Goal: Task Accomplishment & Management: Manage account settings

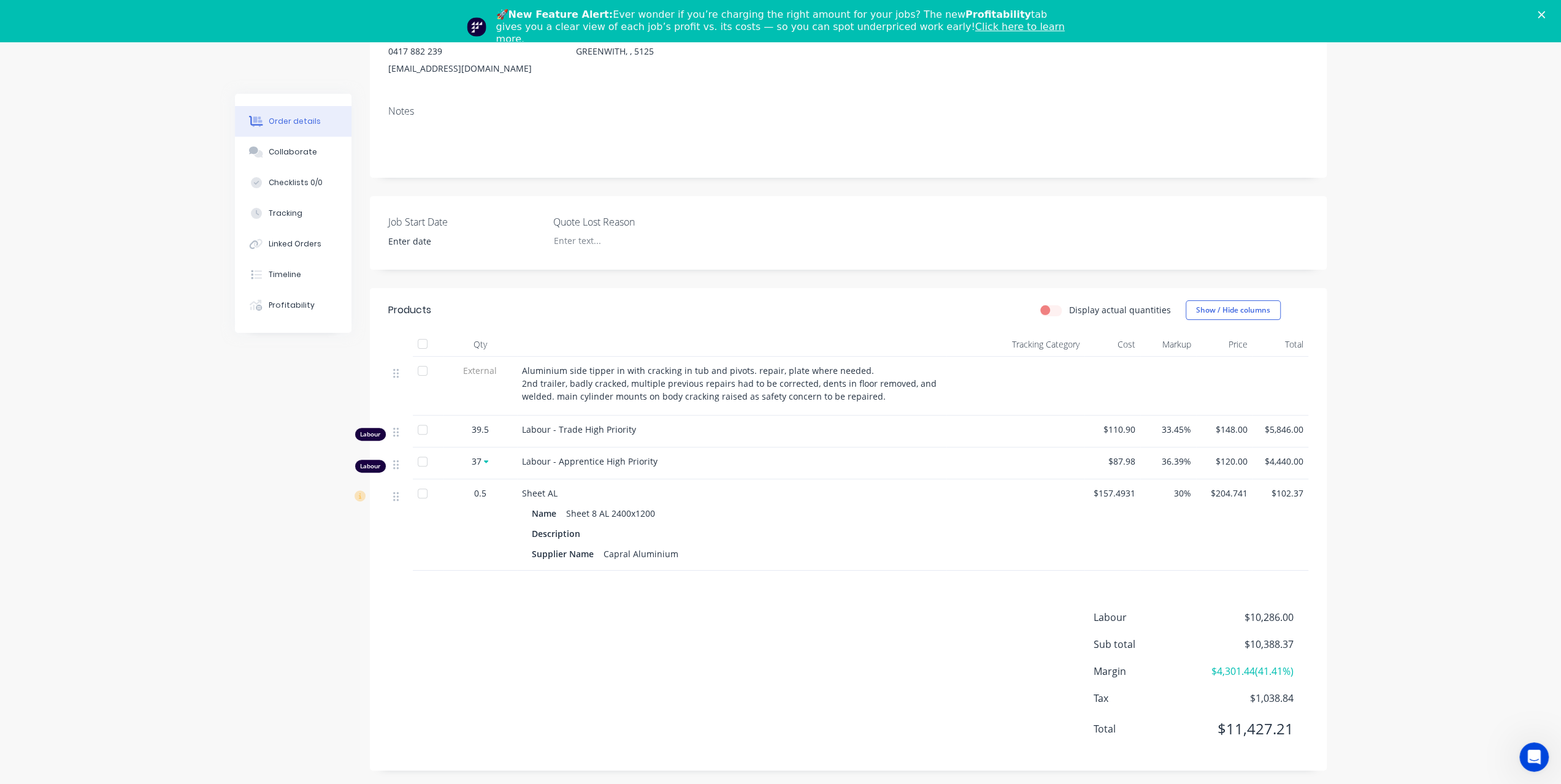
scroll to position [191, 0]
click at [297, 219] on button "Tracking" at bounding box center [293, 213] width 116 height 30
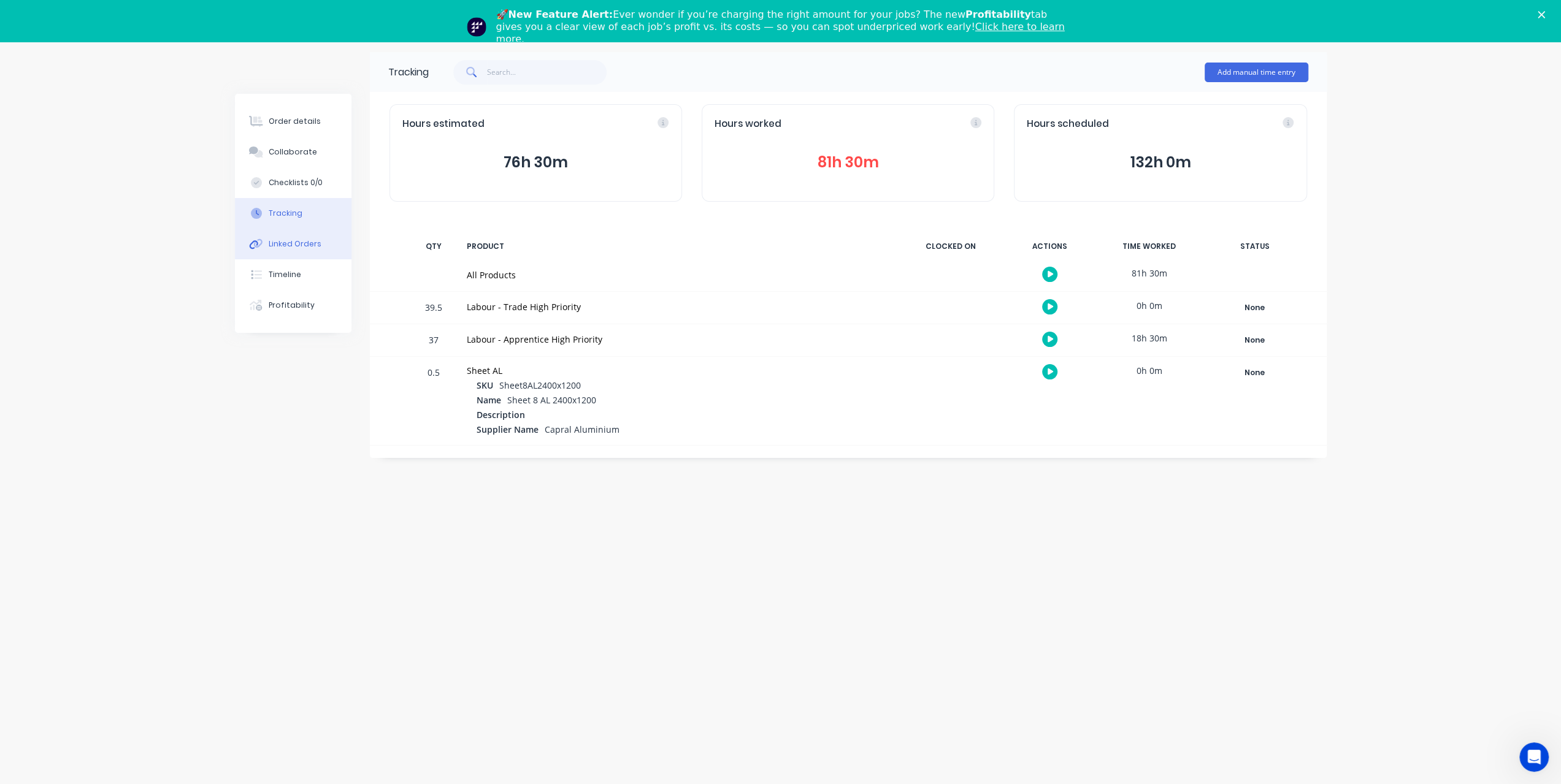
click at [298, 247] on div "Linked Orders" at bounding box center [295, 244] width 52 height 11
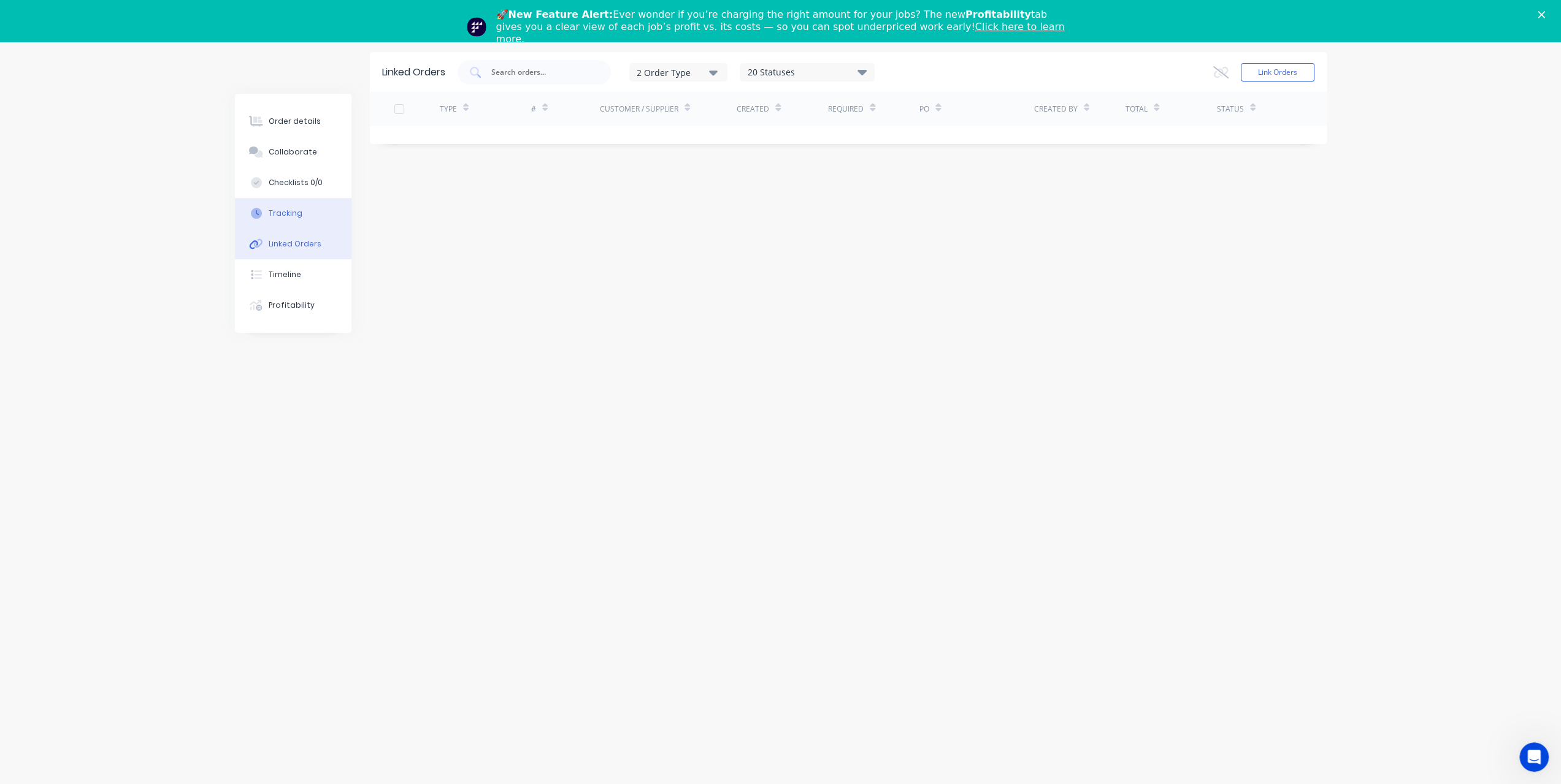
click at [302, 215] on button "Tracking" at bounding box center [293, 213] width 116 height 30
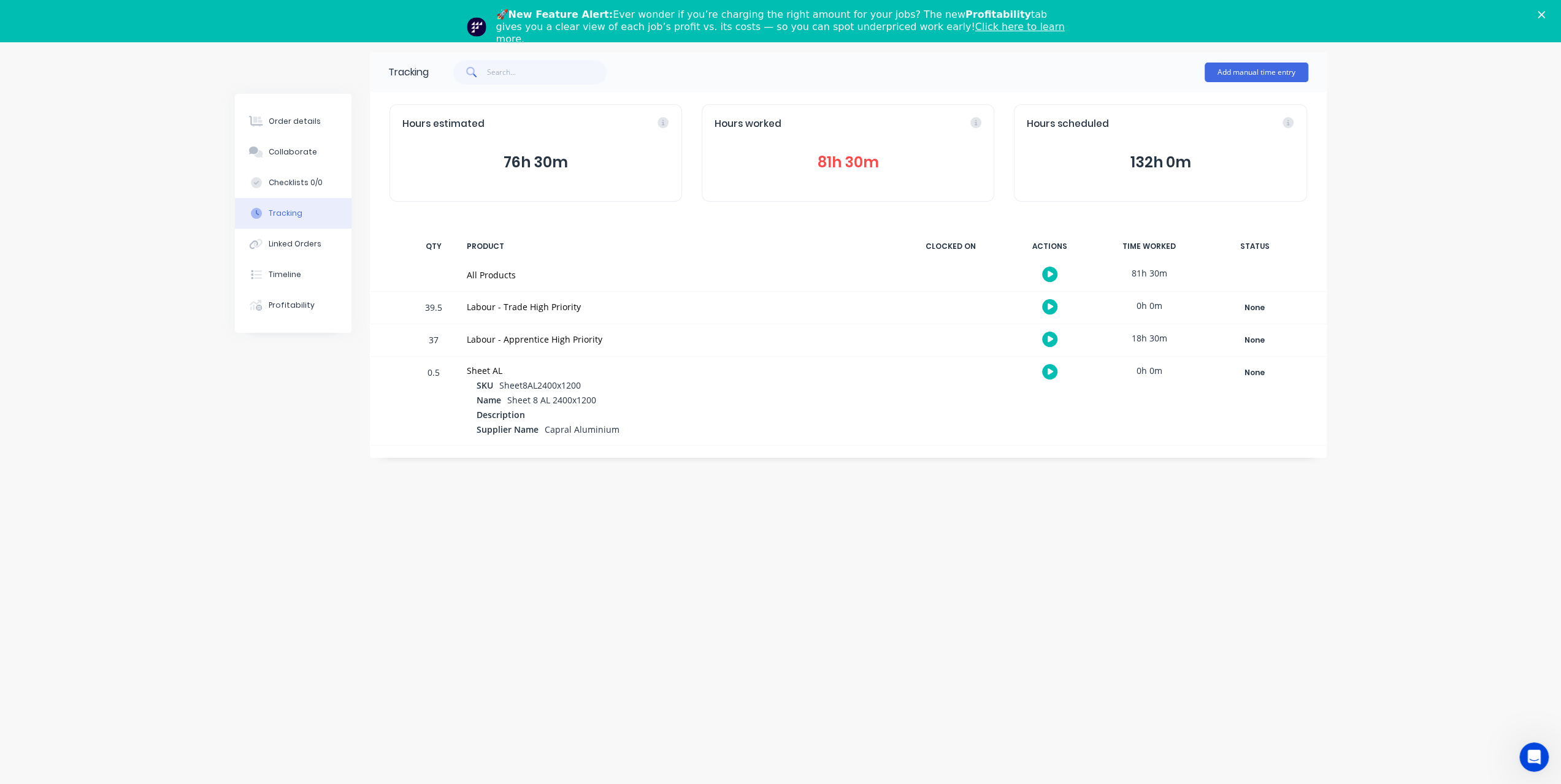
click at [833, 165] on button "81h 30m" at bounding box center [847, 163] width 267 height 24
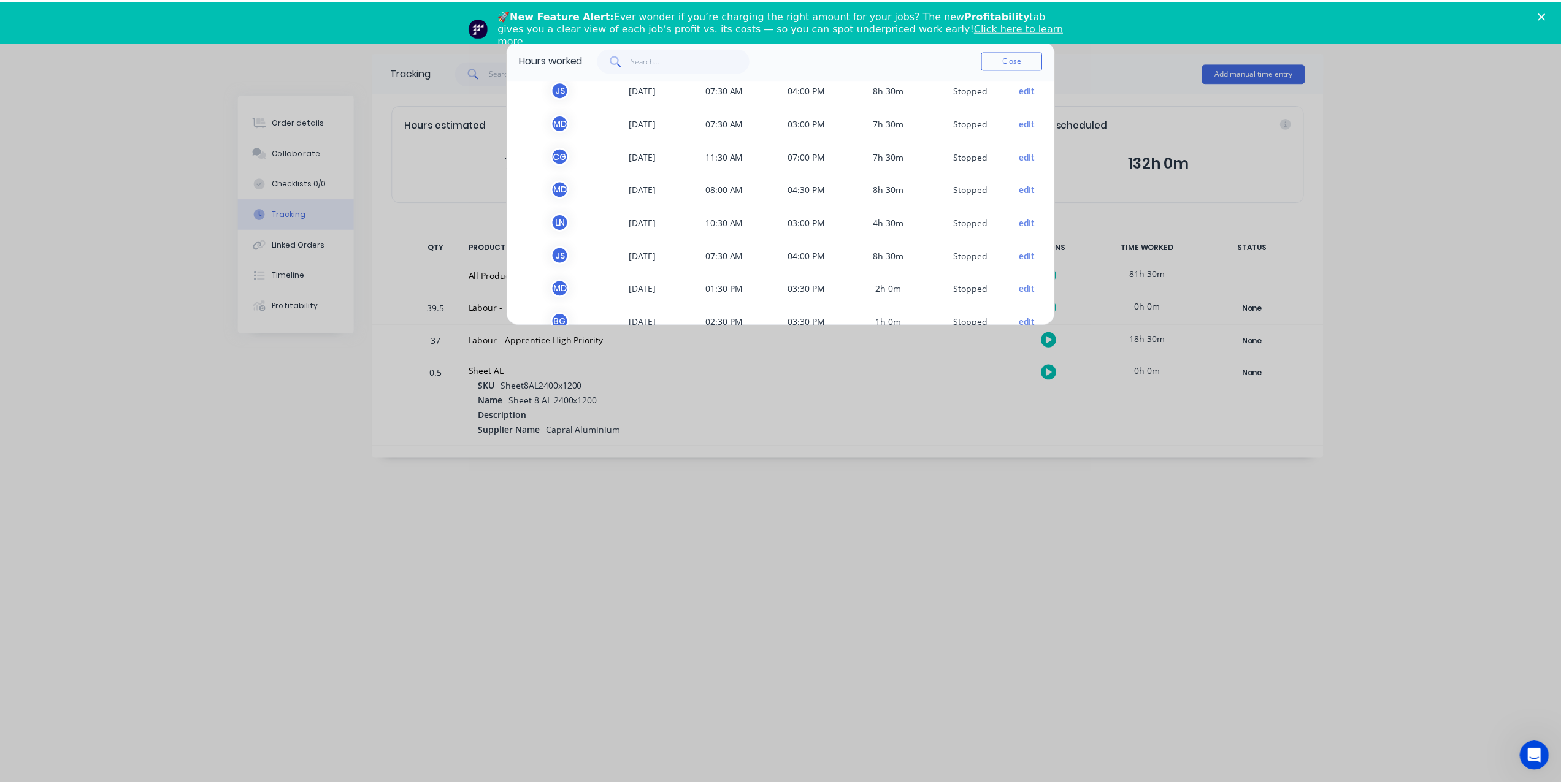
scroll to position [335, 0]
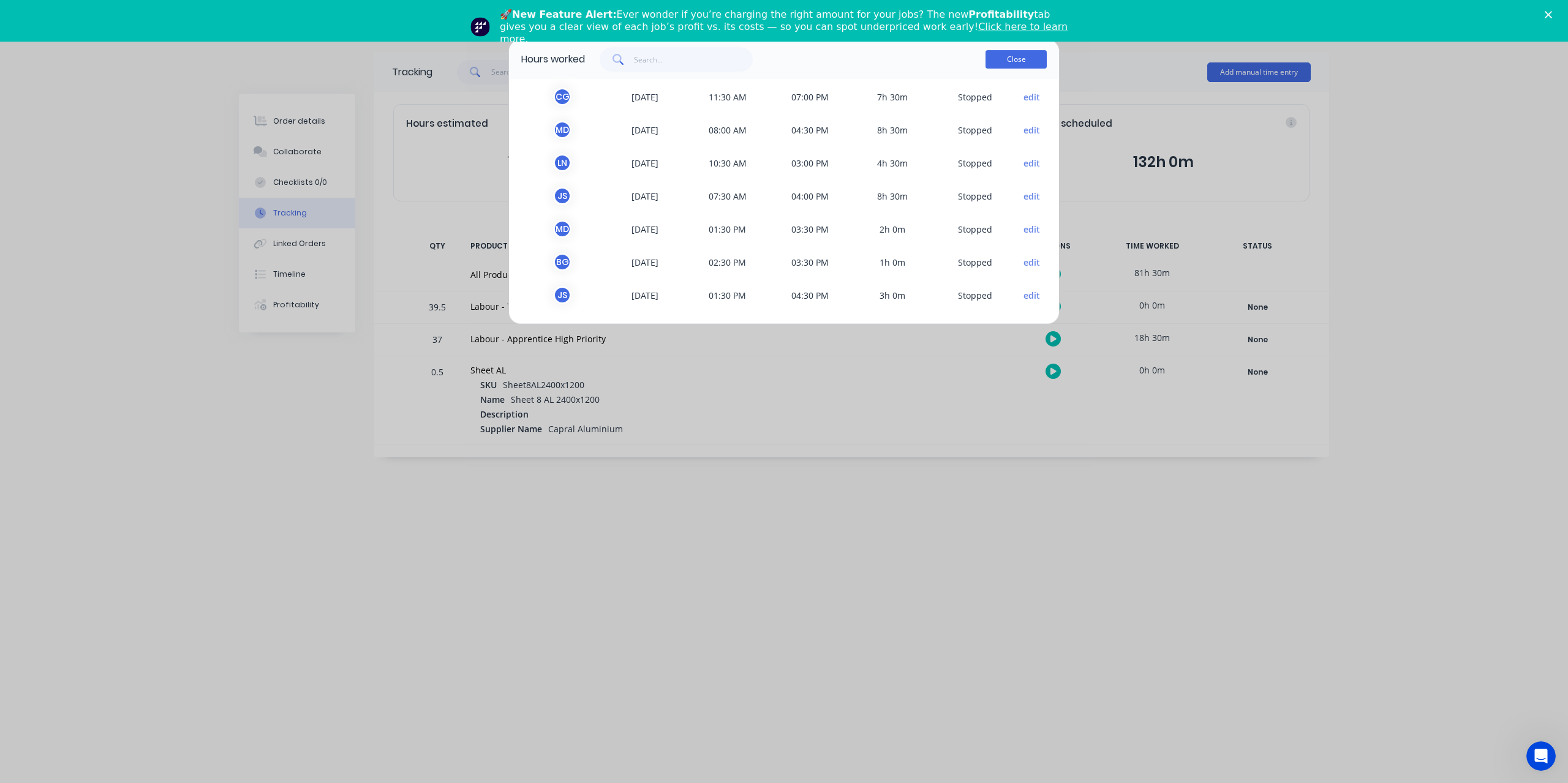
click at [1040, 64] on button "Close" at bounding box center [1016, 59] width 61 height 18
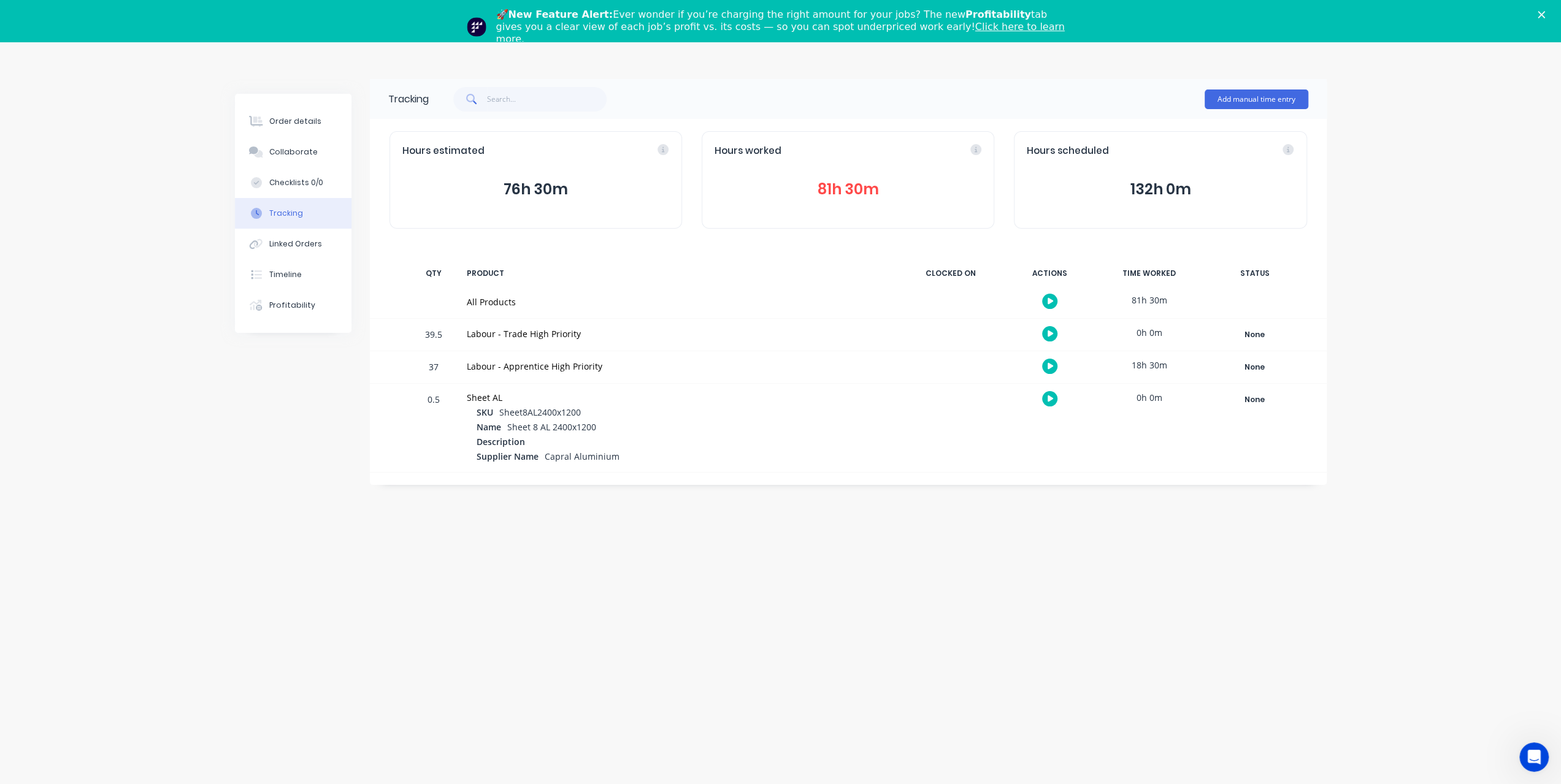
scroll to position [0, 0]
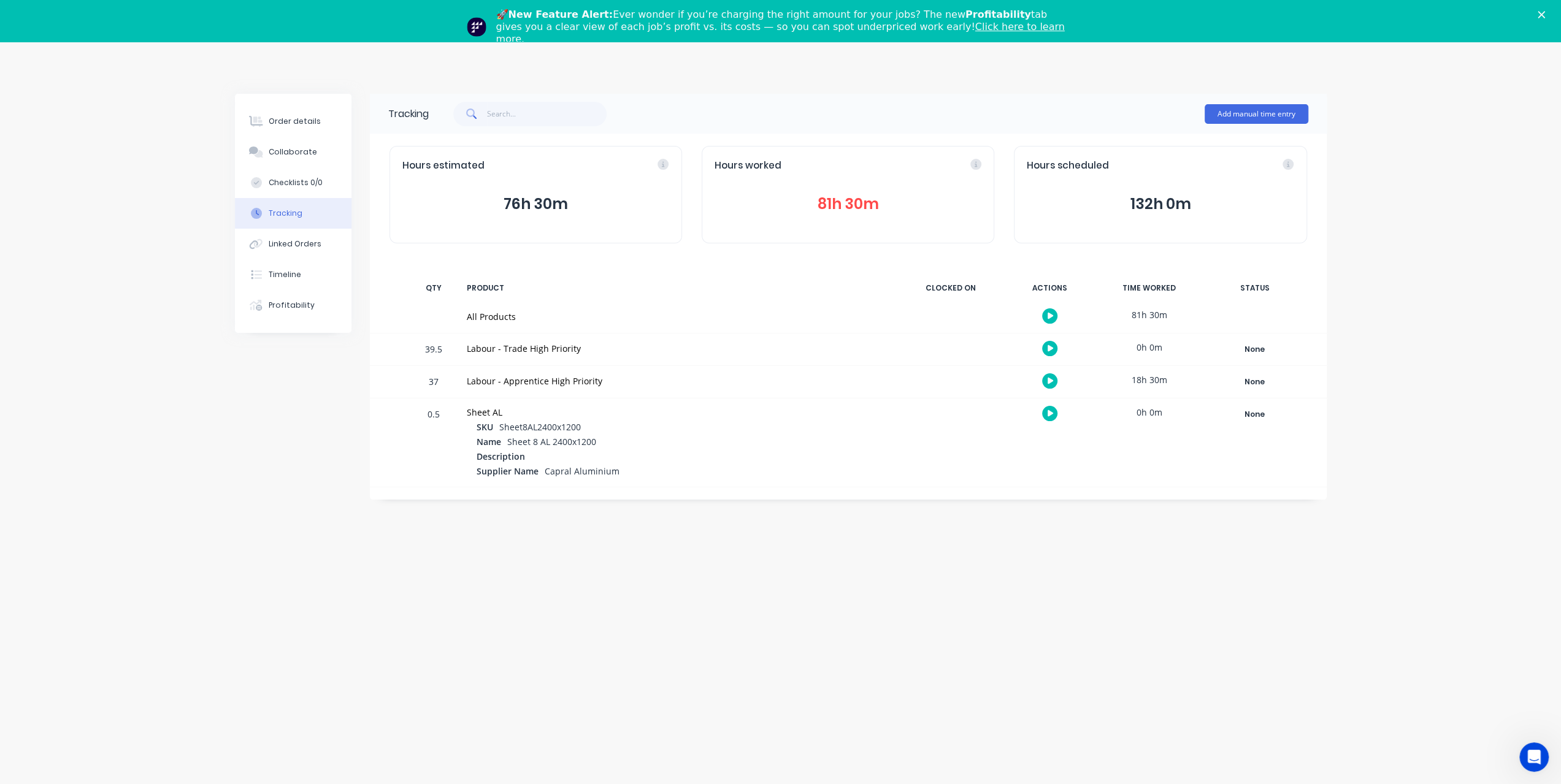
click at [1547, 11] on div "🚀 New Feature Alert: Ever wonder if you’re charging the right amount for your j…" at bounding box center [780, 27] width 1561 height 44
click at [1545, 11] on icon "Close" at bounding box center [1542, 15] width 8 height 8
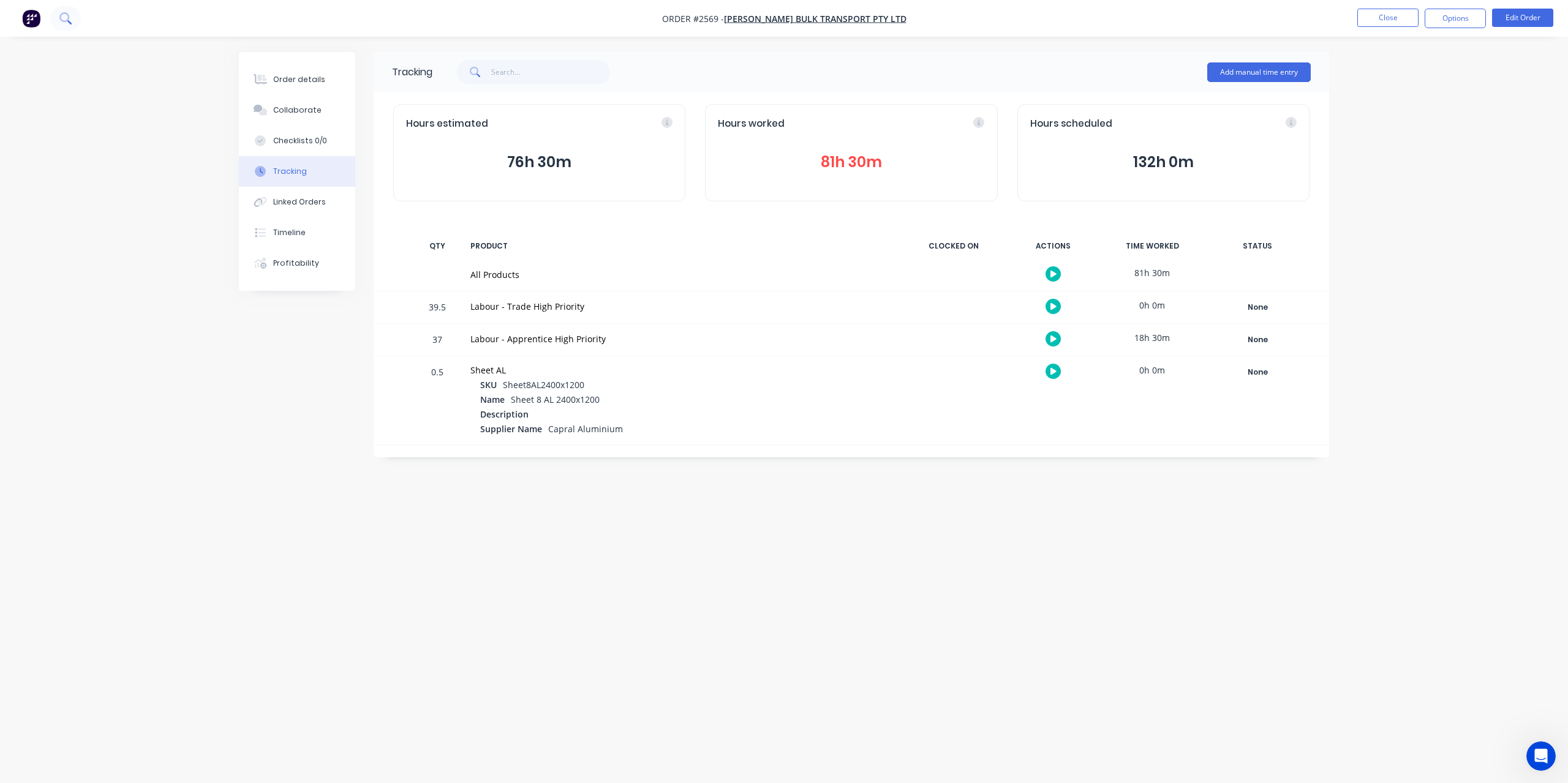
click at [78, 24] on button at bounding box center [65, 18] width 30 height 24
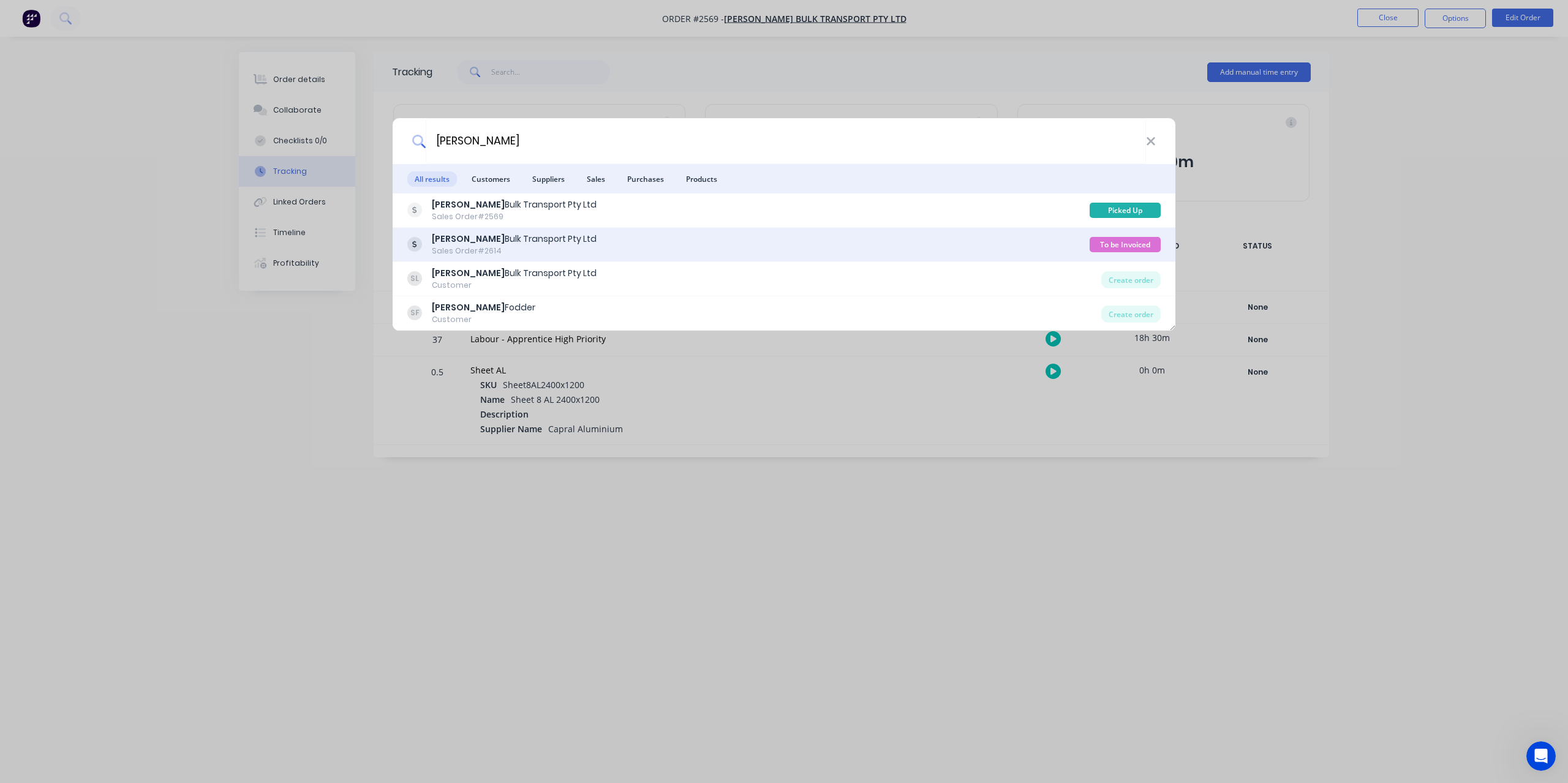
type input "[PERSON_NAME]"
click at [516, 245] on div "[PERSON_NAME] Bulk Transport Pty Ltd" at bounding box center [514, 239] width 165 height 13
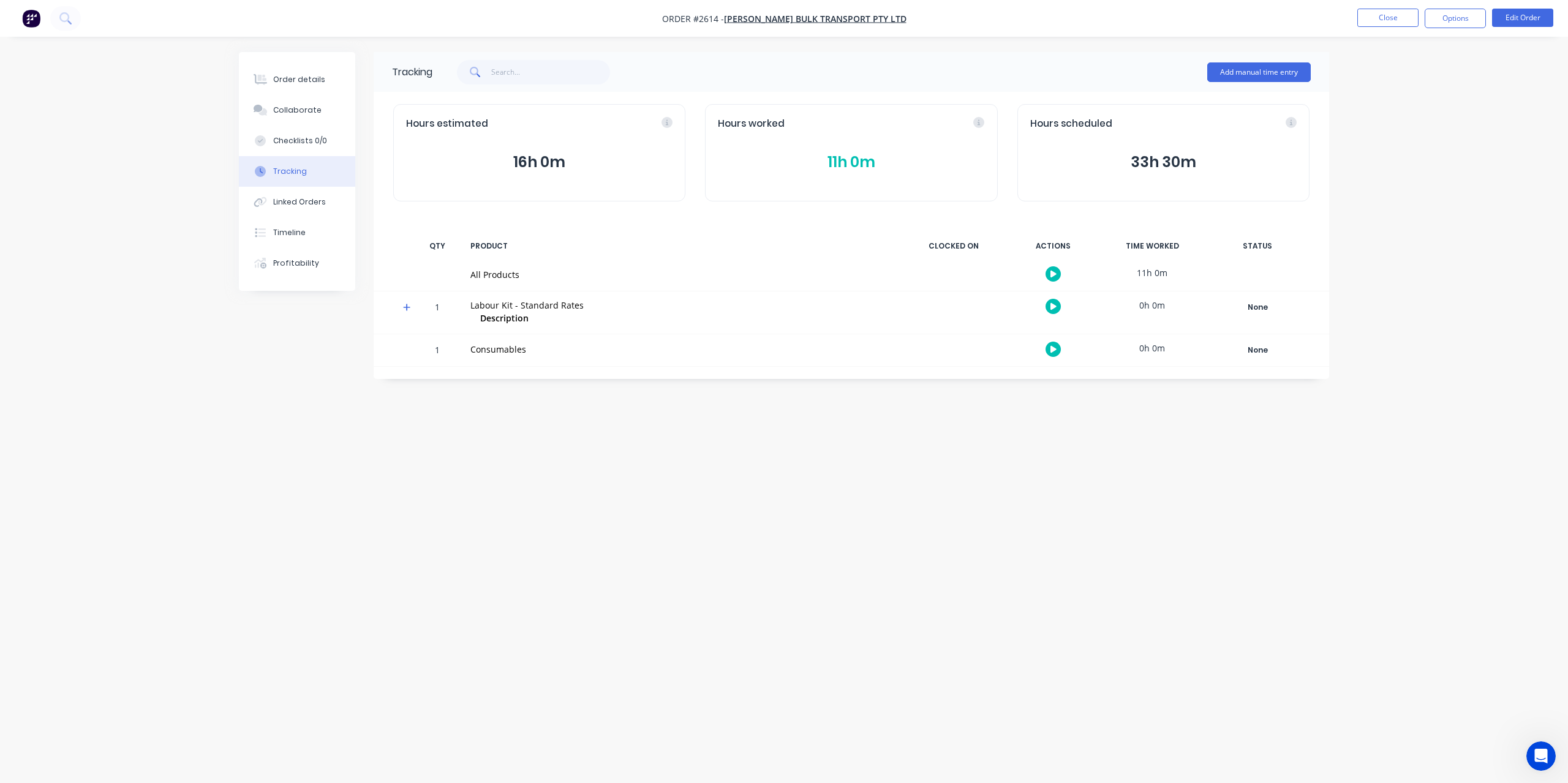
click at [409, 310] on icon at bounding box center [407, 307] width 8 height 8
click at [297, 204] on div "Linked Orders" at bounding box center [299, 202] width 52 height 11
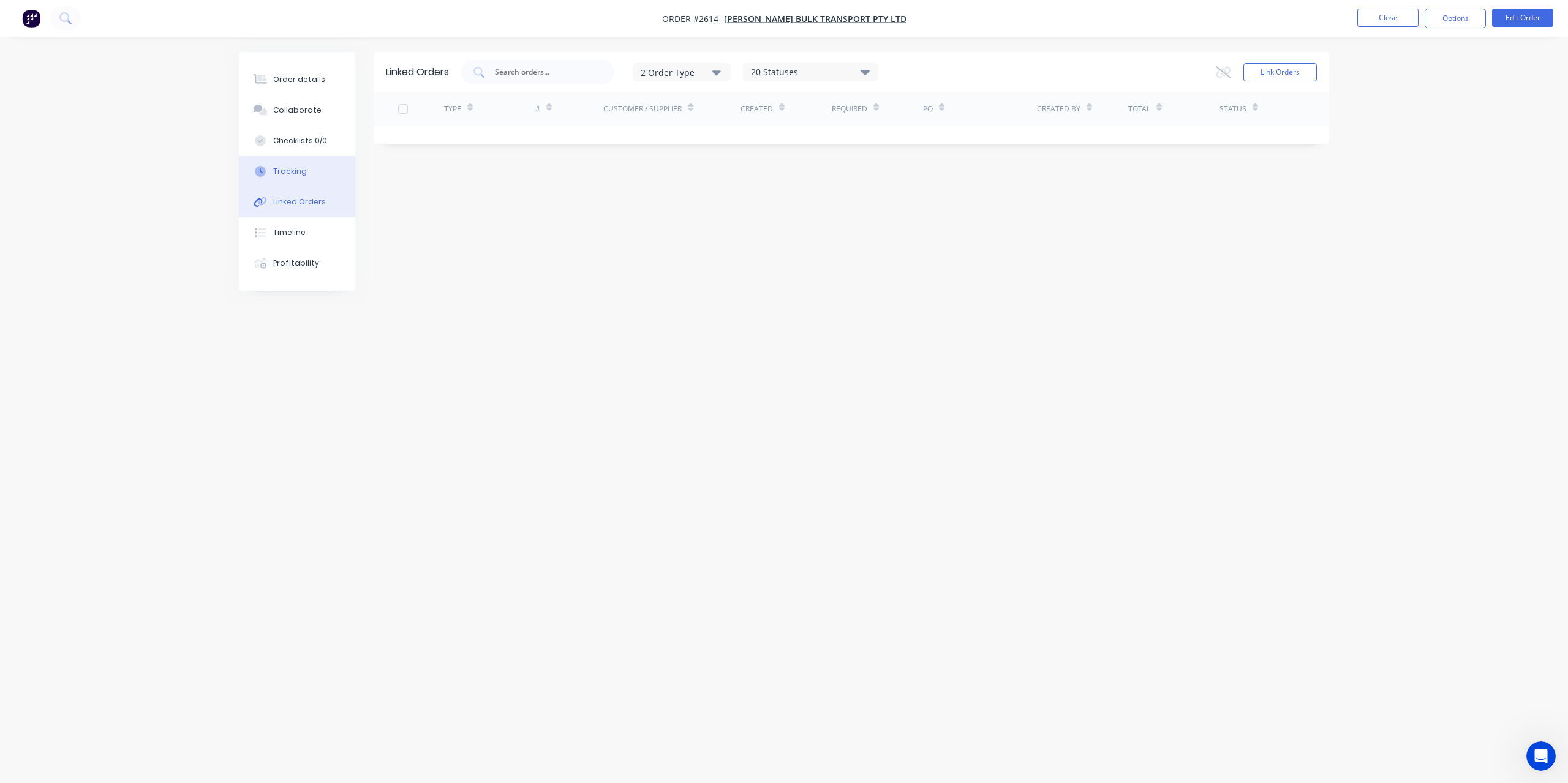
click at [304, 167] on button "Tracking" at bounding box center [297, 171] width 116 height 30
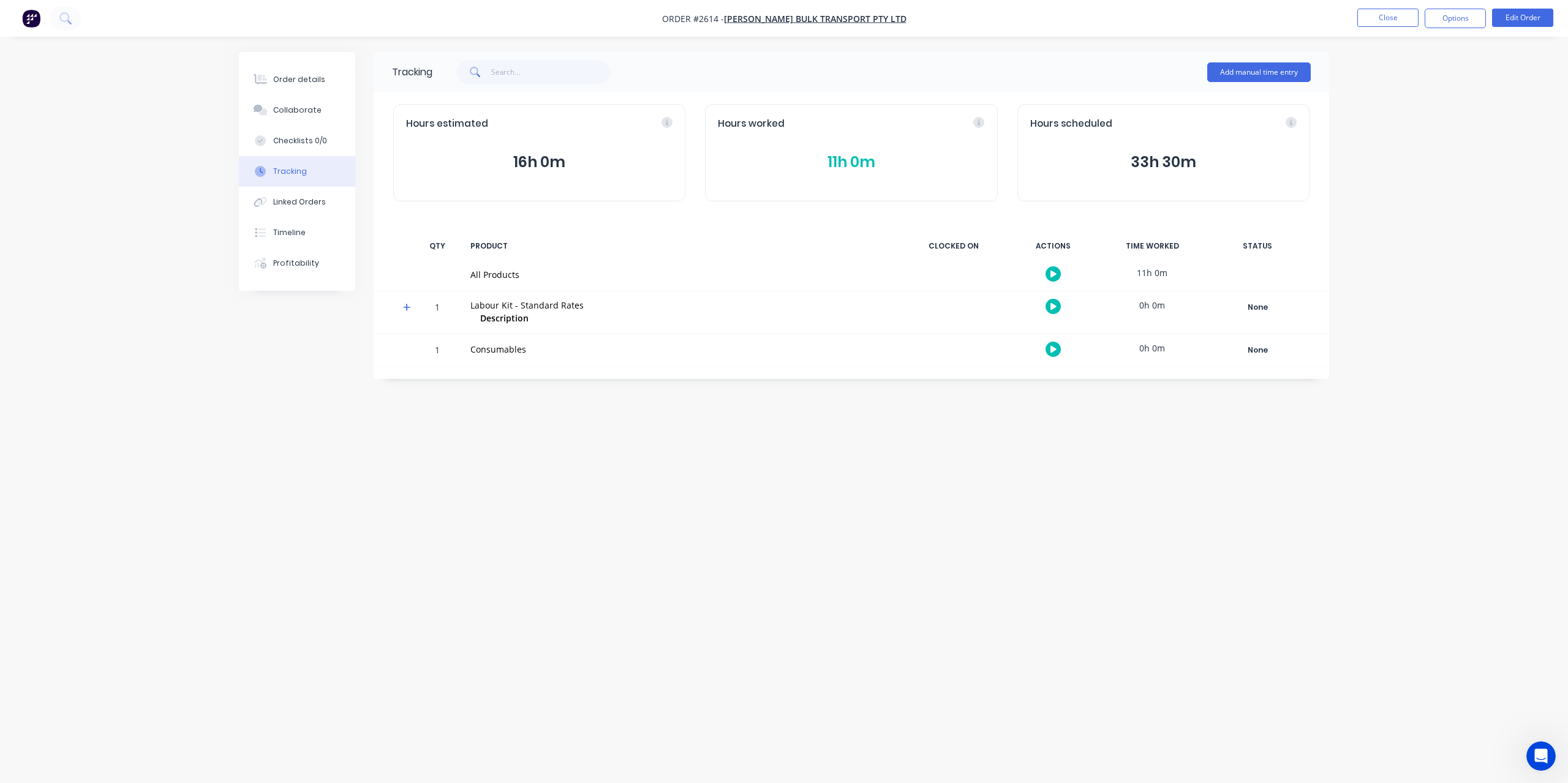
click at [836, 165] on button "11h 0m" at bounding box center [851, 162] width 266 height 24
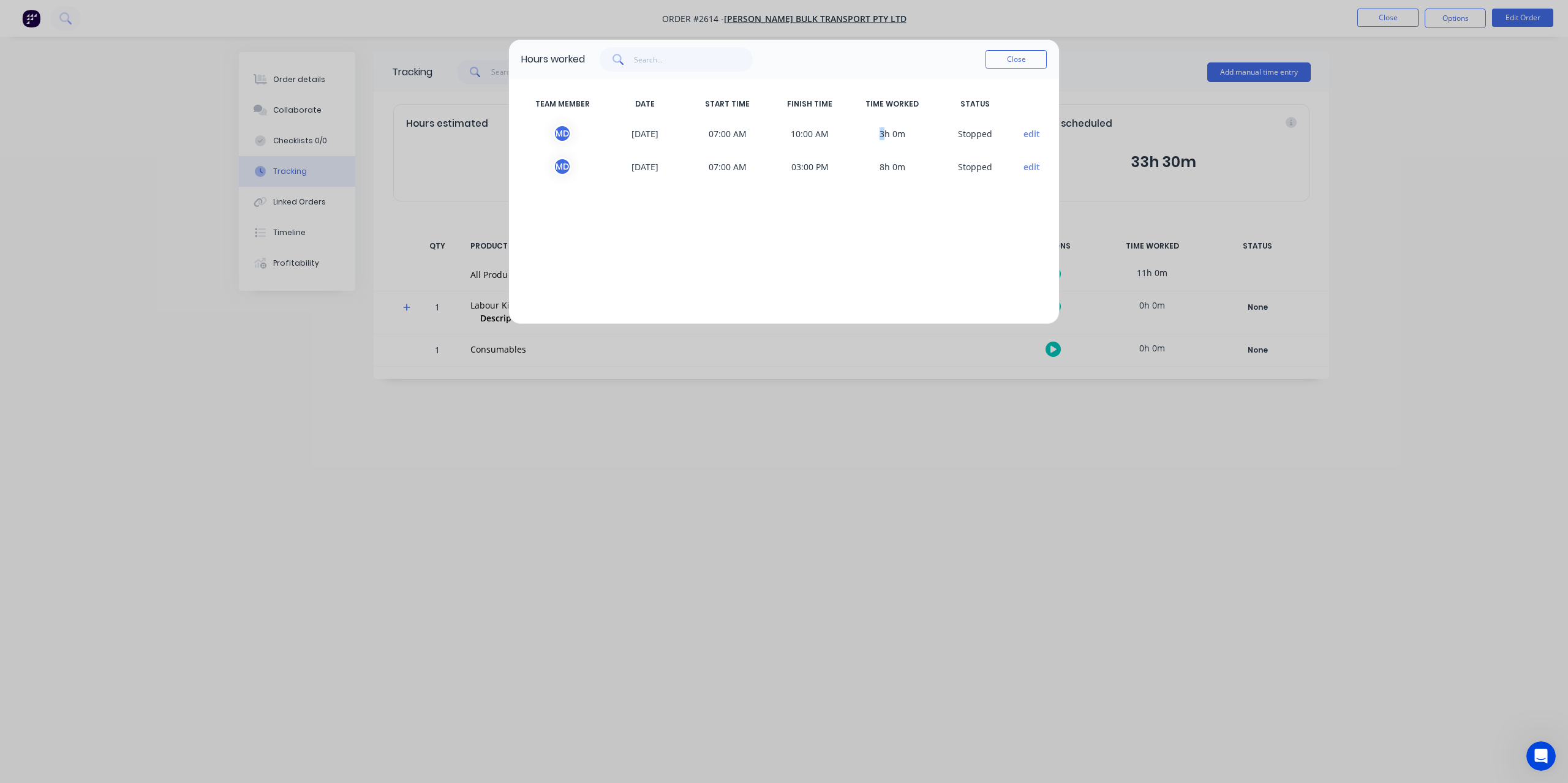
drag, startPoint x: 883, startPoint y: 131, endPoint x: 876, endPoint y: 134, distance: 7.6
click at [876, 134] on span "3h 0m" at bounding box center [893, 134] width 83 height 18
click at [883, 167] on span "8h 0m" at bounding box center [893, 166] width 83 height 18
click at [879, 167] on span "8h 0m" at bounding box center [893, 166] width 83 height 18
click at [1015, 52] on button "Close" at bounding box center [1016, 59] width 61 height 18
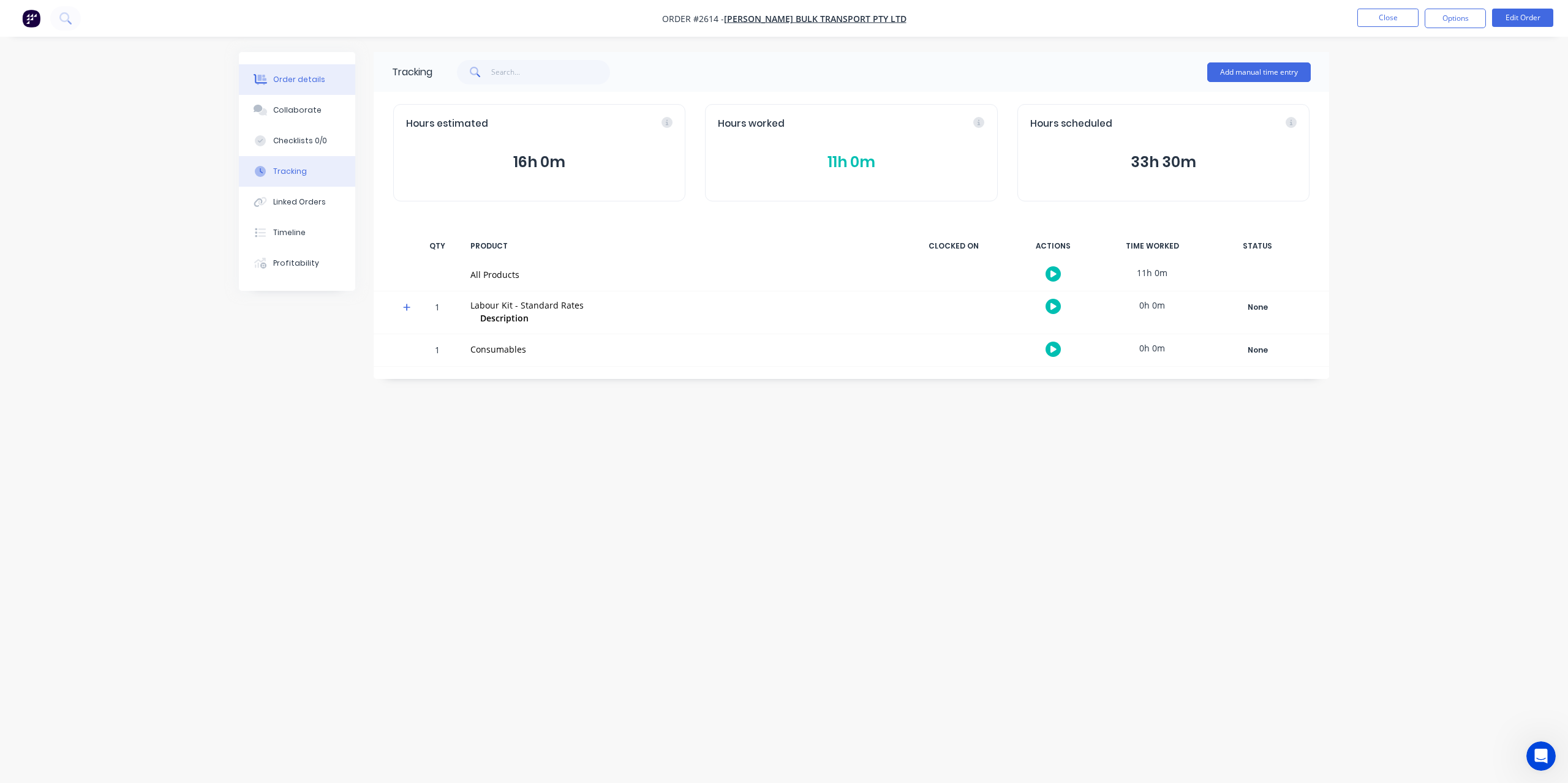
click at [310, 78] on div "Order details" at bounding box center [299, 80] width 52 height 11
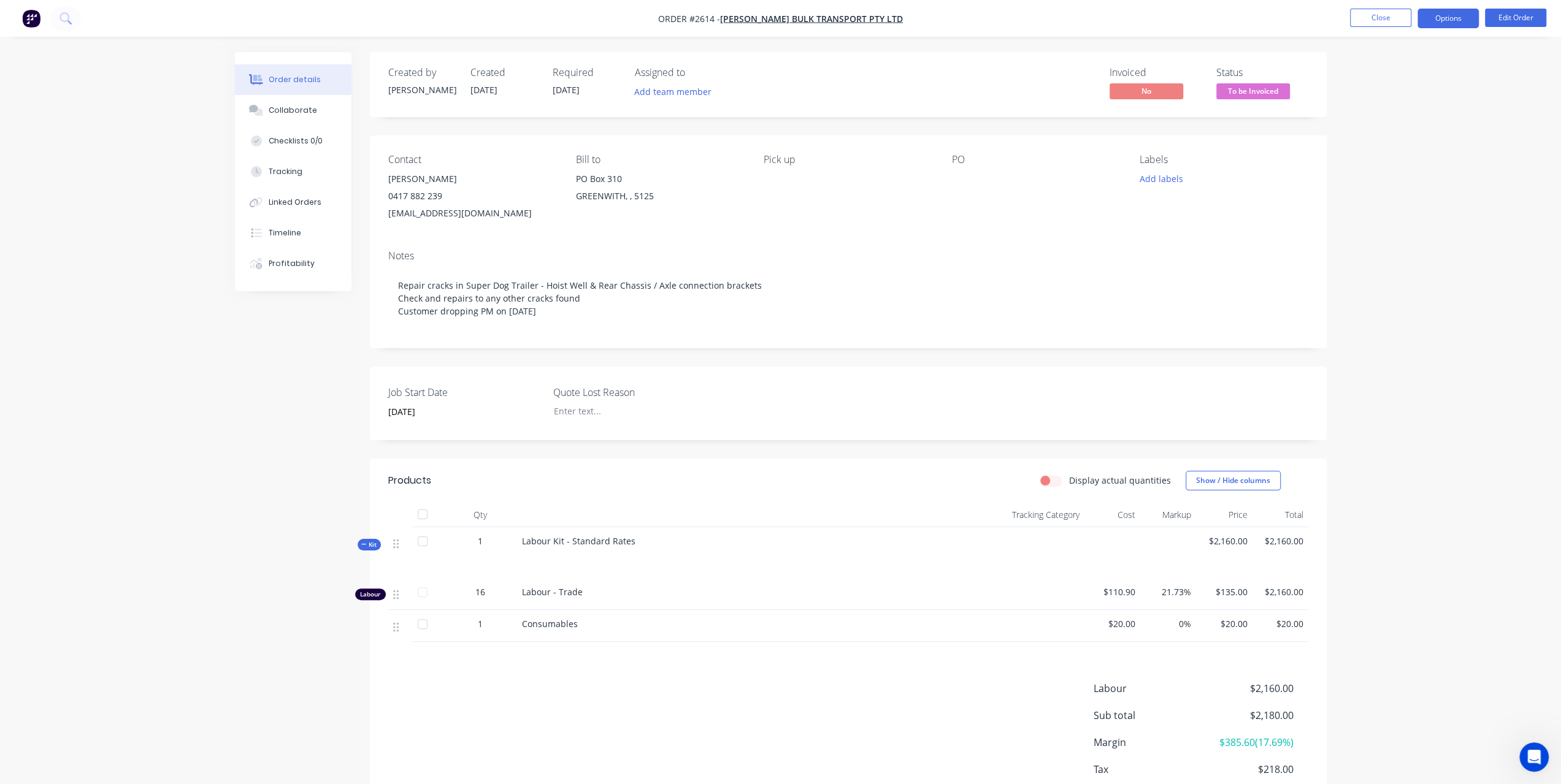
click at [1468, 15] on button "Options" at bounding box center [1448, 18] width 62 height 20
click at [1525, 100] on div "Order details Collaborate Checklists 0/0 Tracking Linked Orders Timeline Profit…" at bounding box center [780, 430] width 1561 height 860
click at [305, 262] on div "Profitability" at bounding box center [292, 264] width 46 height 11
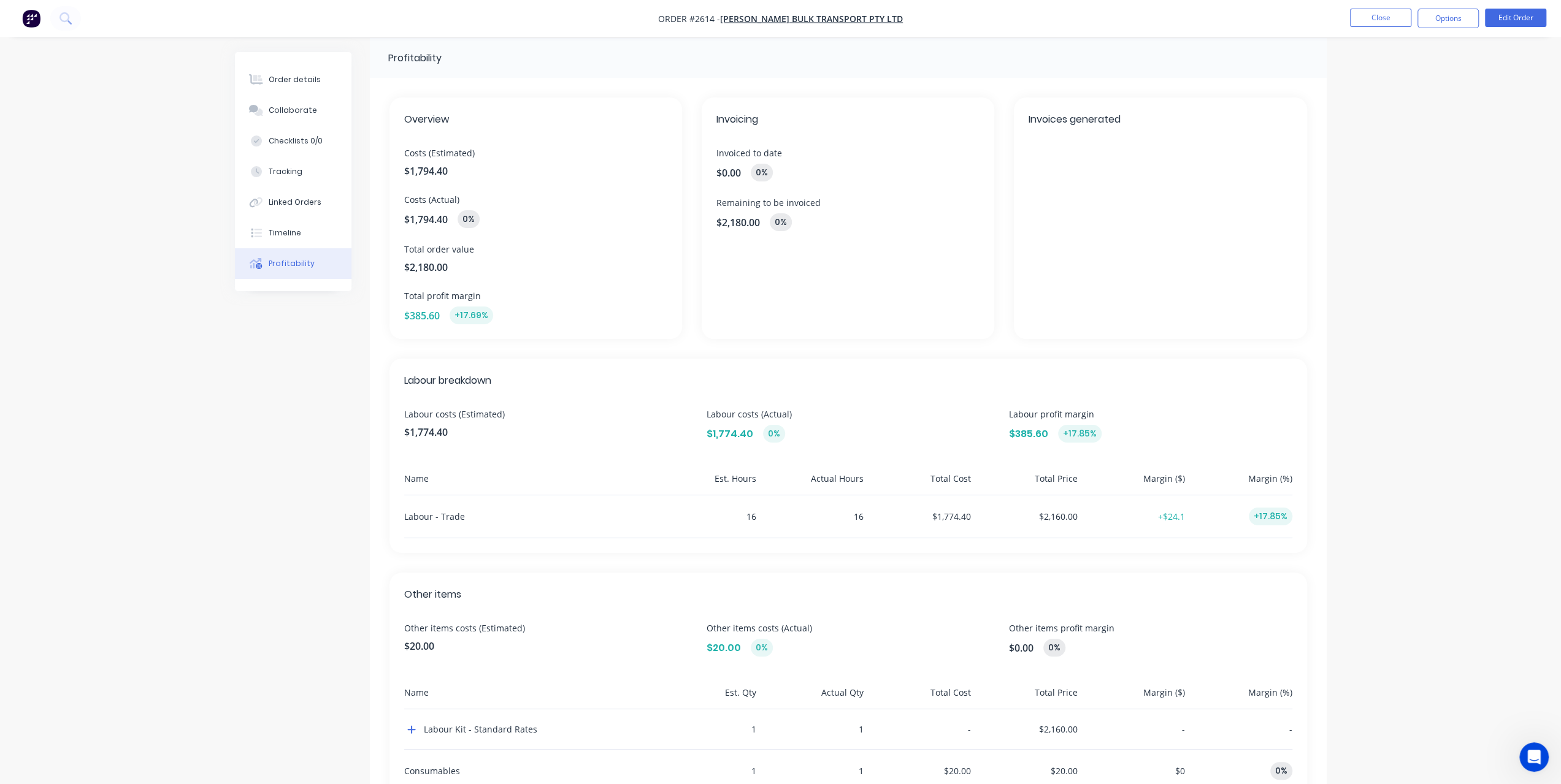
scroll to position [75, 0]
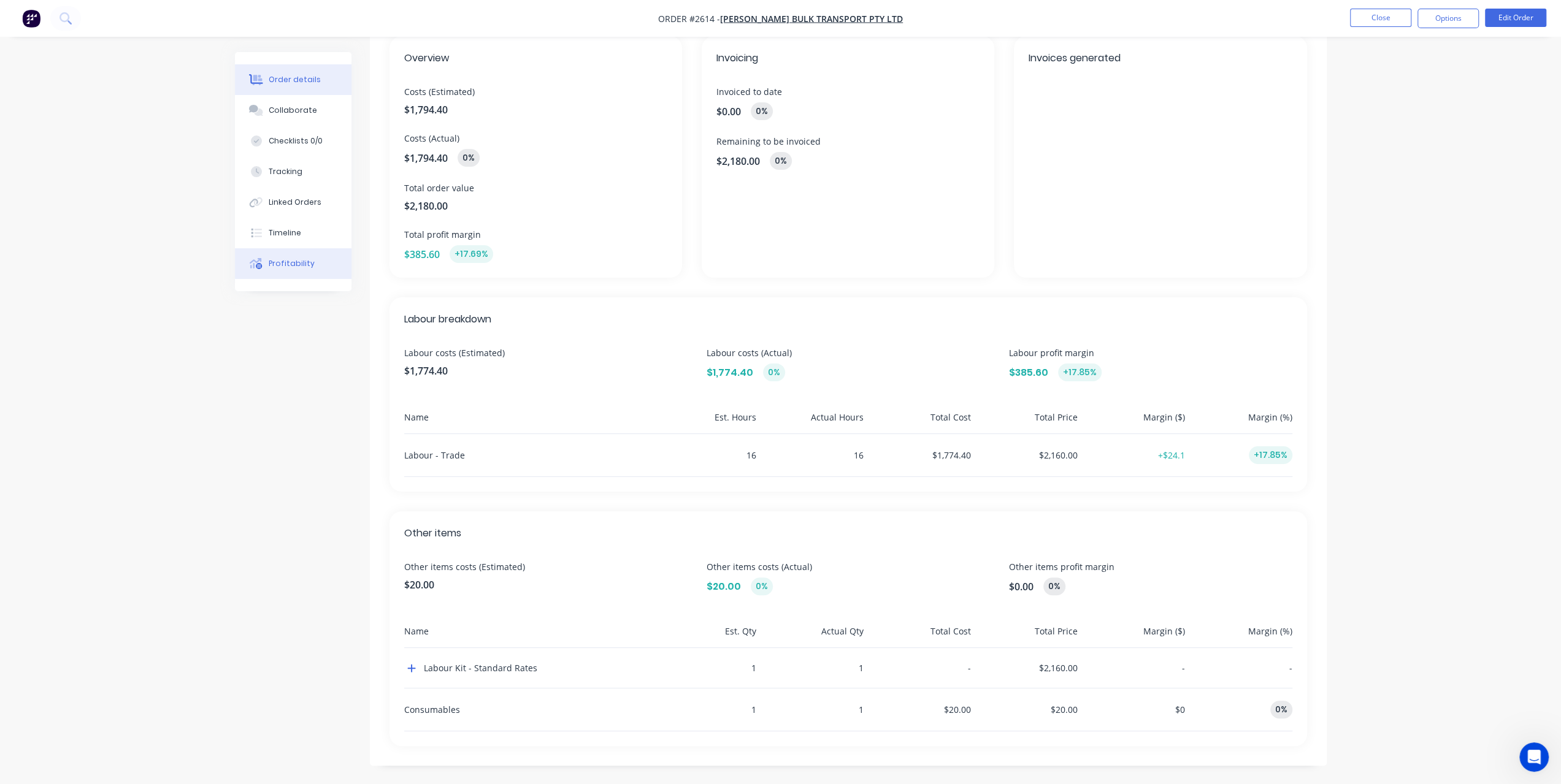
click at [304, 81] on div "Order details" at bounding box center [295, 80] width 52 height 11
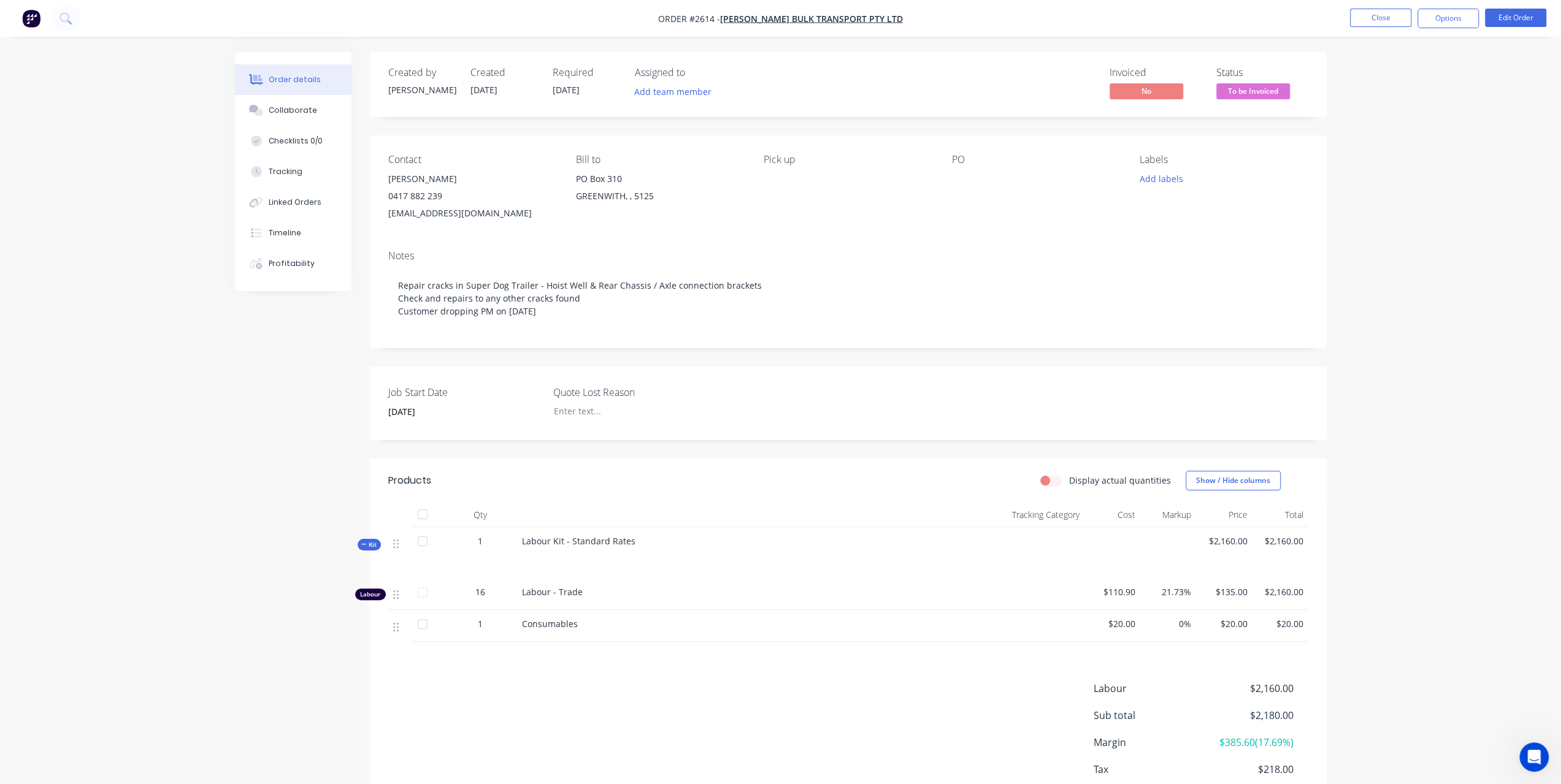
click at [1521, 27] on li "Edit Order" at bounding box center [1515, 18] width 62 height 20
click at [1521, 17] on button "Edit Order" at bounding box center [1515, 17] width 62 height 18
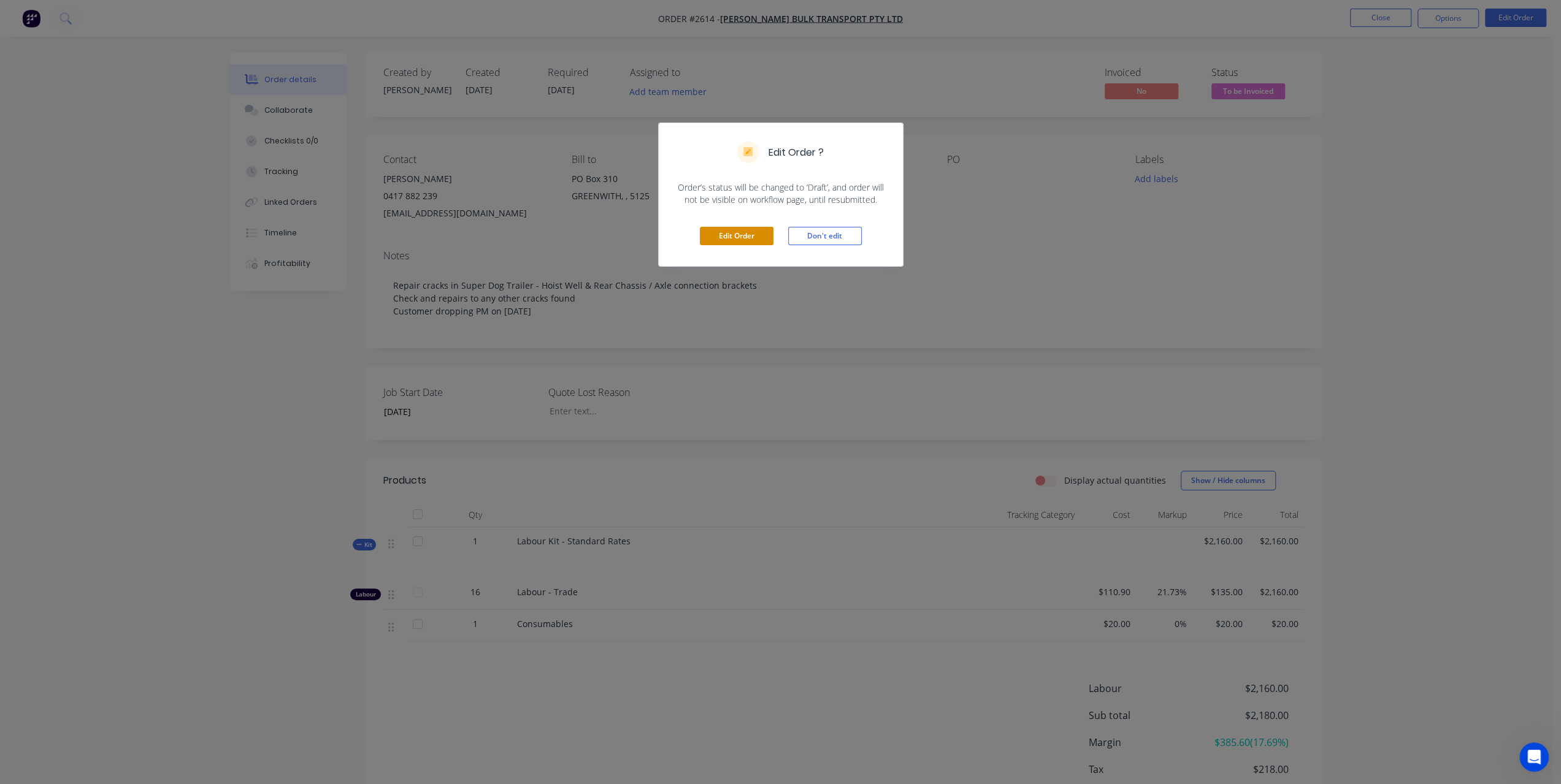
click at [746, 227] on button "Edit Order" at bounding box center [736, 236] width 74 height 18
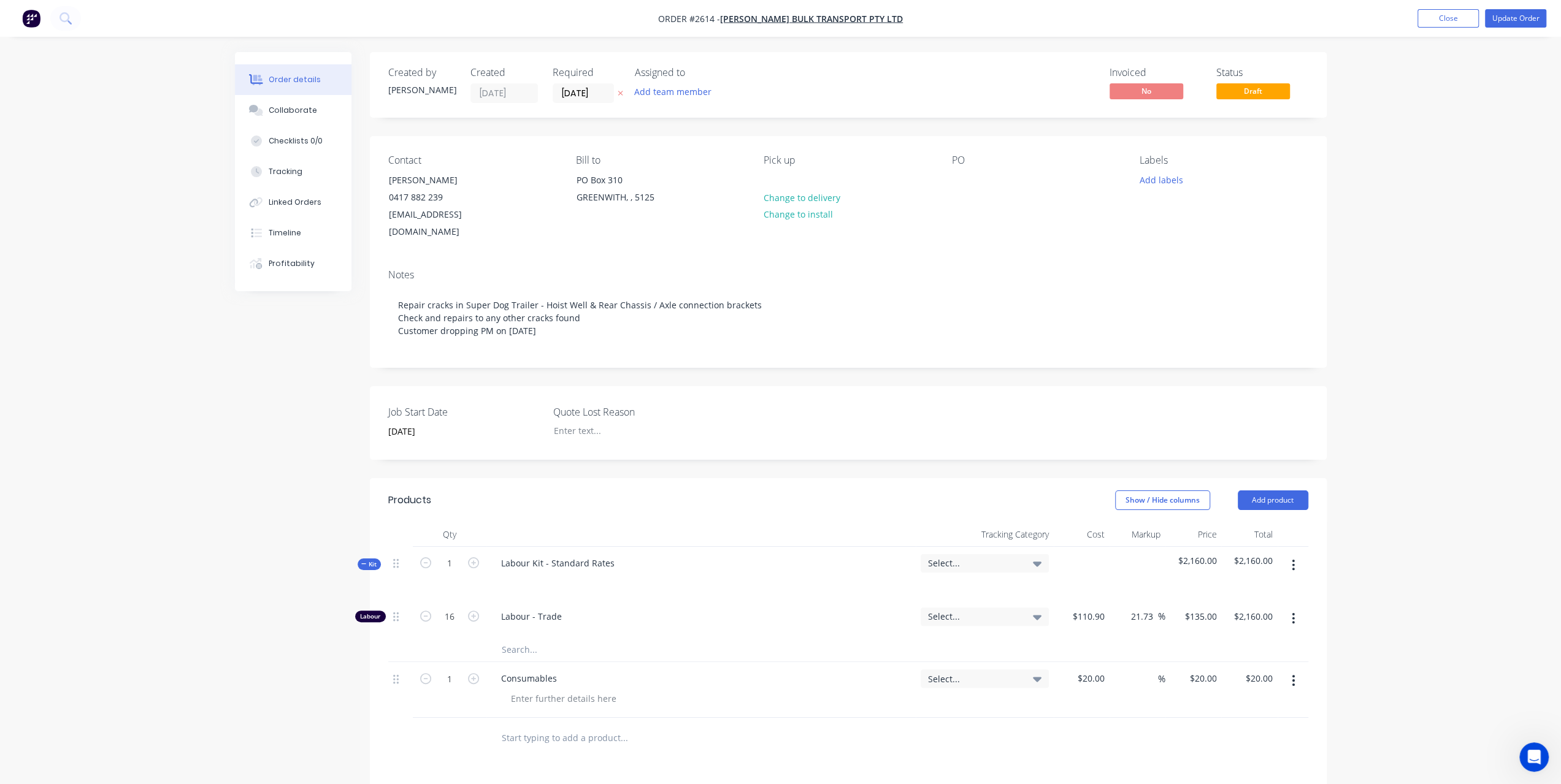
click at [537, 610] on span "Labour - Trade" at bounding box center [705, 616] width 410 height 13
click at [1275, 492] on button "Add product" at bounding box center [1273, 501] width 71 height 20
click at [1269, 655] on div "Labour" at bounding box center [1250, 653] width 94 height 17
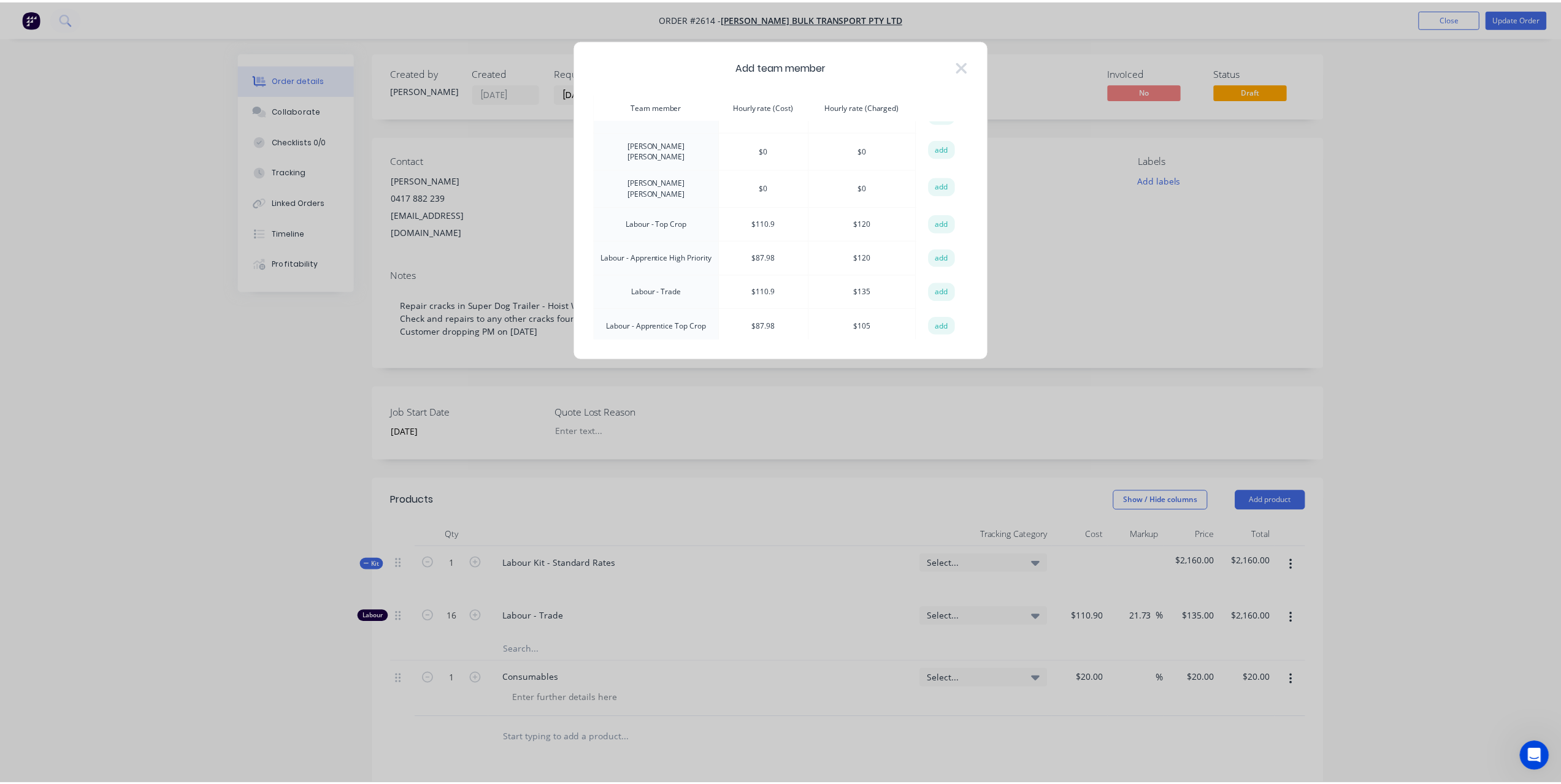
scroll to position [245, 0]
click at [947, 274] on button "add" at bounding box center [948, 283] width 27 height 18
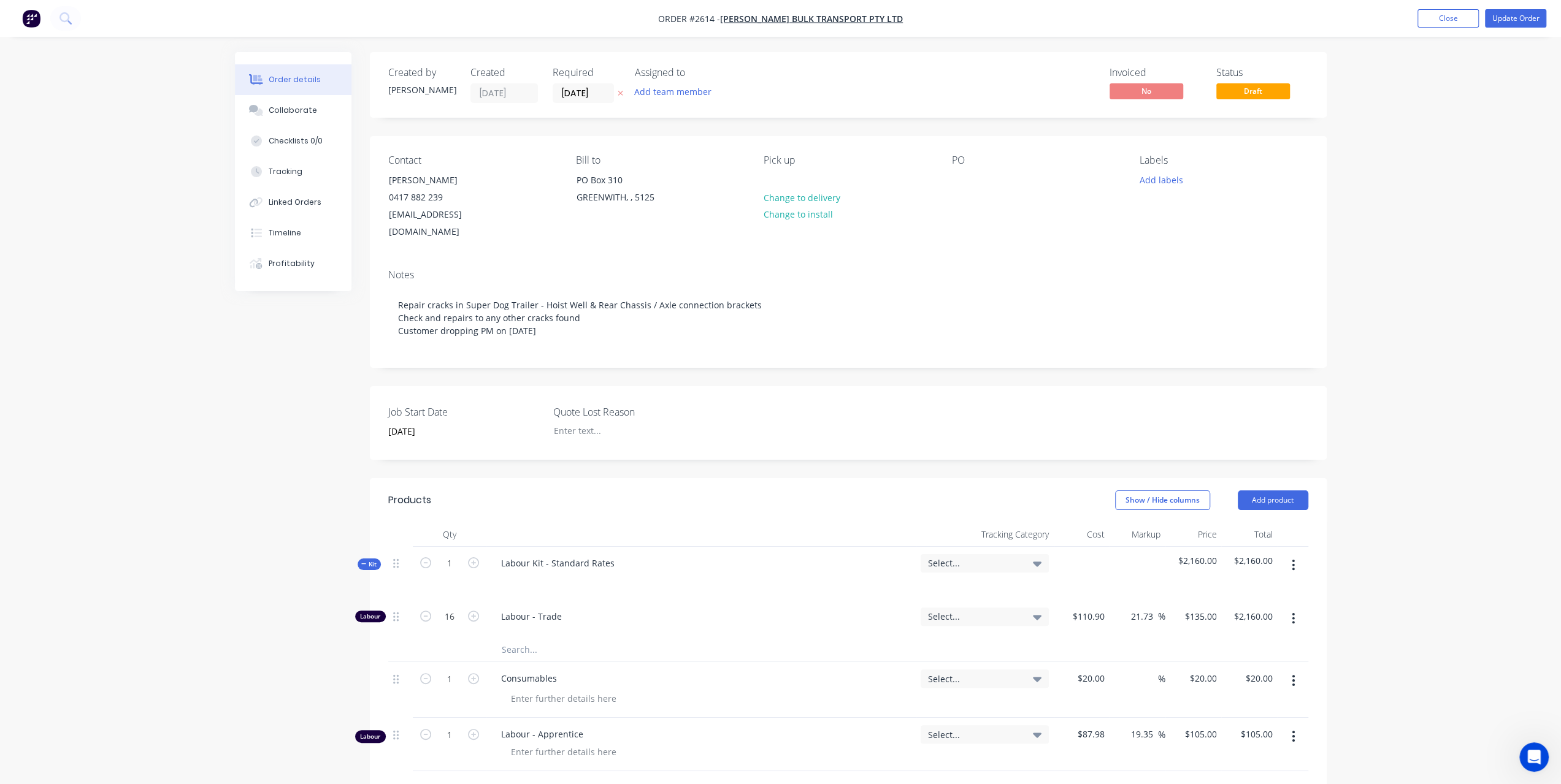
click at [1274, 506] on header "Products Show / Hide columns Add product" at bounding box center [848, 501] width 957 height 44
click at [1292, 730] on icon "button" at bounding box center [1293, 737] width 3 height 14
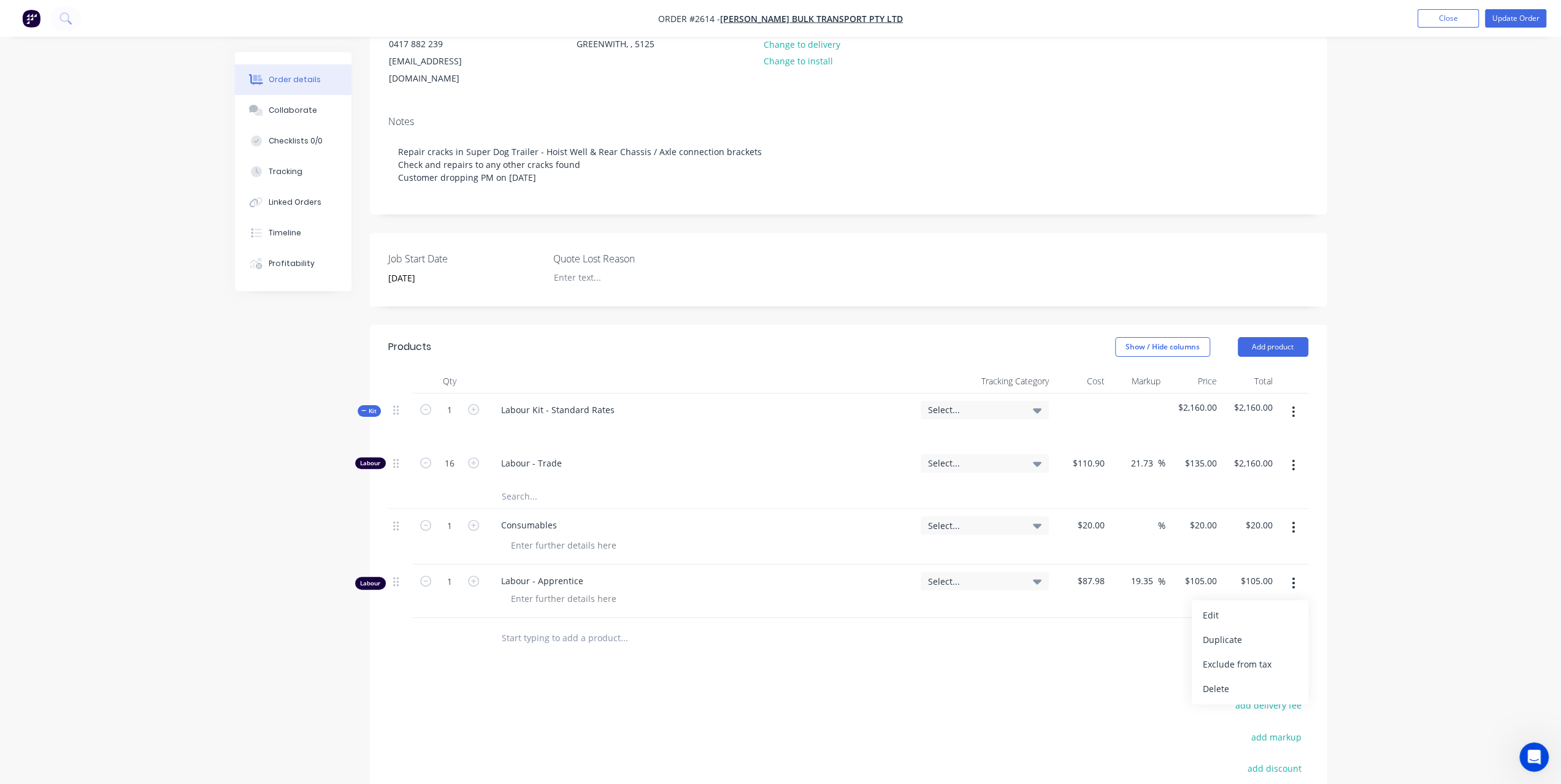
scroll to position [184, 0]
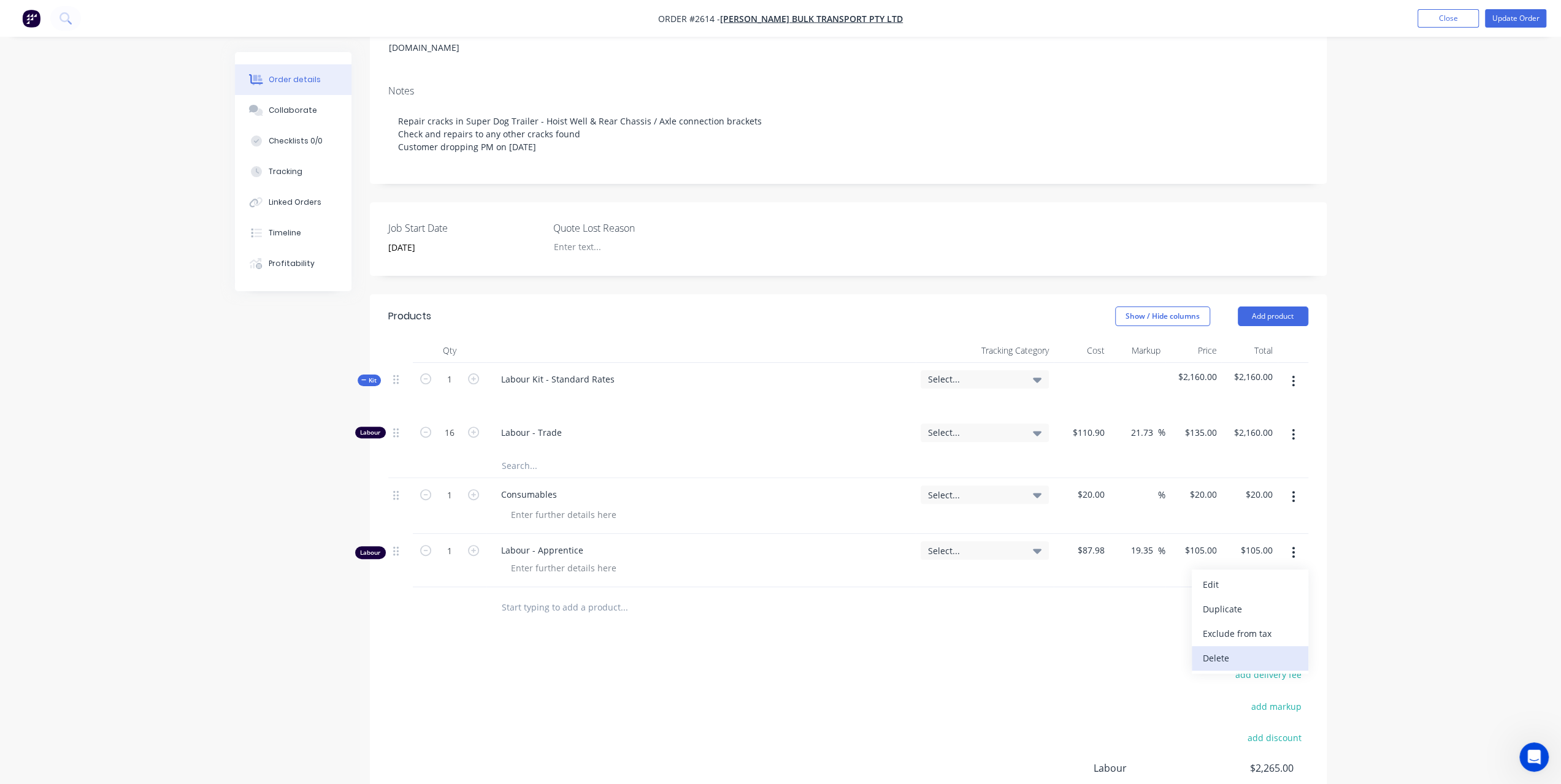
click at [1223, 650] on div "Delete" at bounding box center [1250, 658] width 94 height 17
click at [1292, 376] on icon "button" at bounding box center [1293, 381] width 3 height 14
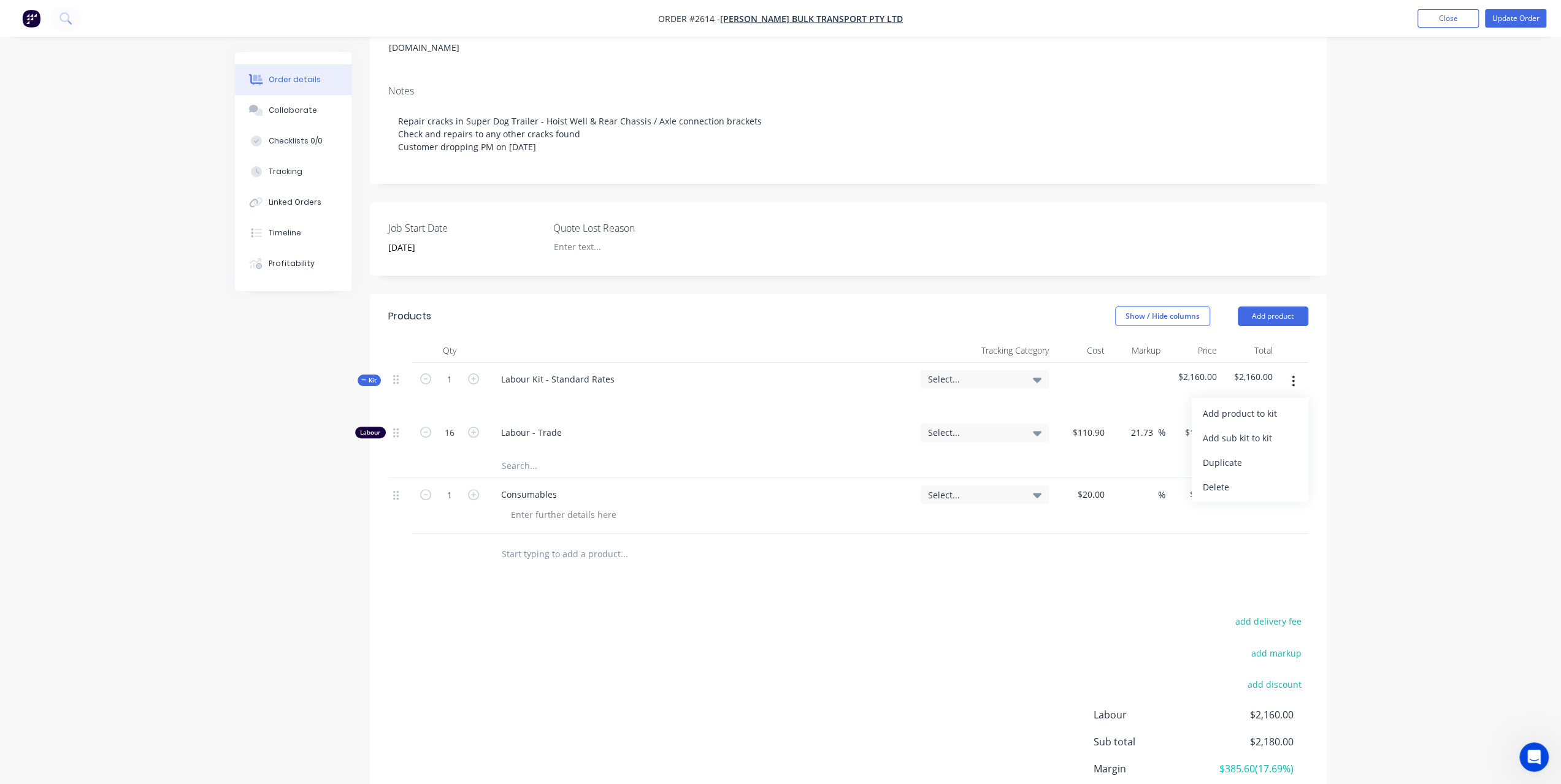
click at [1292, 376] on icon "button" at bounding box center [1293, 381] width 3 height 14
click at [1291, 430] on button "button" at bounding box center [1293, 435] width 29 height 22
click at [1290, 430] on button "button" at bounding box center [1293, 435] width 29 height 22
click at [1297, 372] on button "button" at bounding box center [1293, 381] width 29 height 22
click at [1278, 315] on button "Add product" at bounding box center [1273, 317] width 71 height 20
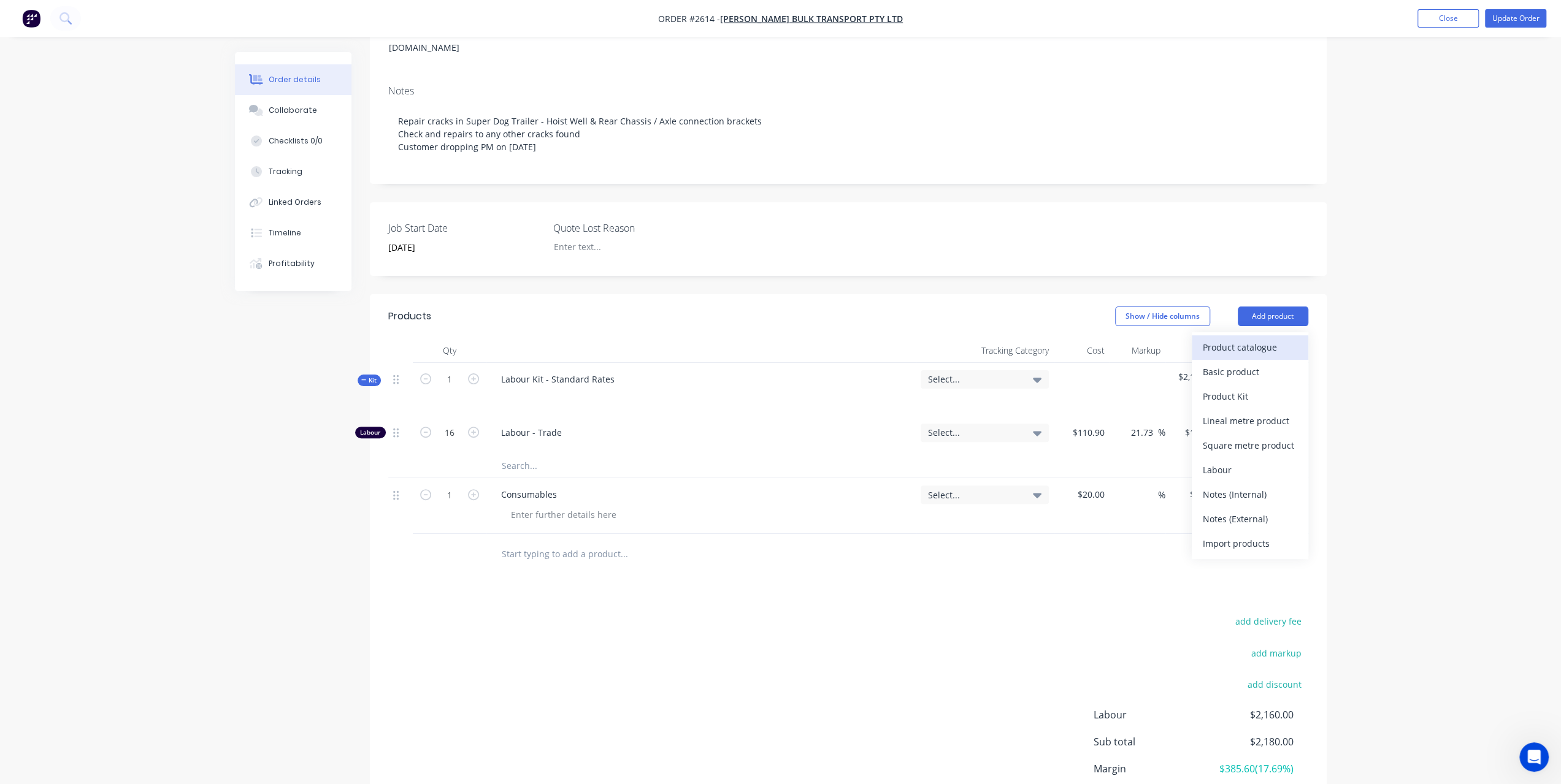
click at [1240, 339] on div "Product catalogue" at bounding box center [1250, 347] width 94 height 17
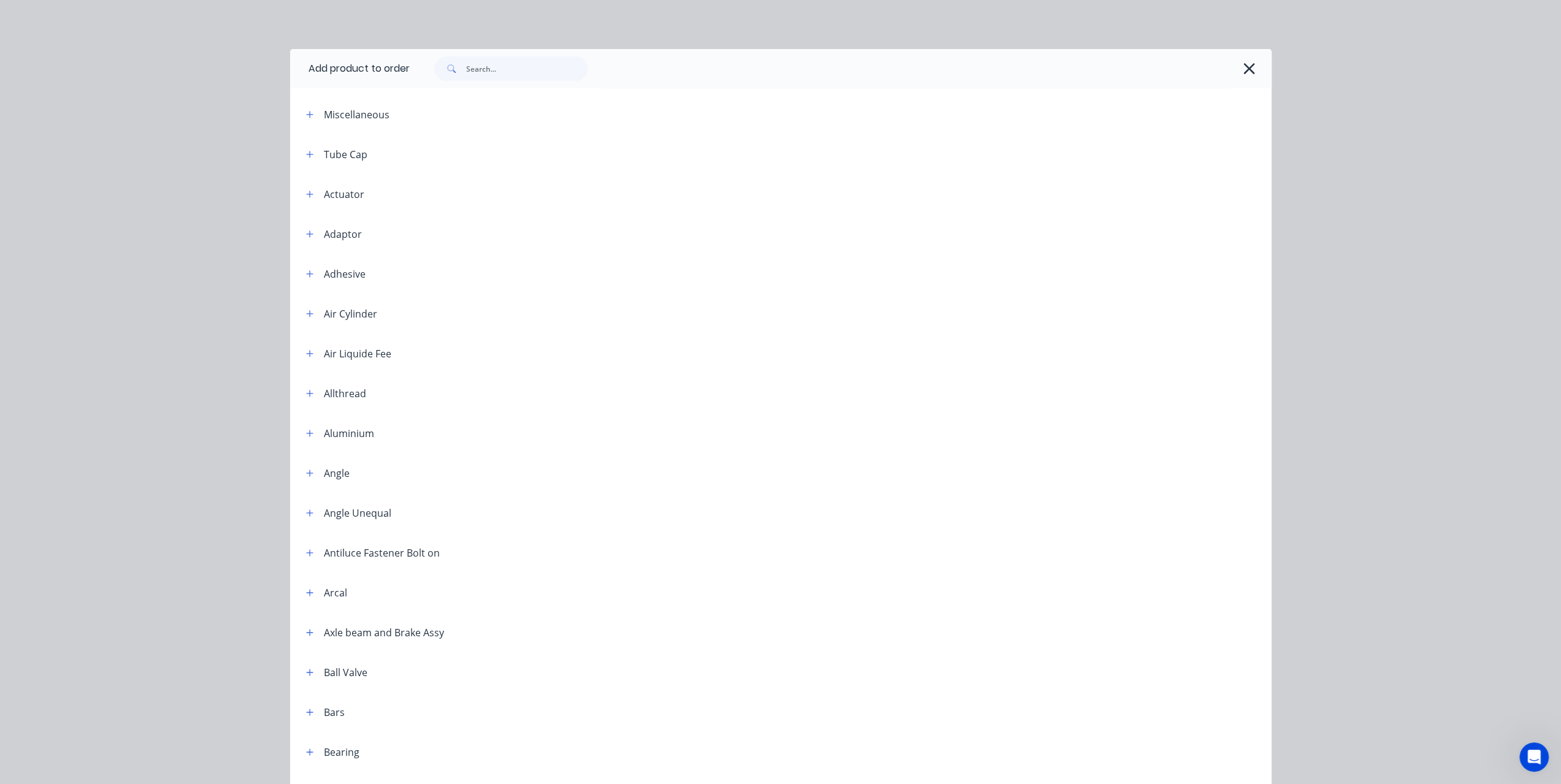
click at [454, 65] on span at bounding box center [450, 68] width 32 height 24
click at [489, 62] on input "text" at bounding box center [527, 68] width 122 height 24
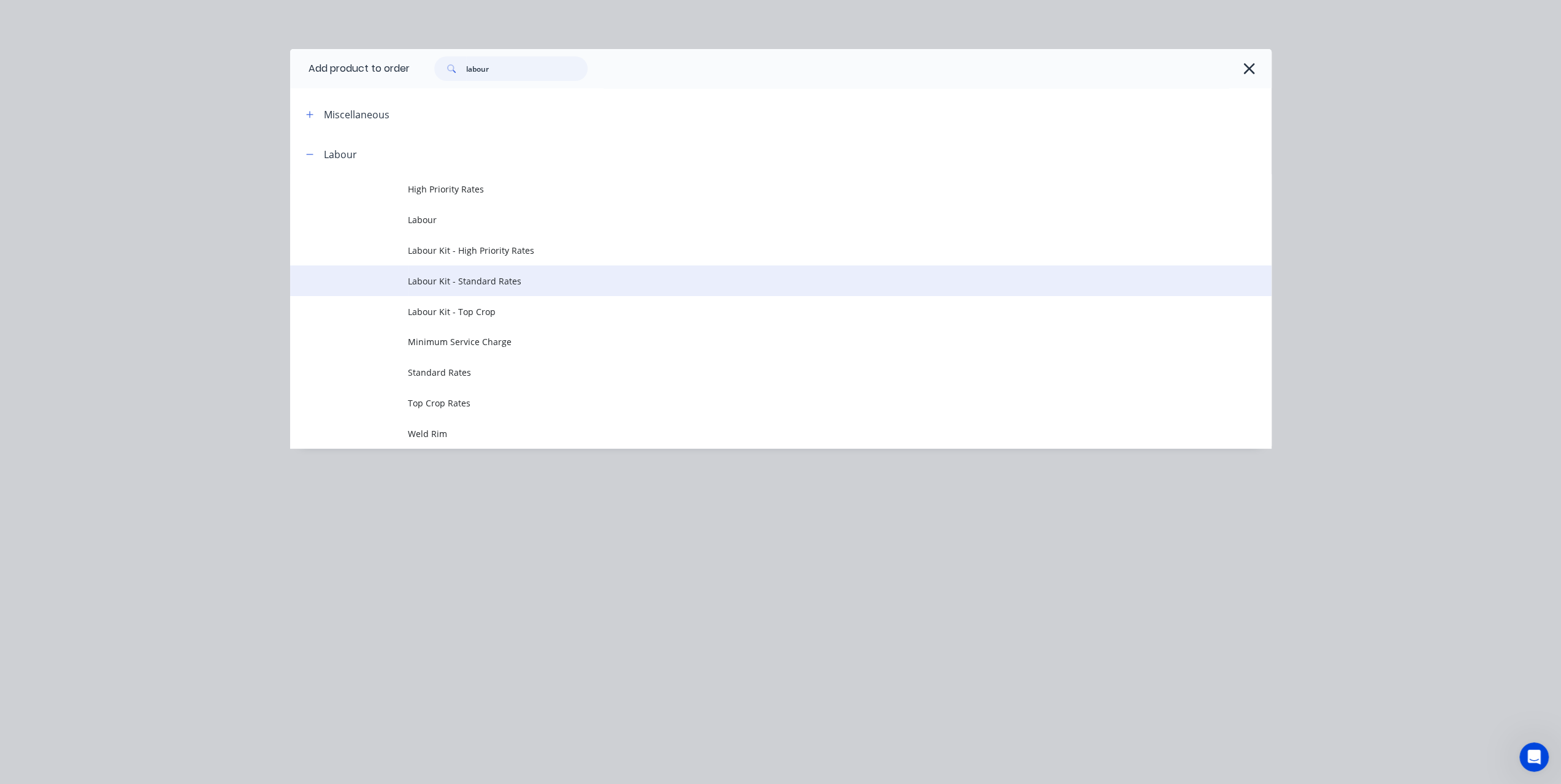
type input "labour"
click at [474, 278] on span "Labour Kit - Standard Rates" at bounding box center [753, 281] width 691 height 13
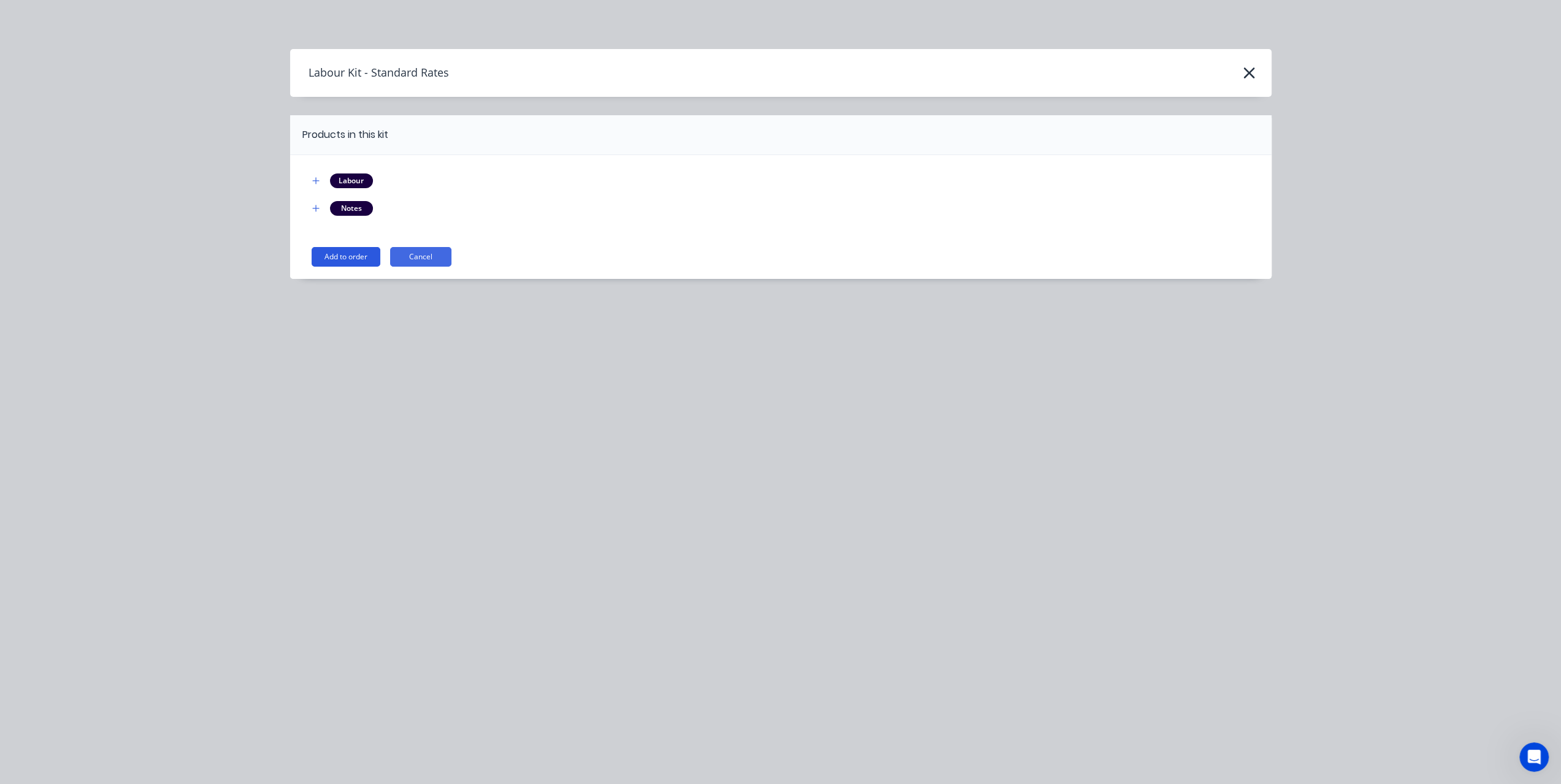
click at [351, 264] on button "Add to order" at bounding box center [346, 257] width 68 height 20
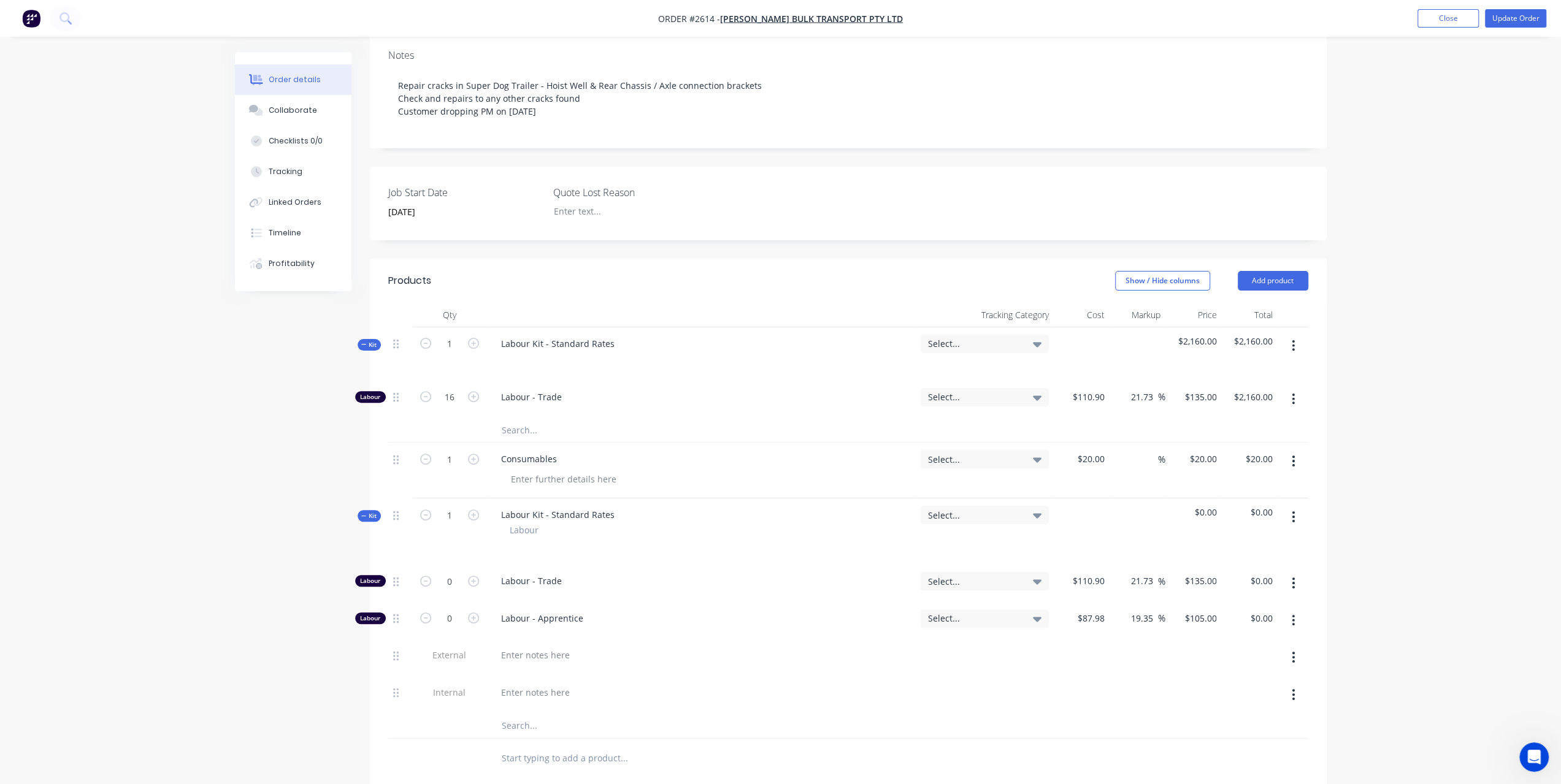
scroll to position [245, 0]
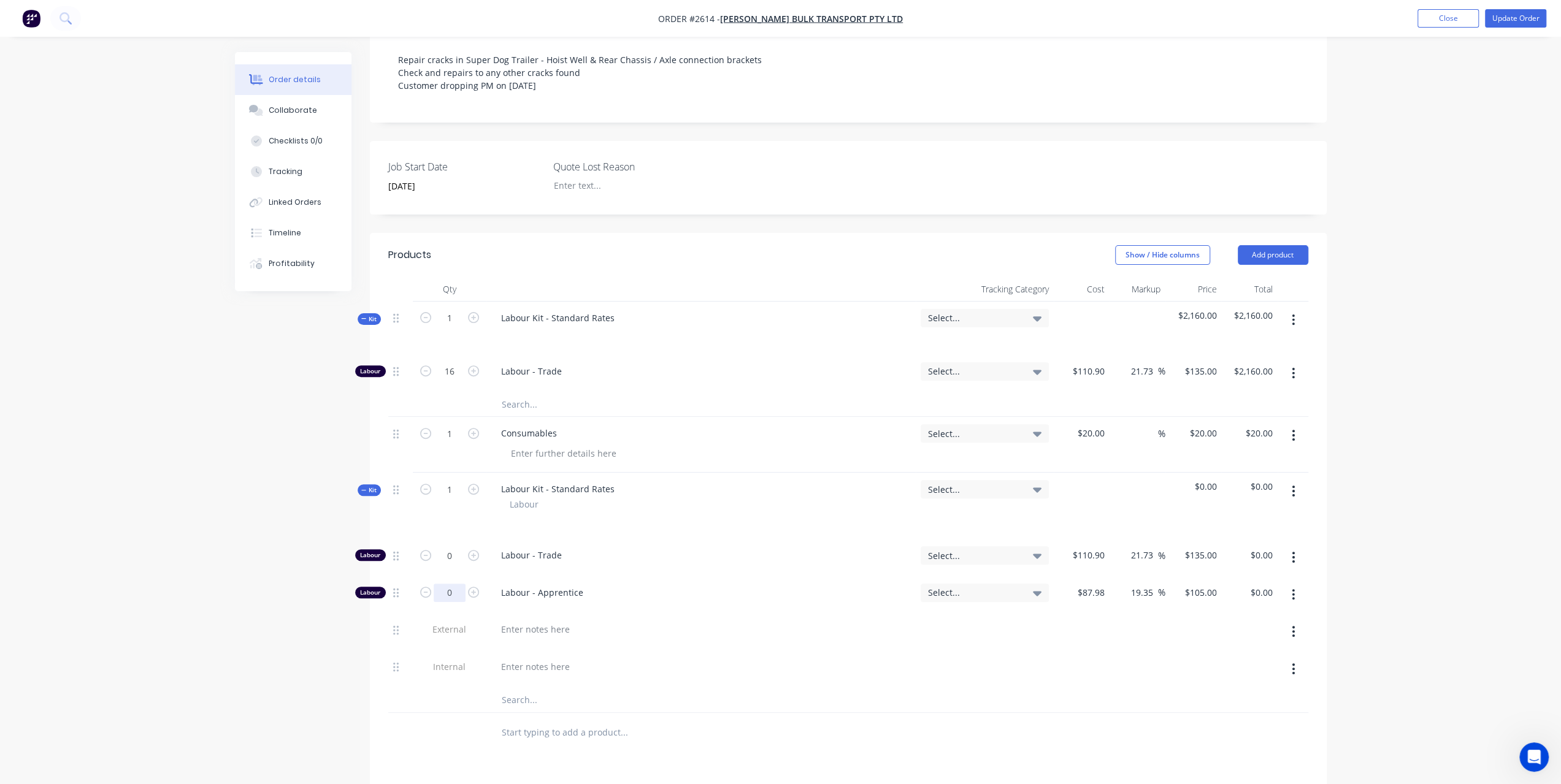
click at [460, 381] on input "0" at bounding box center [450, 371] width 32 height 18
type input "11"
type input "$1,155.00"
click at [1472, 583] on div "Order details Collaborate Checklists 0/0 Tracking Linked Orders Timeline Profit…" at bounding box center [780, 410] width 1561 height 1311
click at [1290, 315] on button "button" at bounding box center [1293, 320] width 29 height 22
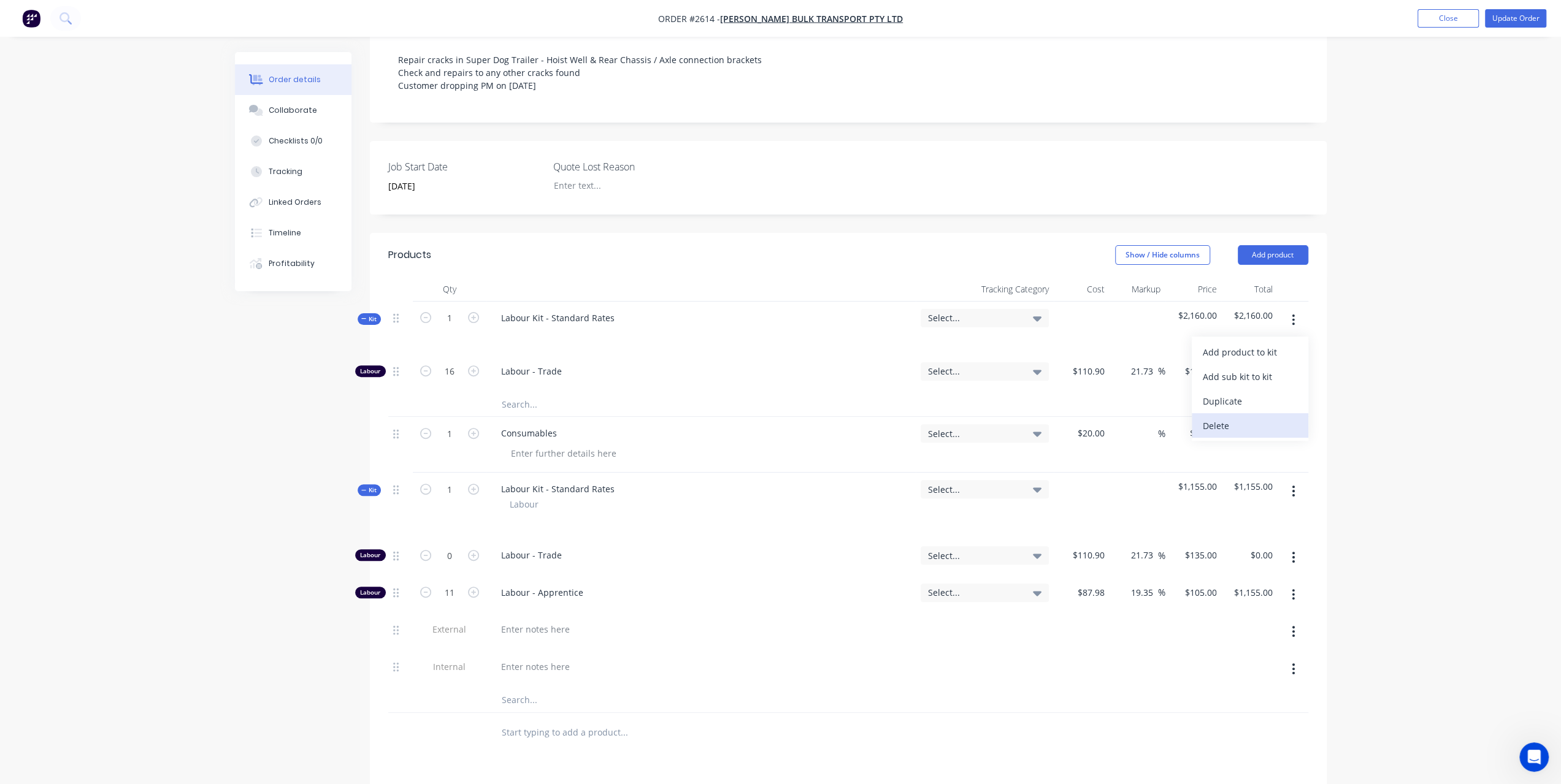
click at [1247, 417] on div "Delete" at bounding box center [1250, 425] width 94 height 17
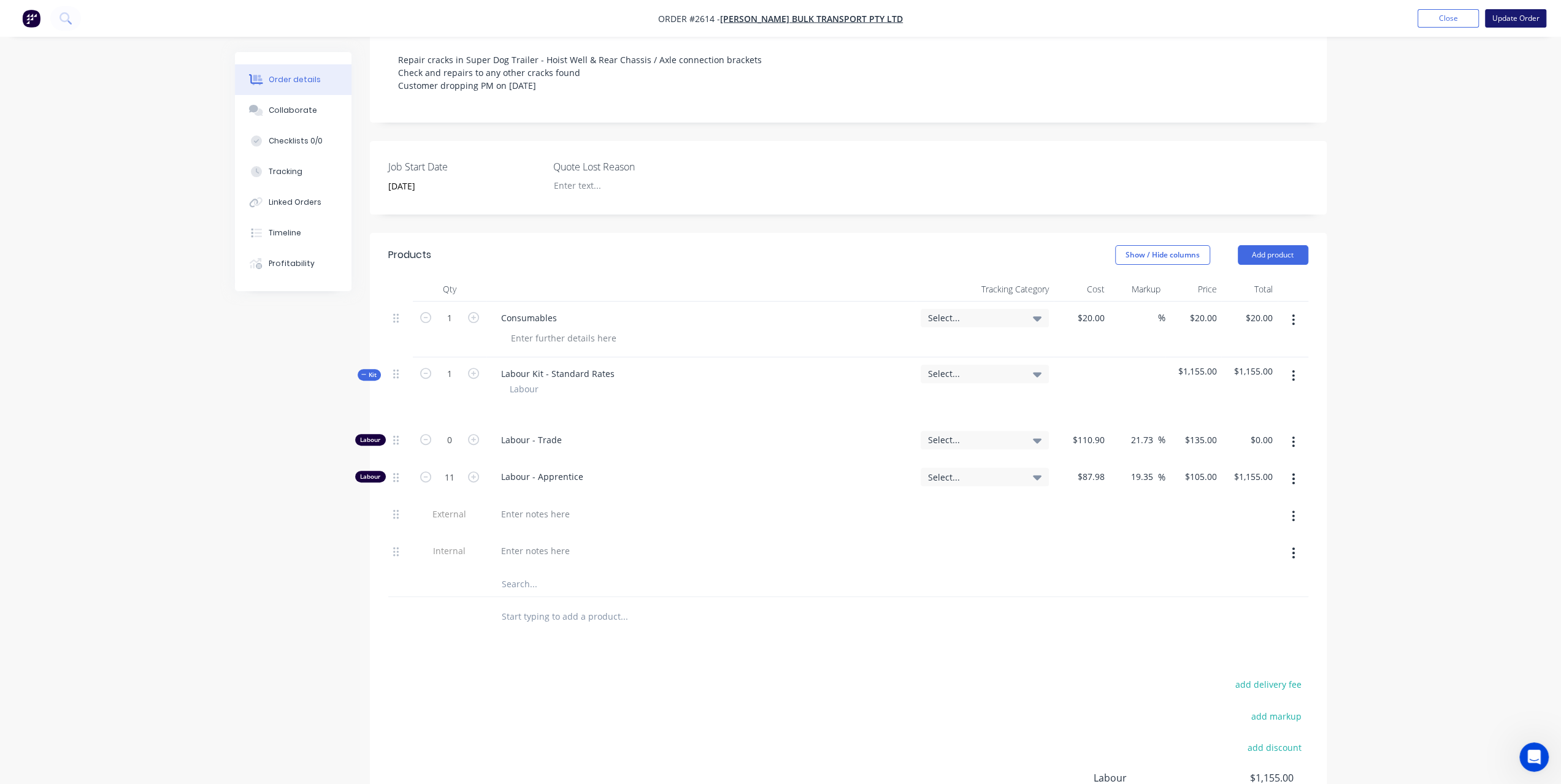
click at [1518, 15] on button "Update Order" at bounding box center [1515, 18] width 62 height 18
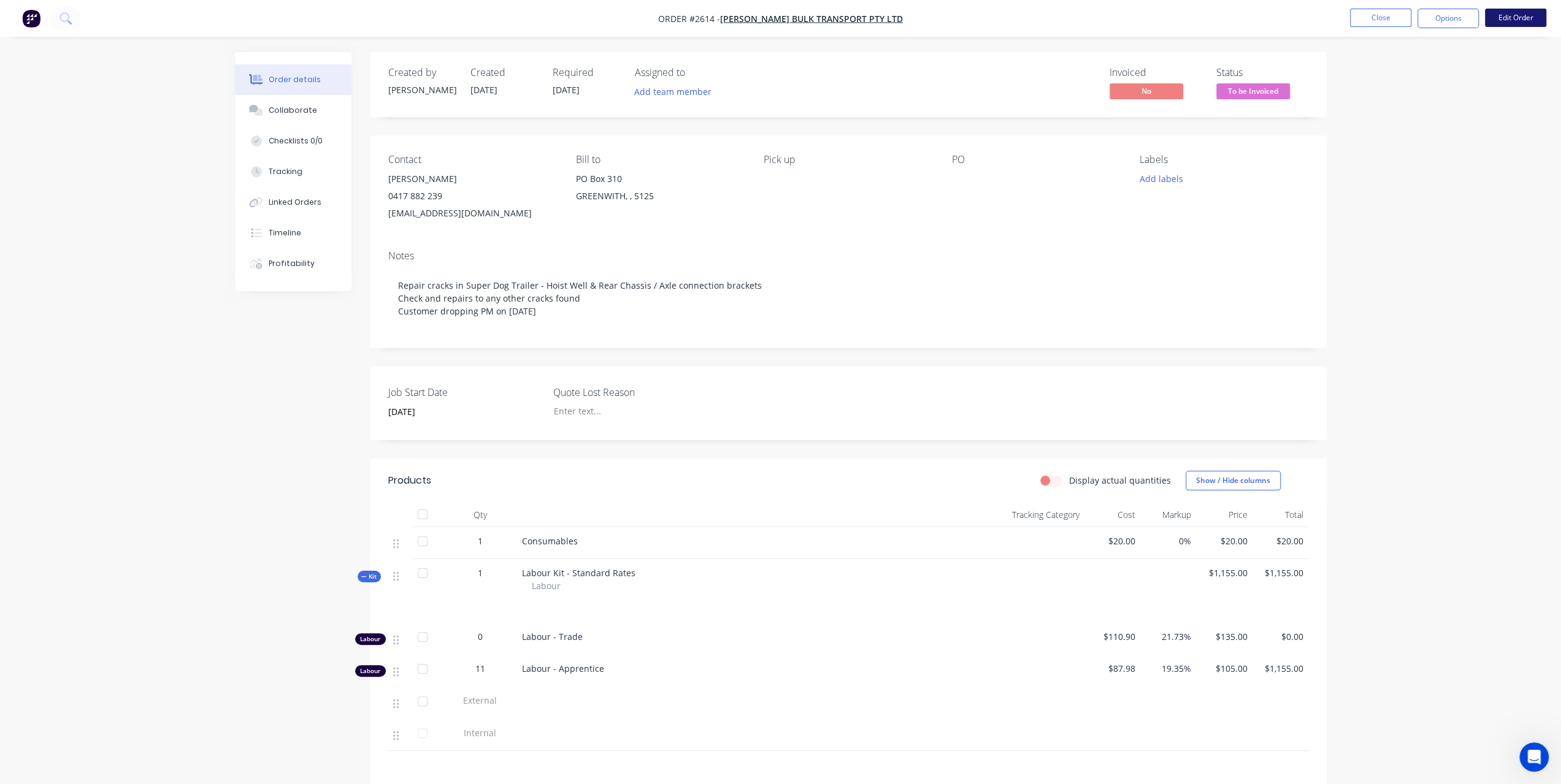
click at [1525, 19] on button "Edit Order" at bounding box center [1515, 17] width 62 height 18
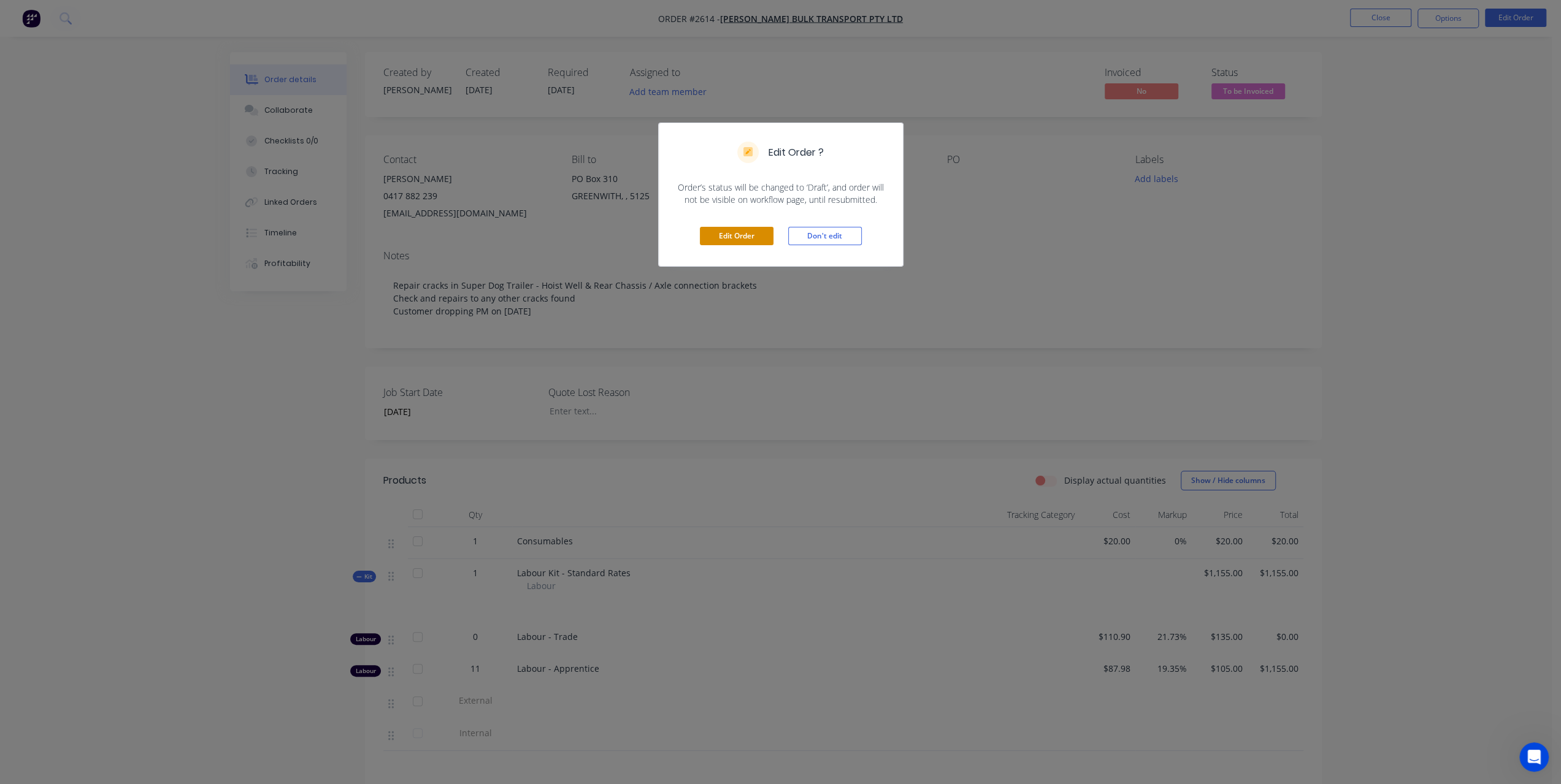
click at [727, 239] on button "Edit Order" at bounding box center [736, 236] width 74 height 18
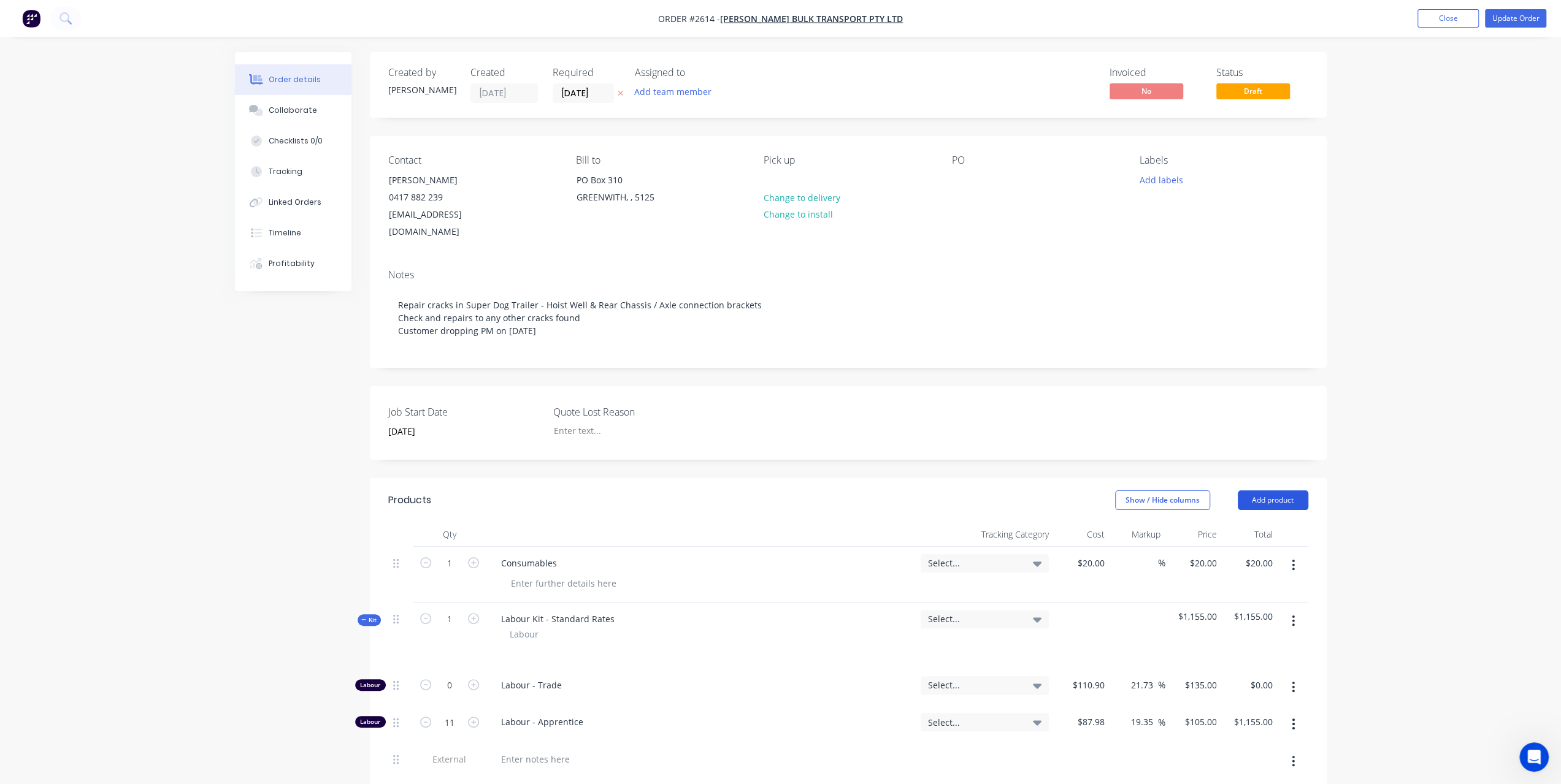
click at [1284, 495] on button "Add product" at bounding box center [1273, 501] width 71 height 20
click at [1233, 701] on div "Notes (External)" at bounding box center [1250, 703] width 94 height 17
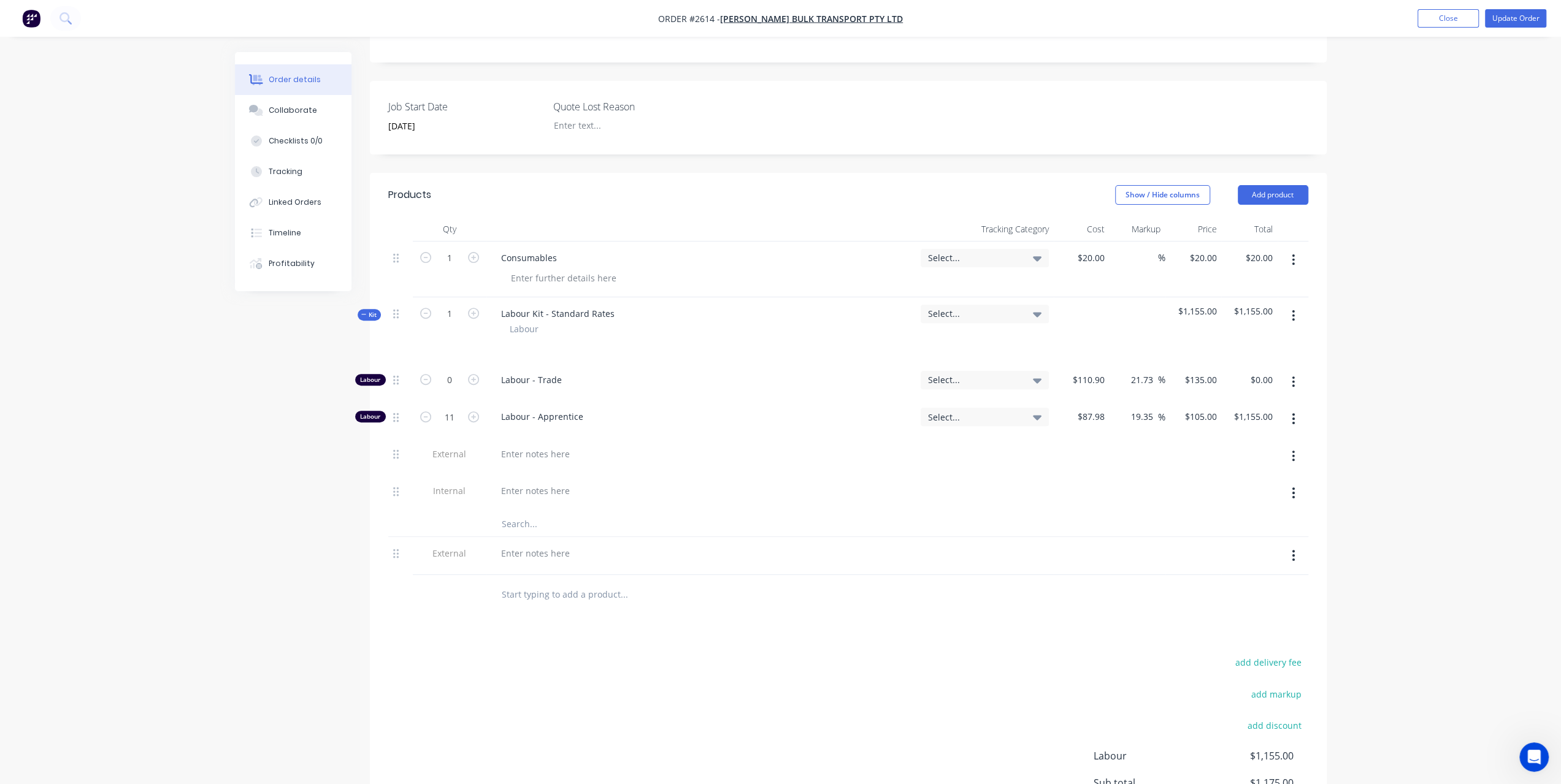
scroll to position [307, 0]
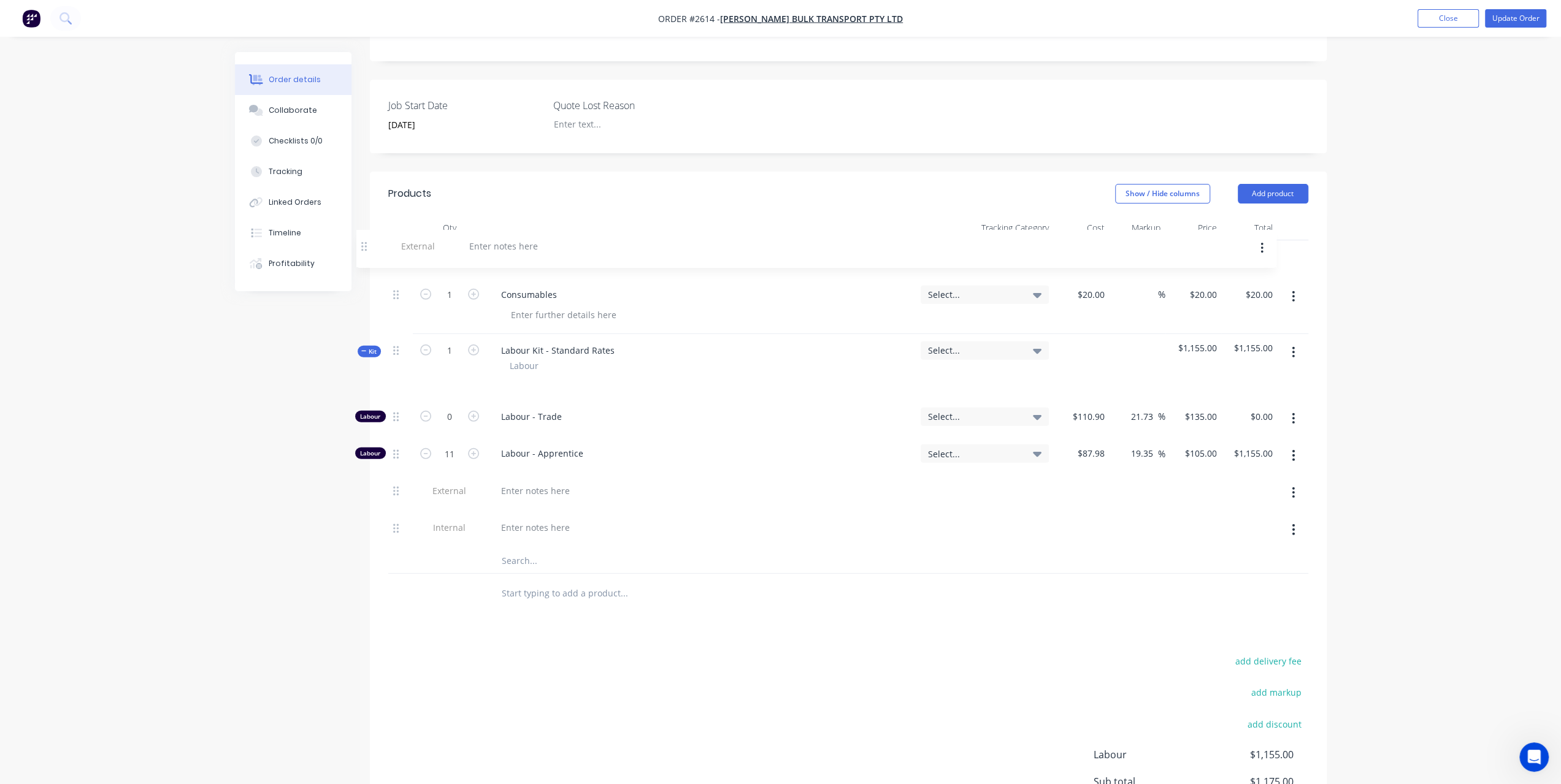
drag, startPoint x: 393, startPoint y: 548, endPoint x: 361, endPoint y: 248, distance: 301.7
click at [361, 248] on div "Order details Collaborate Checklists 0/0 Tracking Linked Orders Timeline Profit…" at bounding box center [780, 336] width 1116 height 1181
click at [509, 248] on div at bounding box center [536, 256] width 88 height 17
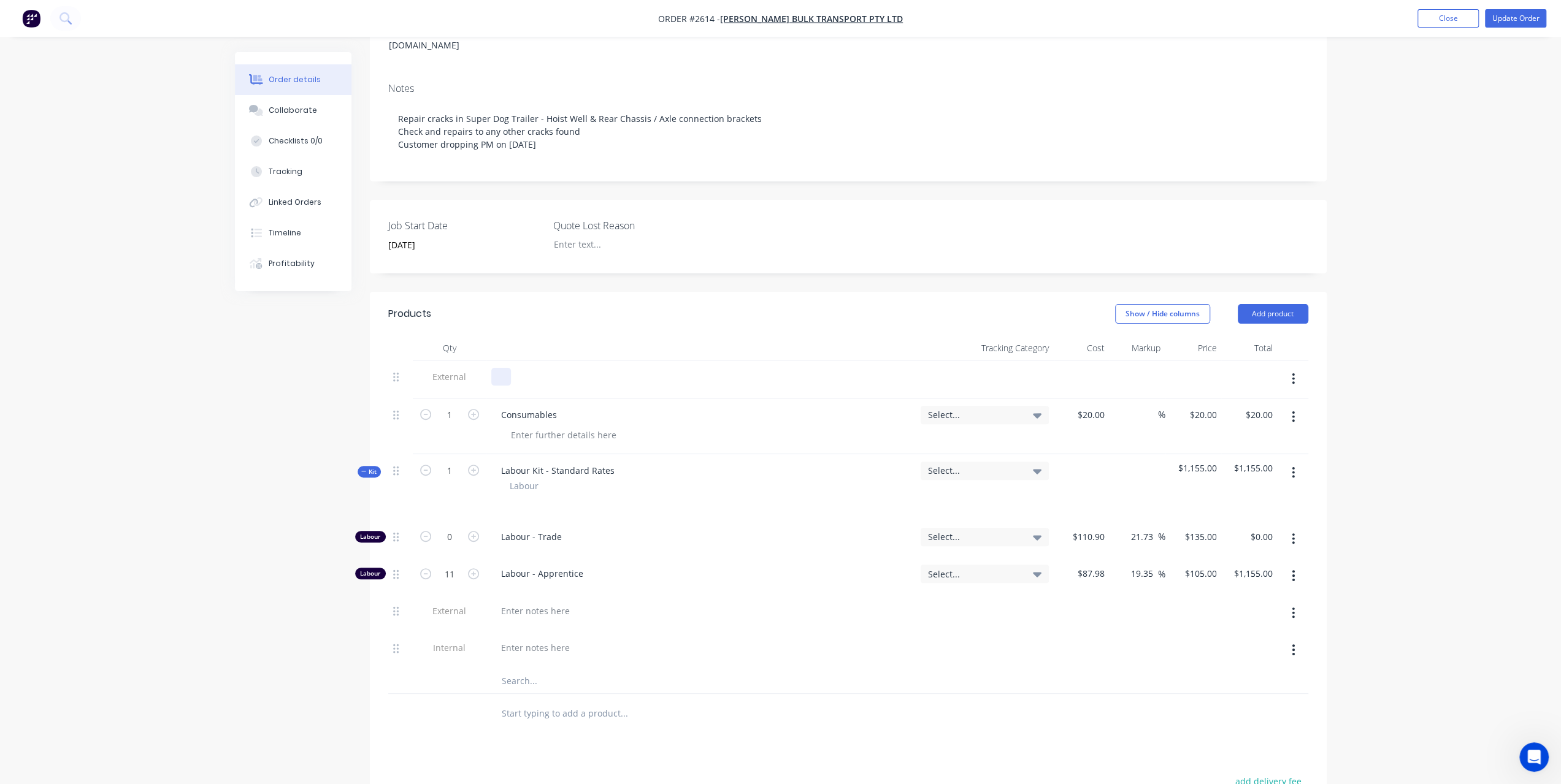
scroll to position [184, 0]
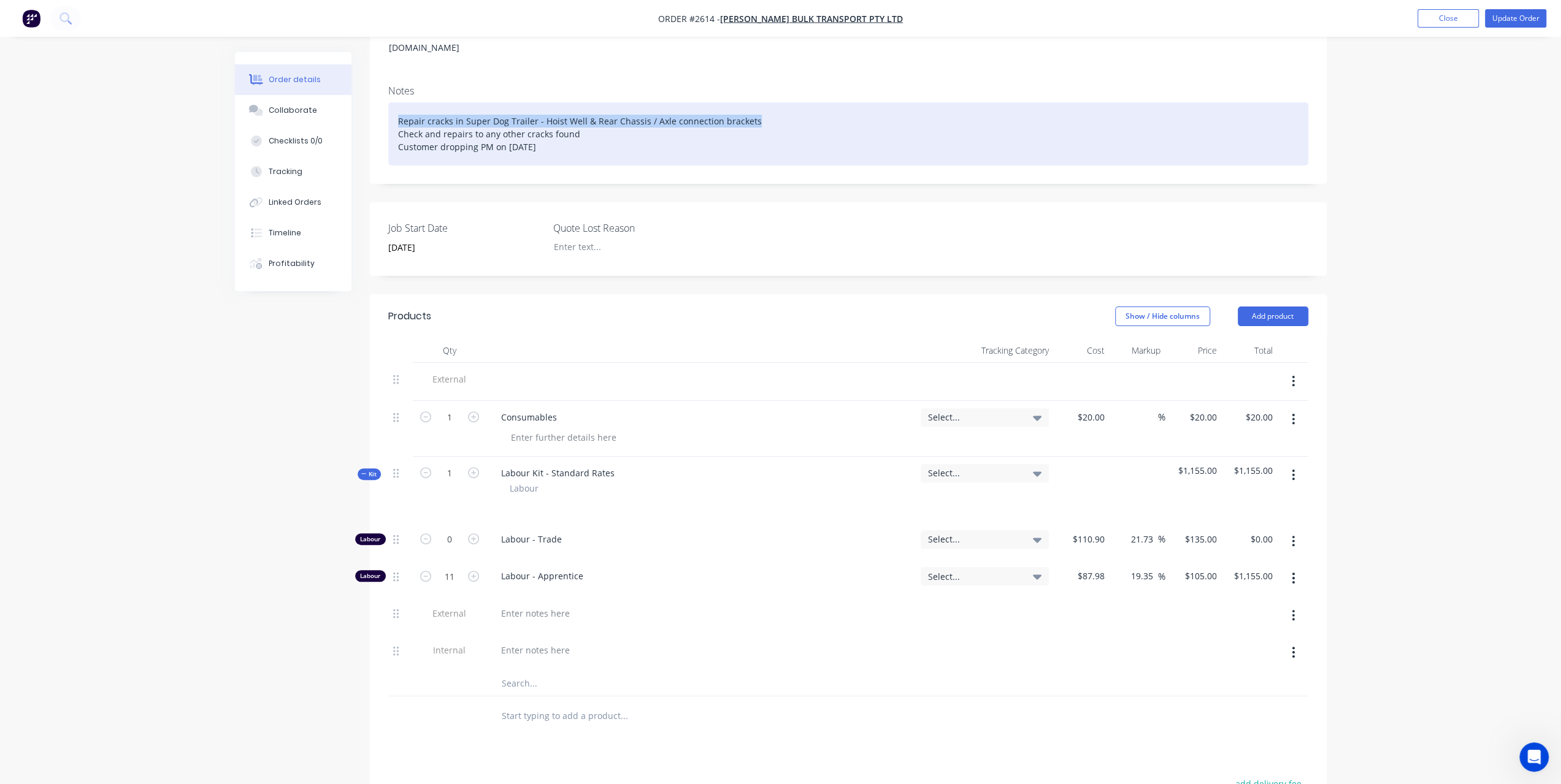
drag, startPoint x: 397, startPoint y: 101, endPoint x: 755, endPoint y: 104, distance: 358.0
click at [755, 104] on div "Repair cracks in Super Dog Trailer - Hoist Well & Rear Chassis / Axle connectio…" at bounding box center [848, 134] width 920 height 63
copy div "Repair cracks in Super Dog Trailer - Hoist Well & Rear Chassis / Axle connectio…"
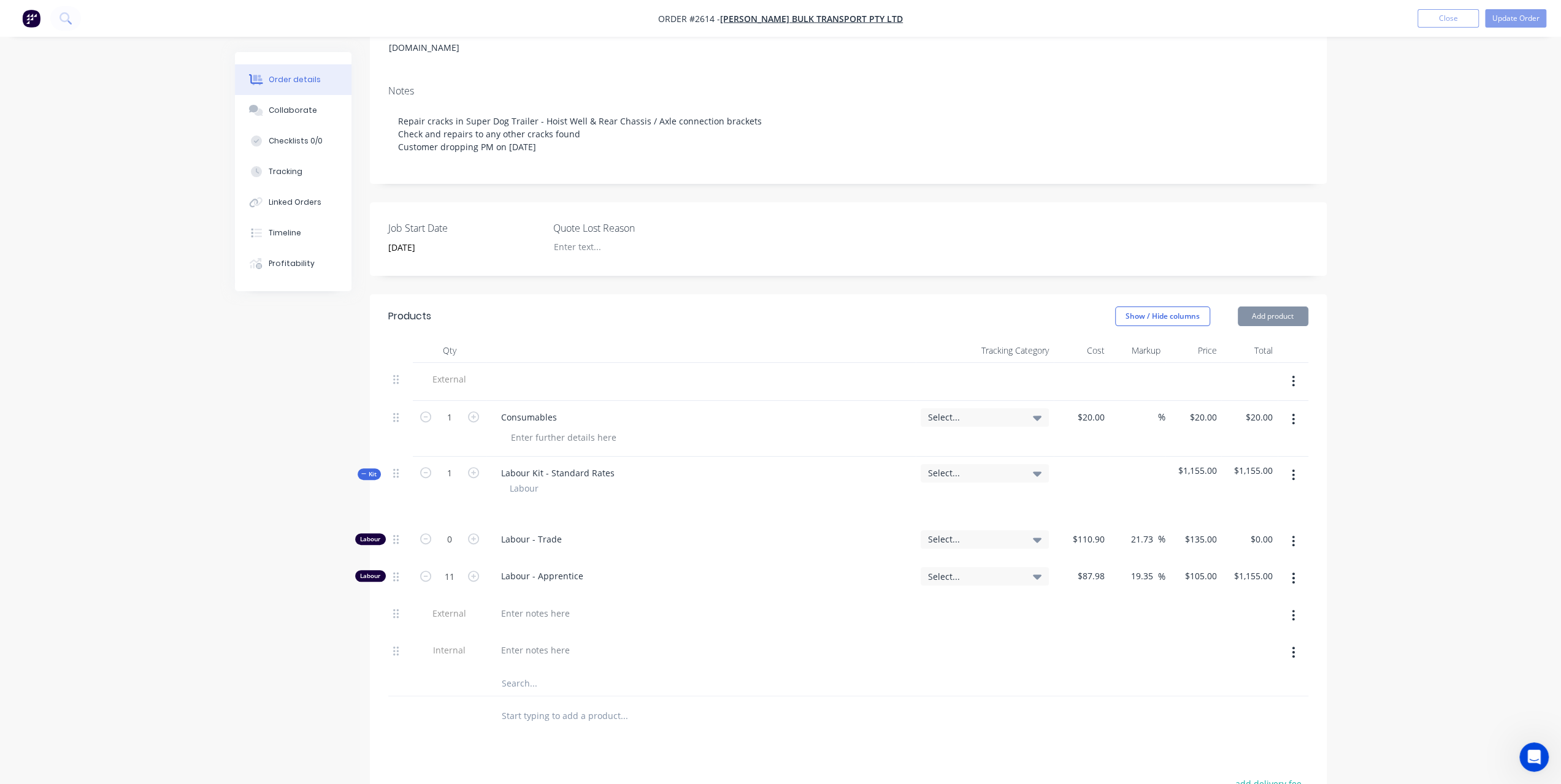
click at [478, 373] on span "External" at bounding box center [450, 379] width 64 height 13
click at [457, 373] on span "External" at bounding box center [450, 379] width 64 height 13
click at [431, 373] on span "External" at bounding box center [450, 379] width 64 height 13
click at [443, 373] on span "External" at bounding box center [450, 379] width 64 height 13
click at [591, 371] on div at bounding box center [701, 379] width 420 height 17
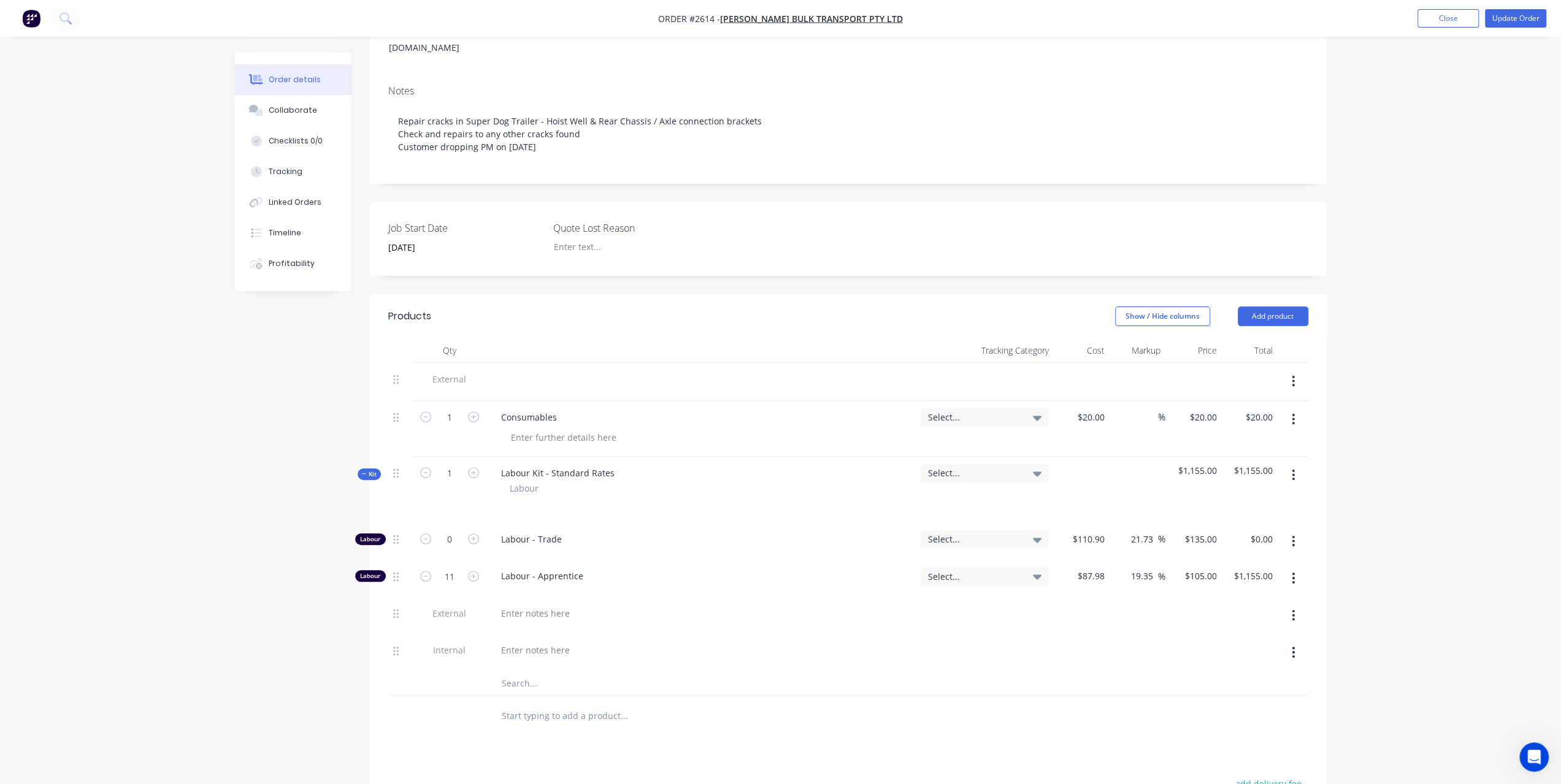
click at [568, 375] on div at bounding box center [701, 379] width 420 height 17
click at [528, 373] on div at bounding box center [701, 379] width 420 height 17
click at [587, 371] on div at bounding box center [701, 379] width 420 height 17
click at [444, 373] on span "External" at bounding box center [450, 379] width 64 height 13
click at [434, 374] on span "External" at bounding box center [450, 379] width 64 height 13
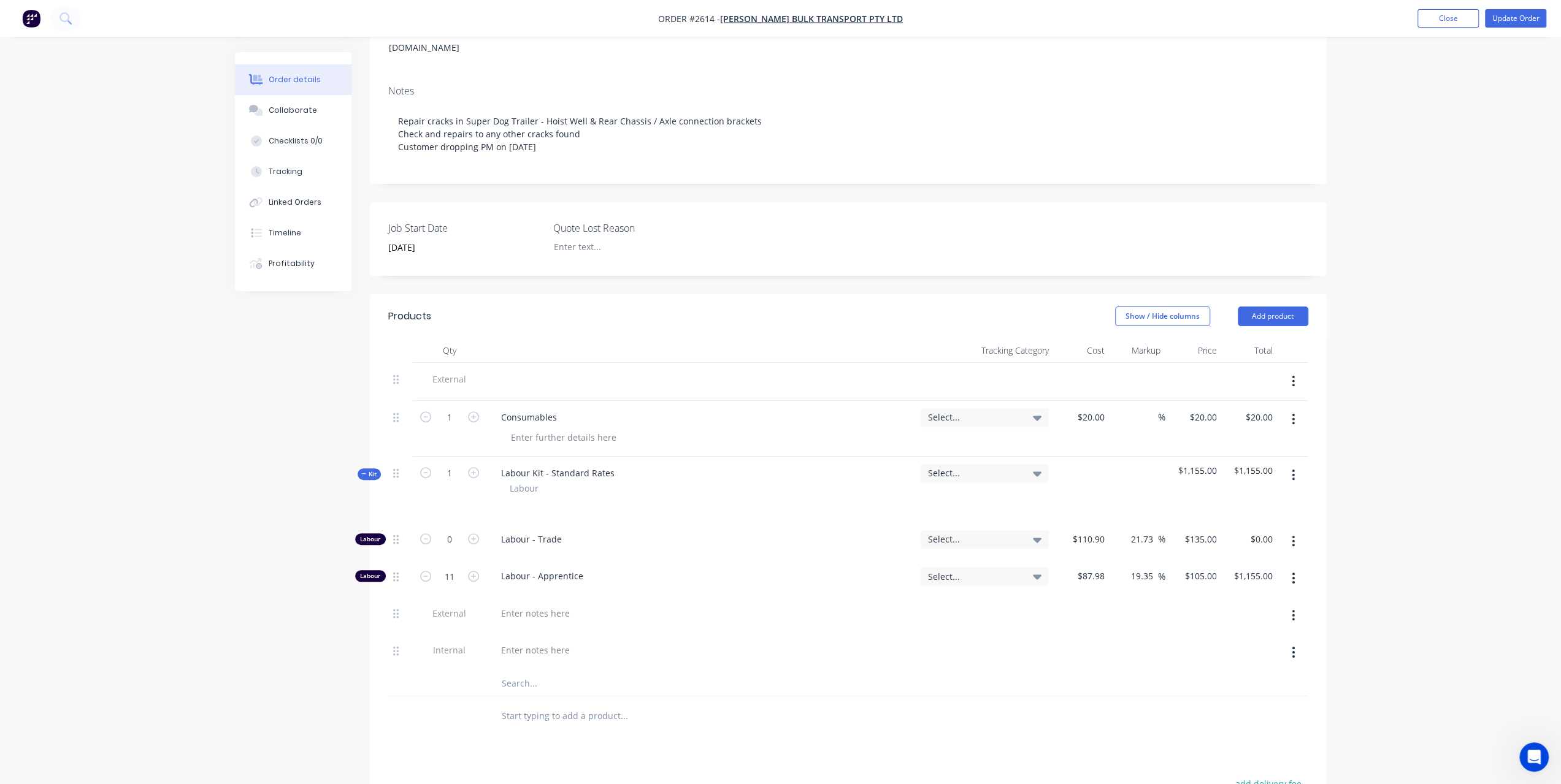
click at [435, 381] on div "External" at bounding box center [449, 382] width 74 height 38
click at [1389, 368] on div "Order details Collaborate Checklists 0/0 Tracking Linked Orders Timeline Profit…" at bounding box center [780, 432] width 1561 height 1233
click at [1521, 24] on button "Update Order" at bounding box center [1515, 18] width 62 height 18
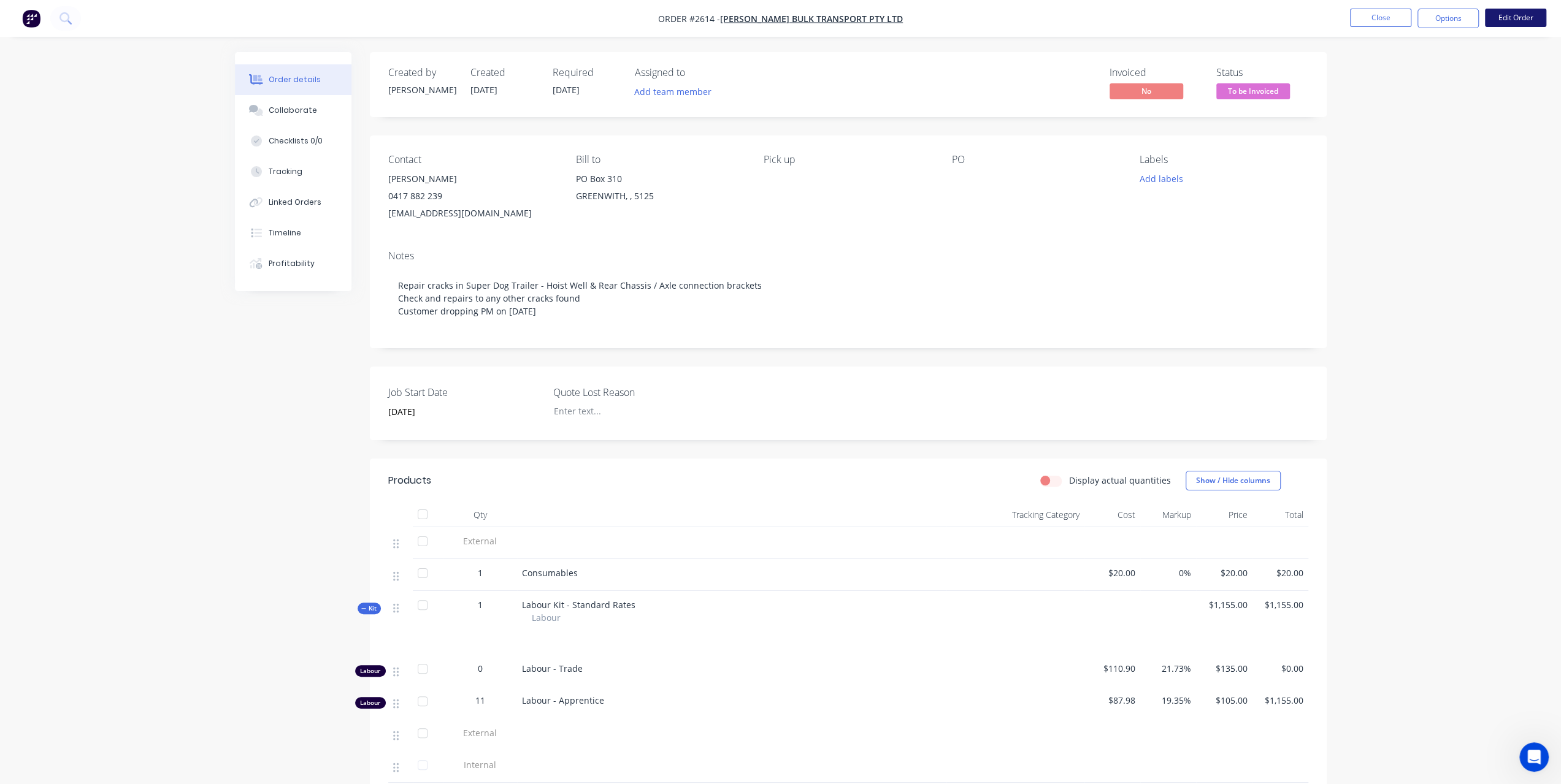
click at [1518, 15] on button "Edit Order" at bounding box center [1515, 17] width 62 height 18
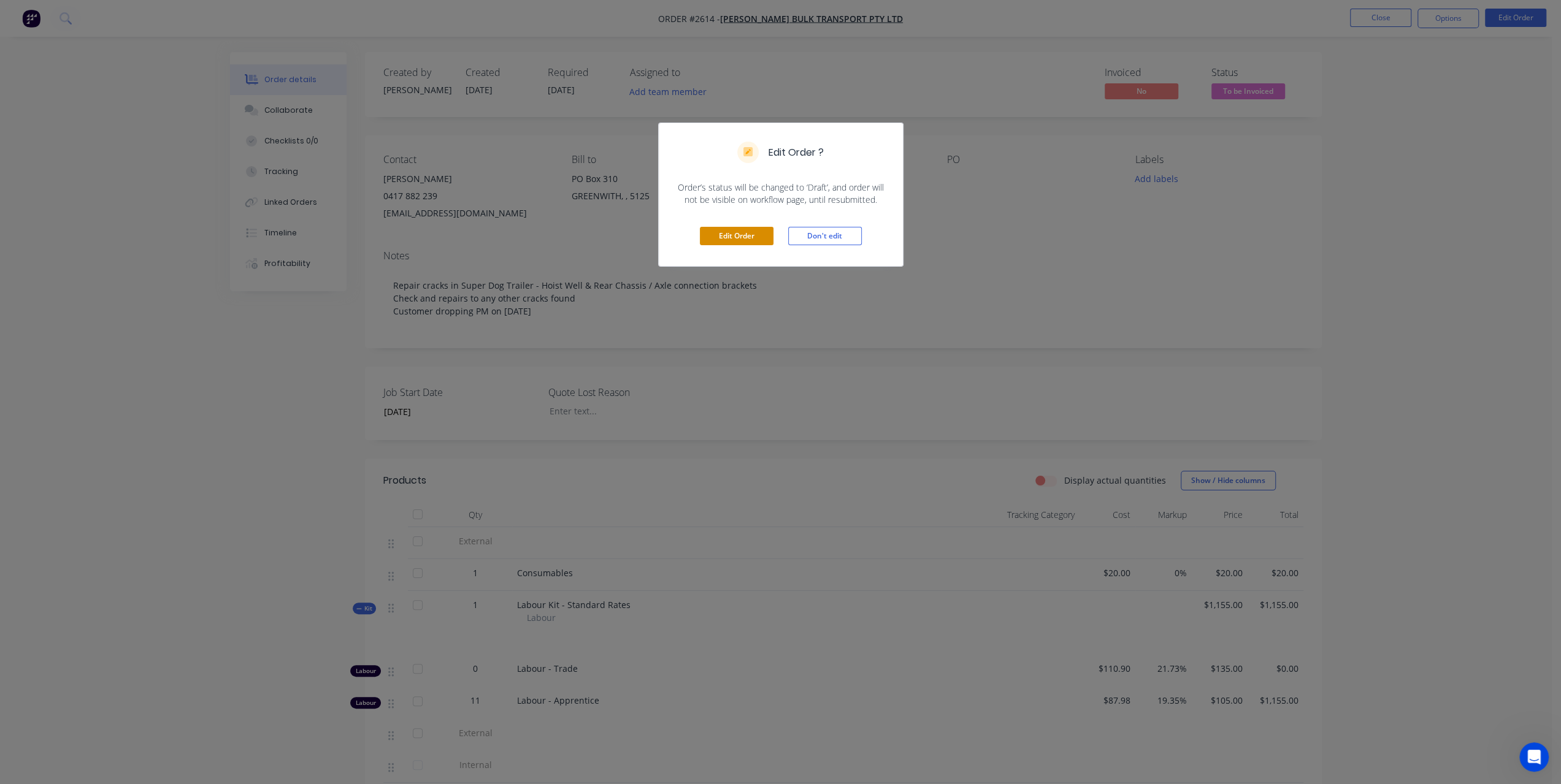
click at [755, 234] on button "Edit Order" at bounding box center [736, 236] width 74 height 18
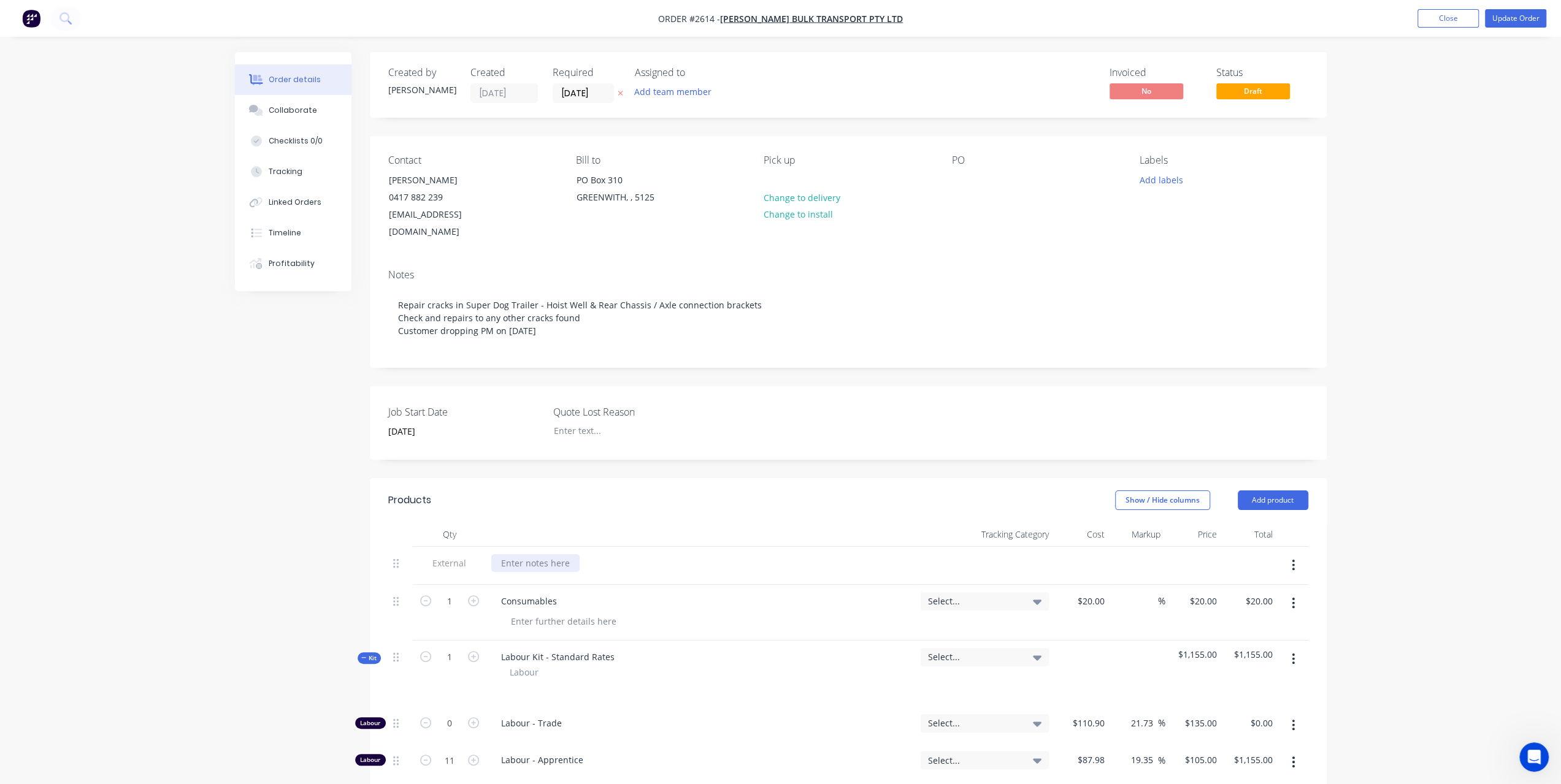
click at [510, 559] on div at bounding box center [536, 563] width 88 height 17
paste div
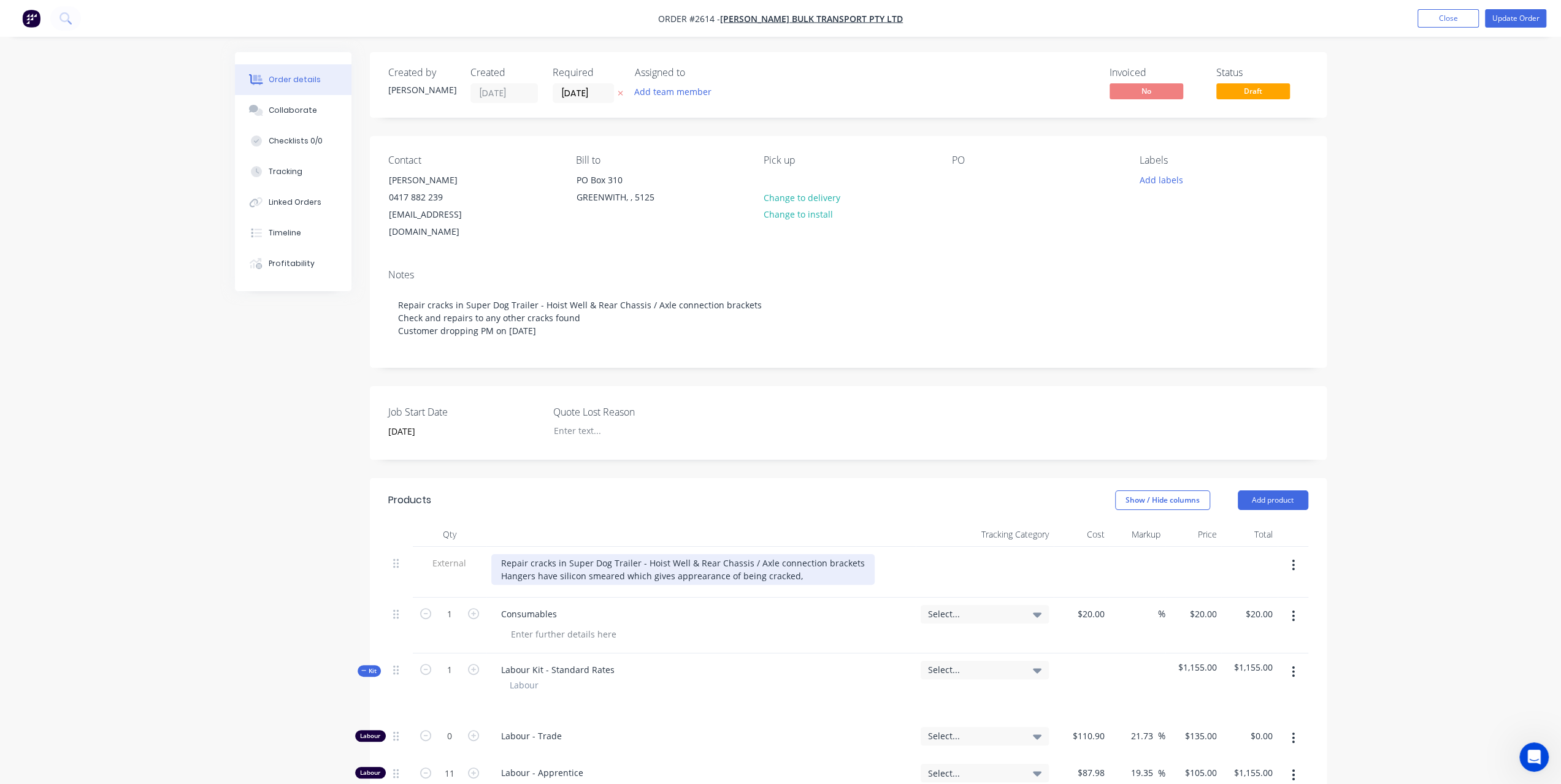
click at [705, 574] on div "Repair cracks in Super Dog Trailer - Hoist Well & Rear Chassis / Axle connectio…" at bounding box center [683, 570] width 383 height 30
click at [701, 572] on div "Repair cracks in Super Dog Trailer - Hoist Well & Rear Chassis / Axle connectio…" at bounding box center [683, 570] width 383 height 30
click at [698, 572] on div "Repair cracks in Super Dog Trailer - Hoist Well & Rear Chassis / Axle connectio…" at bounding box center [683, 570] width 383 height 30
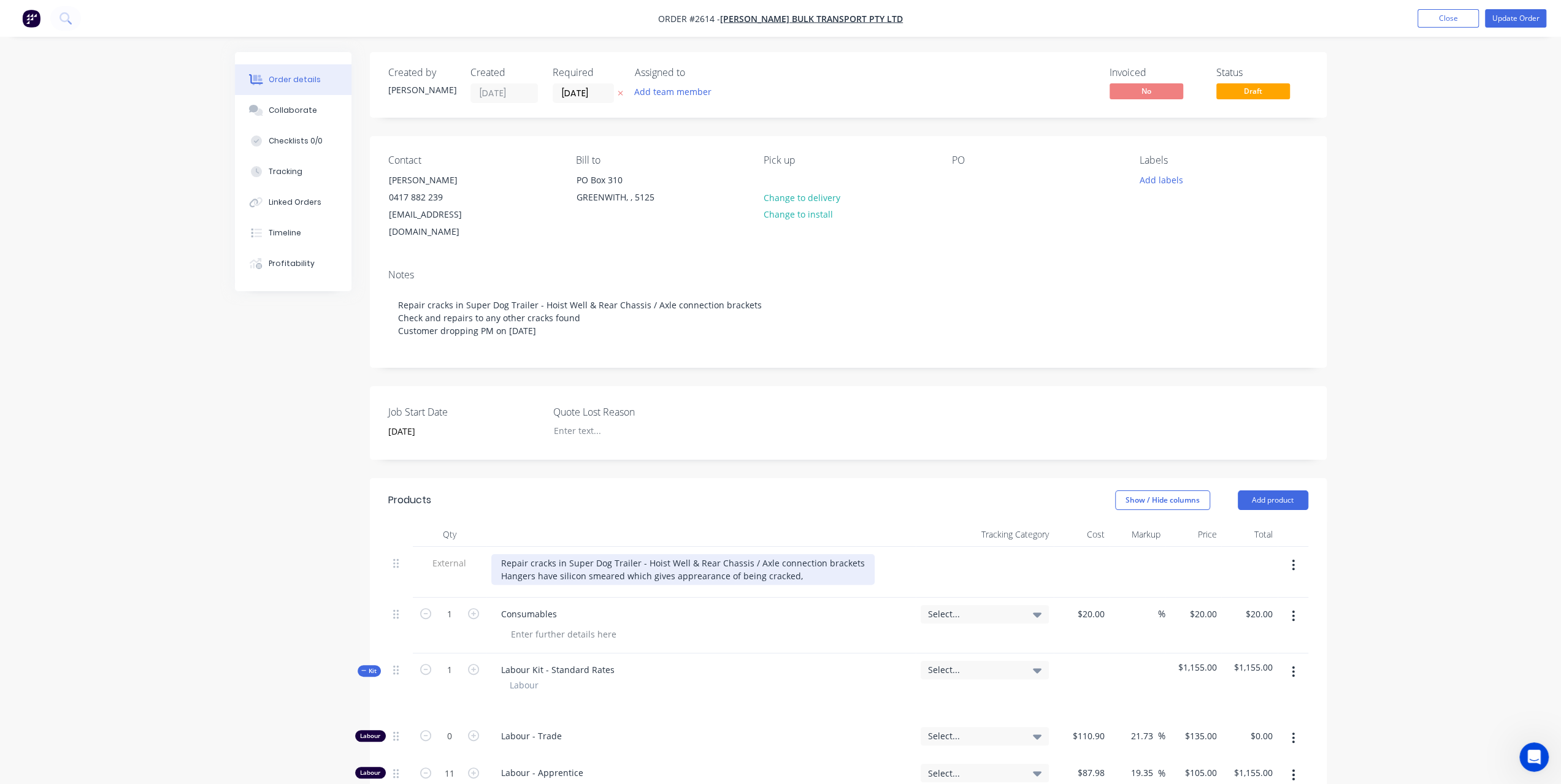
click at [697, 572] on div "Repair cracks in Super Dog Trailer - Hoist Well & Rear Chassis / Axle connectio…" at bounding box center [683, 570] width 383 height 30
click at [697, 573] on div "Repair cracks in Super Dog Trailer - Hoist Well & Rear Chassis / Axle connectio…" at bounding box center [683, 570] width 383 height 30
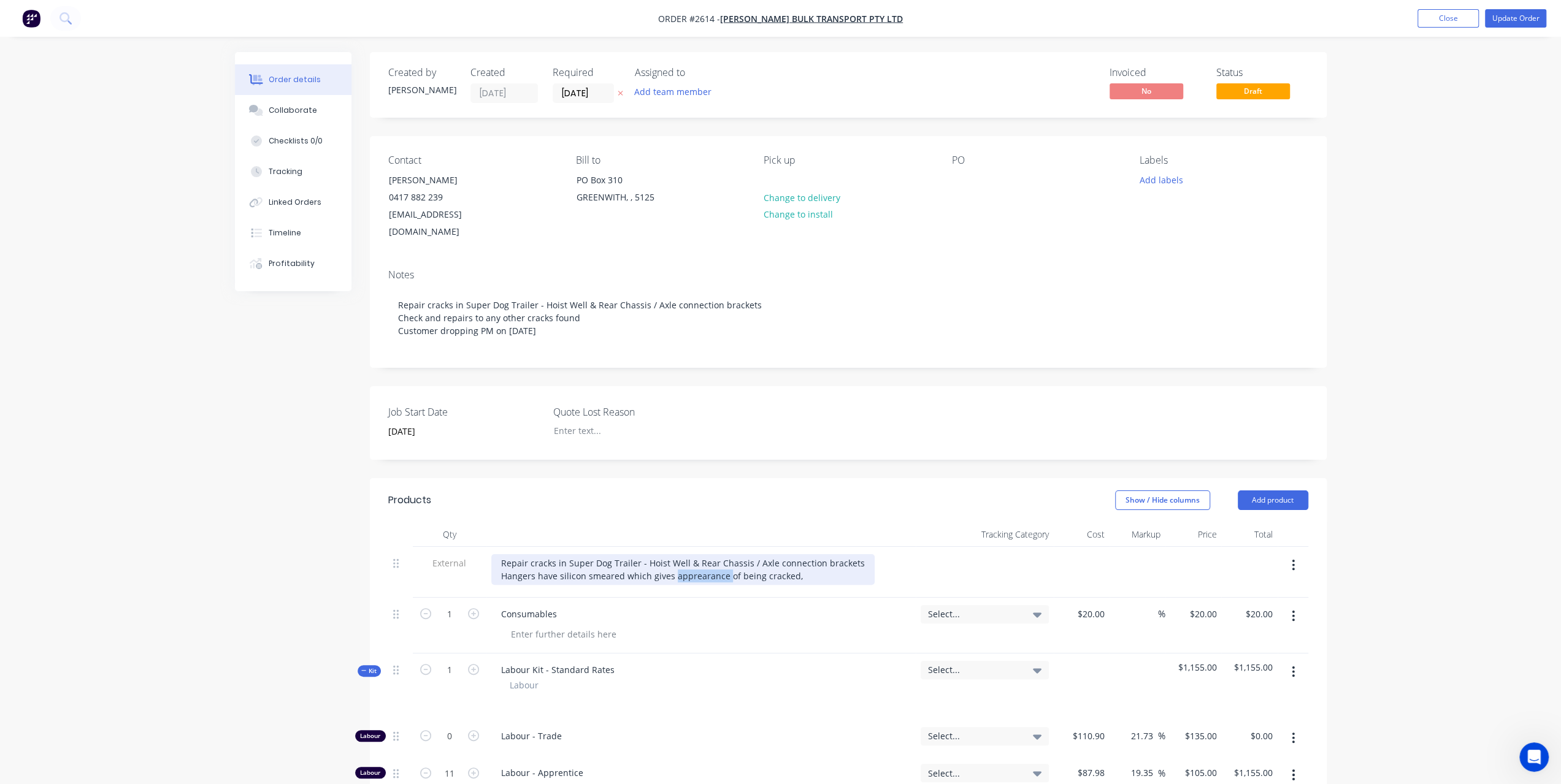
click at [705, 573] on div "Repair cracks in Super Dog Trailer - Hoist Well & Rear Chassis / Axle connectio…" at bounding box center [683, 570] width 383 height 30
click at [809, 572] on div "Repair cracks in Super Dog Trailer - Hoist Well & Rear Chassis / Axle connectio…" at bounding box center [683, 570] width 383 height 30
drag, startPoint x: 842, startPoint y: 574, endPoint x: 494, endPoint y: 578, distance: 348.0
click at [494, 578] on div "Repair cracks in Super Dog Trailer - Hoist Well & Rear Chassis / Axle connectio…" at bounding box center [683, 570] width 383 height 30
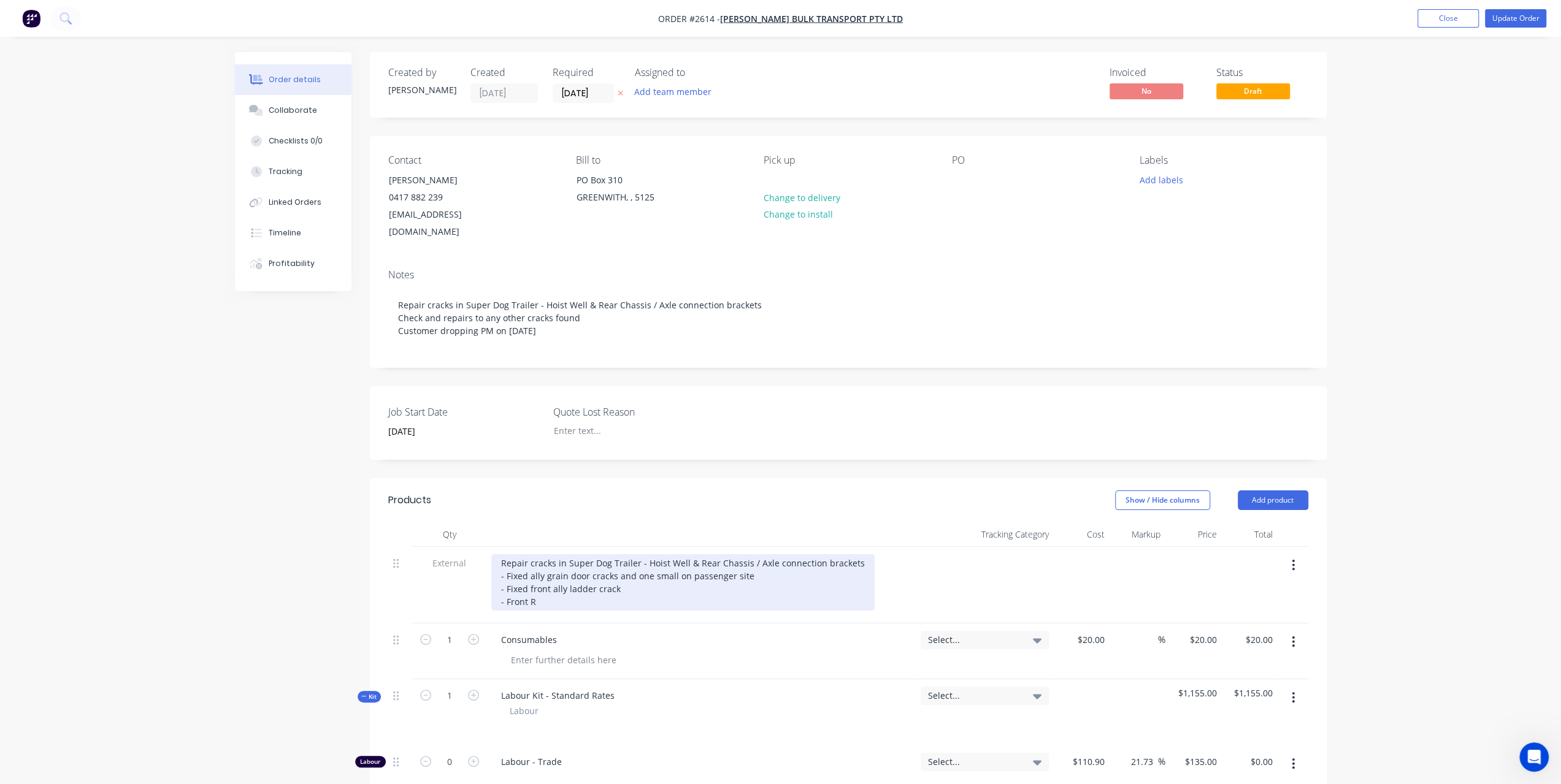
click at [559, 598] on div "Repair cracks in Super Dog Trailer - Hoist Well & Rear Chassis / Axle connectio…" at bounding box center [683, 583] width 383 height 56
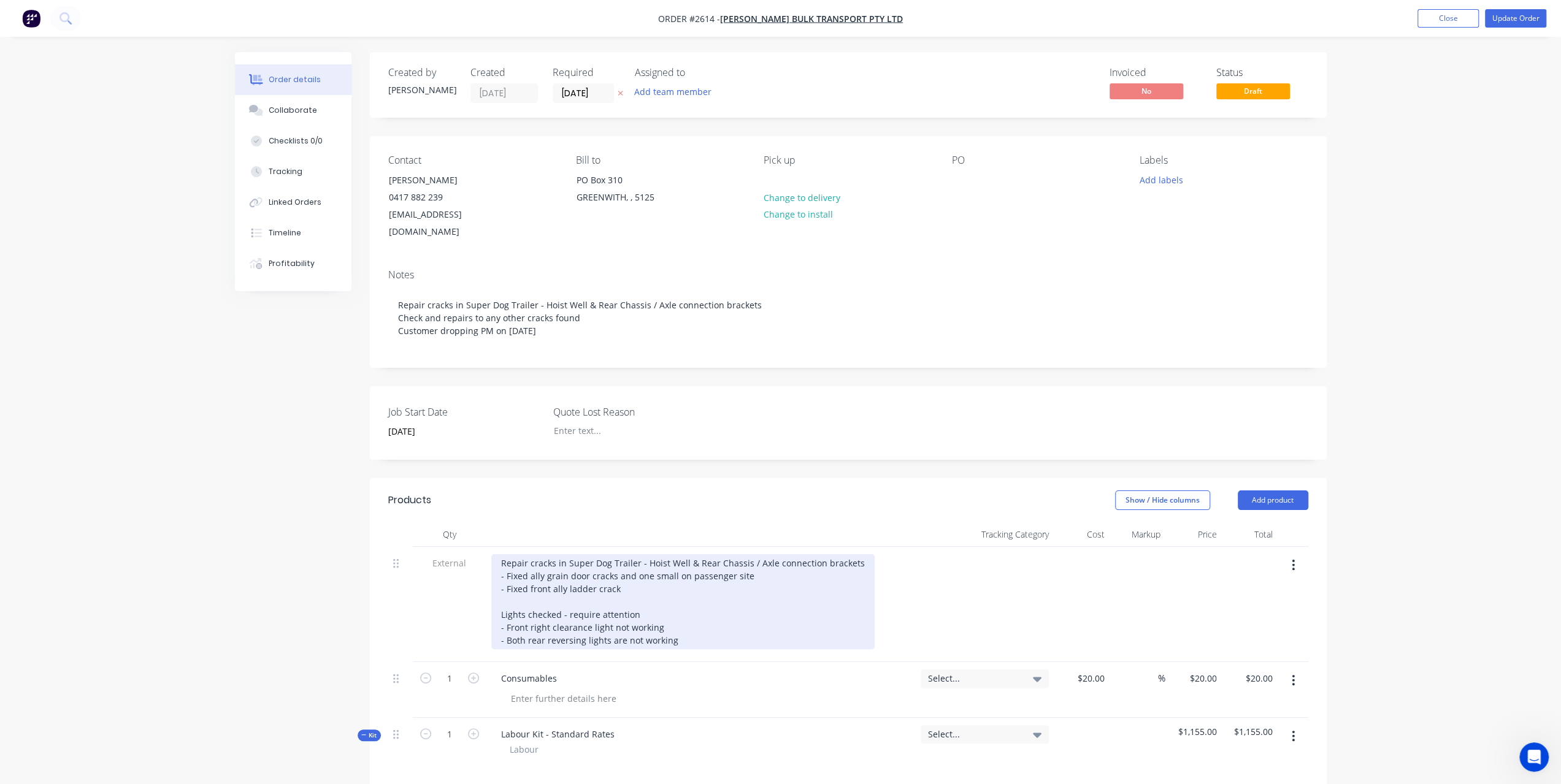
click at [498, 555] on div "Repair cracks in Super Dog Trailer - Hoist Well & Rear Chassis / Axle connectio…" at bounding box center [683, 602] width 383 height 95
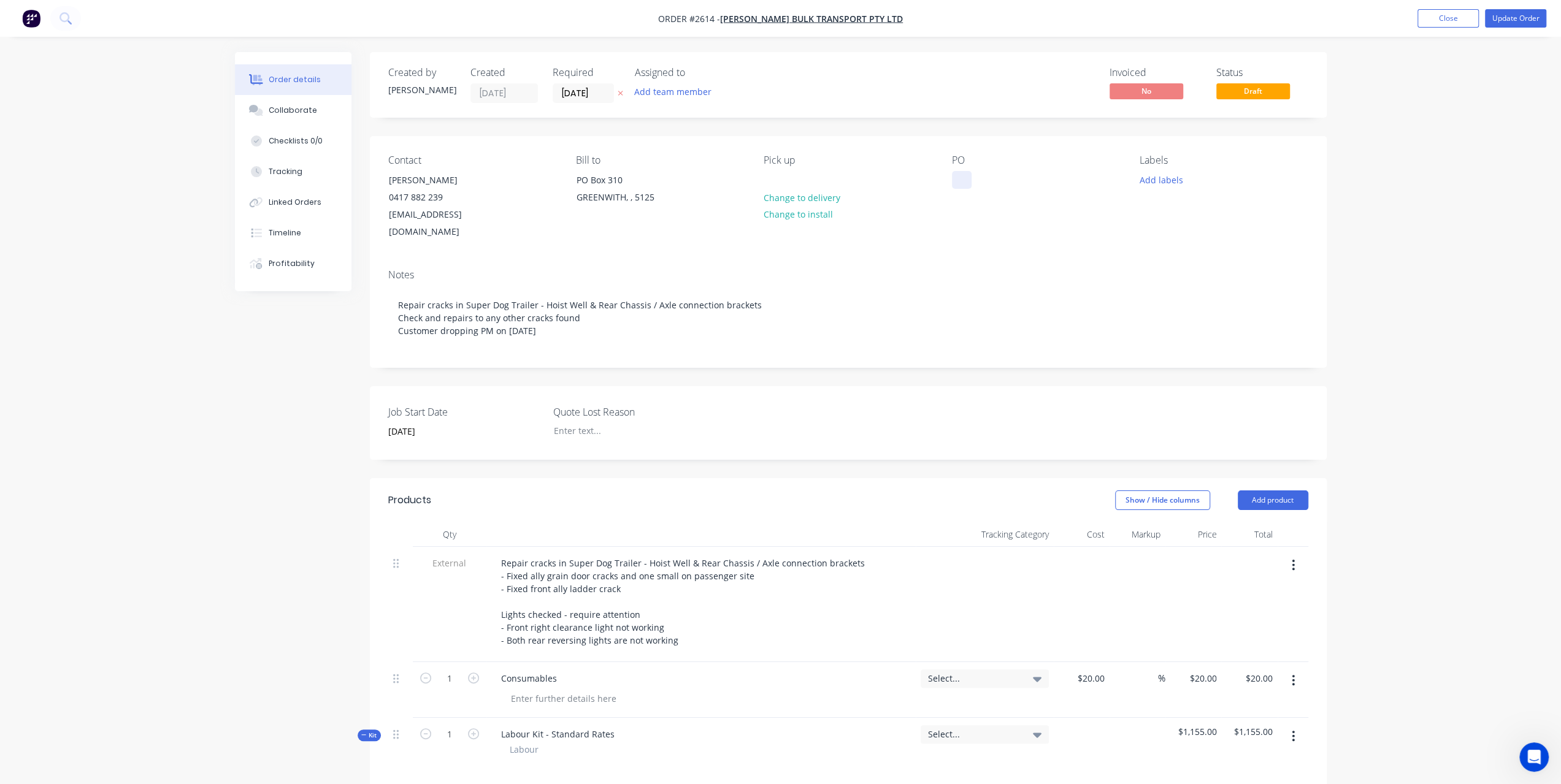
click at [955, 172] on div at bounding box center [962, 179] width 20 height 17
click at [1427, 235] on div "Order details Collaborate Checklists 0/0 Tracking Linked Orders Timeline Profit…" at bounding box center [780, 655] width 1561 height 1310
click at [1512, 27] on button "Update Order" at bounding box center [1515, 18] width 62 height 18
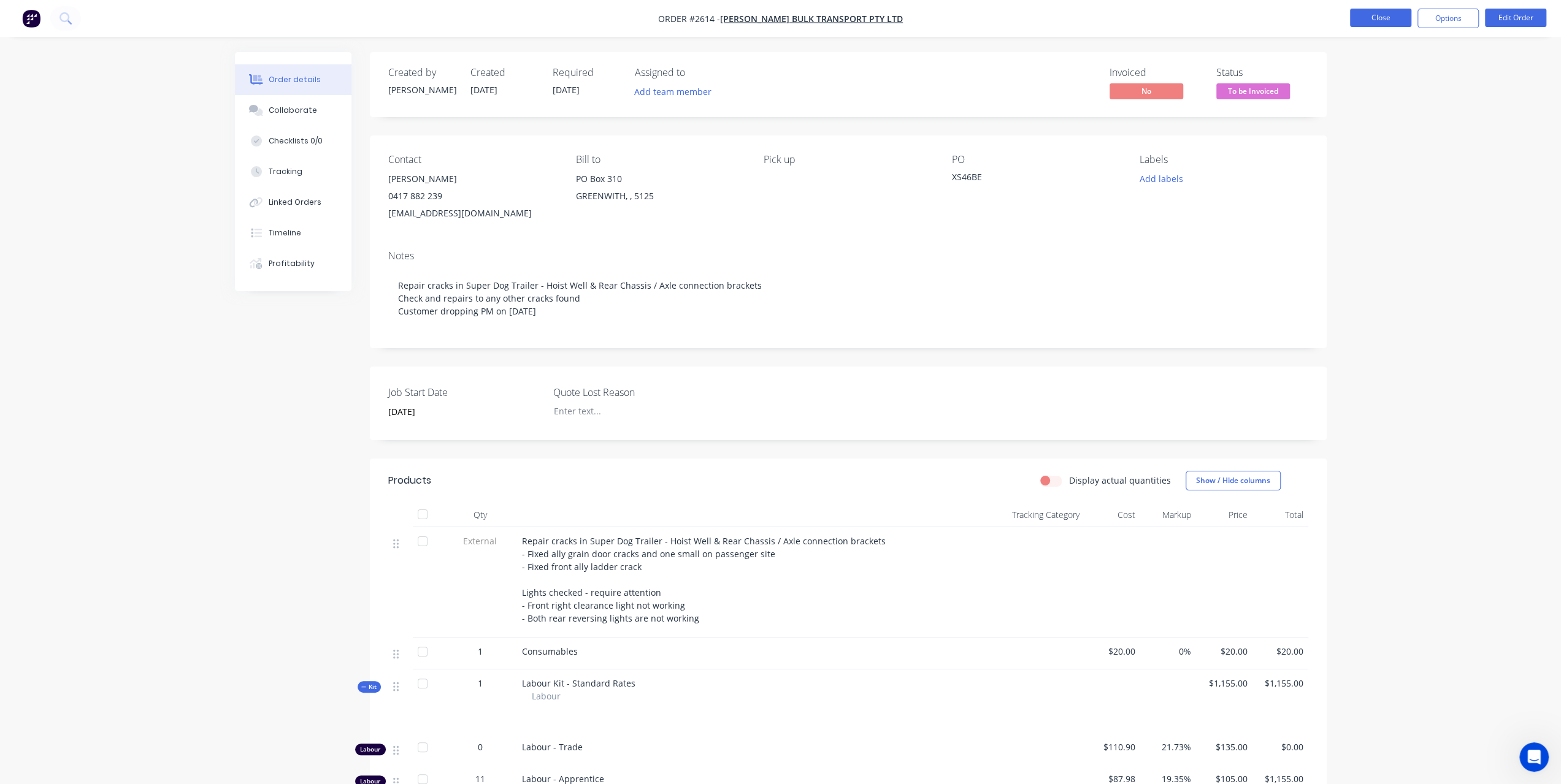
click at [1369, 16] on button "Close" at bounding box center [1381, 17] width 62 height 18
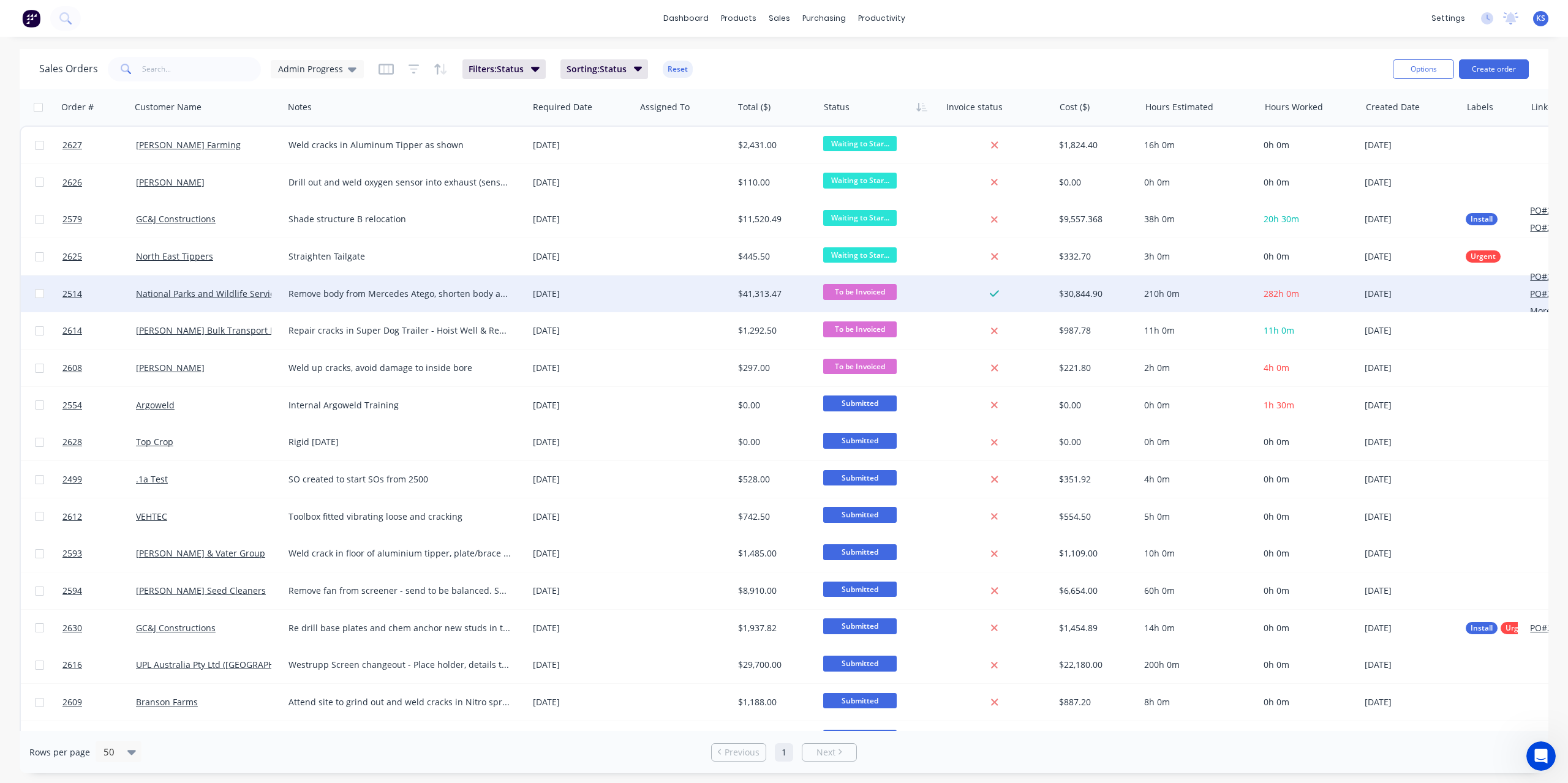
click at [882, 288] on span "To be Invoiced" at bounding box center [860, 292] width 74 height 15
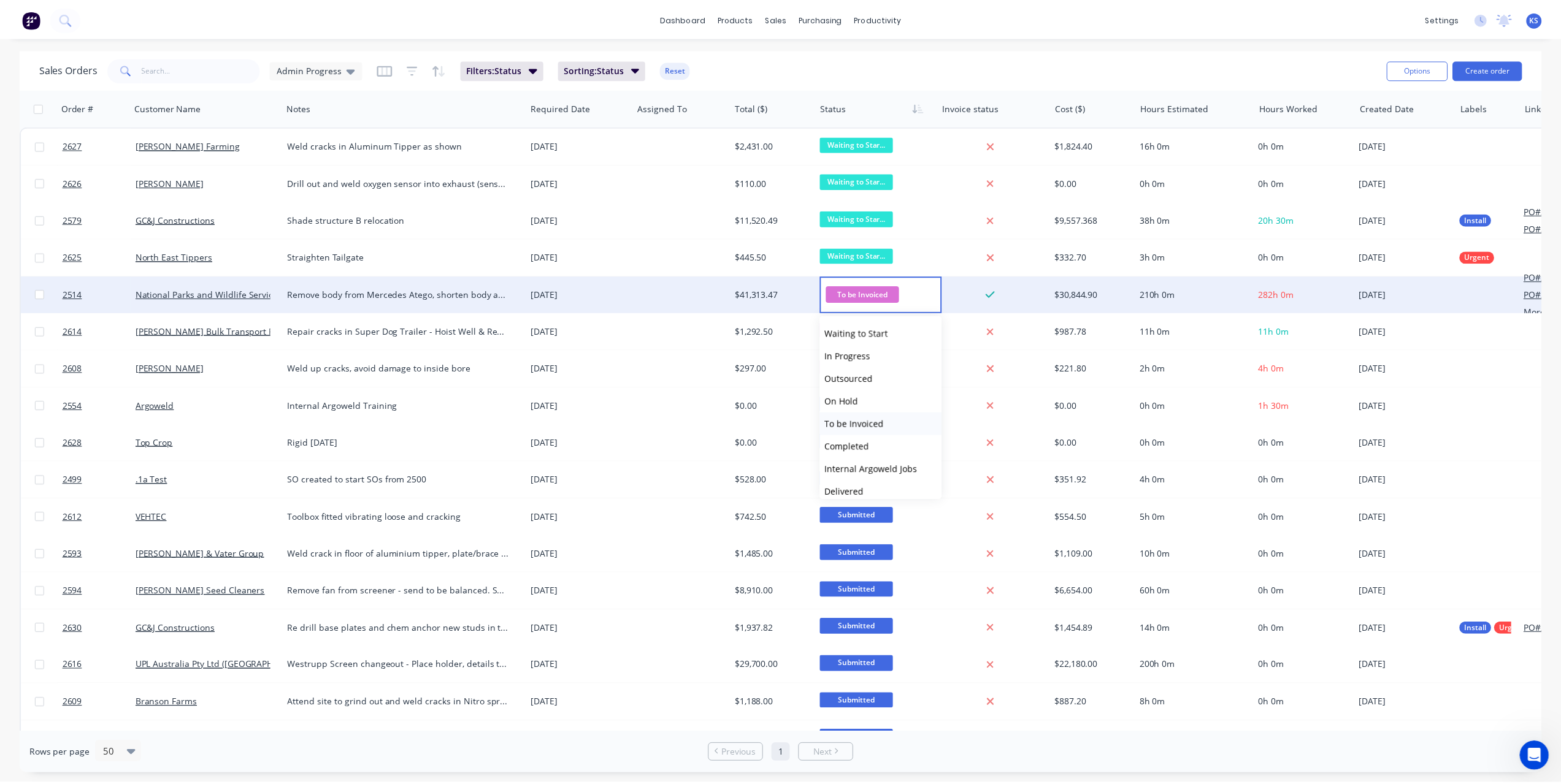
scroll to position [75, 0]
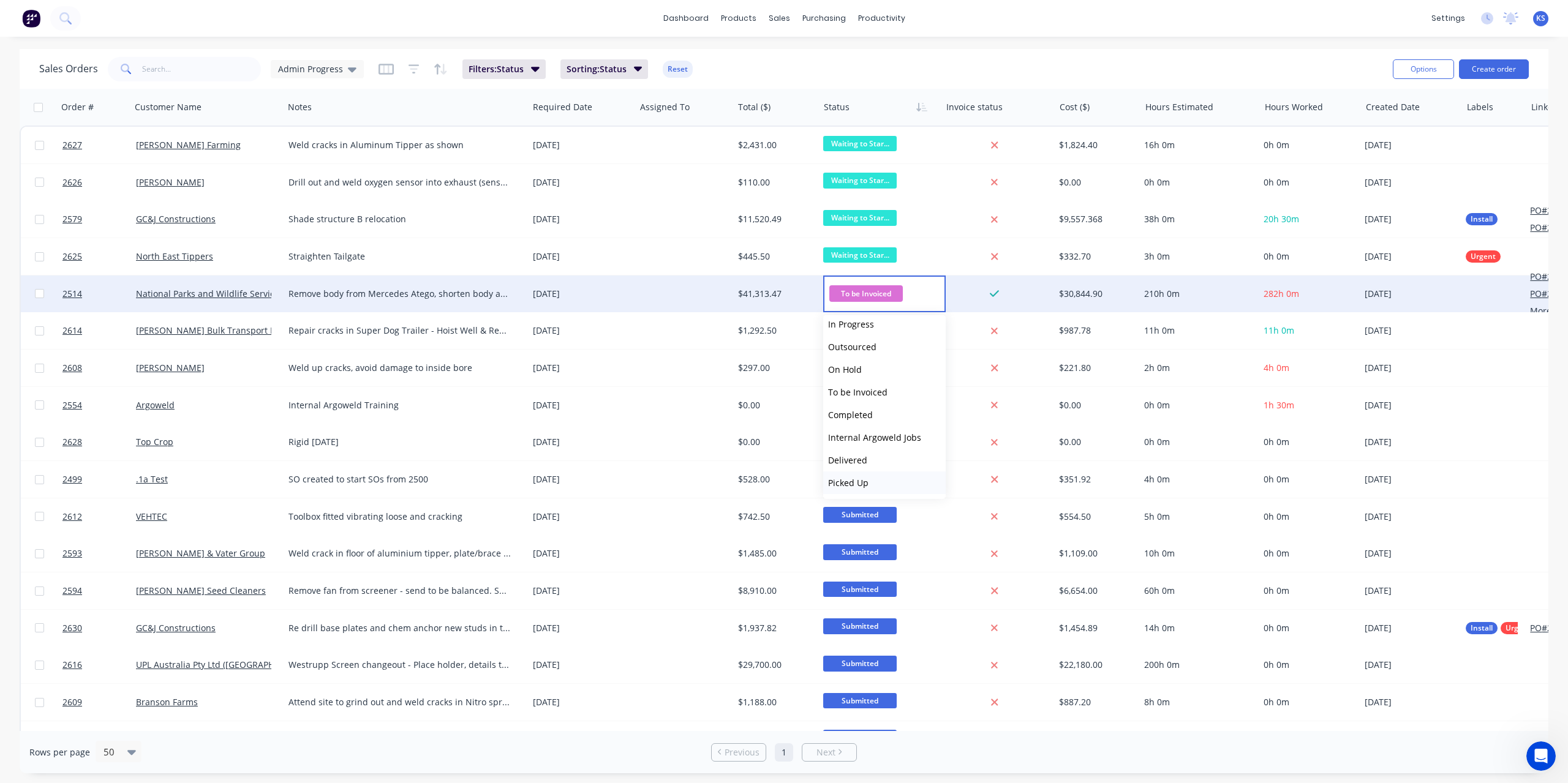
click at [852, 482] on span "Picked Up" at bounding box center [848, 483] width 40 height 11
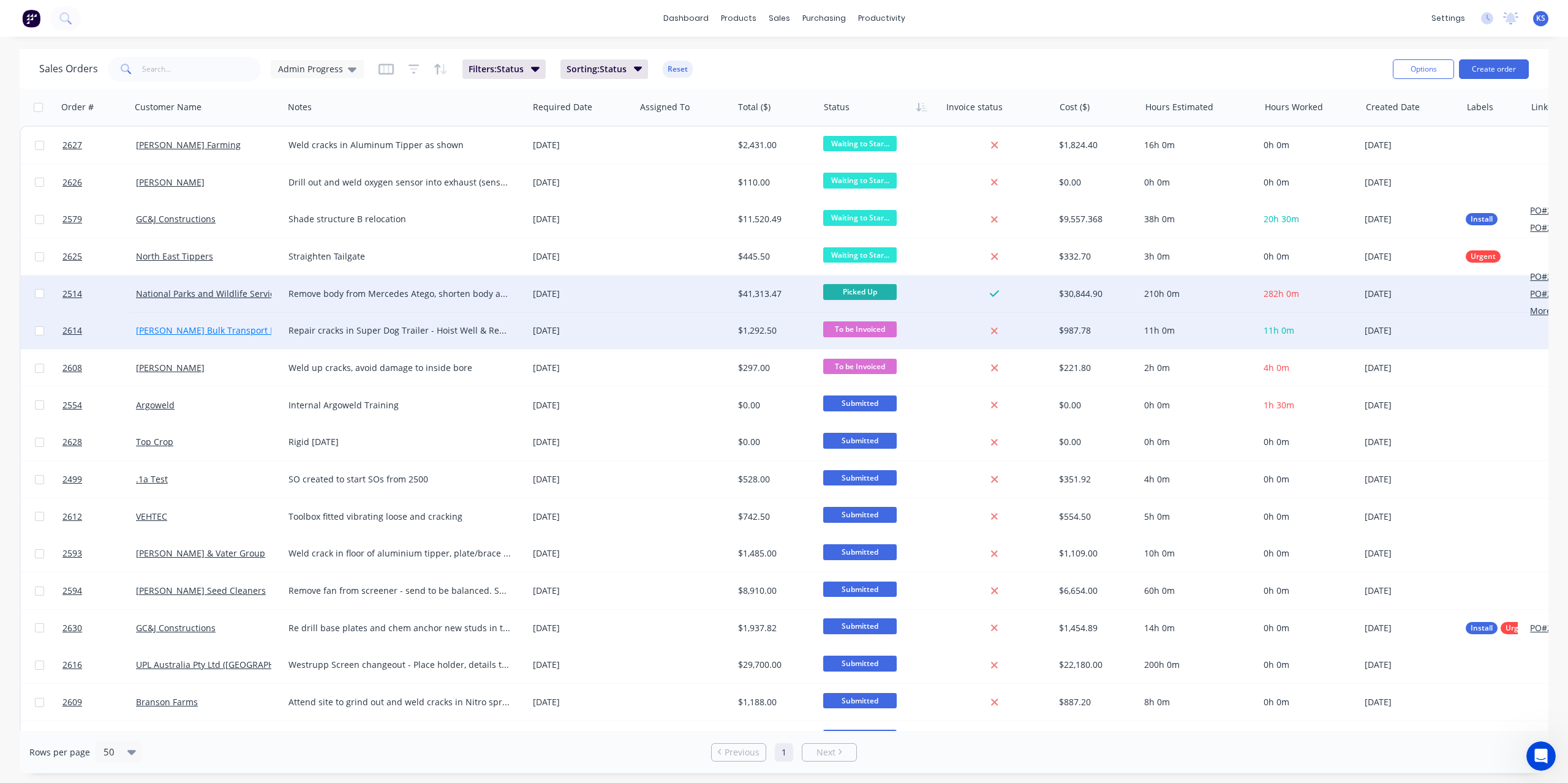
click at [241, 325] on link "Sanders Bulk Transport Pty Ltd" at bounding box center [216, 330] width 162 height 11
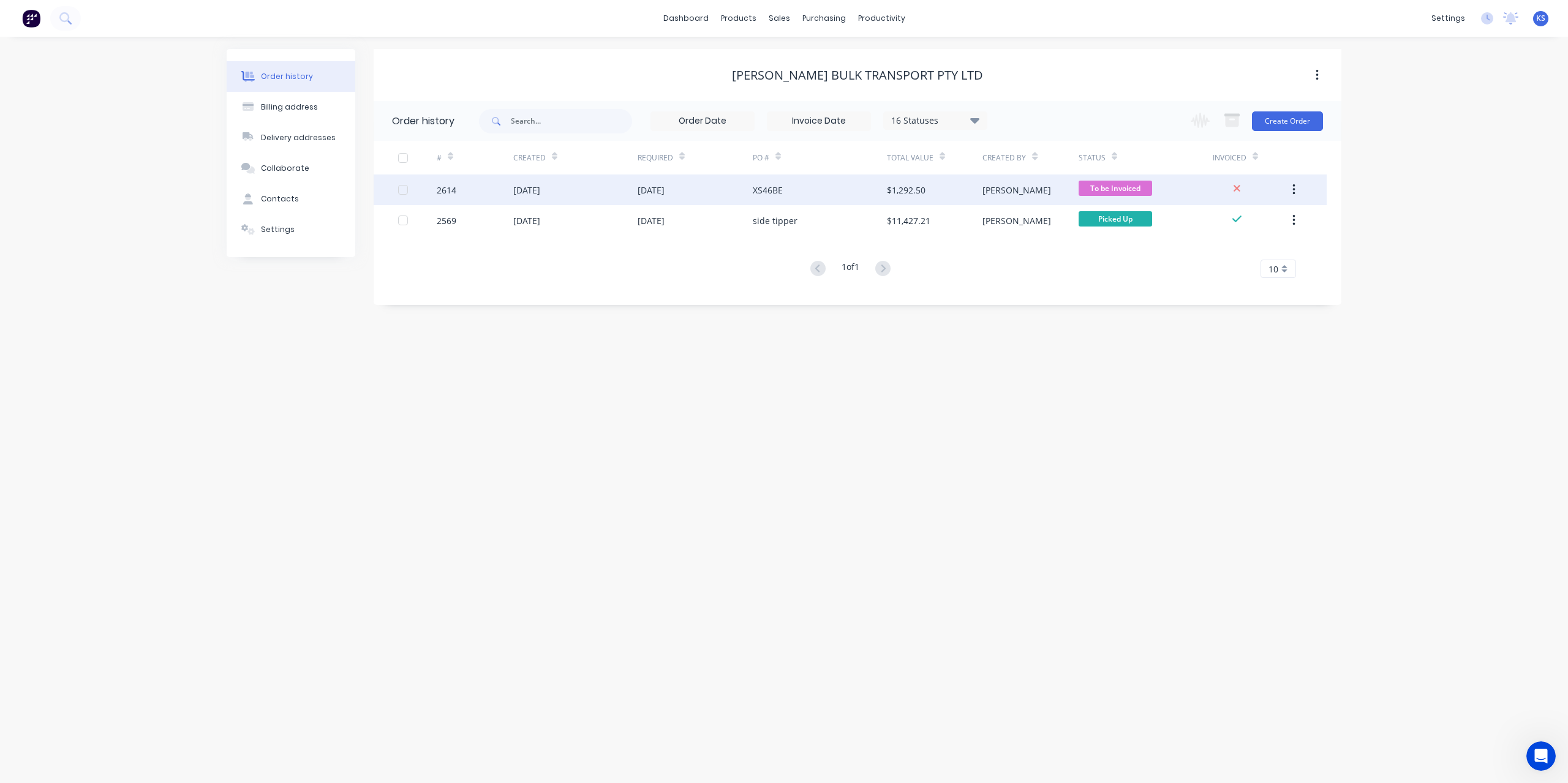
click at [619, 186] on div "26 Aug 2025" at bounding box center [575, 190] width 124 height 30
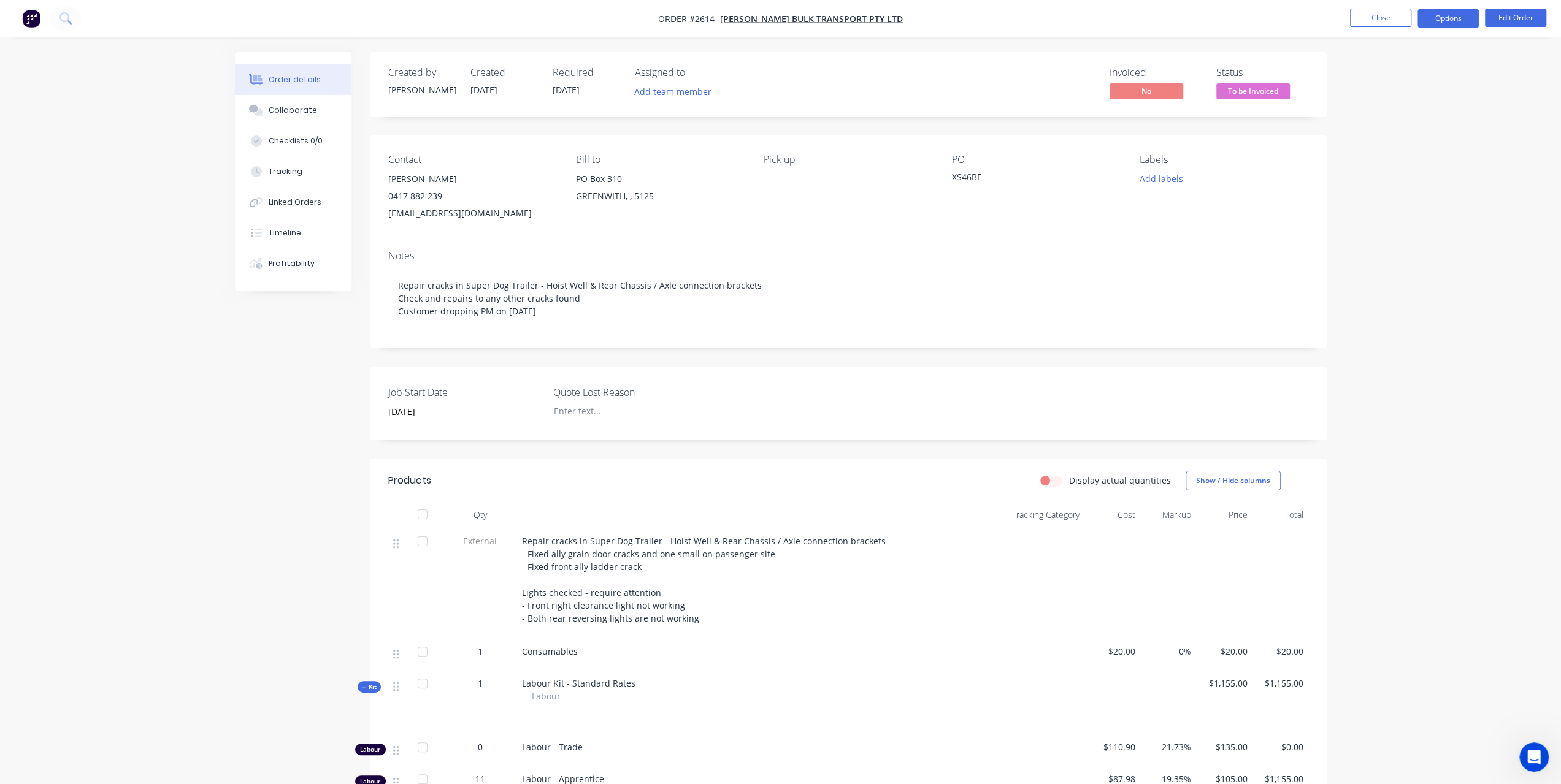
click at [1457, 21] on button "Options" at bounding box center [1448, 18] width 62 height 20
click at [1401, 65] on div "Invoice" at bounding box center [1411, 74] width 113 height 17
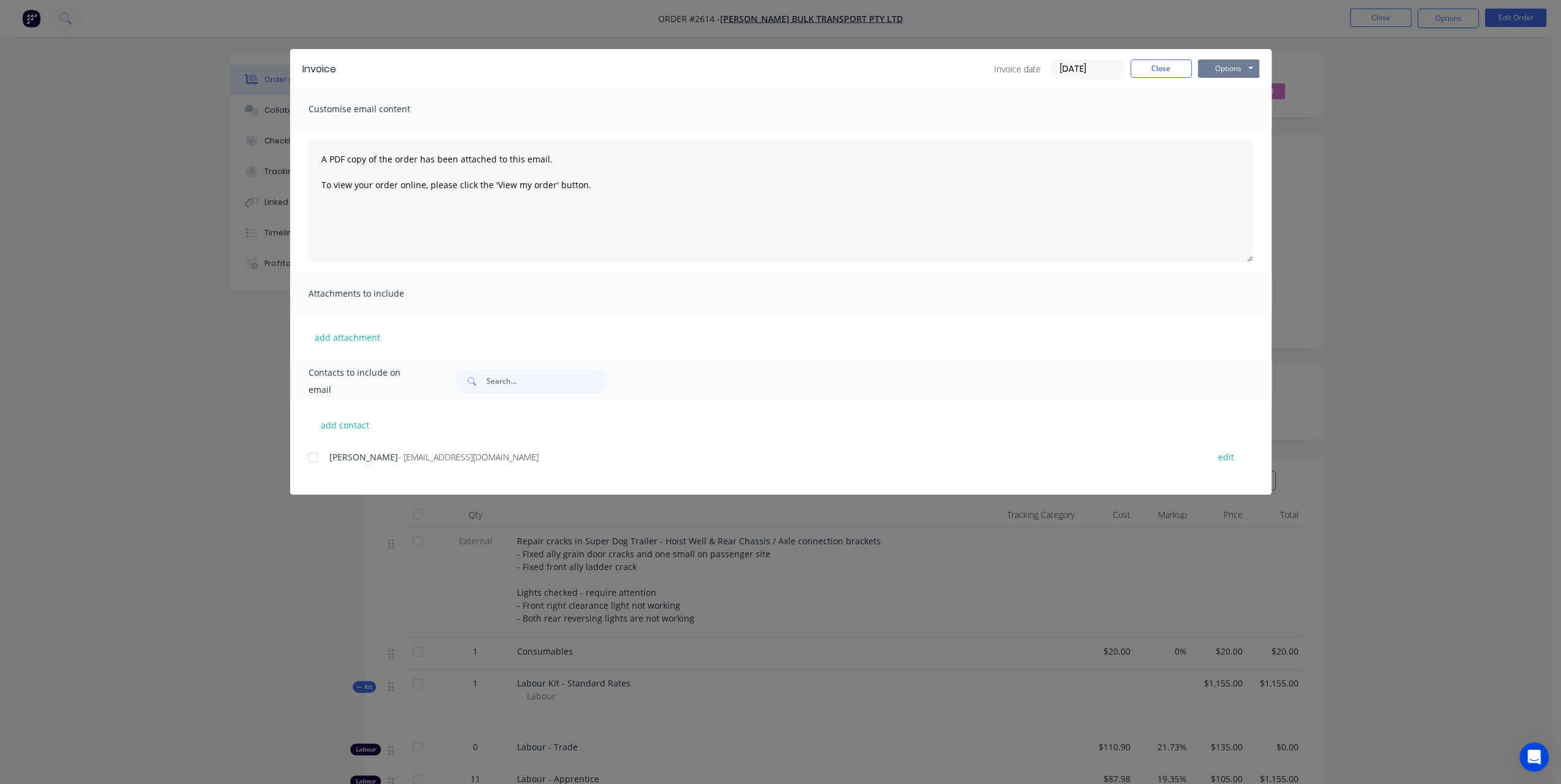
click at [1243, 62] on button "Options" at bounding box center [1228, 68] width 62 height 18
click at [1214, 93] on button "Preview" at bounding box center [1236, 90] width 78 height 21
click at [1158, 70] on button "Close" at bounding box center [1161, 68] width 62 height 18
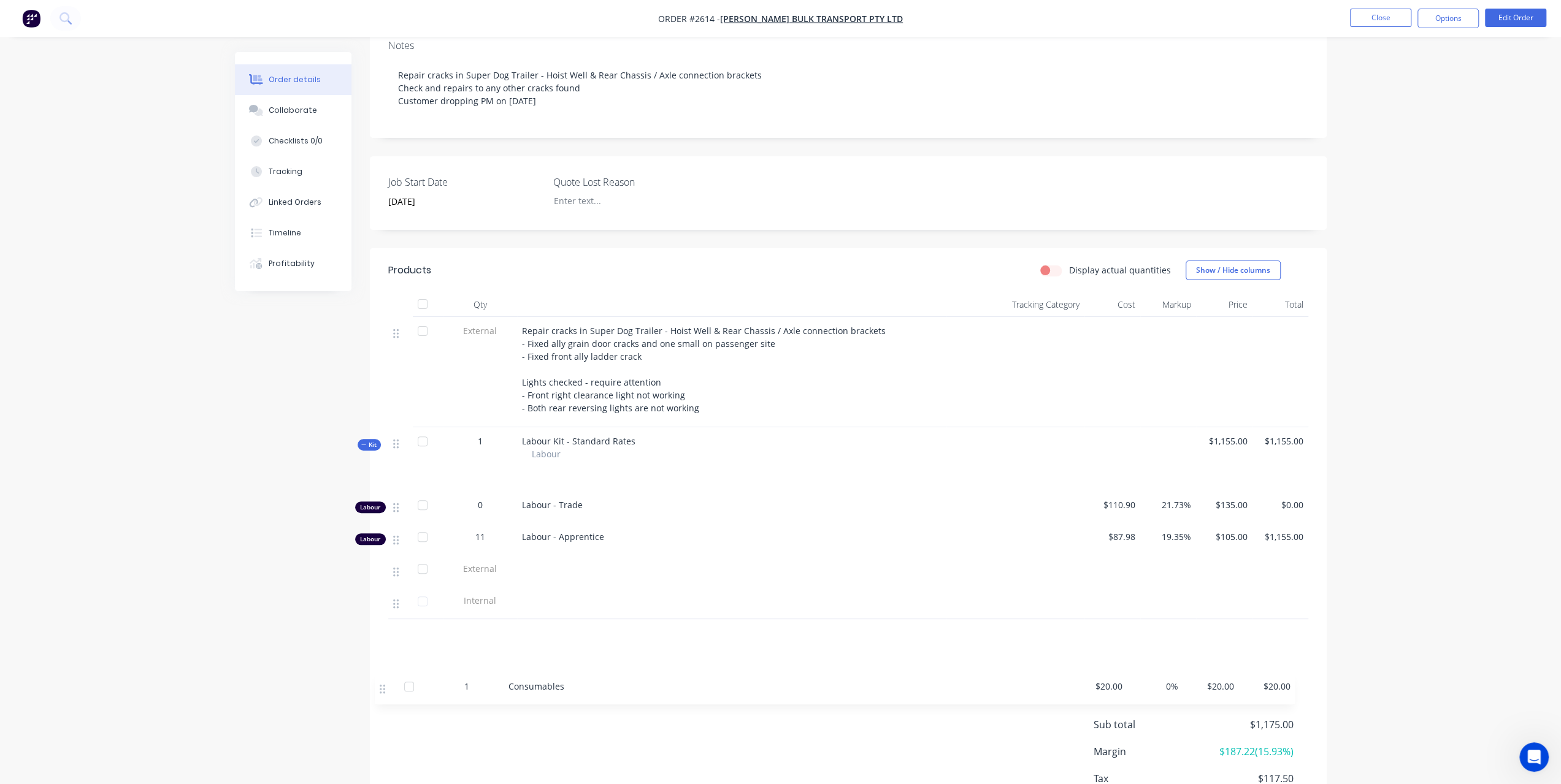
scroll to position [307, 0]
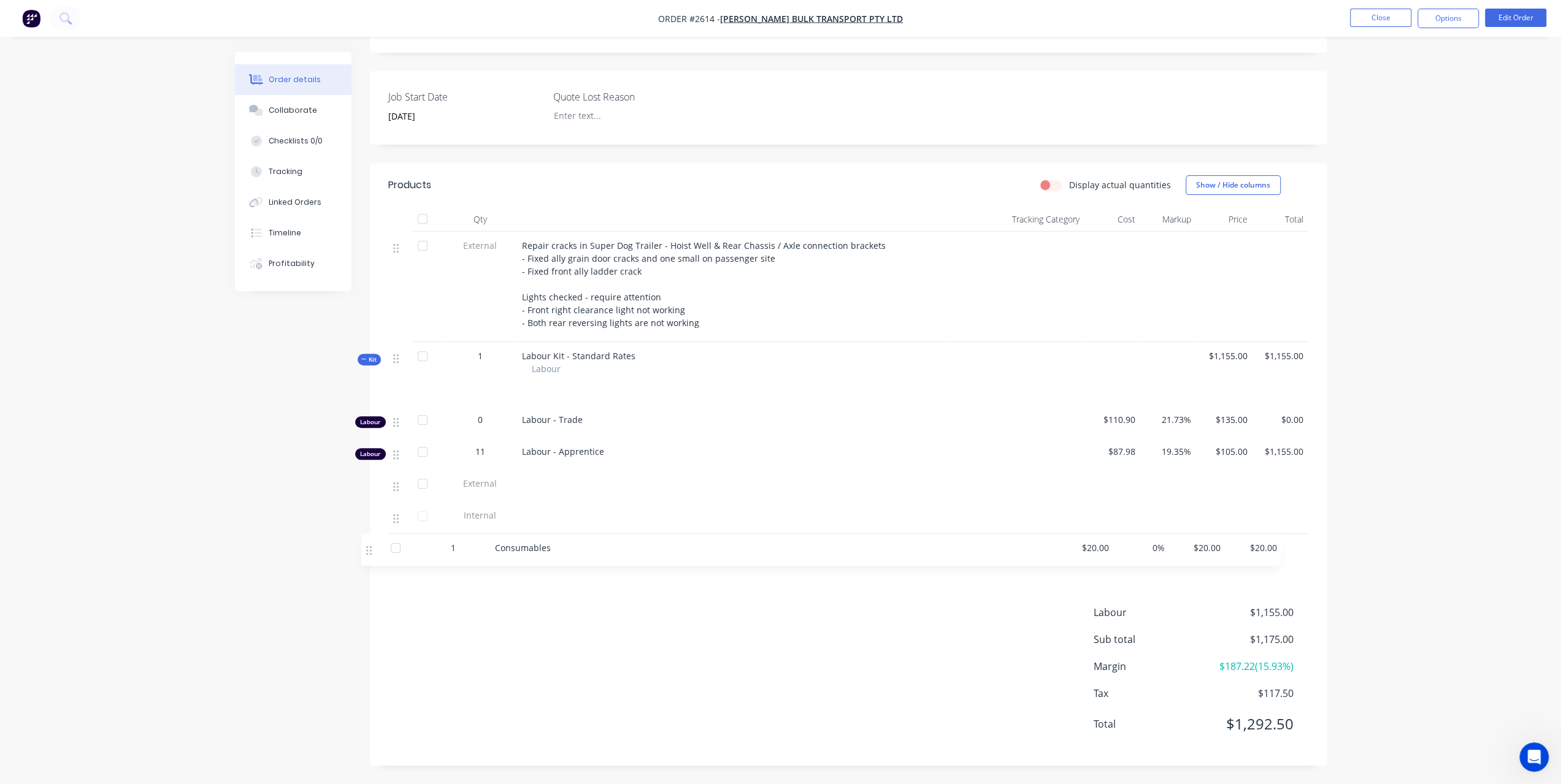
drag, startPoint x: 393, startPoint y: 542, endPoint x: 368, endPoint y: 552, distance: 26.9
click at [368, 552] on div "Created by Paul Created 26/08/25 Required 29/08/25 Assigned to Add team member …" at bounding box center [780, 270] width 1092 height 1028
click at [1467, 21] on button "Options" at bounding box center [1448, 18] width 62 height 20
click at [1408, 62] on button "Invoice" at bounding box center [1412, 74] width 135 height 24
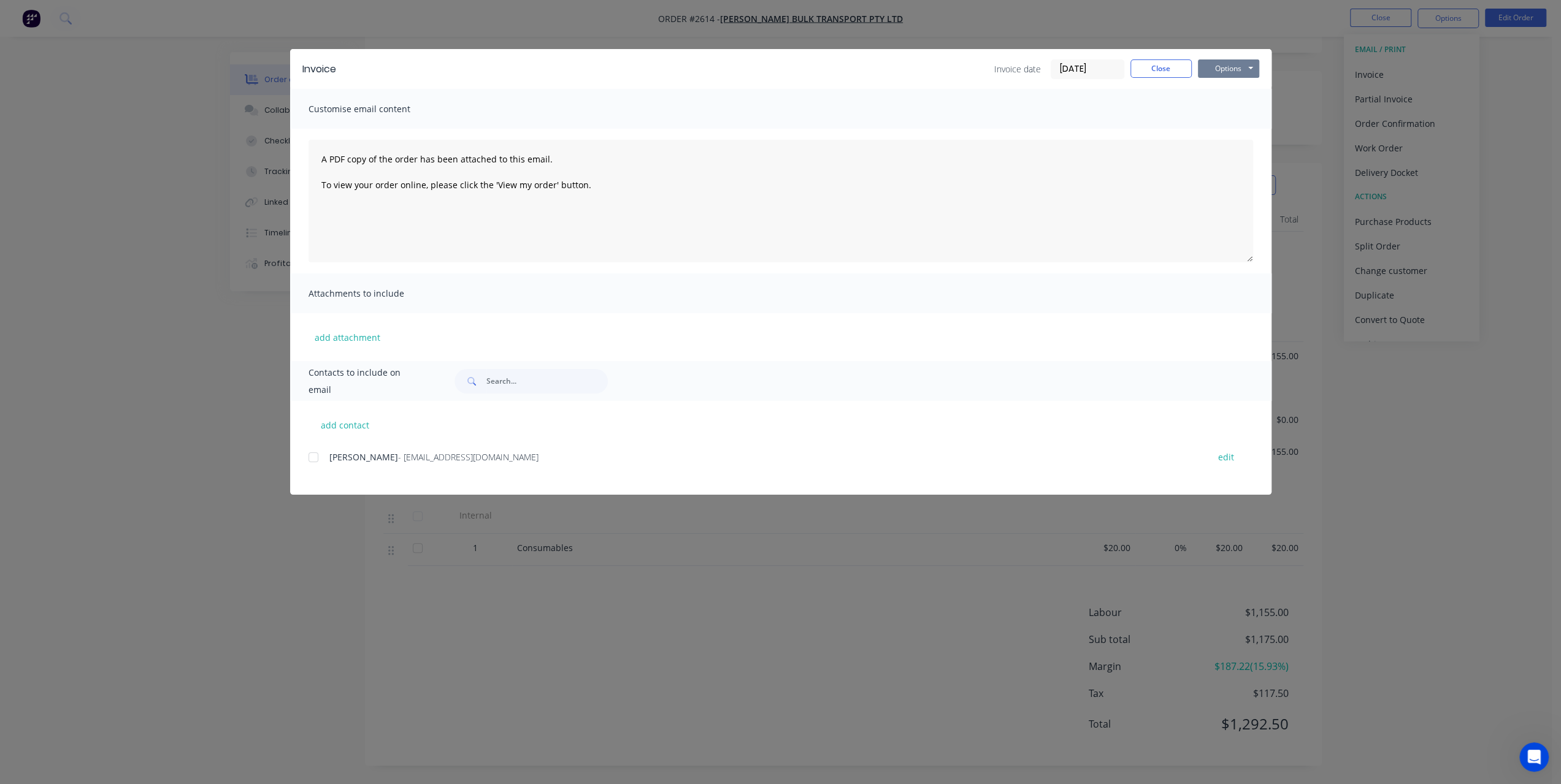
click at [1241, 63] on button "Options" at bounding box center [1228, 68] width 62 height 18
click at [1224, 92] on button "Preview" at bounding box center [1236, 90] width 78 height 21
click at [1173, 65] on button "Close" at bounding box center [1161, 68] width 62 height 18
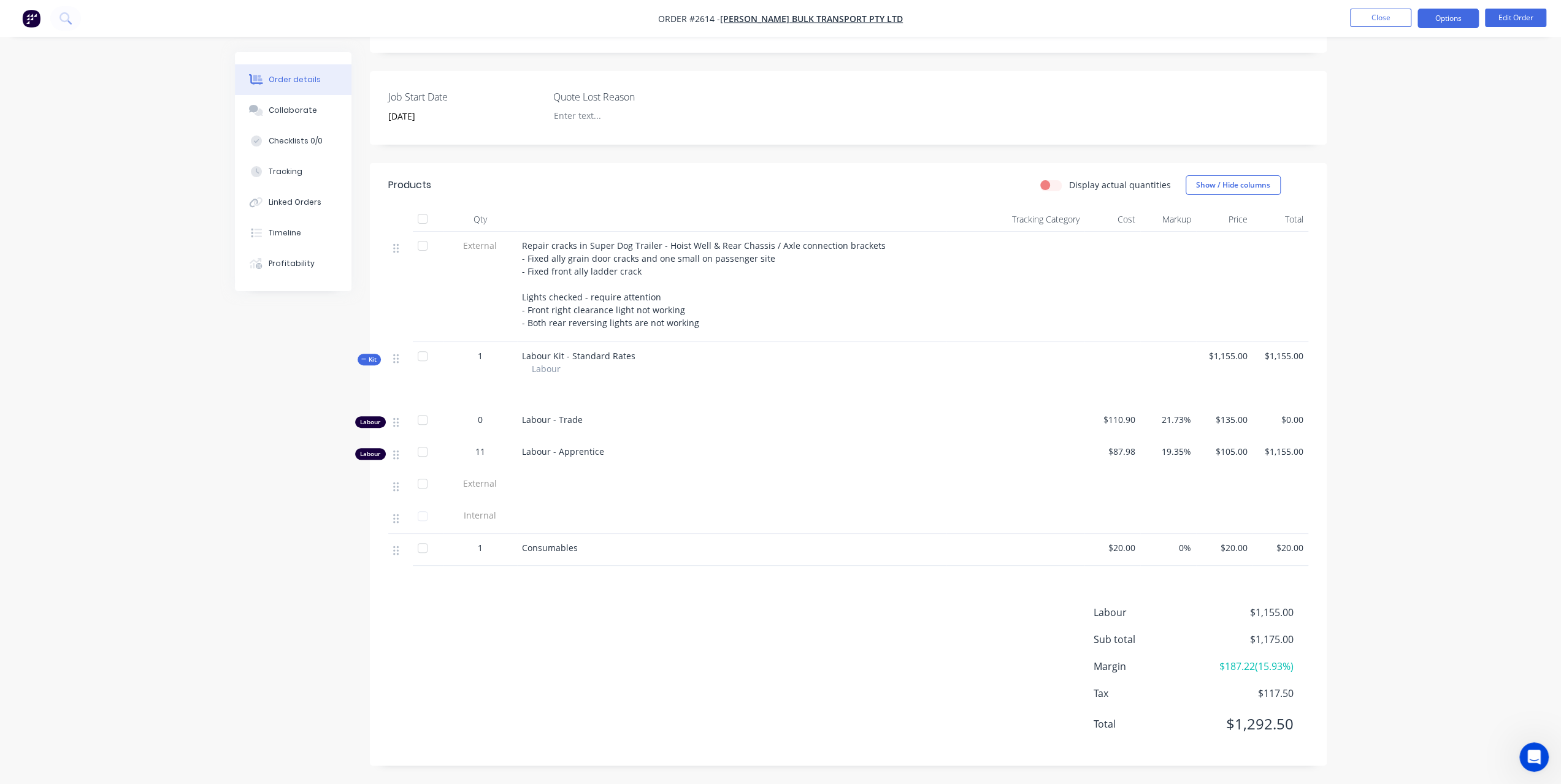
click at [1462, 21] on button "Options" at bounding box center [1448, 18] width 62 height 20
click at [1441, 73] on div "Invoice" at bounding box center [1411, 74] width 113 height 17
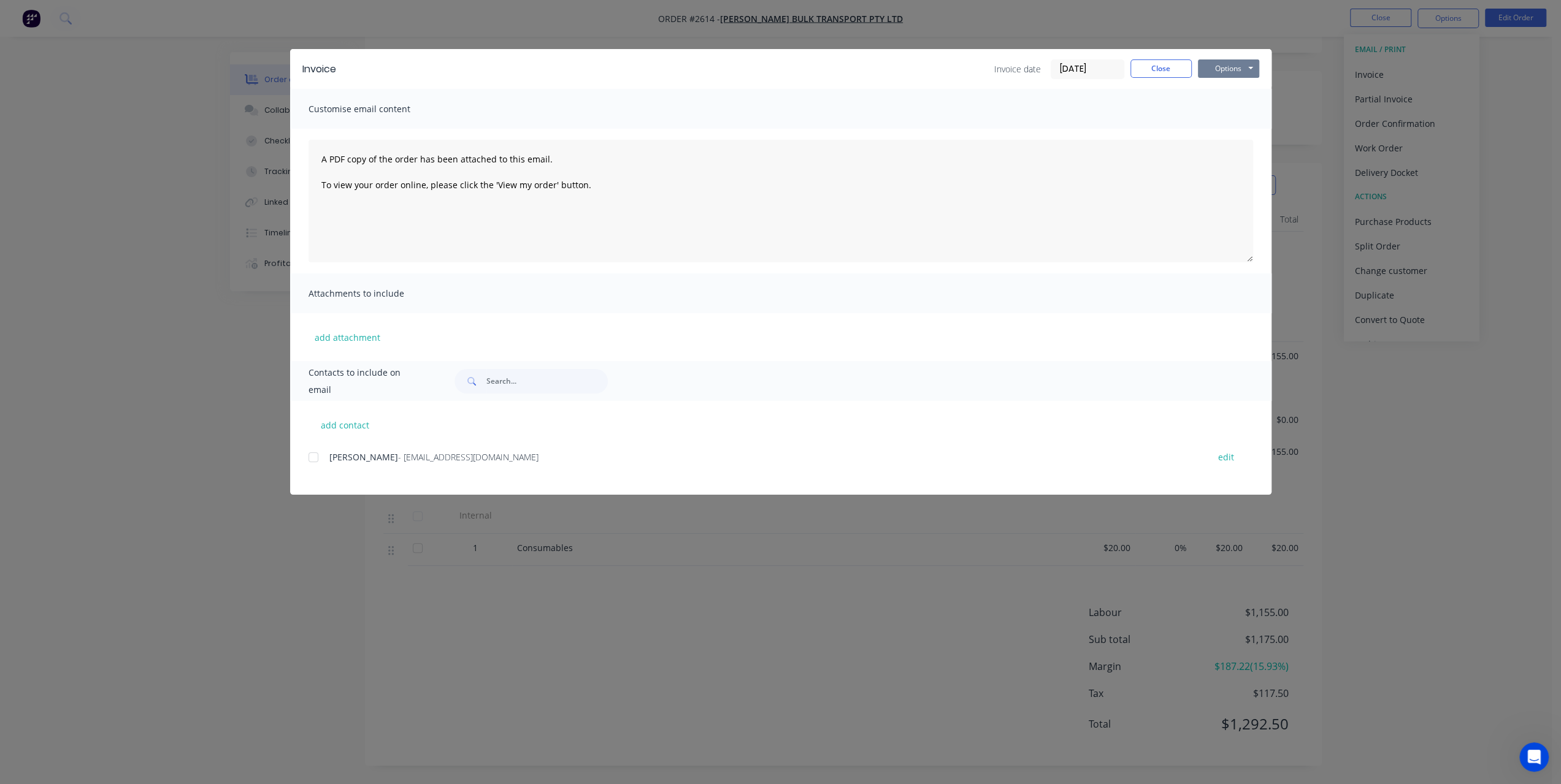
click at [1252, 71] on button "Options" at bounding box center [1228, 68] width 62 height 18
click at [1240, 105] on button "Print" at bounding box center [1236, 110] width 78 height 21
click at [1153, 71] on button "Close" at bounding box center [1161, 68] width 62 height 18
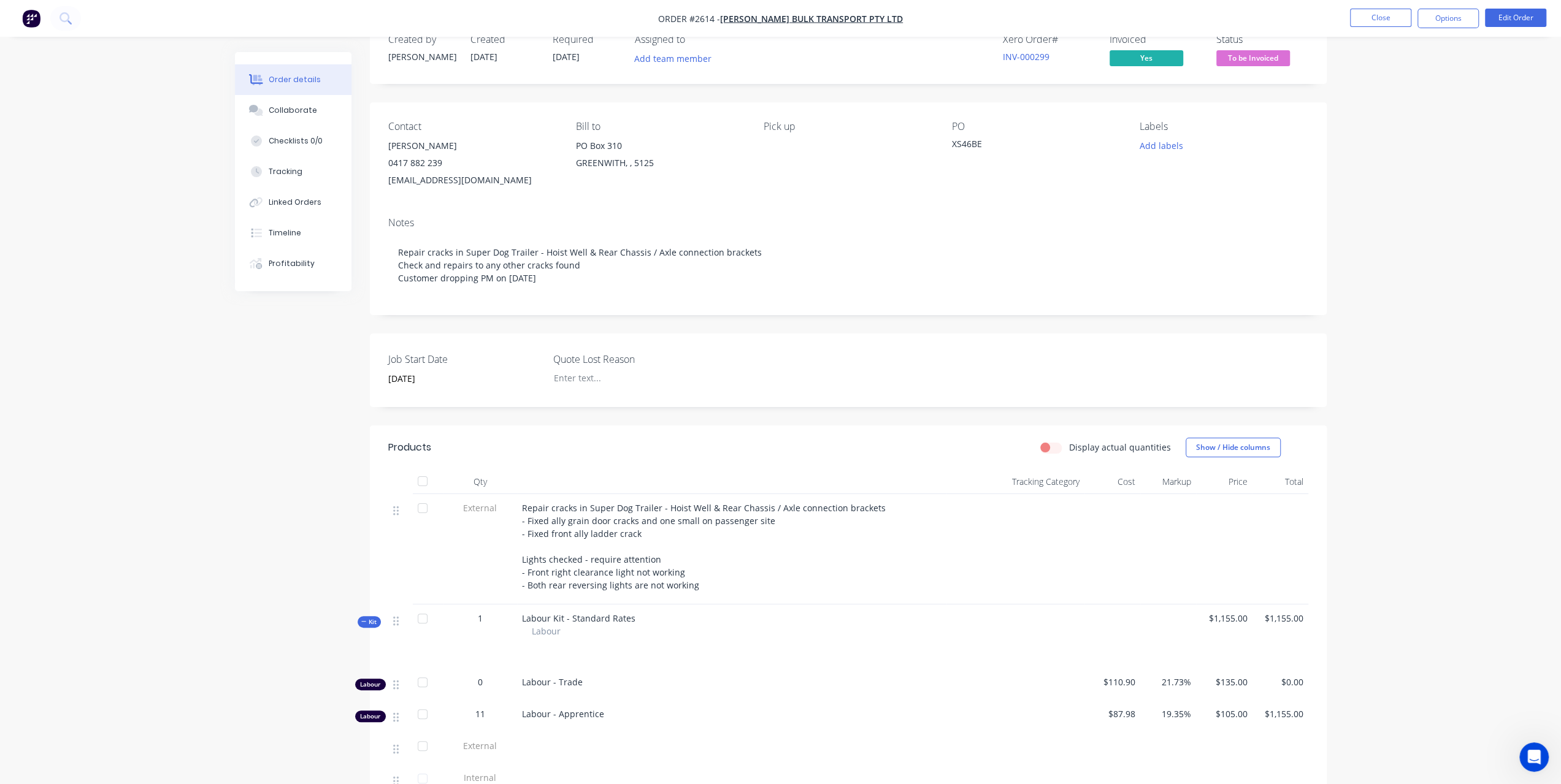
scroll to position [0, 0]
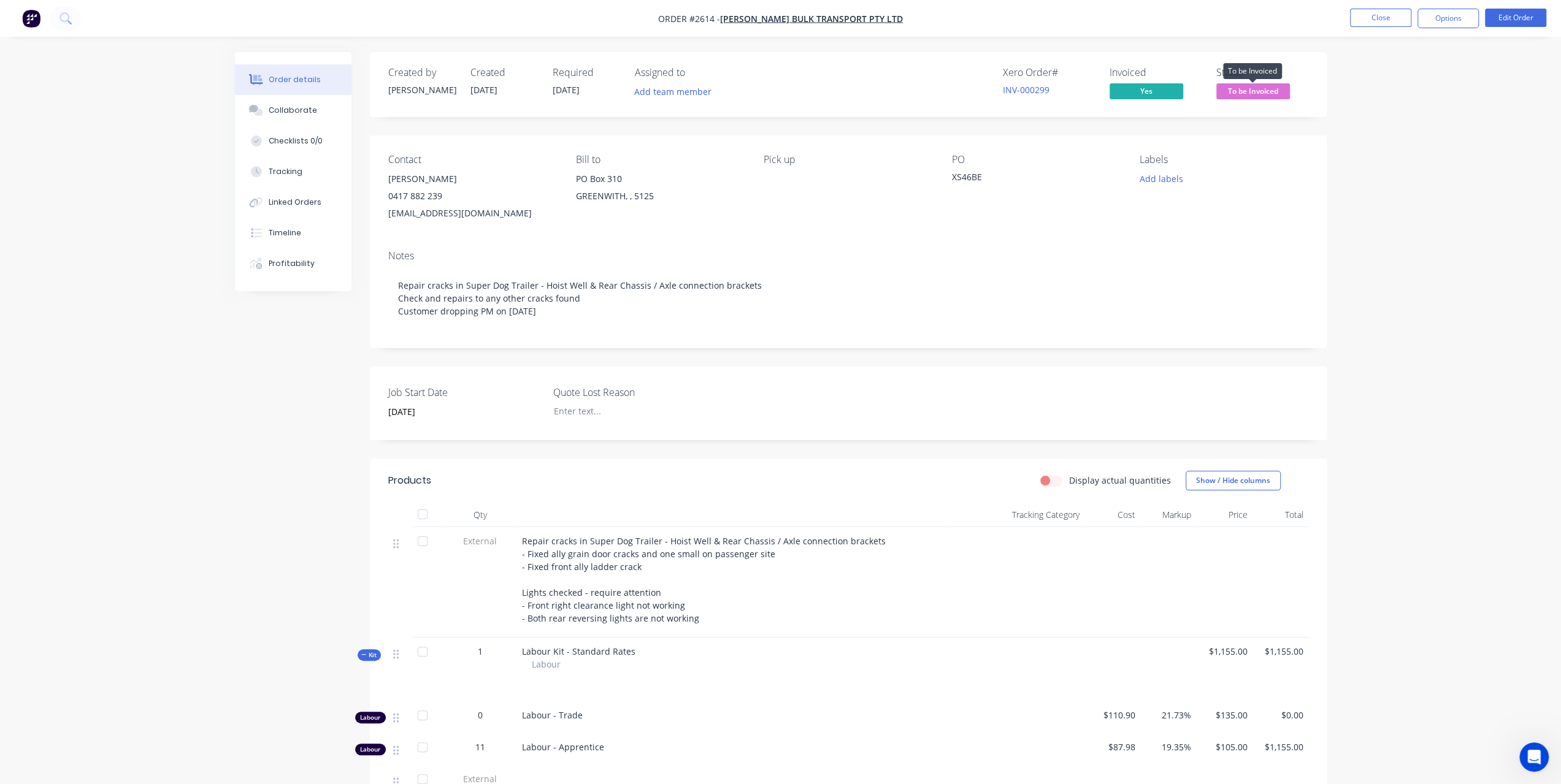
click at [1252, 97] on span "To be Invoiced" at bounding box center [1253, 91] width 74 height 15
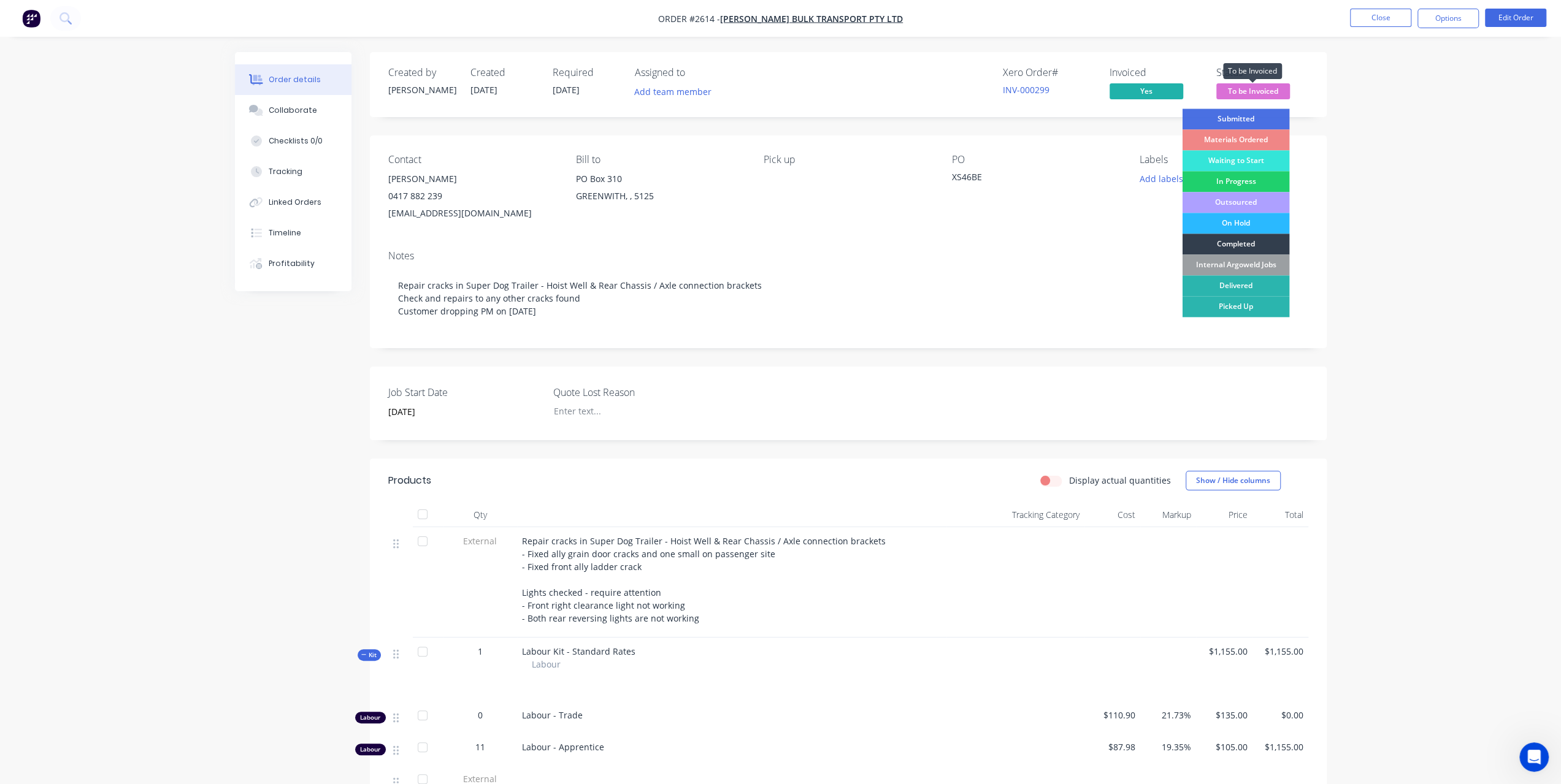
click at [1252, 97] on span "To be Invoiced" at bounding box center [1253, 91] width 74 height 15
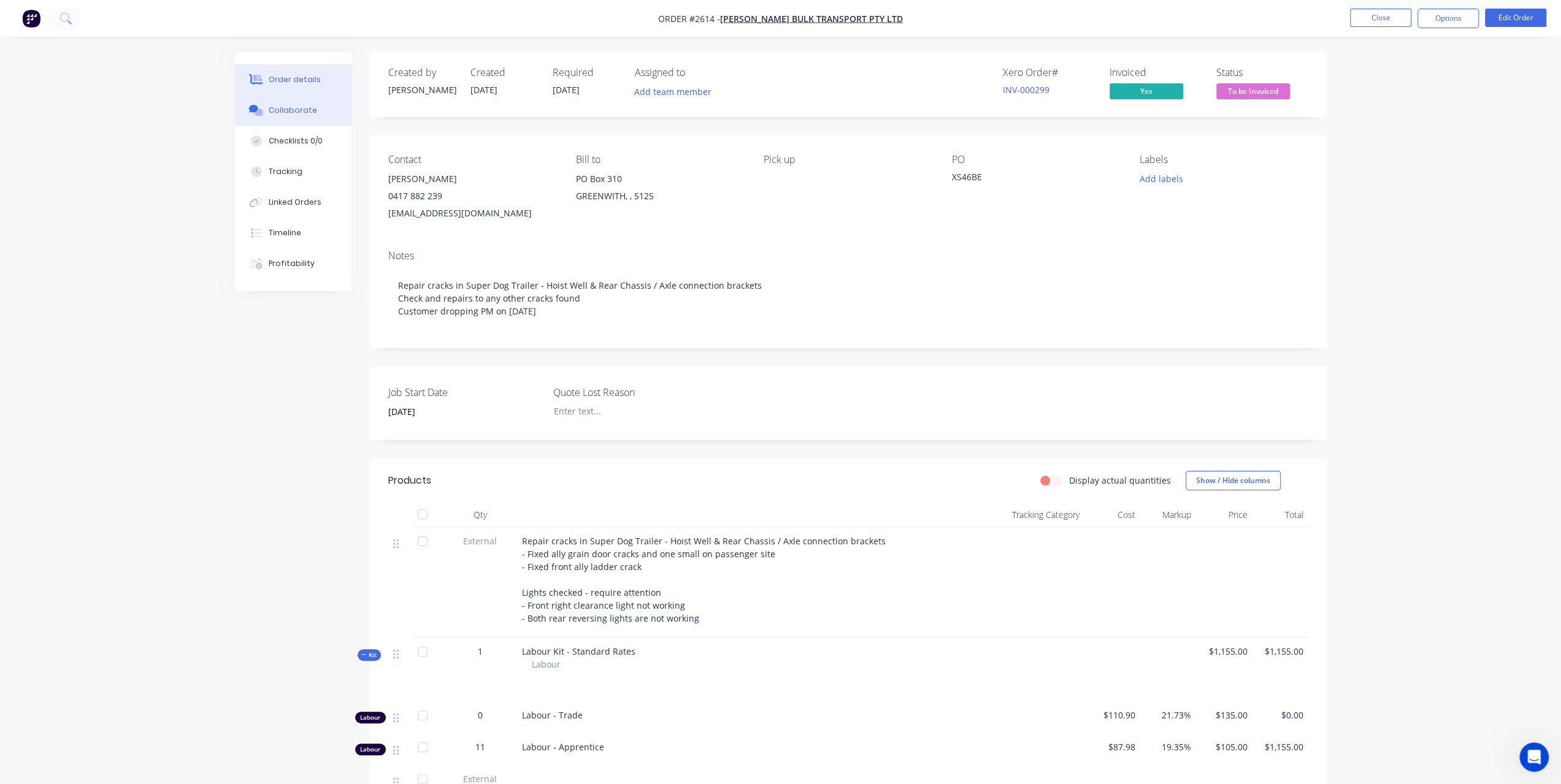
click at [294, 120] on button "Collaborate" at bounding box center [293, 110] width 116 height 30
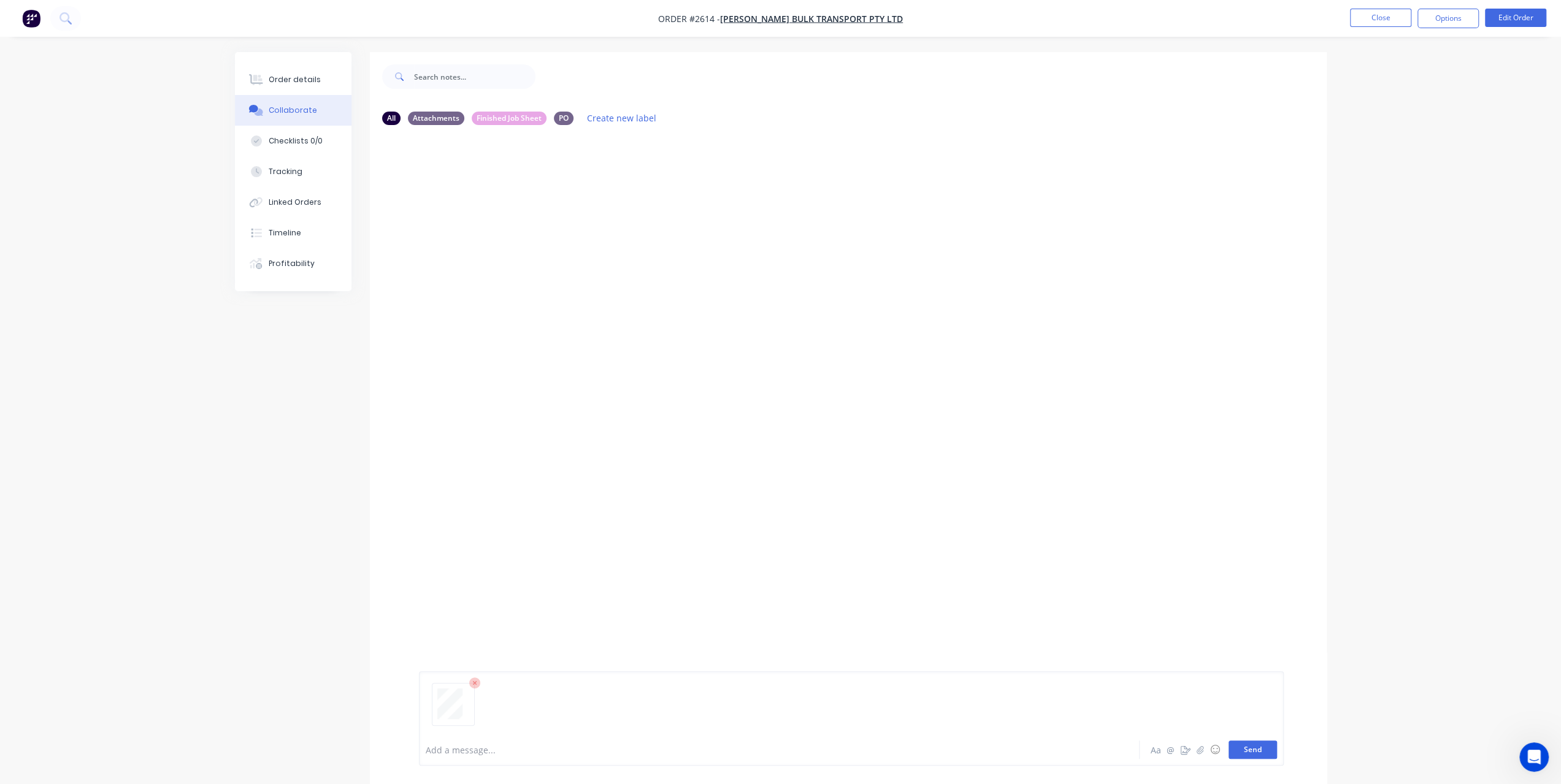
click at [1268, 755] on button "Send" at bounding box center [1253, 750] width 49 height 18
click at [288, 71] on button "Order details" at bounding box center [293, 80] width 116 height 30
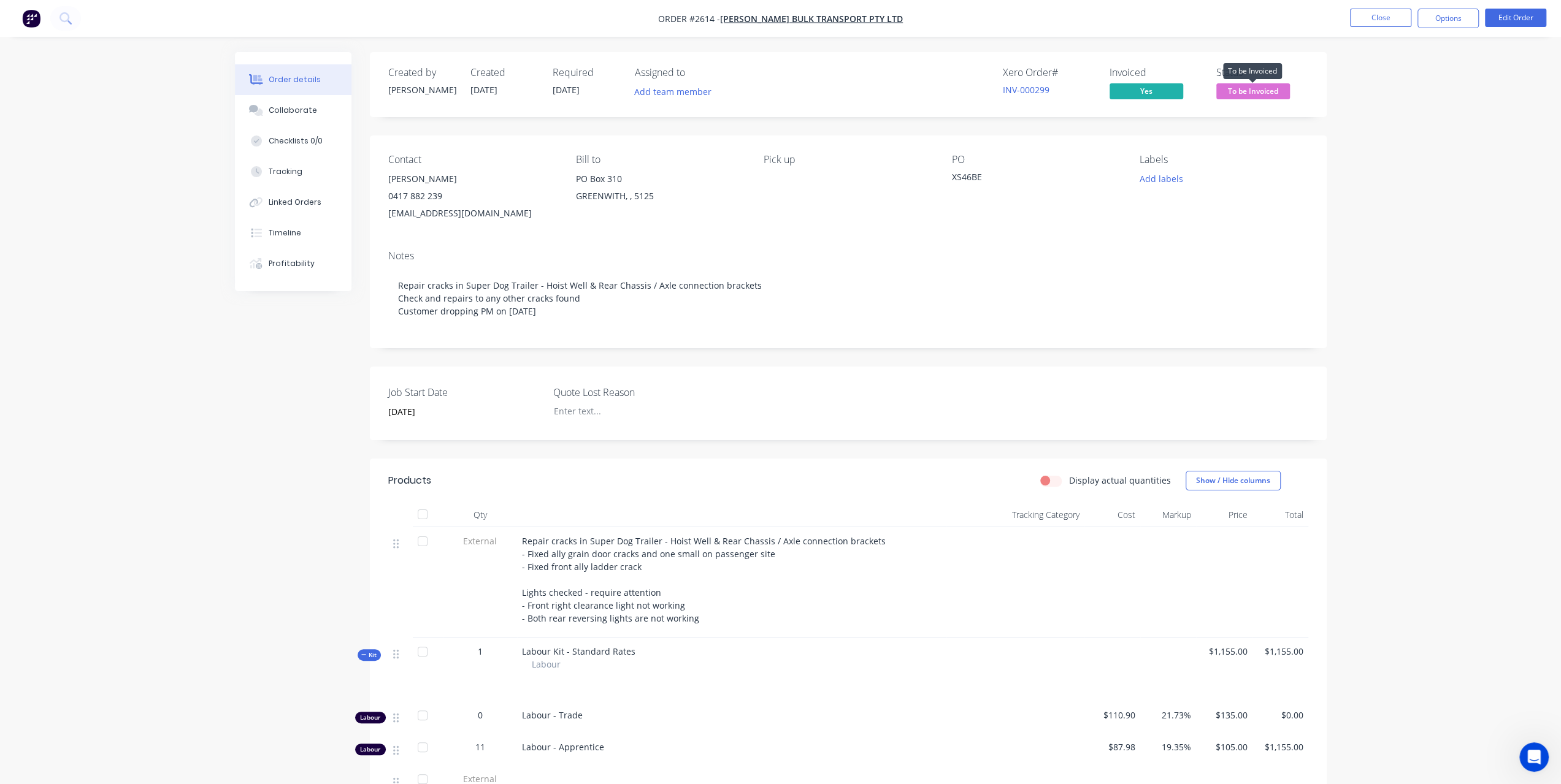
click at [1254, 96] on span "To be Invoiced" at bounding box center [1253, 91] width 74 height 15
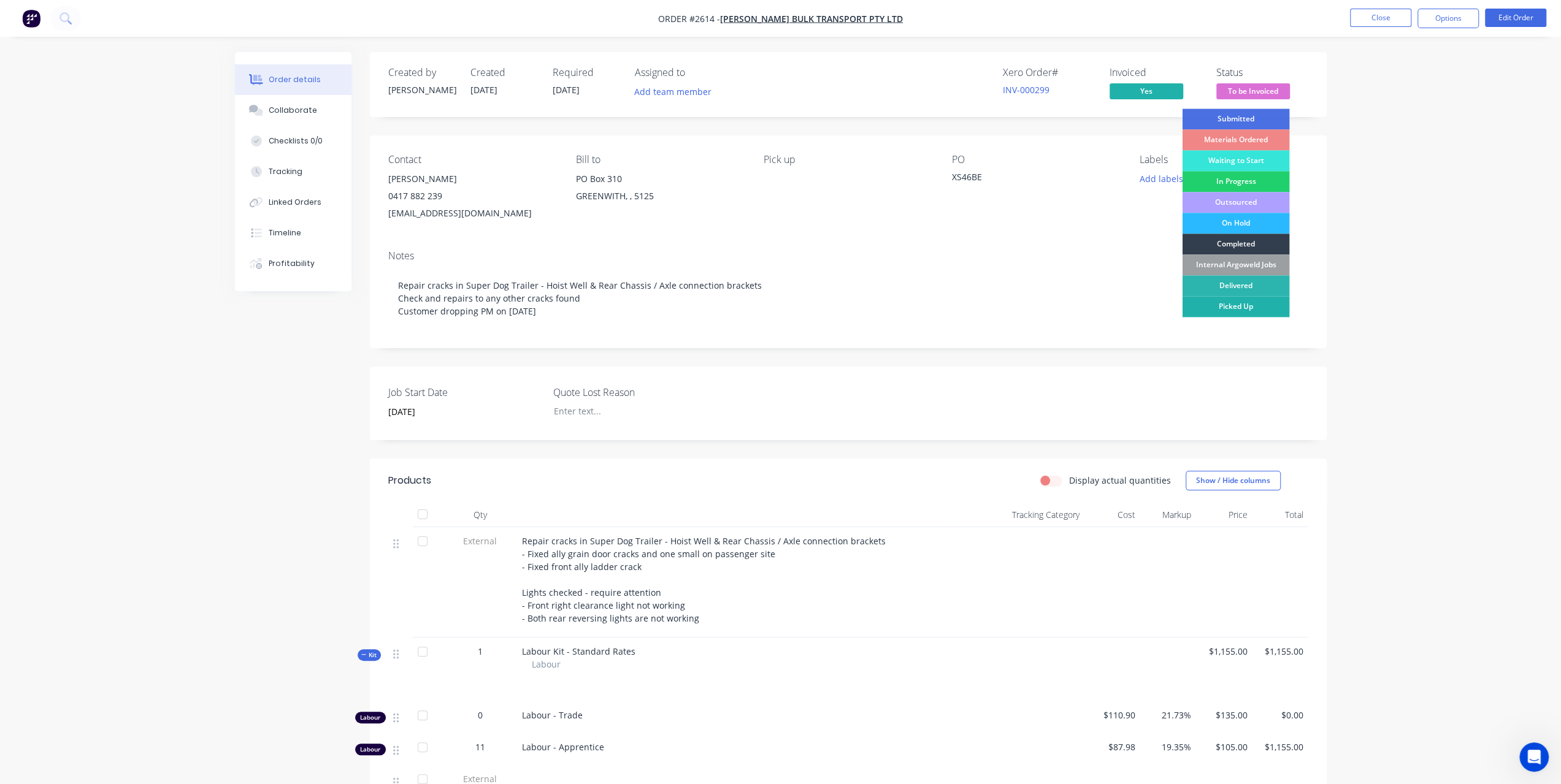
click at [1246, 305] on div "Picked Up" at bounding box center [1235, 306] width 107 height 21
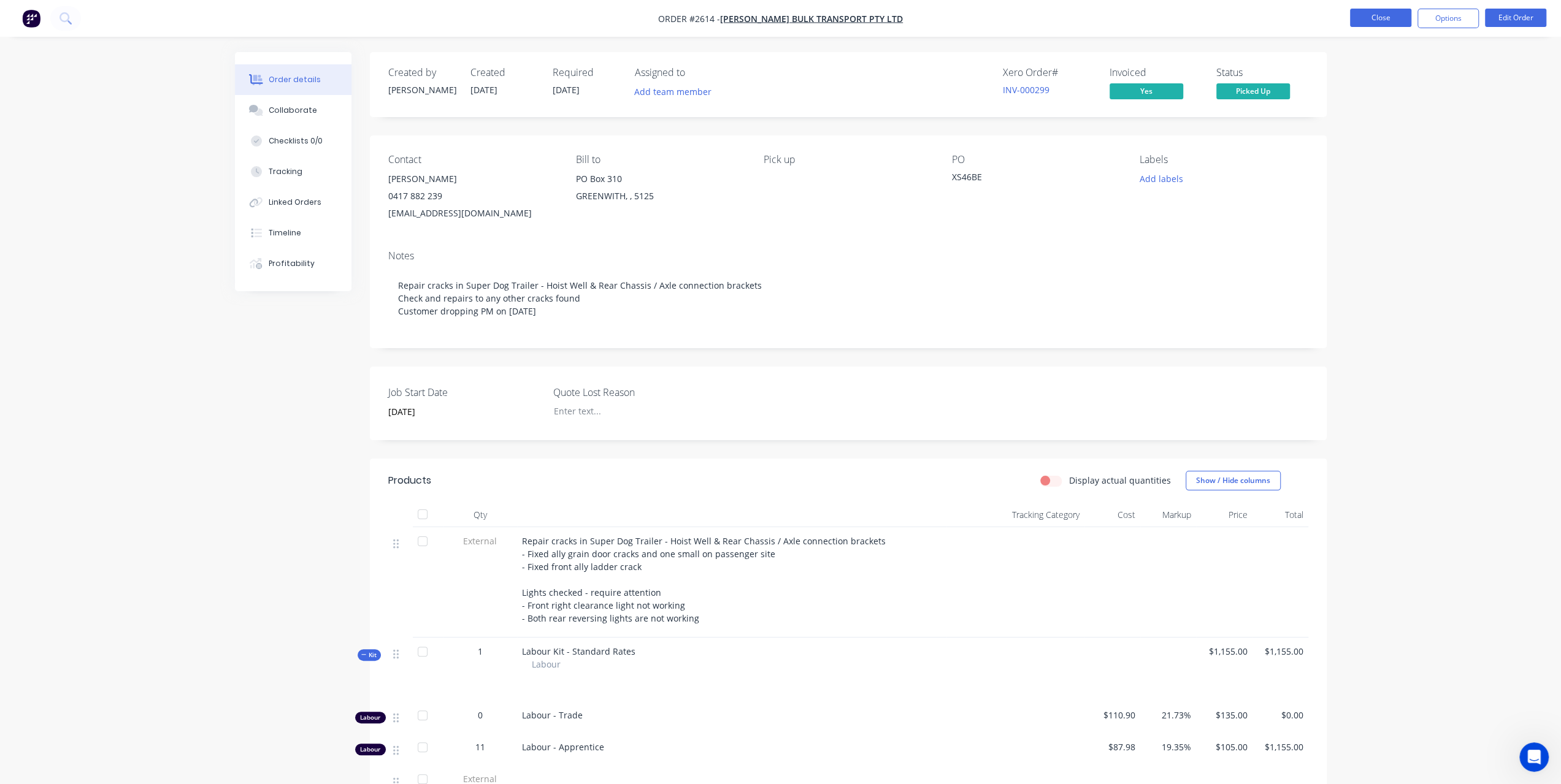
click at [1376, 19] on button "Close" at bounding box center [1381, 17] width 62 height 18
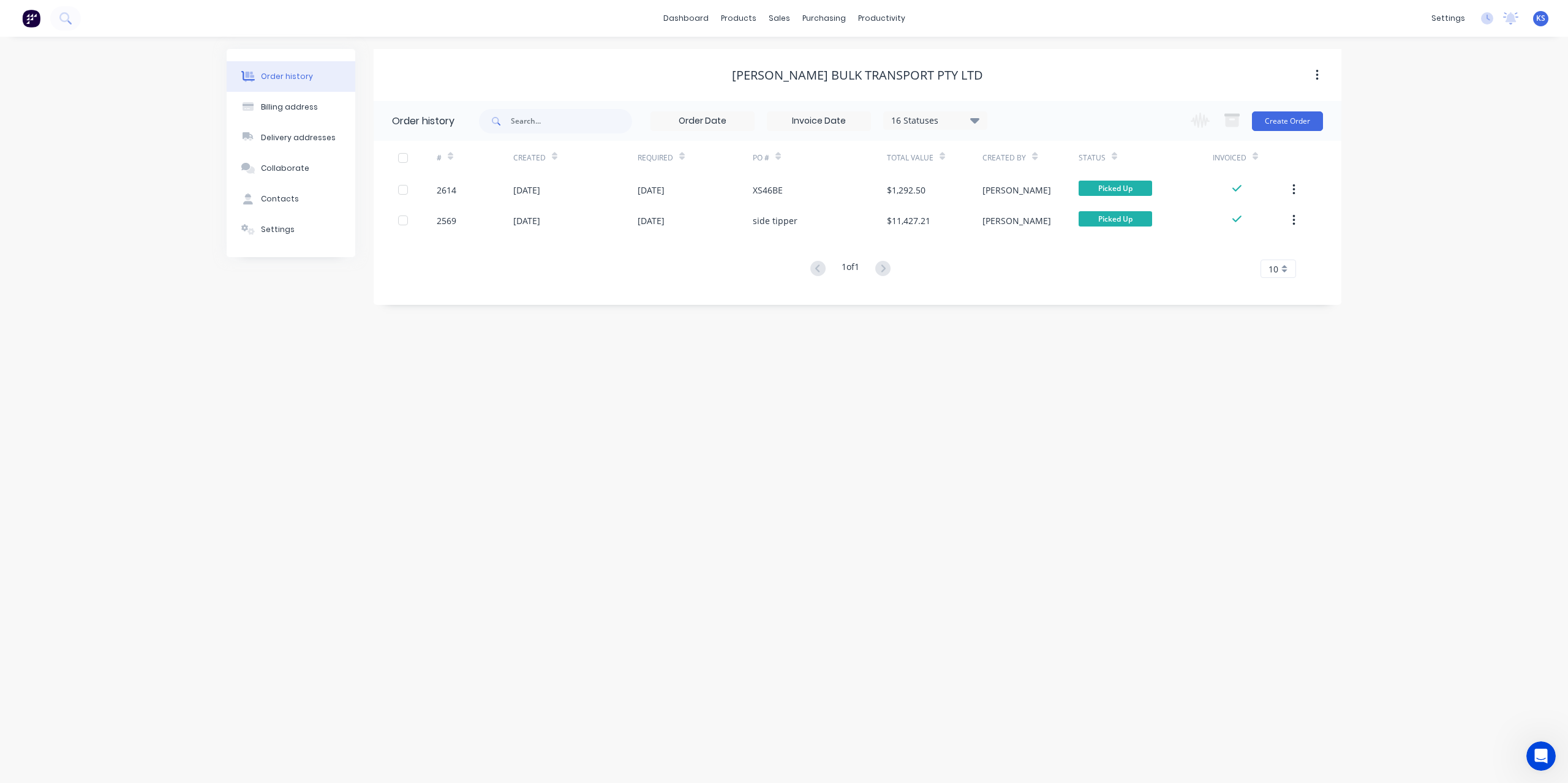
click at [79, 25] on div at bounding box center [40, 18] width 81 height 24
click at [71, 25] on button at bounding box center [65, 18] width 30 height 24
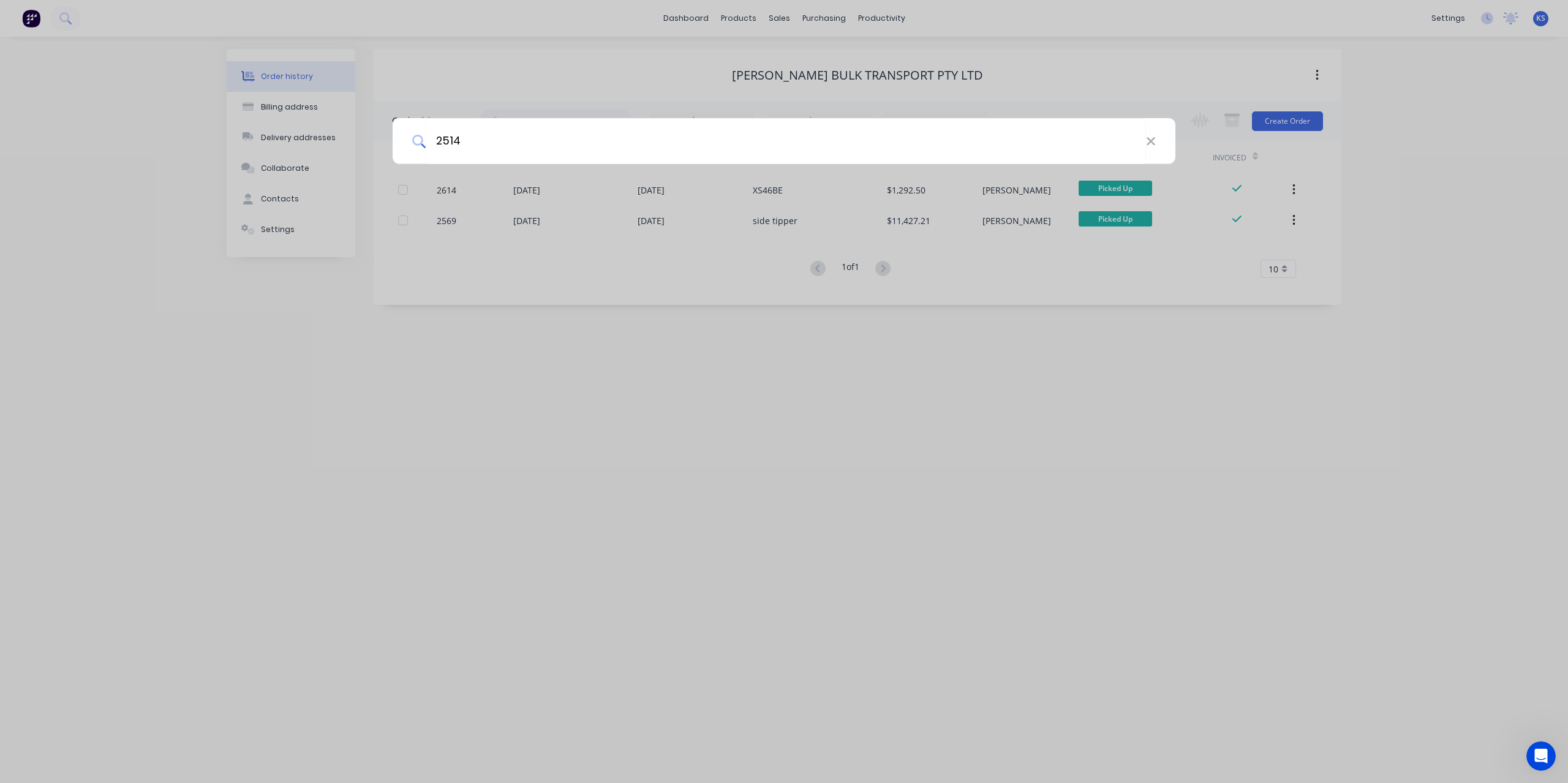
type input "2514"
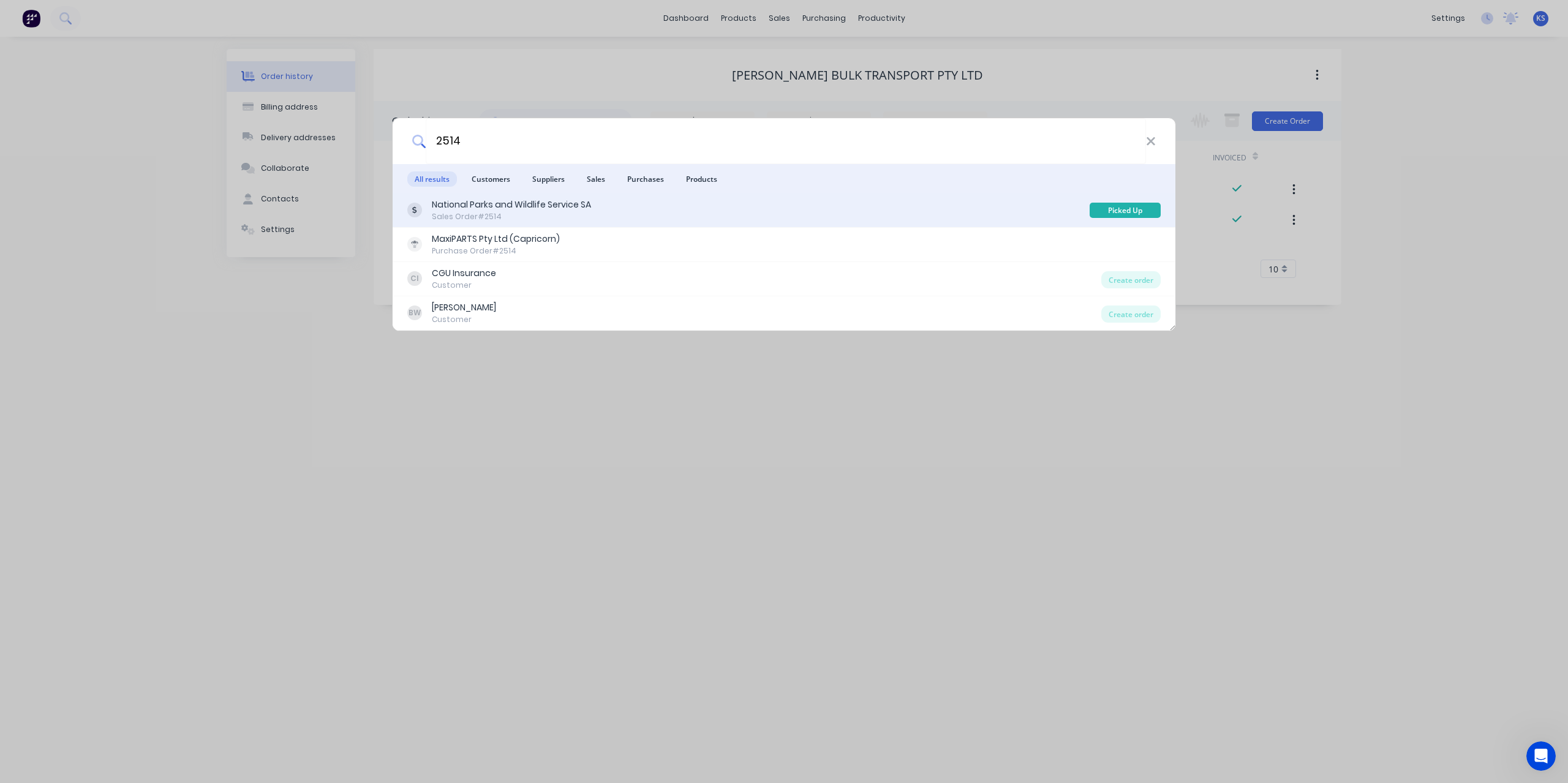
click at [459, 206] on div "National Parks and Wildlife Service SA" at bounding box center [512, 205] width 159 height 13
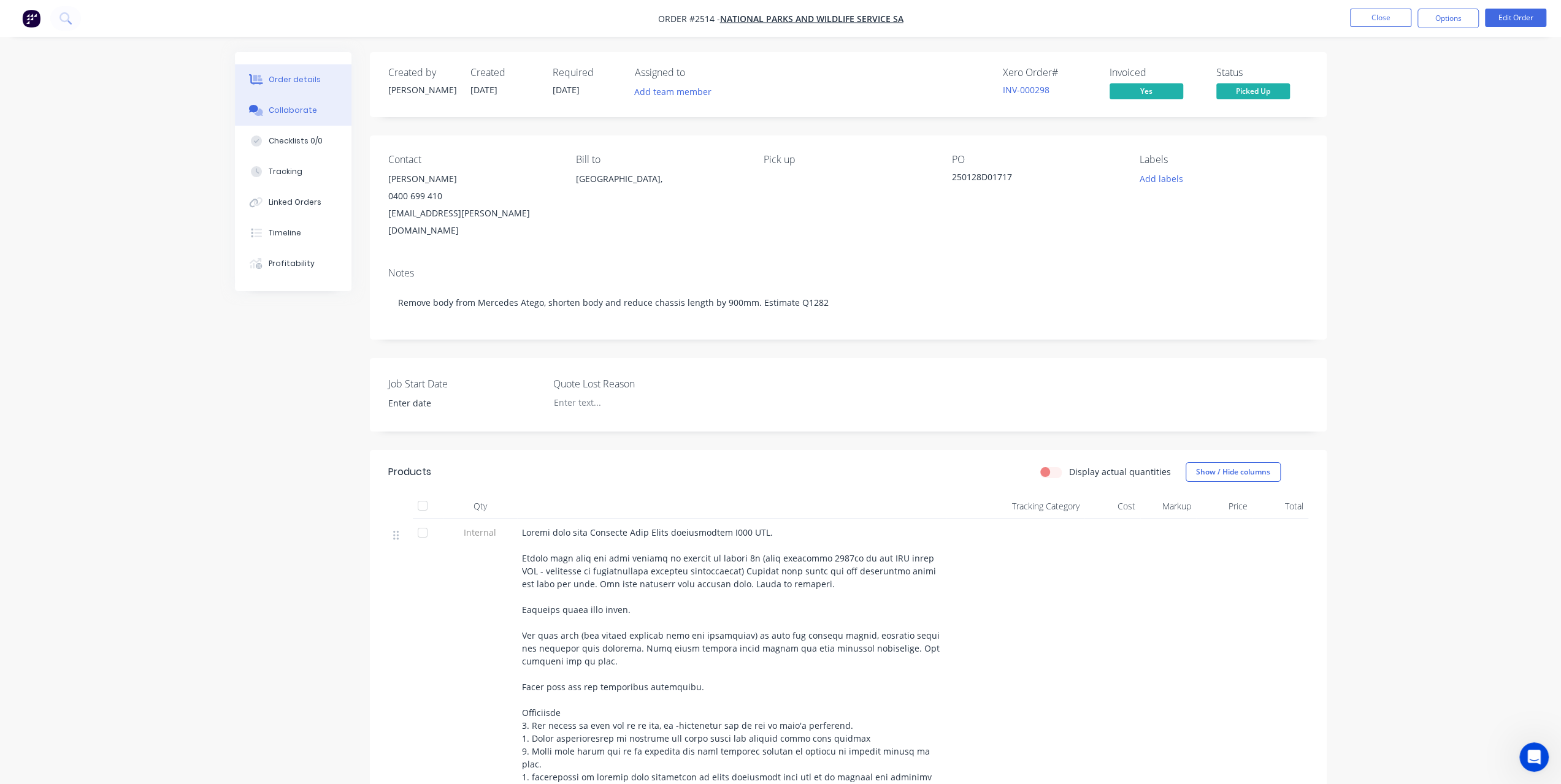
click at [312, 121] on button "Collaborate" at bounding box center [293, 110] width 116 height 30
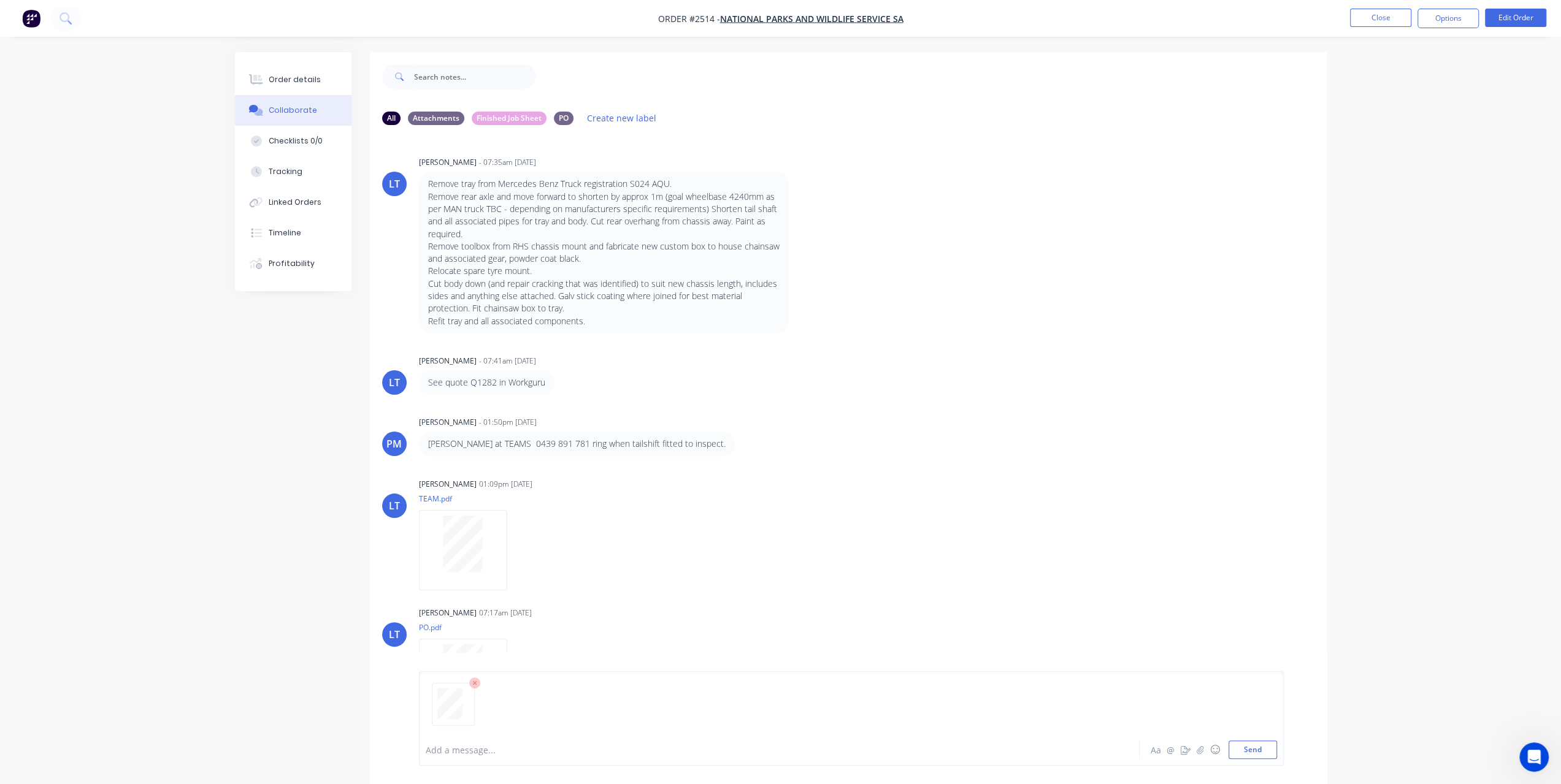
click at [1247, 737] on div at bounding box center [851, 710] width 851 height 62
click at [1247, 756] on button "Send" at bounding box center [1253, 750] width 49 height 18
click at [59, 18] on button at bounding box center [65, 18] width 30 height 24
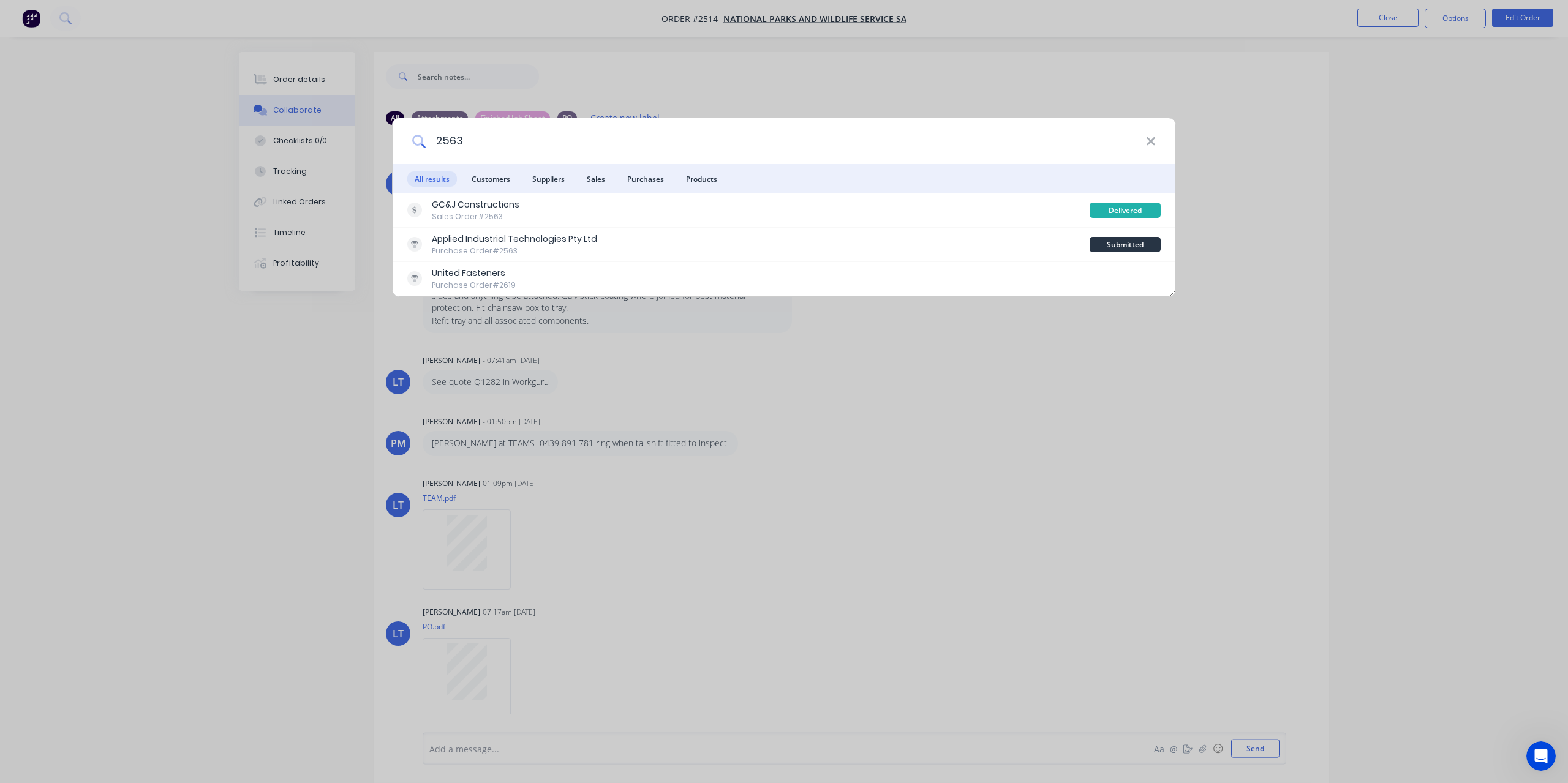
drag, startPoint x: 438, startPoint y: 141, endPoint x: 513, endPoint y: 141, distance: 75.0
click at [513, 141] on input "2563" at bounding box center [786, 141] width 720 height 46
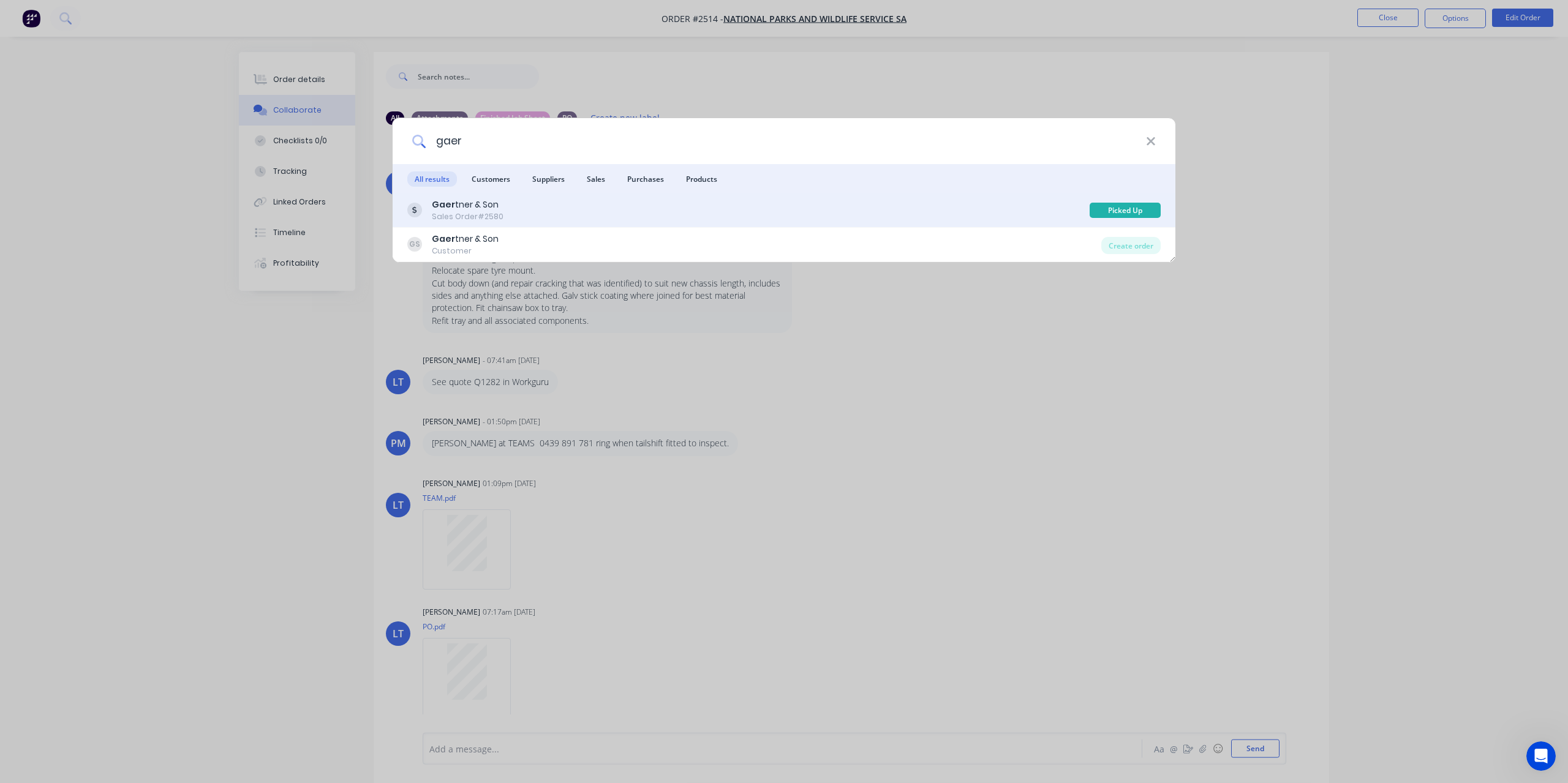
type input "gaer"
click at [465, 208] on div "Gaer tner & Son" at bounding box center [468, 205] width 71 height 13
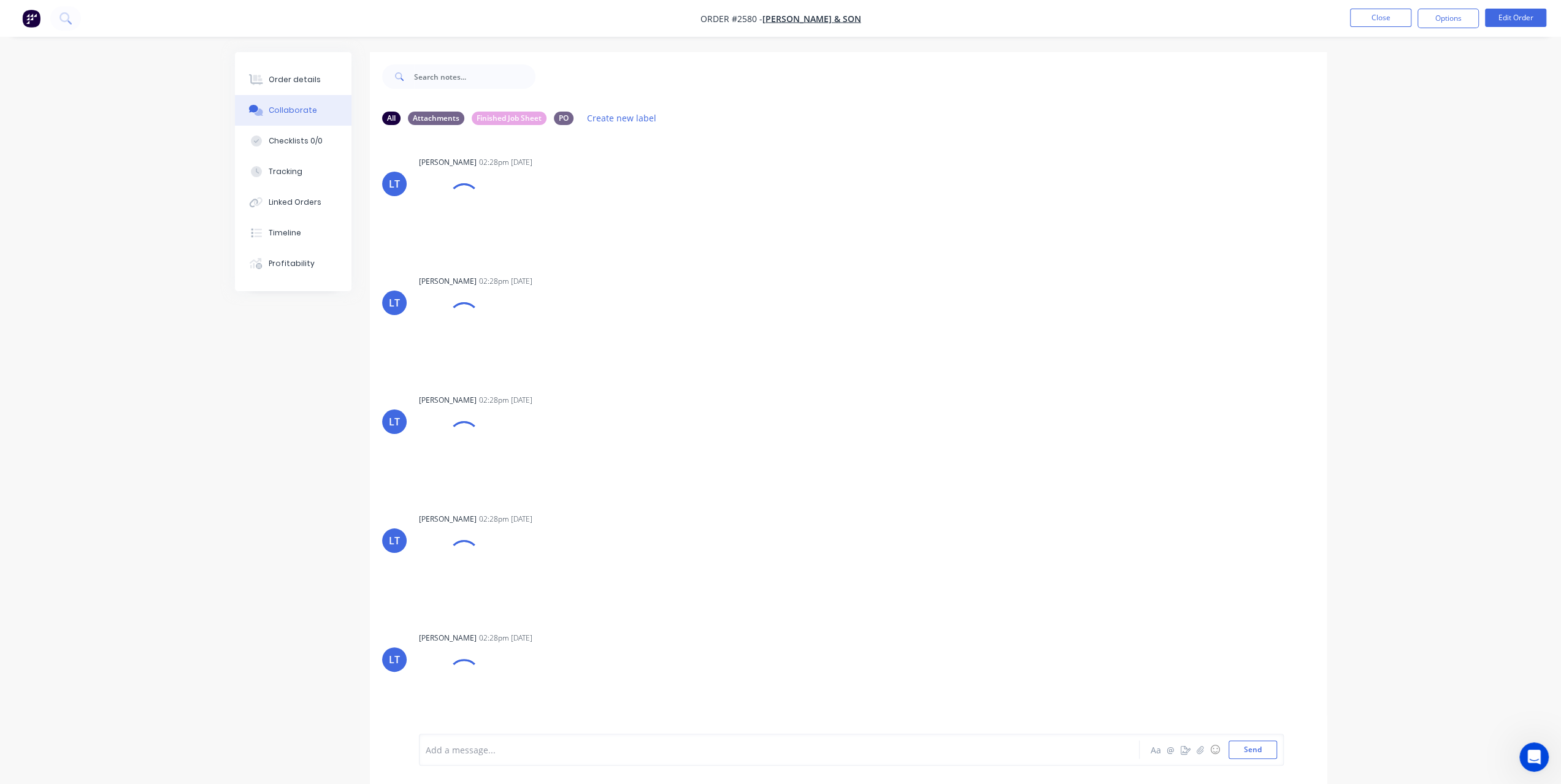
click at [506, 738] on div "Add a message... Aa @ ☺ Send" at bounding box center [851, 750] width 865 height 32
click at [440, 749] on div at bounding box center [745, 750] width 638 height 13
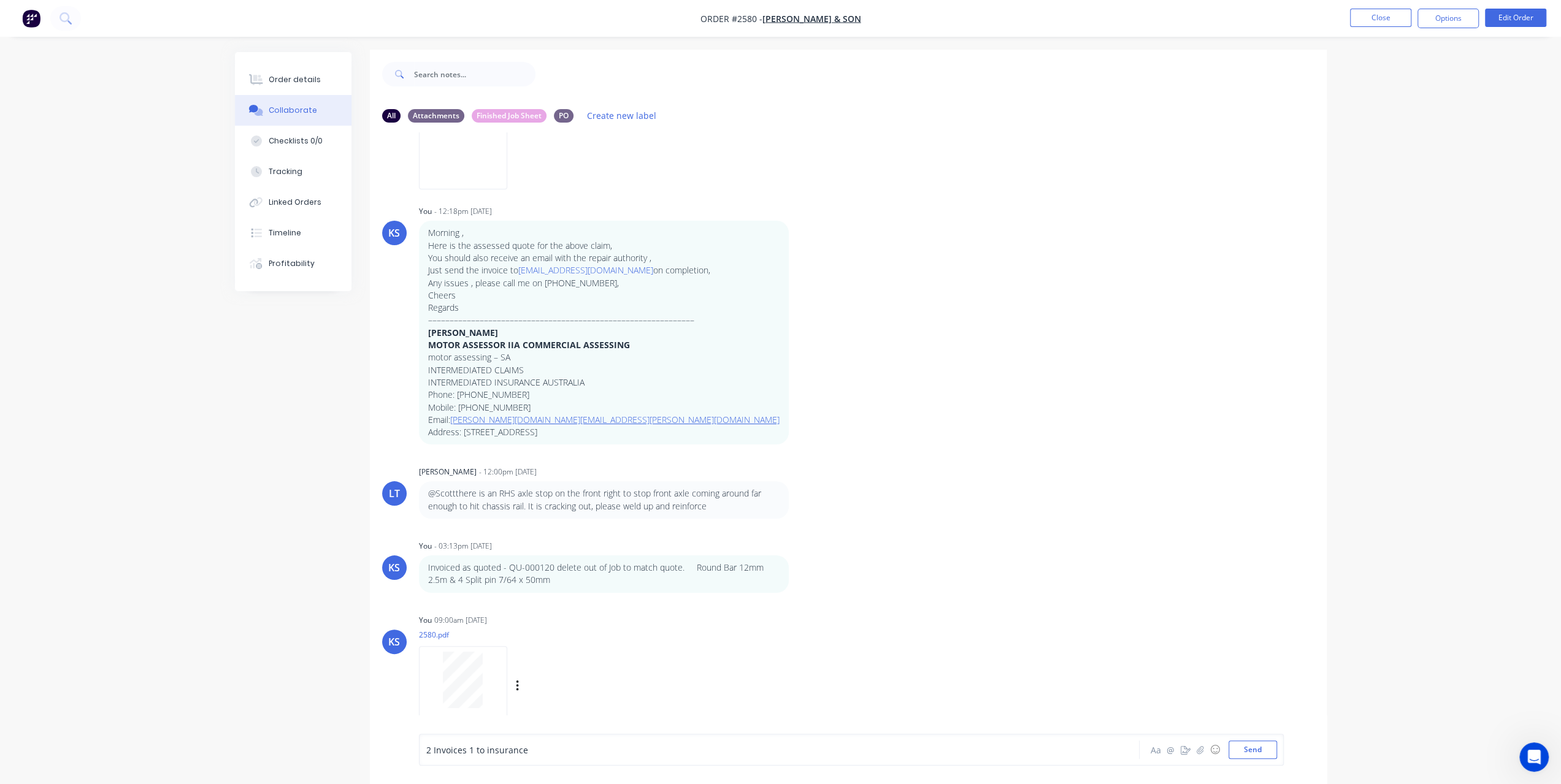
scroll to position [17, 0]
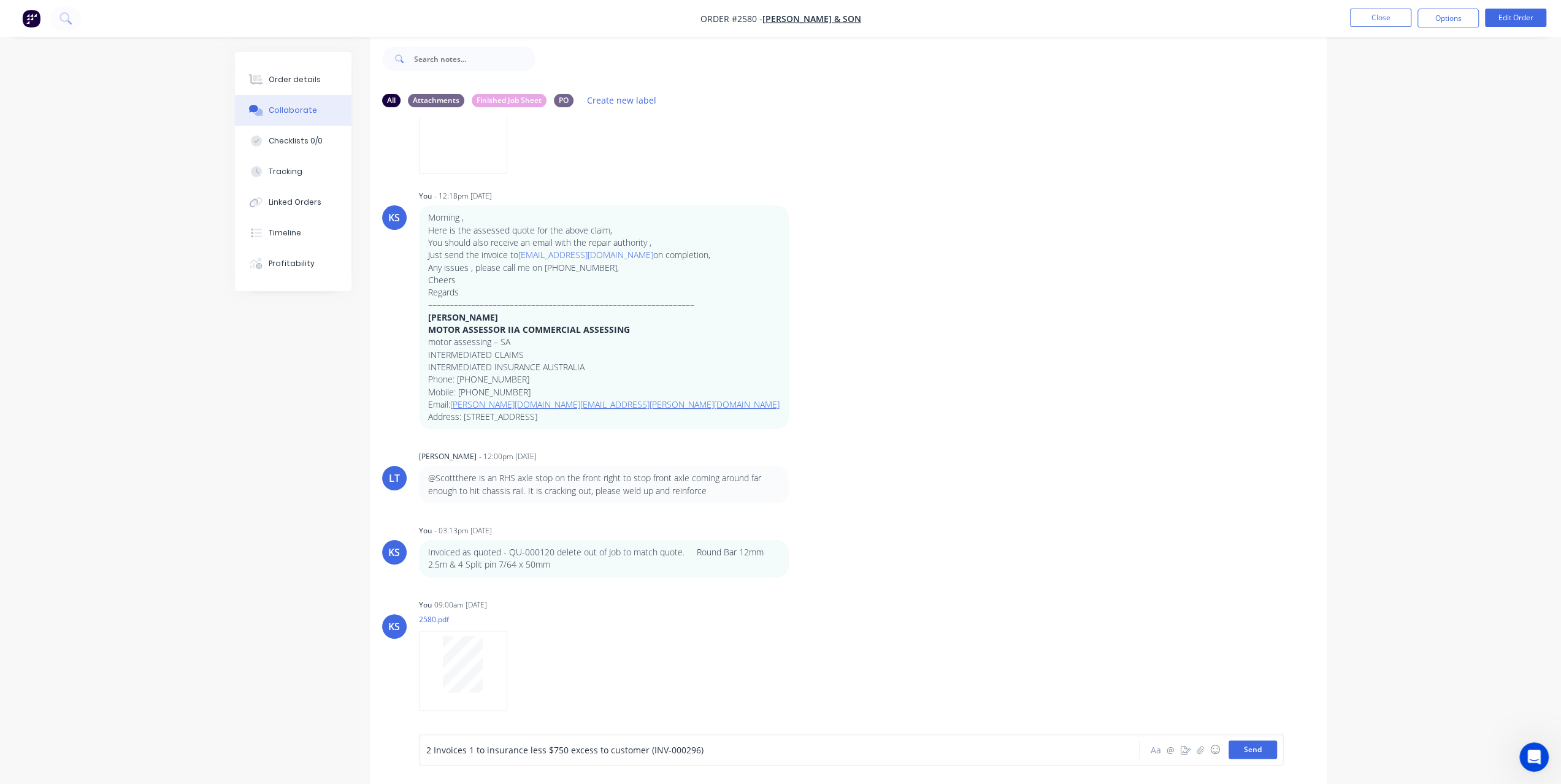
click at [1256, 746] on button "Send" at bounding box center [1253, 750] width 49 height 18
click at [1367, 18] on button "Close" at bounding box center [1381, 17] width 62 height 18
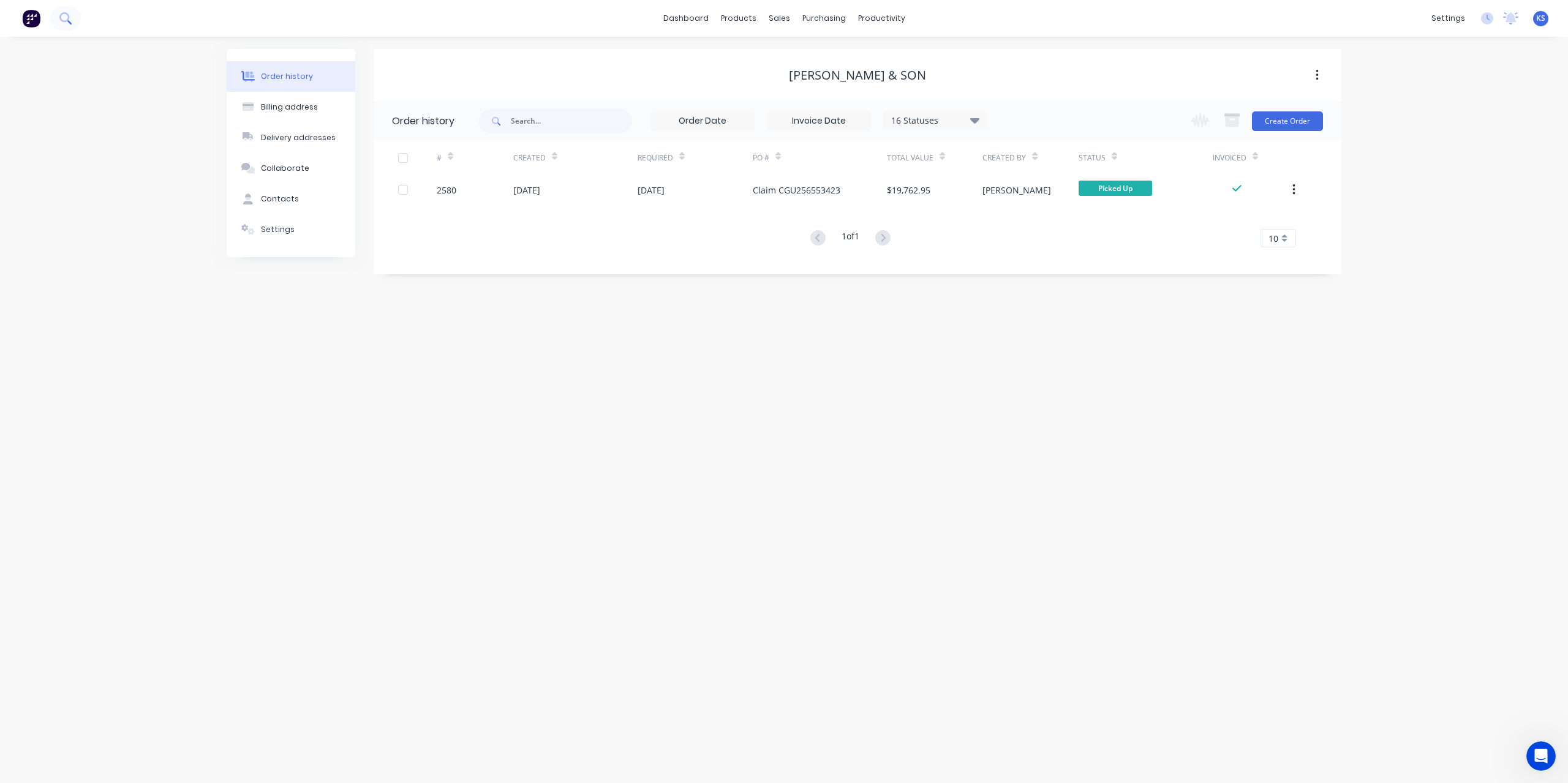
click at [73, 23] on button at bounding box center [65, 18] width 30 height 24
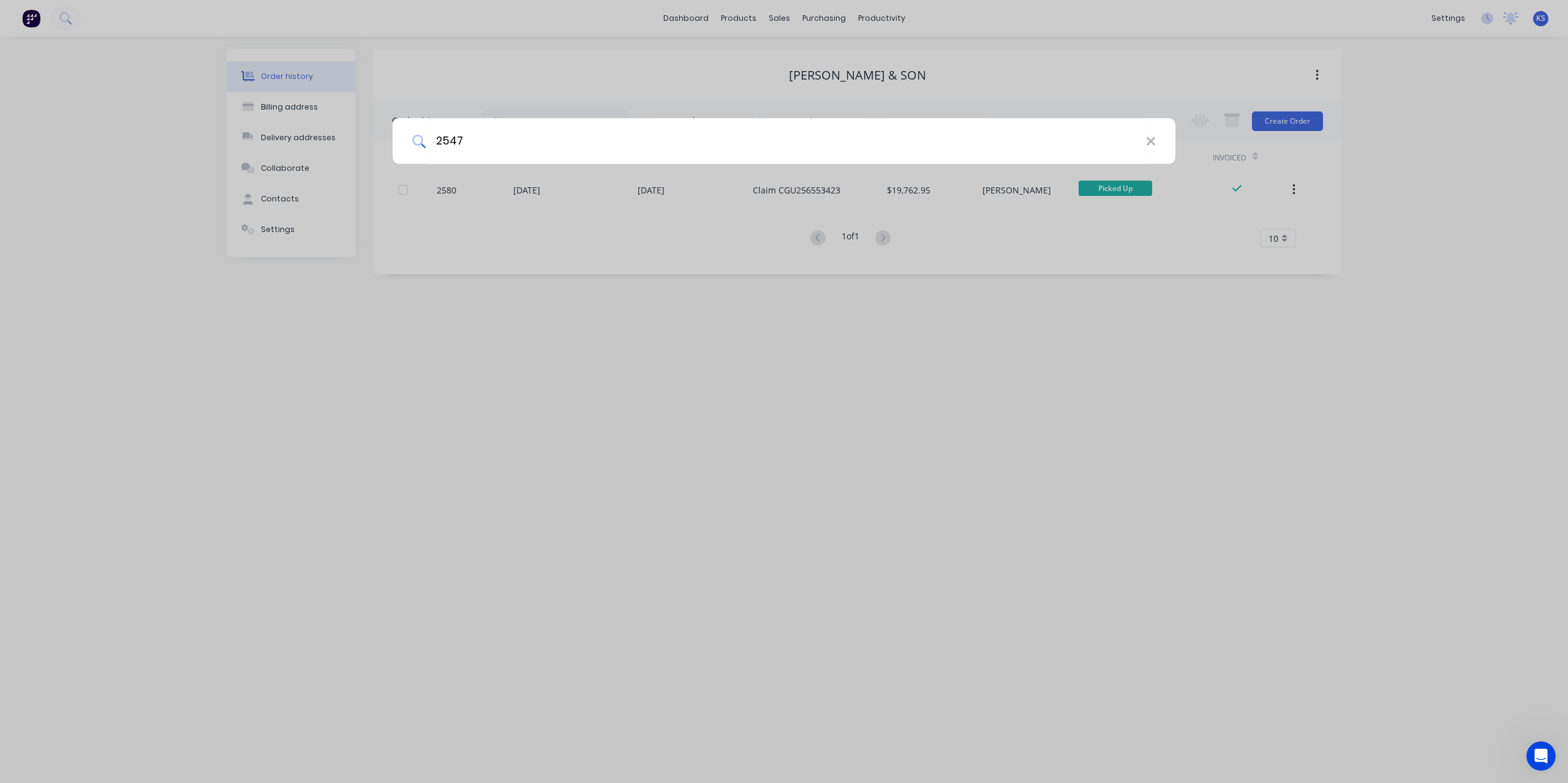
type input "2547"
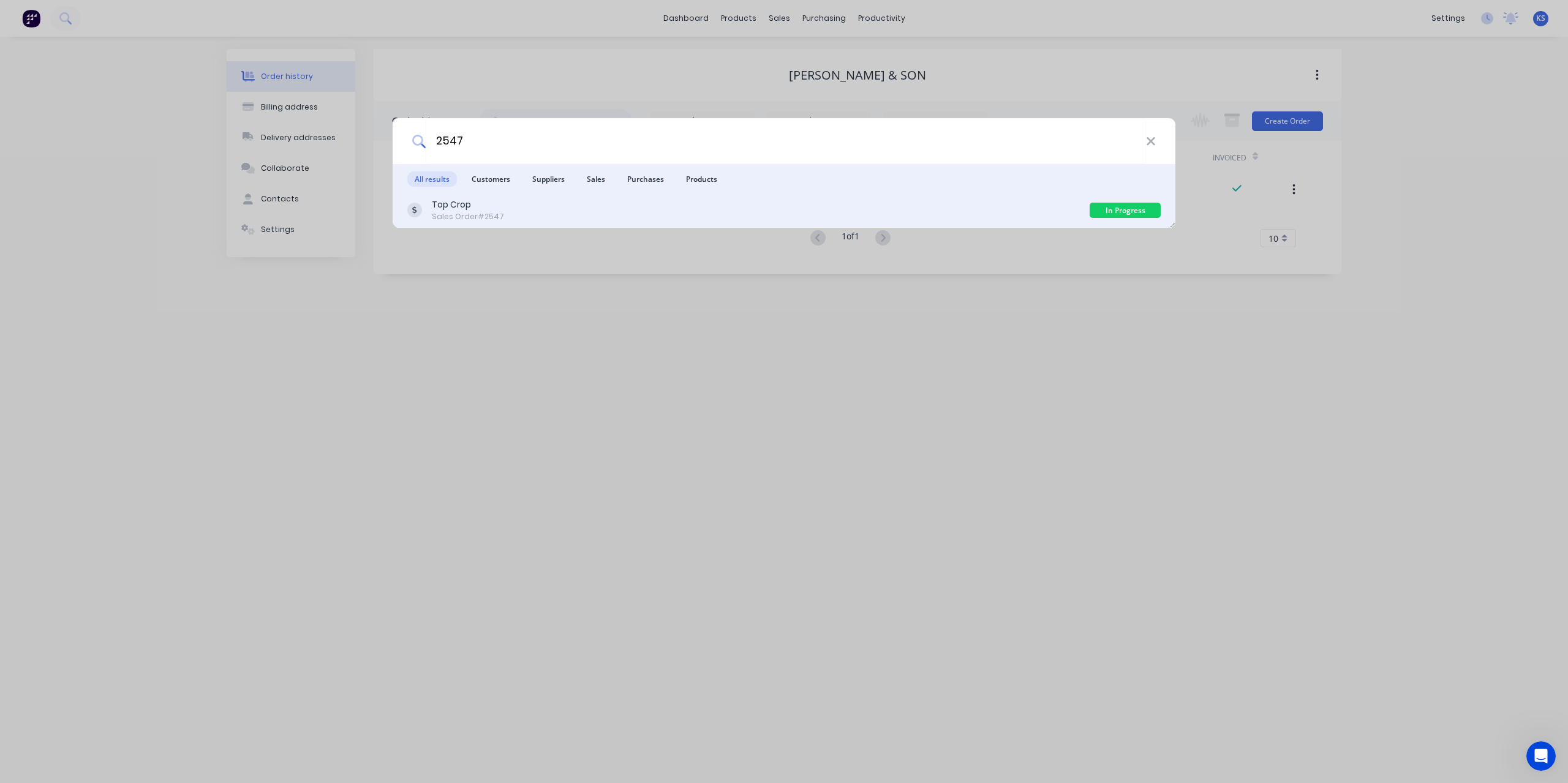
click at [455, 205] on div "Top Crop" at bounding box center [468, 205] width 72 height 13
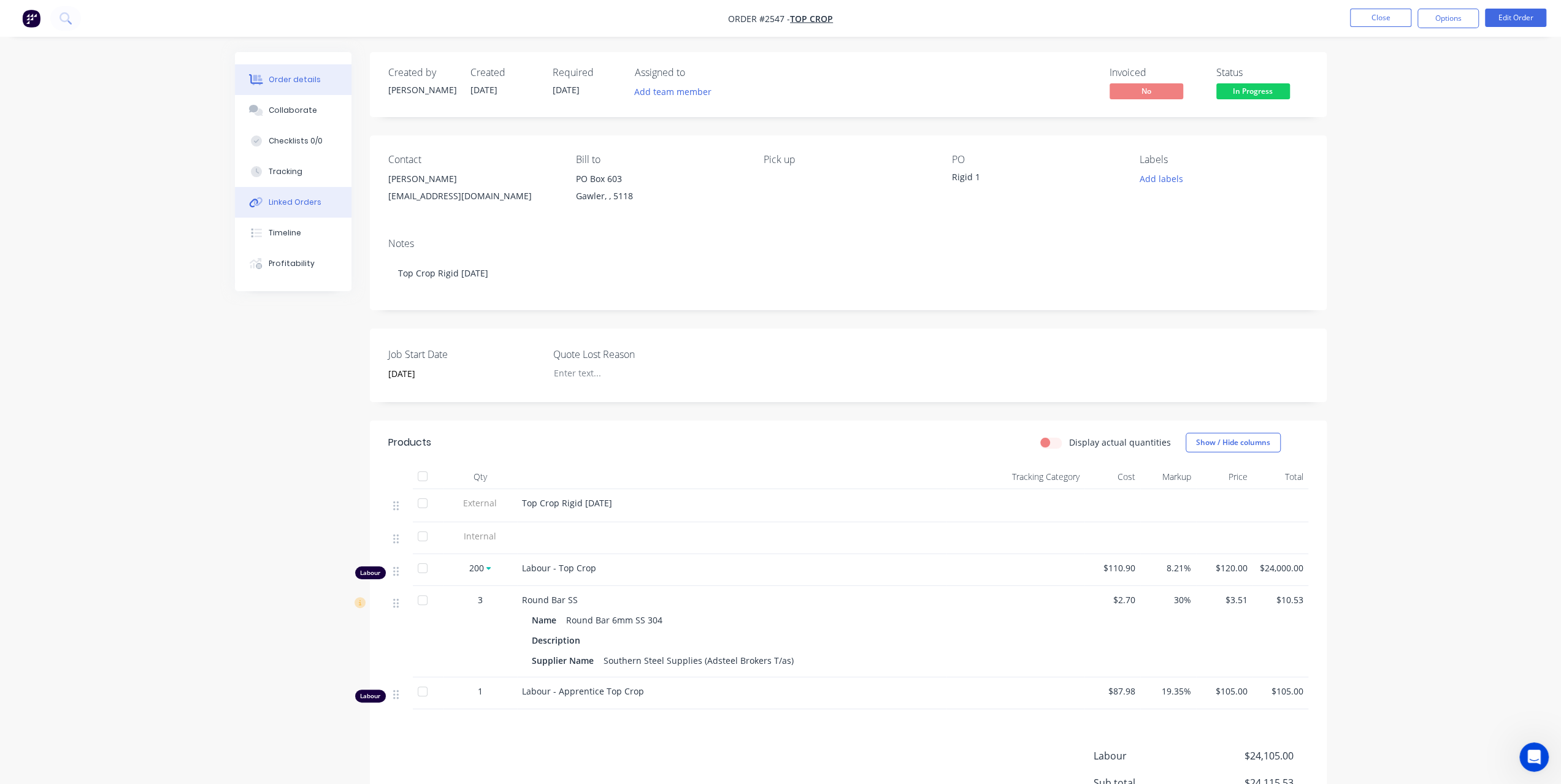
click at [312, 201] on div "Linked Orders" at bounding box center [295, 202] width 52 height 11
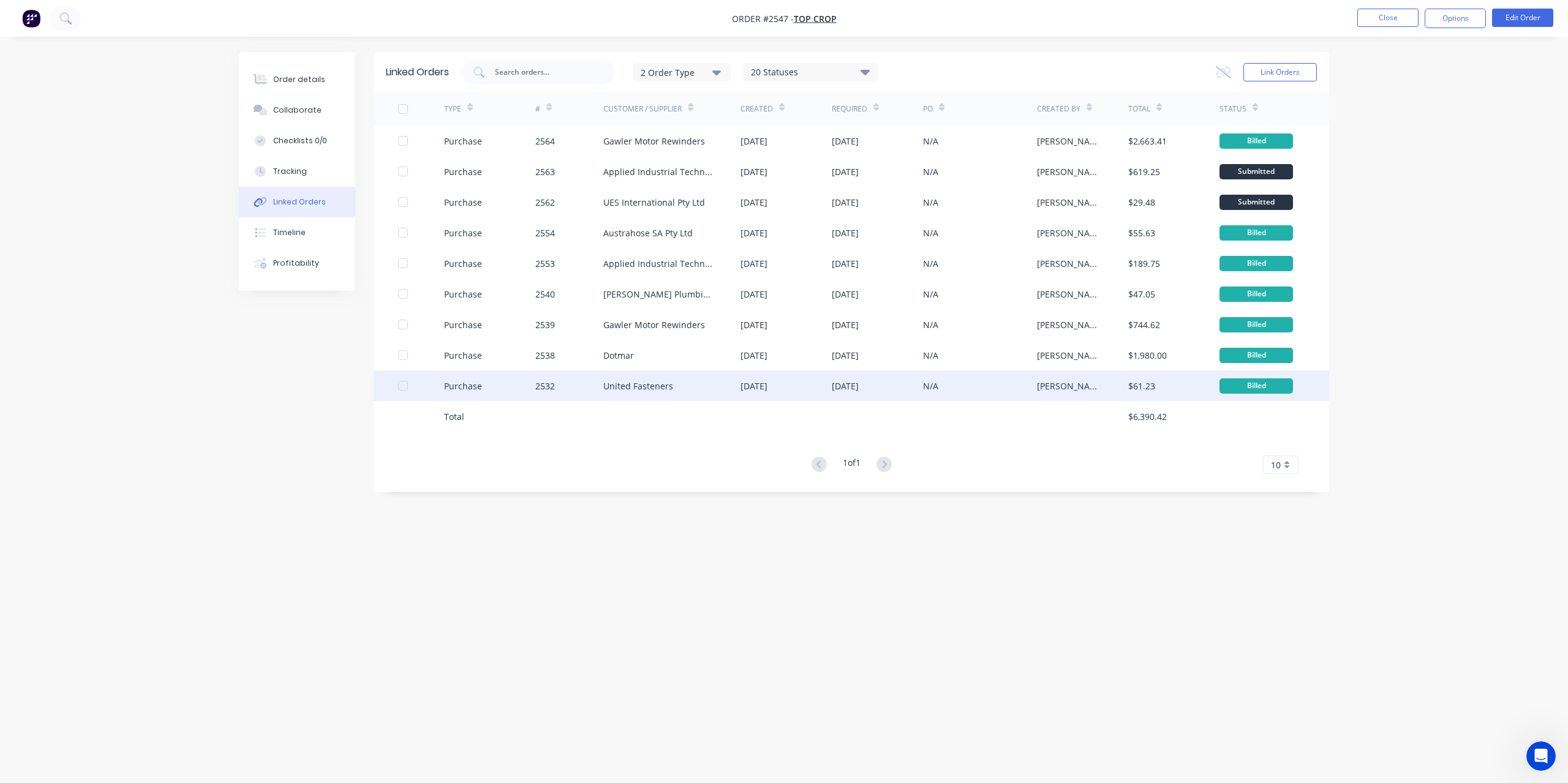
drag, startPoint x: 628, startPoint y: 392, endPoint x: 433, endPoint y: 385, distance: 195.1
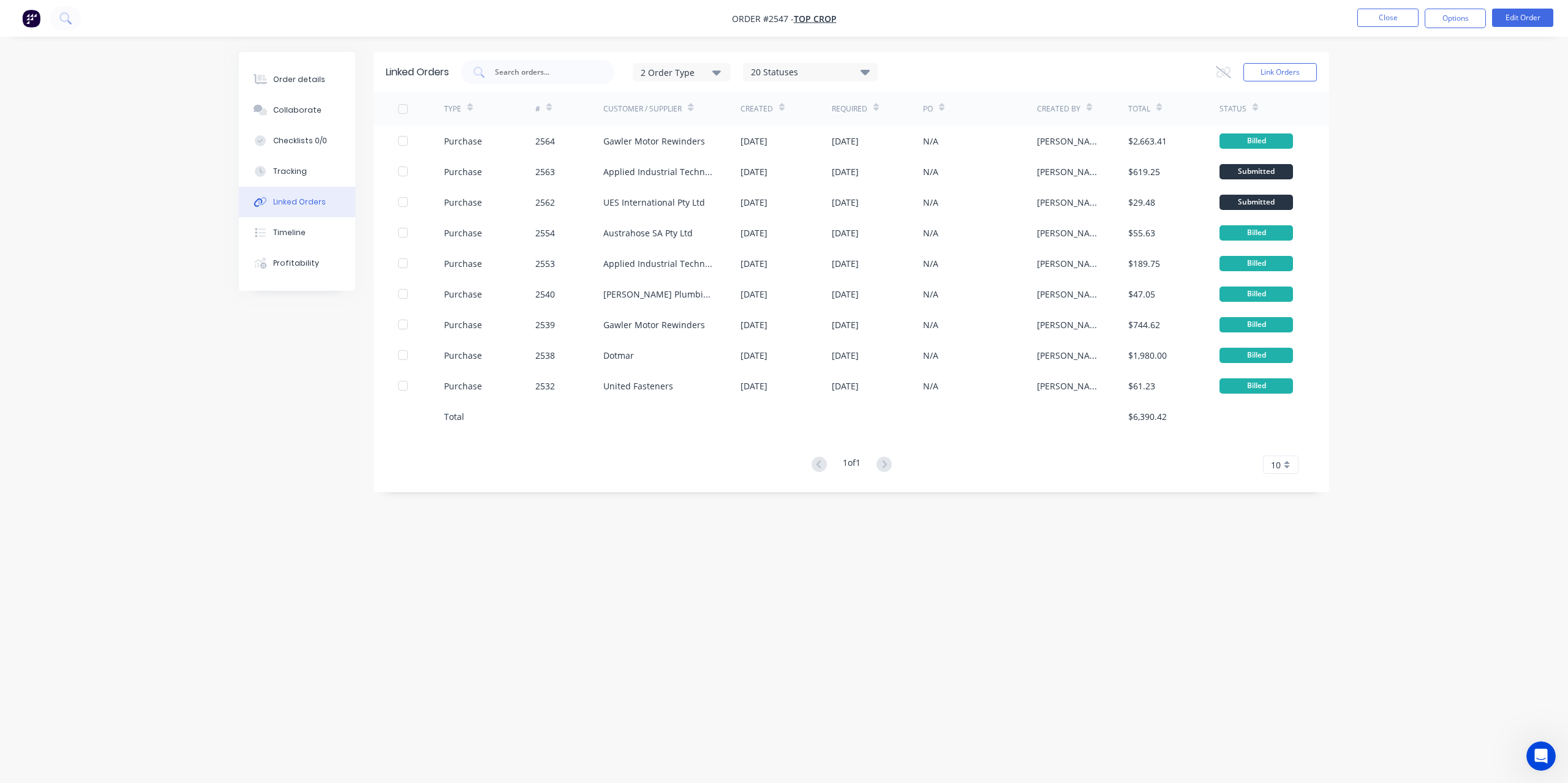
drag, startPoint x: 433, startPoint y: 385, endPoint x: 316, endPoint y: 446, distance: 131.9
click at [316, 446] on div "Linked Orders 2 Order Type 20 Statuses Sales Order Status All Archived Draft Qu…" at bounding box center [784, 369] width 1091 height 633
click at [291, 180] on button "Tracking" at bounding box center [297, 171] width 116 height 30
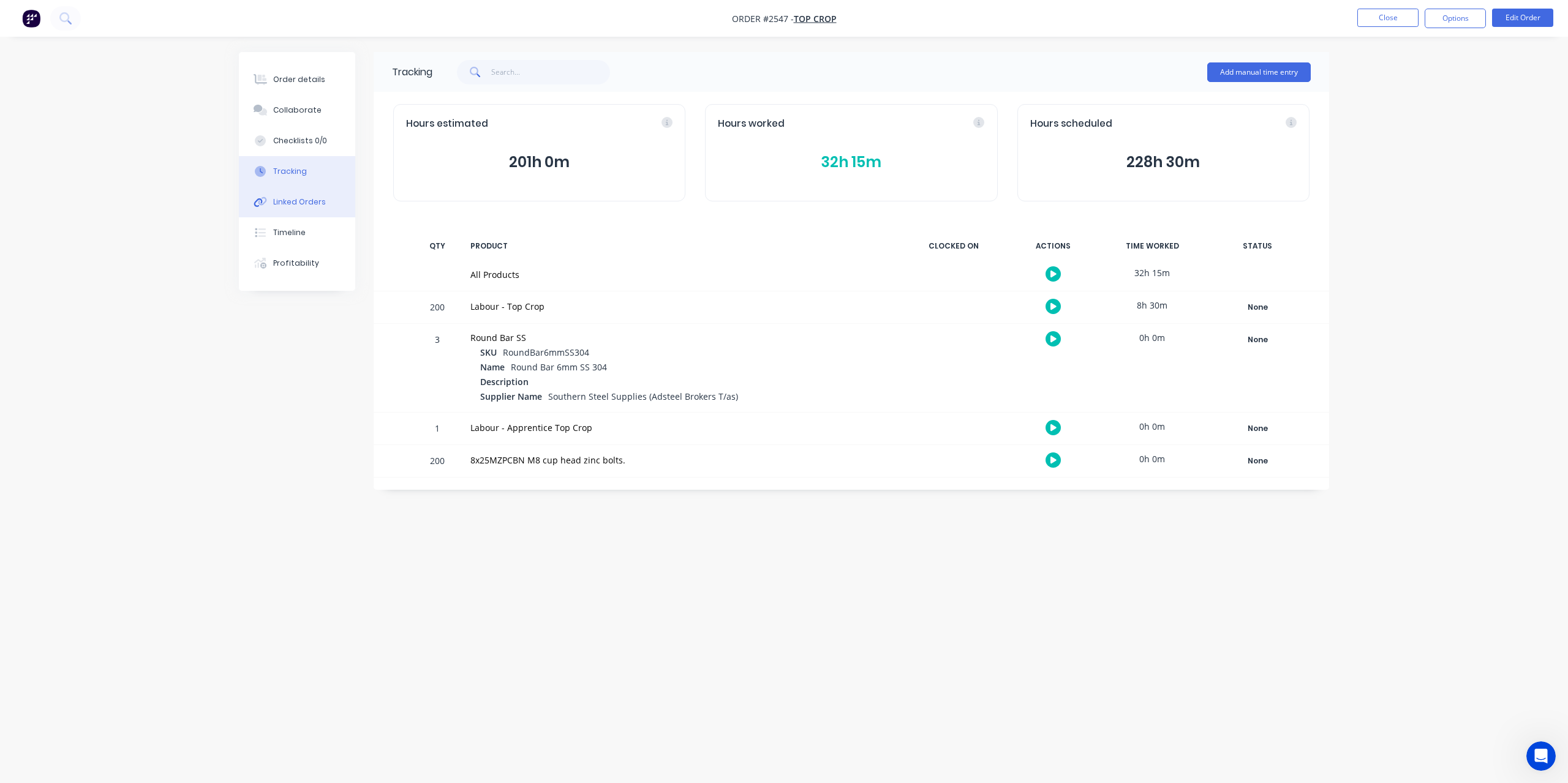
click at [307, 201] on div "Linked Orders" at bounding box center [299, 202] width 52 height 11
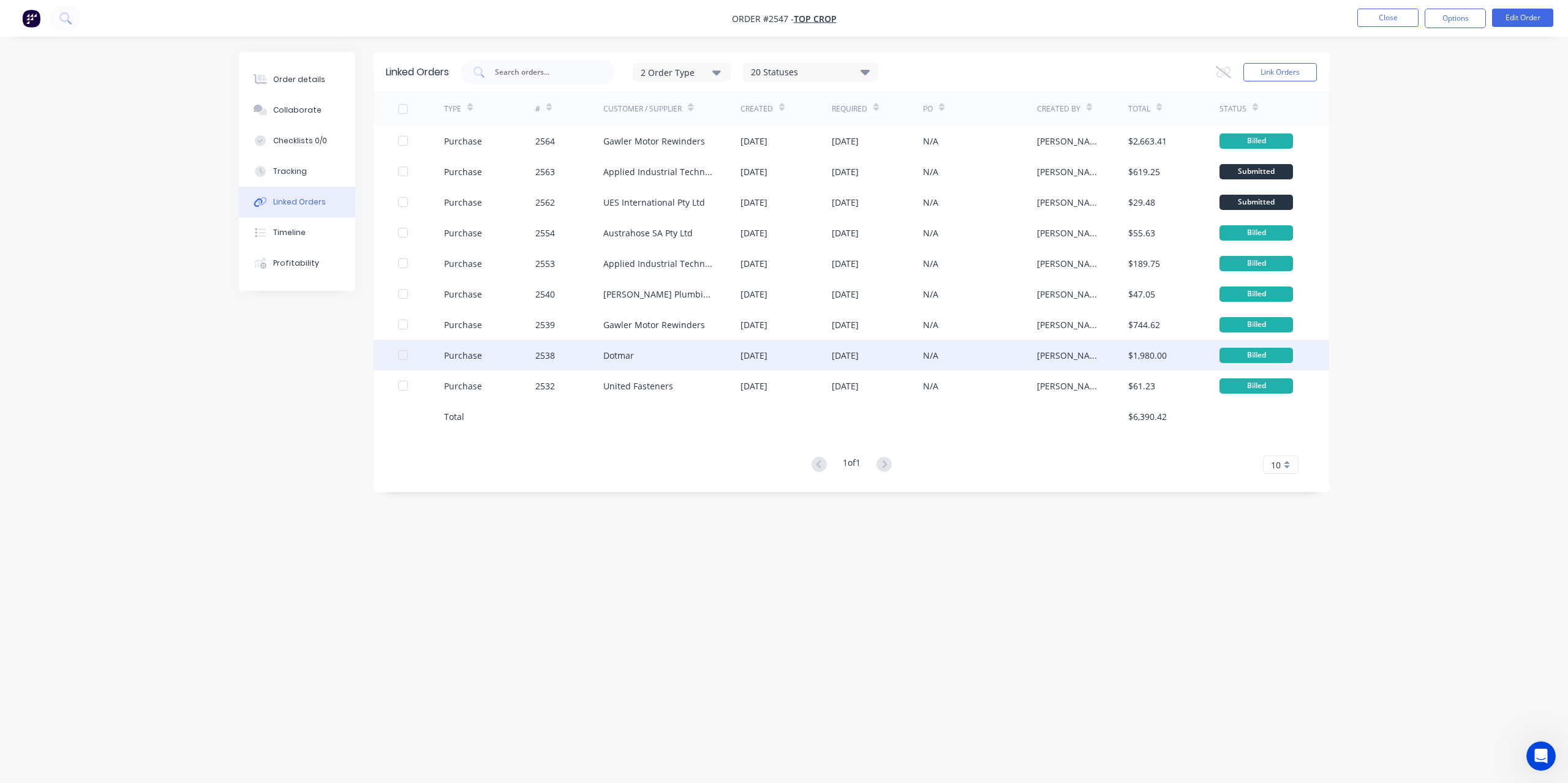
click at [653, 344] on div "Dotmar" at bounding box center [672, 355] width 137 height 30
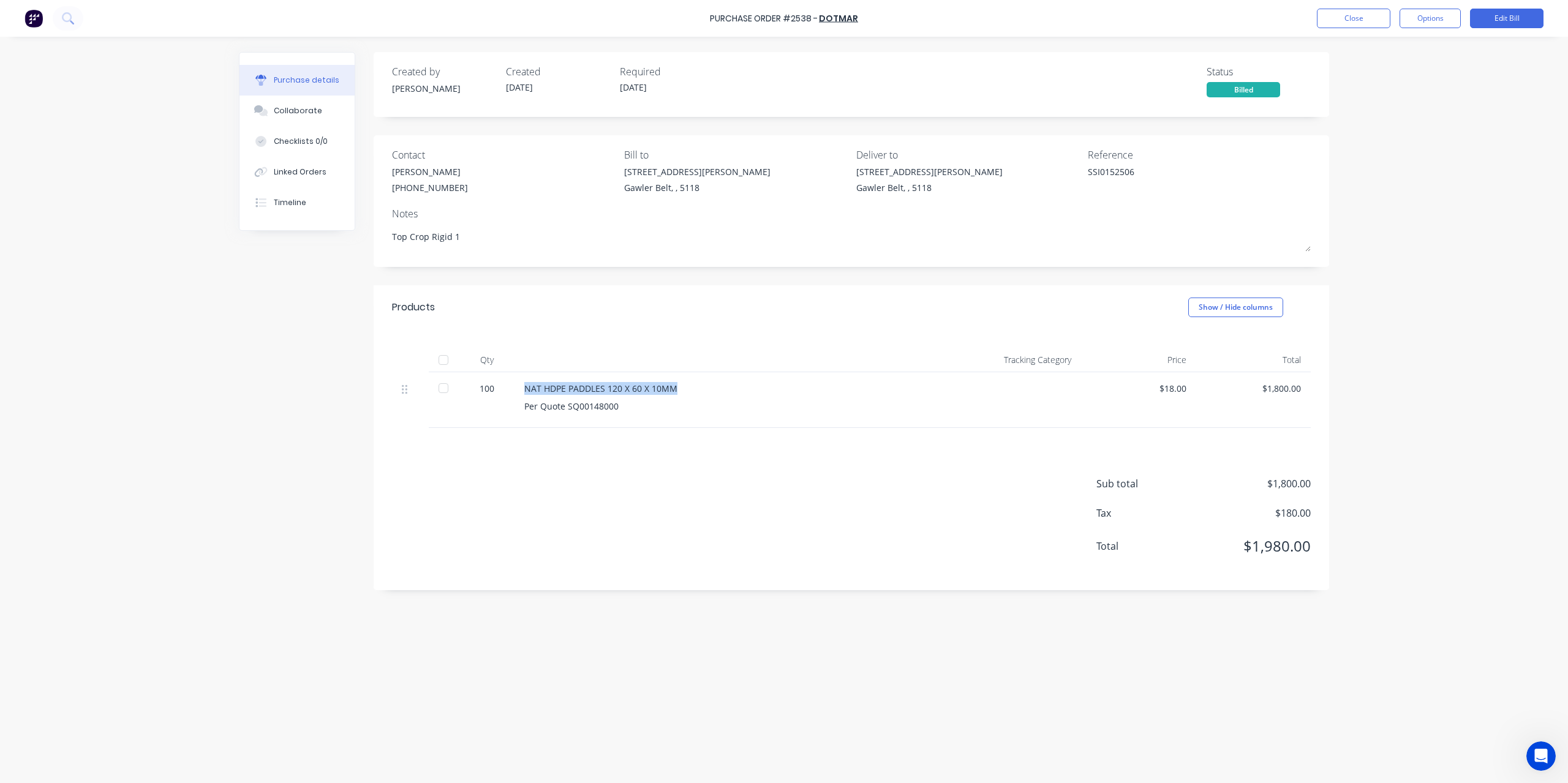
drag, startPoint x: 524, startPoint y: 386, endPoint x: 713, endPoint y: 388, distance: 189.0
click at [713, 388] on div "NAT HDPE PADDLES 120 X 60 X 10MM Per Quote SQ00148000" at bounding box center [729, 400] width 429 height 55
copy div "NAT HDPE PADDLES 120 X 60 X 10MM"
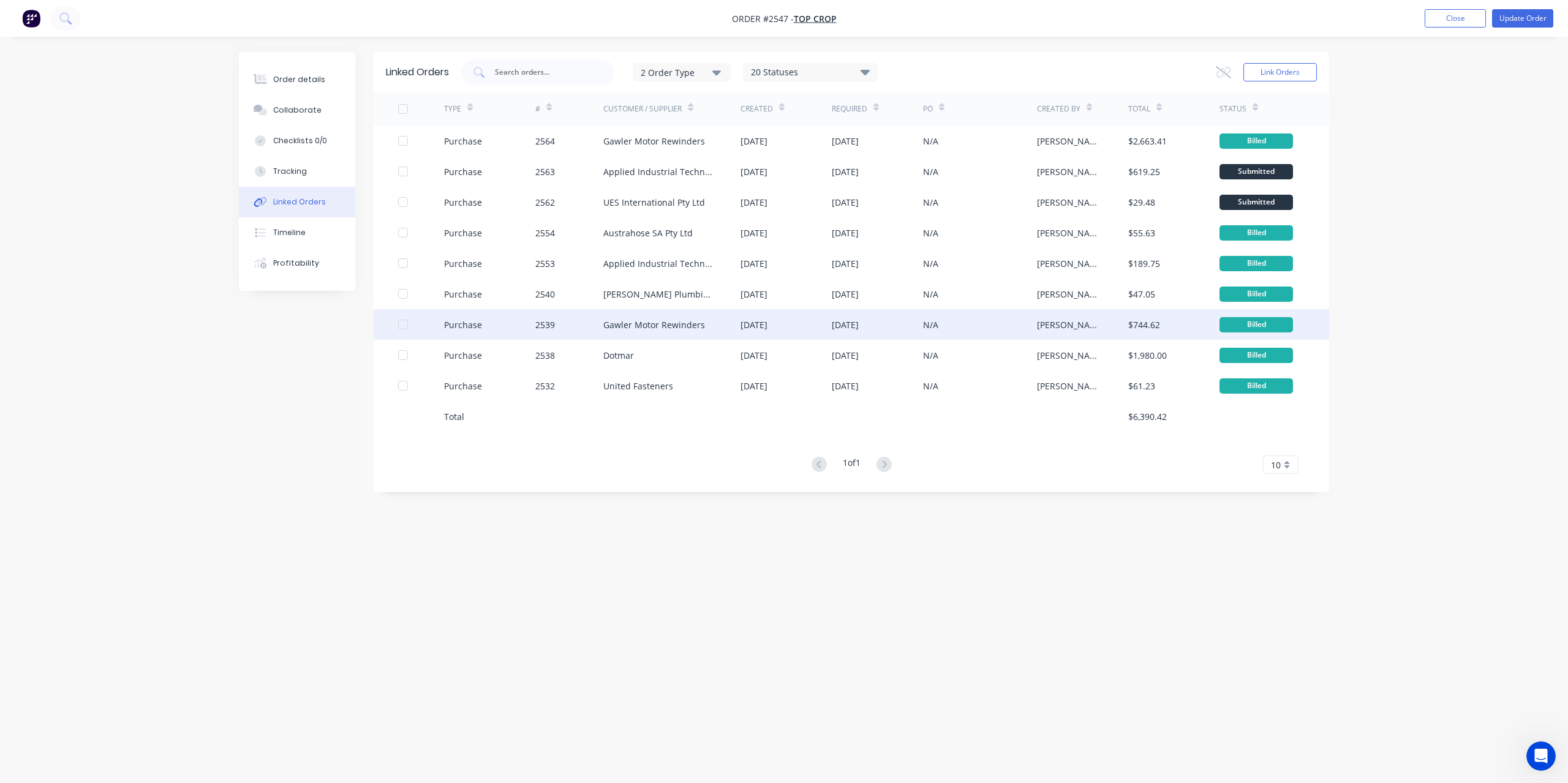
click at [628, 319] on div "Gawler Motor Rewinders" at bounding box center [654, 325] width 102 height 13
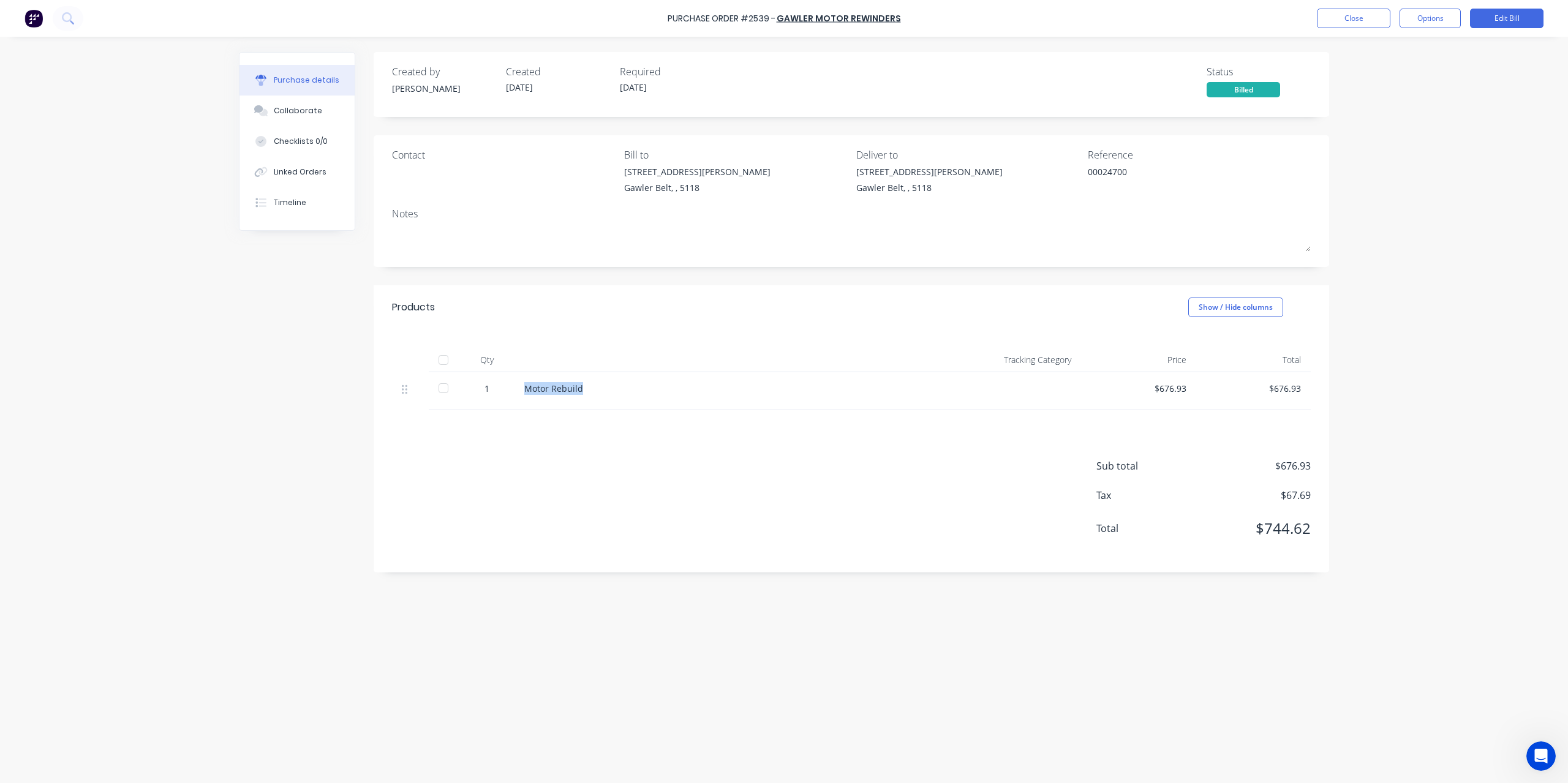
drag, startPoint x: 526, startPoint y: 384, endPoint x: 656, endPoint y: 404, distance: 131.5
click at [656, 404] on div "Motor Rebuild" at bounding box center [729, 392] width 429 height 38
copy div "Motor Rebuild"
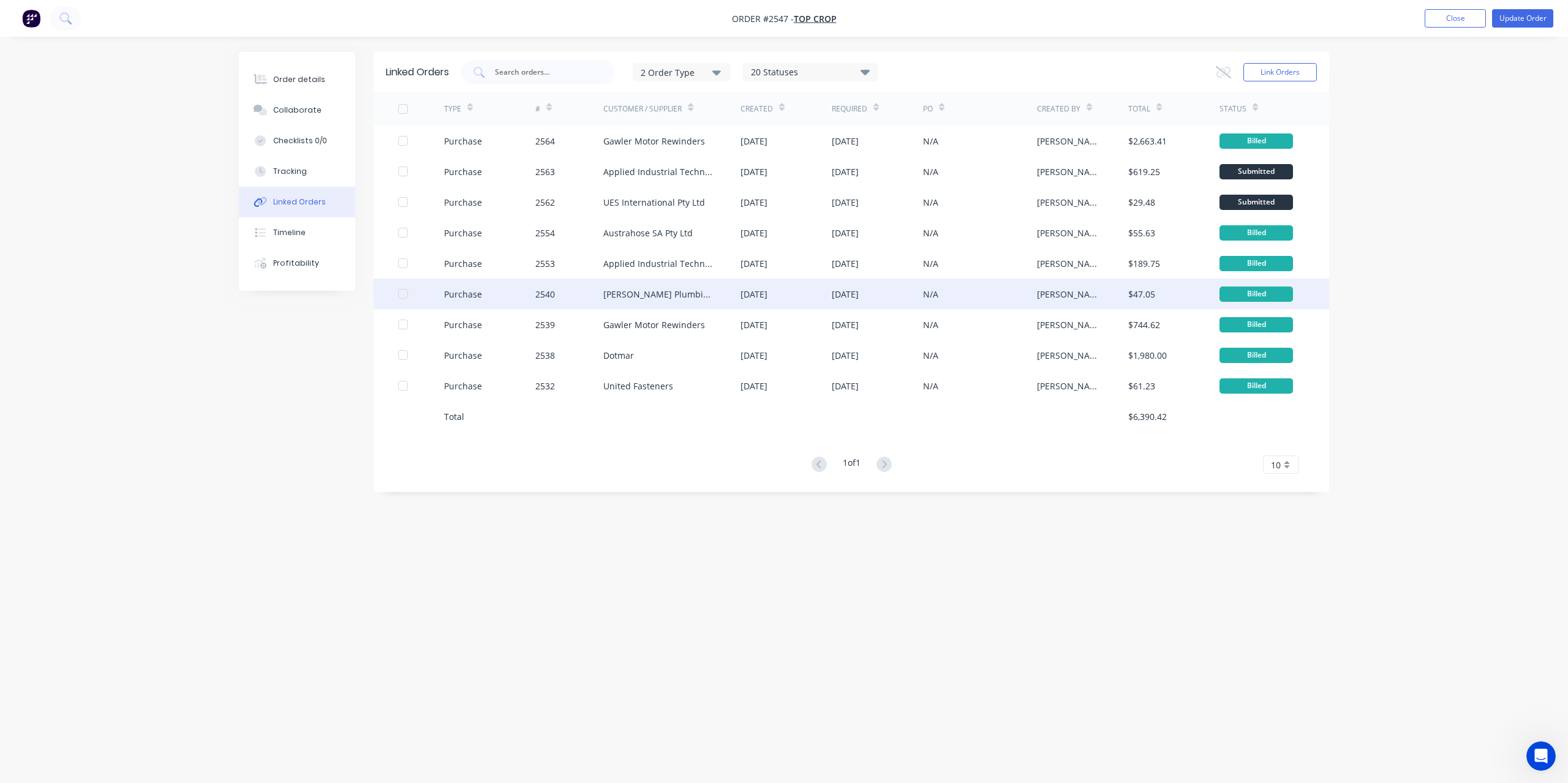
click at [650, 294] on div "Reece Plumbing Gawler" at bounding box center [660, 294] width 113 height 13
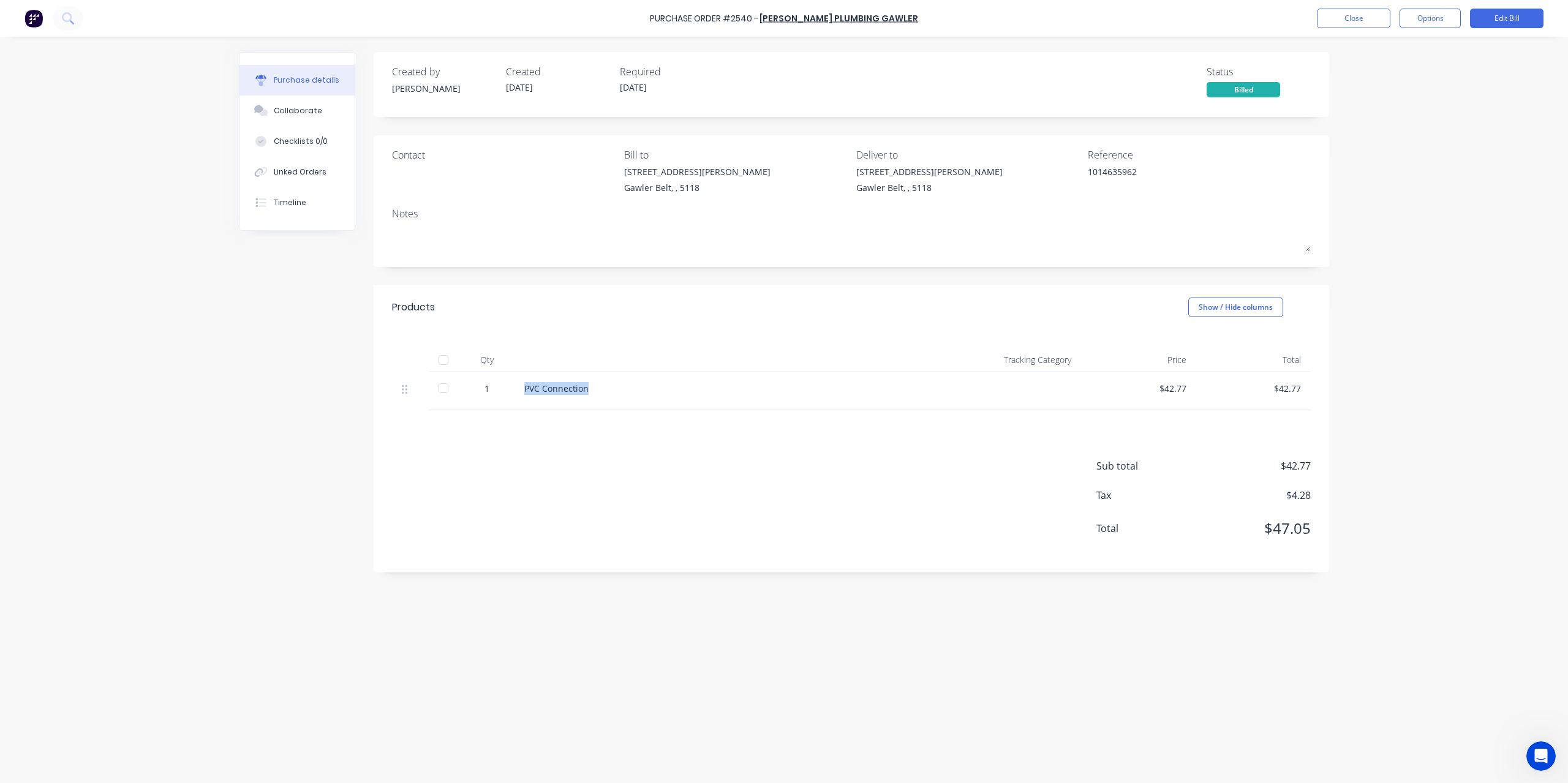
drag, startPoint x: 525, startPoint y: 388, endPoint x: 641, endPoint y: 388, distance: 116.0
click at [641, 388] on div "PVC Connection" at bounding box center [729, 388] width 409 height 13
copy div "PVC Connection"
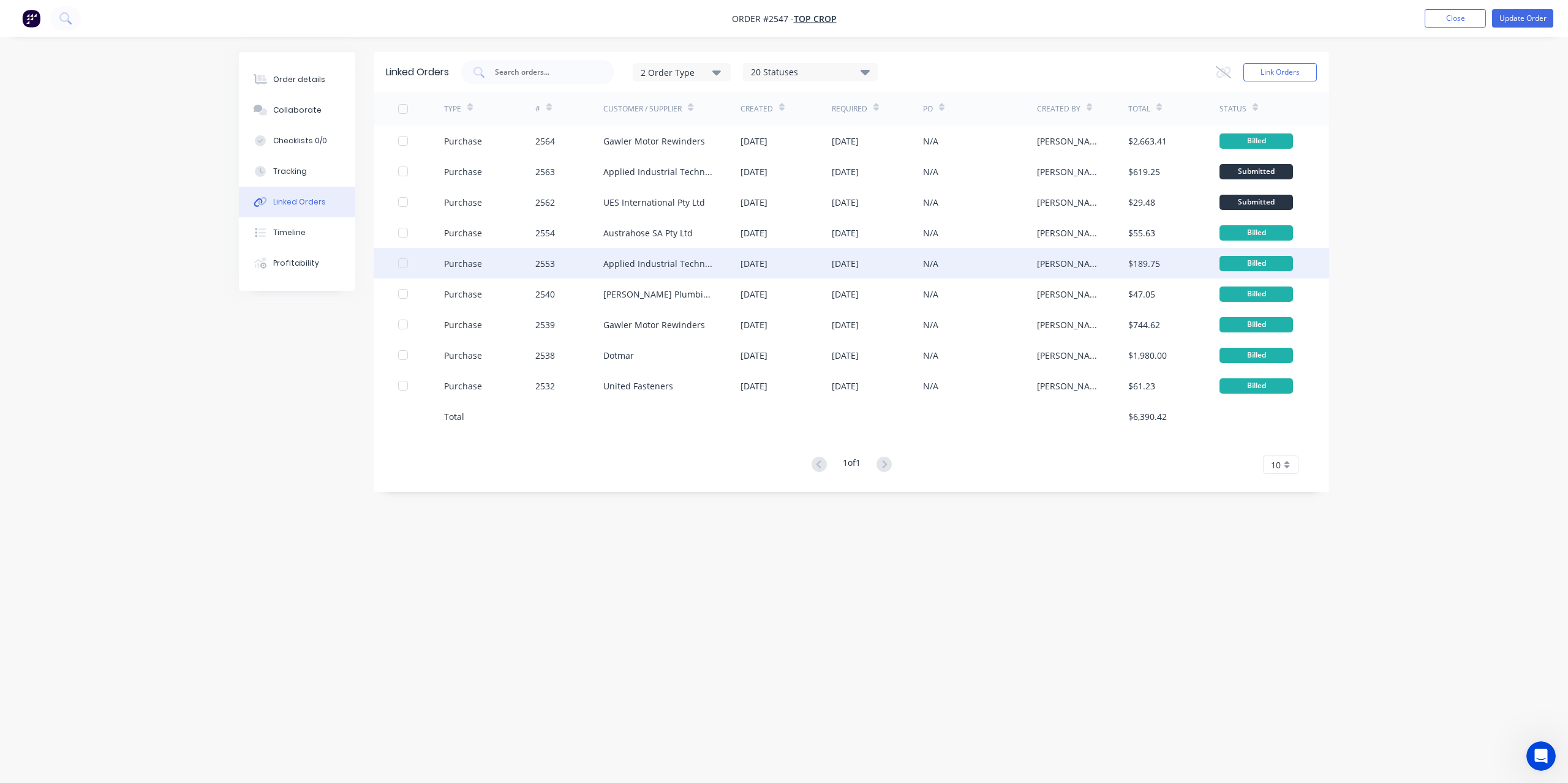
click at [634, 262] on div "Applied Industrial Technologies Pty Ltd" at bounding box center [660, 263] width 113 height 13
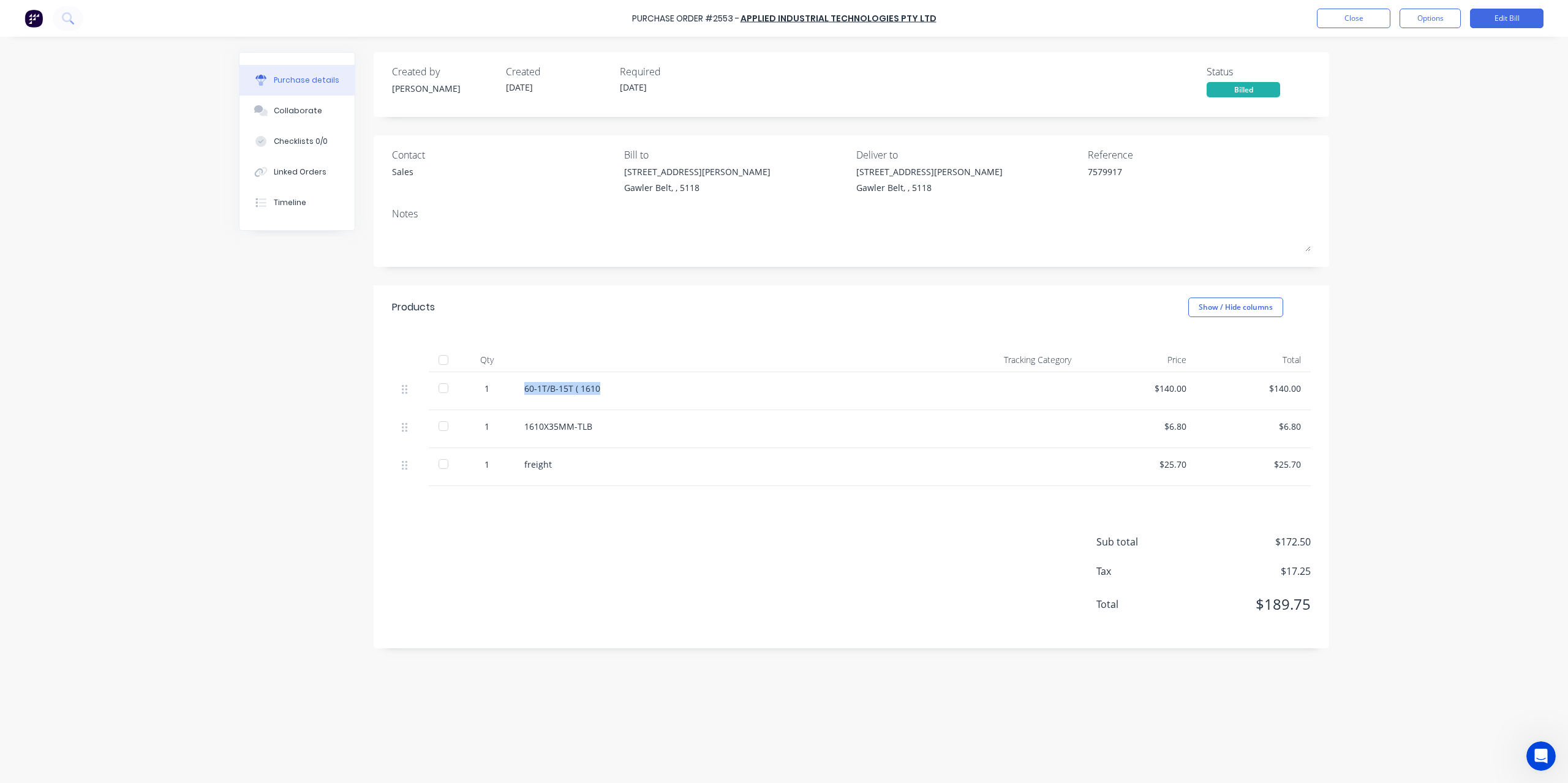
drag, startPoint x: 524, startPoint y: 386, endPoint x: 679, endPoint y: 386, distance: 155.0
click at [679, 386] on div "60-1T/B-15T ( 1610" at bounding box center [729, 388] width 409 height 13
copy div "60-1T/B-15T ( 1610"
drag, startPoint x: 526, startPoint y: 422, endPoint x: 839, endPoint y: 438, distance: 313.4
click at [839, 438] on div "1610X35MM-TLB" at bounding box center [729, 429] width 429 height 38
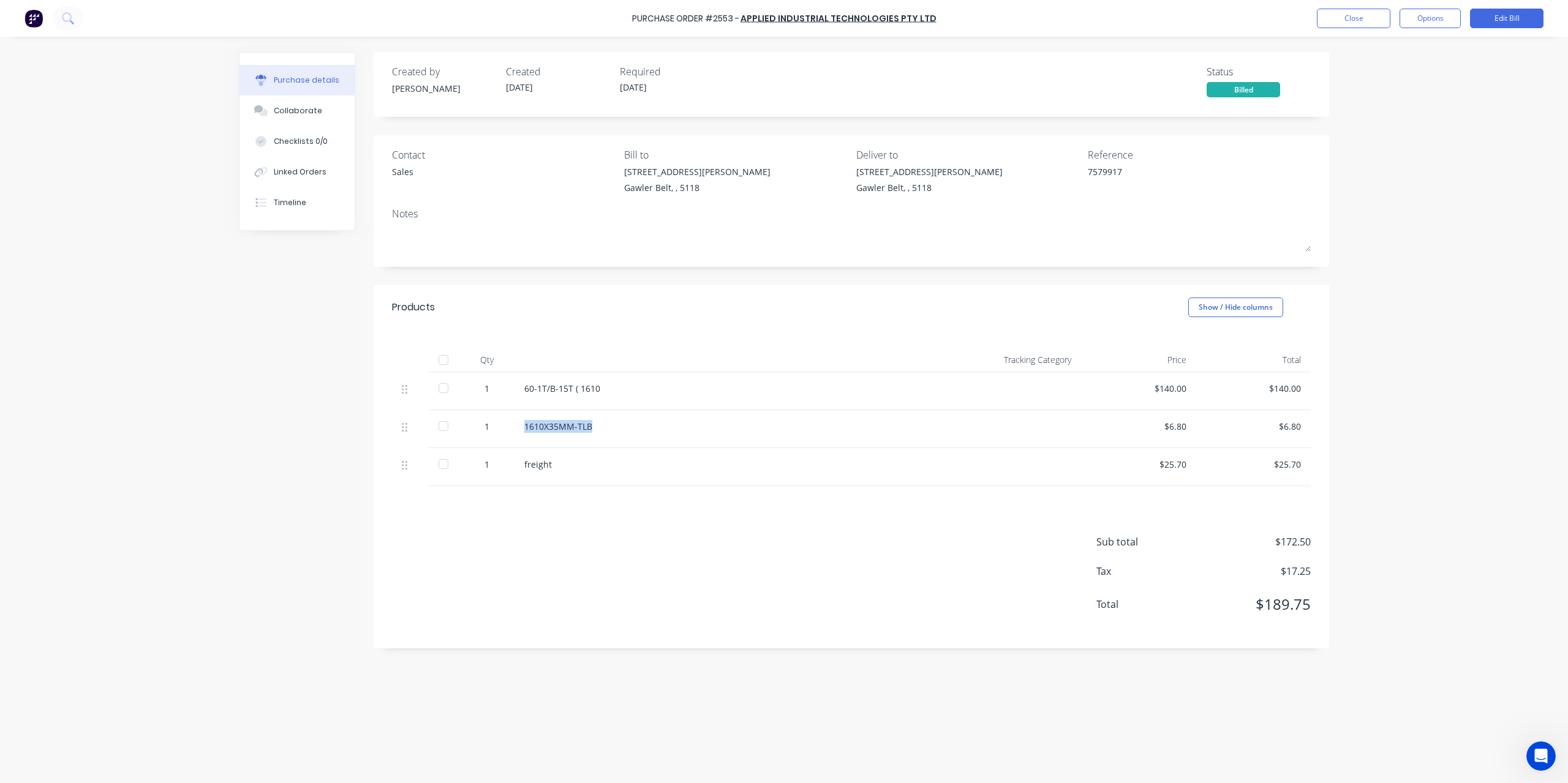
copy div "1610X35MM-TLB"
click at [1343, 20] on button "Close" at bounding box center [1353, 18] width 74 height 20
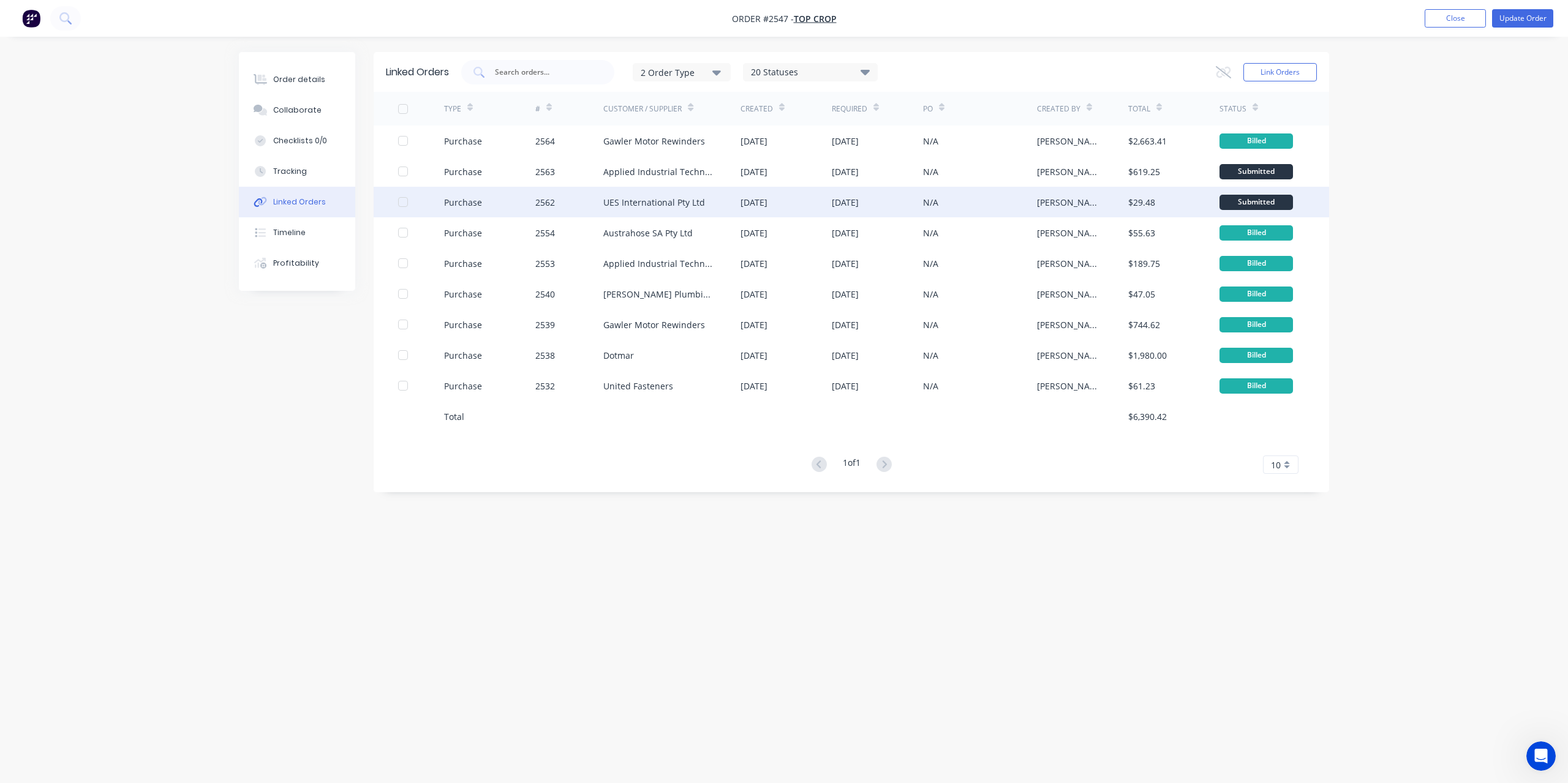
click at [767, 206] on div "05 Aug 2025" at bounding box center [754, 202] width 27 height 13
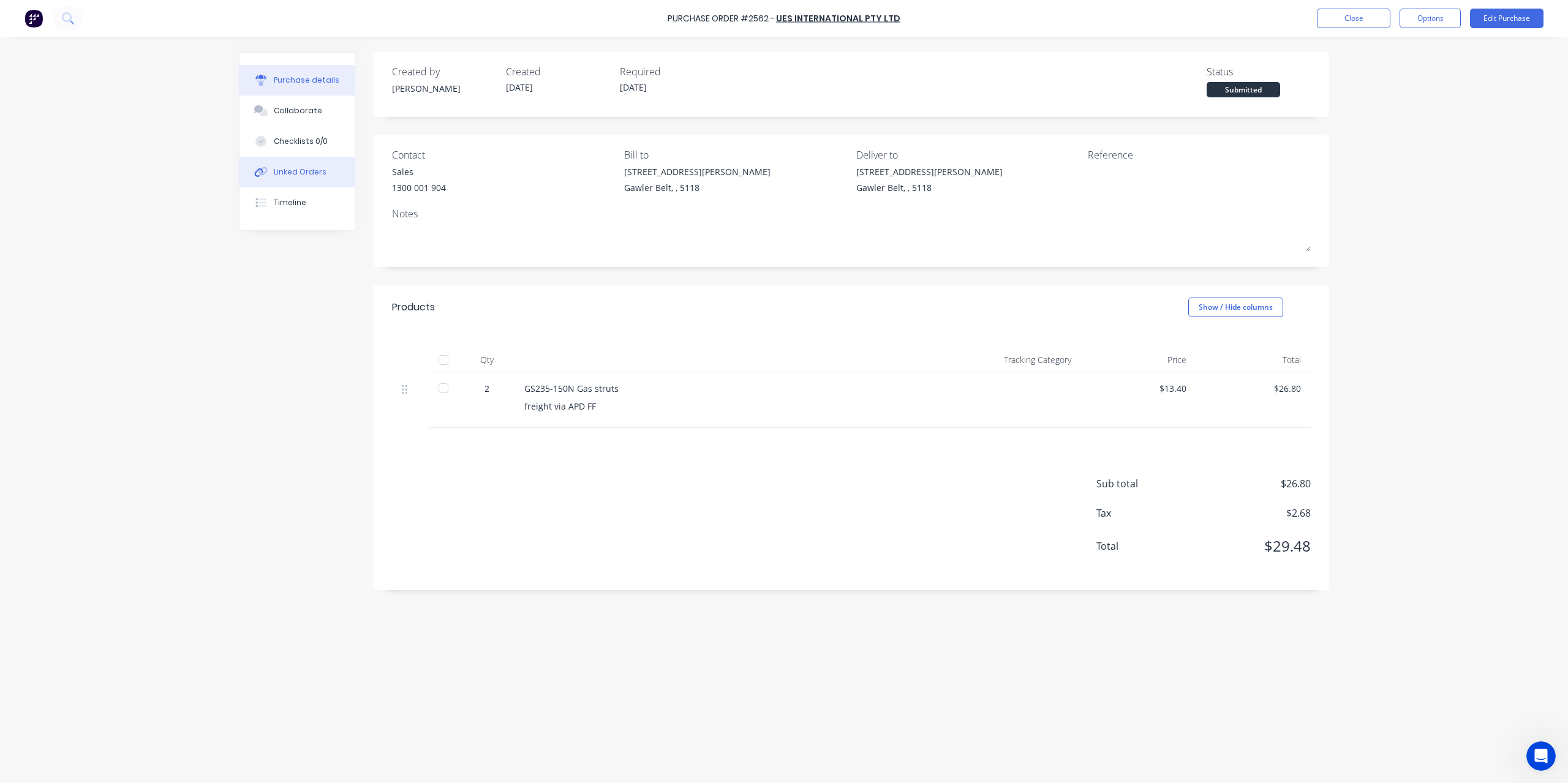
click at [307, 175] on div "Linked Orders" at bounding box center [300, 172] width 52 height 11
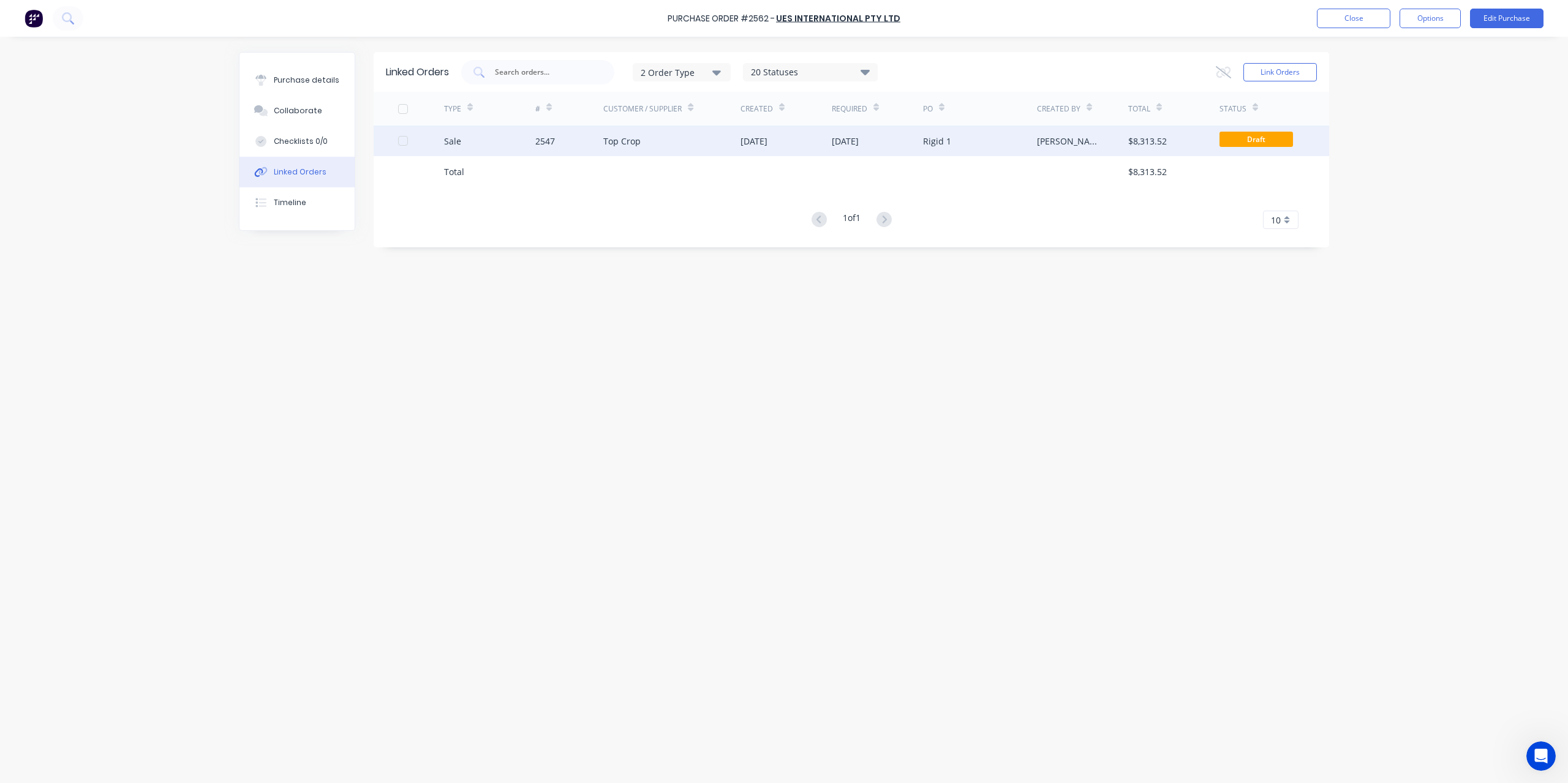
click at [401, 140] on div at bounding box center [403, 141] width 24 height 24
click at [1226, 73] on icon at bounding box center [1223, 72] width 15 height 12
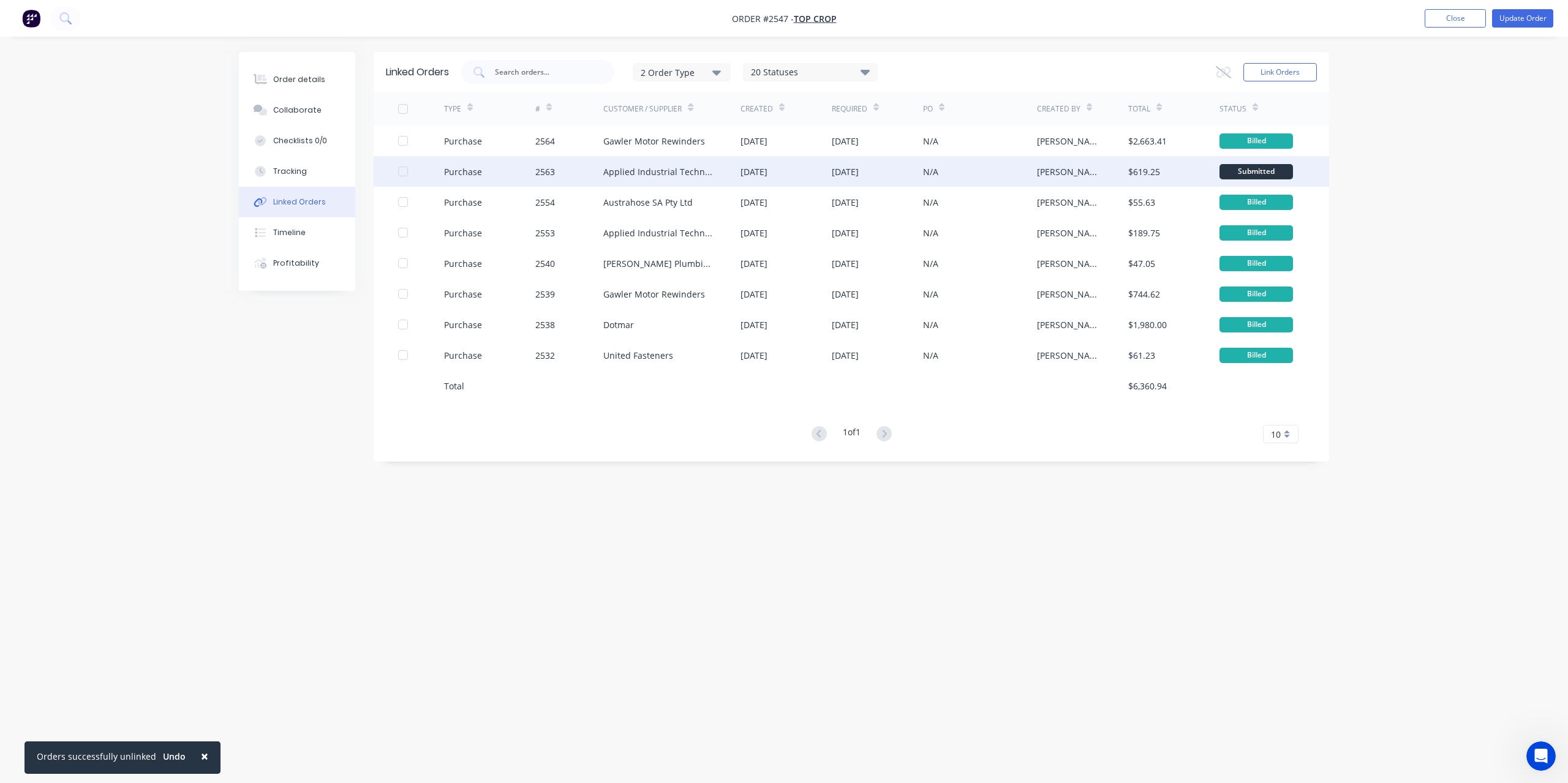
click at [621, 175] on div "Applied Industrial Technologies Pty Ltd" at bounding box center [660, 171] width 113 height 13
click at [403, 173] on div at bounding box center [403, 171] width 24 height 24
click at [1219, 73] on icon at bounding box center [1223, 72] width 15 height 12
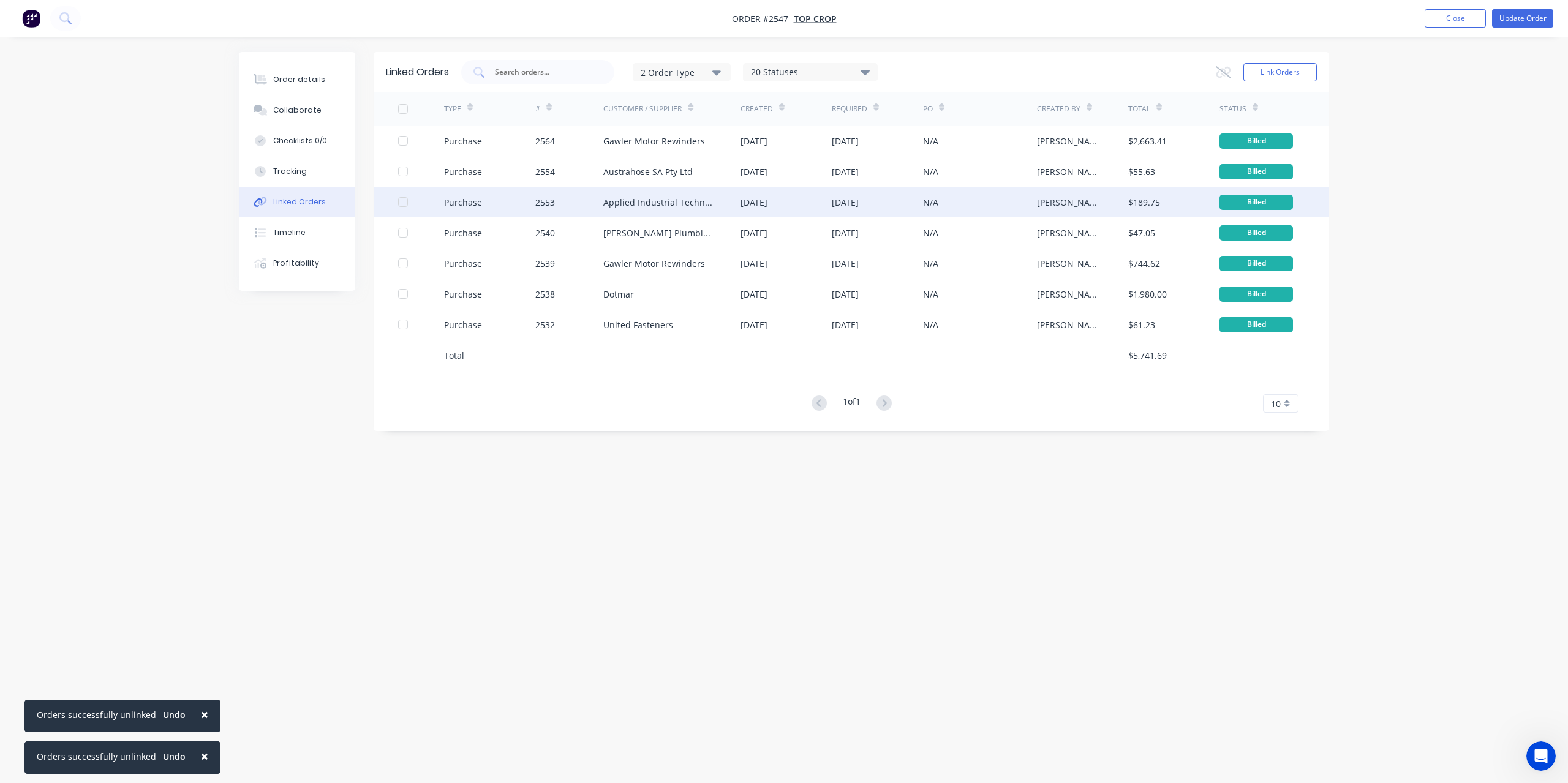
click at [637, 203] on div "Applied Industrial Technologies Pty Ltd" at bounding box center [660, 202] width 113 height 13
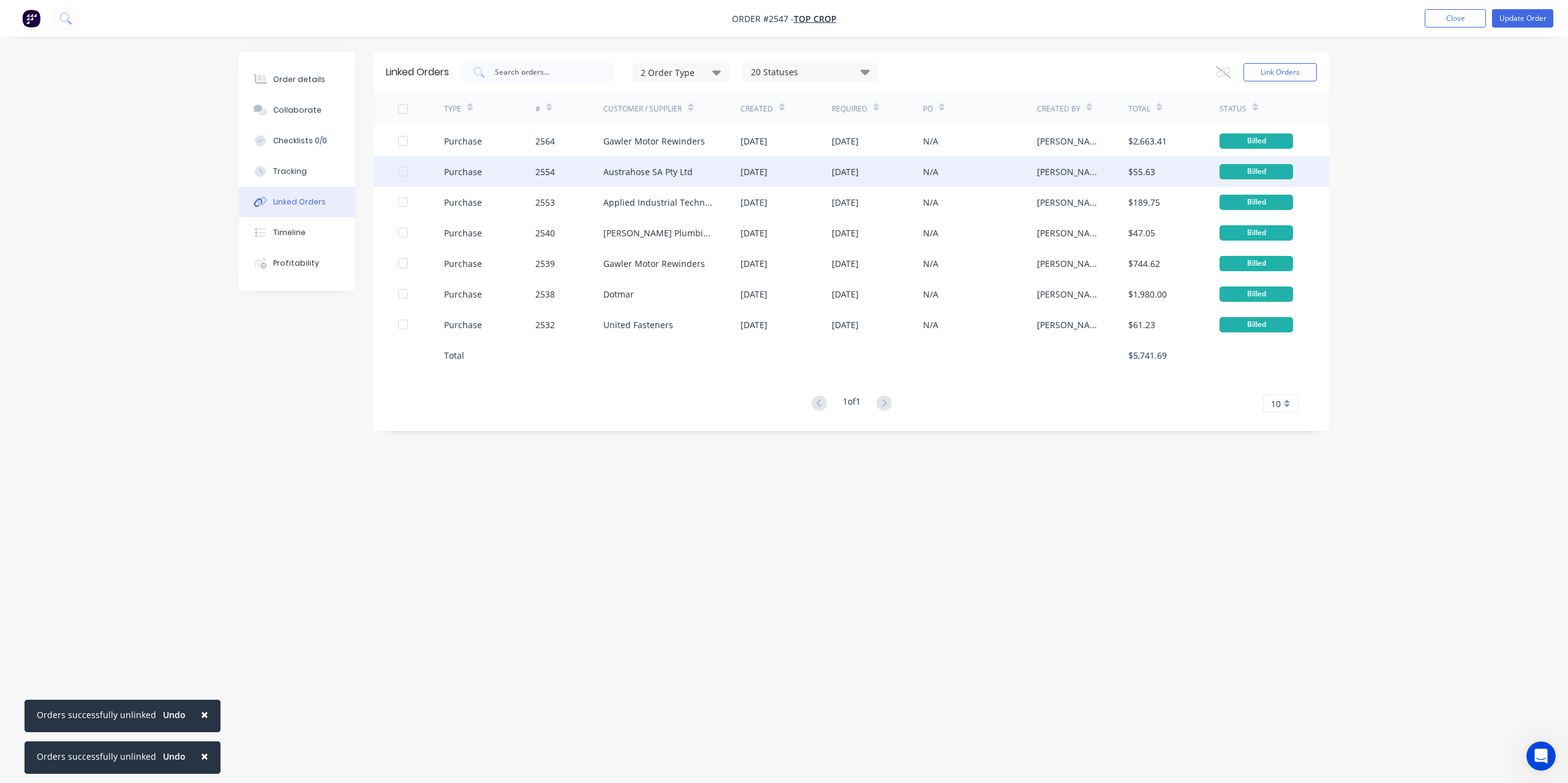
click at [663, 170] on div "Austrahose SA Pty Ltd" at bounding box center [648, 171] width 90 height 13
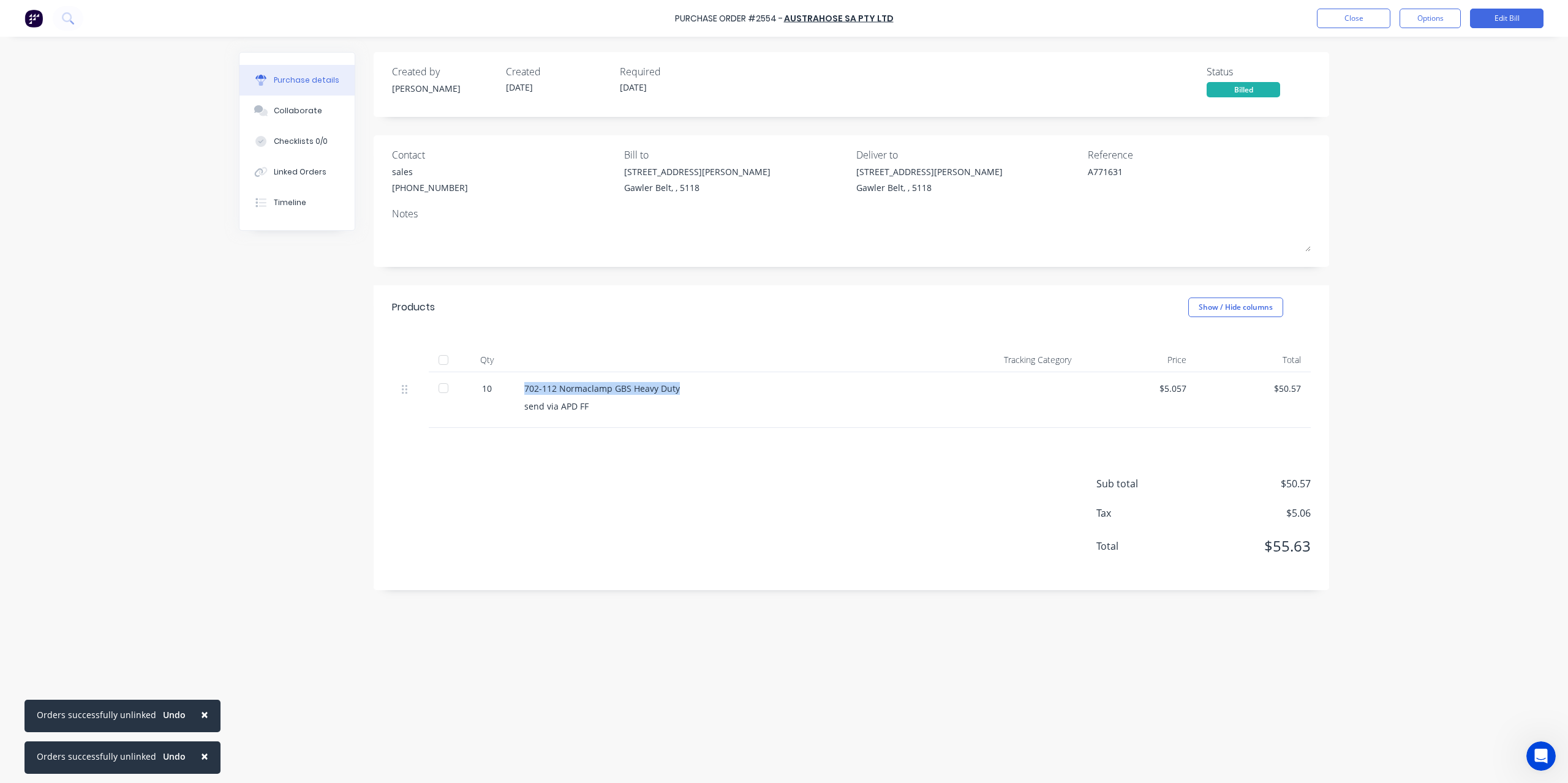
drag, startPoint x: 526, startPoint y: 386, endPoint x: 794, endPoint y: 389, distance: 268.0
click at [794, 389] on div "702-112 Normaclamp GBS Heavy Duty" at bounding box center [729, 388] width 409 height 13
copy div "702-112 Normaclamp GBS Heavy Duty"
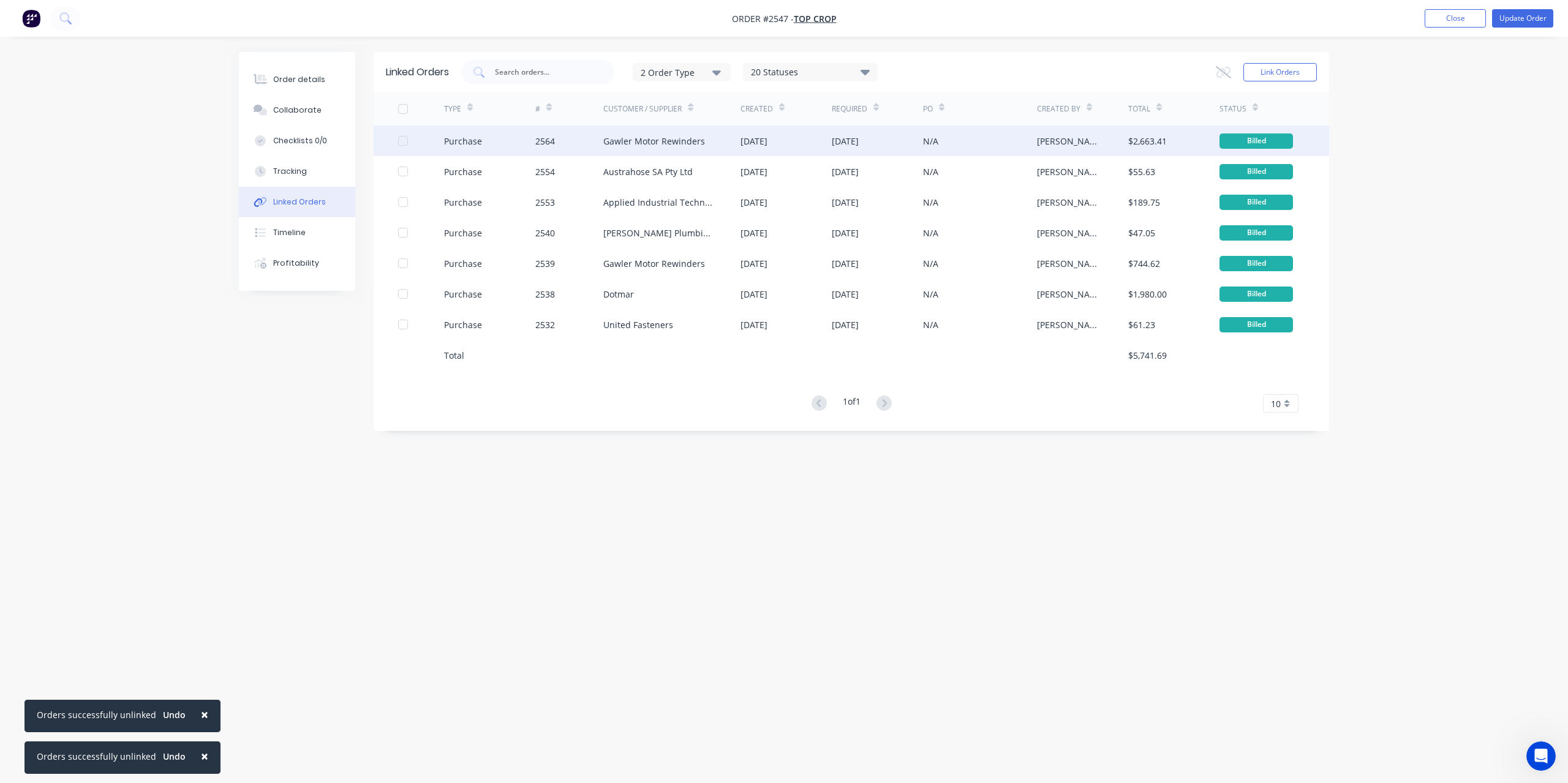
click at [631, 151] on div "Gawler Motor Rewinders" at bounding box center [672, 140] width 137 height 30
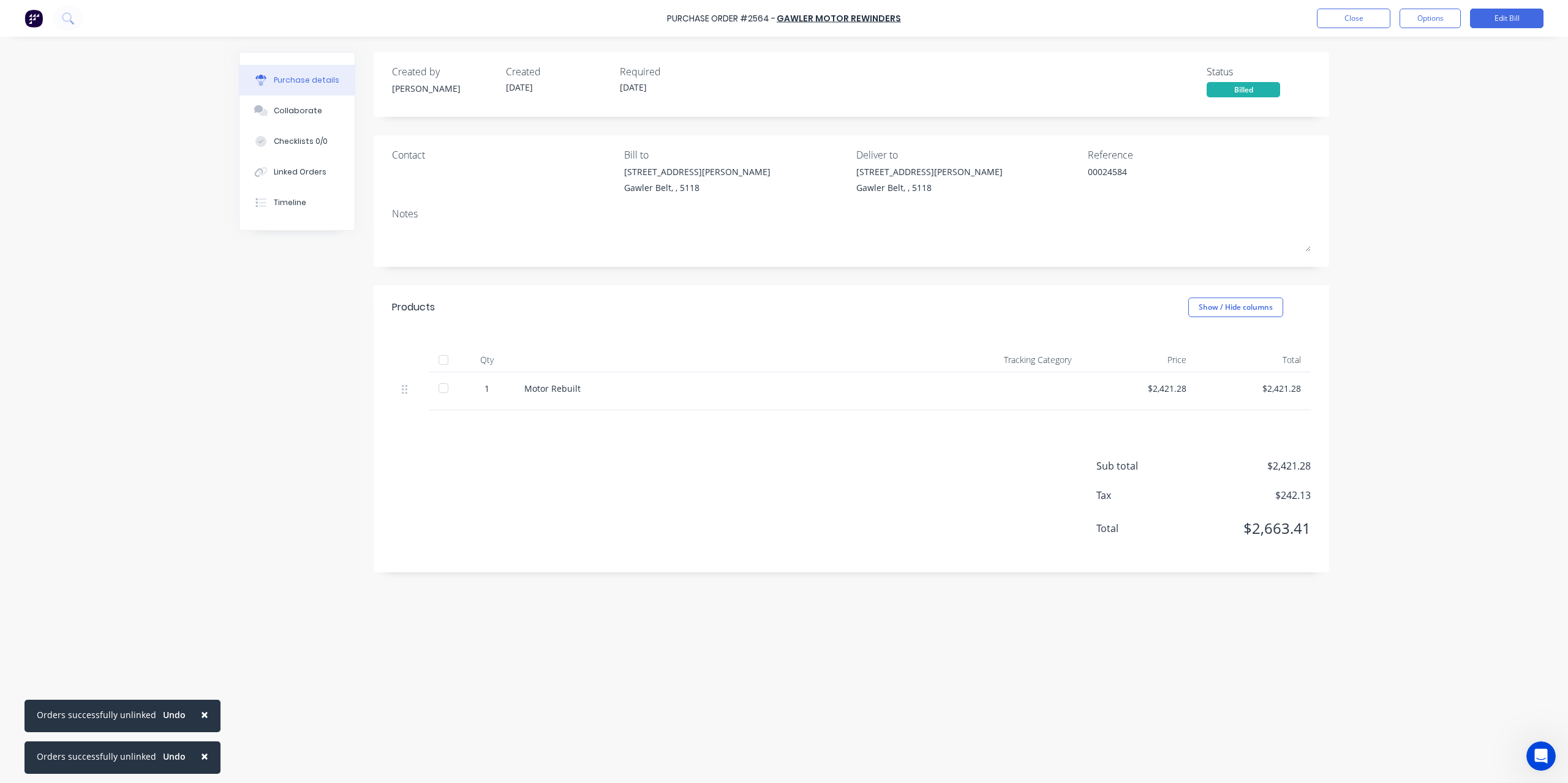
click at [527, 389] on div "Motor Rebuilt" at bounding box center [729, 388] width 409 height 13
drag, startPoint x: 526, startPoint y: 388, endPoint x: 631, endPoint y: 388, distance: 105.0
click at [631, 388] on div "Motor Rebuilt" at bounding box center [729, 388] width 409 height 13
copy div "Motor Rebuilt"
click at [1343, 25] on button "Close" at bounding box center [1353, 18] width 74 height 20
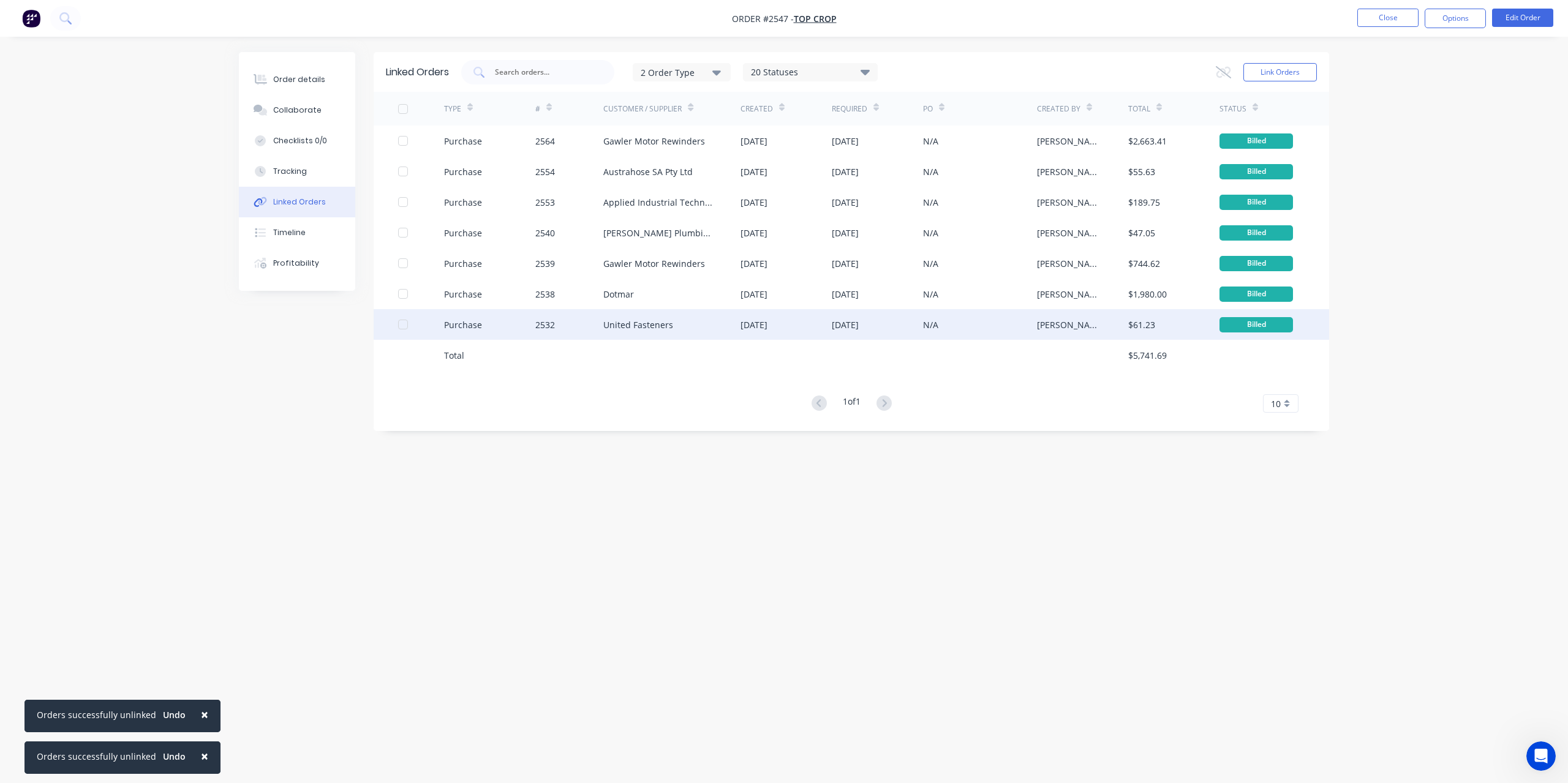
click at [638, 325] on div "United Fasteners" at bounding box center [638, 325] width 70 height 13
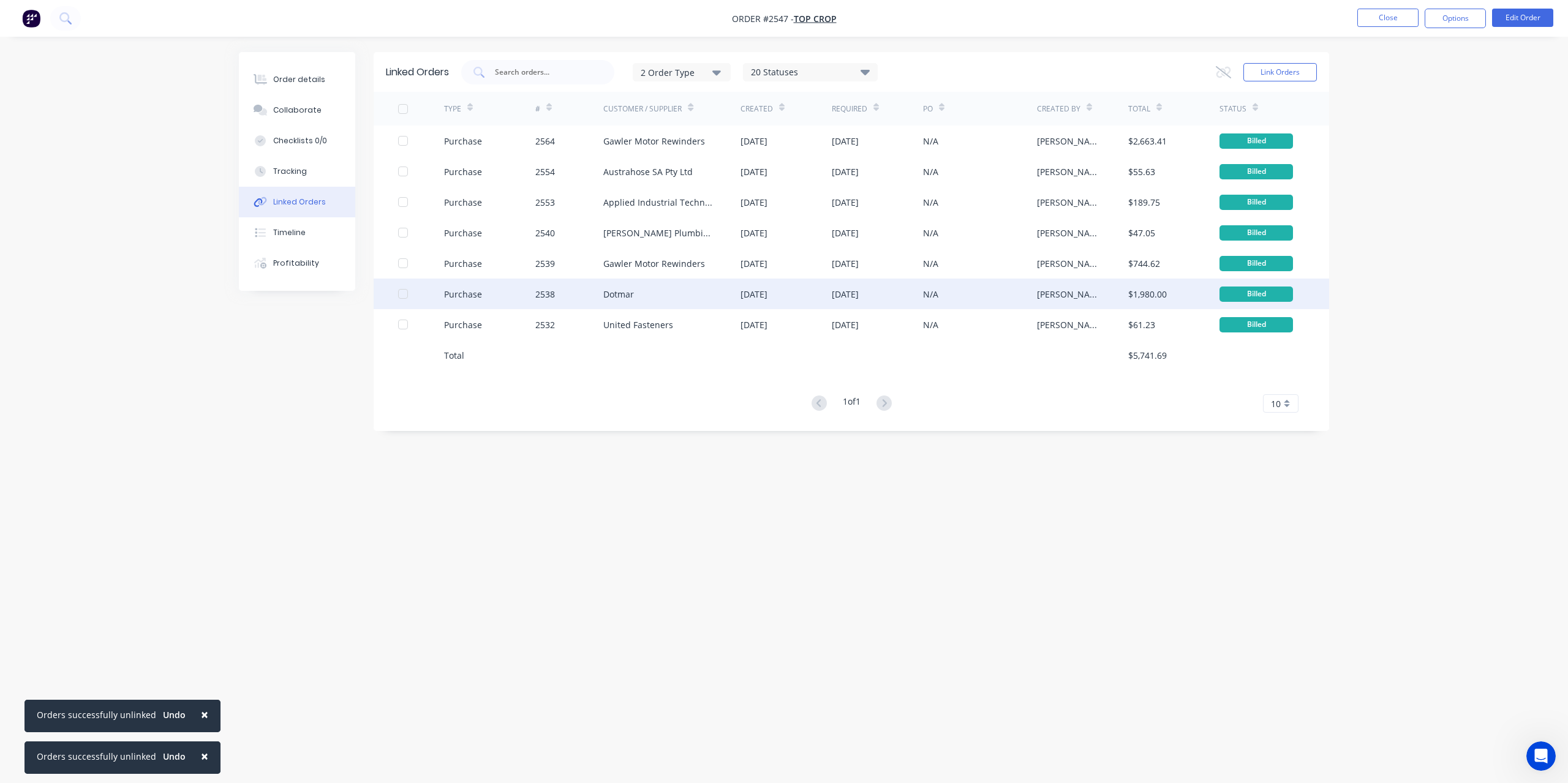
click at [473, 294] on div "Purchase" at bounding box center [463, 294] width 38 height 13
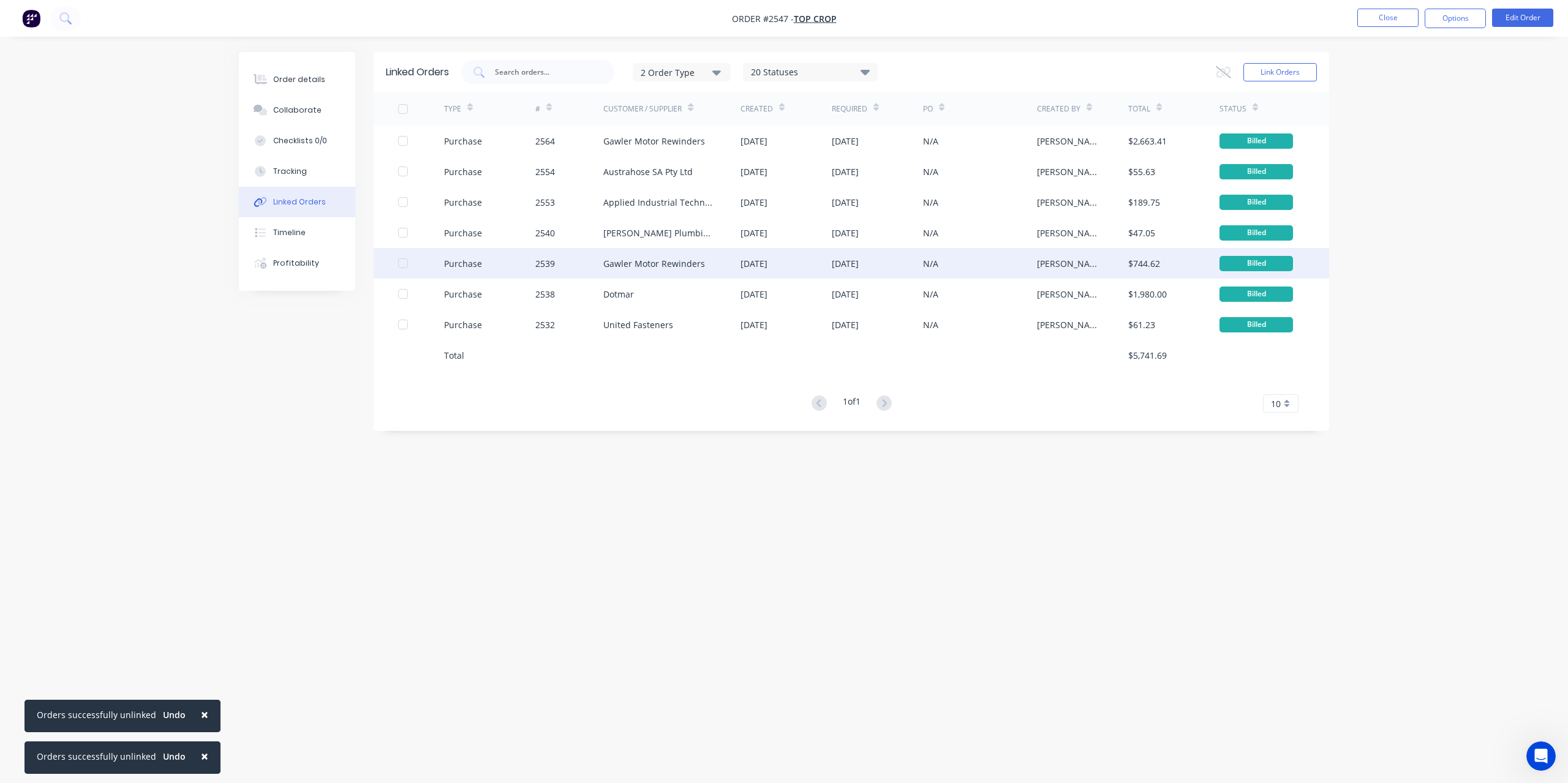
click at [637, 266] on div "Gawler Motor Rewinders" at bounding box center [654, 263] width 102 height 13
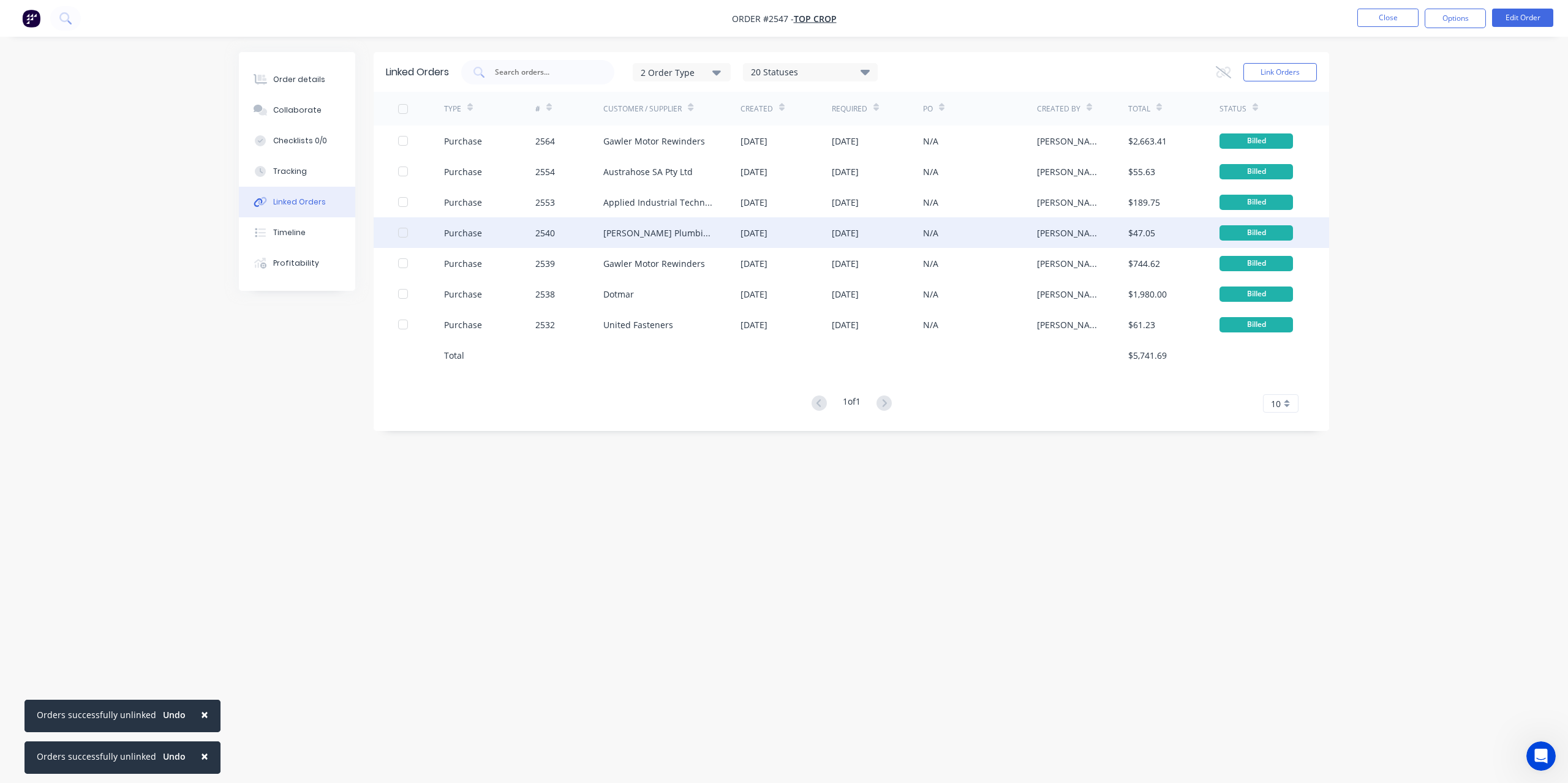
click at [457, 232] on div "Purchase" at bounding box center [463, 233] width 38 height 13
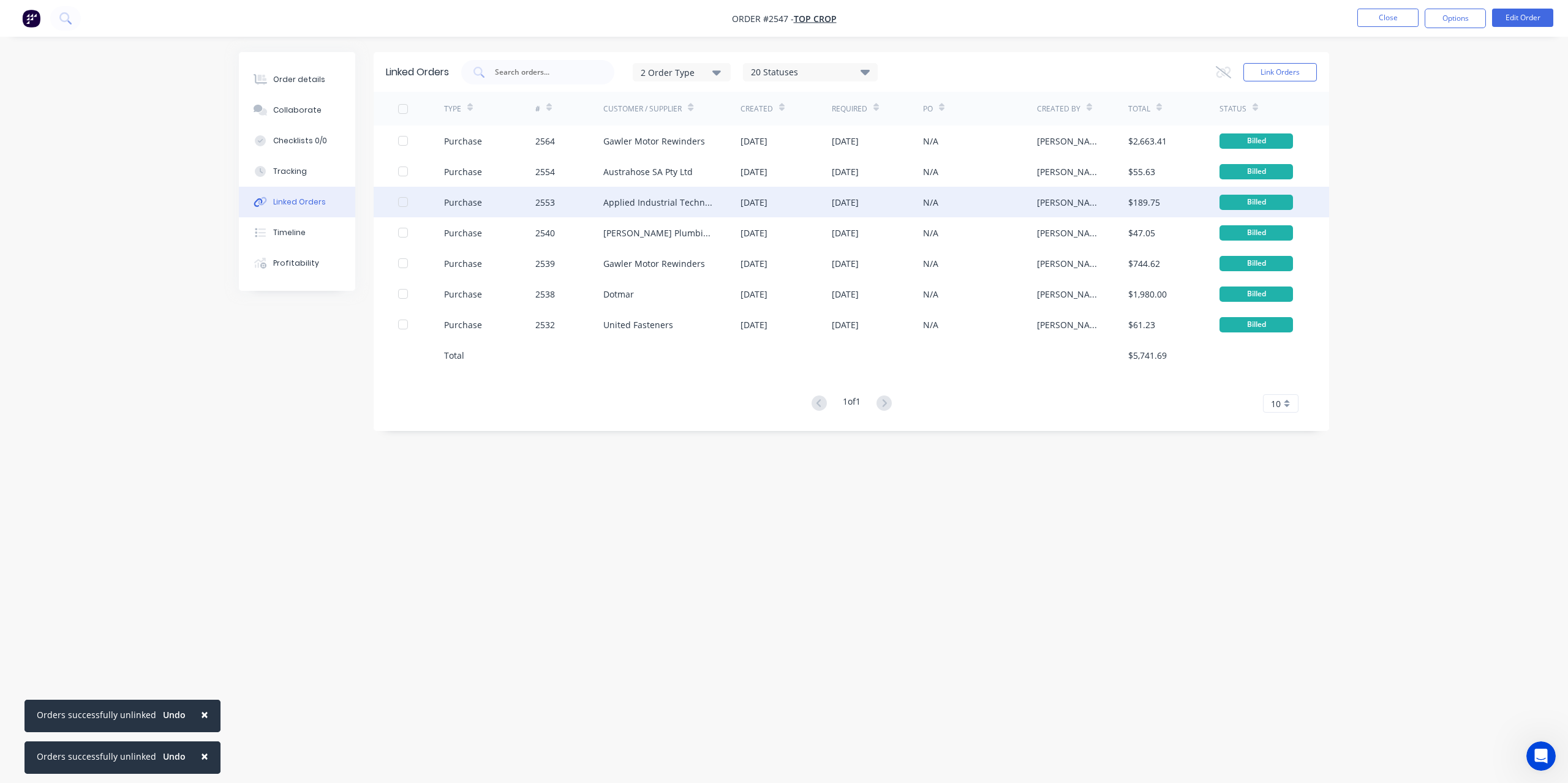
click at [650, 199] on div "Applied Industrial Technologies Pty Ltd" at bounding box center [660, 202] width 113 height 13
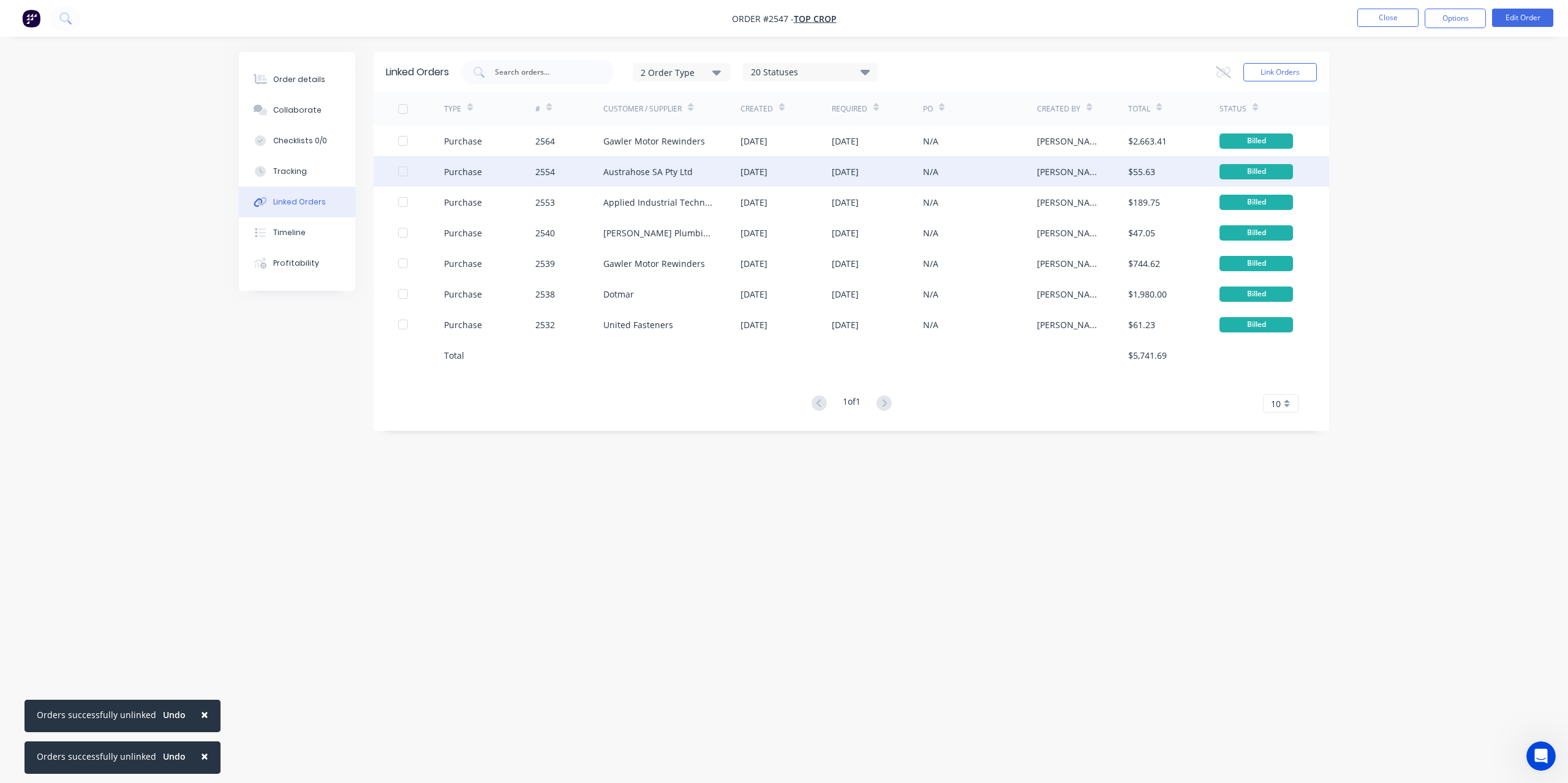
click at [634, 164] on div "Austrahose SA Pty Ltd" at bounding box center [672, 171] width 137 height 30
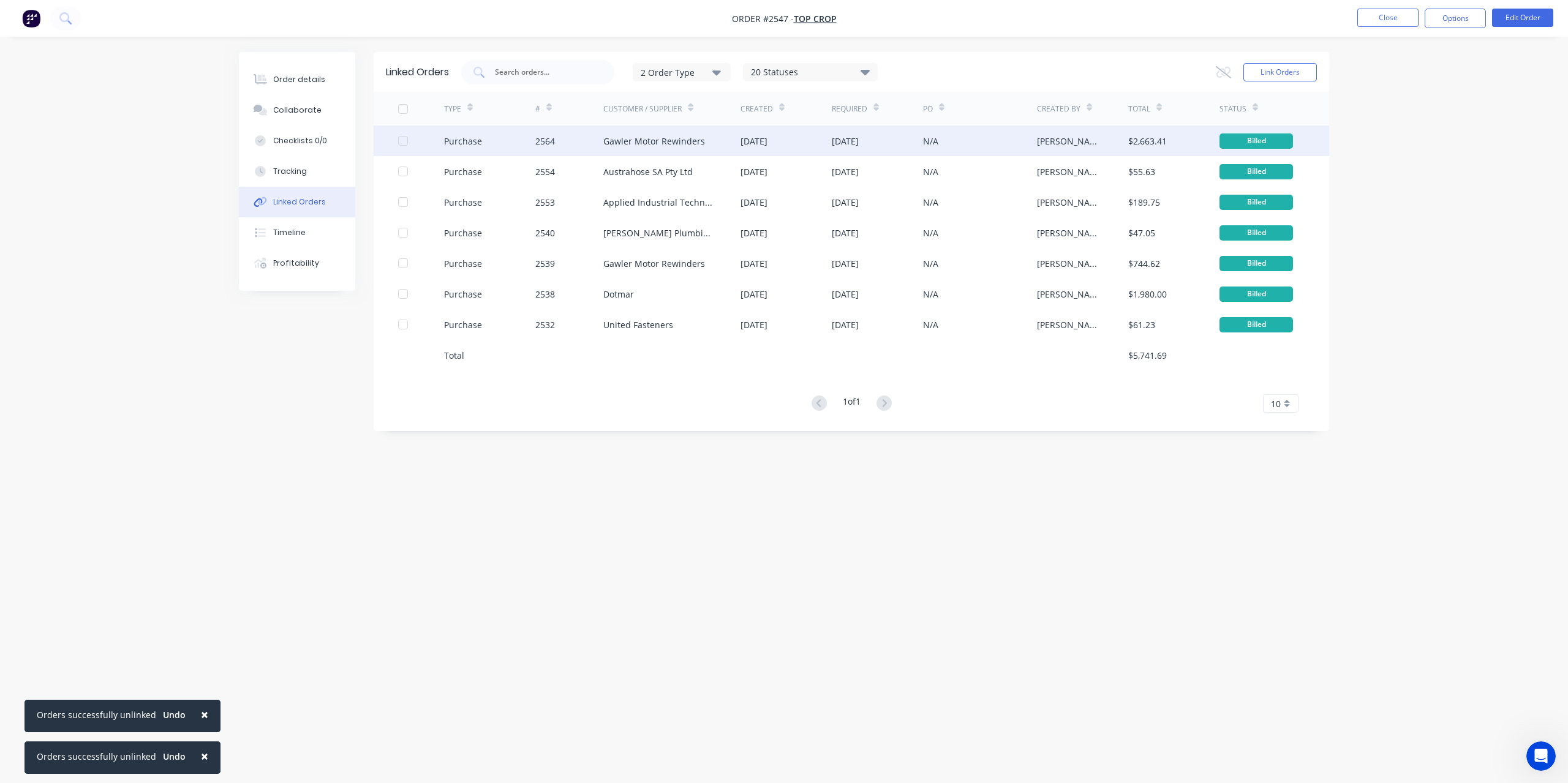
click at [619, 137] on div "Gawler Motor Rewinders" at bounding box center [654, 141] width 102 height 13
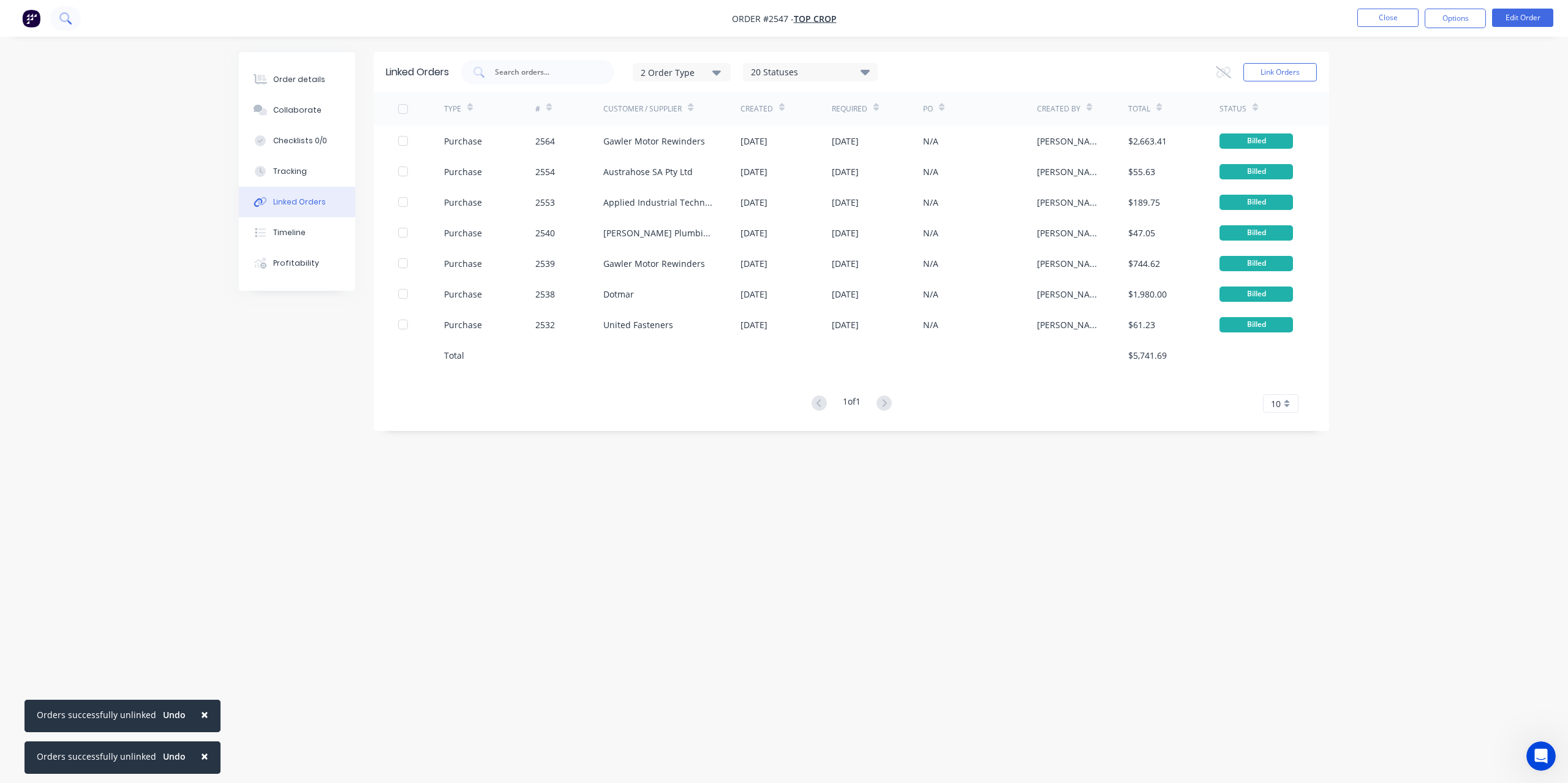
click at [68, 21] on icon at bounding box center [70, 23] width 5 height 5
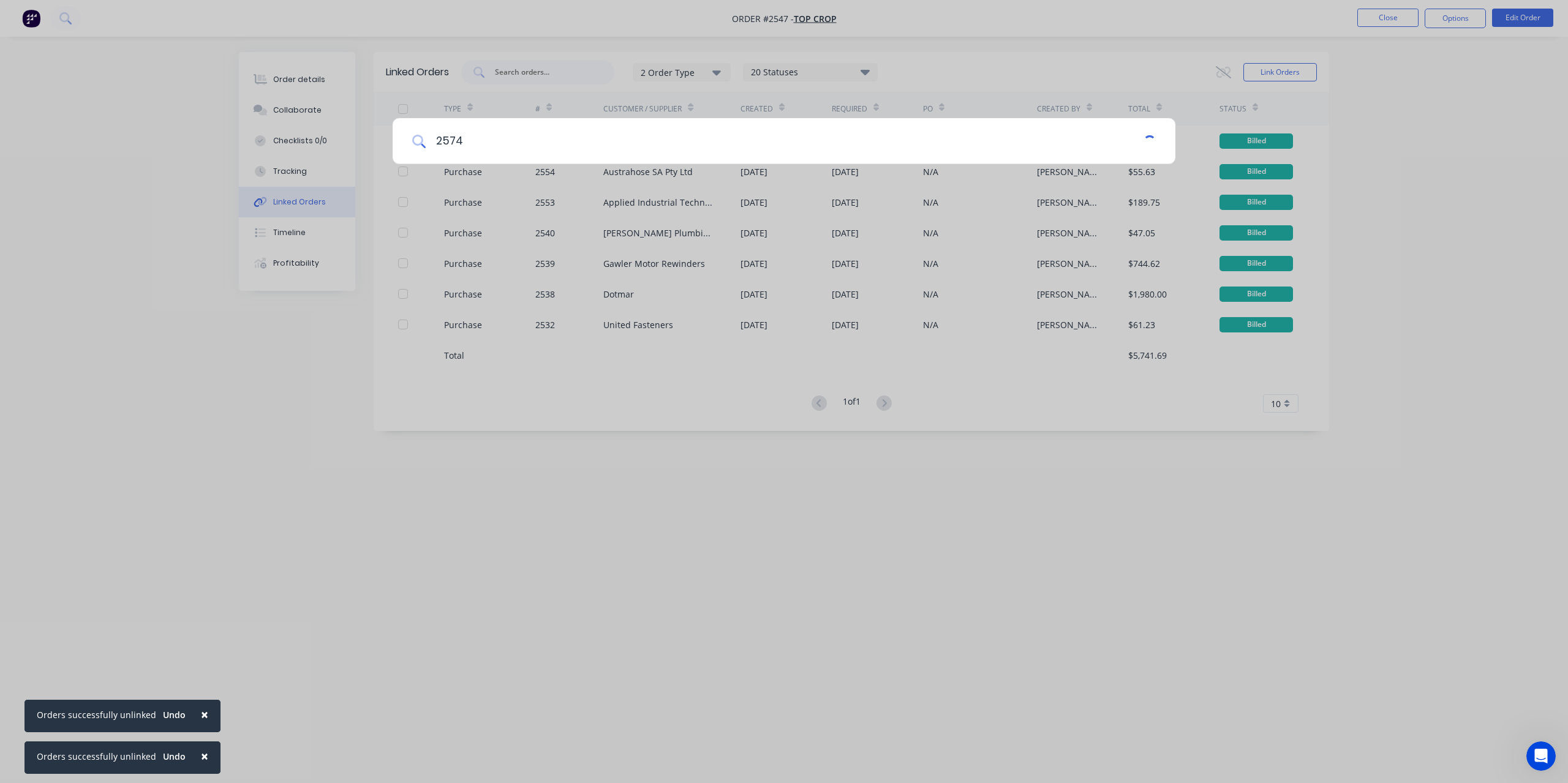
type input "2574"
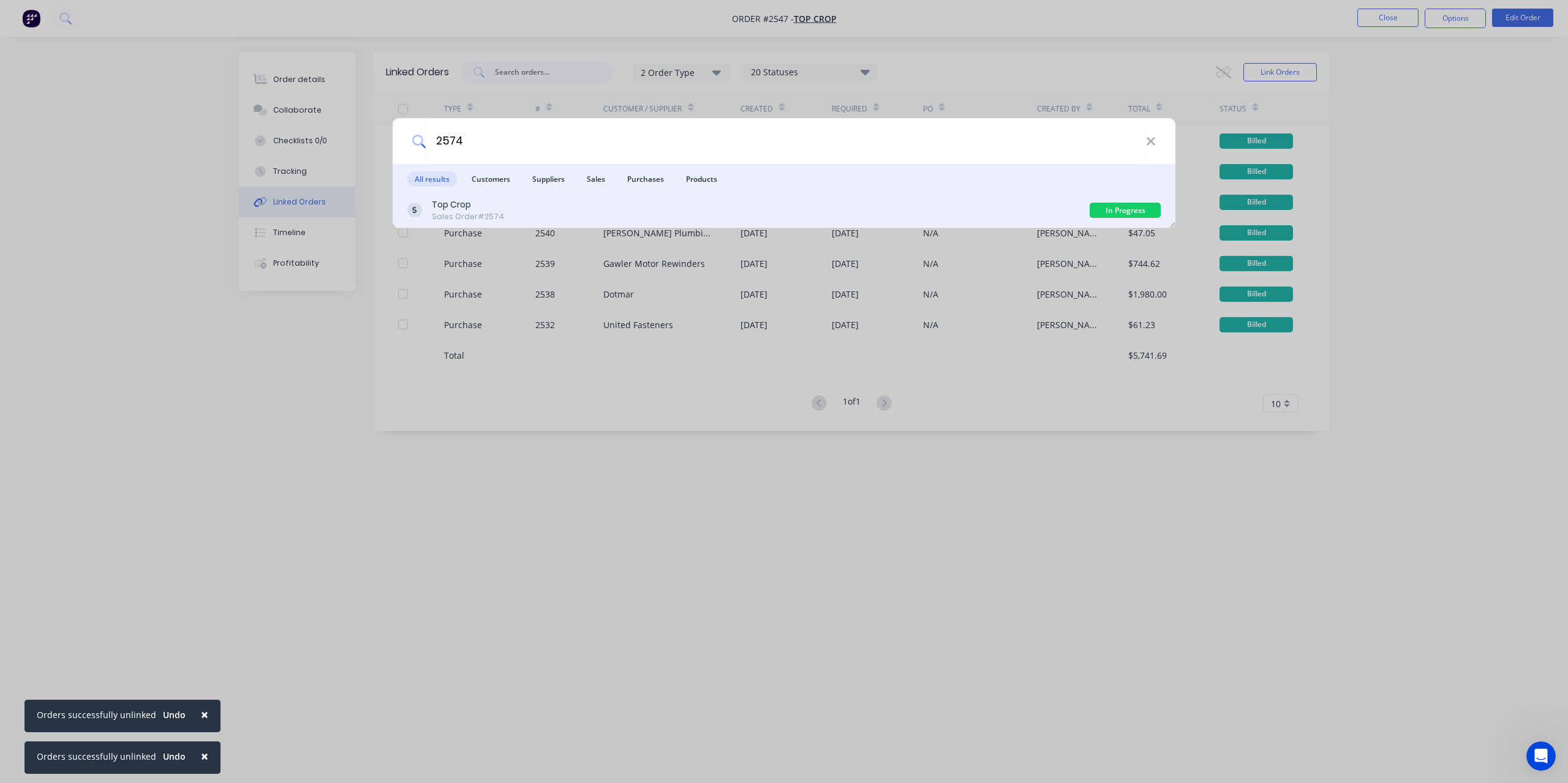
click at [468, 213] on div "Sales Order #2574" at bounding box center [468, 216] width 72 height 11
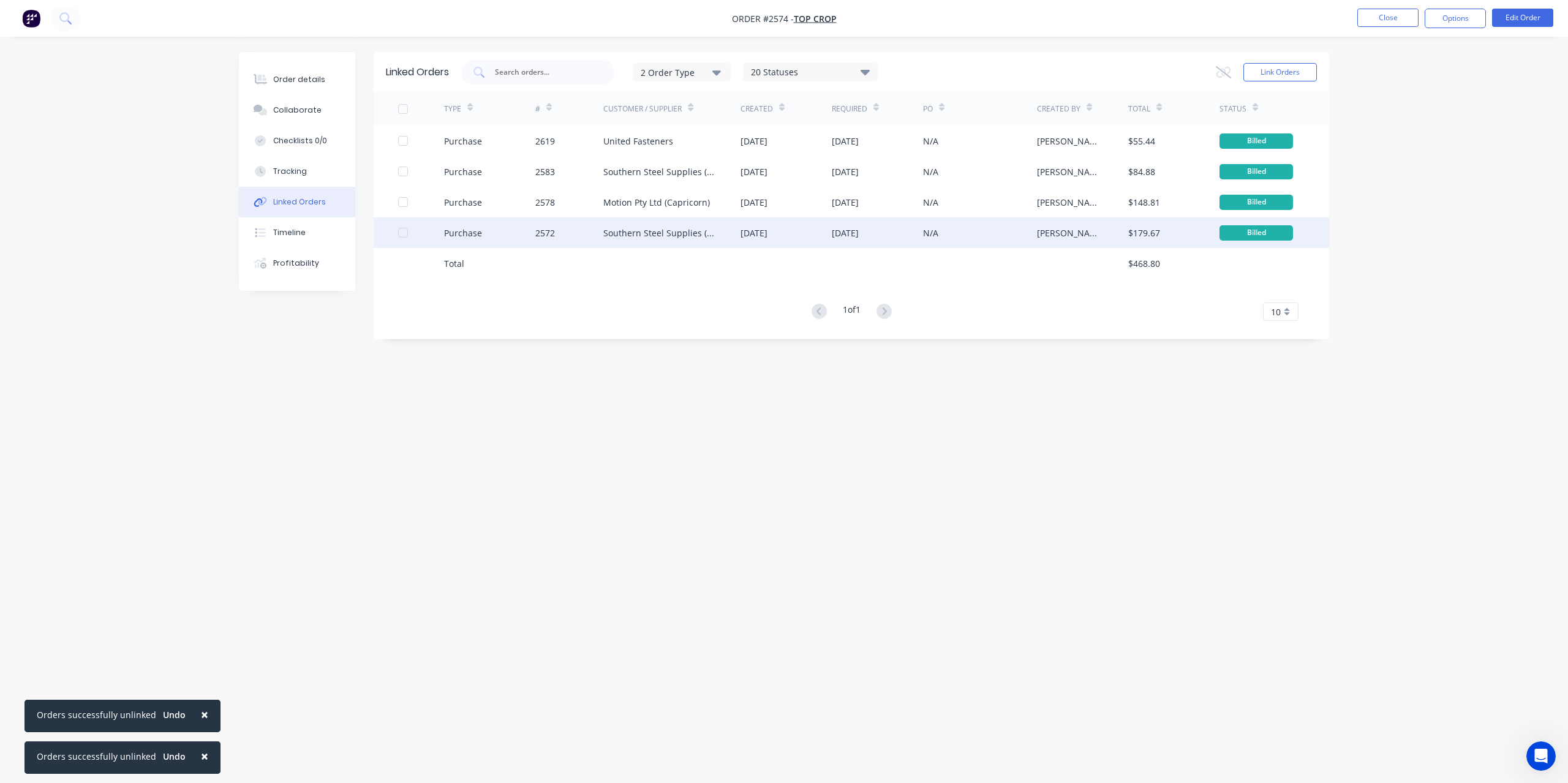
click at [628, 236] on div "Southern Steel Supplies (Adsteel Brokers T/as)" at bounding box center [660, 233] width 113 height 13
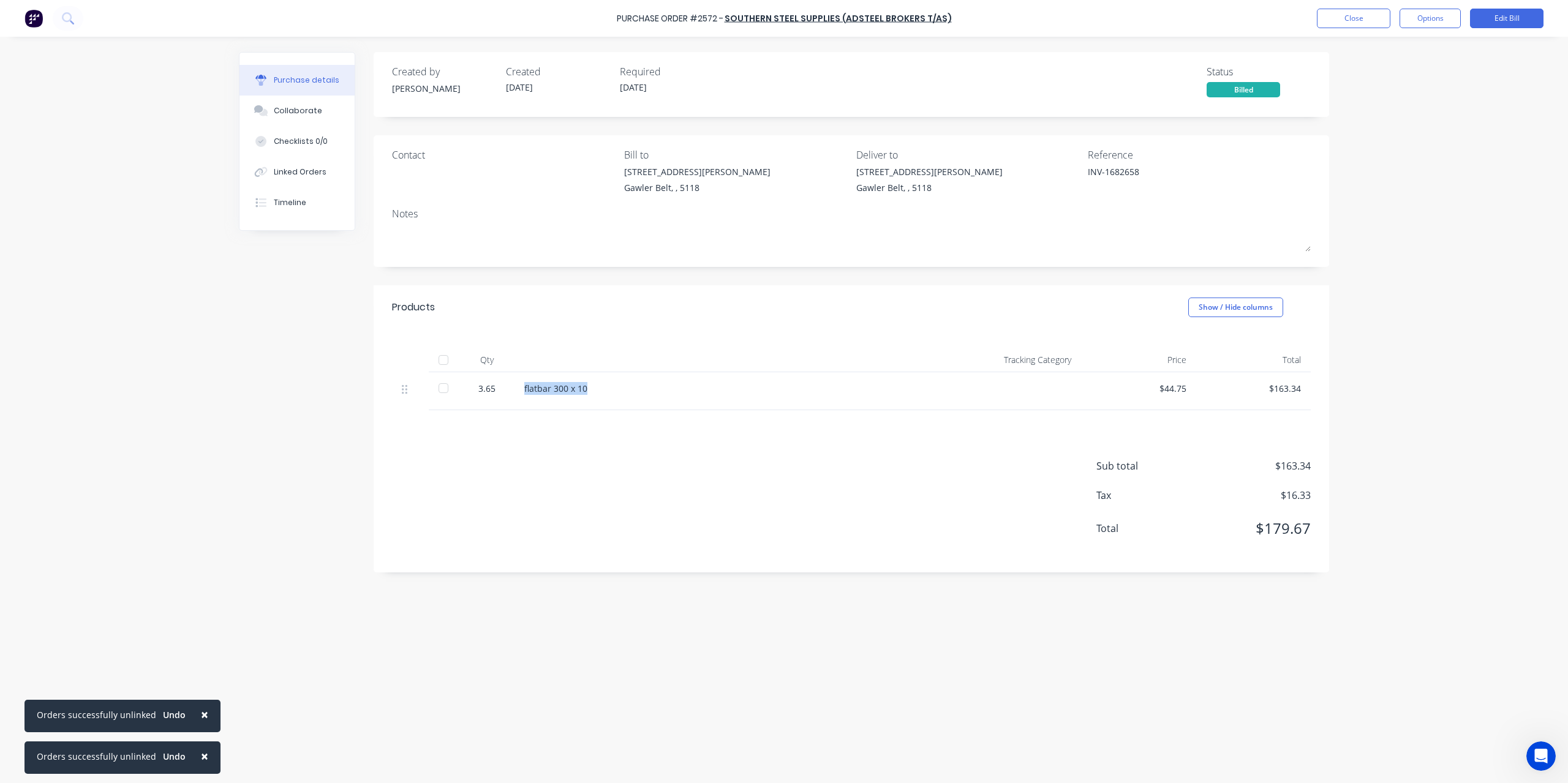
drag, startPoint x: 524, startPoint y: 391, endPoint x: 634, endPoint y: 391, distance: 110.0
click at [634, 391] on div "flatbar 300 x 10" at bounding box center [729, 388] width 409 height 13
copy div "flatbar 300 x 10"
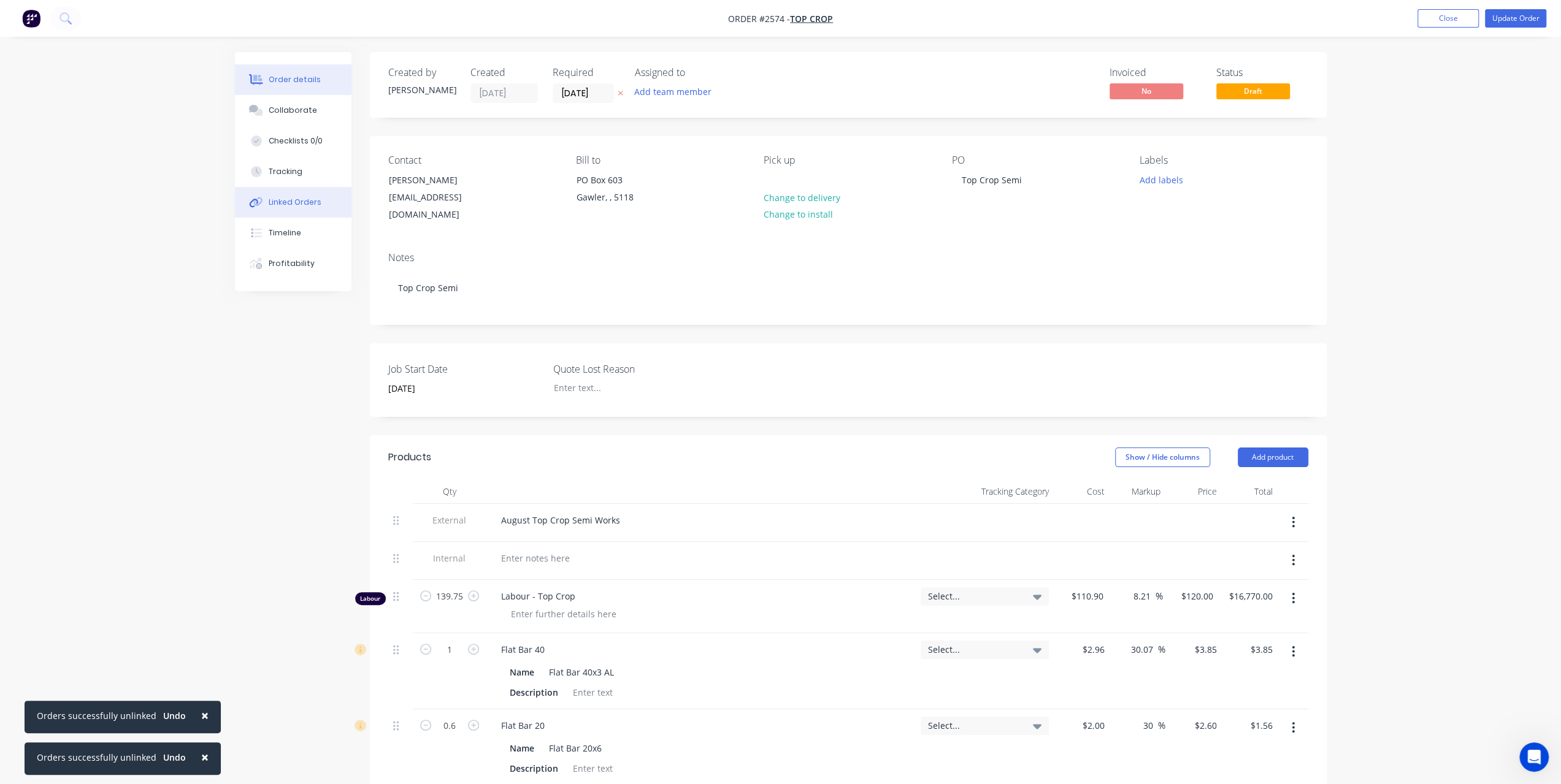
click at [297, 207] on div "Linked Orders" at bounding box center [295, 202] width 52 height 11
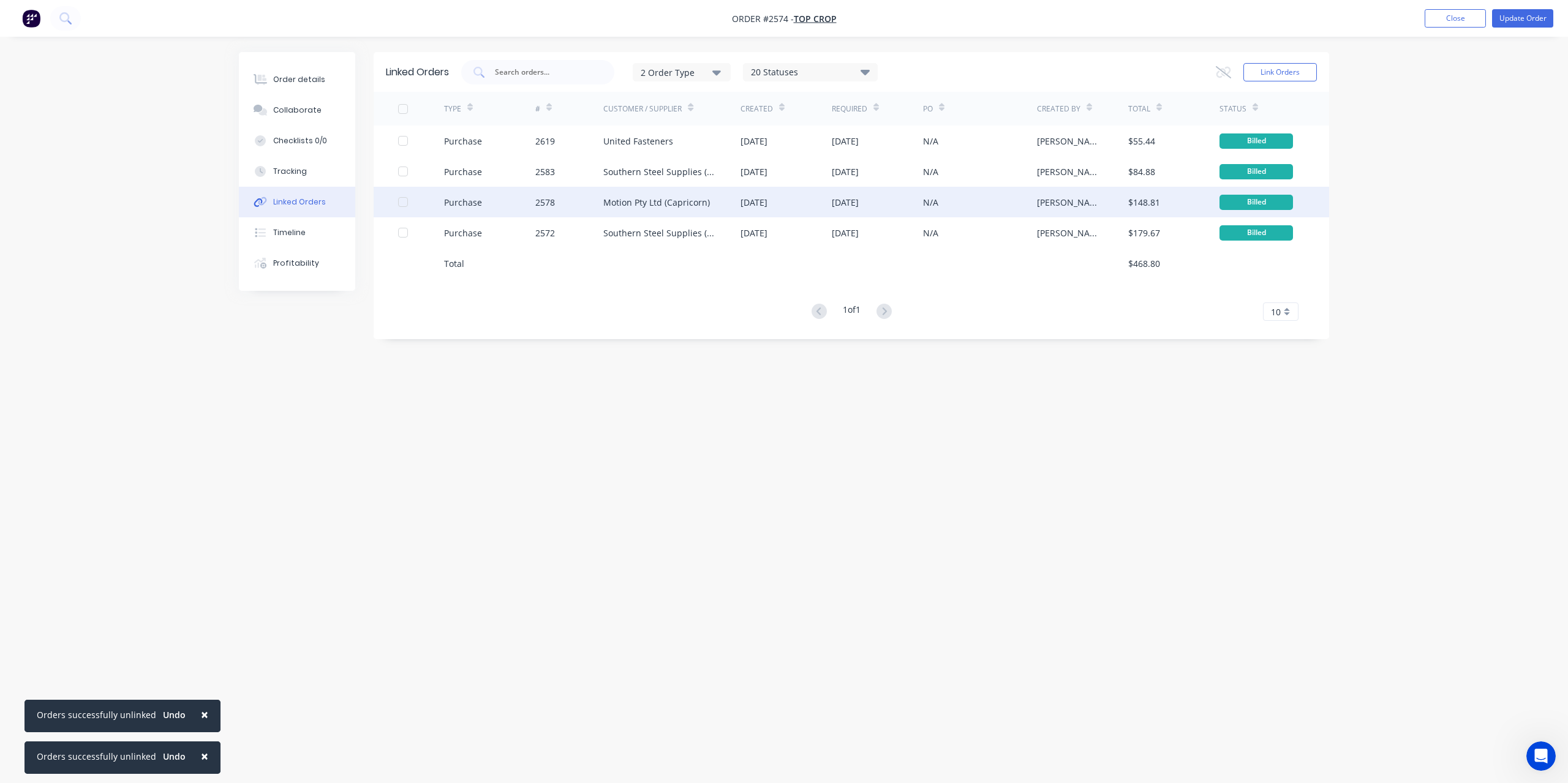
click at [625, 205] on div "Motion Pty Ltd (Capricorn)" at bounding box center [656, 202] width 106 height 13
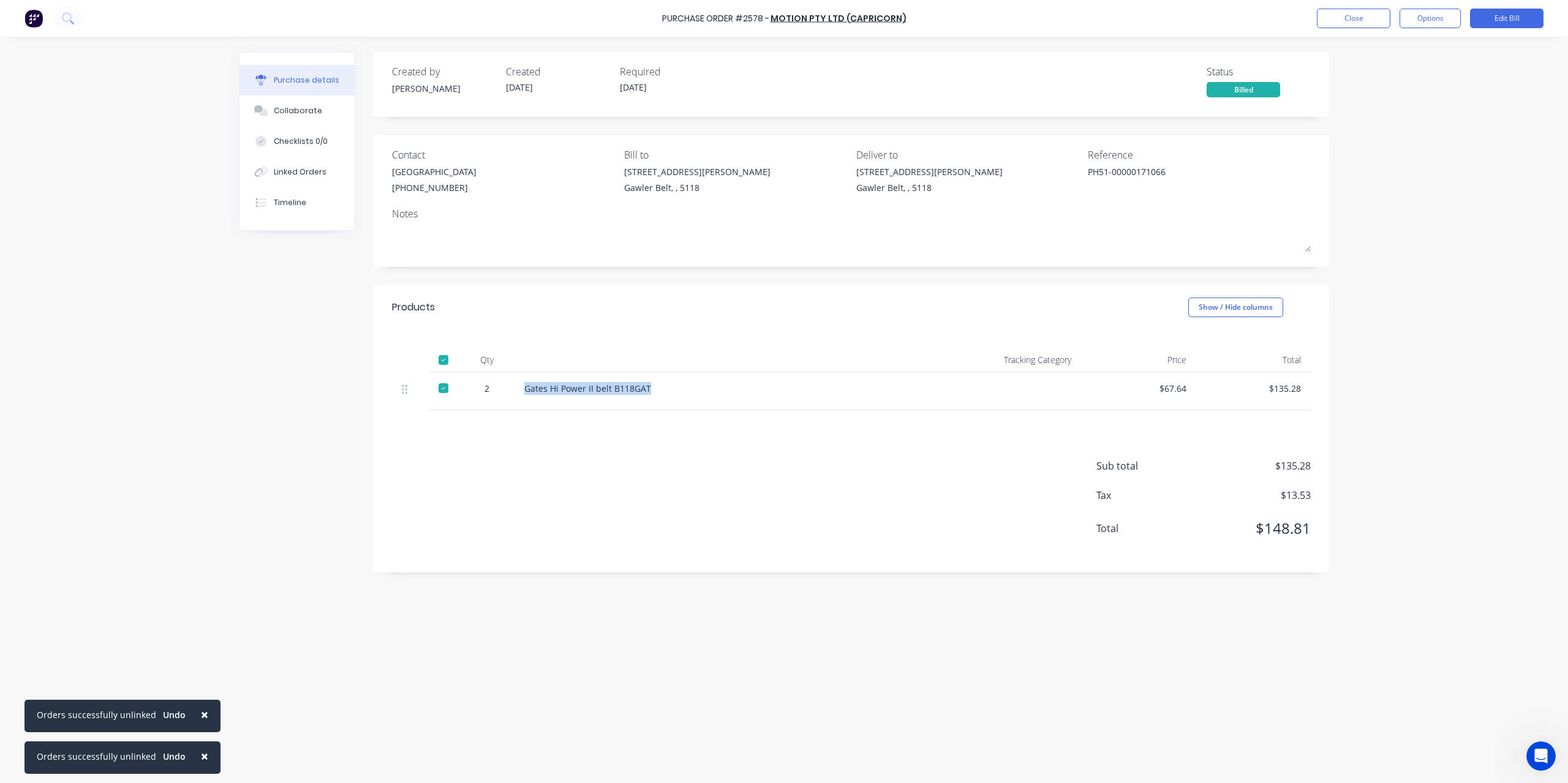
drag, startPoint x: 526, startPoint y: 386, endPoint x: 660, endPoint y: 392, distance: 134.1
click at [660, 392] on div "Gates Hi Power II belt B118GAT" at bounding box center [729, 388] width 409 height 13
copy div "Gates Hi Power II belt B118GAT"
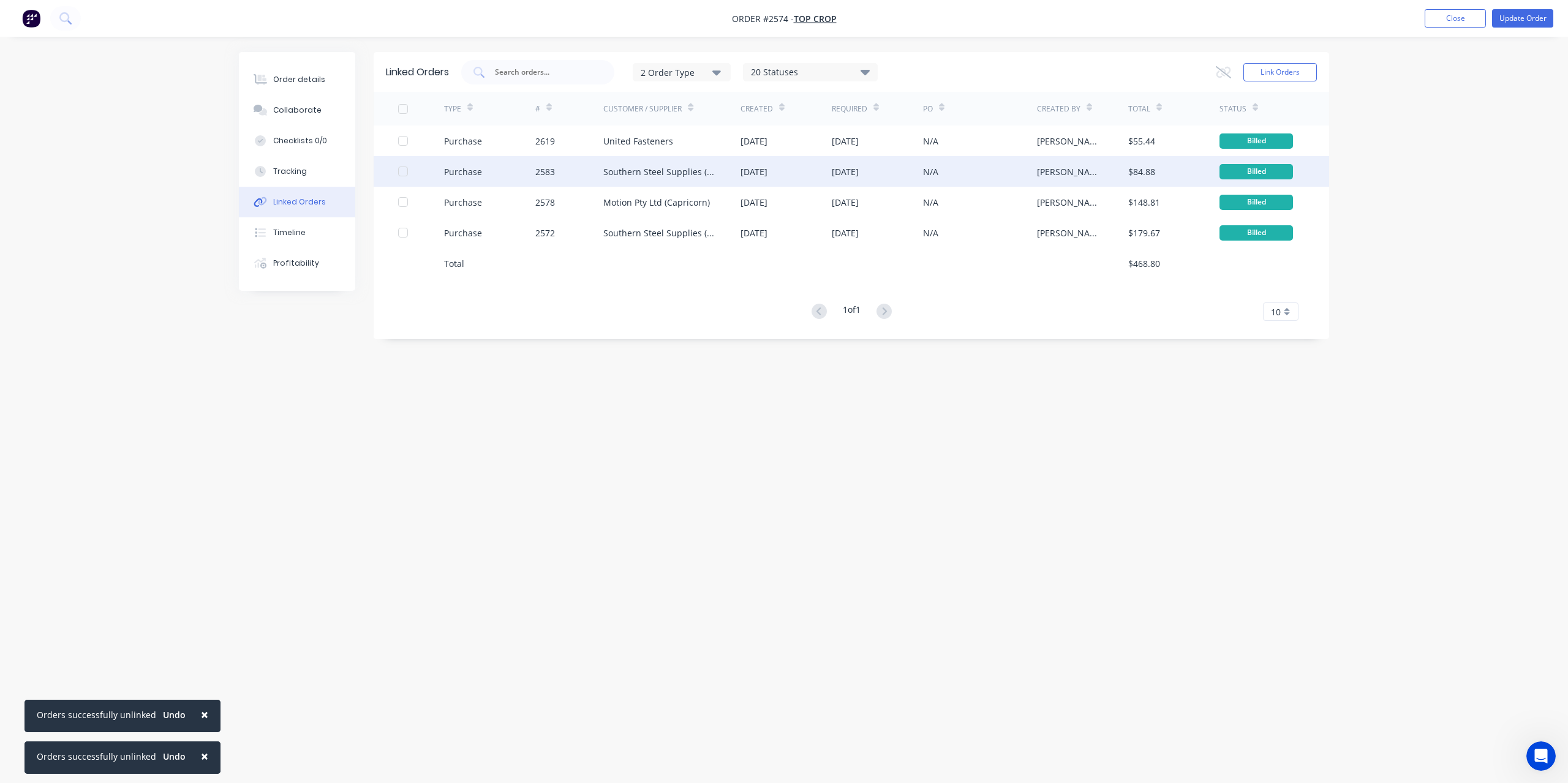
click at [647, 170] on div "Southern Steel Supplies (Adsteel Brokers T/as)" at bounding box center [660, 171] width 113 height 13
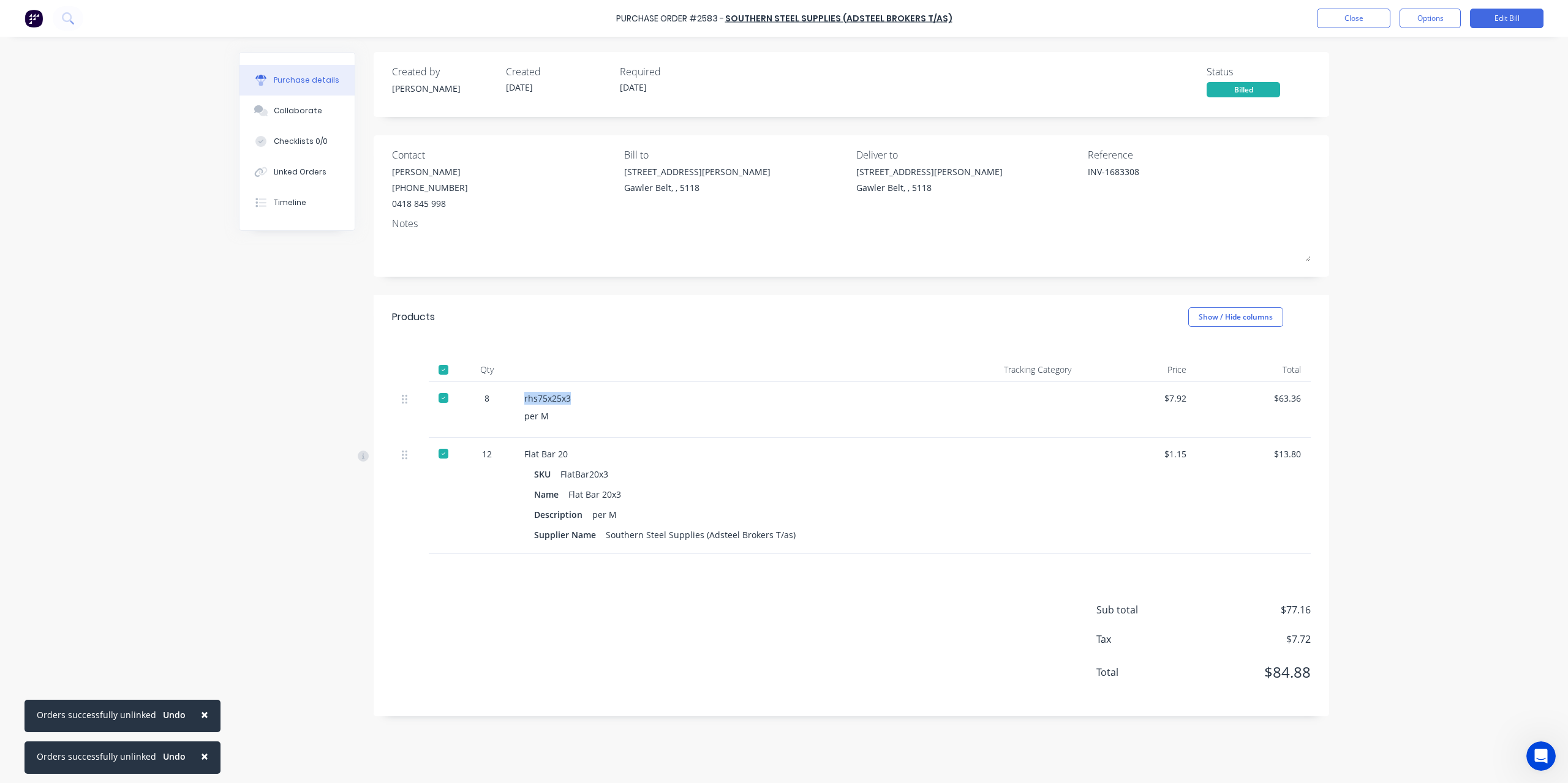
drag, startPoint x: 525, startPoint y: 395, endPoint x: 599, endPoint y: 398, distance: 74.1
click at [599, 398] on div "rhs75x25x3" at bounding box center [729, 398] width 409 height 13
drag, startPoint x: 562, startPoint y: 470, endPoint x: 628, endPoint y: 474, distance: 66.1
click at [628, 474] on div "SKU FlatBar20x3" at bounding box center [729, 473] width 389 height 17
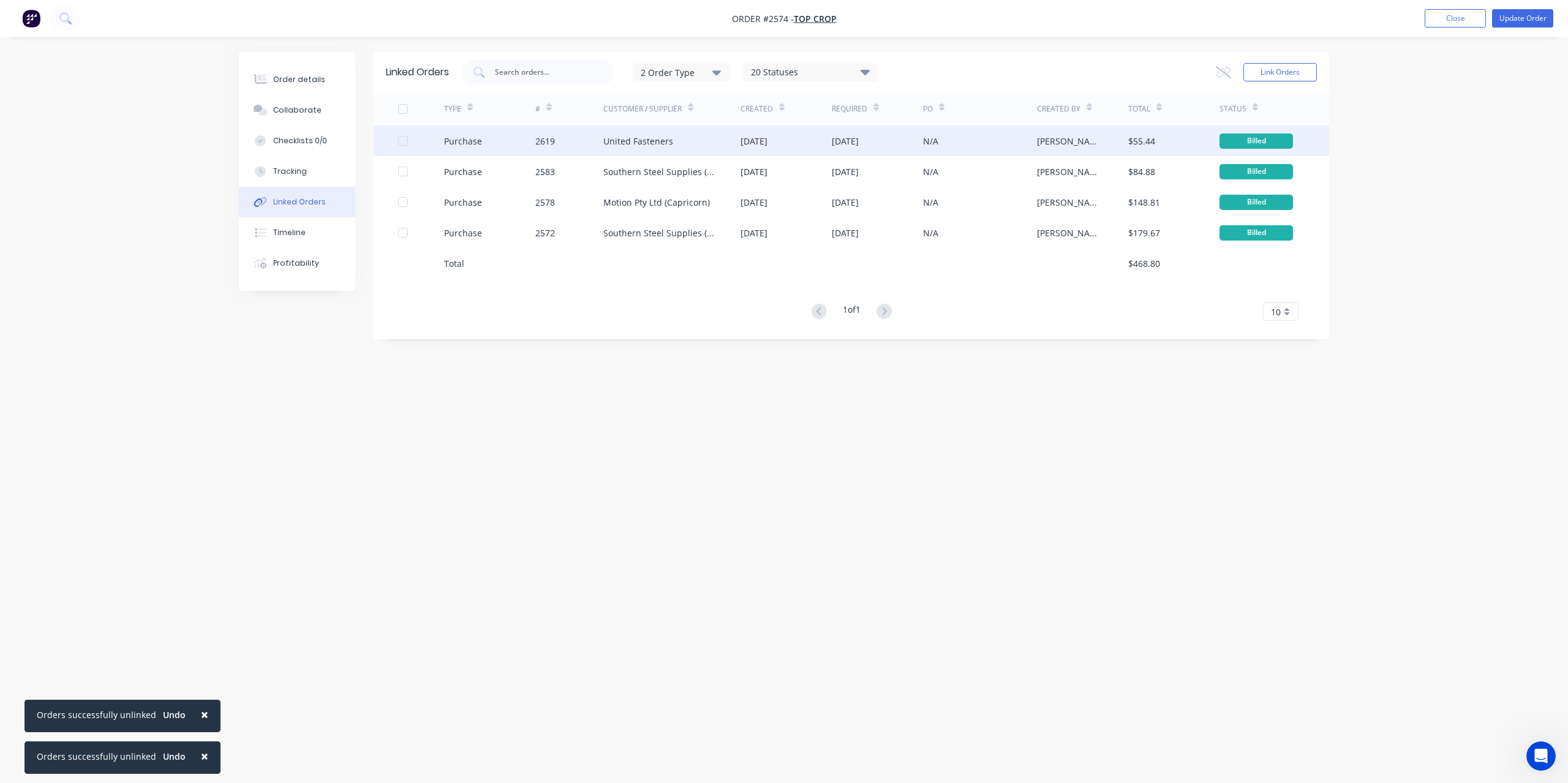
click at [656, 131] on div "United Fasteners" at bounding box center [672, 140] width 137 height 30
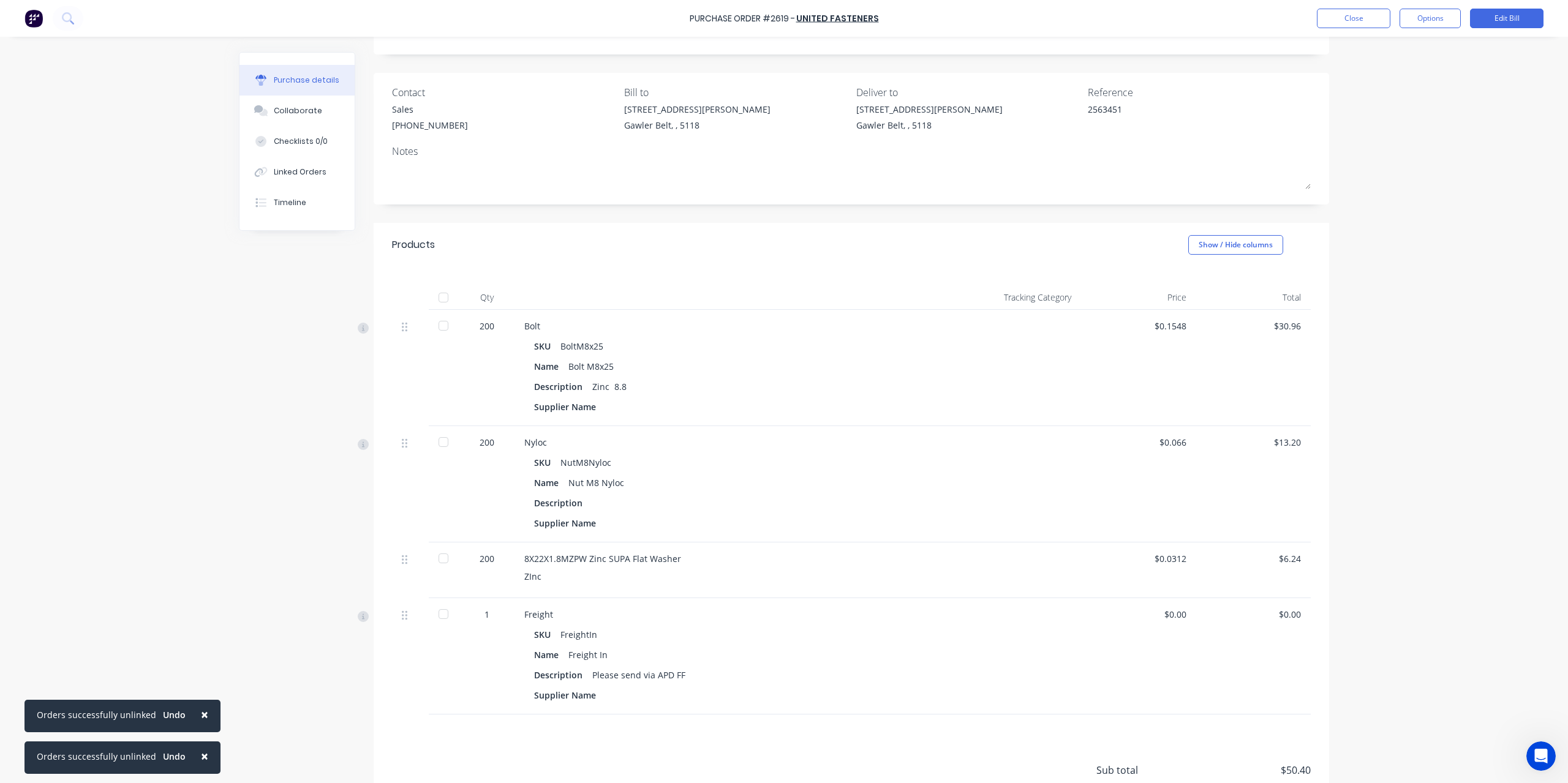
scroll to position [168, 0]
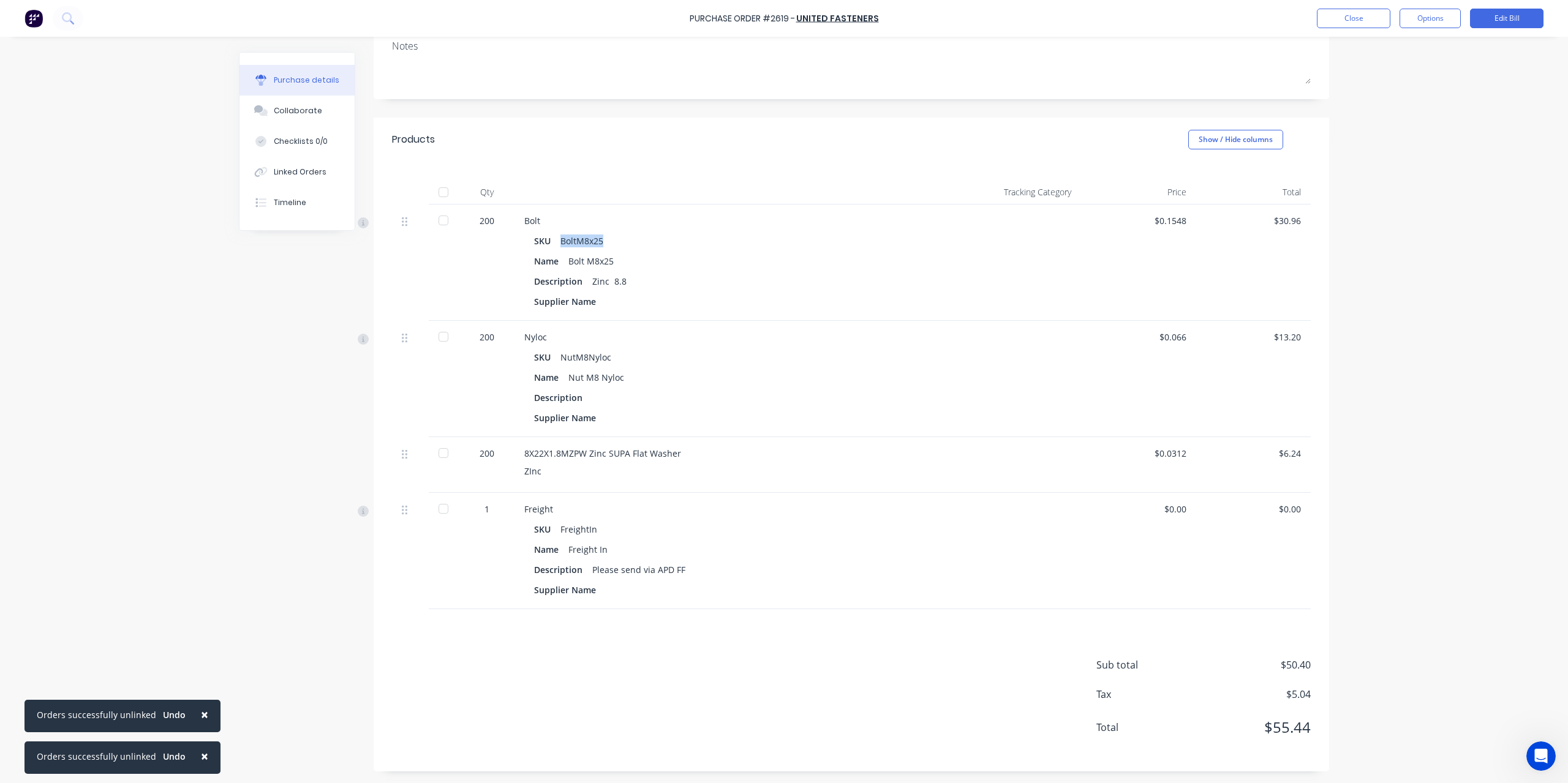
drag, startPoint x: 557, startPoint y: 240, endPoint x: 672, endPoint y: 241, distance: 115.0
click at [672, 241] on div "SKU BoltM8x25" at bounding box center [729, 241] width 389 height 17
drag, startPoint x: 556, startPoint y: 354, endPoint x: 609, endPoint y: 358, distance: 53.2
click at [609, 358] on div "SKU NutM8Nyloc" at bounding box center [729, 357] width 389 height 17
drag, startPoint x: 519, startPoint y: 454, endPoint x: 672, endPoint y: 451, distance: 153.0
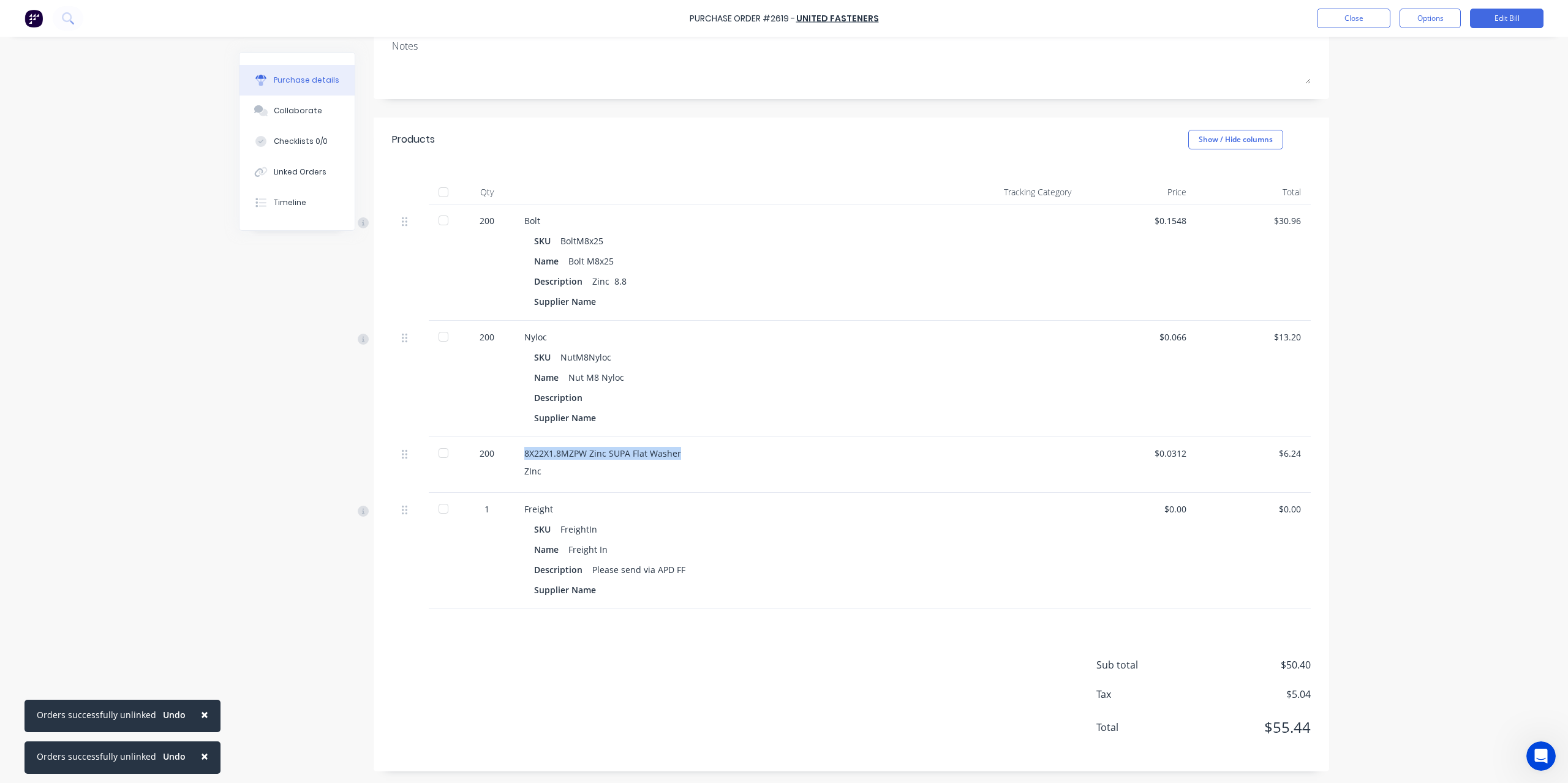
click at [672, 451] on div "8X22X1.8MZPW Zinc SUPA Flat Washer" at bounding box center [729, 453] width 409 height 13
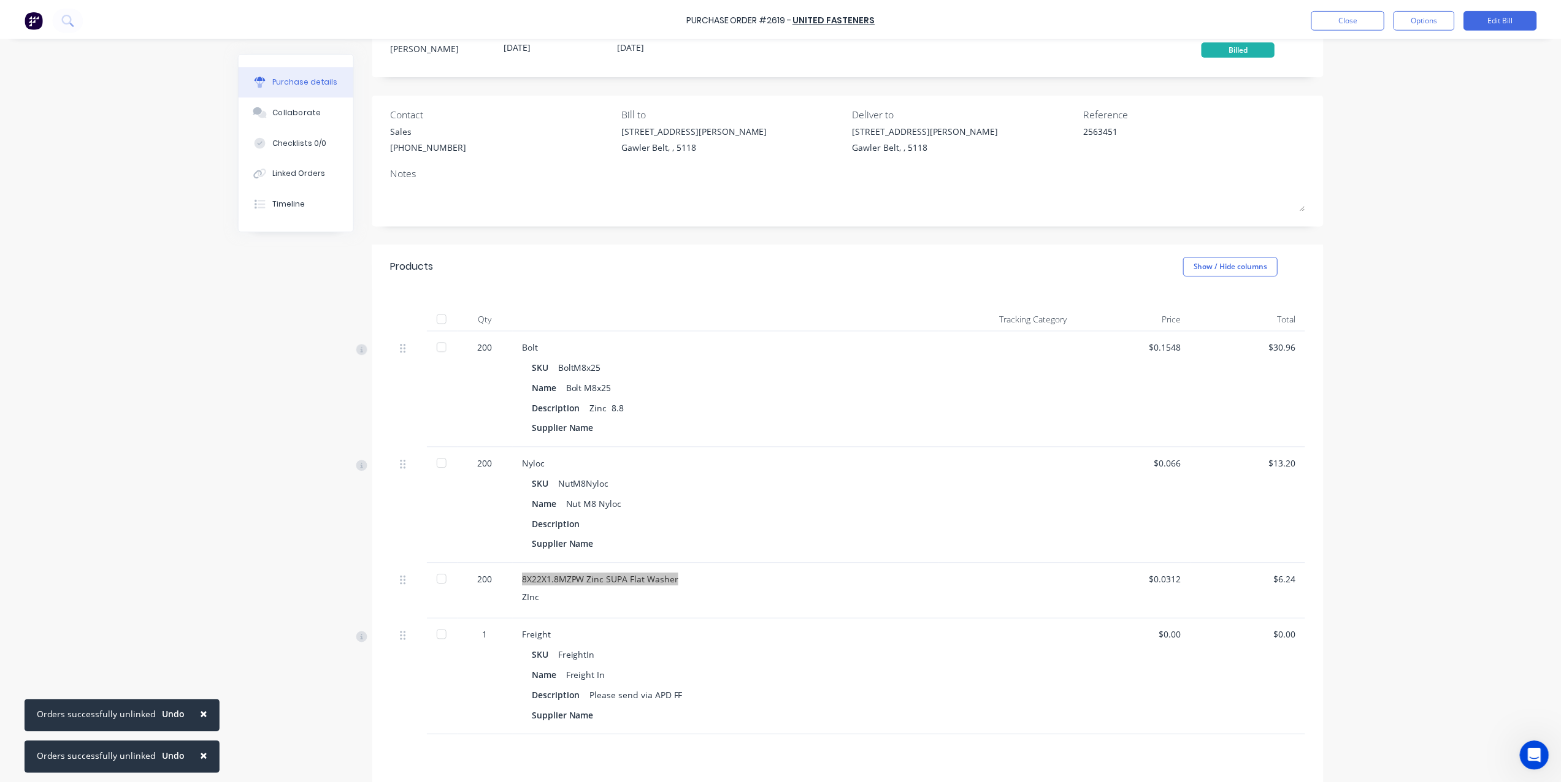
scroll to position [62, 0]
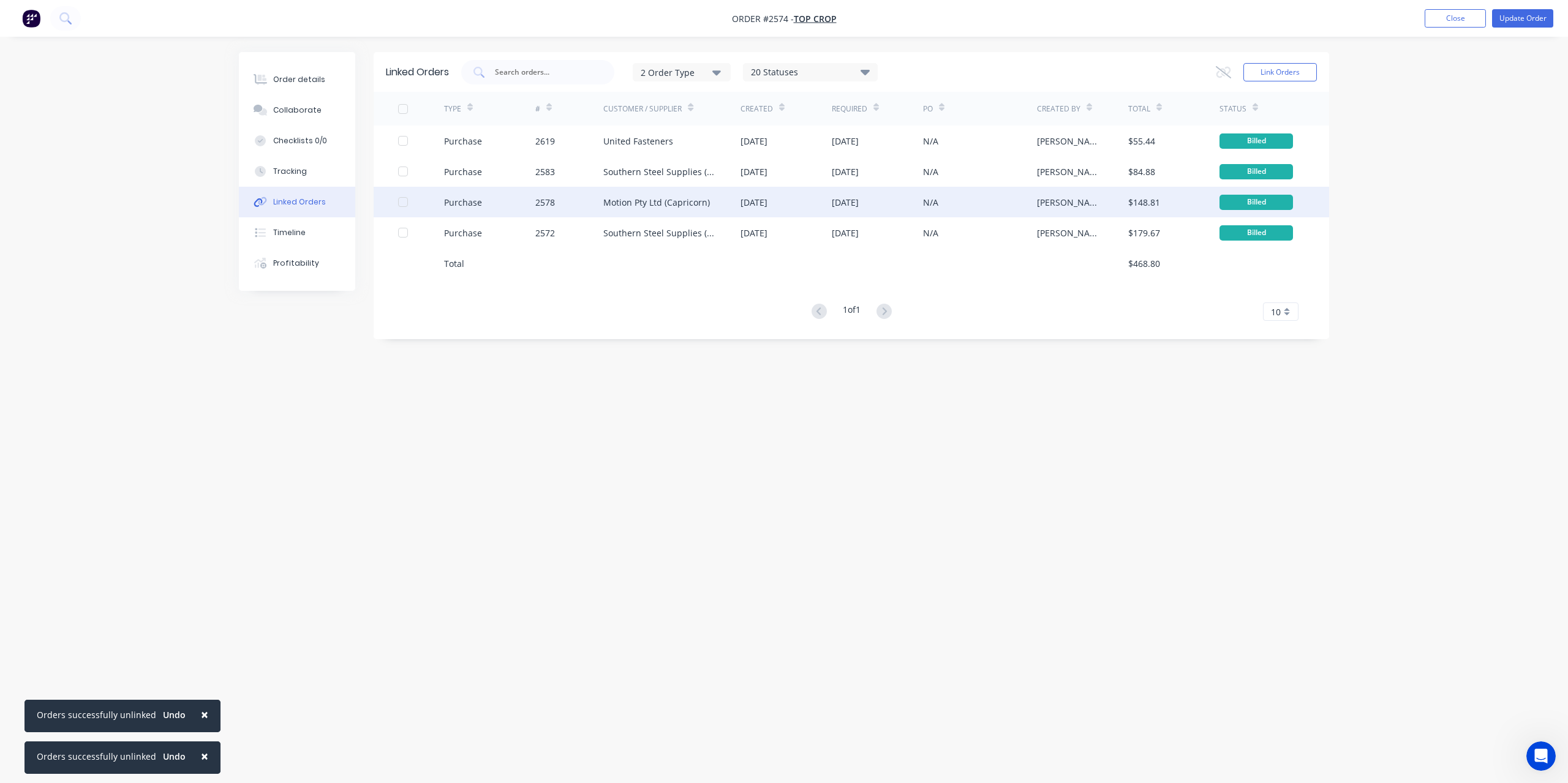
click at [612, 205] on div "Motion Pty Ltd (Capricorn)" at bounding box center [656, 202] width 106 height 13
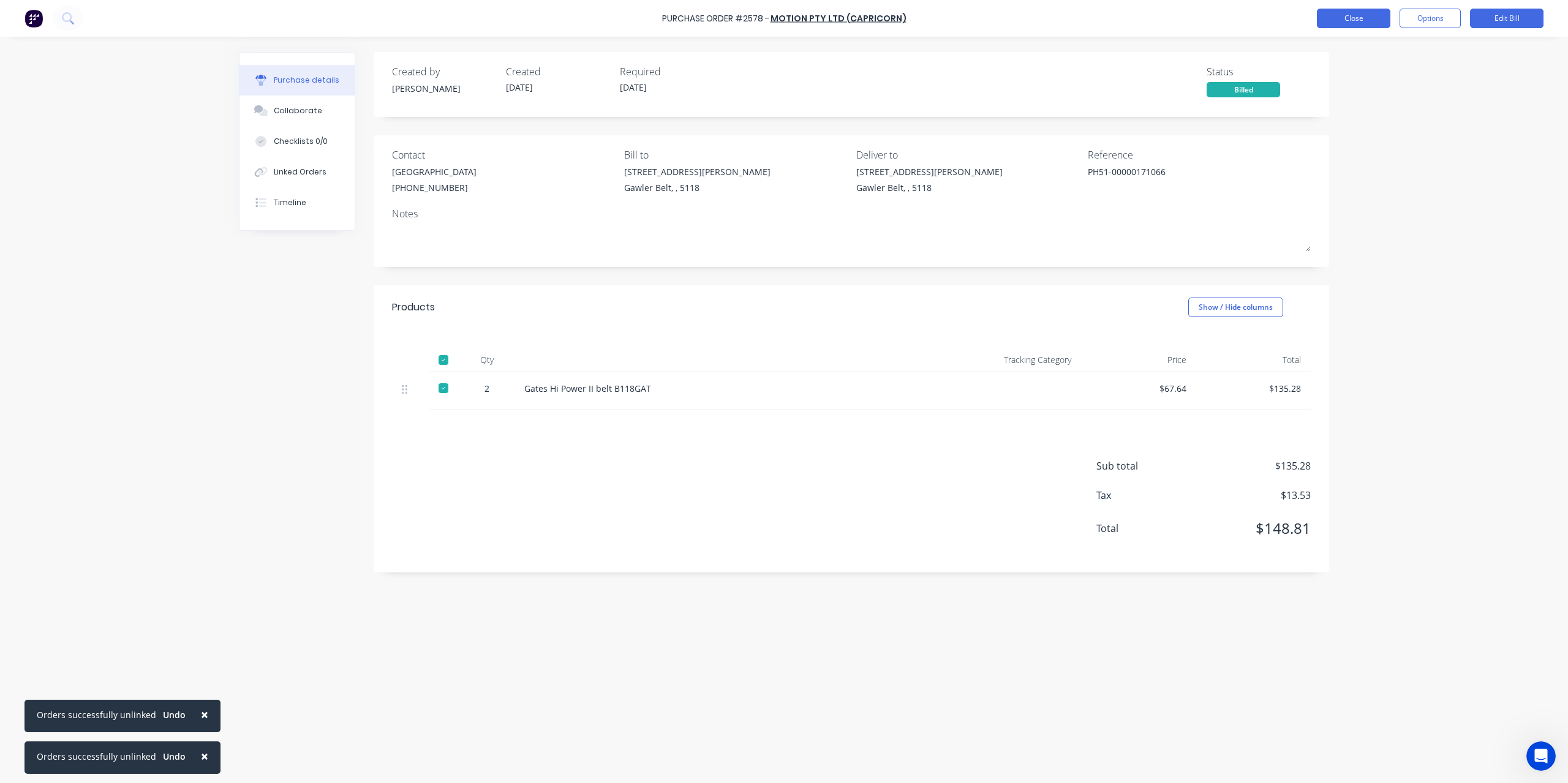
click at [1374, 21] on button "Close" at bounding box center [1353, 18] width 74 height 20
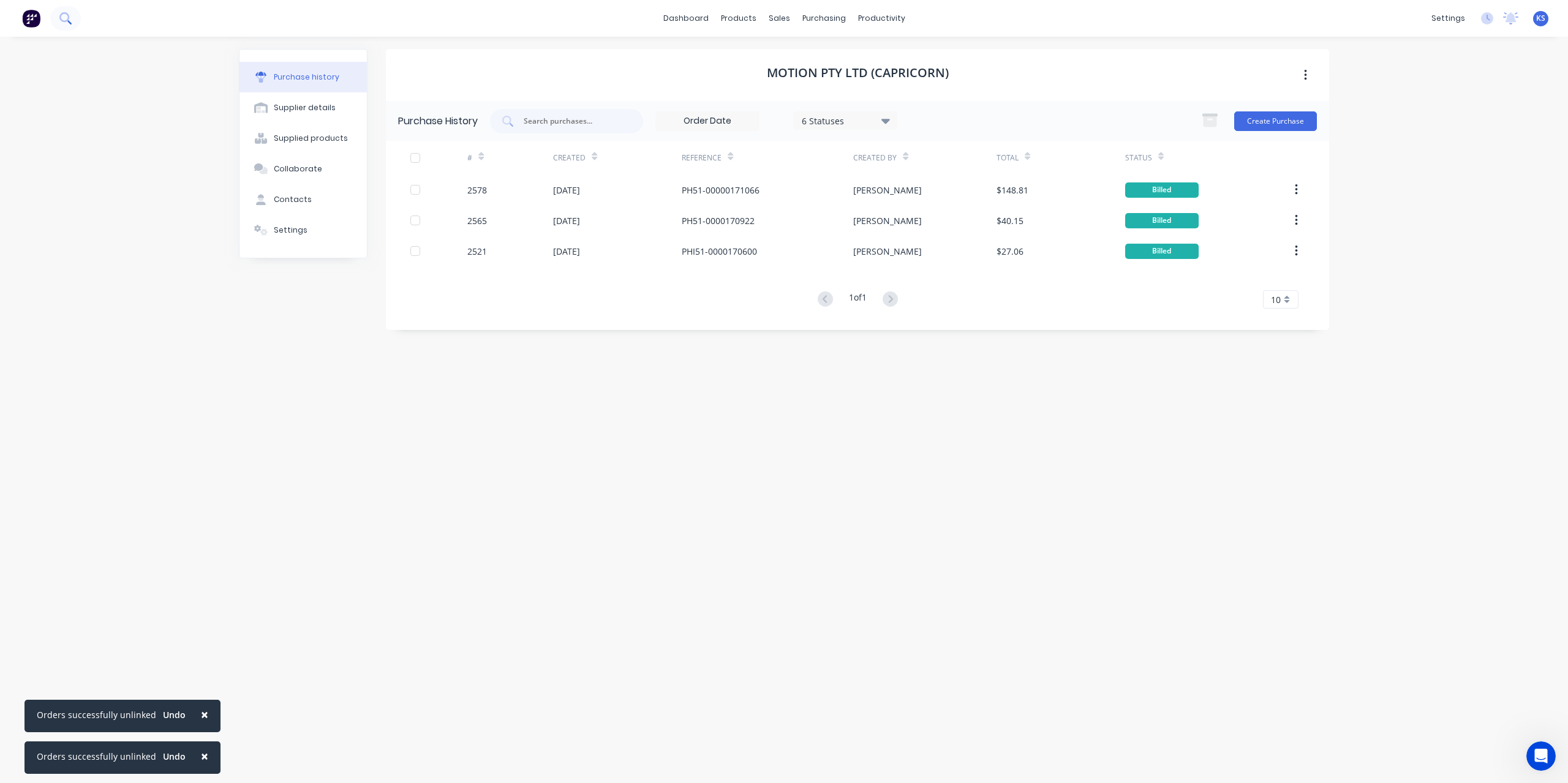
click at [75, 17] on button at bounding box center [65, 18] width 30 height 24
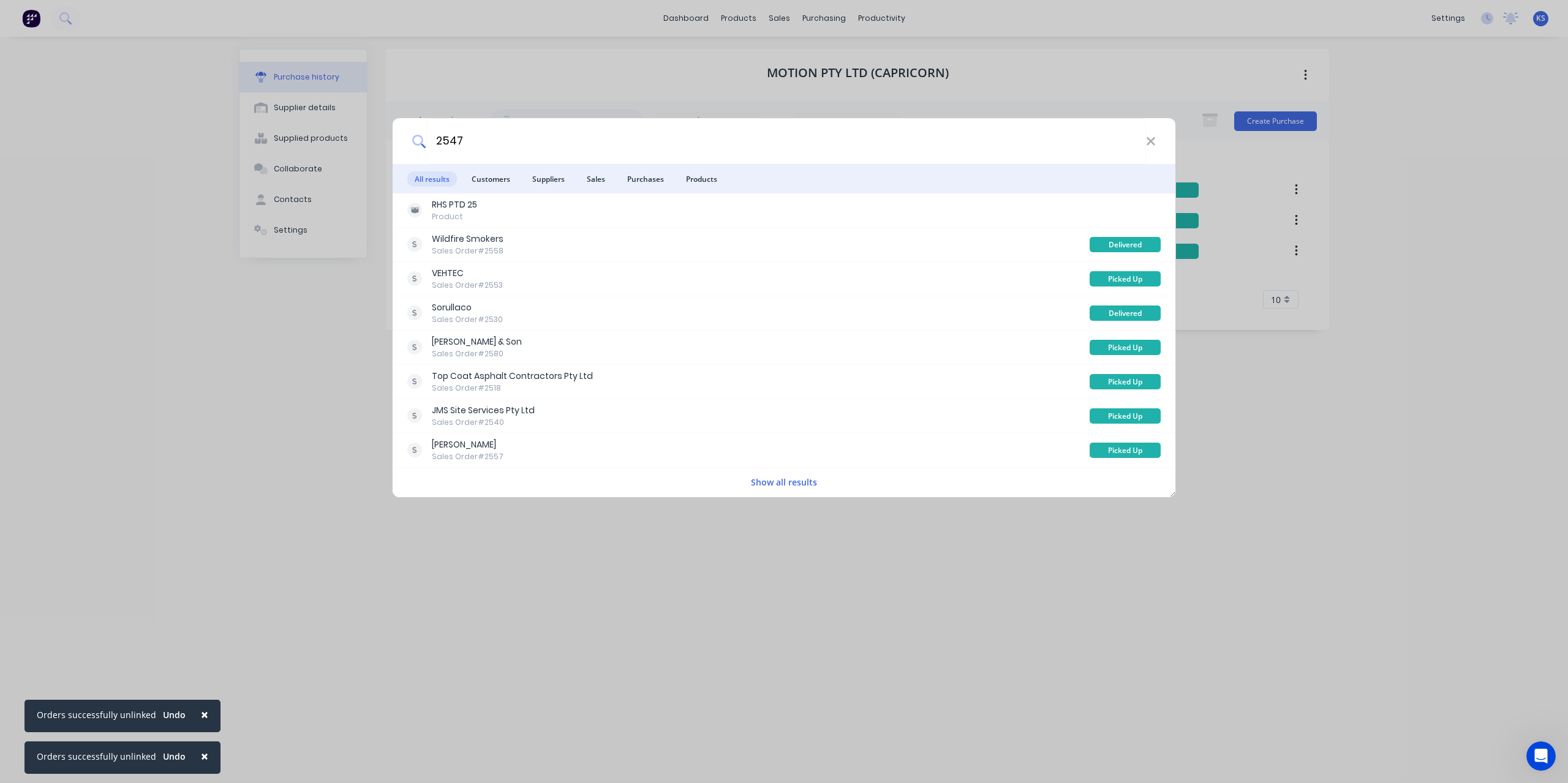
type input "2547"
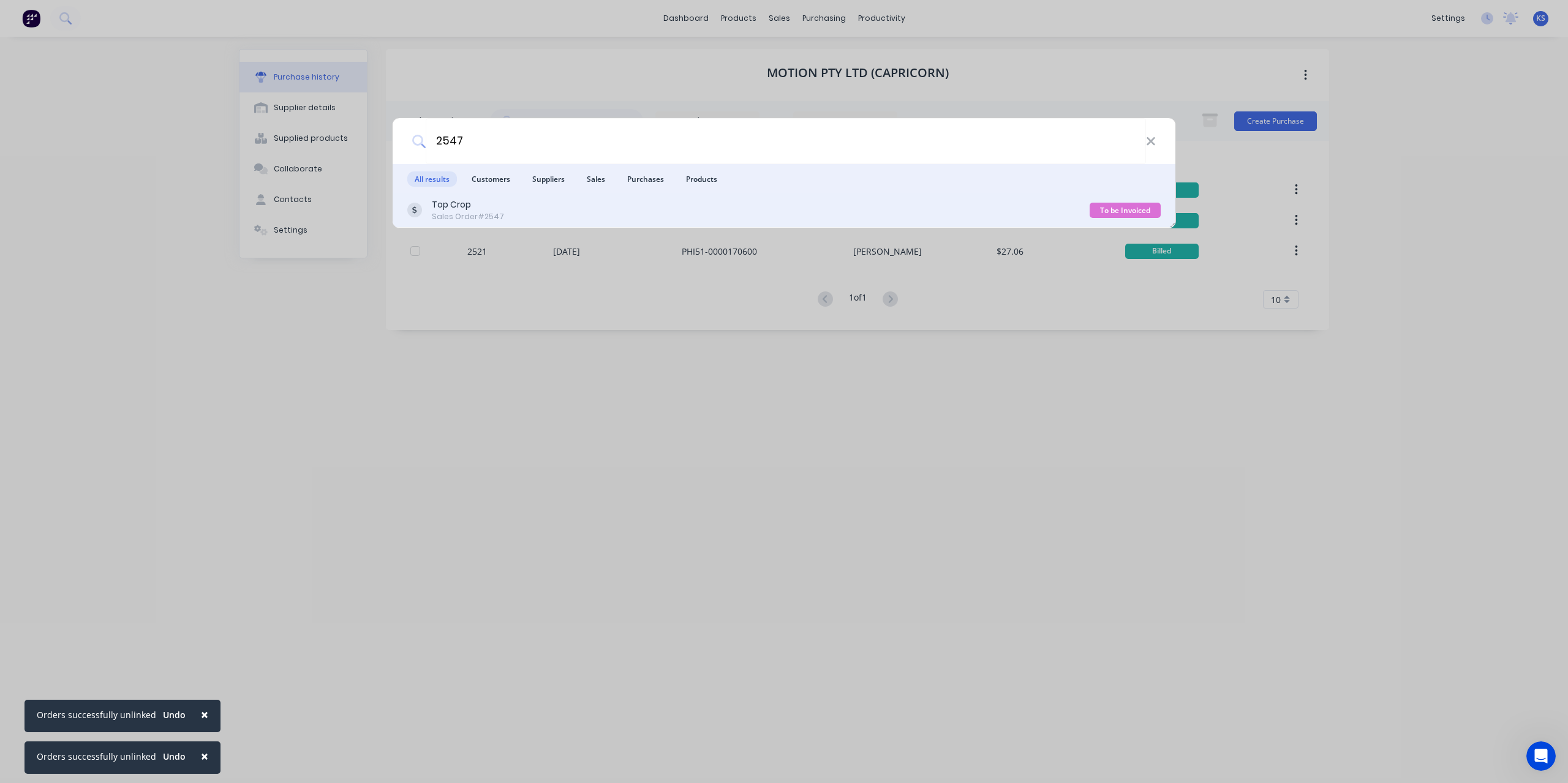
click at [507, 215] on div "Top Crop Sales Order #2547" at bounding box center [748, 210] width 682 height 24
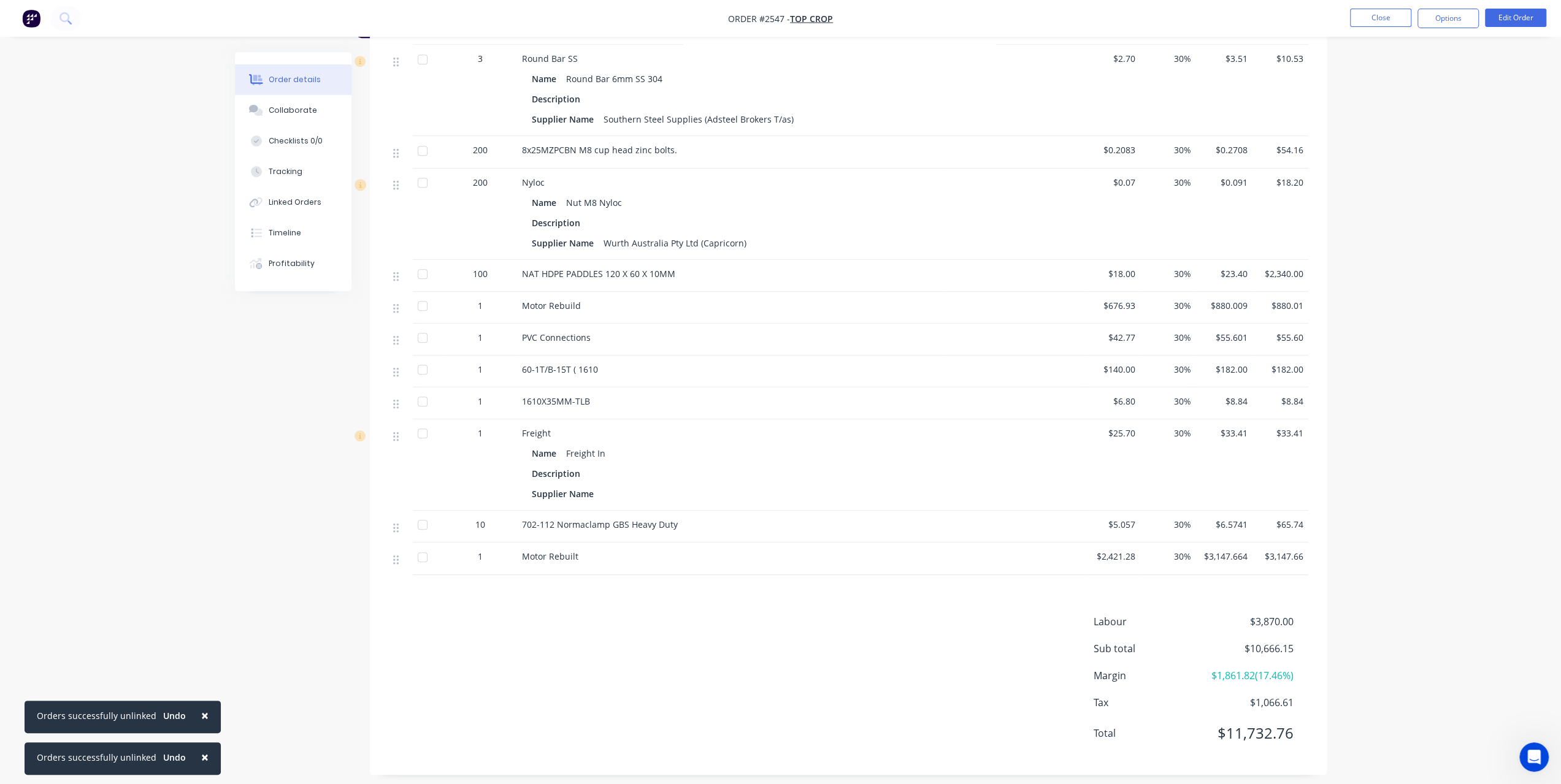
scroll to position [634, 0]
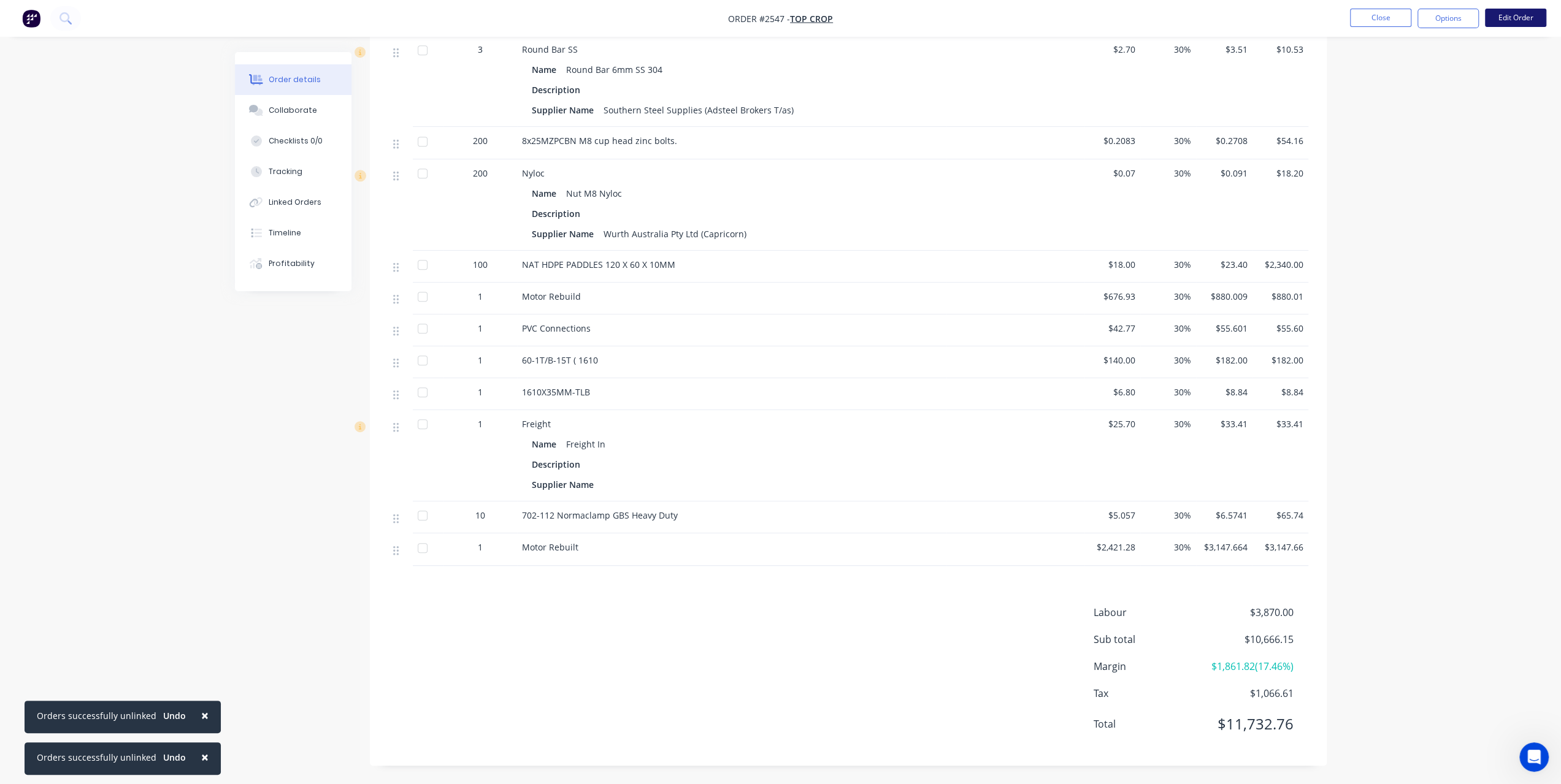
click at [1512, 18] on button "Edit Order" at bounding box center [1515, 17] width 62 height 18
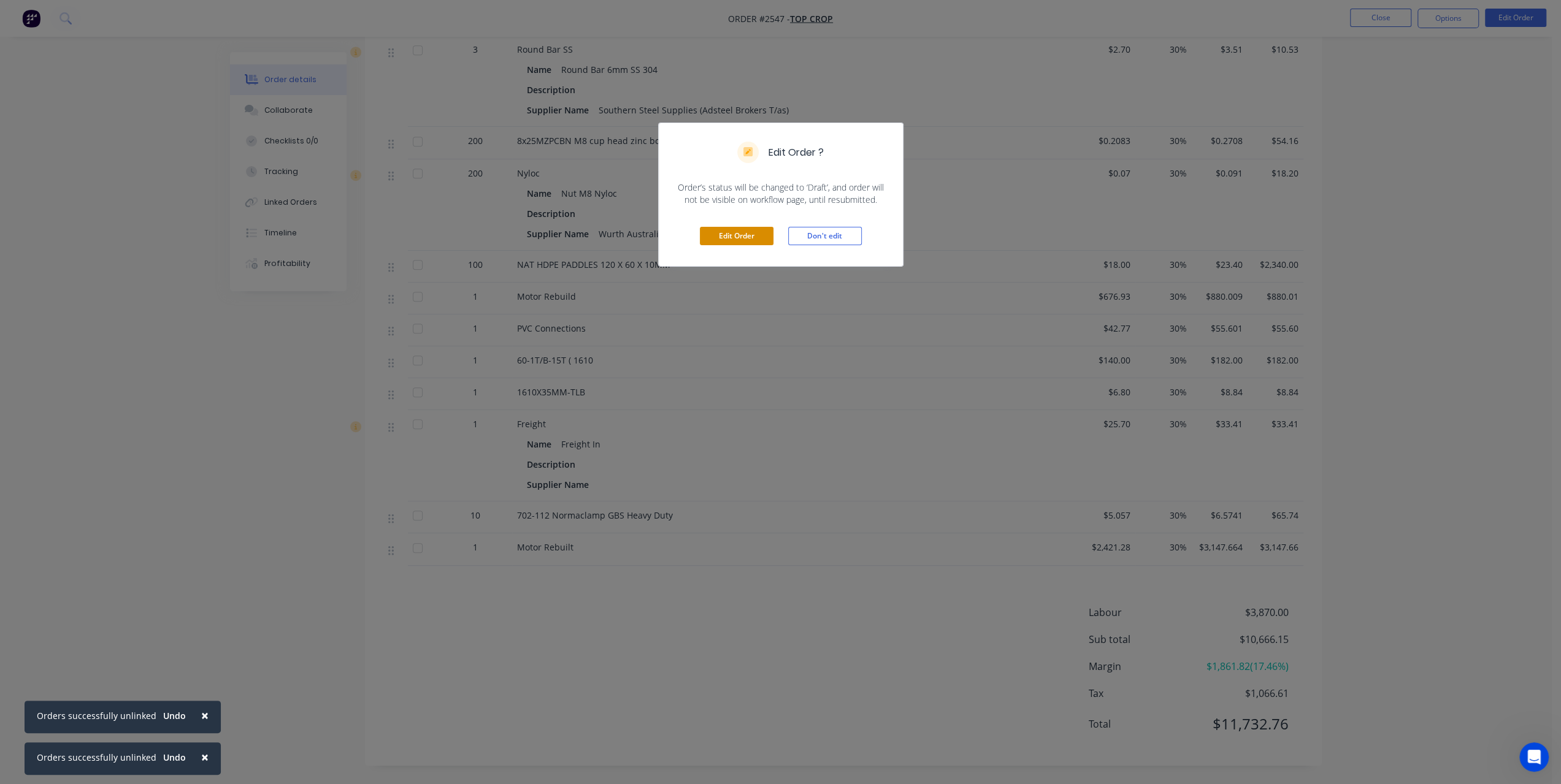
click at [743, 232] on button "Edit Order" at bounding box center [736, 236] width 74 height 18
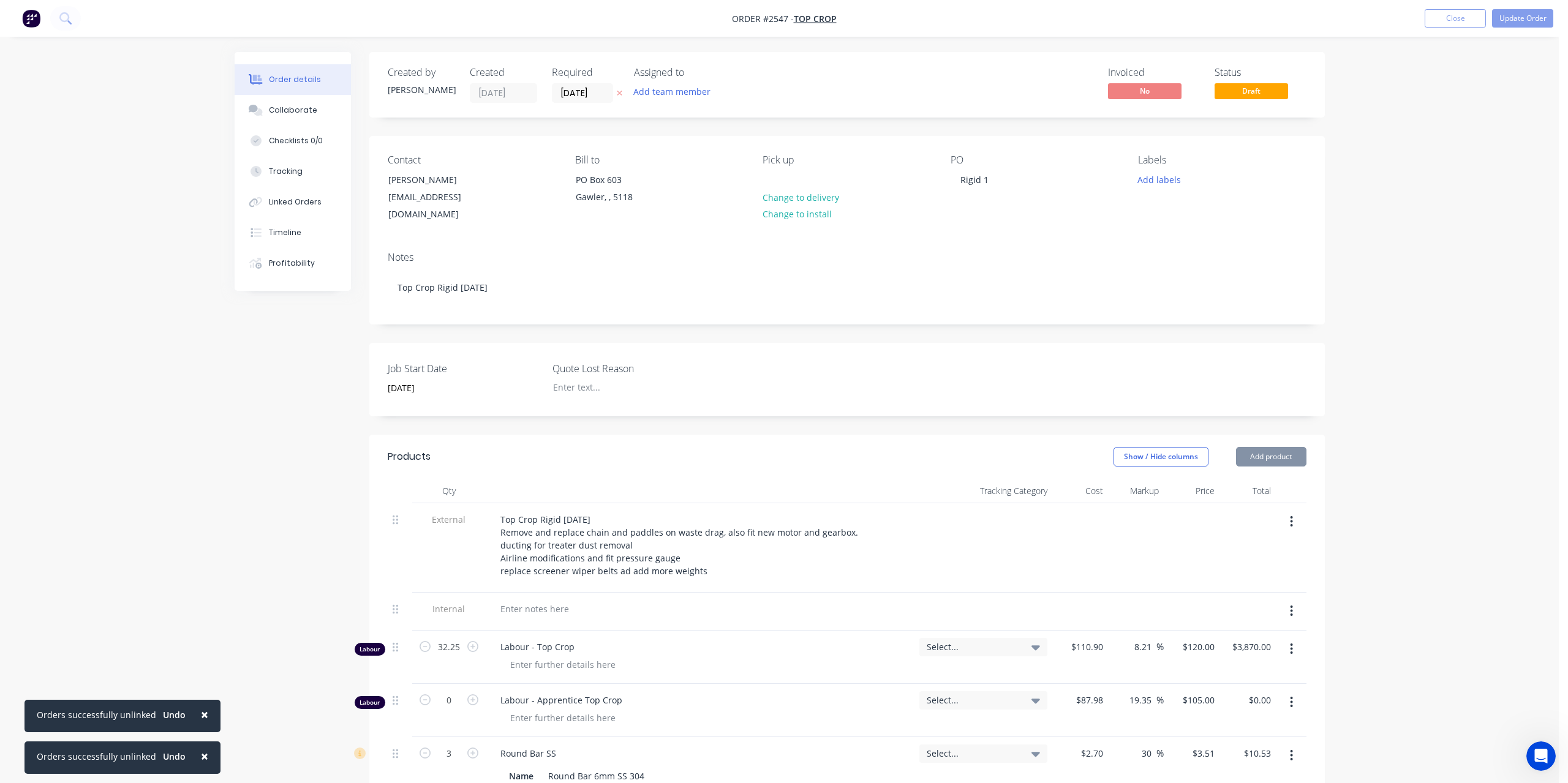
type input "31/07/2025"
type input "$110.90"
type input "8.21"
type input "$120.00"
type input "$3,870.00"
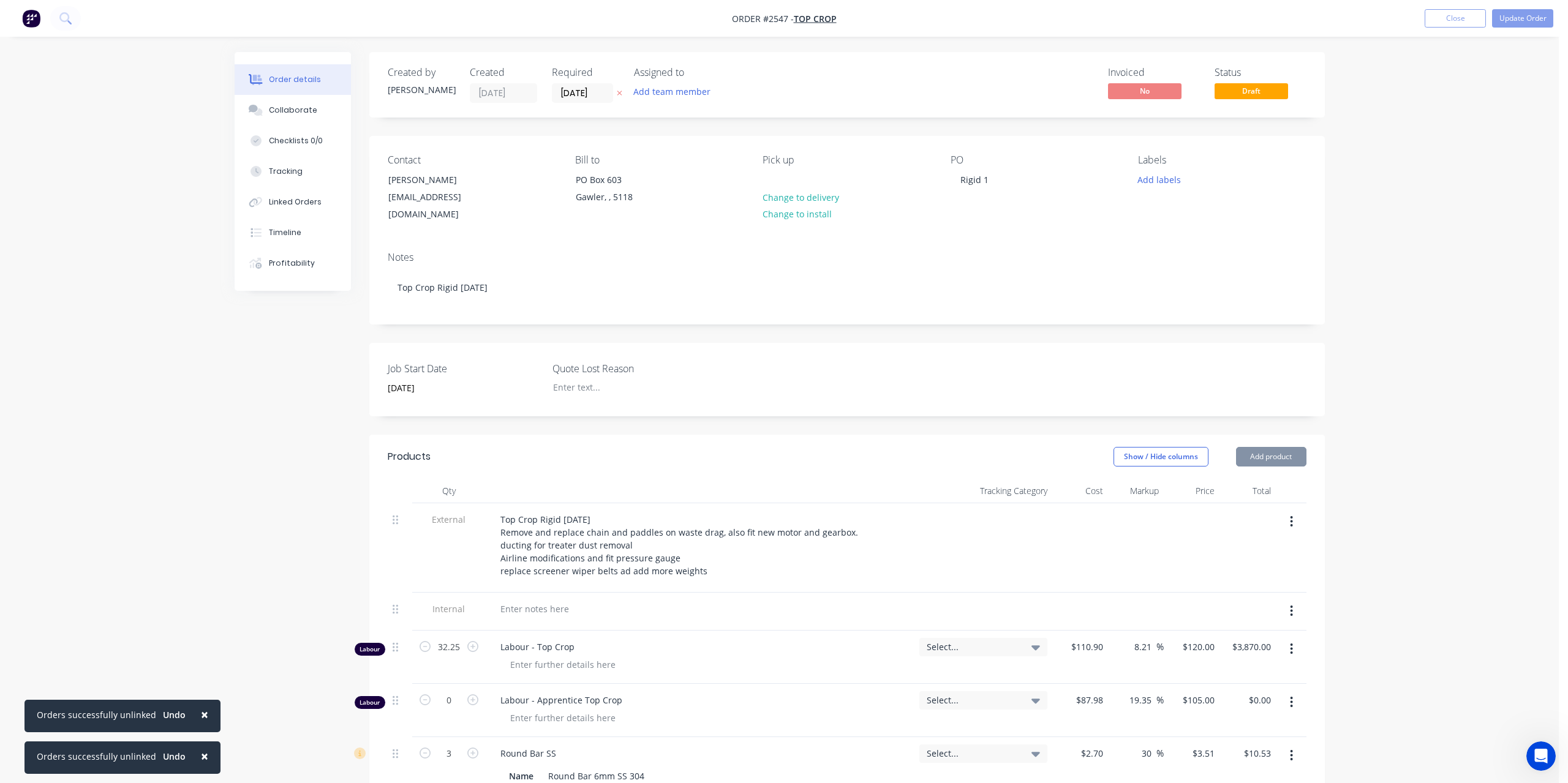
type input "$87.98"
type input "19.35"
type input "$105.00"
type input "$2.70"
type input "30"
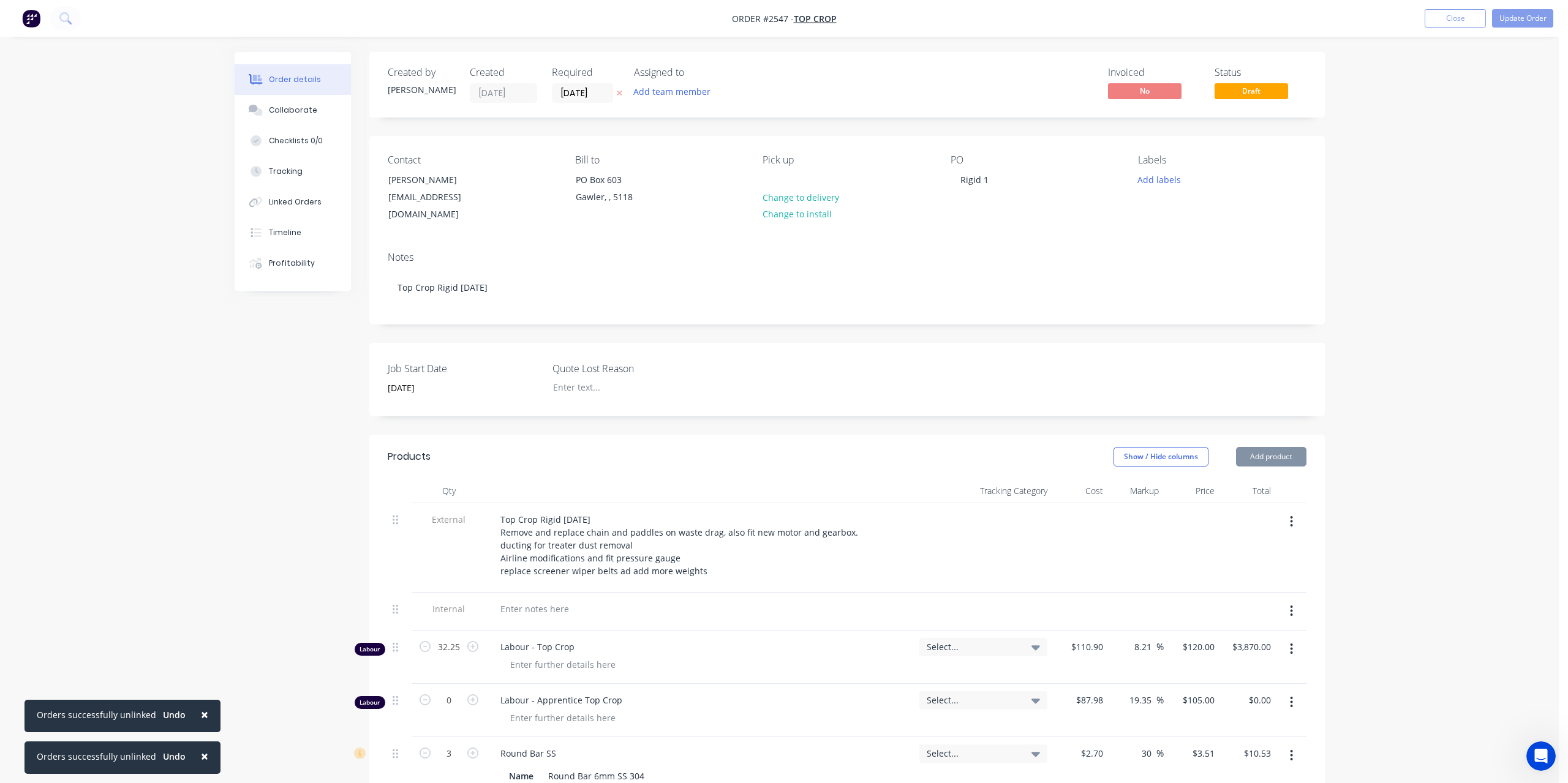
type input "$3.51"
type input "$10.53"
type input "$0.2083"
type input "30"
type input "$0.2708"
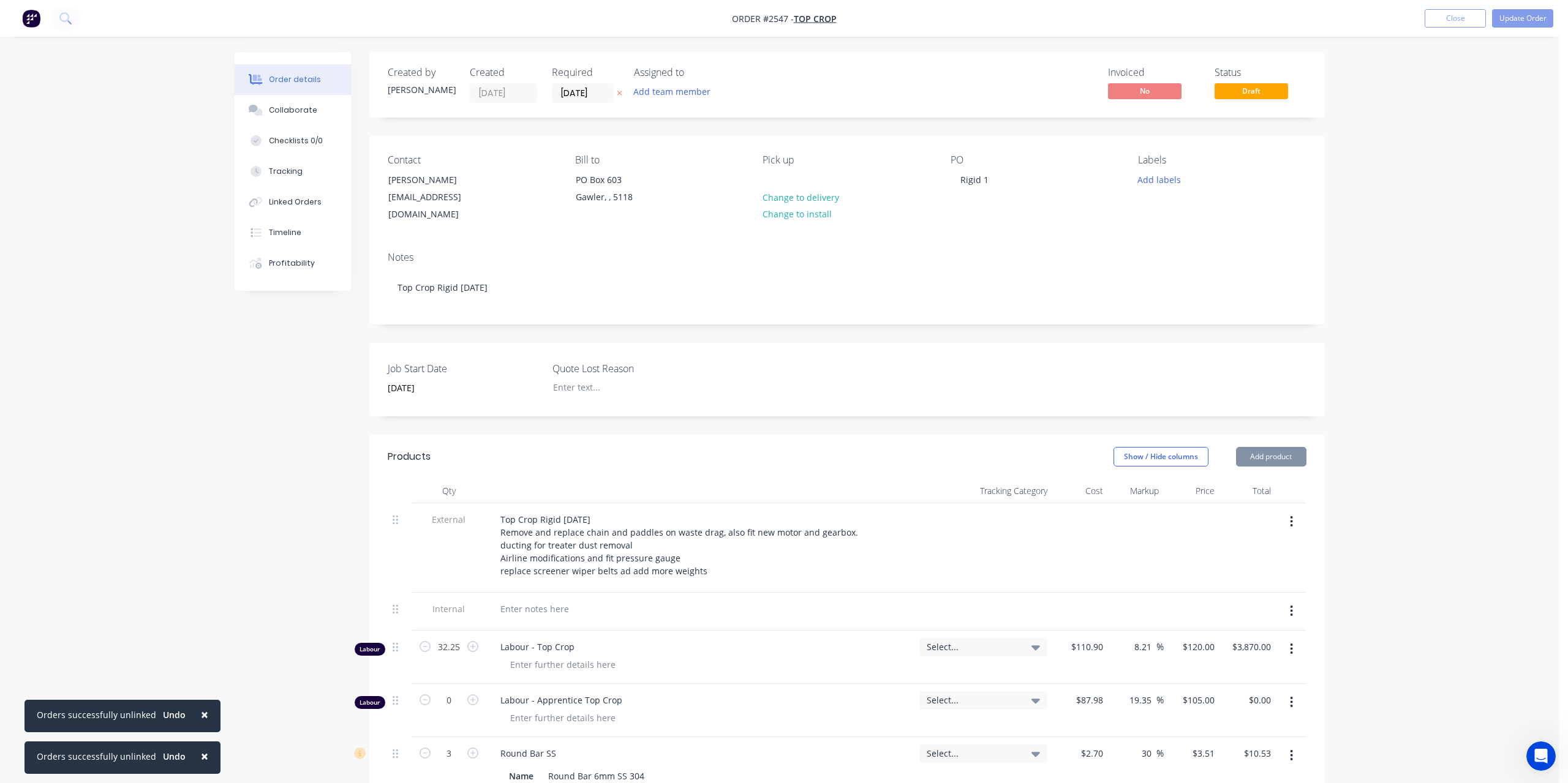
type input "$54.16"
type input "$0.07"
type input "30"
type input "$0.091"
type input "$18.20"
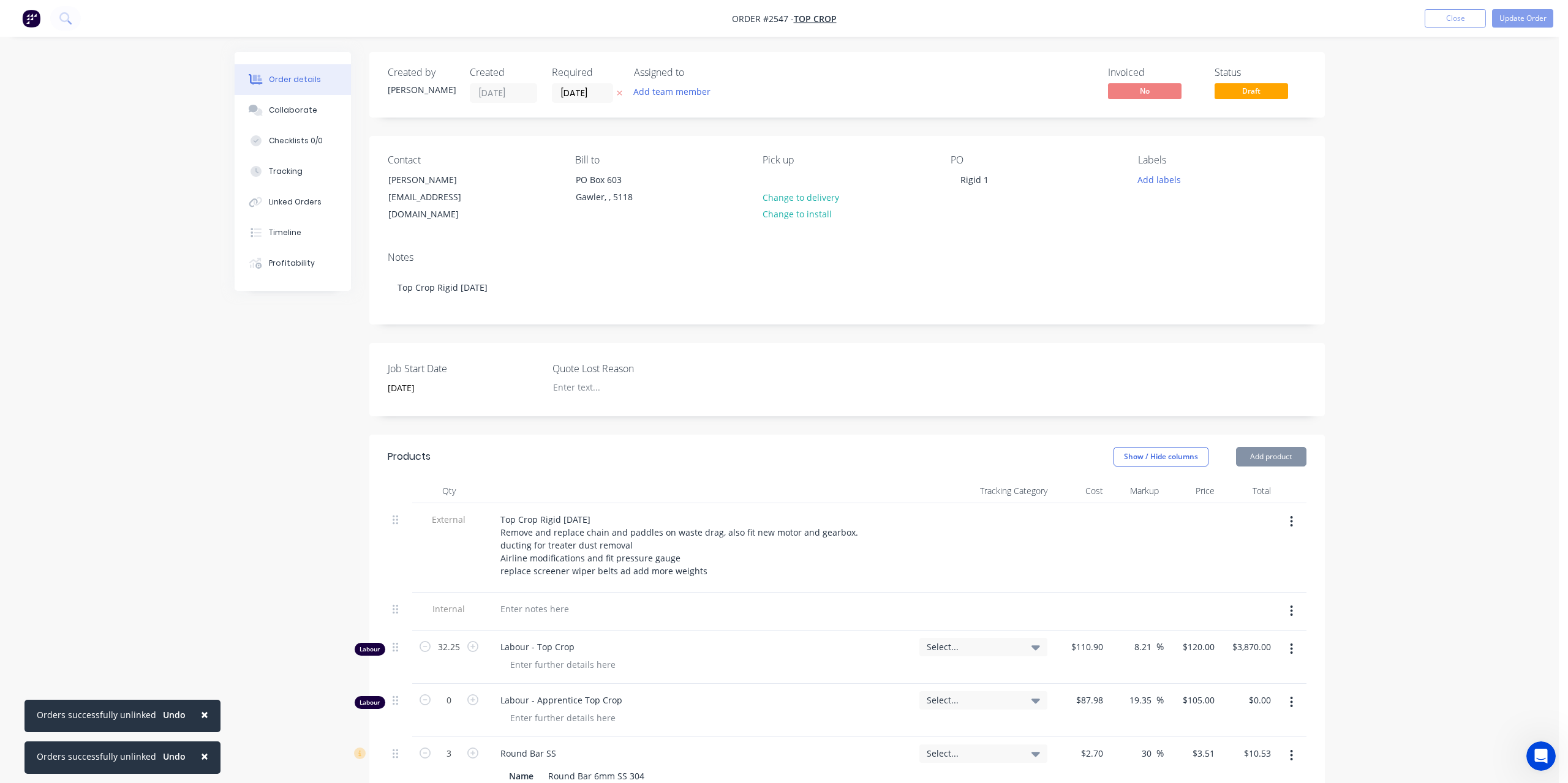
type input "$18.00"
type input "30"
type input "$23.40"
type input "$2,340.00"
type input "$676.93"
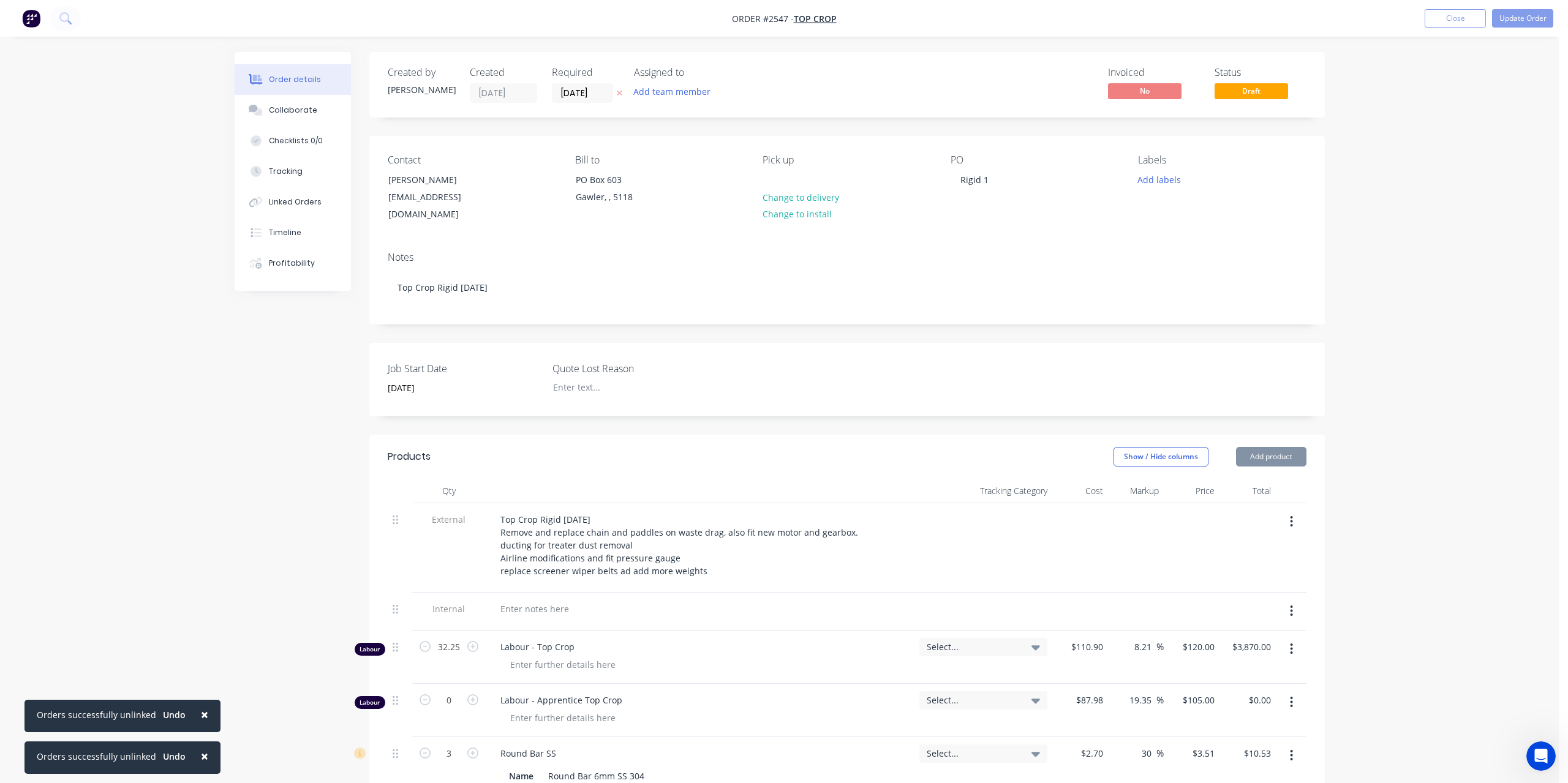
type input "30"
type input "$880.009"
type input "$880.01"
type input "$42.77"
type input "30"
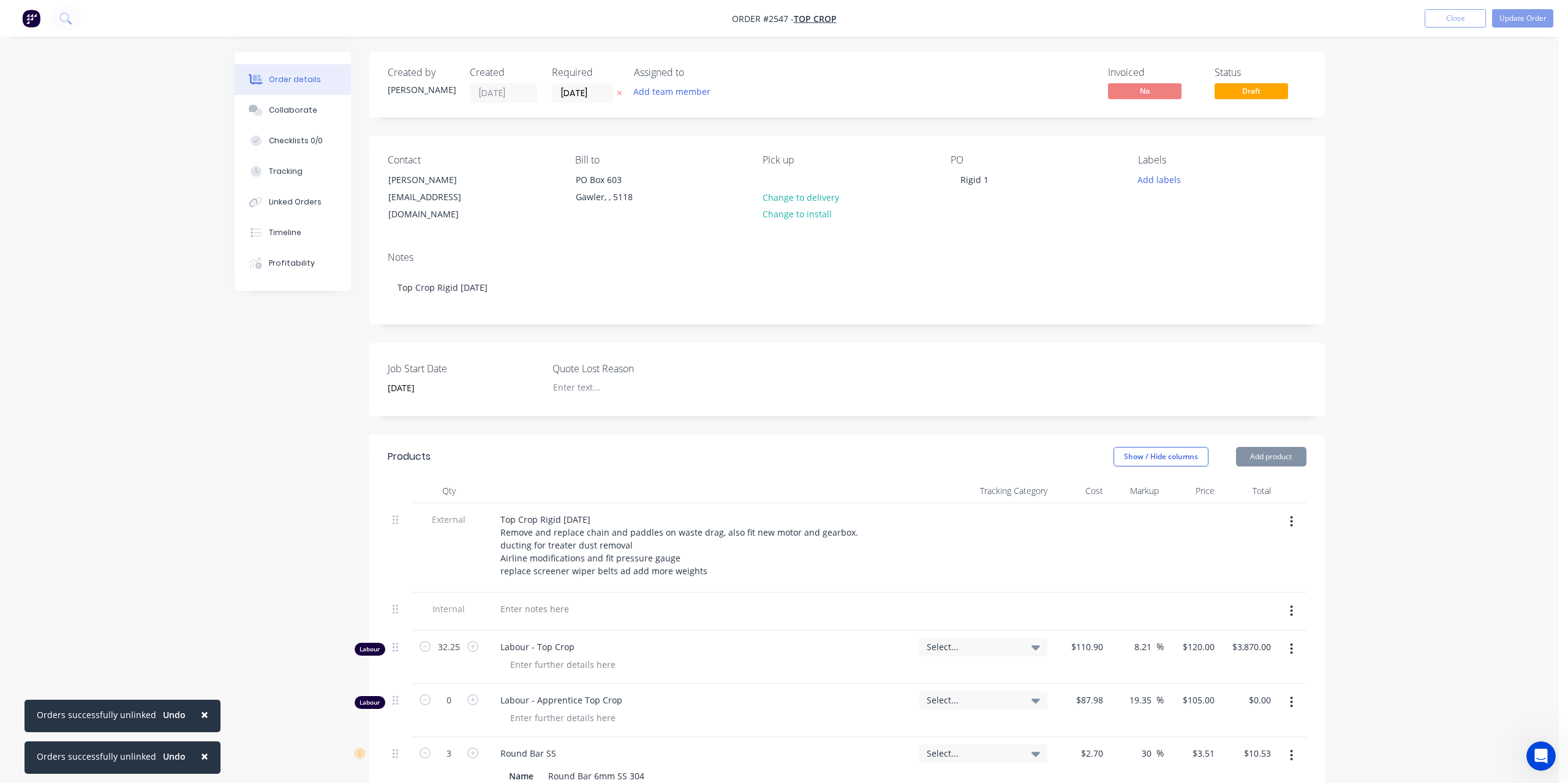
type input "$55.601"
type input "$55.60"
type input "$140.00"
type input "30"
type input "$182.00"
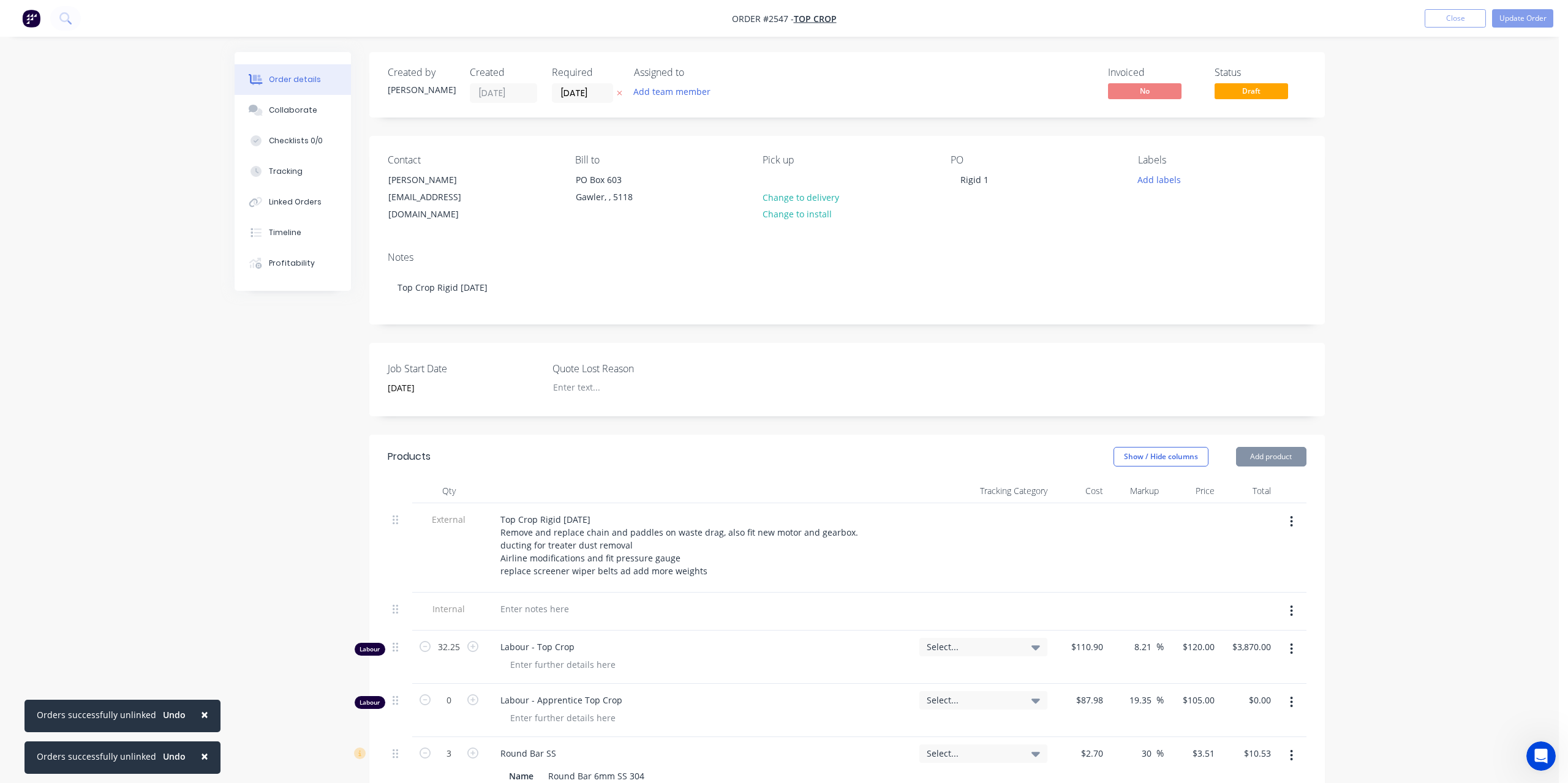
type input "$182.00"
type input "$6.80"
type input "30"
type input "$8.84"
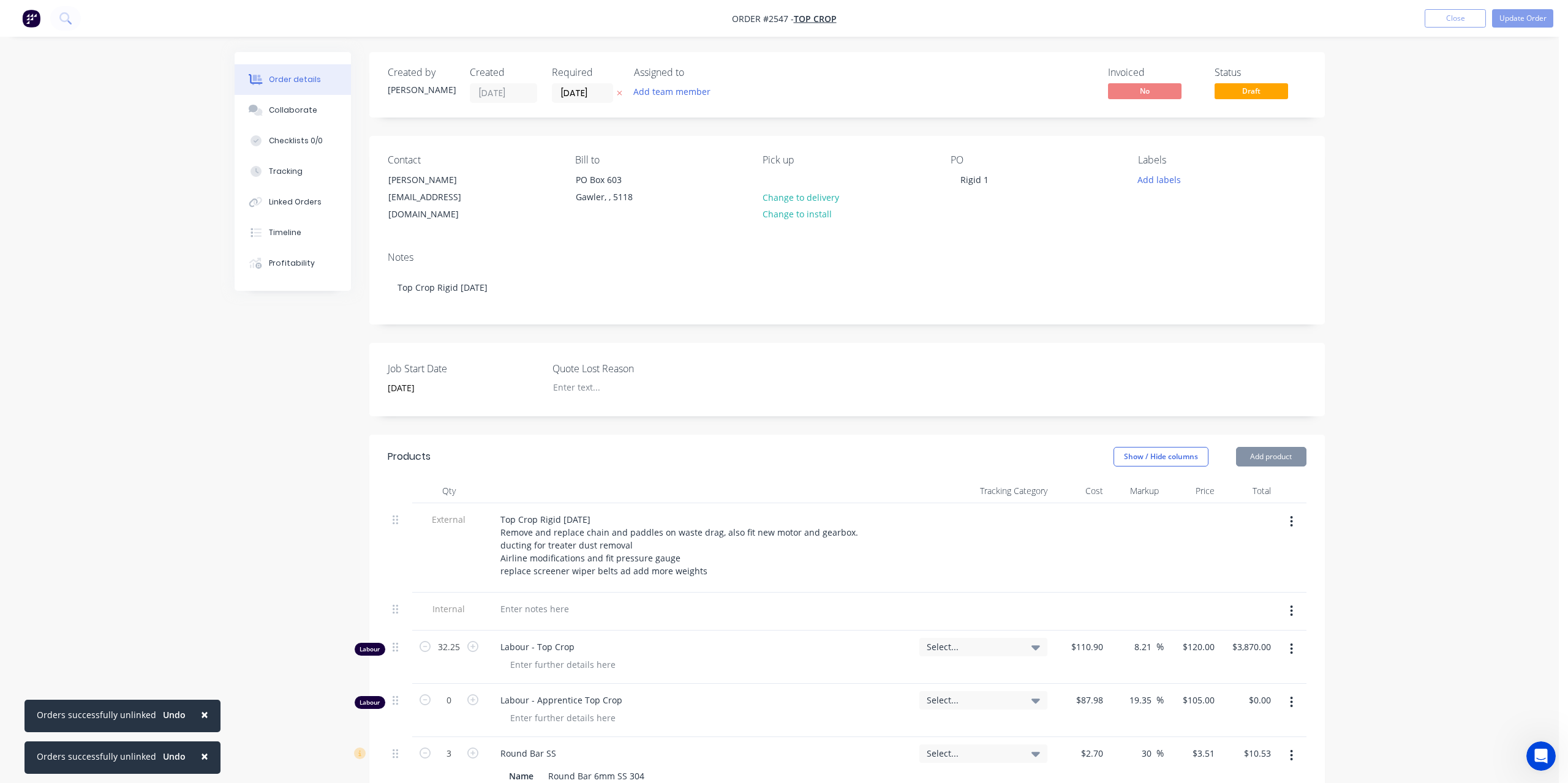
type input "$25.70"
type input "30"
type input "$33.41"
type input "$5.057"
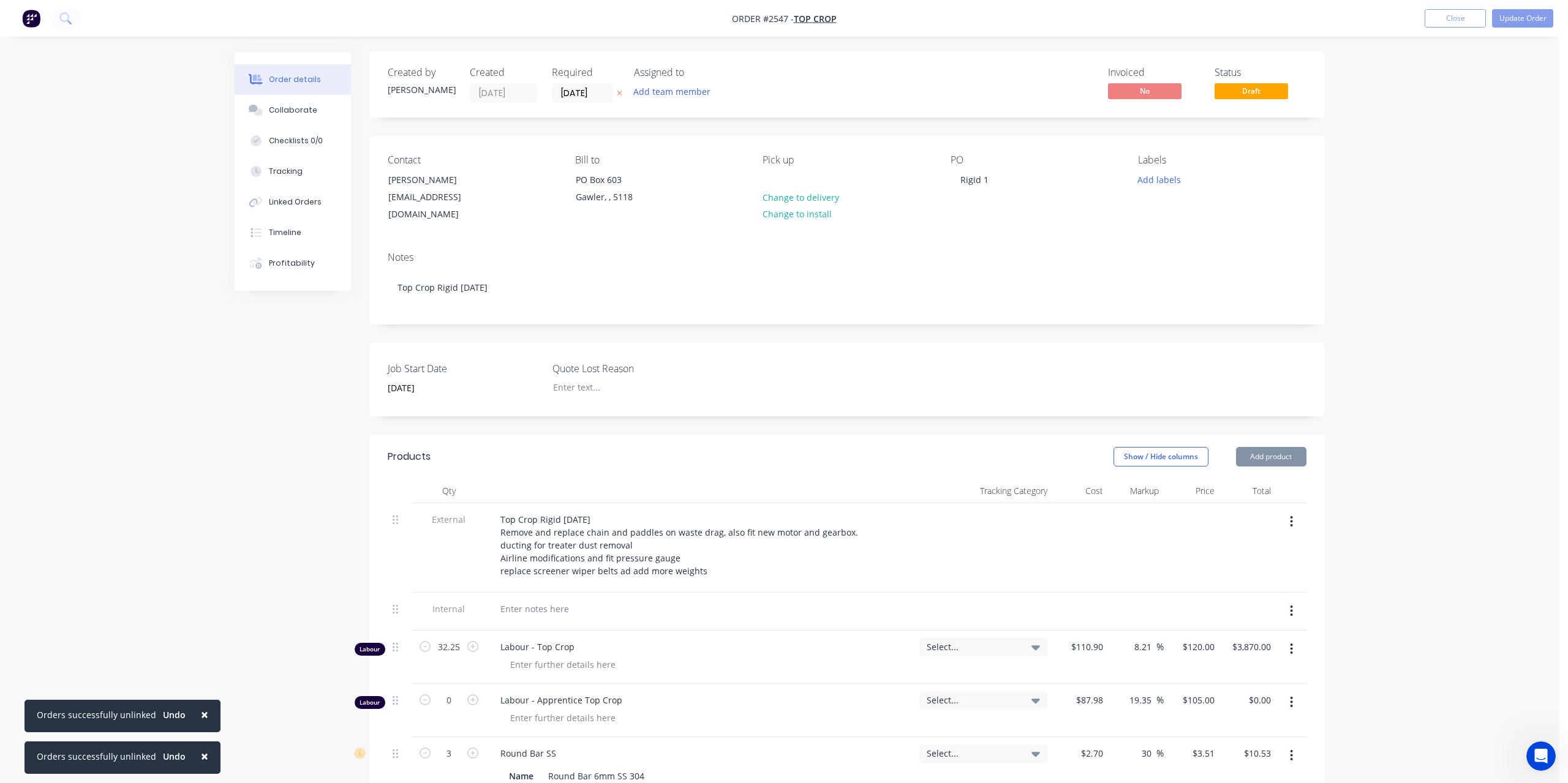
type input "30"
type input "$6.5741"
type input "$65.74"
type input "$2,421.28"
type input "30"
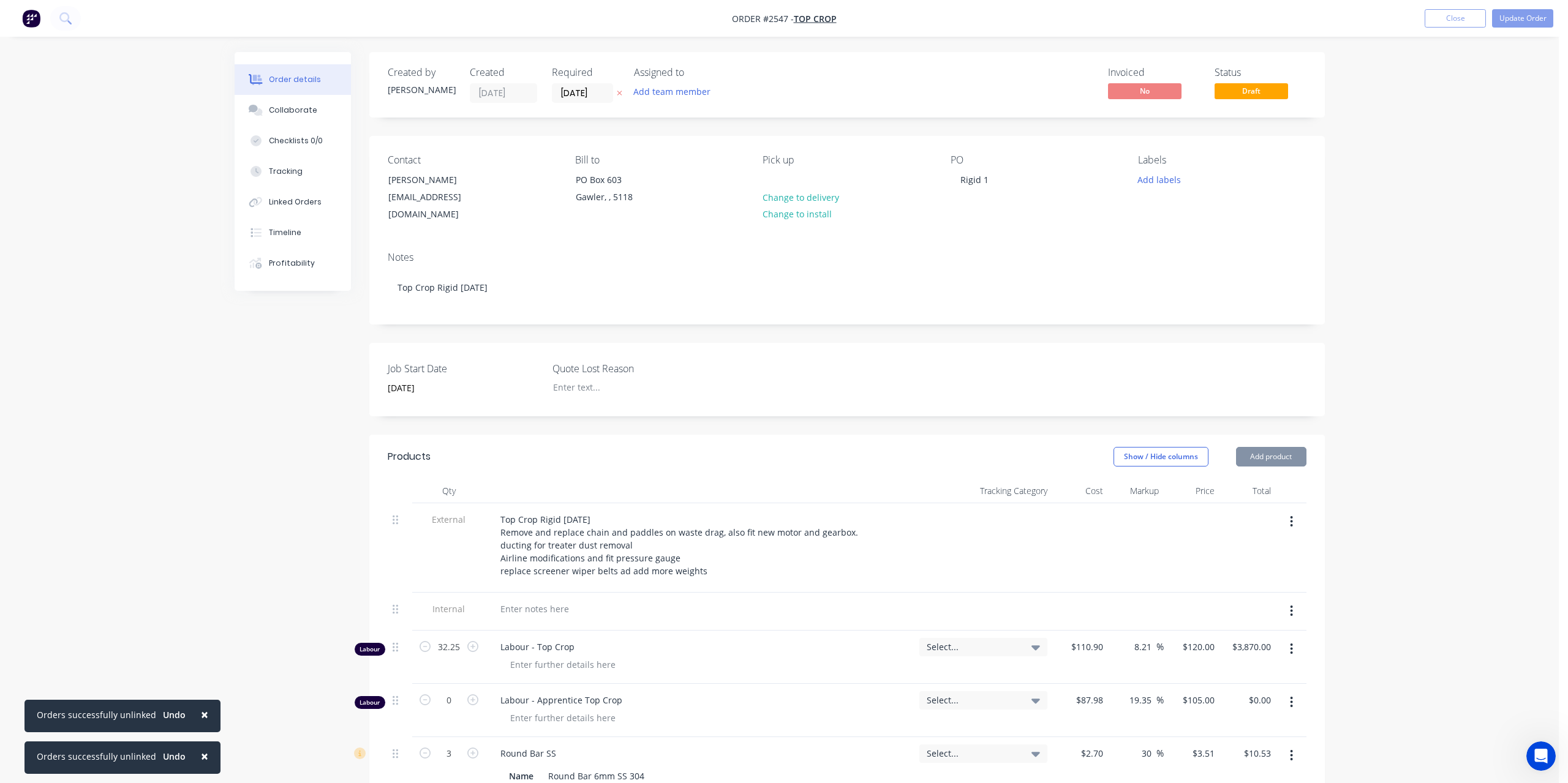
type input "$3,147.664"
type input "$3,147.66"
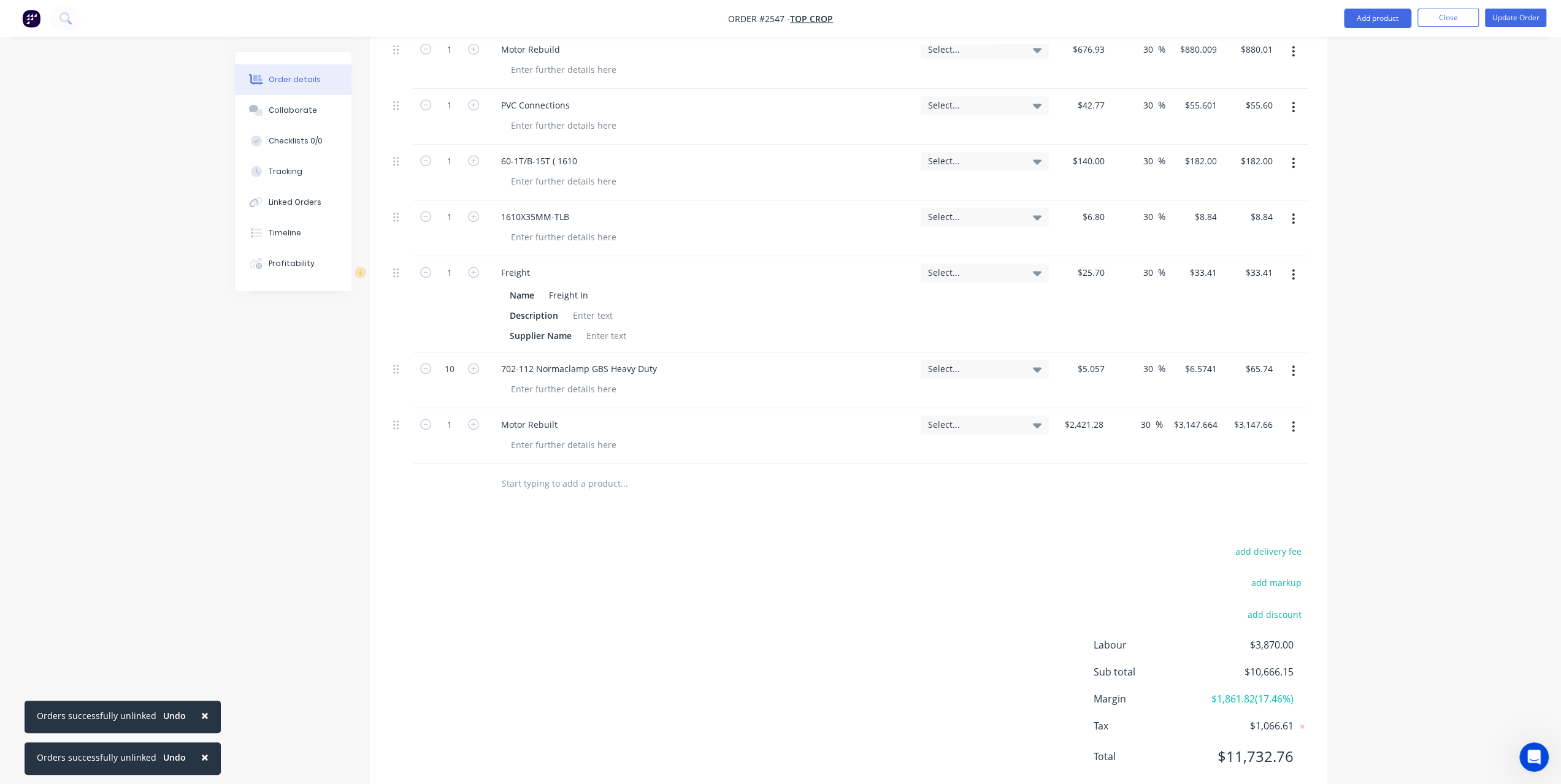
scroll to position [1024, 0]
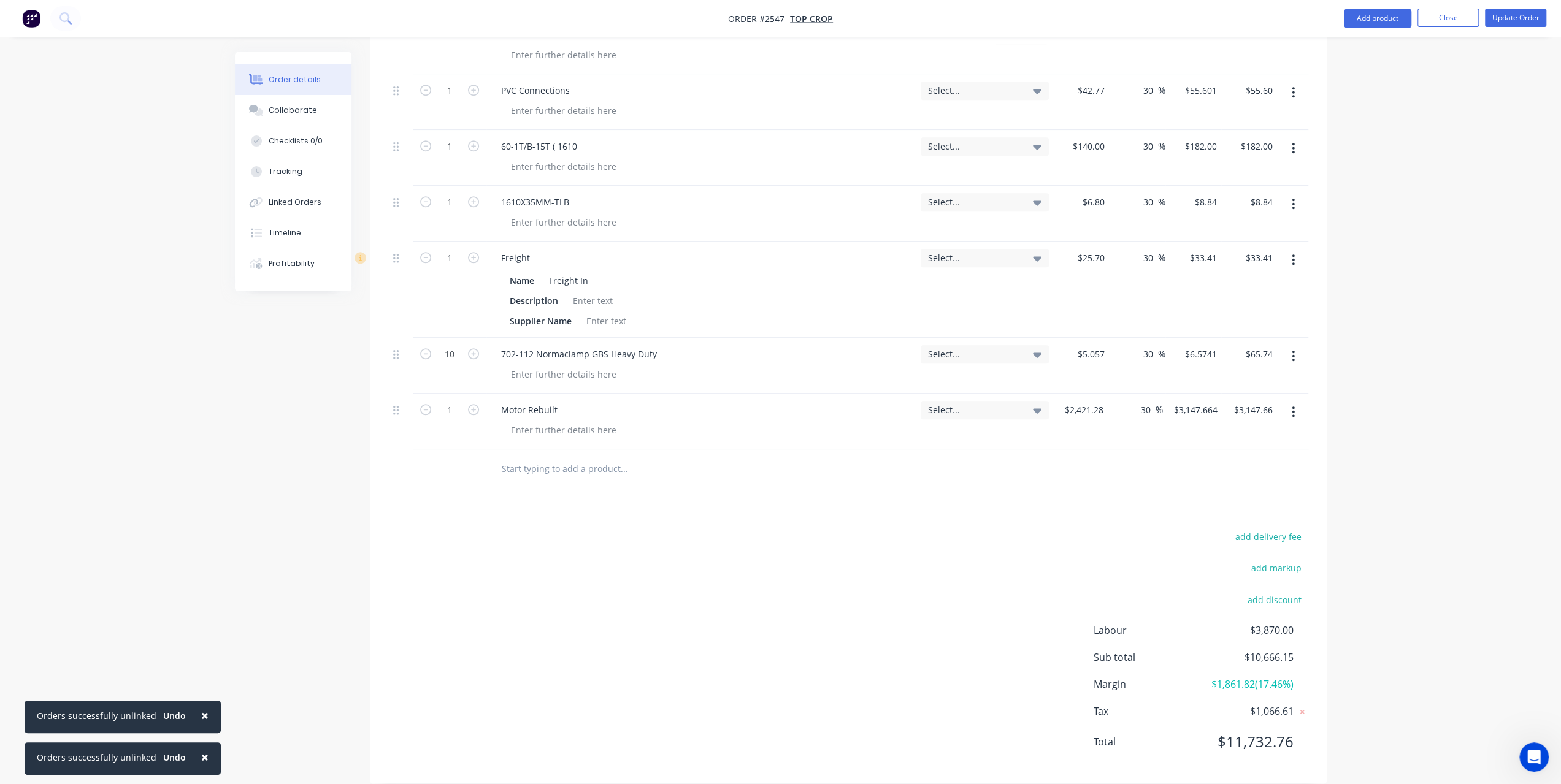
click at [524, 457] on input "text" at bounding box center [623, 469] width 245 height 24
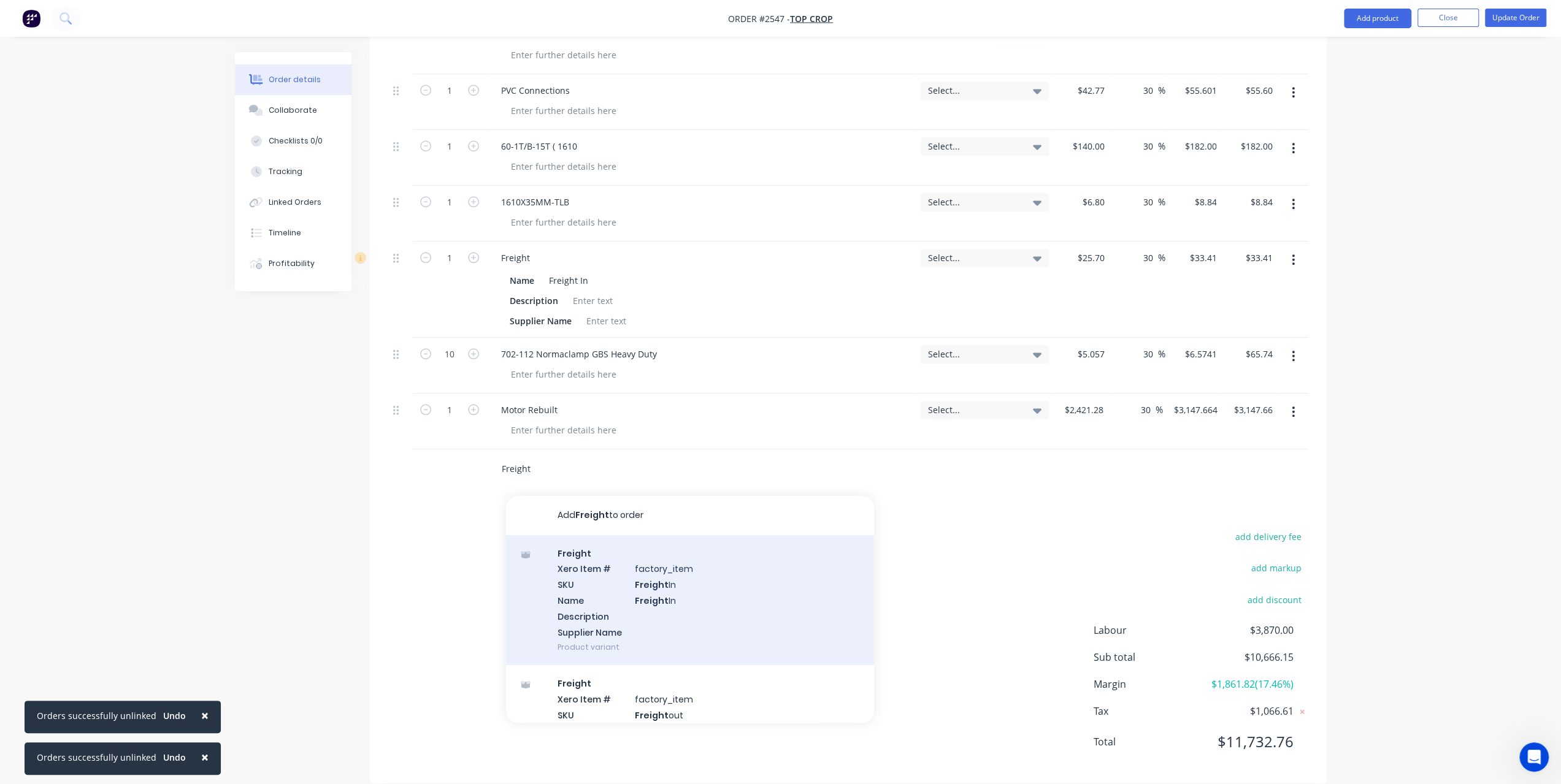
type input "Freight"
click at [673, 574] on div "Freight Xero Item # factory_item SKU Freight In Name Freight In Description Sup…" at bounding box center [690, 601] width 368 height 131
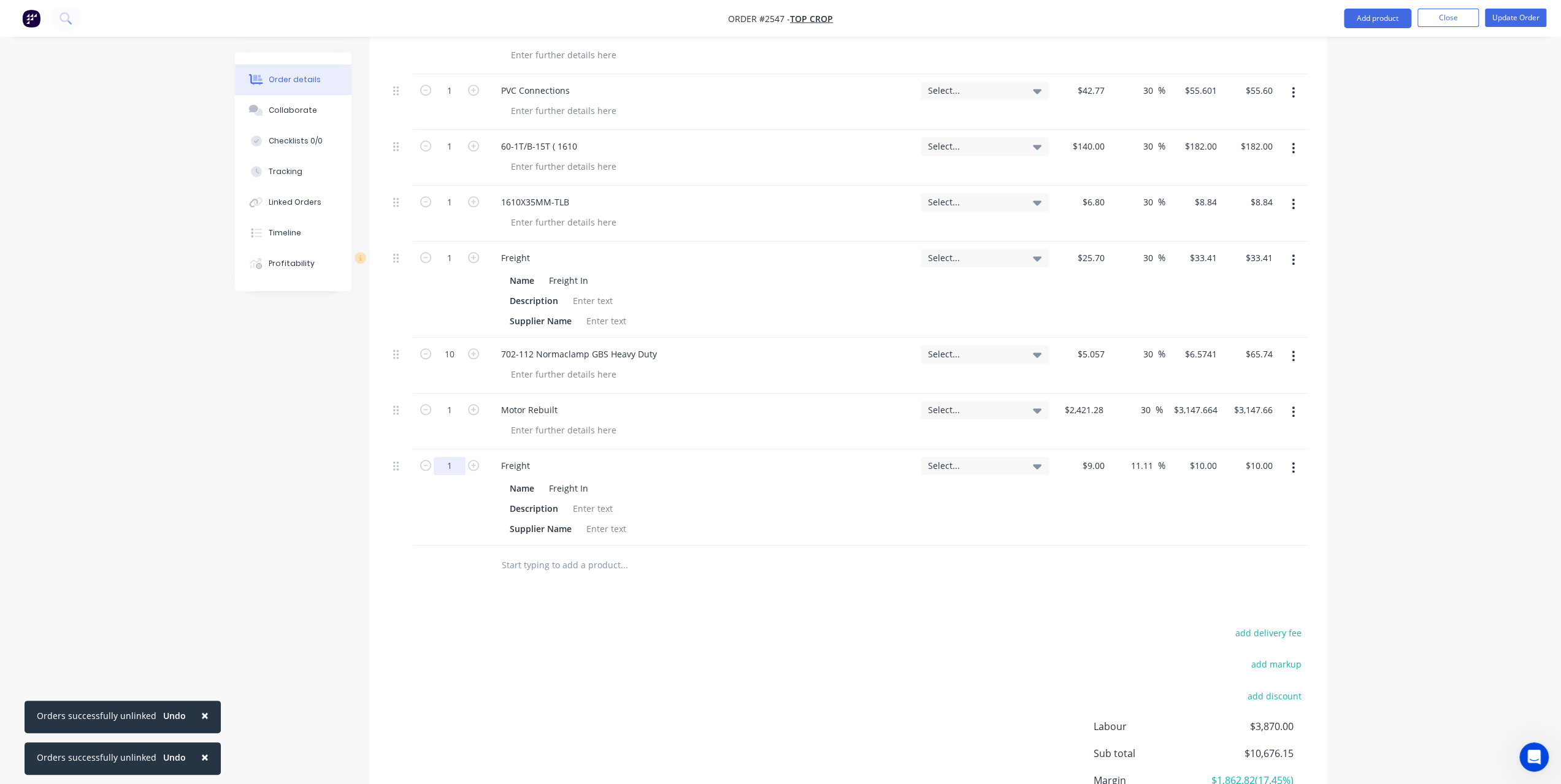
click at [457, 526] on div "1" at bounding box center [449, 498] width 74 height 96
click at [466, 576] on div "Products Show / Hide columns Add product Qty Tracking Category Cost Markup Pric…" at bounding box center [848, 145] width 957 height 1468
type input "2"
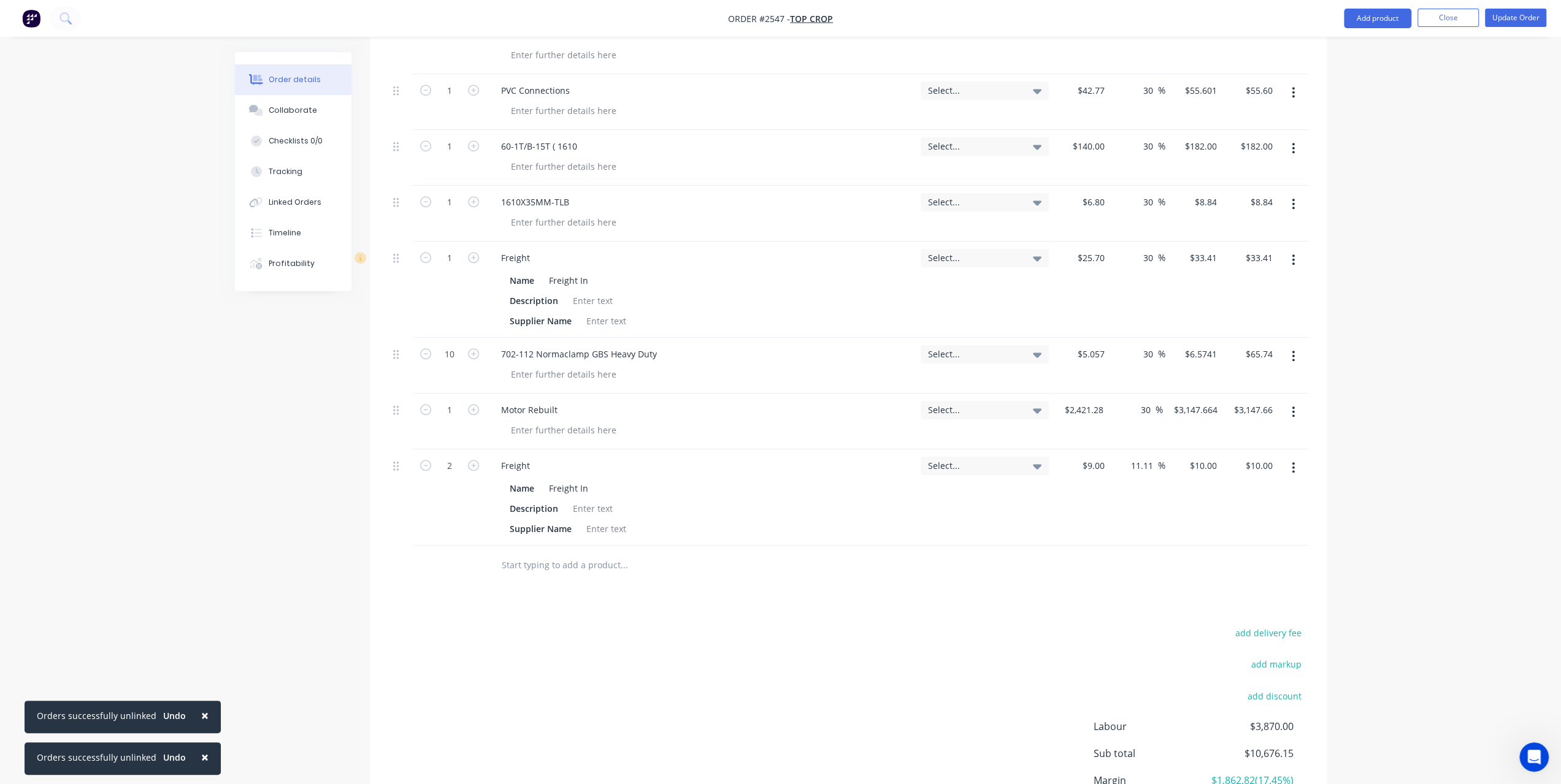
click at [1087, 450] on div "$9.00 $9.00" at bounding box center [1081, 498] width 55 height 96
type input "$20.00"
click at [1083, 450] on div "9 $9.00" at bounding box center [1081, 498] width 55 height 96
type input "$10.00"
type input "$11.1111"
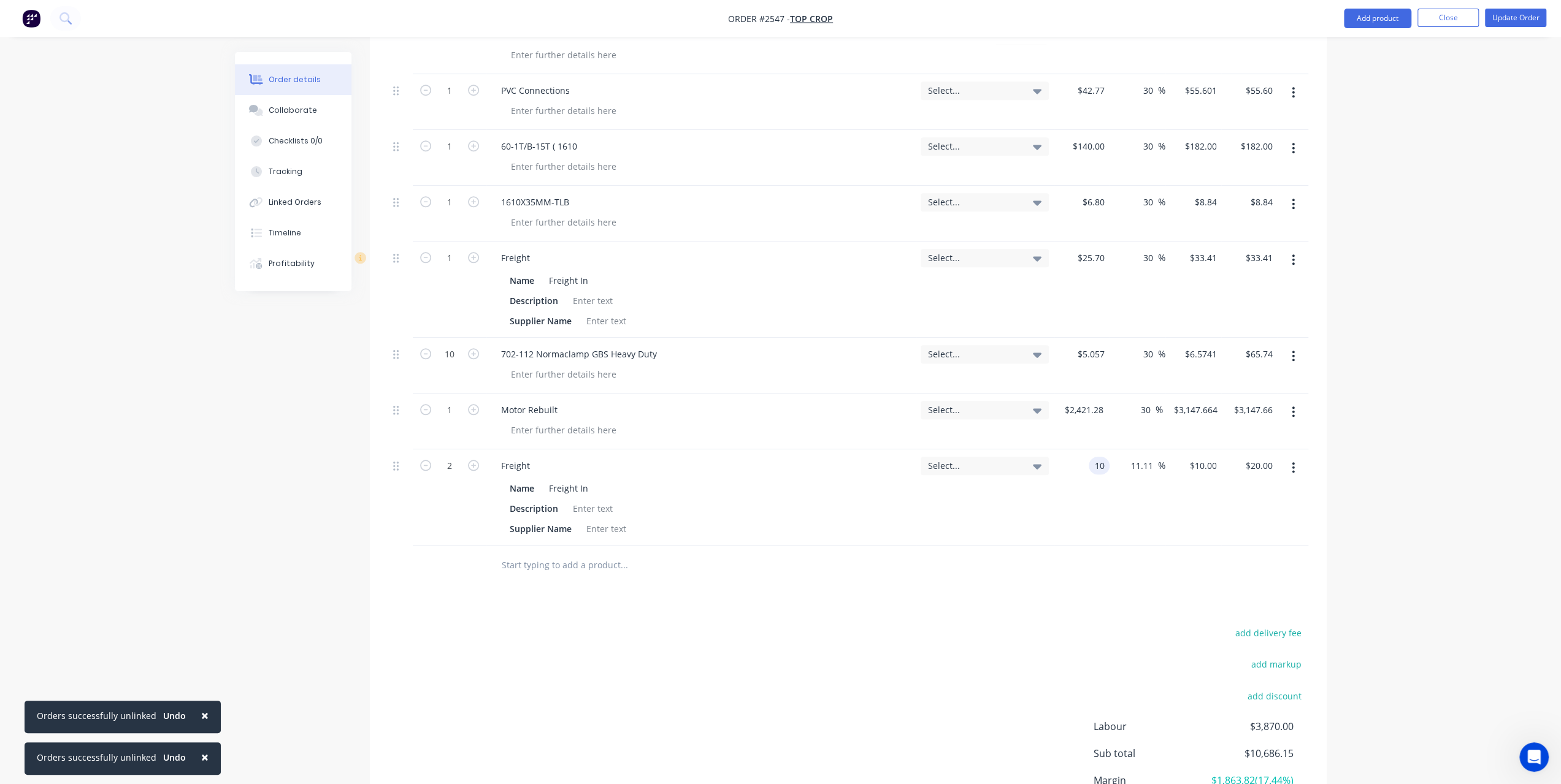
type input "$22.22"
type input "30"
type input "13"
type input "$26.00"
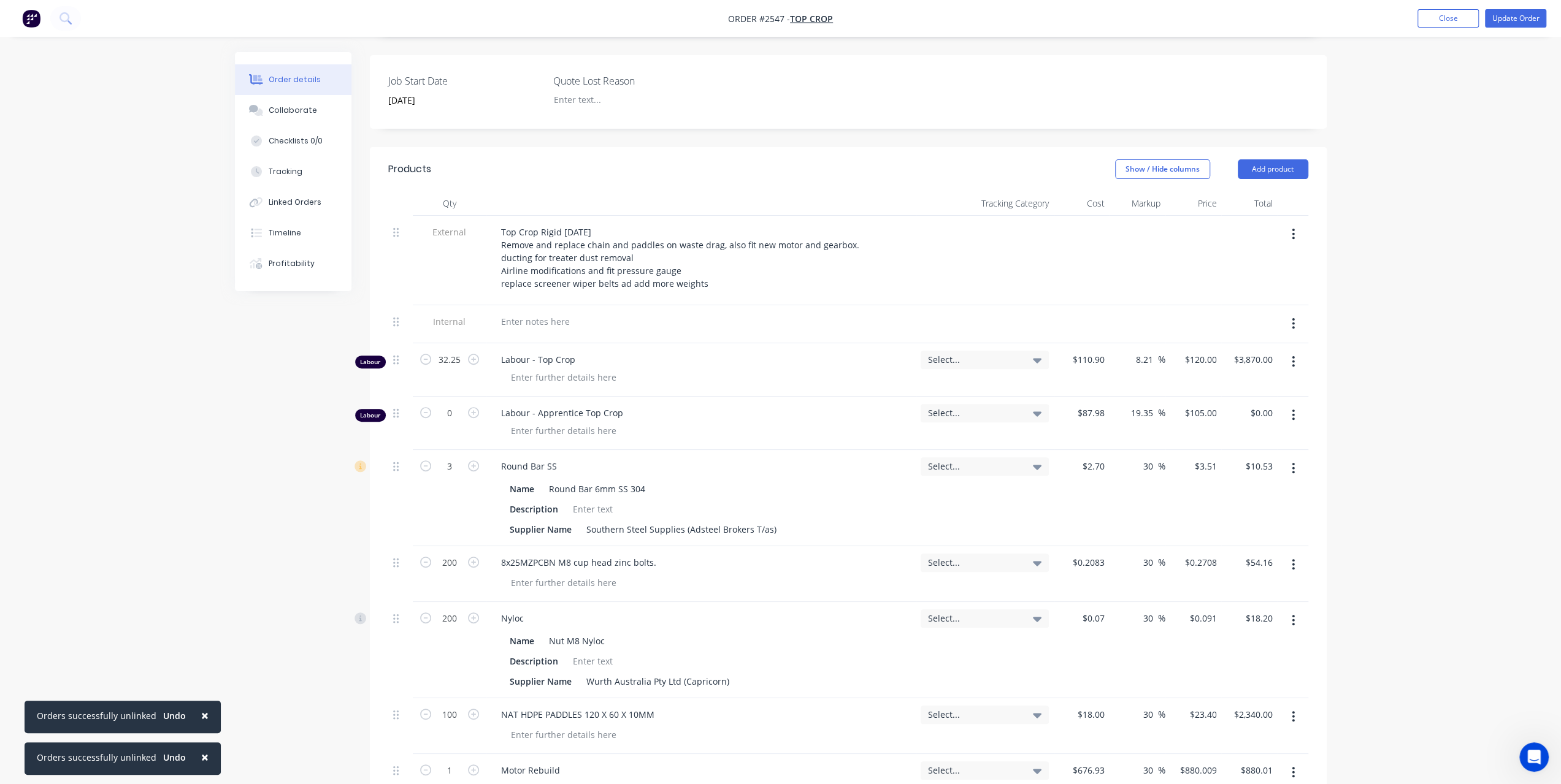
scroll to position [227, 0]
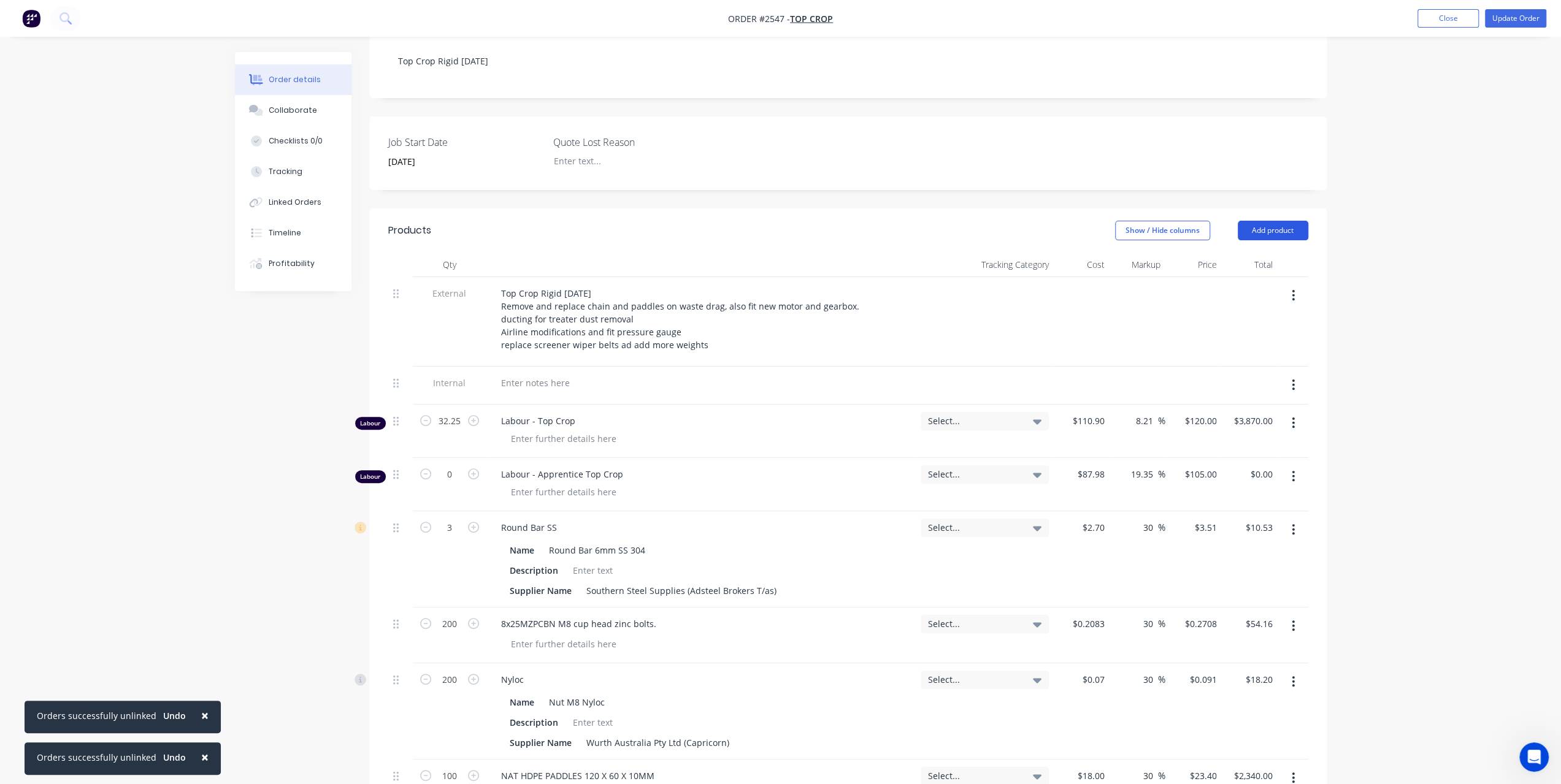
type input "$13.00"
click at [1285, 221] on button "Add product" at bounding box center [1273, 231] width 71 height 20
click at [1250, 400] on div "Notes (Internal)" at bounding box center [1250, 408] width 94 height 17
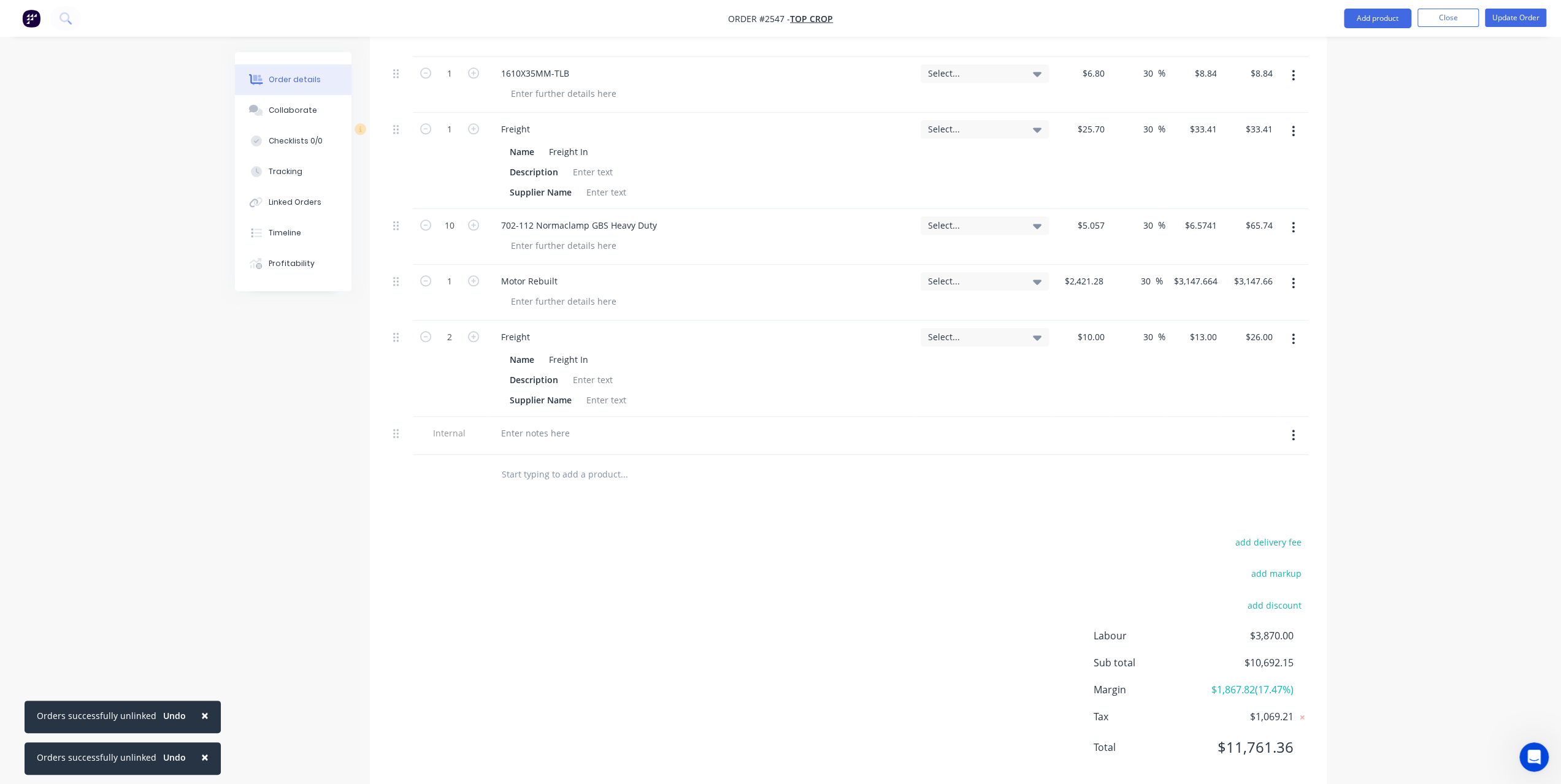
scroll to position [1158, 0]
click at [521, 419] on div at bounding box center [536, 428] width 88 height 17
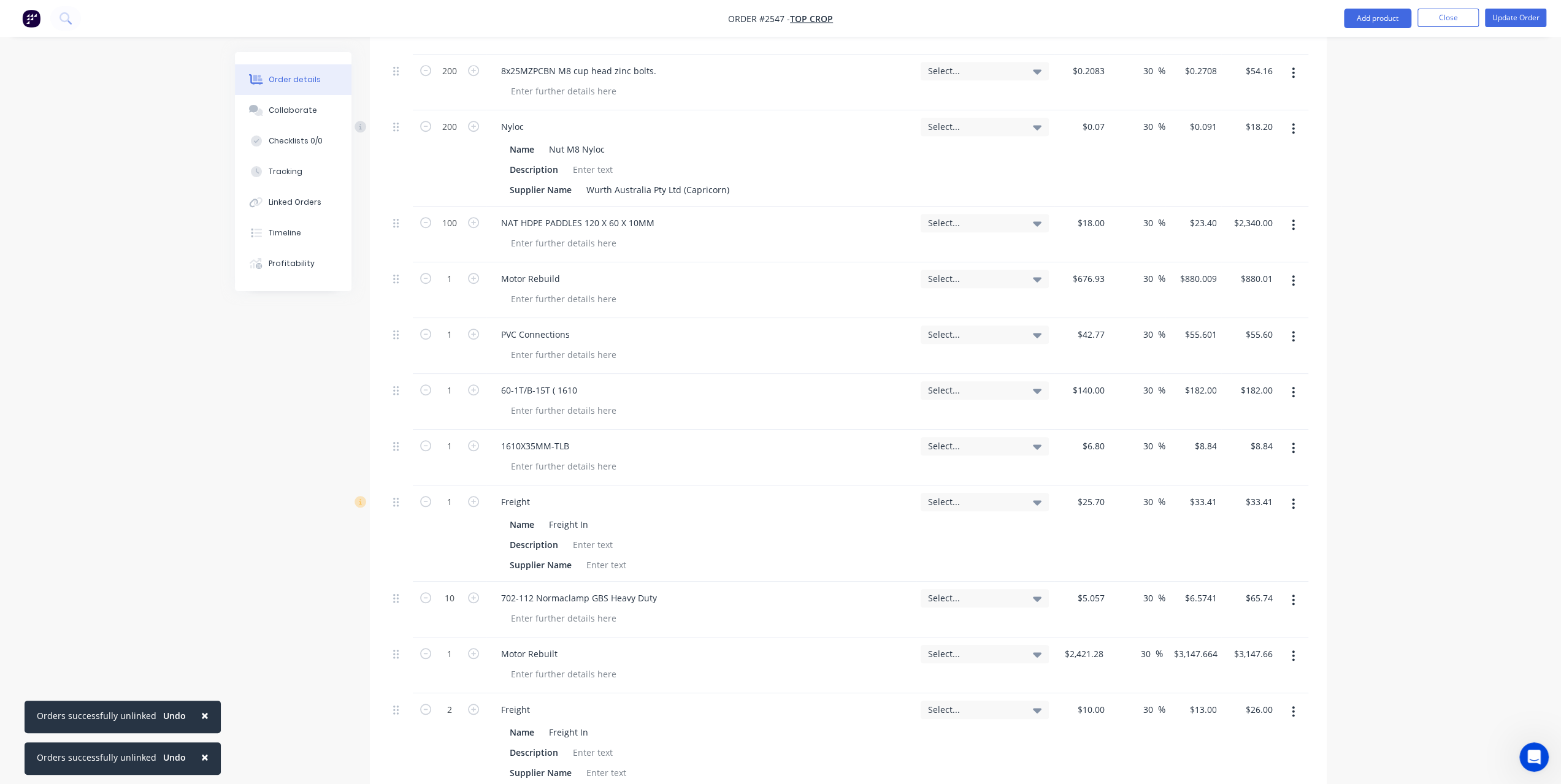
scroll to position [606, 0]
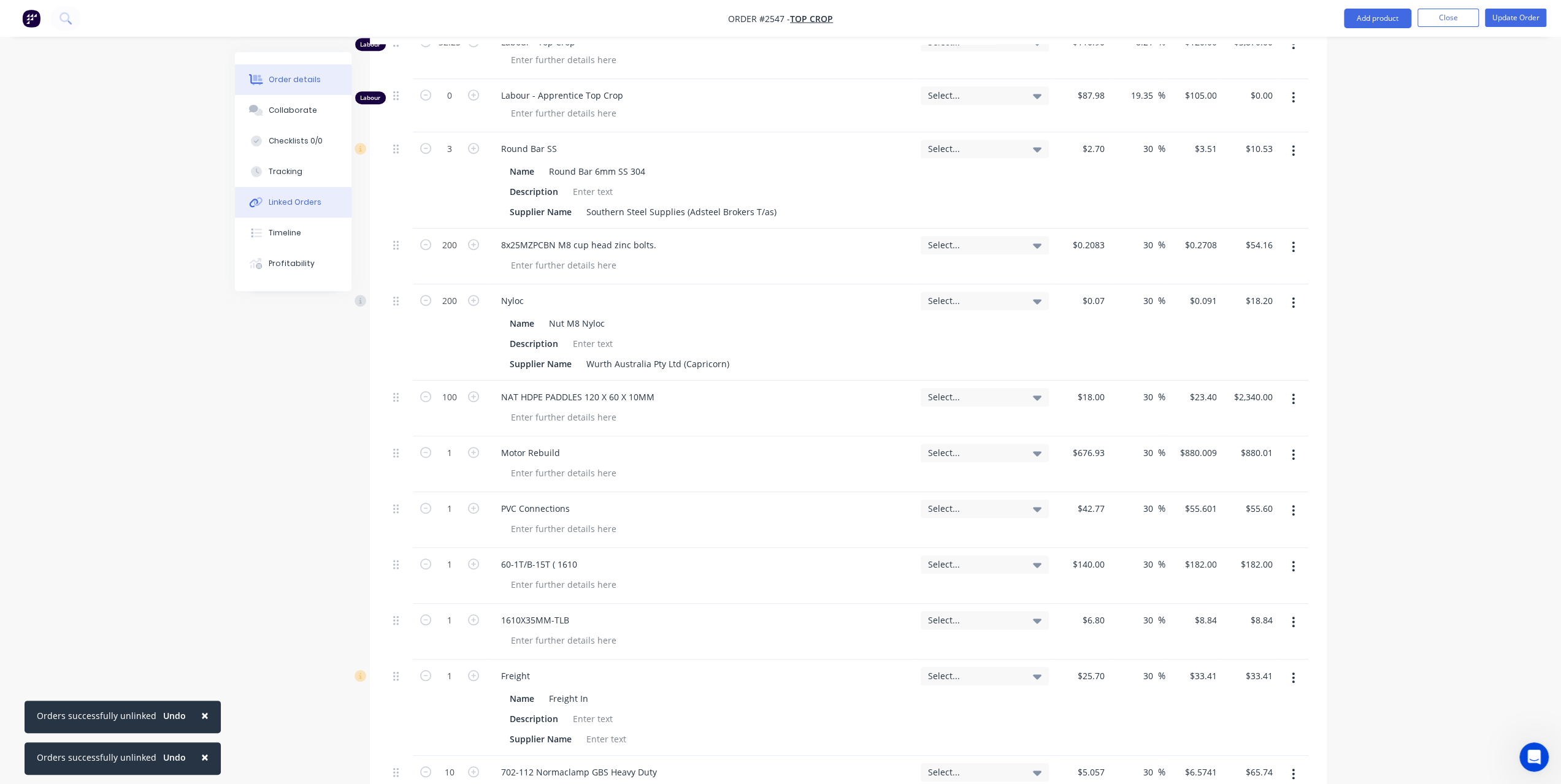
click at [302, 199] on div "Linked Orders" at bounding box center [295, 202] width 52 height 11
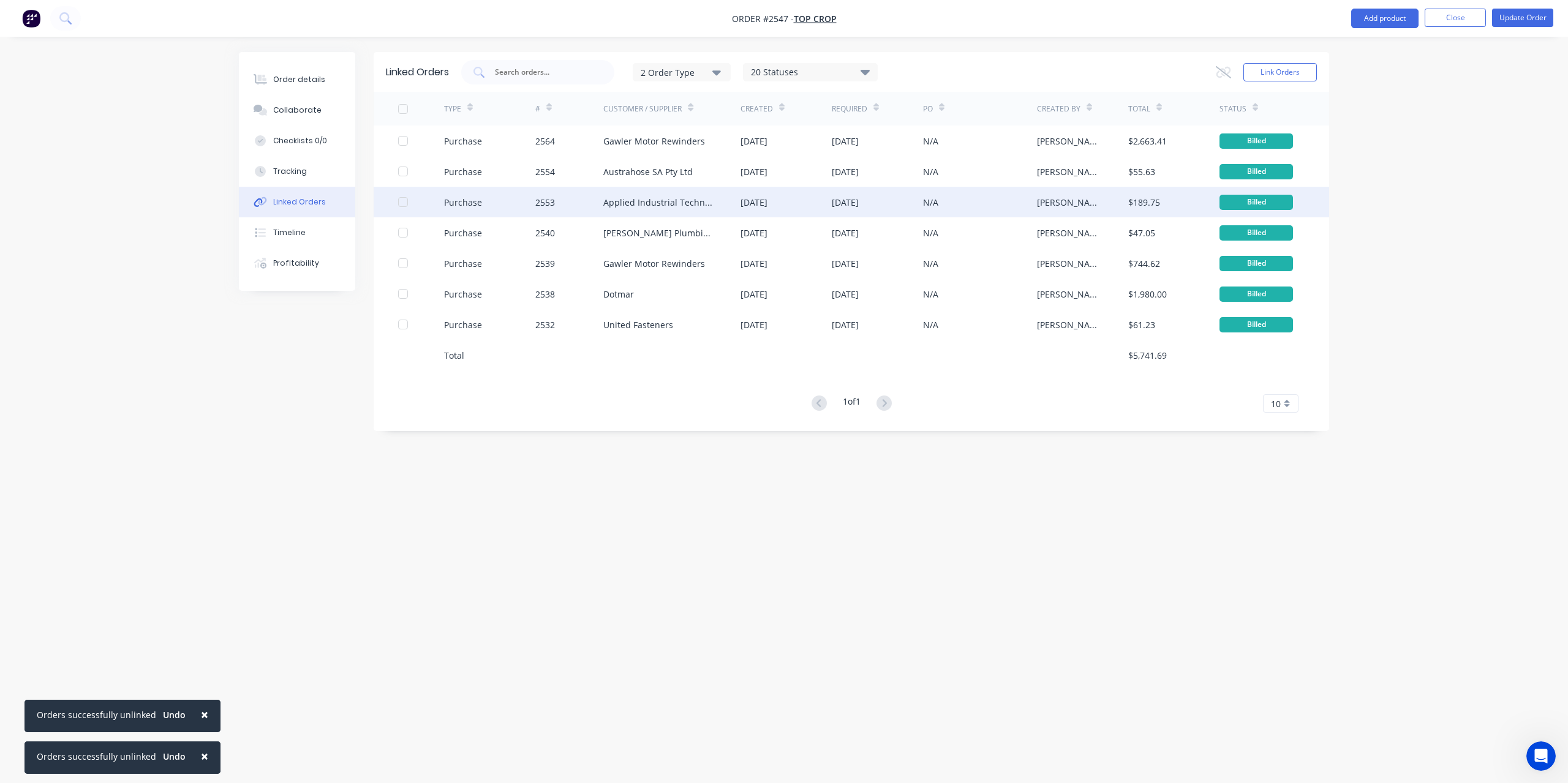
click at [634, 203] on div "Applied Industrial Technologies Pty Ltd" at bounding box center [660, 202] width 113 height 13
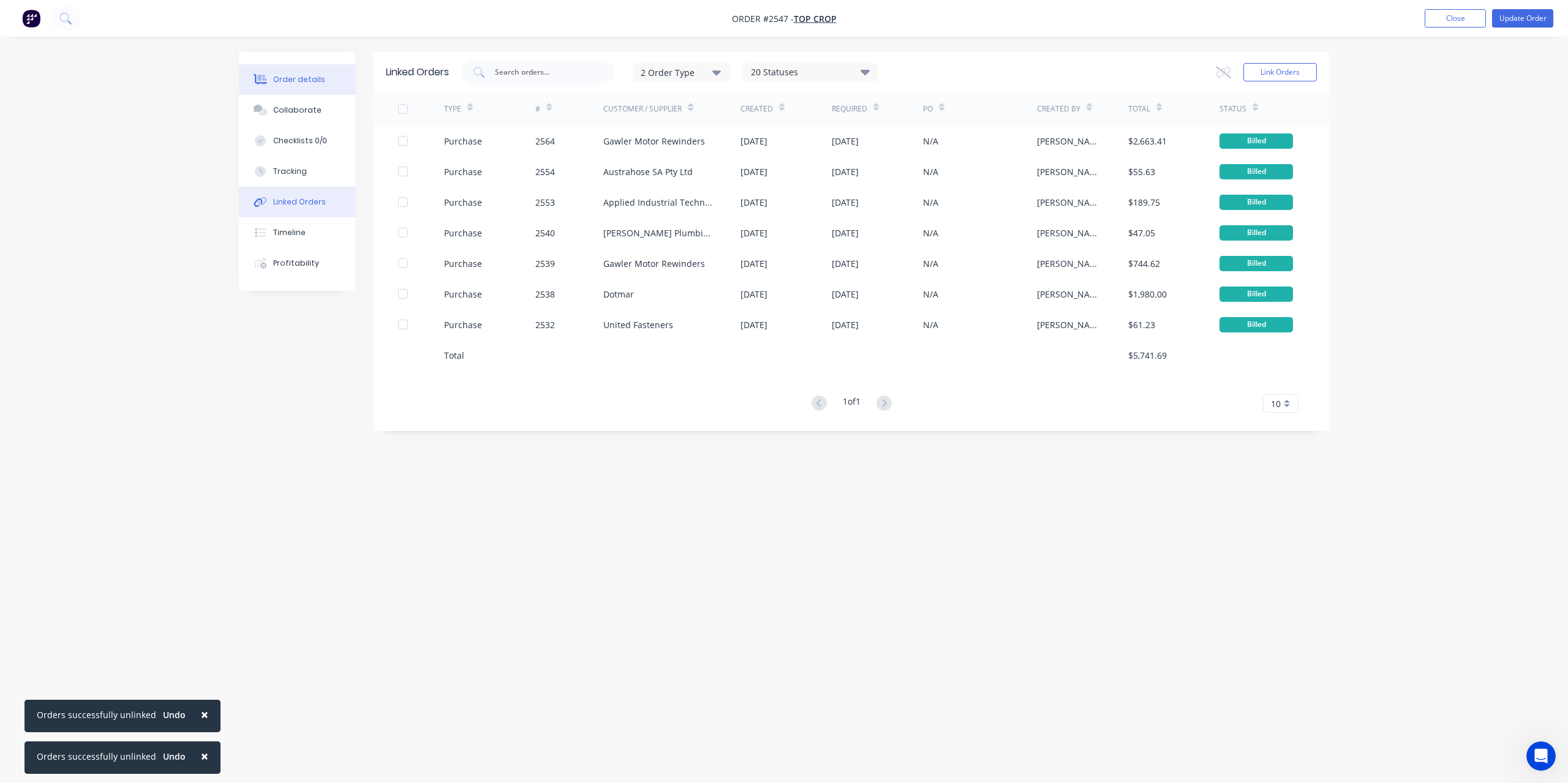
click at [297, 77] on div "Order details" at bounding box center [299, 80] width 52 height 11
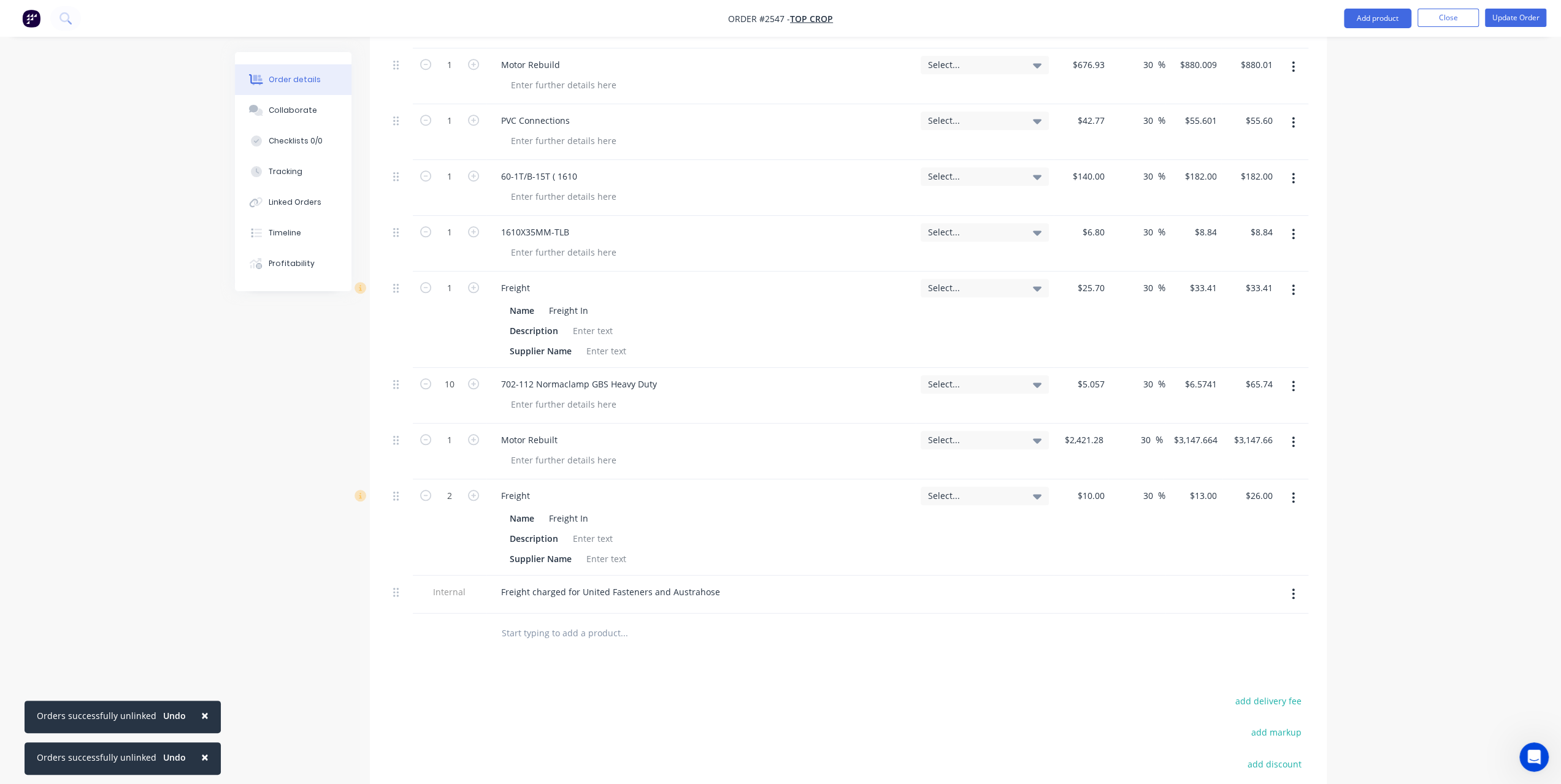
scroll to position [1096, 0]
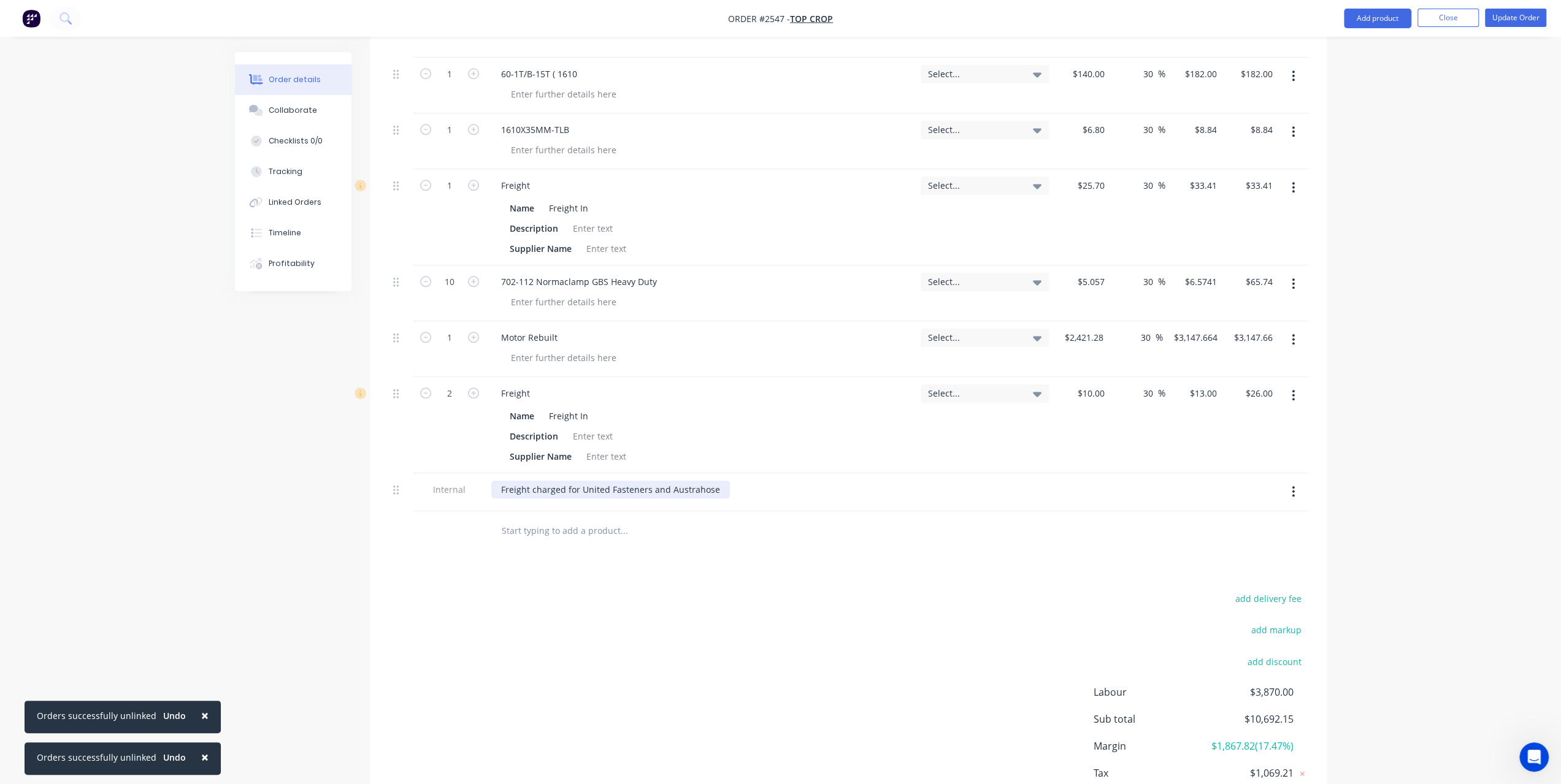
click at [714, 481] on div "Freight charged for United Fasteners and Austrahose" at bounding box center [611, 489] width 239 height 17
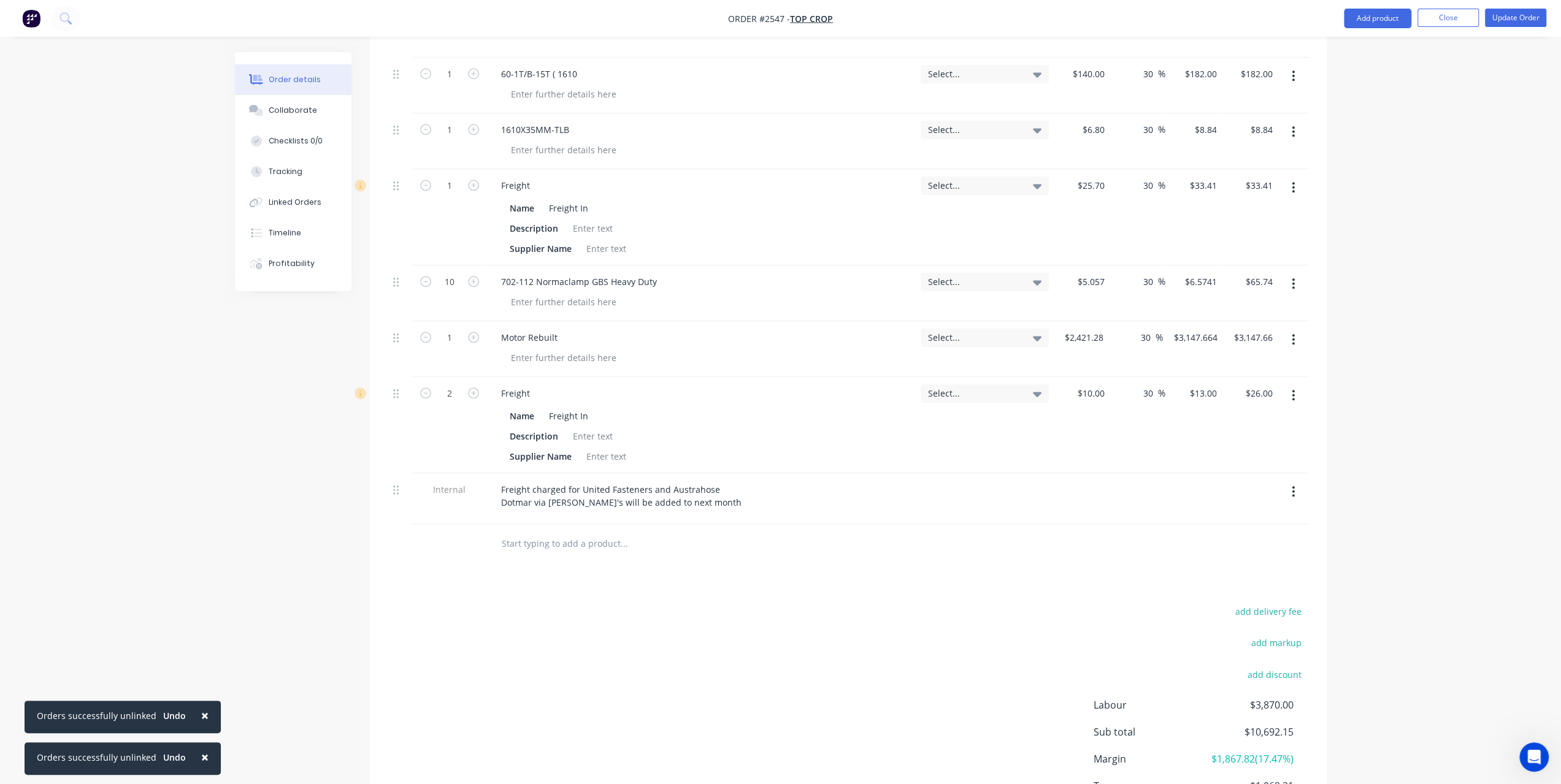
click at [1507, 19] on button "Update Order" at bounding box center [1515, 17] width 62 height 18
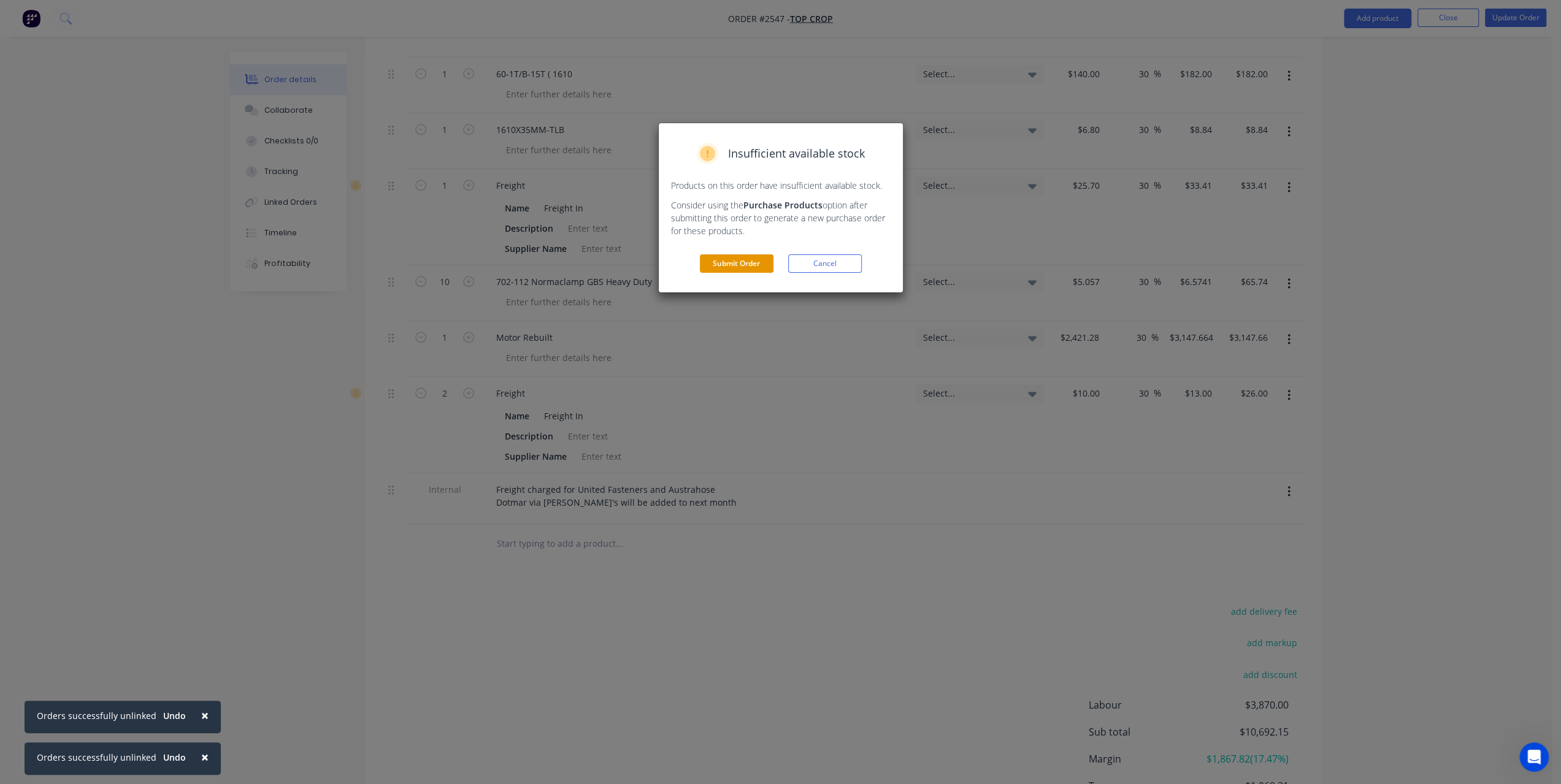
click at [713, 263] on button "Submit Order" at bounding box center [736, 264] width 74 height 18
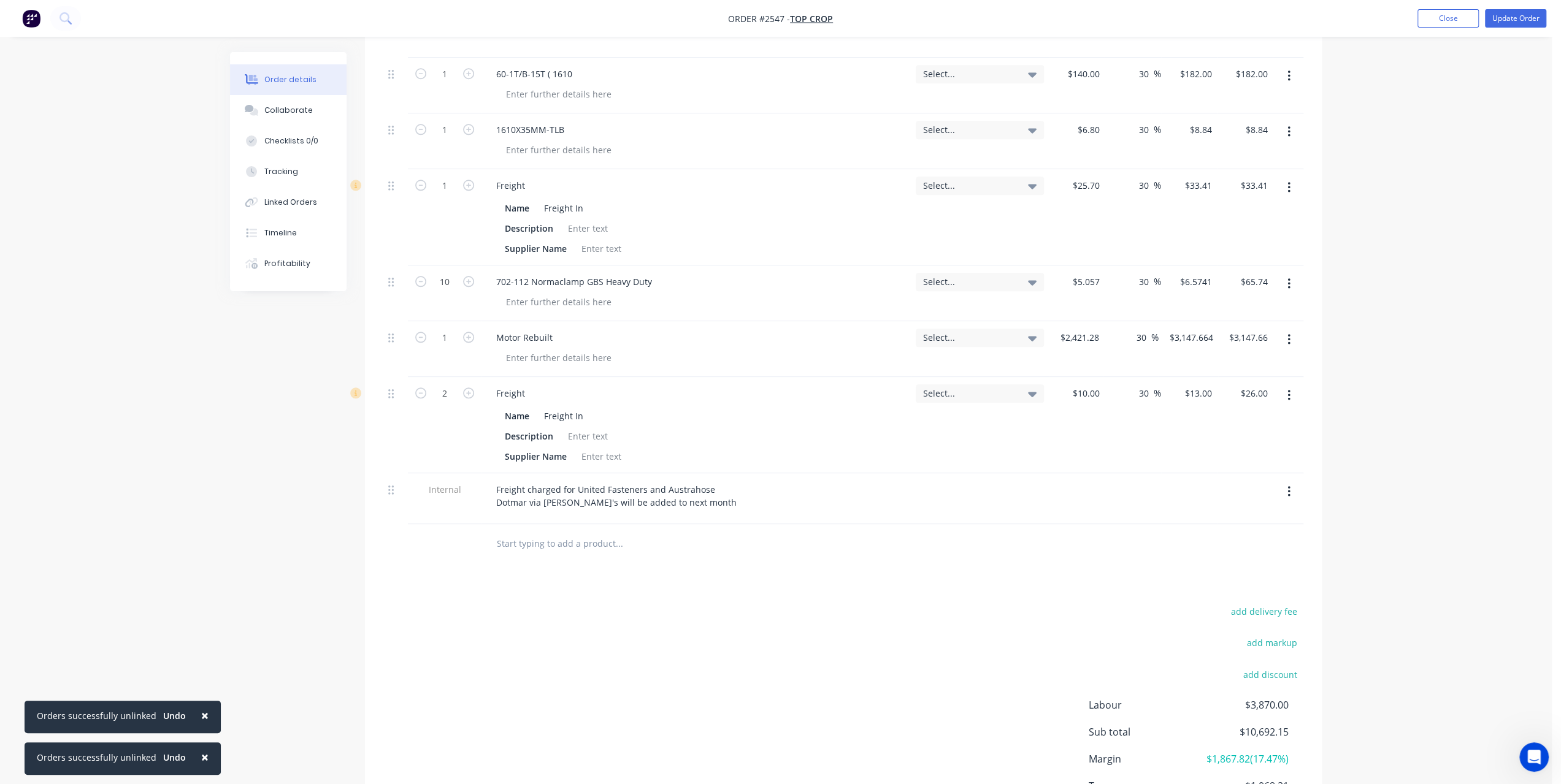
scroll to position [0, 0]
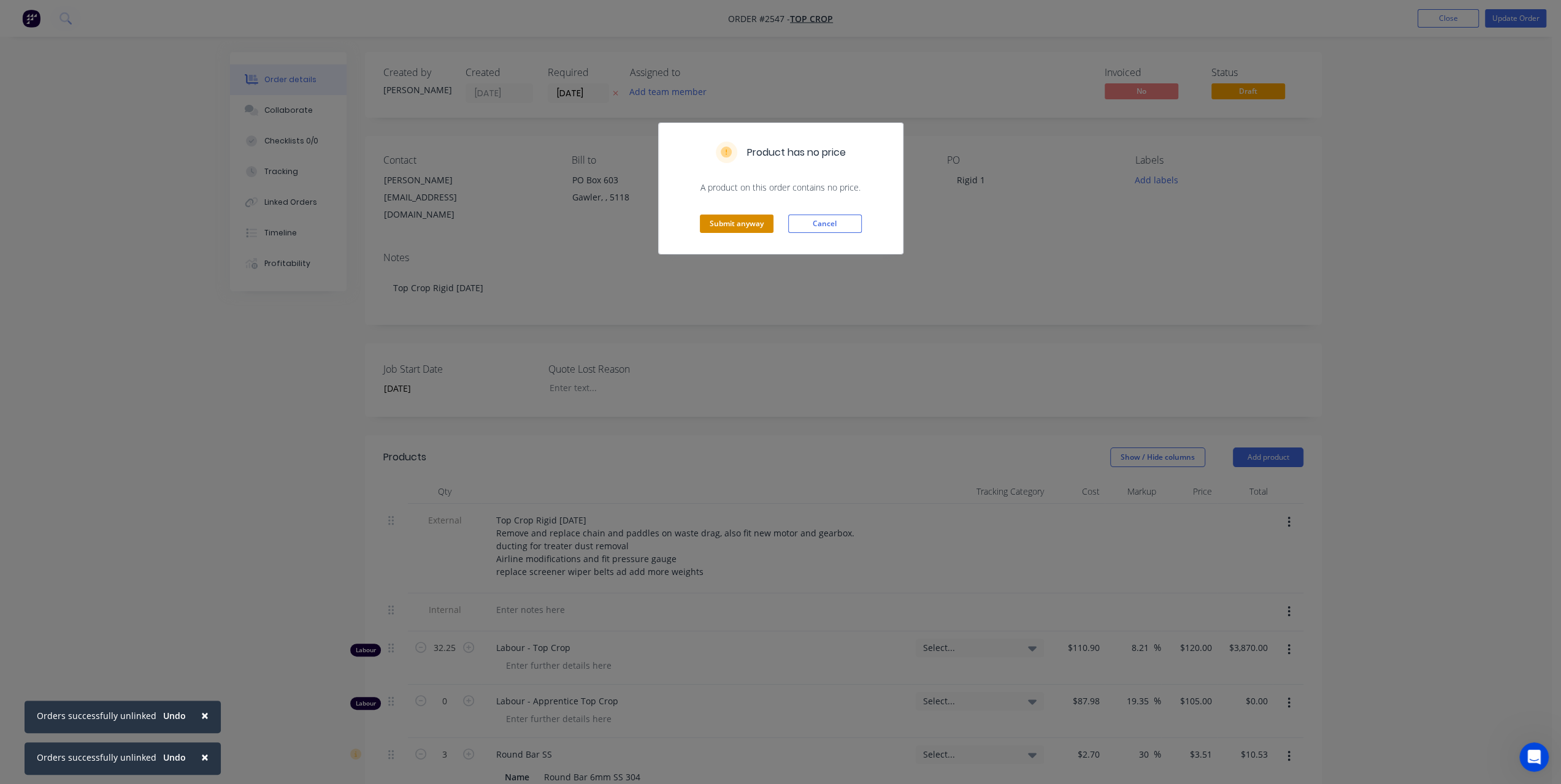
click at [746, 223] on button "Submit anyway" at bounding box center [736, 224] width 74 height 18
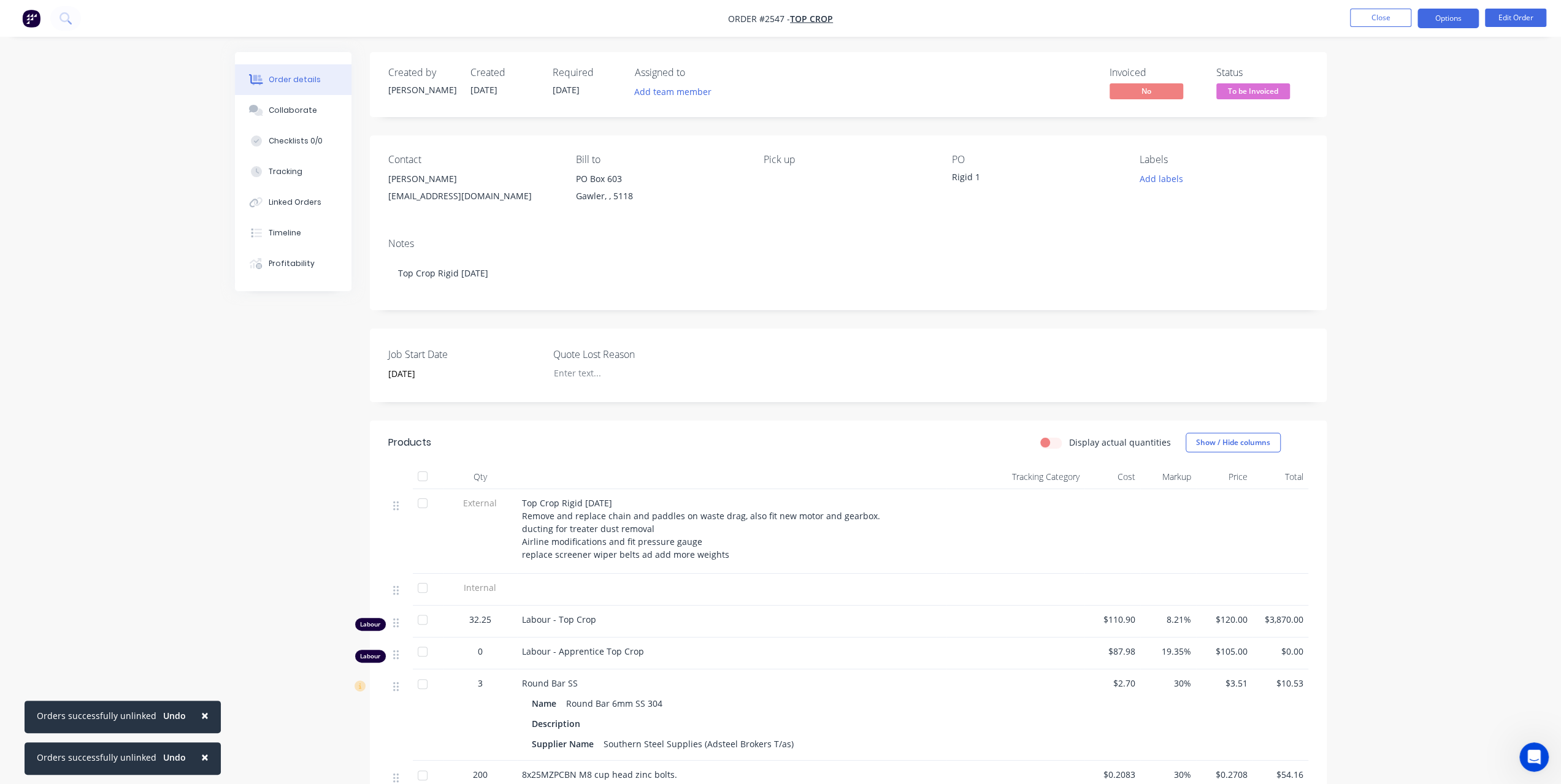
click at [1466, 20] on button "Options" at bounding box center [1448, 18] width 62 height 20
click at [1416, 77] on div "Invoice" at bounding box center [1411, 74] width 113 height 17
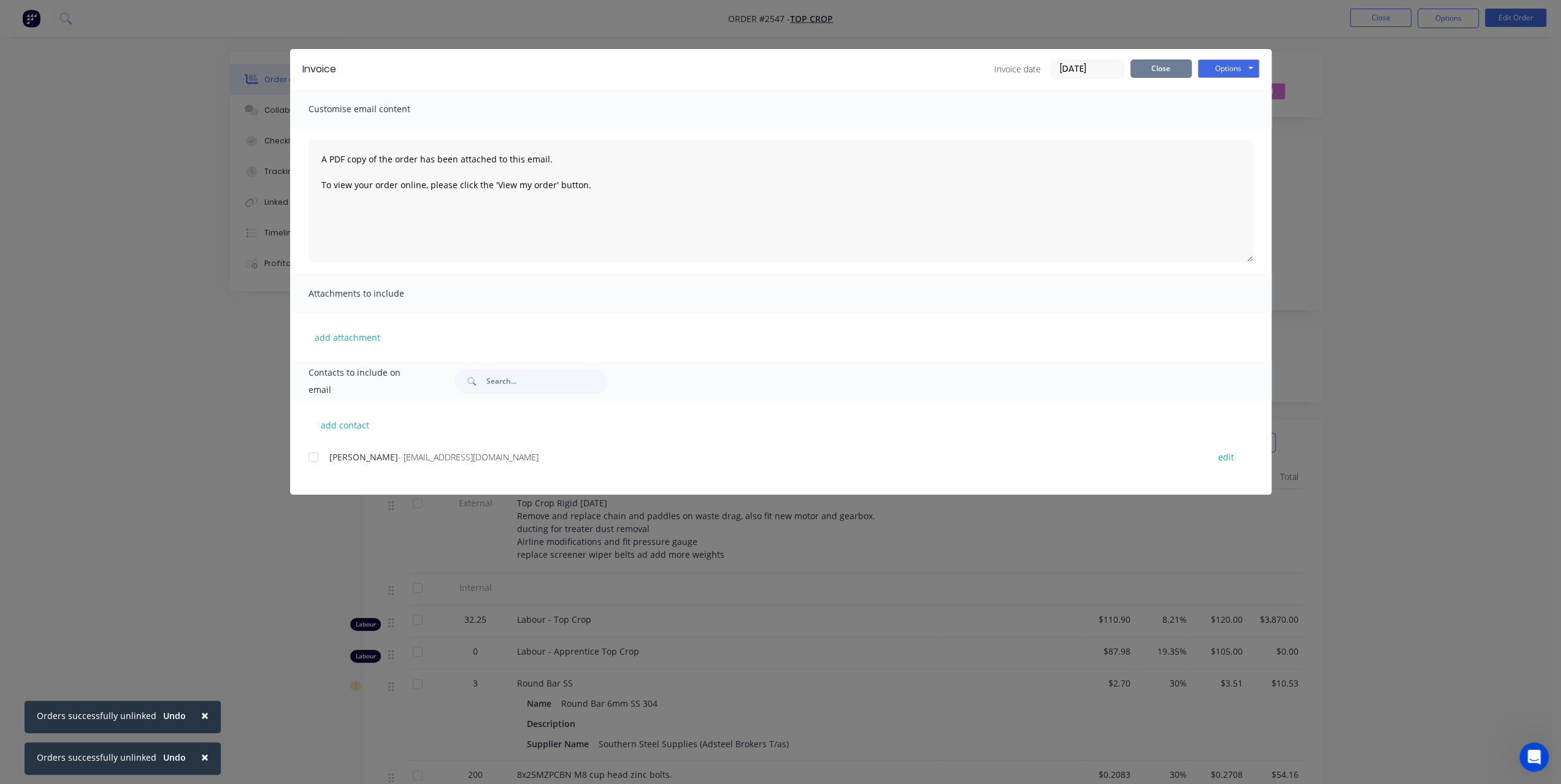
drag, startPoint x: 1187, startPoint y: 74, endPoint x: 1265, endPoint y: 116, distance: 88.6
click at [1265, 116] on div "Invoice Invoice date 29/08/25 Close Options Preview Print Email Customise email…" at bounding box center [781, 272] width 982 height 446
click at [1249, 63] on button "Options" at bounding box center [1228, 68] width 62 height 18
click at [1240, 94] on button "Preview" at bounding box center [1236, 90] width 78 height 21
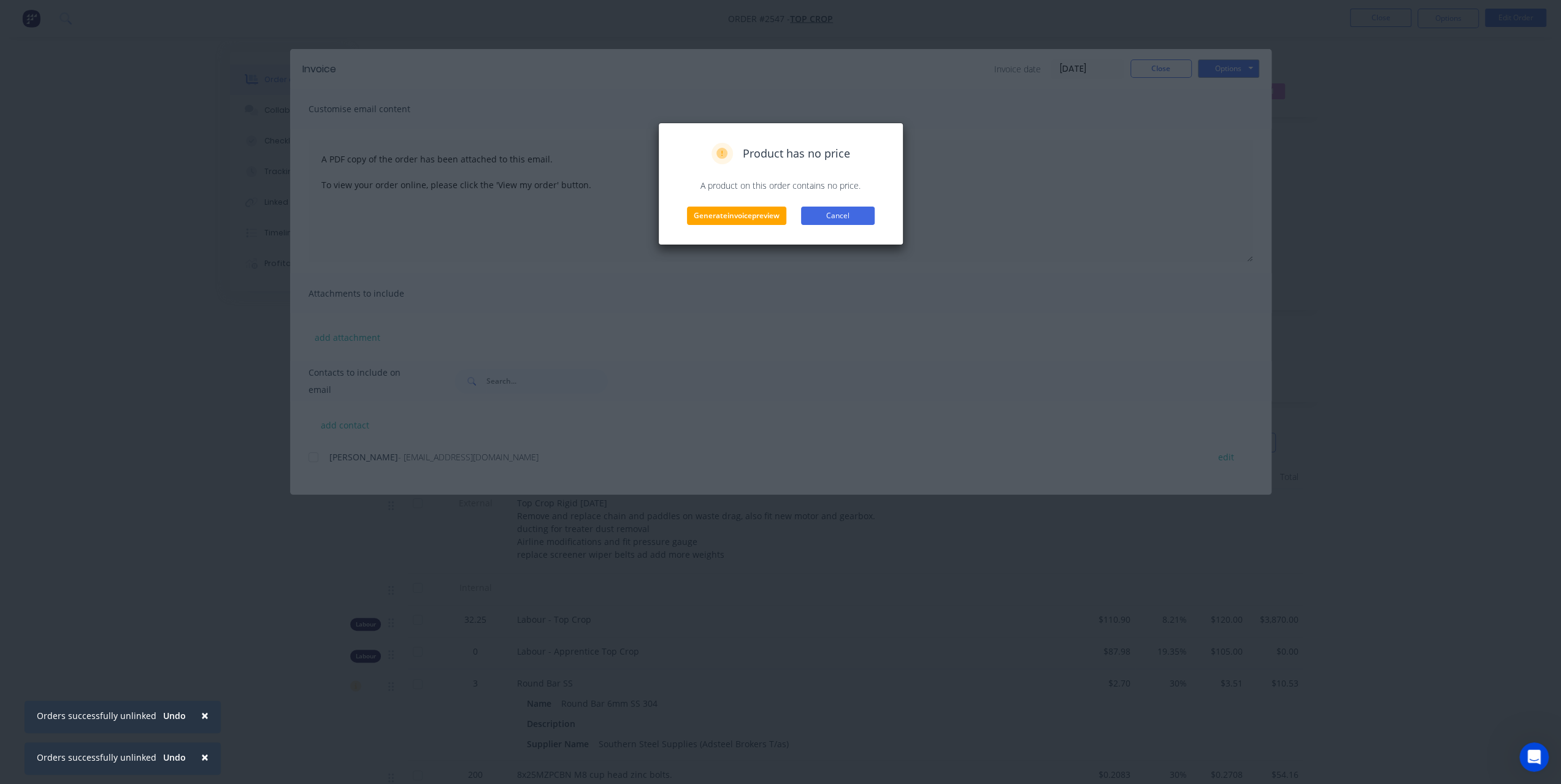
click at [815, 211] on button "Cancel" at bounding box center [837, 216] width 74 height 18
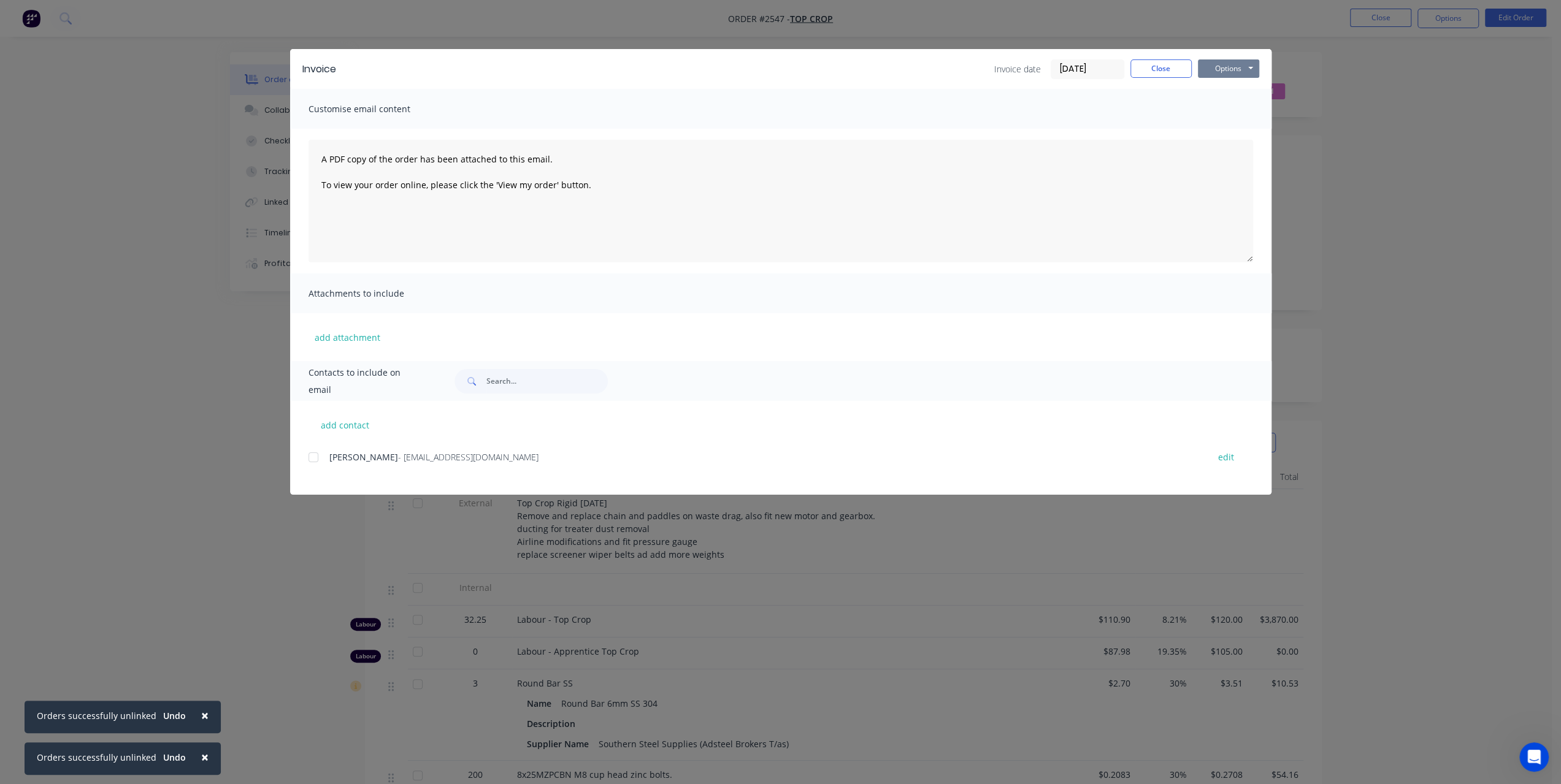
click at [1223, 67] on button "Options" at bounding box center [1228, 68] width 62 height 18
click at [1224, 95] on button "Preview" at bounding box center [1236, 90] width 78 height 21
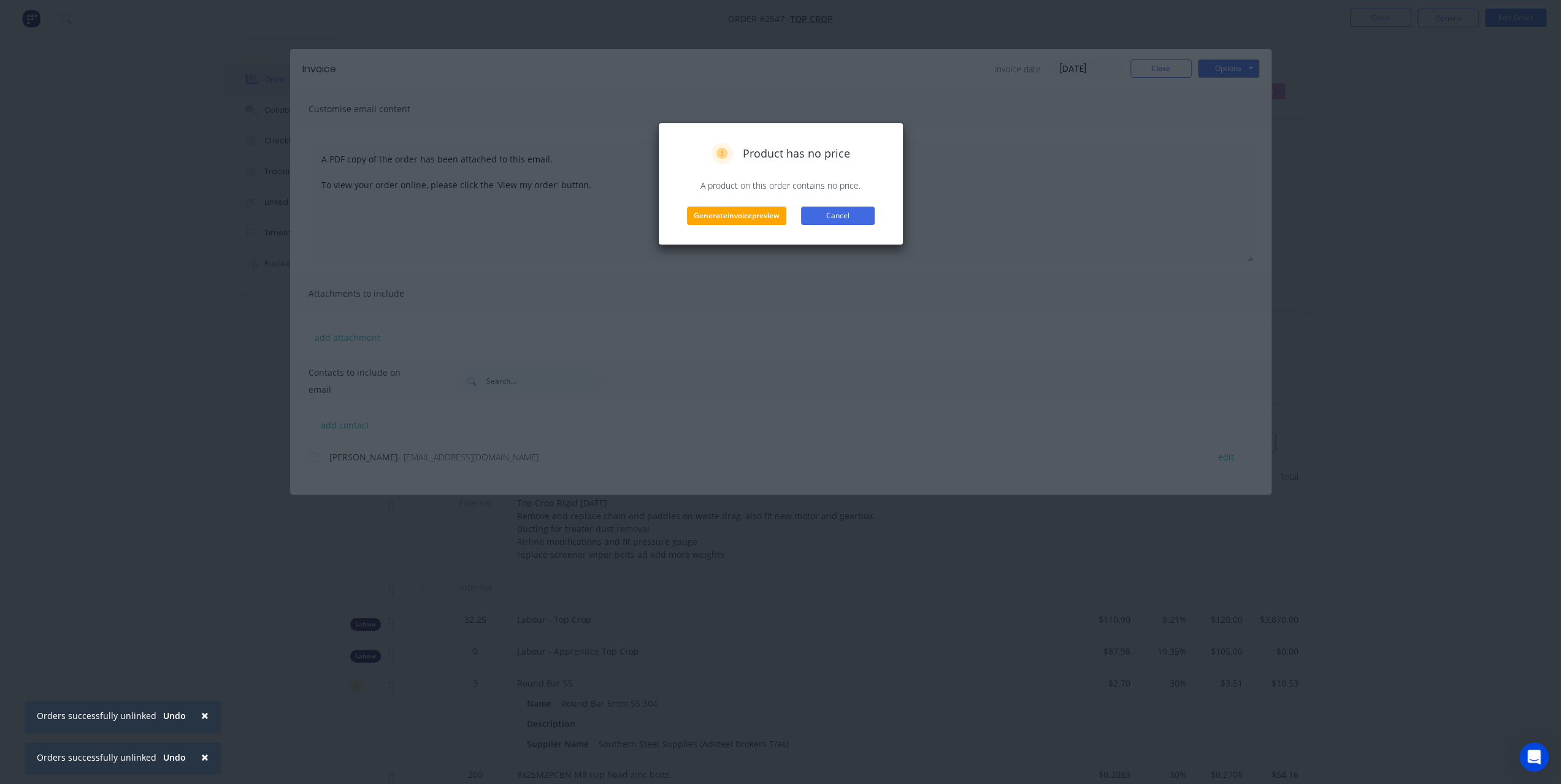
click at [851, 211] on button "Cancel" at bounding box center [837, 216] width 74 height 18
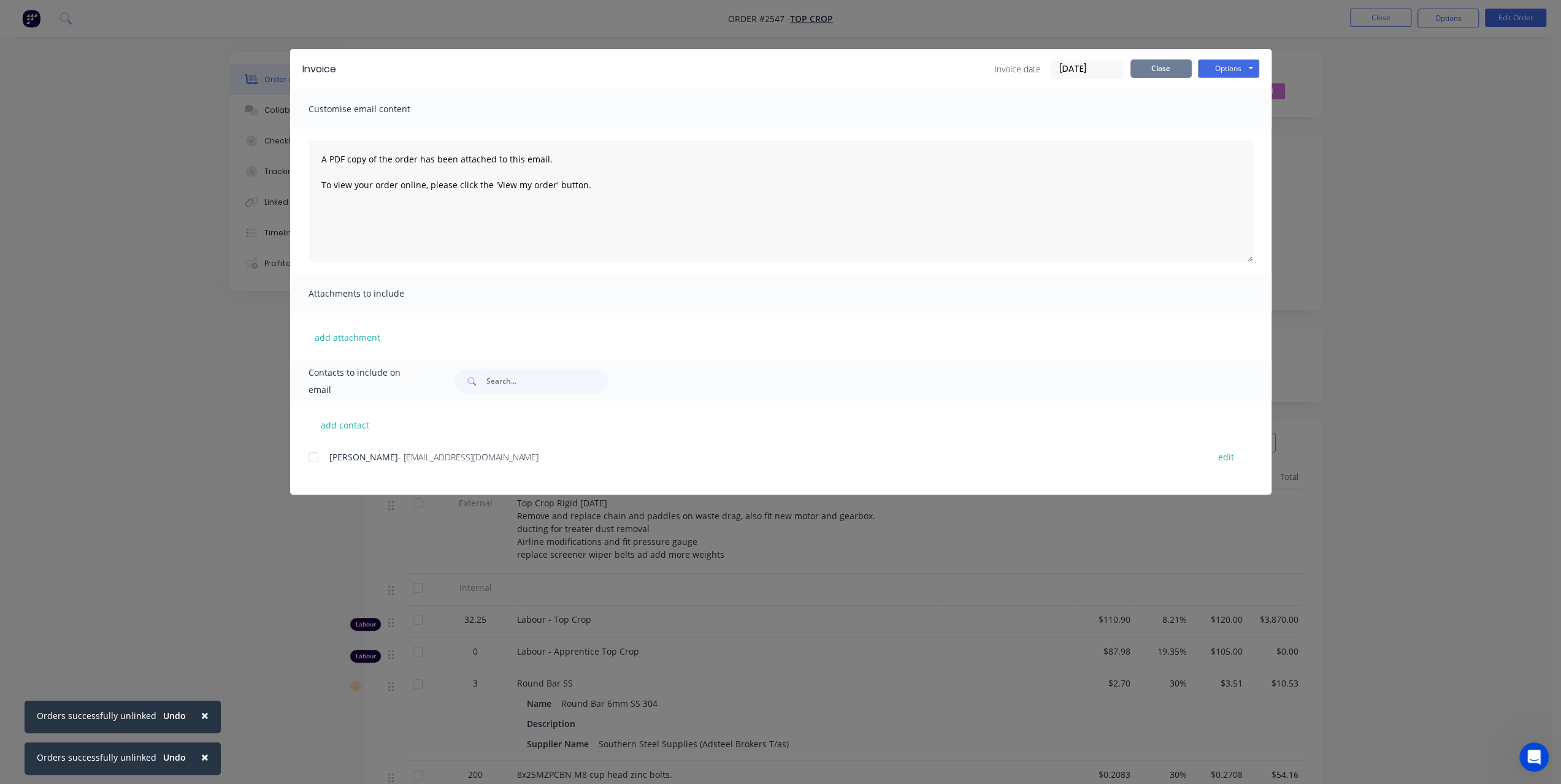
click at [1155, 68] on button "Close" at bounding box center [1161, 68] width 62 height 18
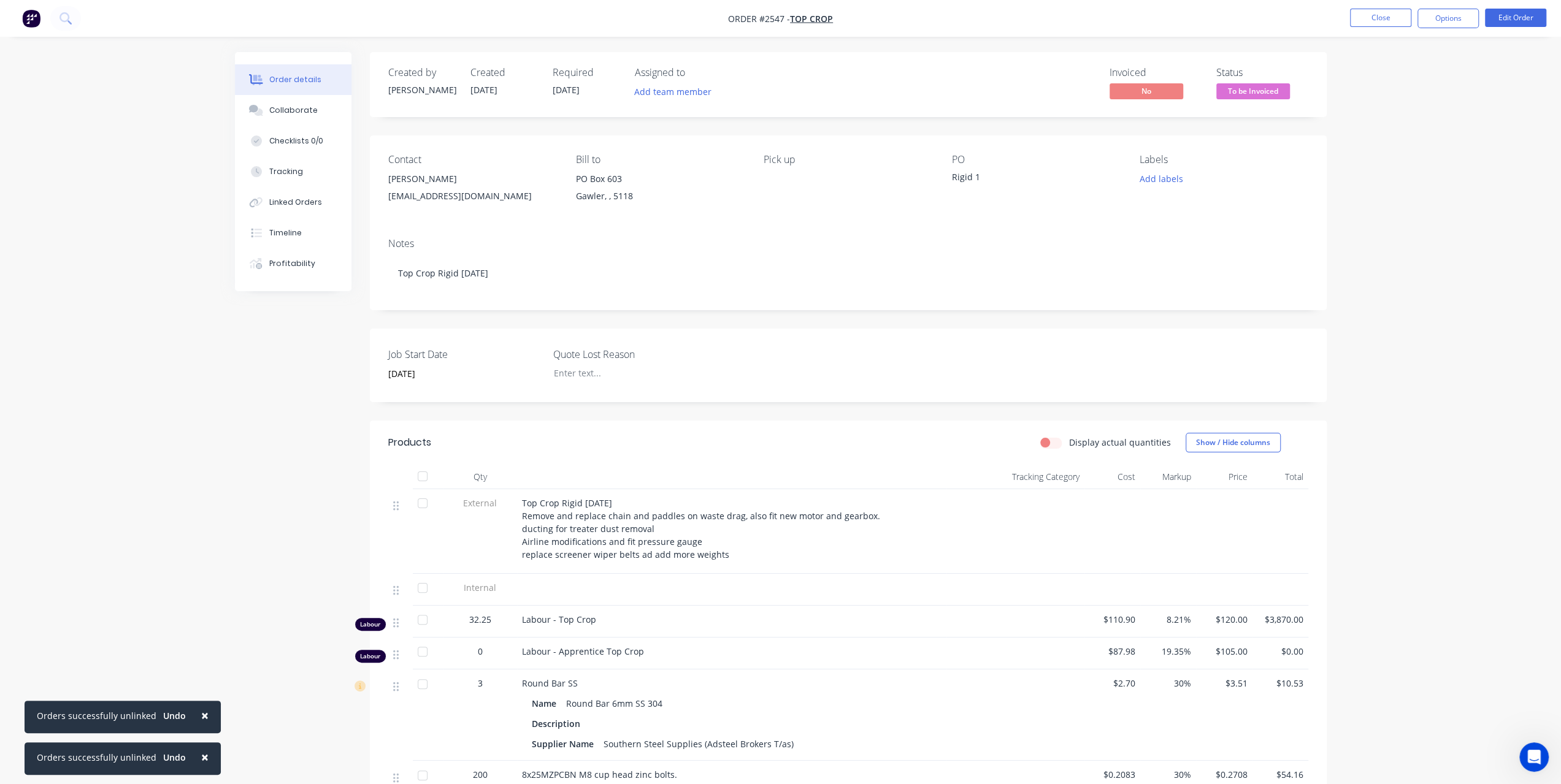
scroll to position [122, 0]
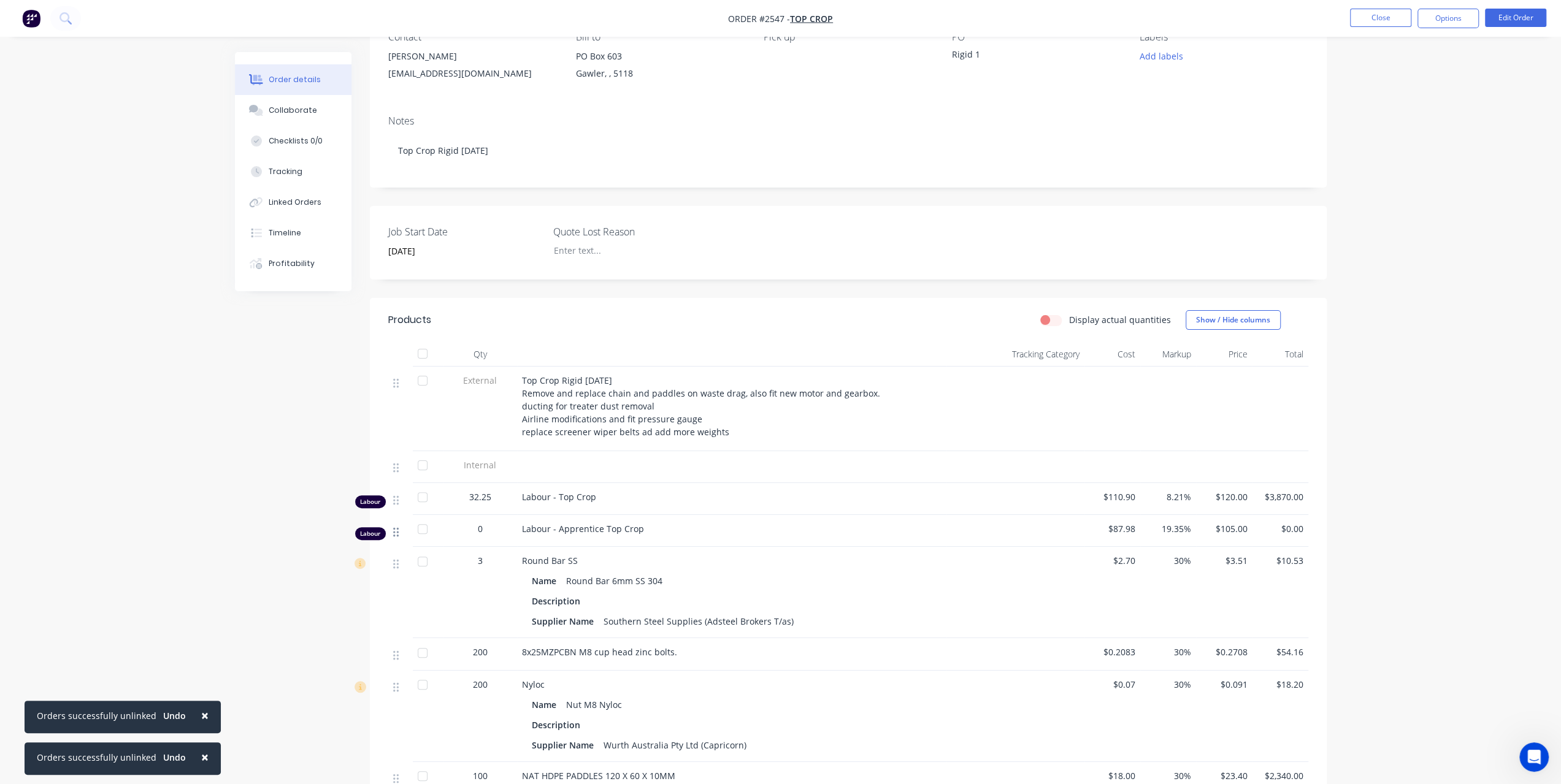
click at [394, 530] on icon at bounding box center [395, 532] width 5 height 11
drag, startPoint x: 397, startPoint y: 536, endPoint x: 1510, endPoint y: 20, distance: 1226.8
click at [1510, 20] on button "Edit Order" at bounding box center [1515, 17] width 62 height 18
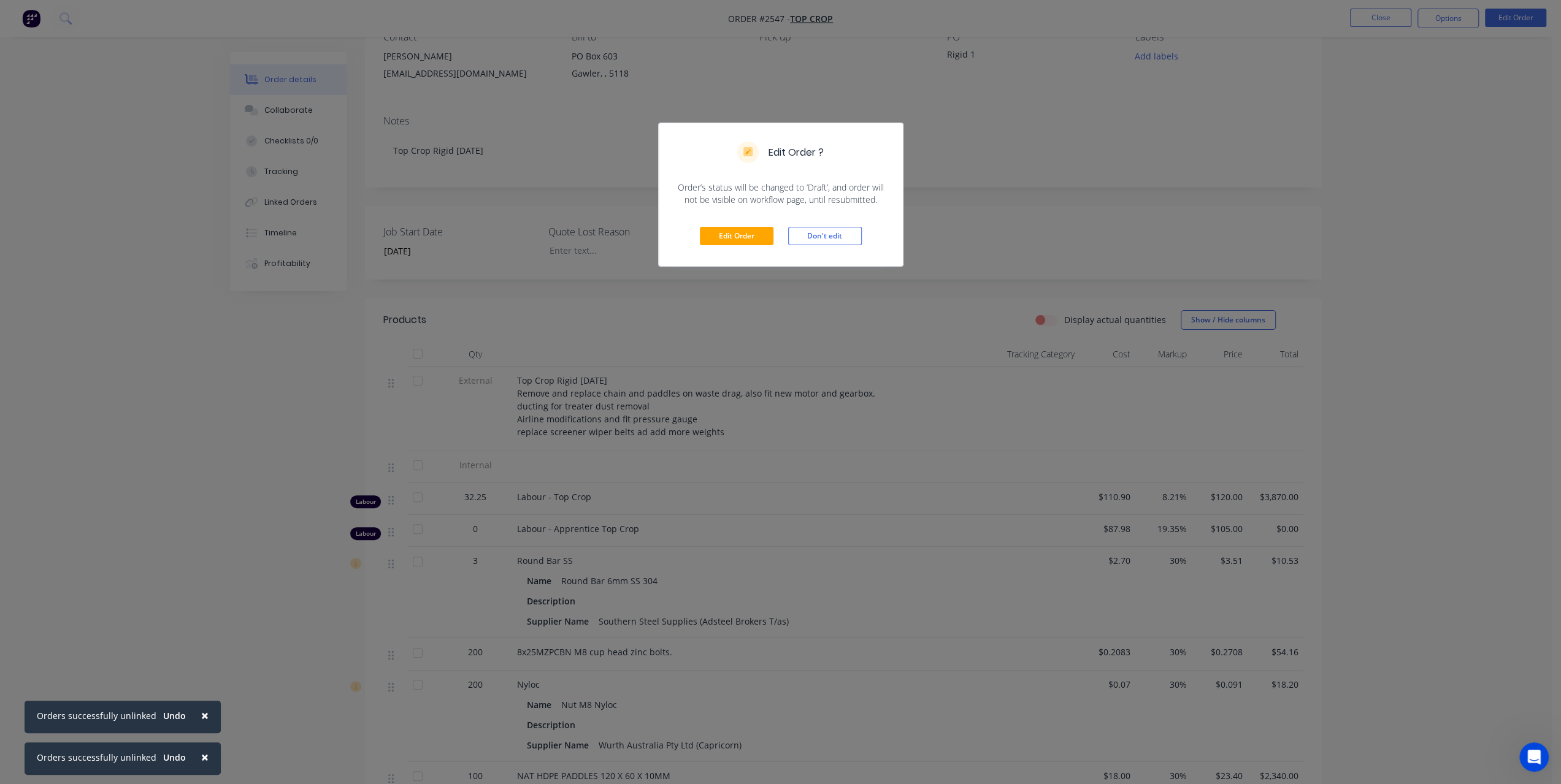
click at [751, 225] on div "Edit Order Don't edit" at bounding box center [780, 236] width 244 height 60
click at [749, 233] on button "Edit Order" at bounding box center [736, 236] width 74 height 18
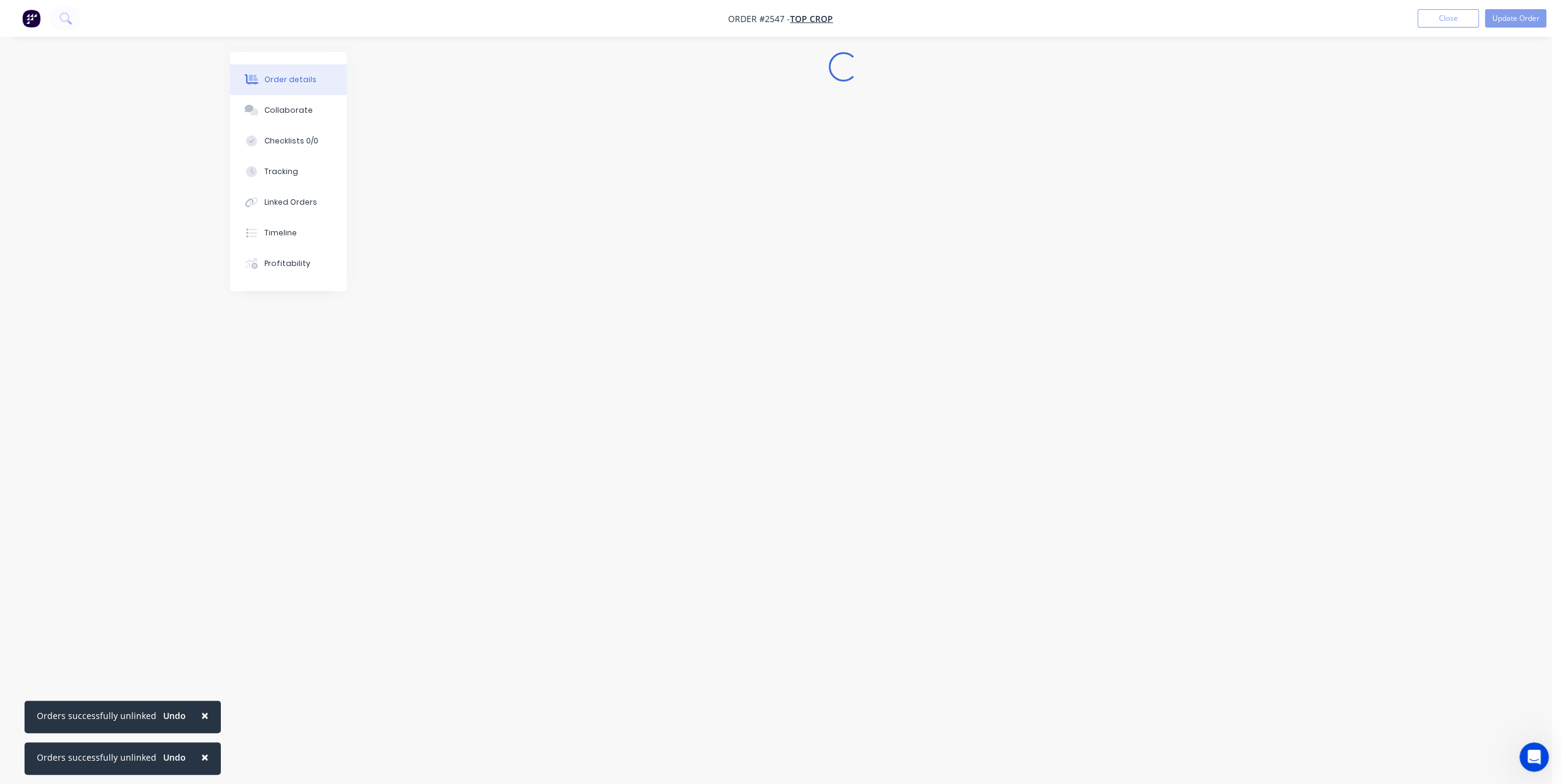
scroll to position [0, 0]
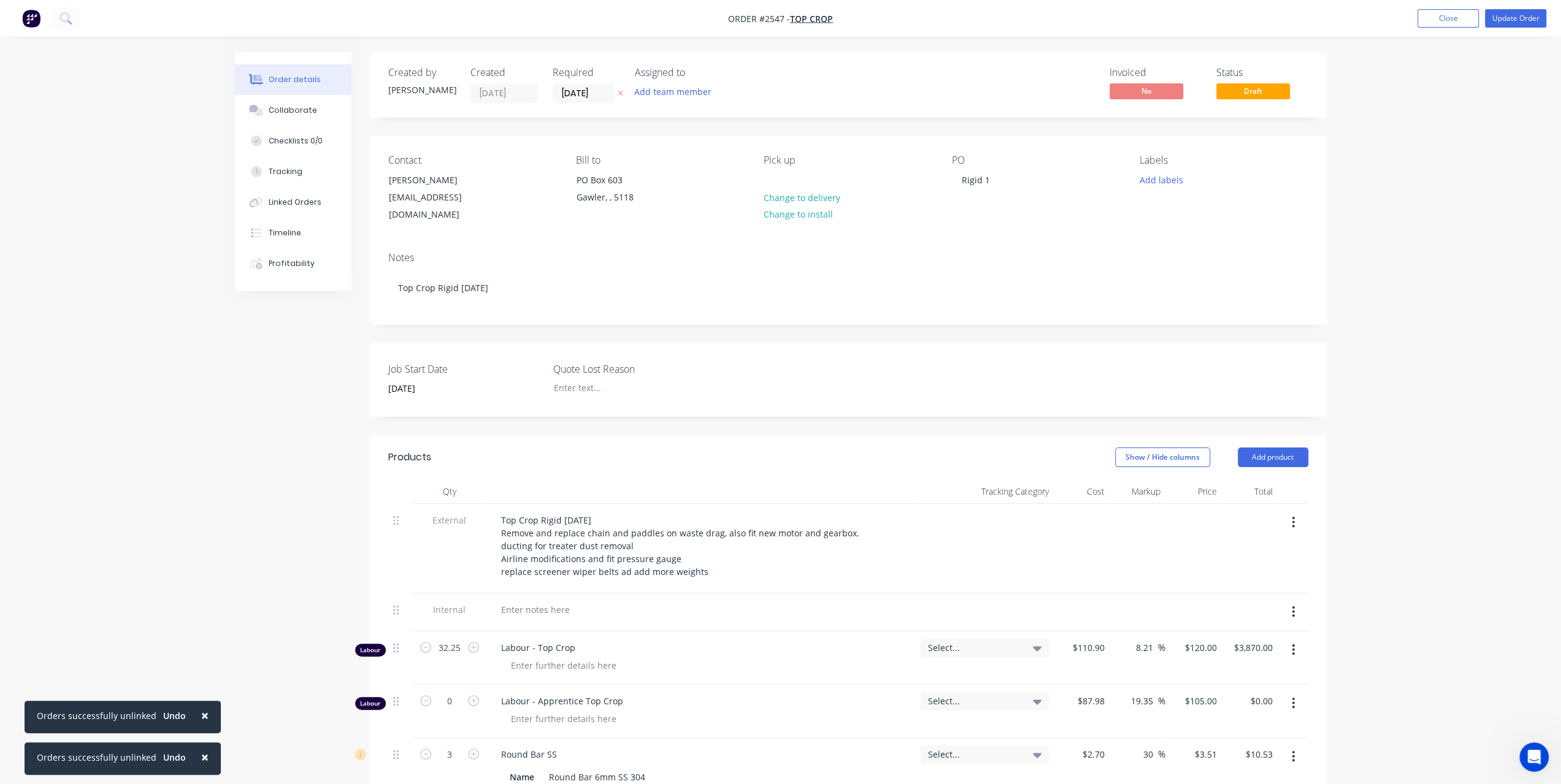
click at [1293, 698] on icon "button" at bounding box center [1293, 703] width 2 height 11
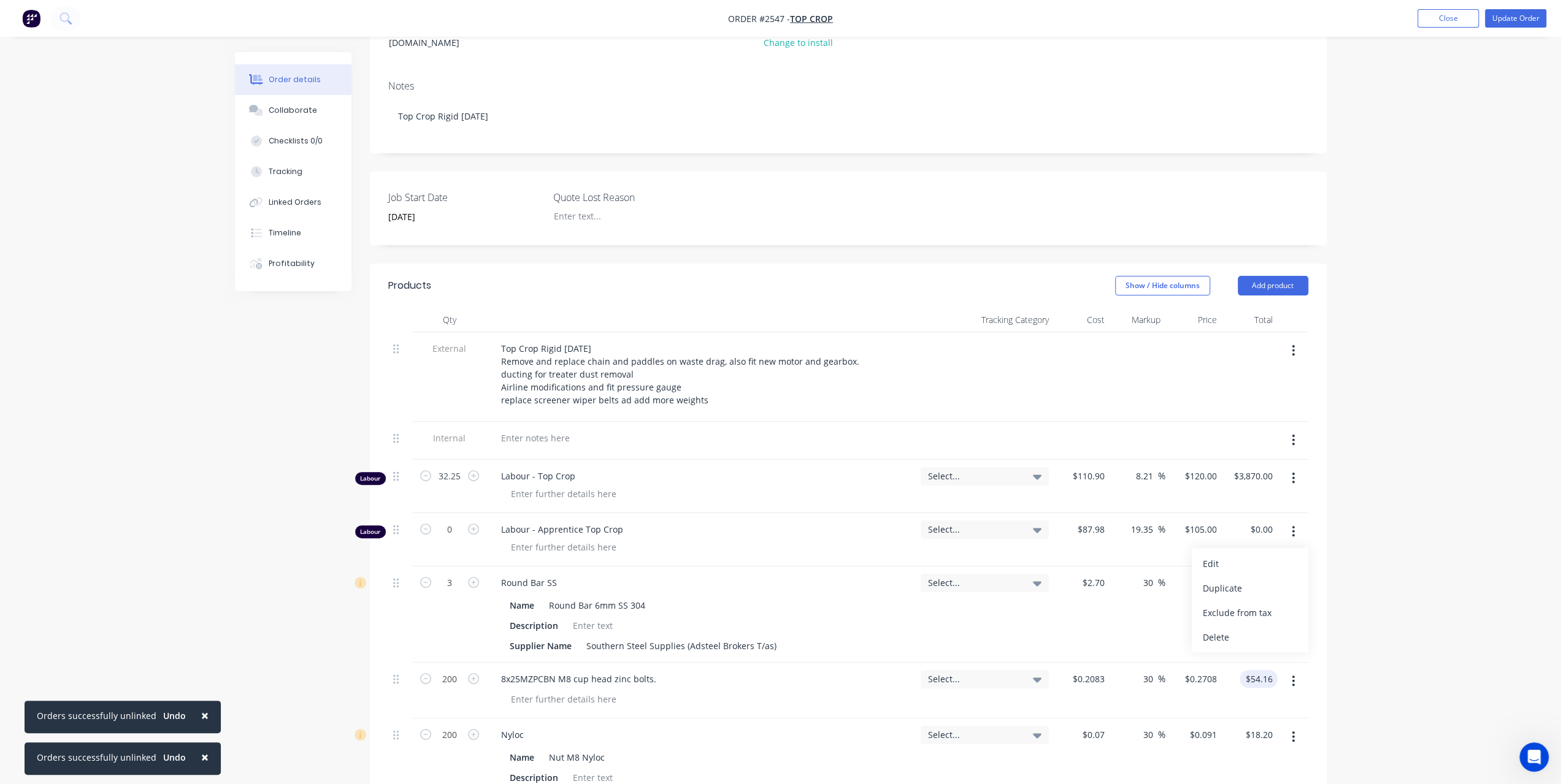
scroll to position [184, 0]
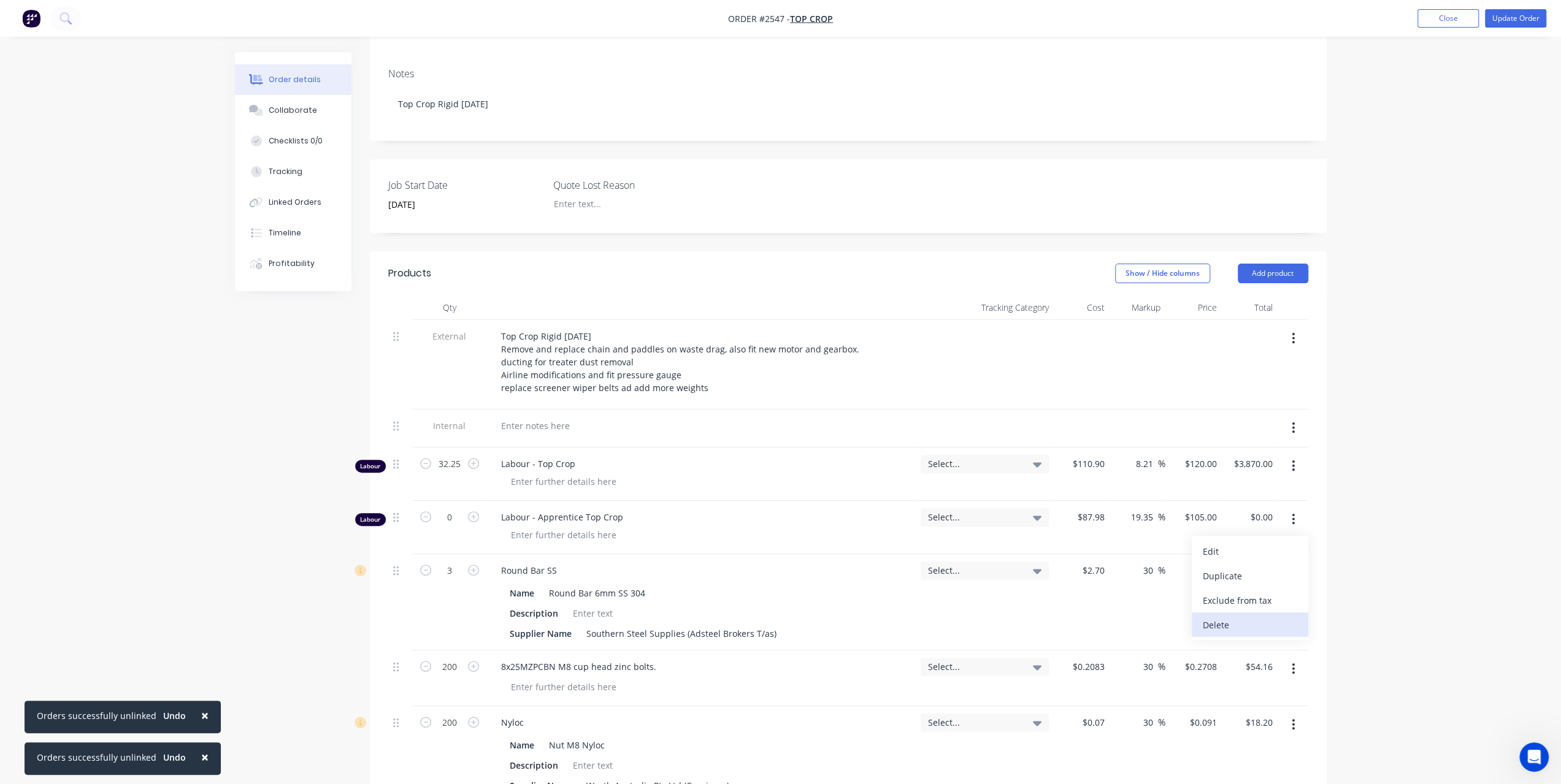
click at [1211, 616] on div "Delete" at bounding box center [1250, 624] width 94 height 17
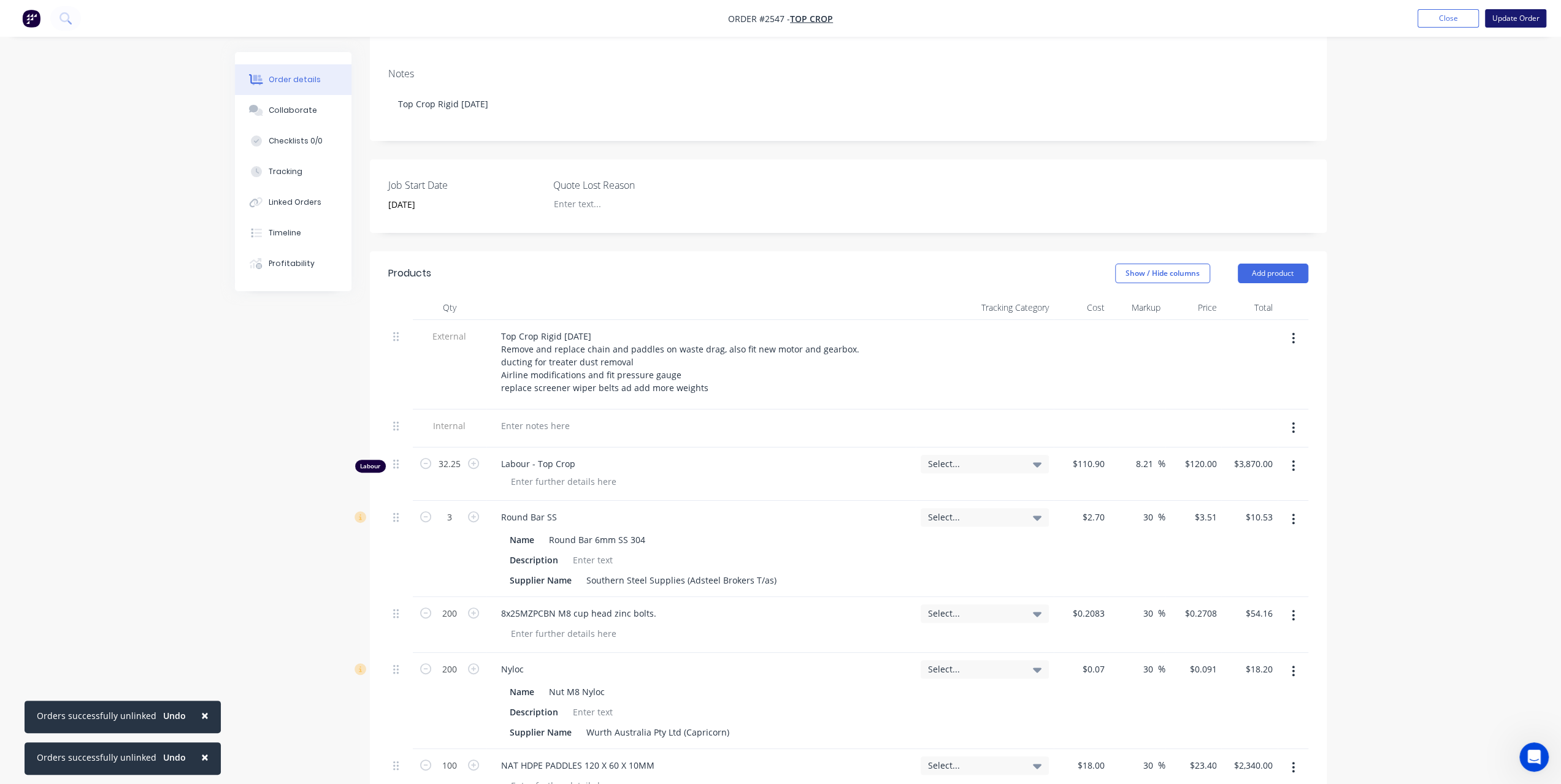
click at [1528, 15] on button "Update Order" at bounding box center [1515, 18] width 62 height 18
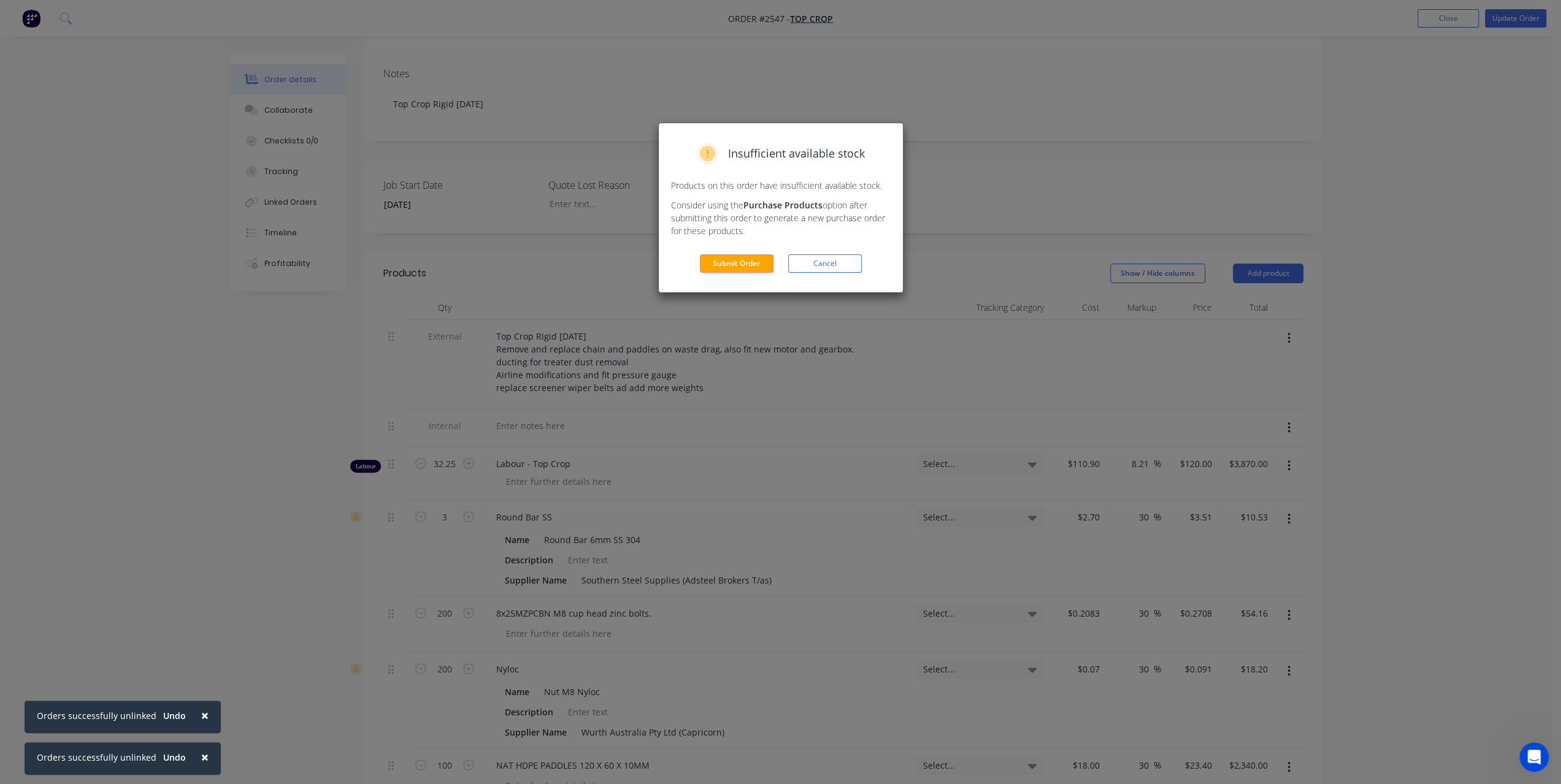
click at [738, 249] on div "Insufficient available stock Products on this order have insufficient available…" at bounding box center [780, 207] width 244 height 169
click at [739, 255] on button "Submit Order" at bounding box center [736, 264] width 74 height 18
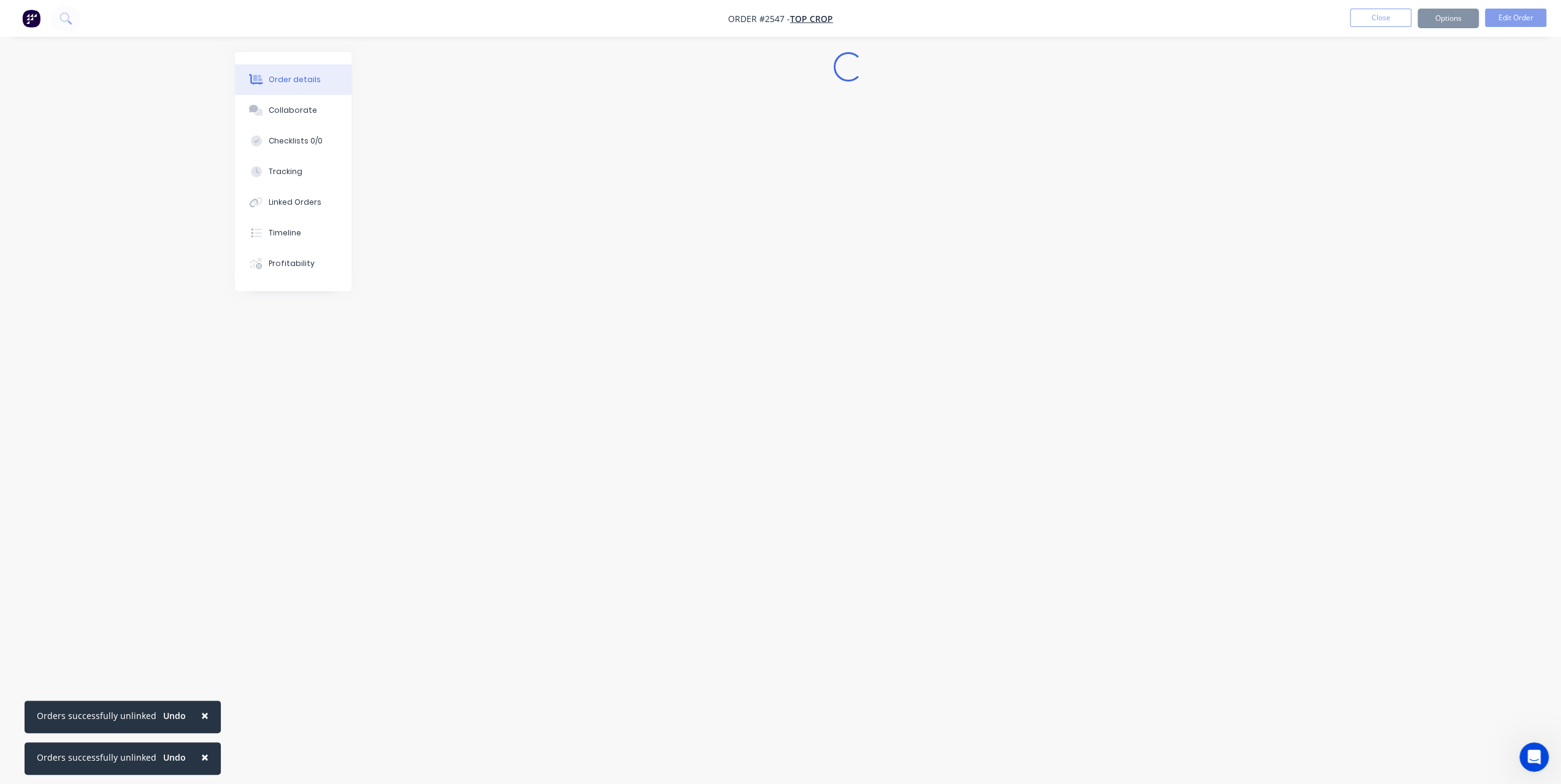
scroll to position [0, 0]
click at [739, 255] on div "Loading..." at bounding box center [785, 369] width 1092 height 634
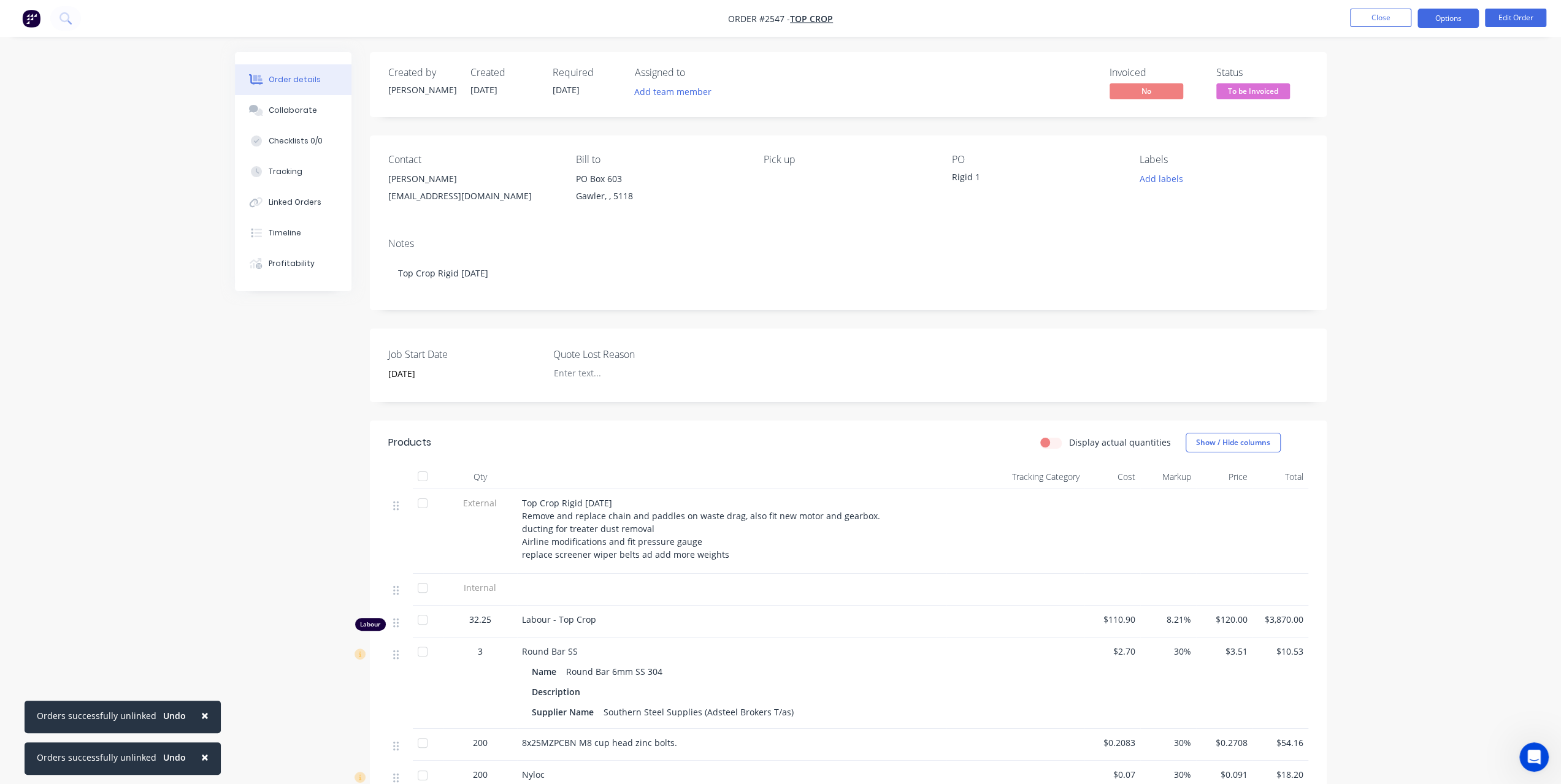
click at [1452, 14] on button "Options" at bounding box center [1448, 18] width 62 height 20
click at [1379, 83] on div "Invoice" at bounding box center [1411, 74] width 113 height 17
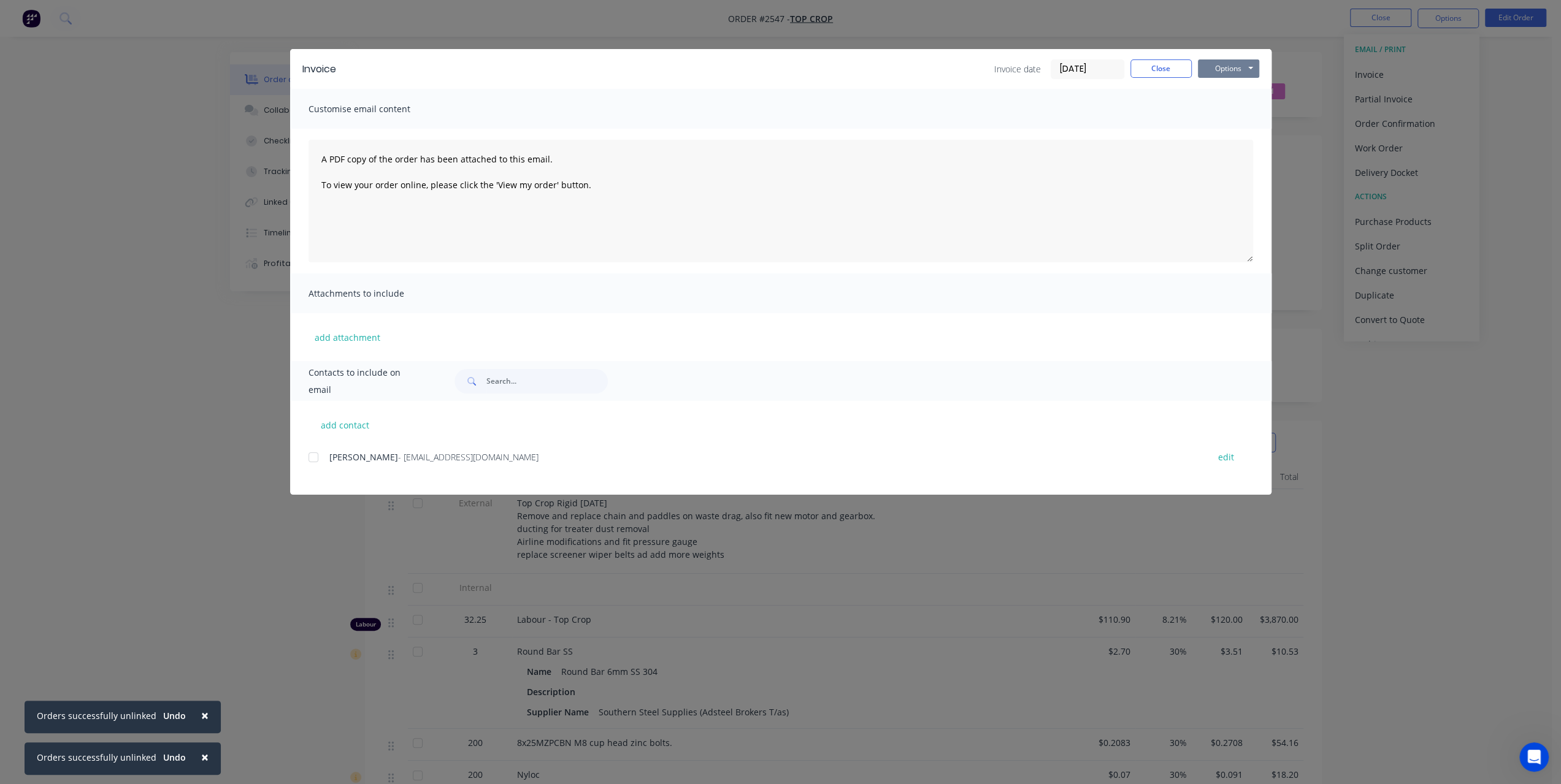
click at [1226, 71] on button "Options" at bounding box center [1228, 68] width 62 height 18
click at [1217, 97] on button "Preview" at bounding box center [1236, 90] width 78 height 21
click at [1232, 65] on button "Options" at bounding box center [1228, 68] width 62 height 18
click at [1227, 103] on button "Print" at bounding box center [1236, 110] width 78 height 21
click at [1147, 67] on button "Close" at bounding box center [1161, 68] width 62 height 18
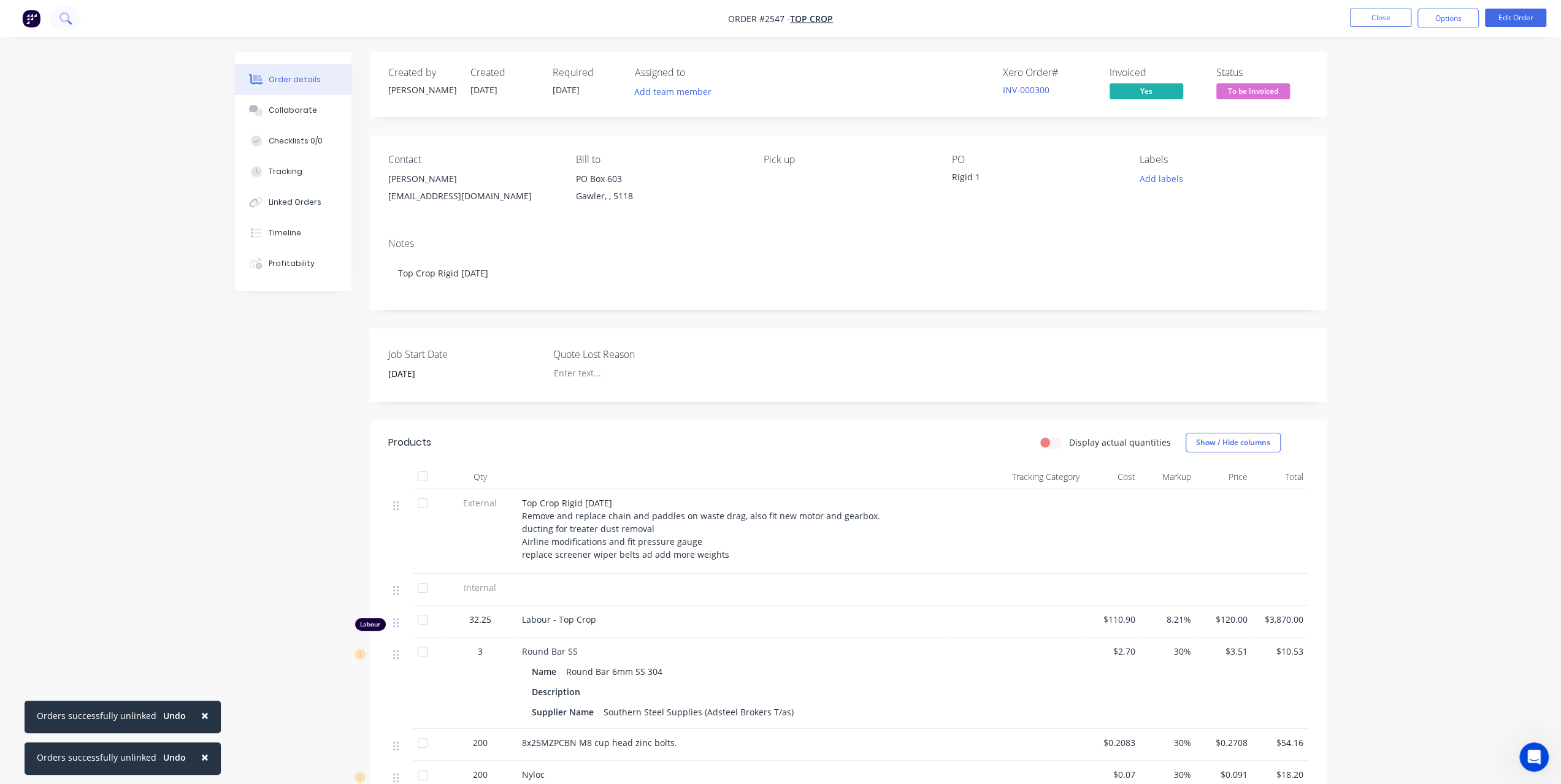
click at [64, 27] on button at bounding box center [65, 18] width 30 height 24
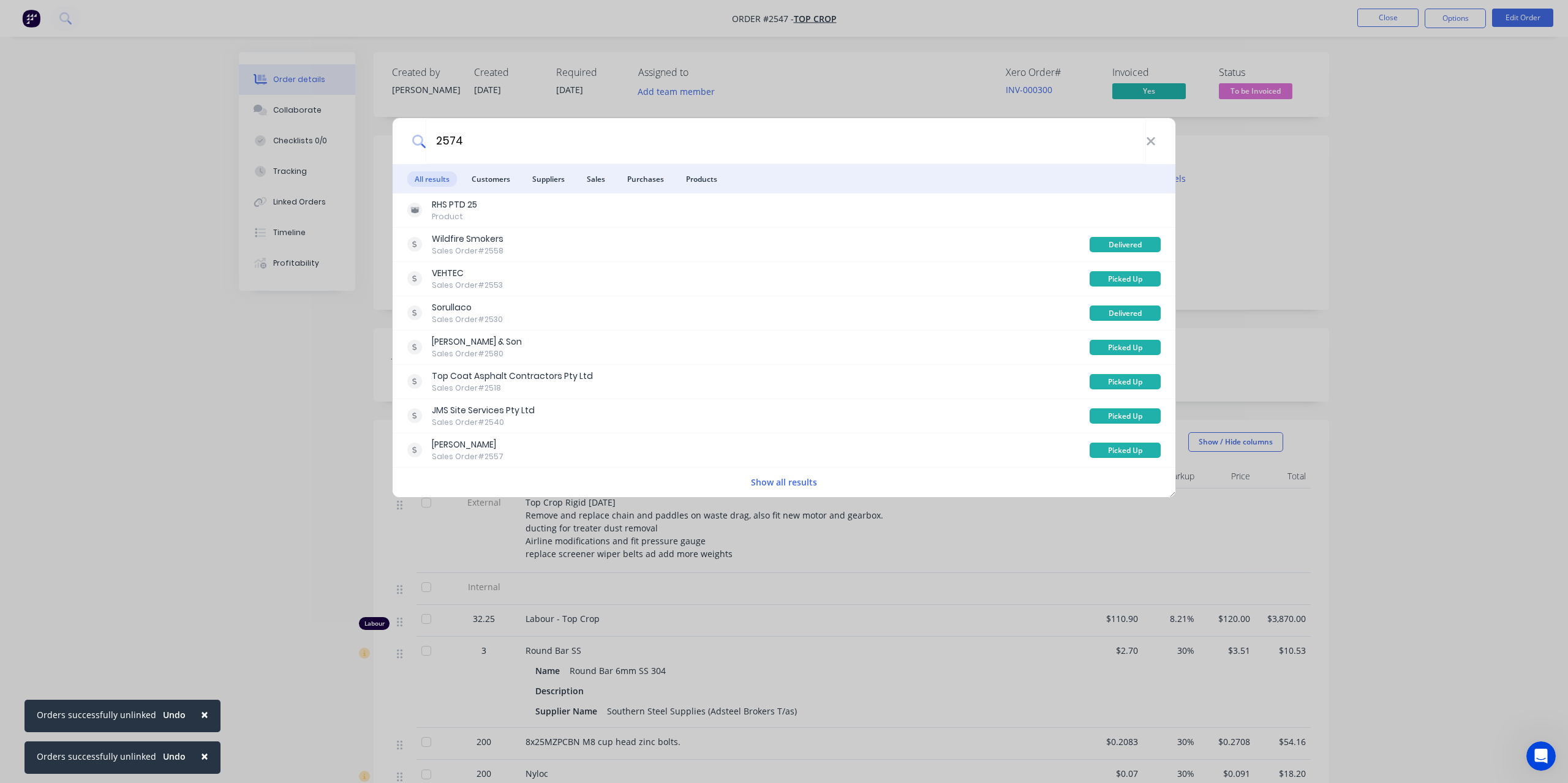
type input "2574"
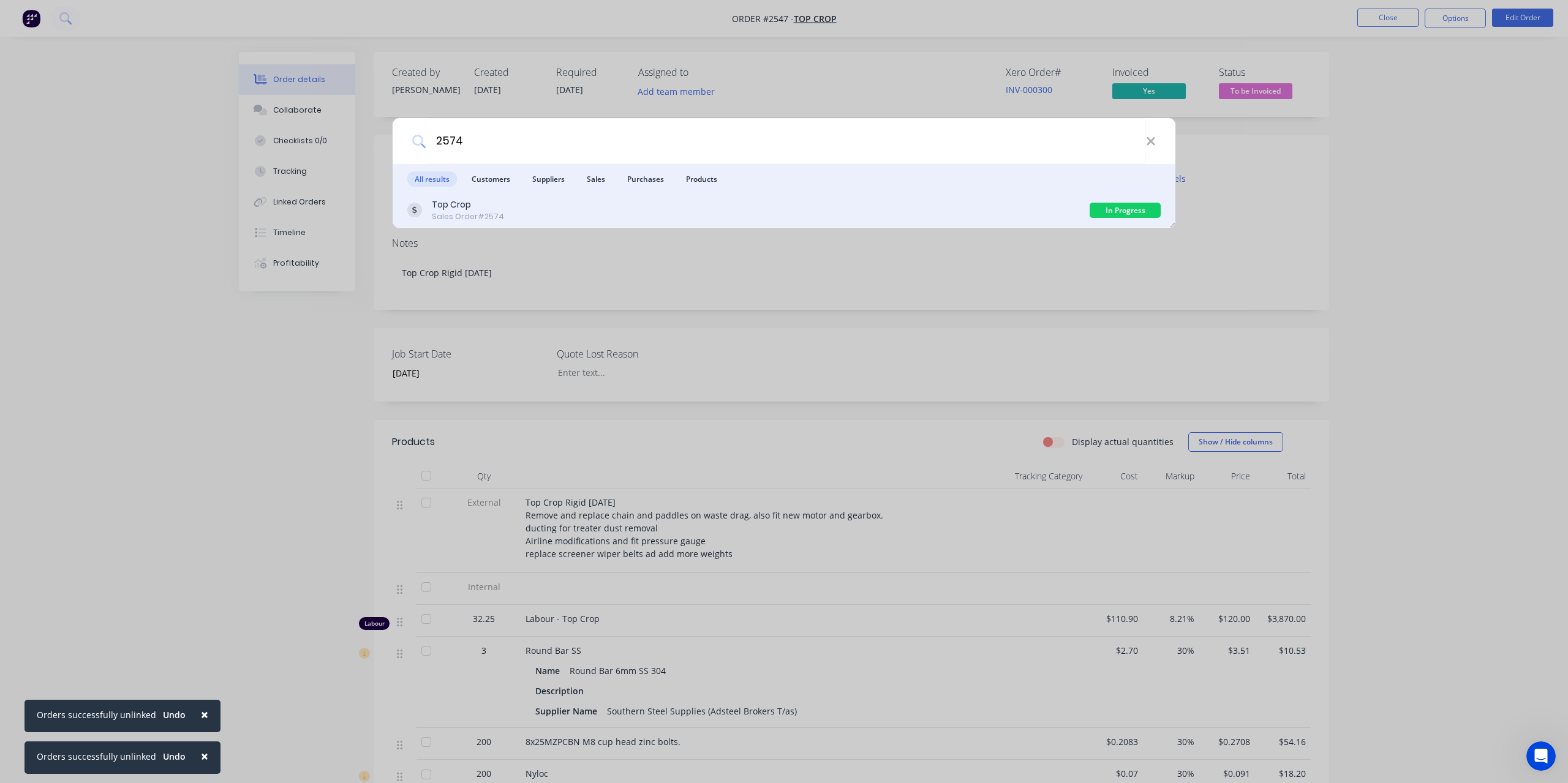
click at [476, 218] on div "Sales Order #2574" at bounding box center [468, 216] width 72 height 11
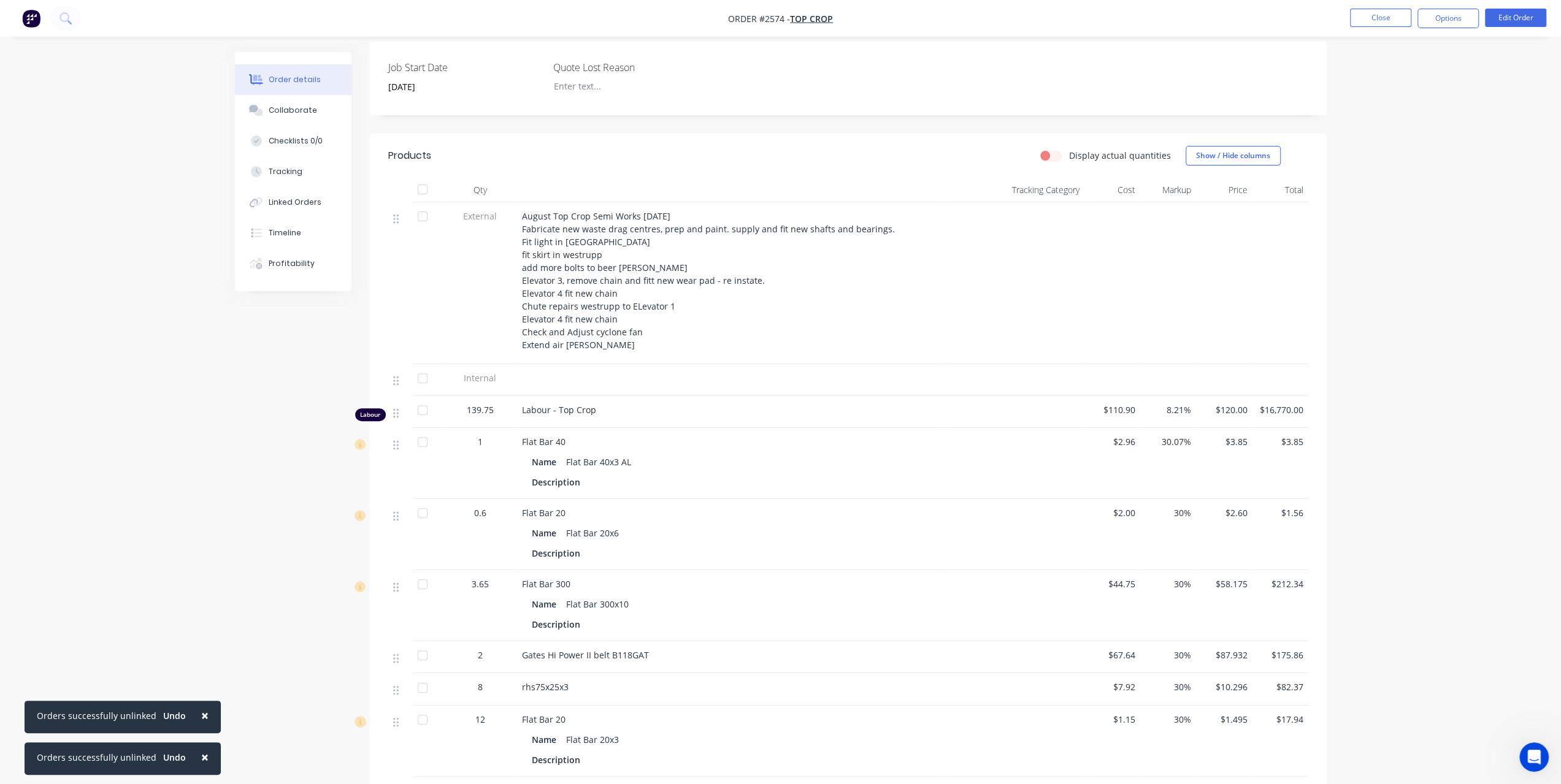
scroll to position [83, 0]
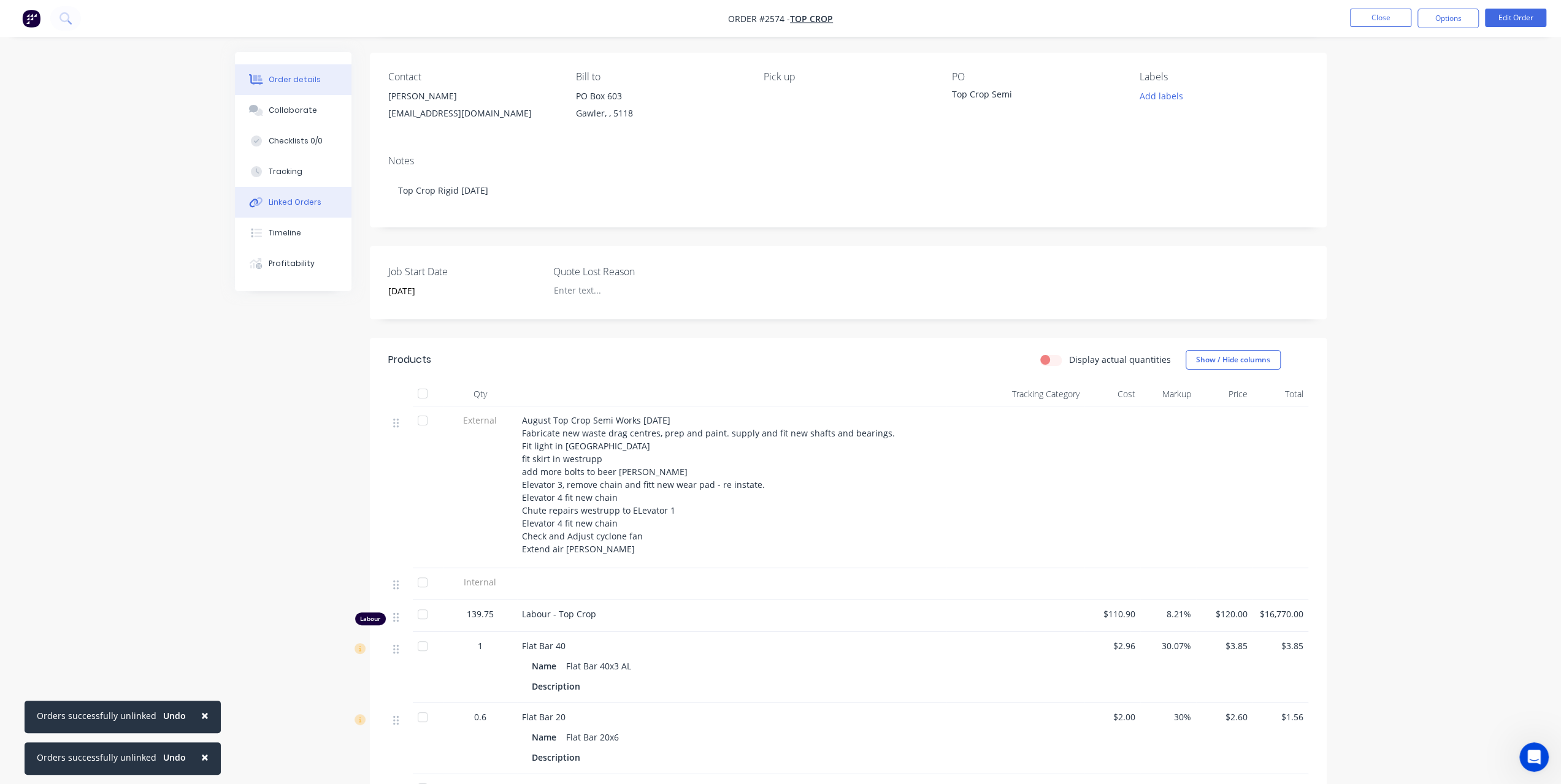
click at [297, 208] on button "Linked Orders" at bounding box center [293, 202] width 116 height 30
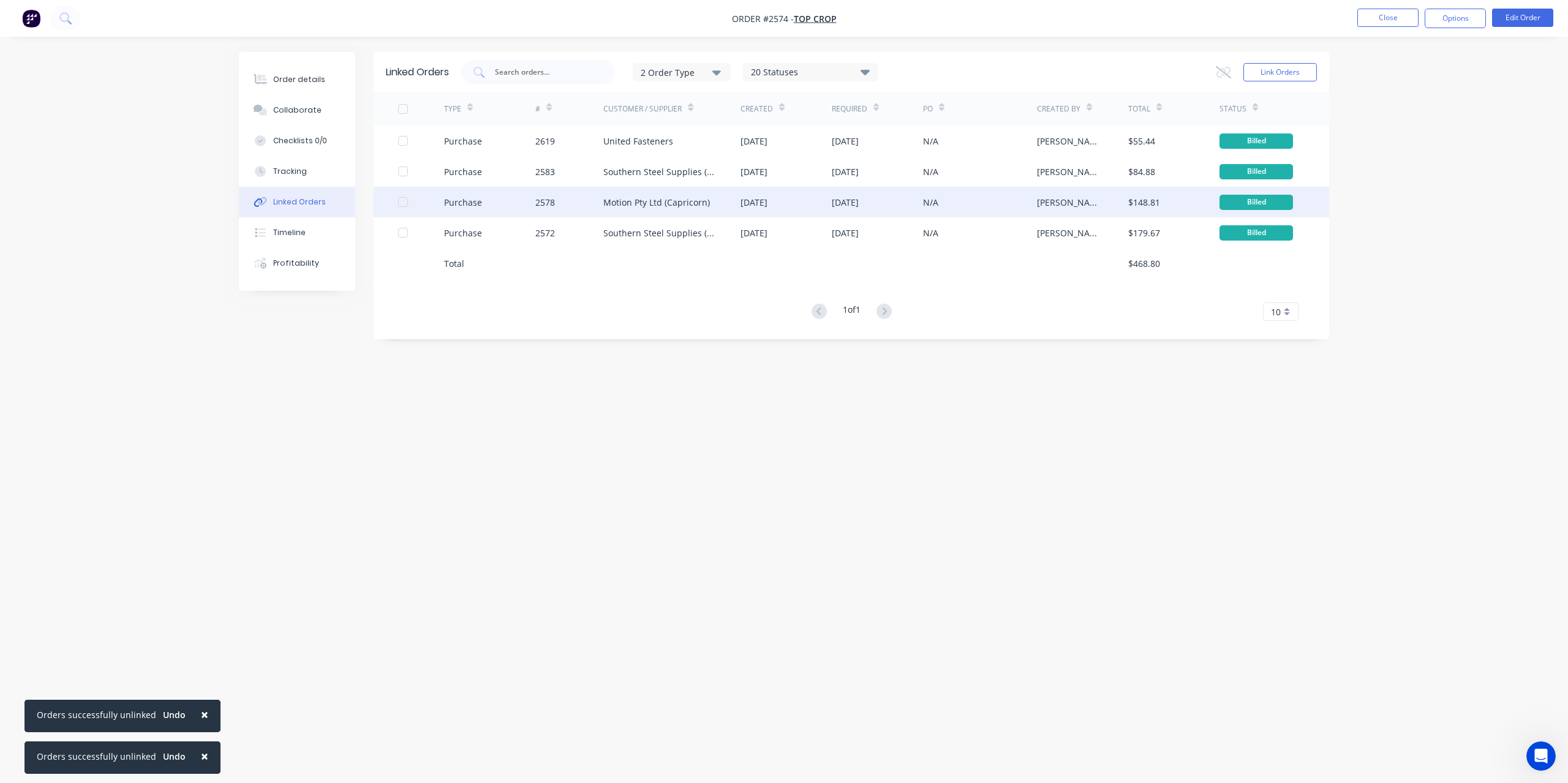
click at [631, 206] on div "Motion Pty Ltd (Capricorn)" at bounding box center [656, 202] width 106 height 13
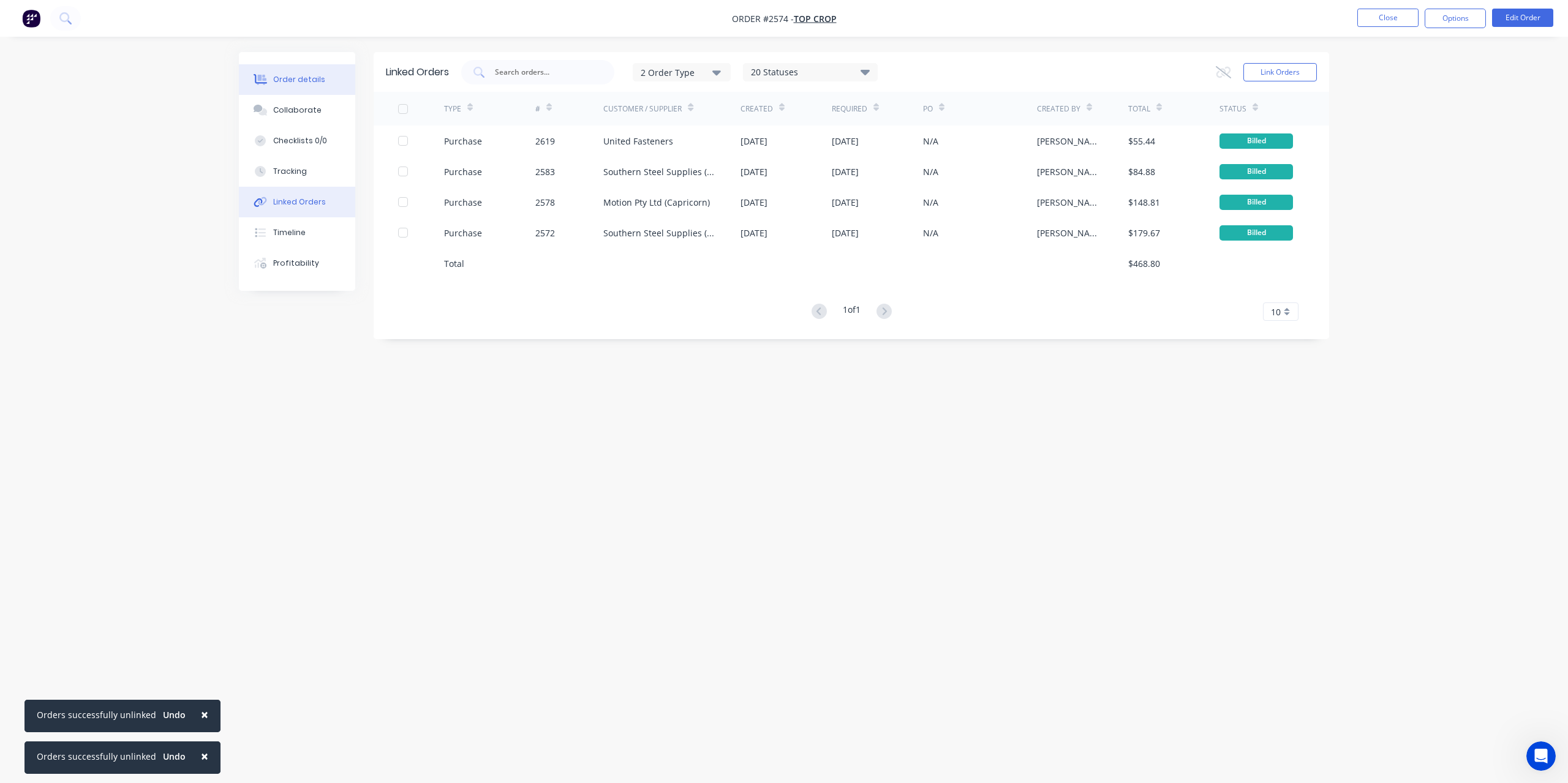
click at [300, 71] on button "Order details" at bounding box center [297, 80] width 116 height 30
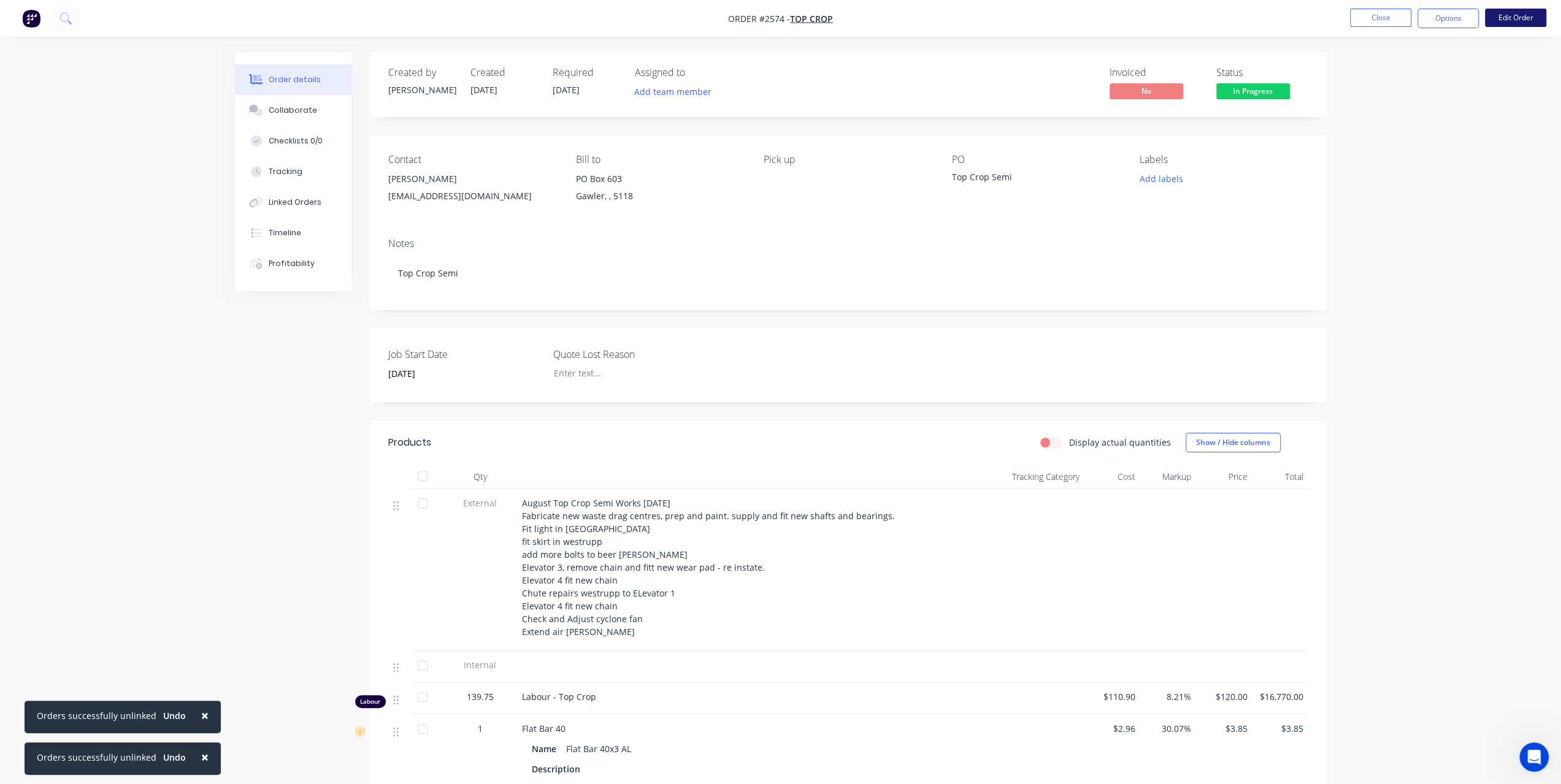
click at [1519, 18] on button "Edit Order" at bounding box center [1515, 17] width 62 height 18
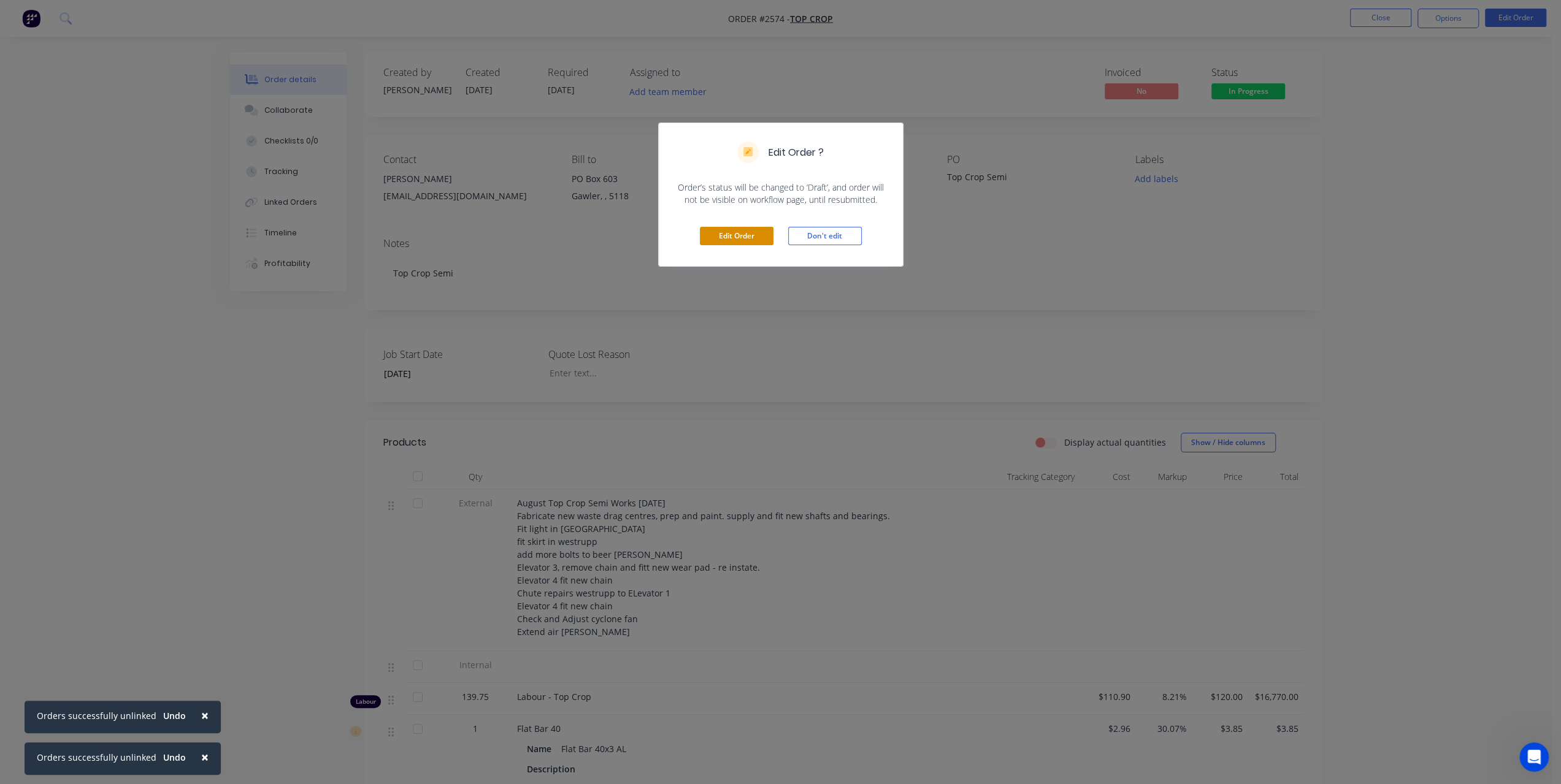
click at [741, 236] on button "Edit Order" at bounding box center [736, 236] width 74 height 18
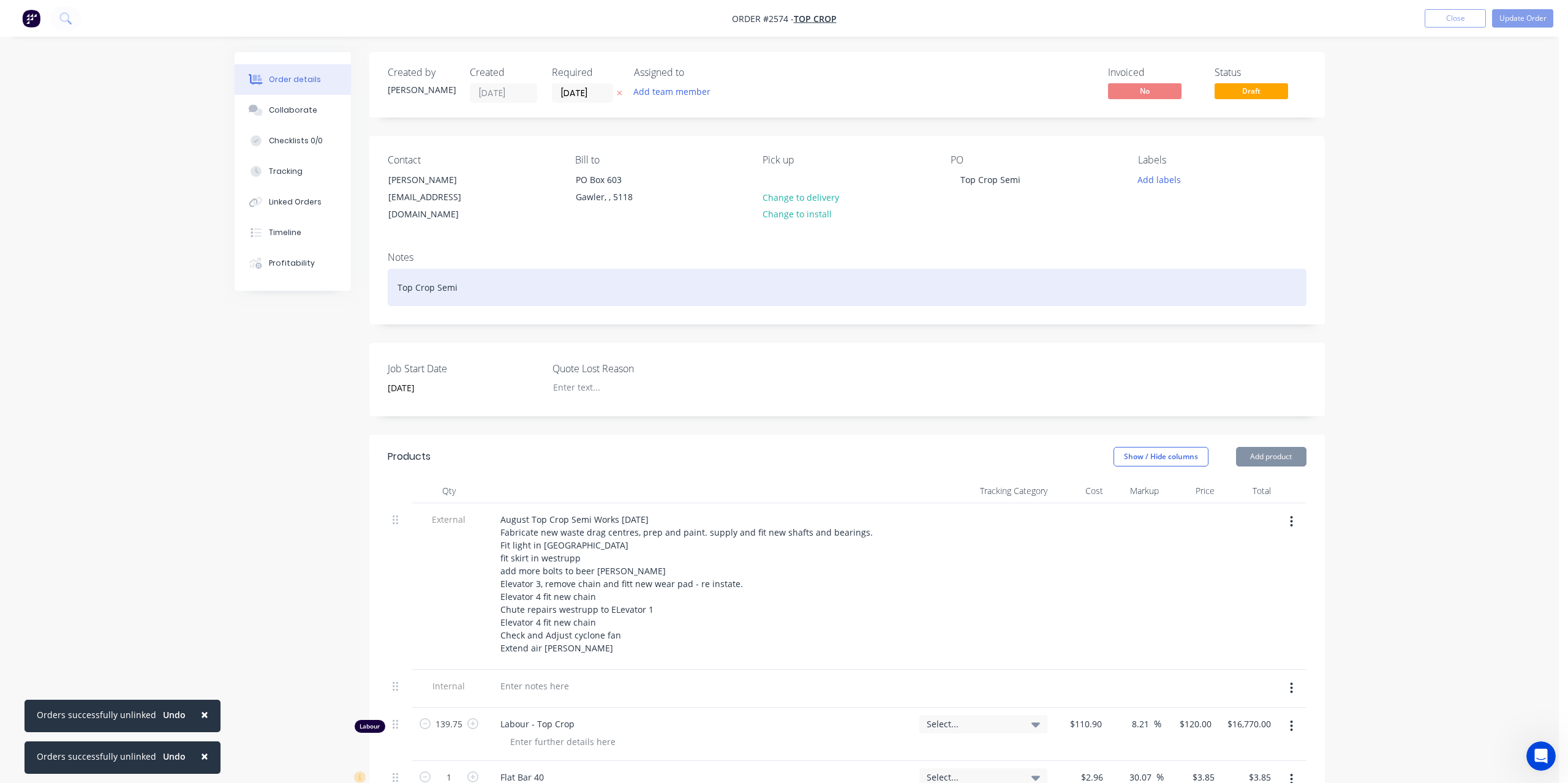
type input "[DATE]"
type input "$110.90"
type input "8.21"
type input "$120.00"
type input "$16,770.00"
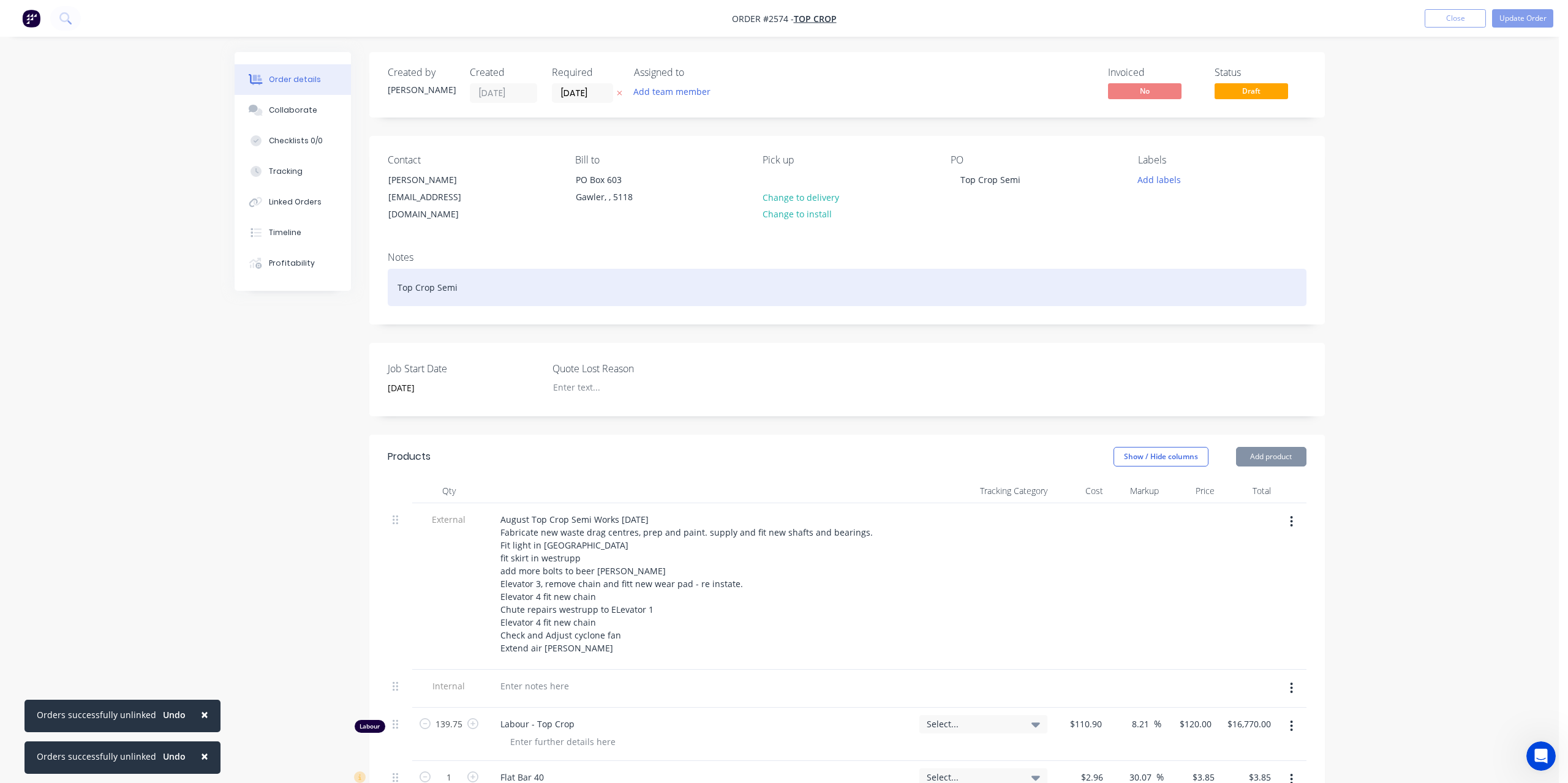
type input "$2.96"
type input "30.07"
type input "$3.85"
type input "$2.00"
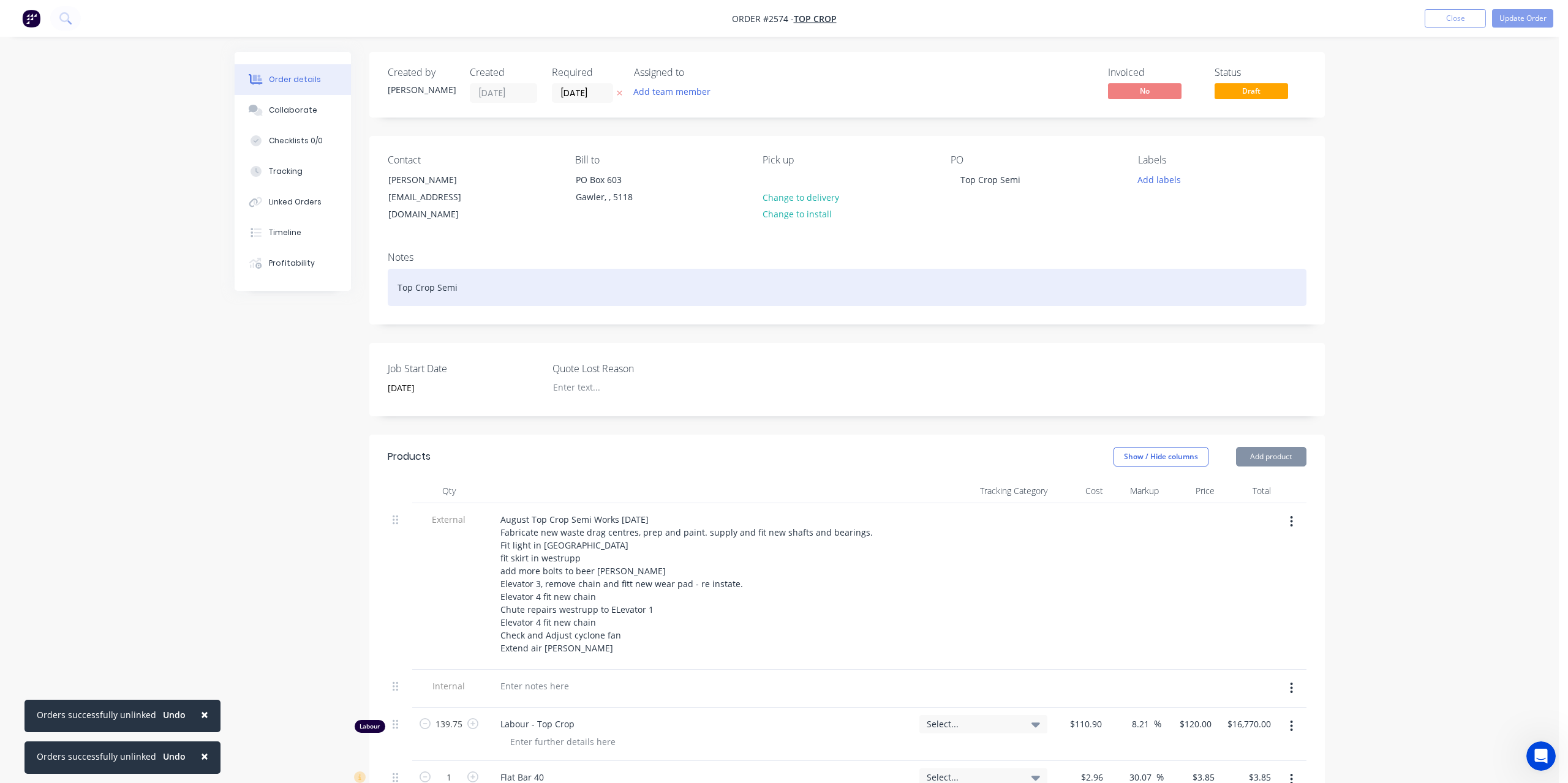
type input "30"
type input "$2.60"
type input "$1.56"
type input "$44.75"
type input "30"
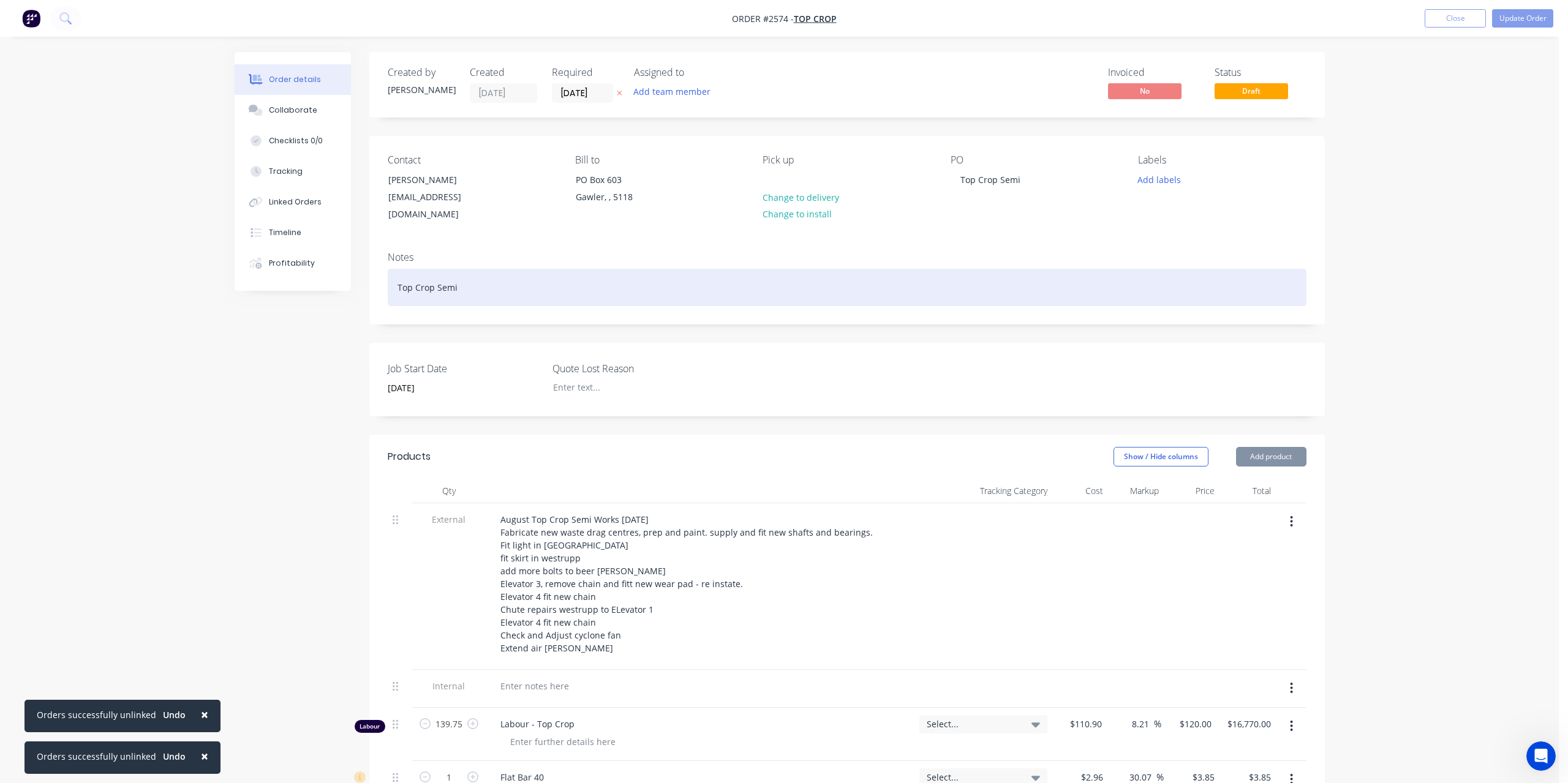
type input "$58.175"
type input "$212.34"
type input "$67.64"
type input "30"
type input "$87.932"
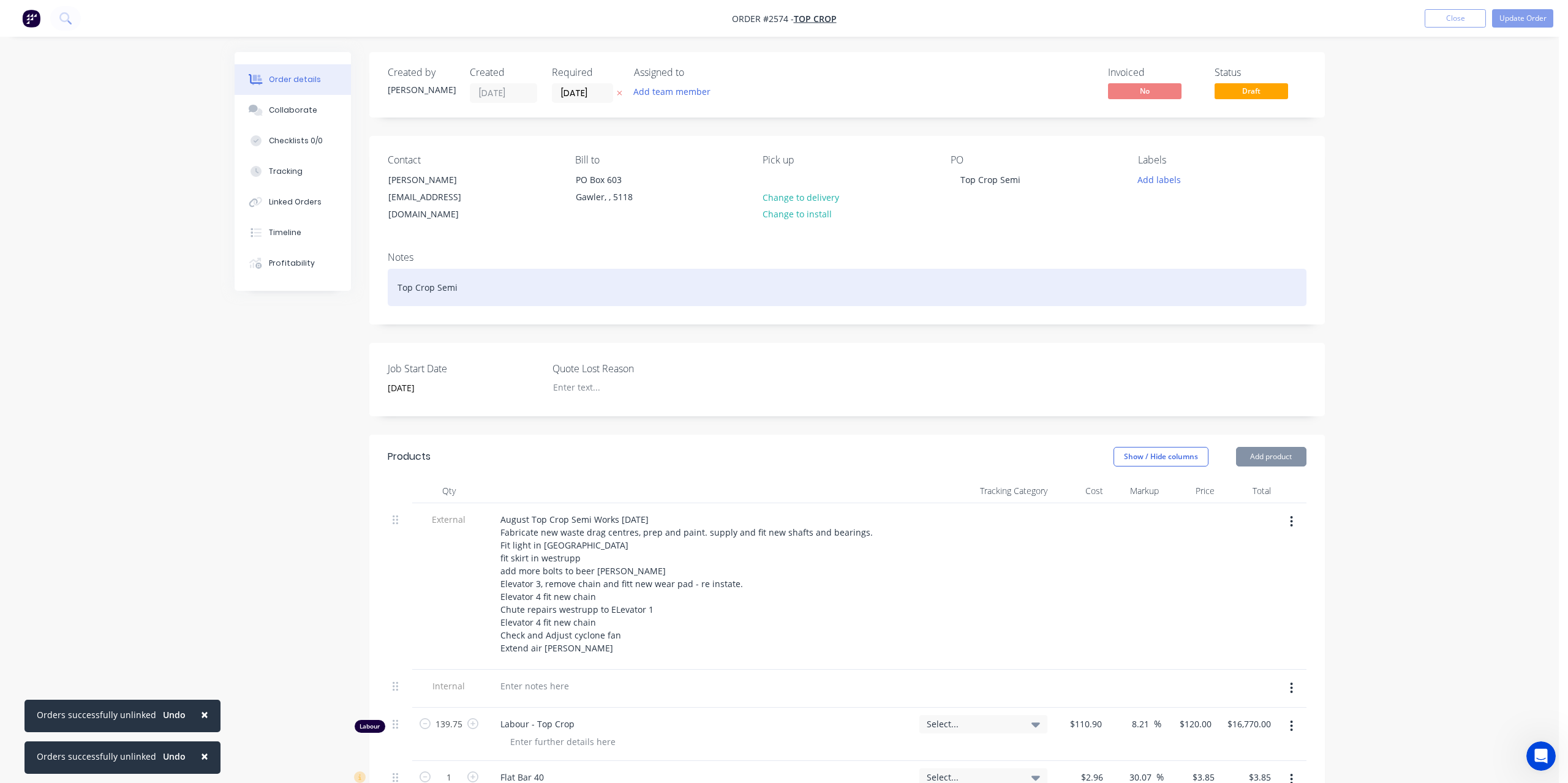
type input "$175.86"
type input "$7.92"
type input "30"
type input "$10.296"
type input "$82.37"
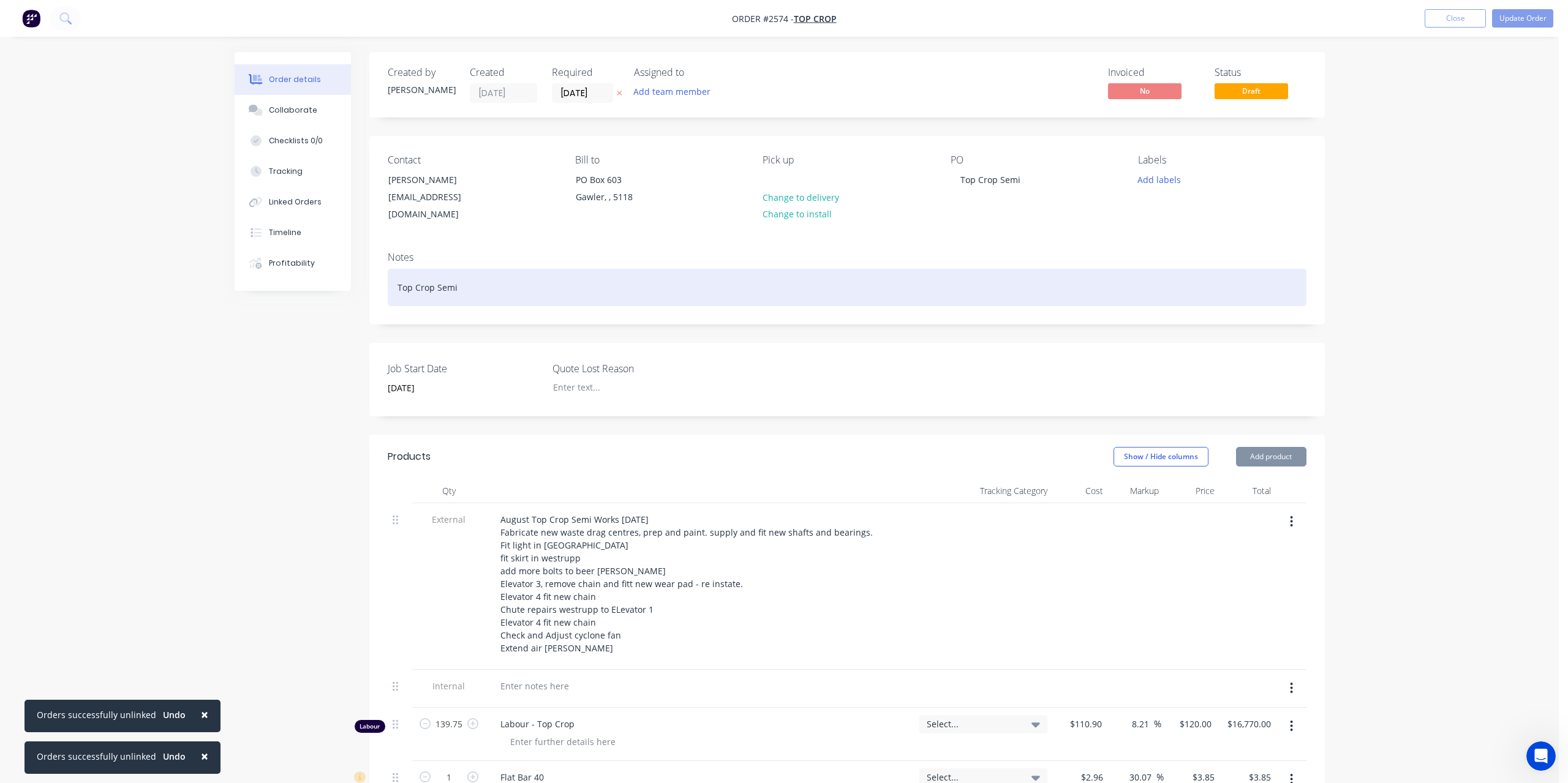
type input "$1.15"
type input "30"
type input "$1.495"
type input "$17.94"
type input "$0.1548"
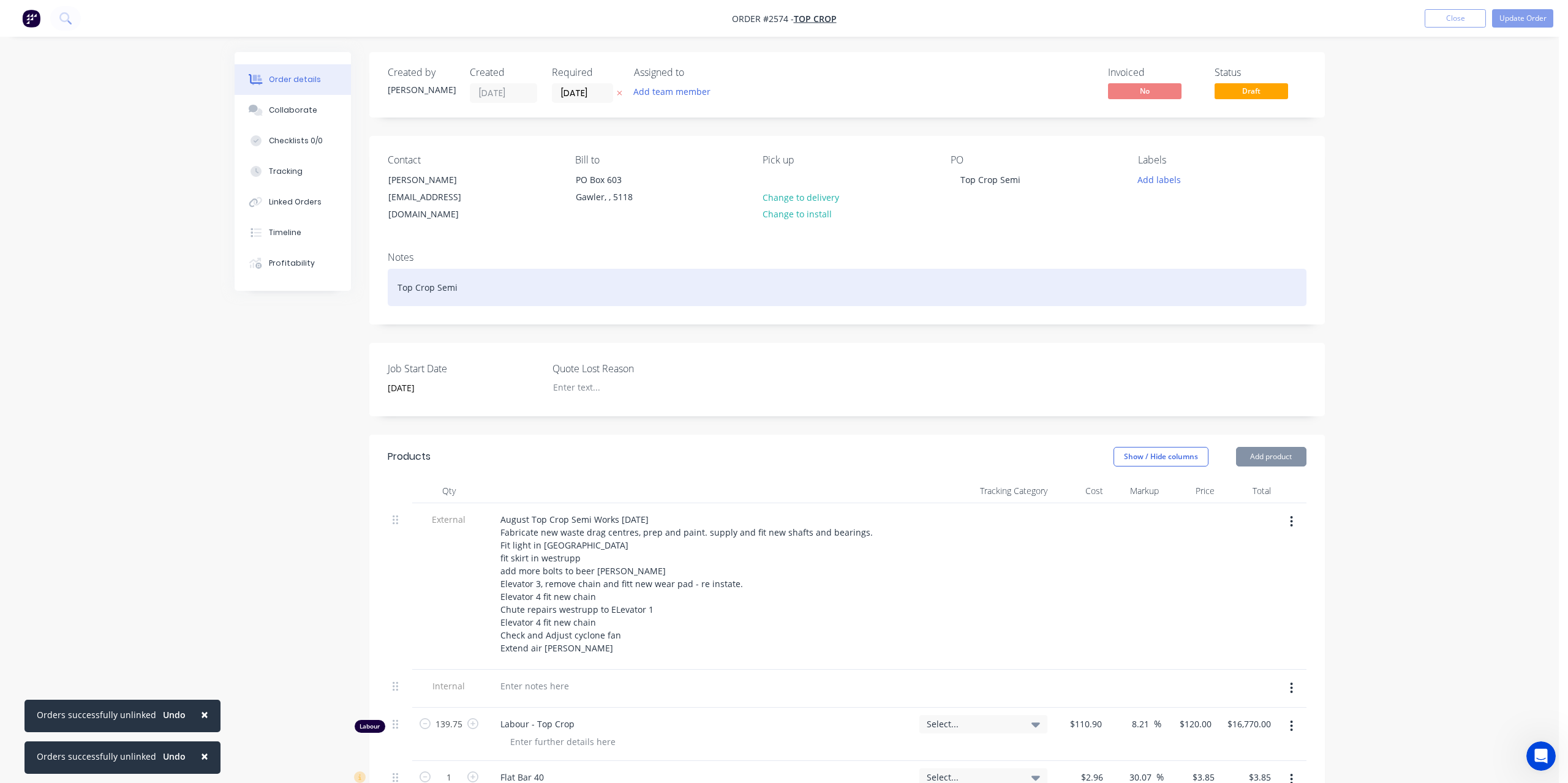
type input "29.97"
type input "$0.2012"
type input "$40.24"
type input "$0.066"
type input "30"
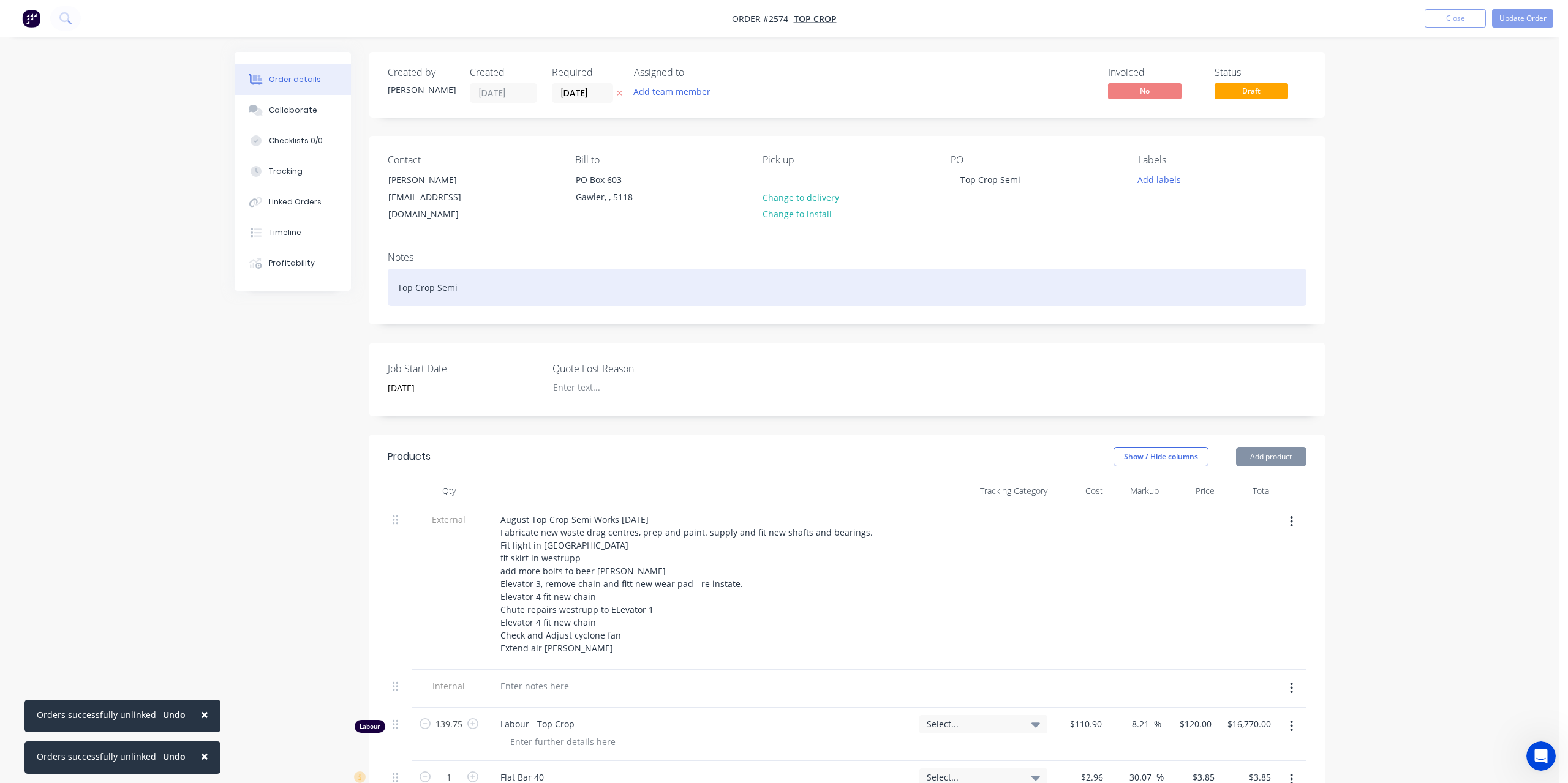
type input "$0.0858"
type input "$17.16"
type input "$600.00"
type input "30"
type input "$780.00"
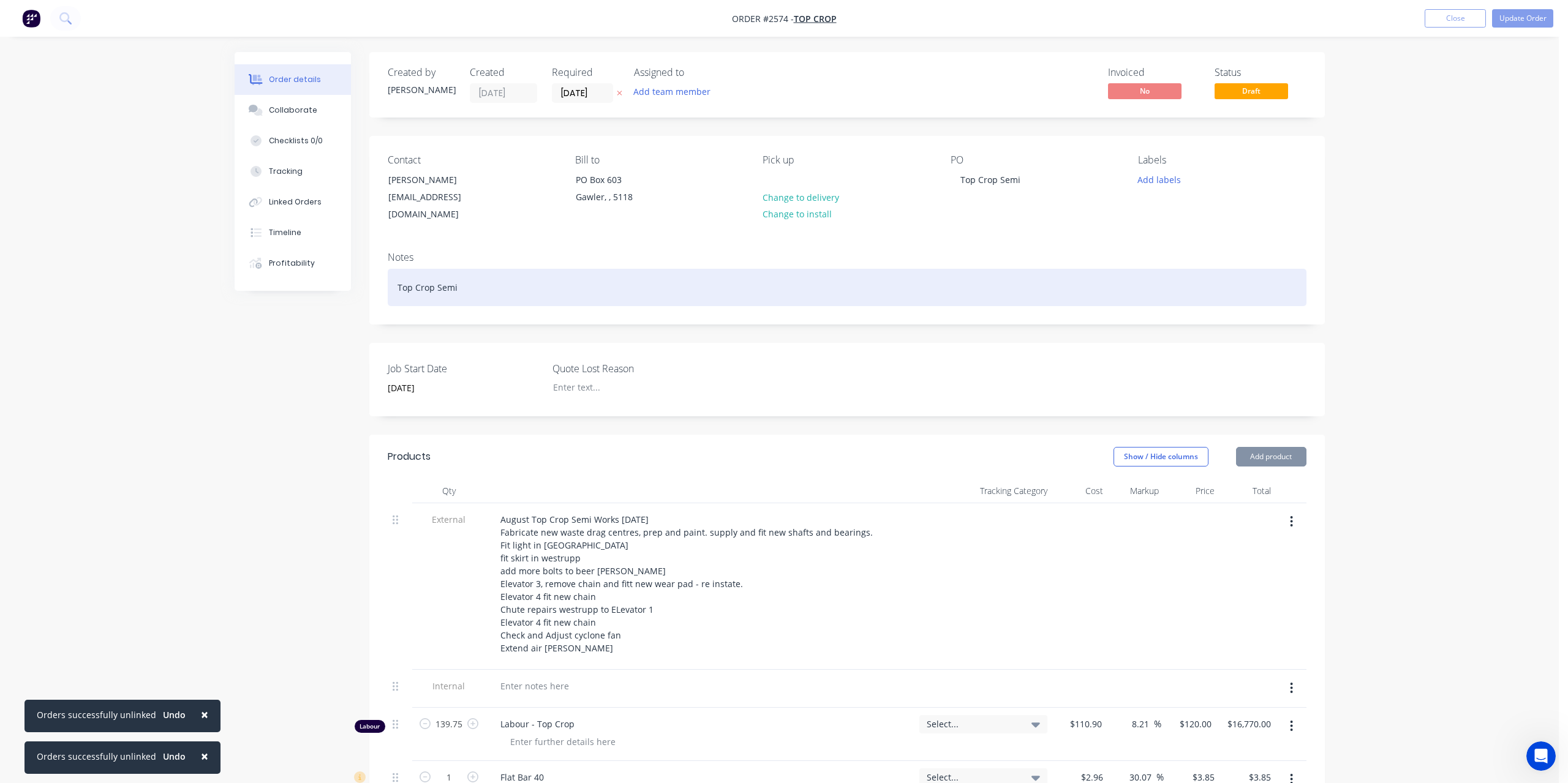
type input "$780.00"
type input "$0.0312"
type input "30.13"
type input "$0.0406"
type input "$8.12"
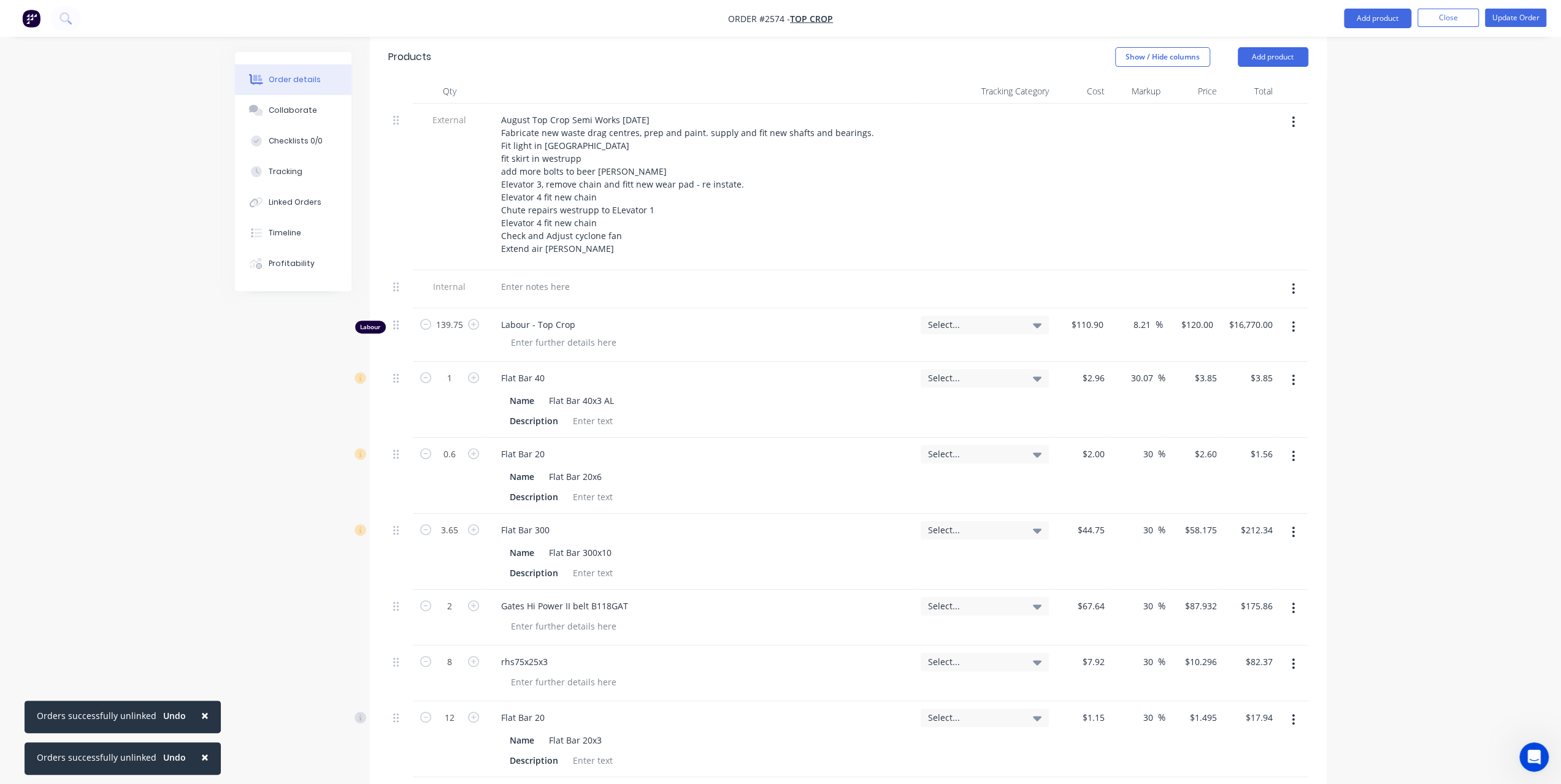
scroll to position [236, 0]
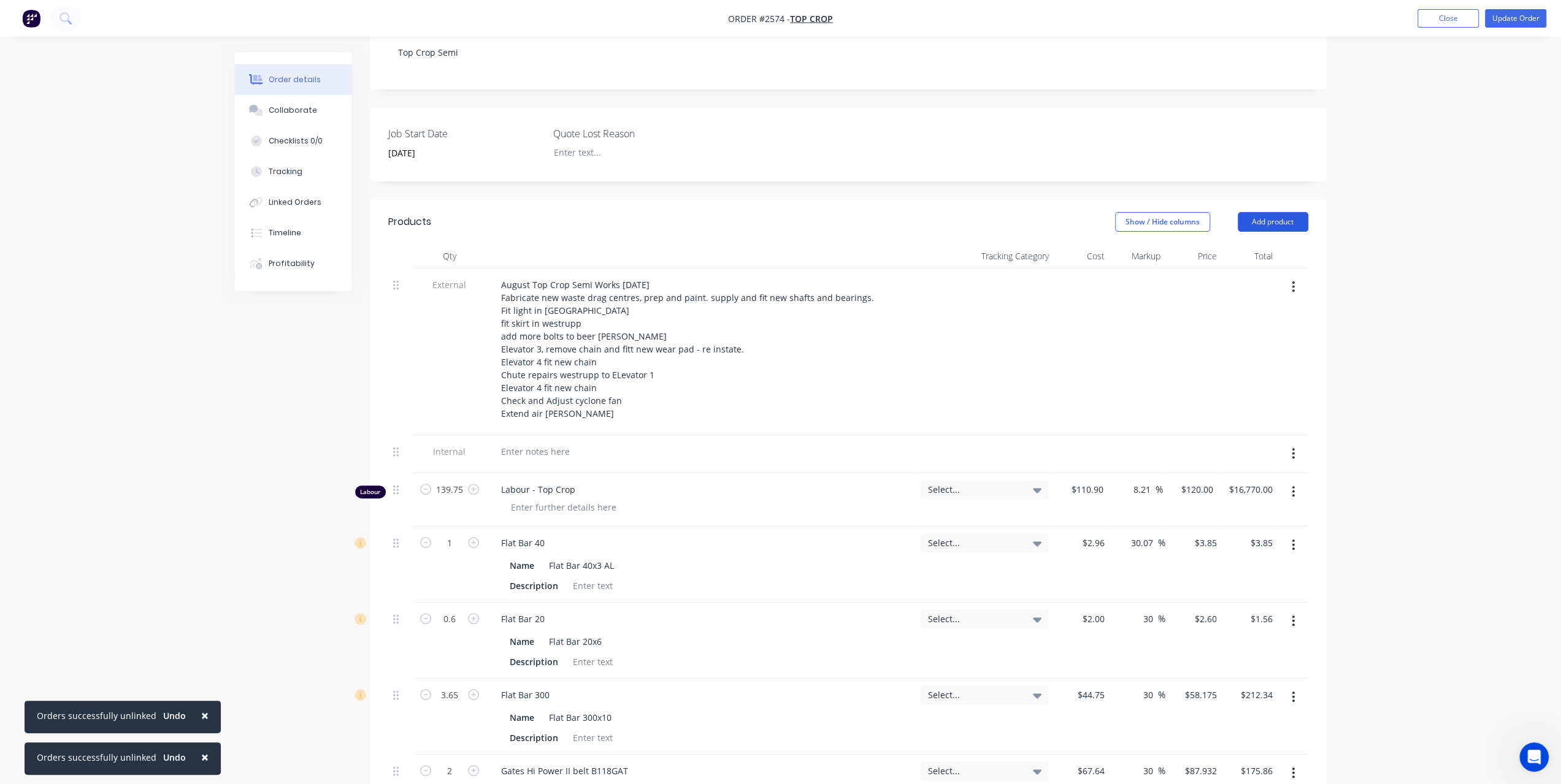
click at [1293, 212] on button "Add product" at bounding box center [1273, 222] width 71 height 20
click at [1262, 391] on div "Notes (Internal)" at bounding box center [1250, 400] width 94 height 17
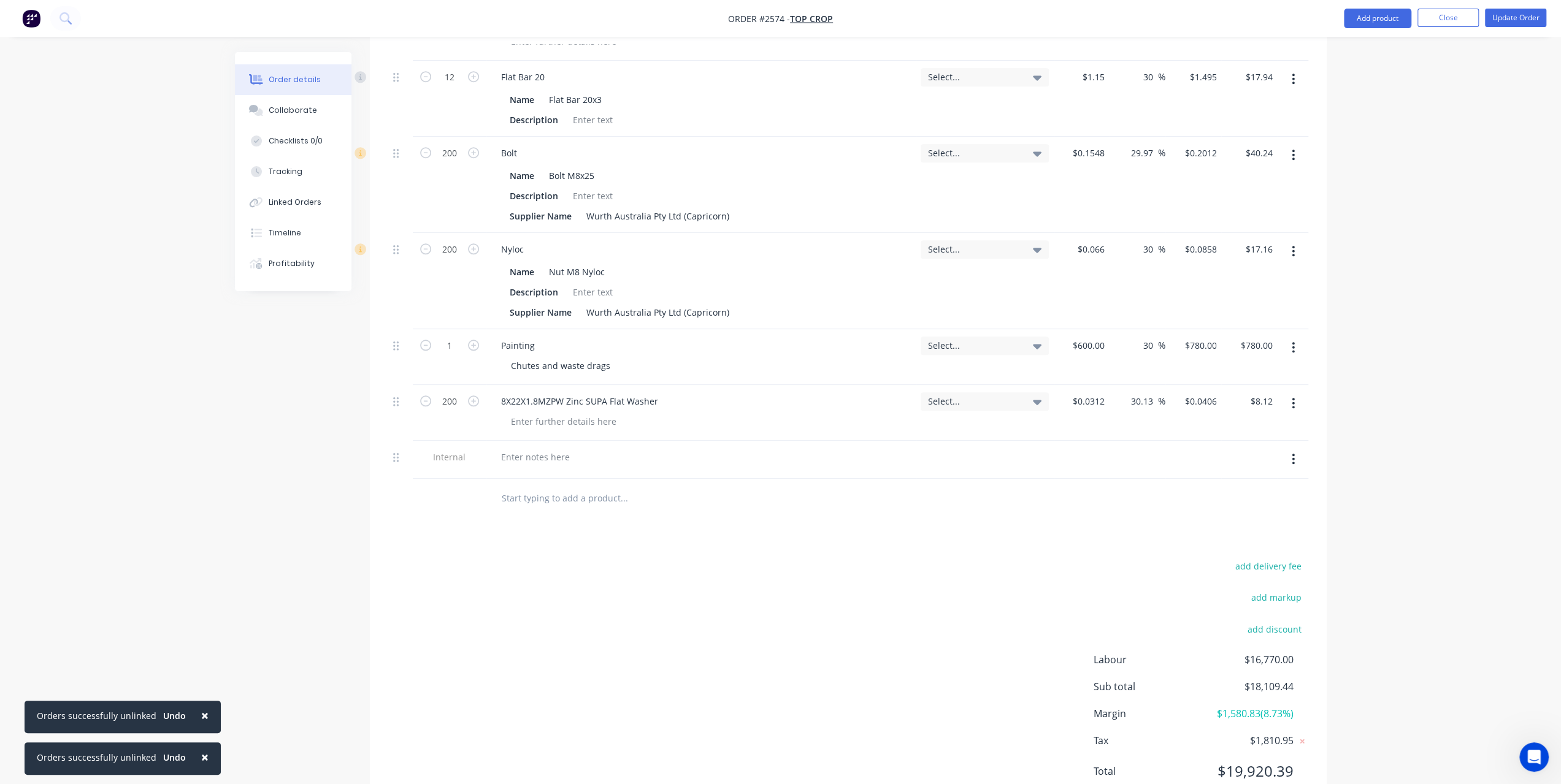
scroll to position [1070, 0]
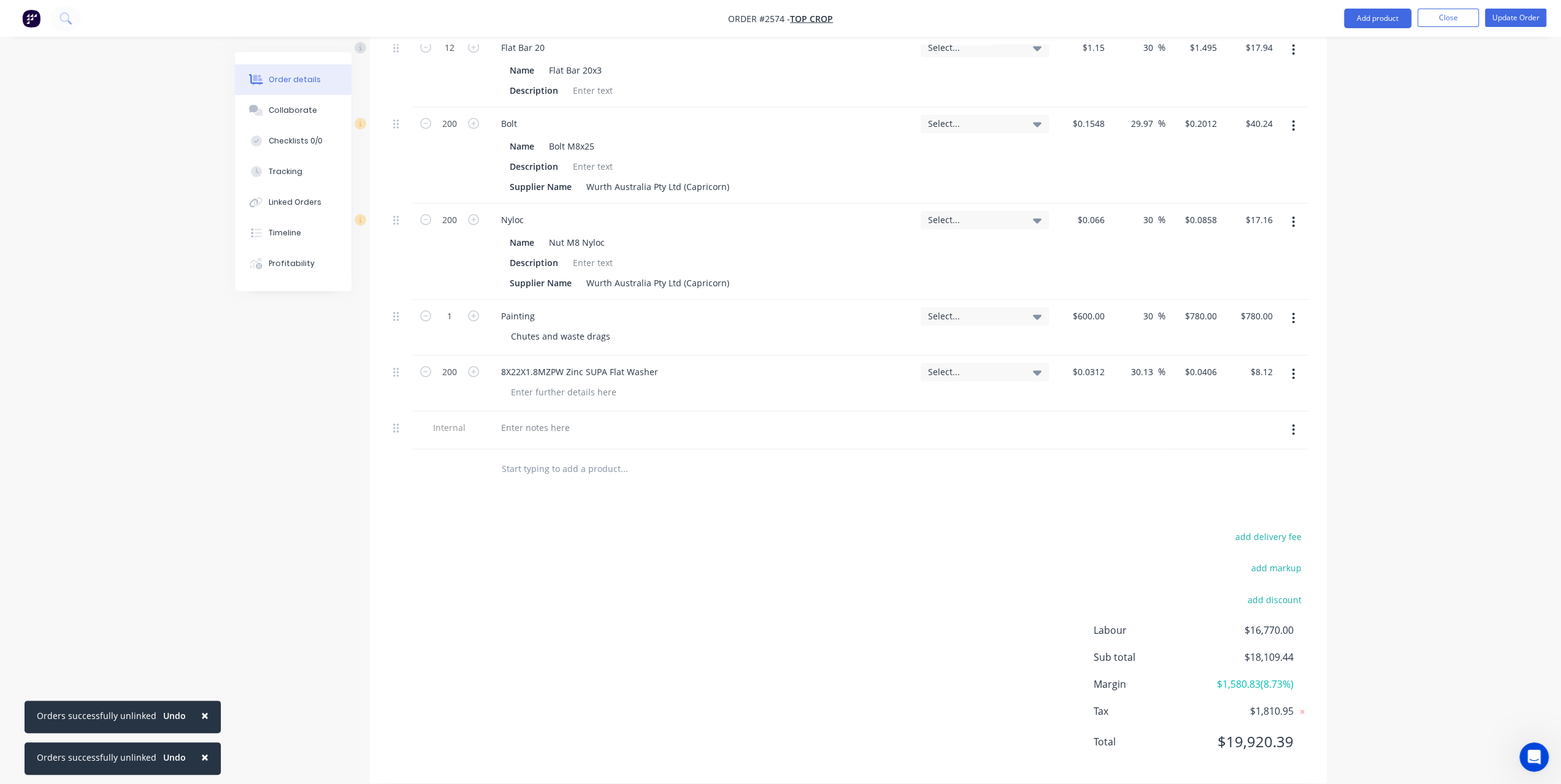
click at [527, 457] on input "text" at bounding box center [623, 469] width 245 height 24
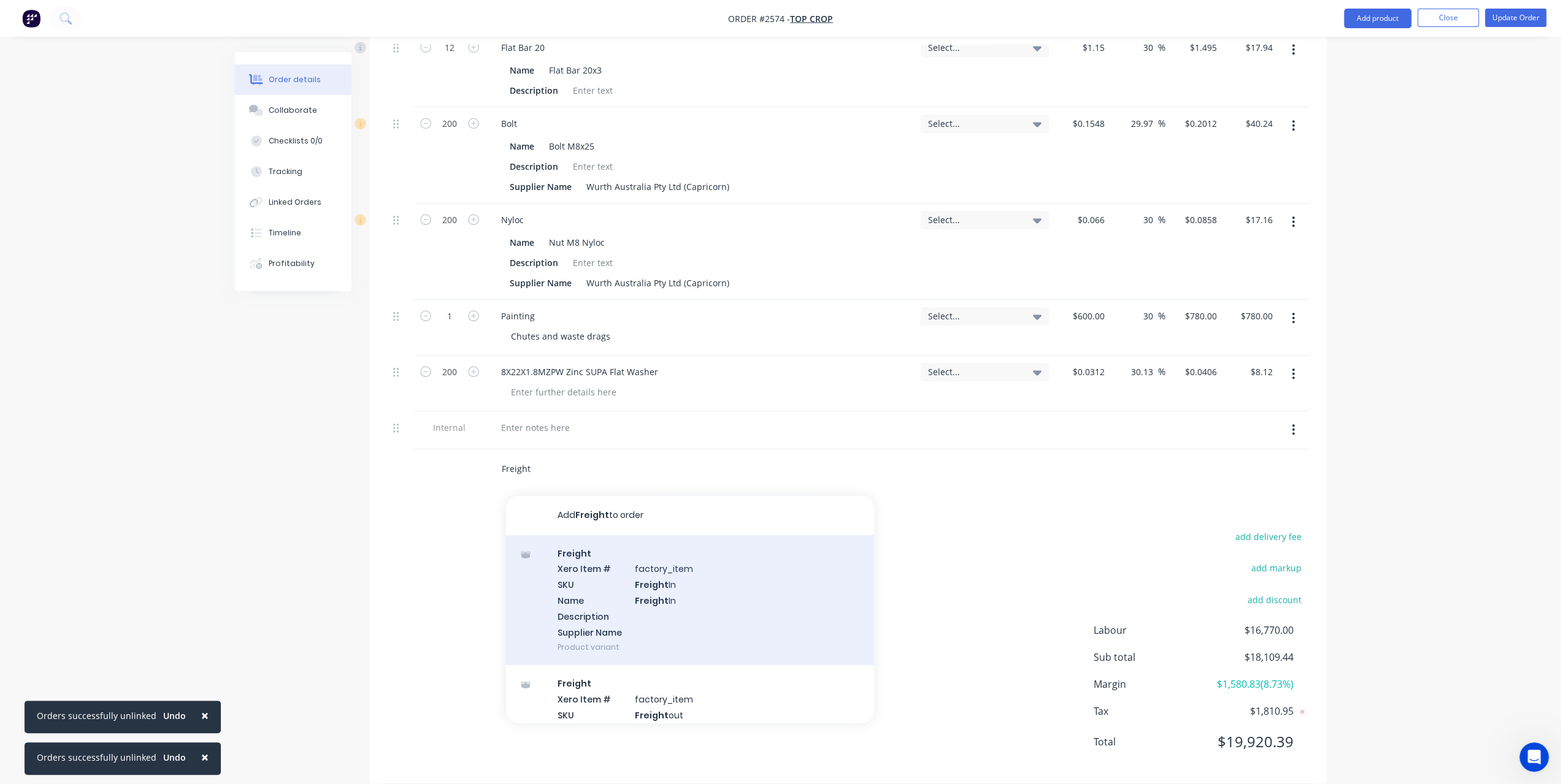
type input "Freight"
click at [603, 566] on div "Freight Xero Item # factory_item SKU Freight In Name Freight In Description Sup…" at bounding box center [690, 601] width 368 height 131
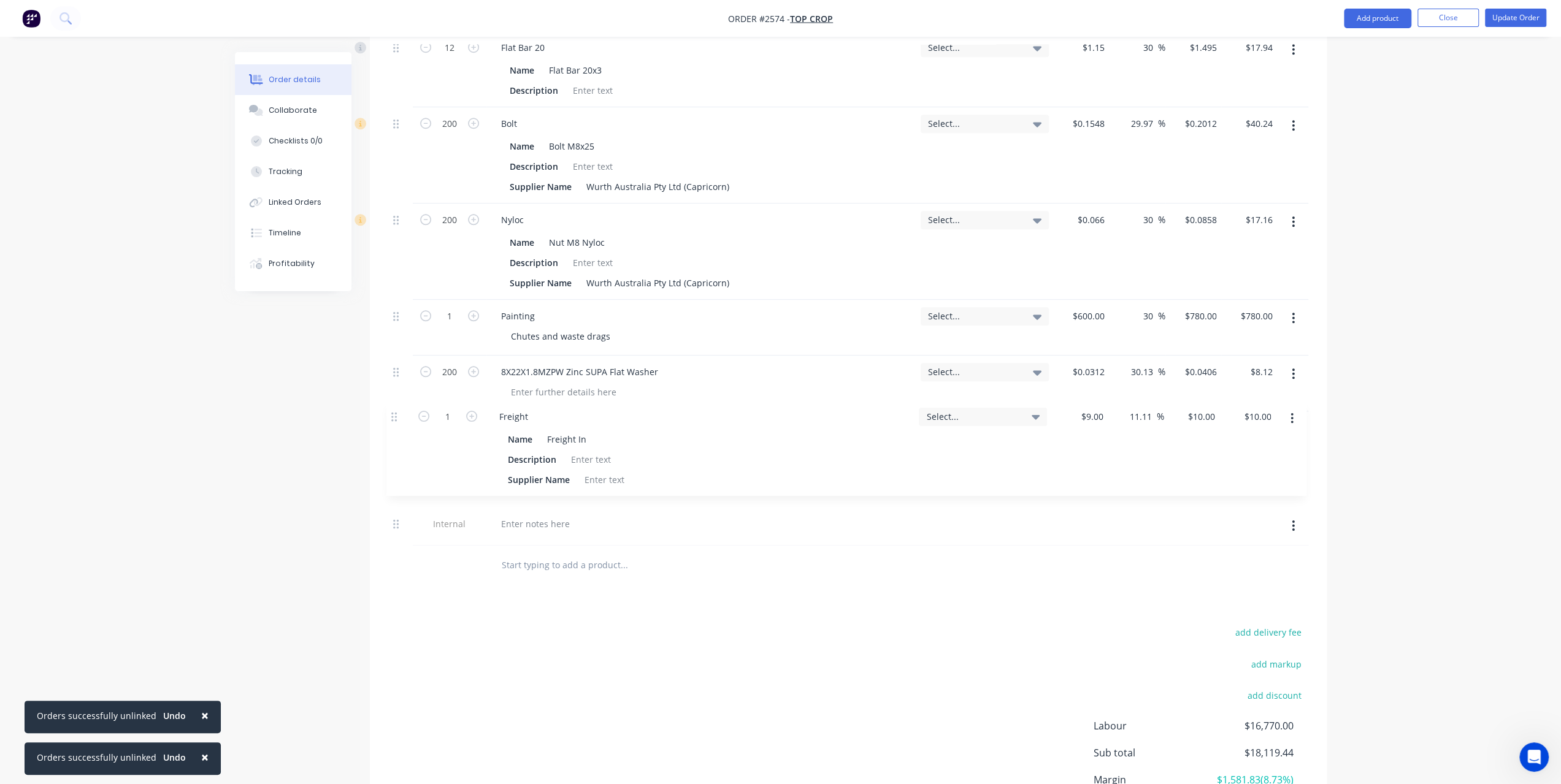
drag, startPoint x: 396, startPoint y: 448, endPoint x: 394, endPoint y: 409, distance: 39.1
type input "2"
type input "9"
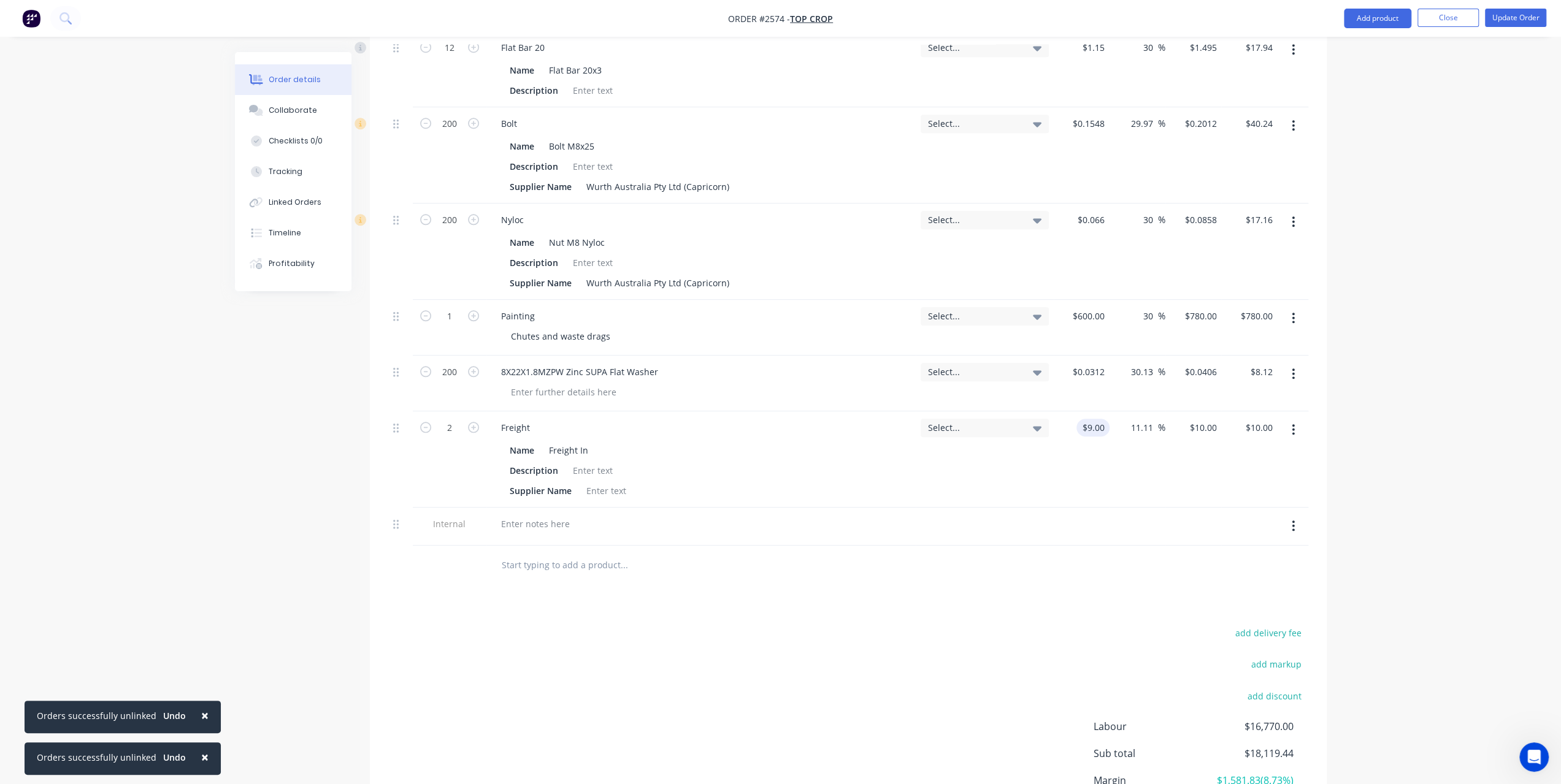
type input "$20.00"
click at [1103, 419] on input "9" at bounding box center [1095, 427] width 28 height 17
type input "$10.00"
type input "$11.1111"
type input "$22.22"
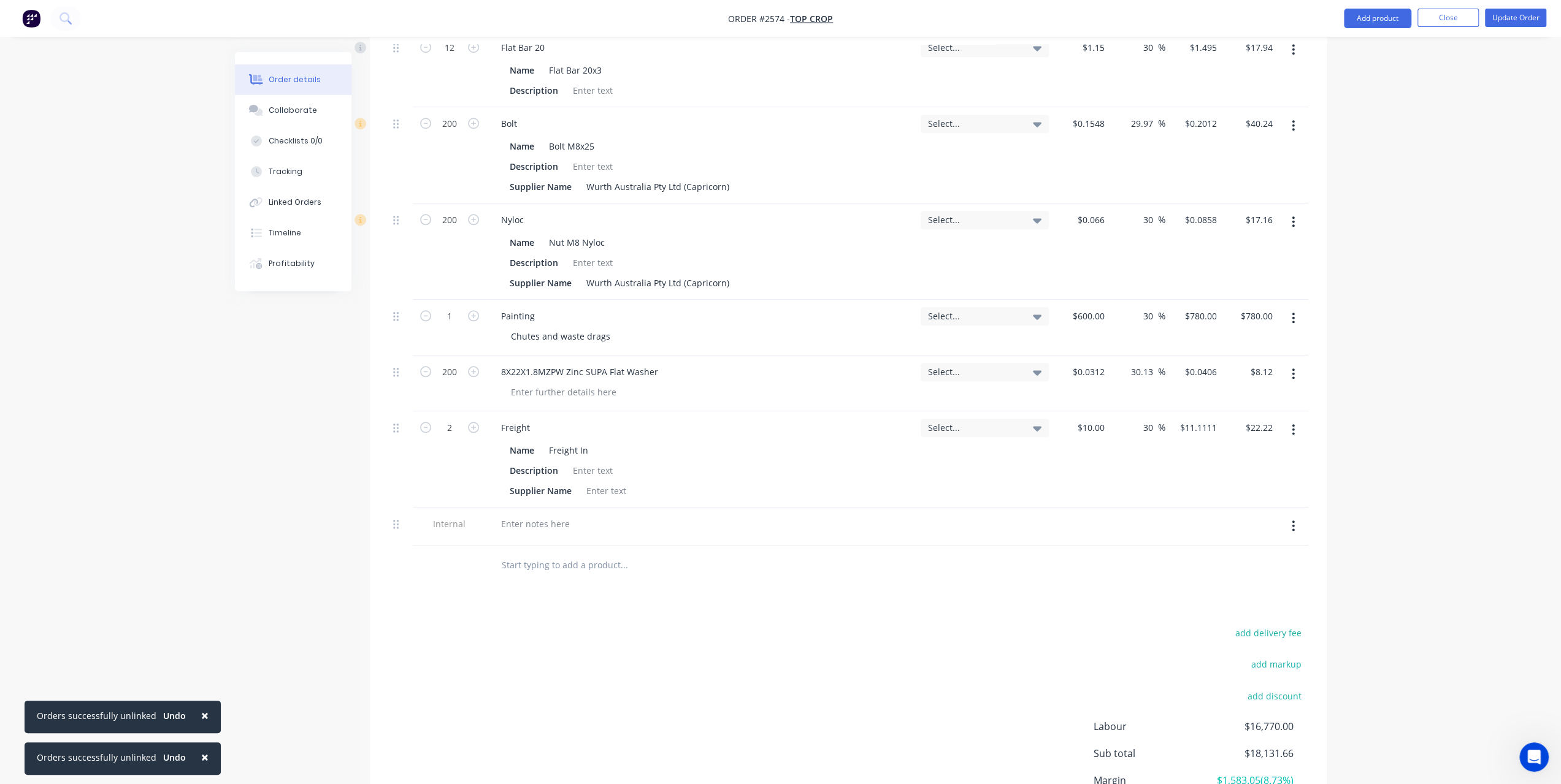
type input "30"
type input "13"
type input "$26.00"
type input "$13.00"
click at [575, 515] on div at bounding box center [536, 523] width 88 height 17
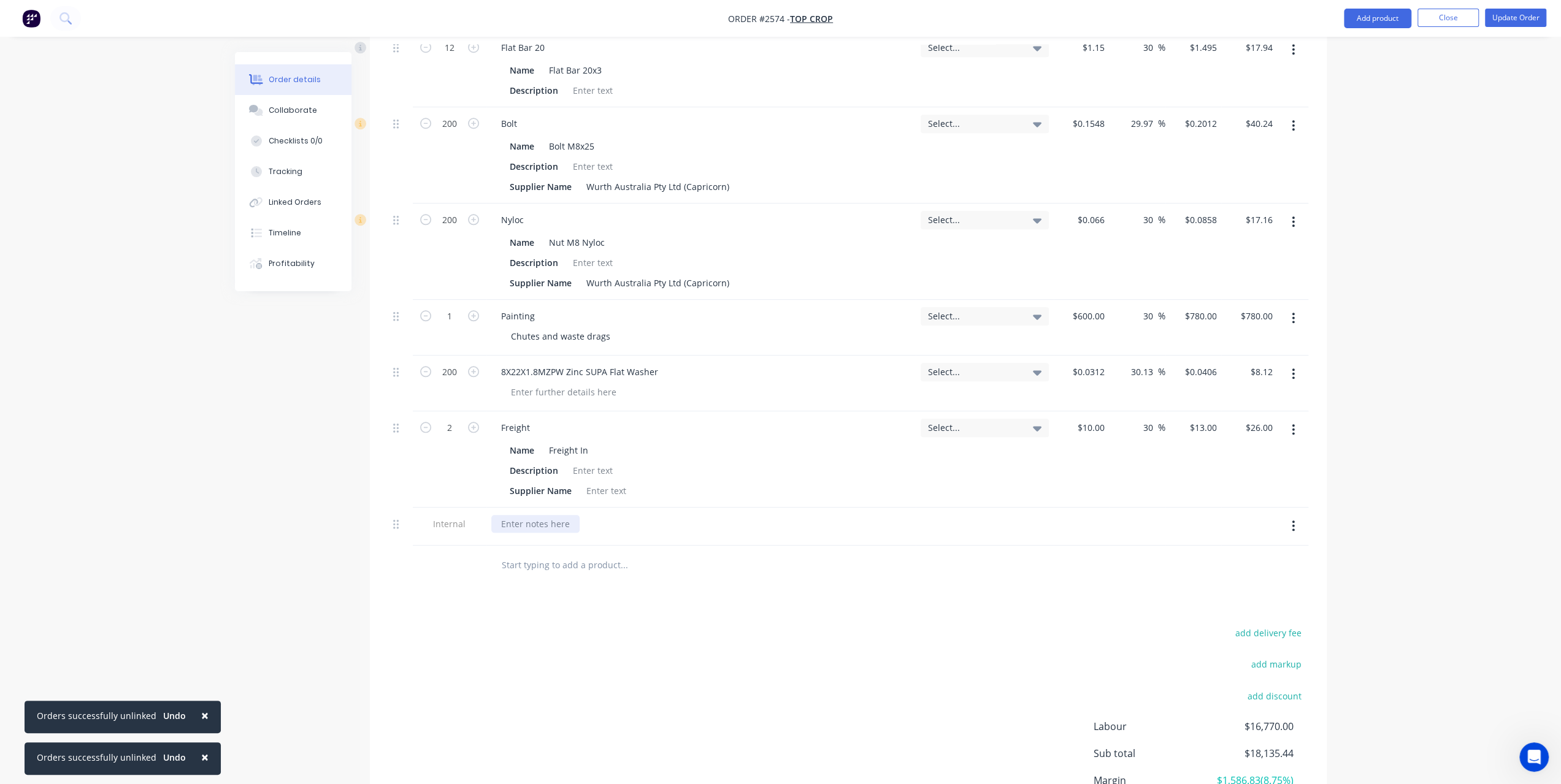
click at [570, 515] on div at bounding box center [536, 523] width 88 height 17
click at [692, 515] on div "Freight charged for Motion & United Fasteners" at bounding box center [597, 523] width 211 height 17
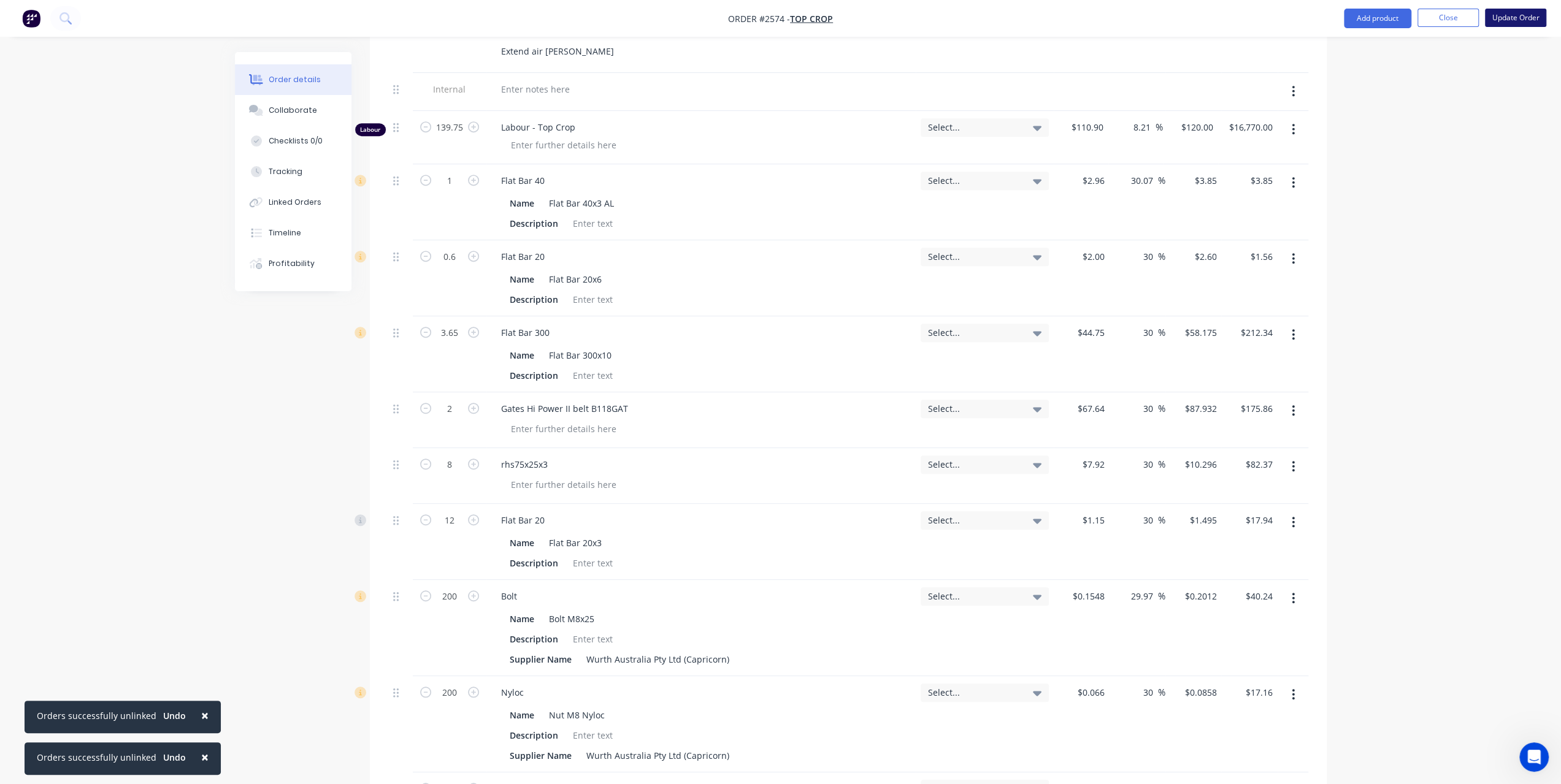
scroll to position [580, 0]
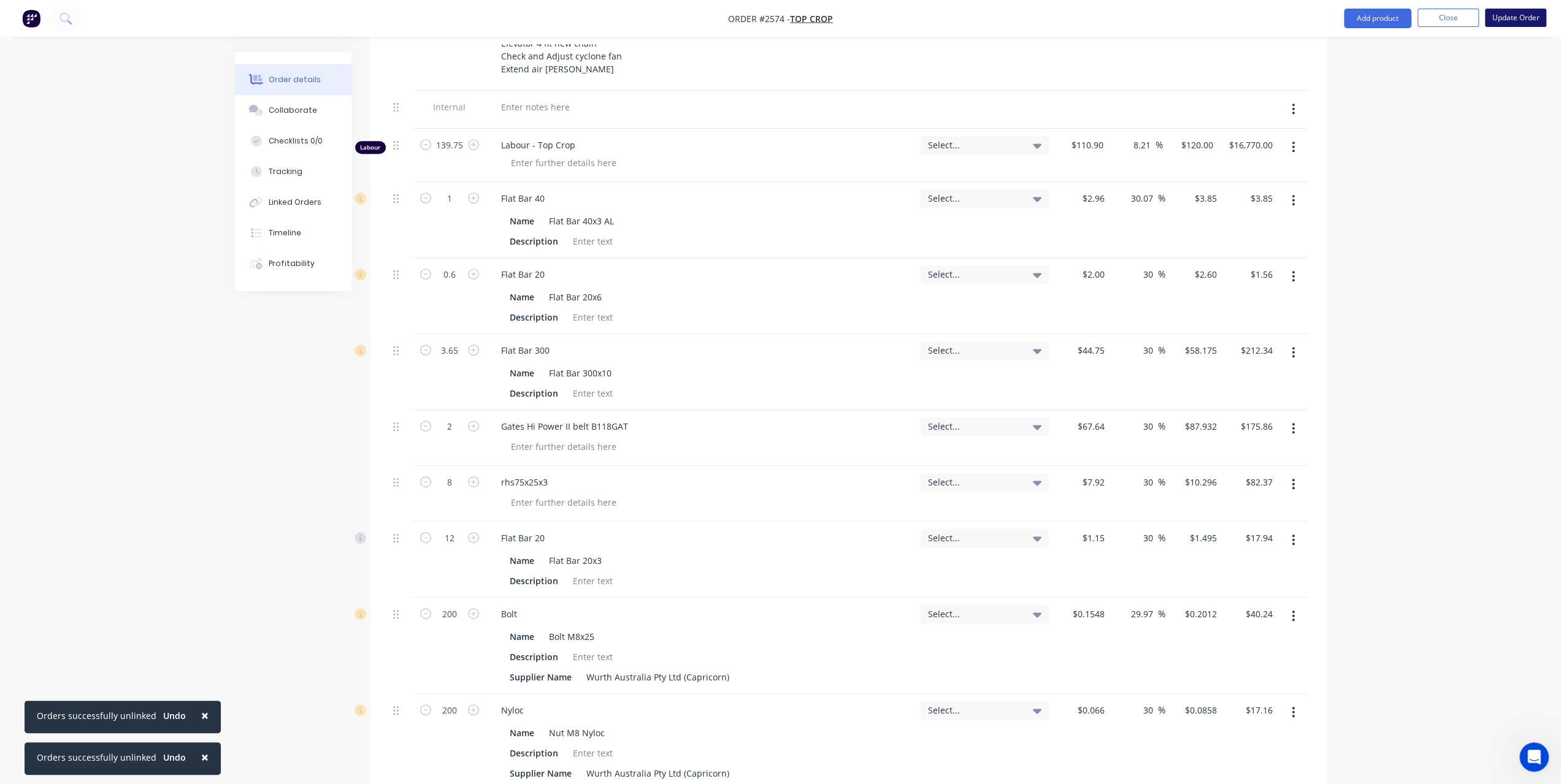
click at [1503, 17] on button "Update Order" at bounding box center [1515, 17] width 62 height 18
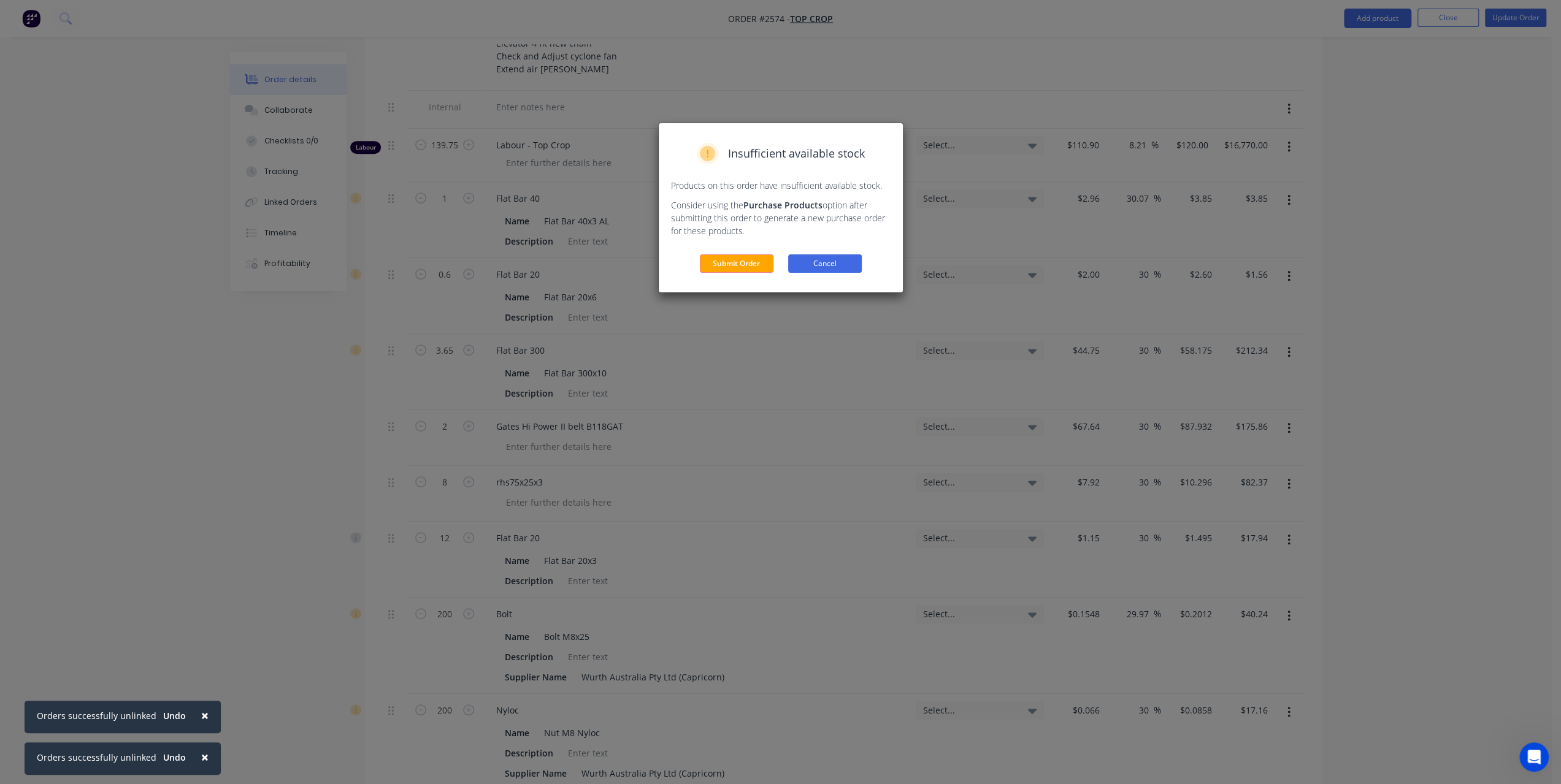
click at [822, 261] on button "Cancel" at bounding box center [825, 264] width 74 height 18
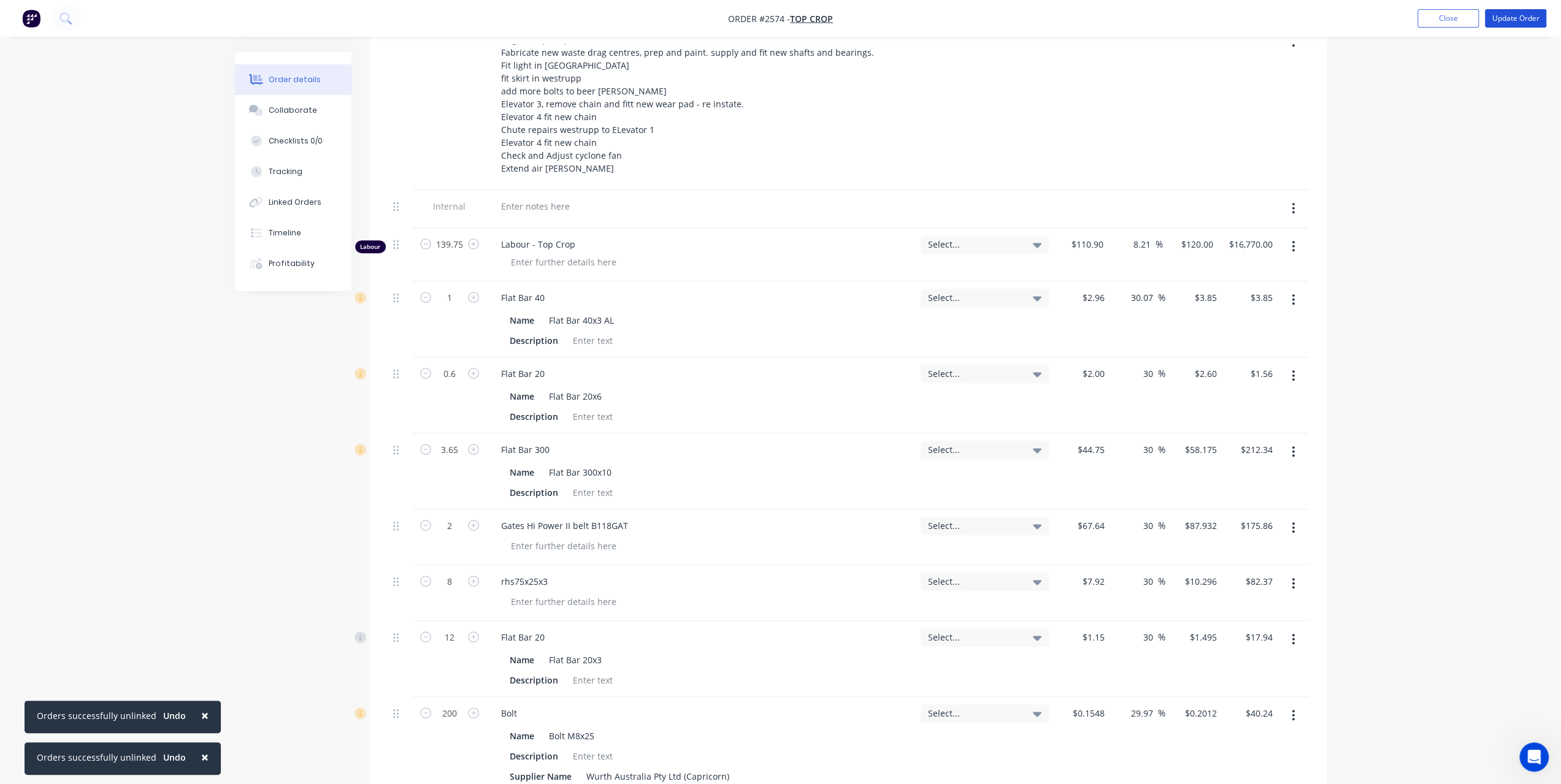
scroll to position [335, 0]
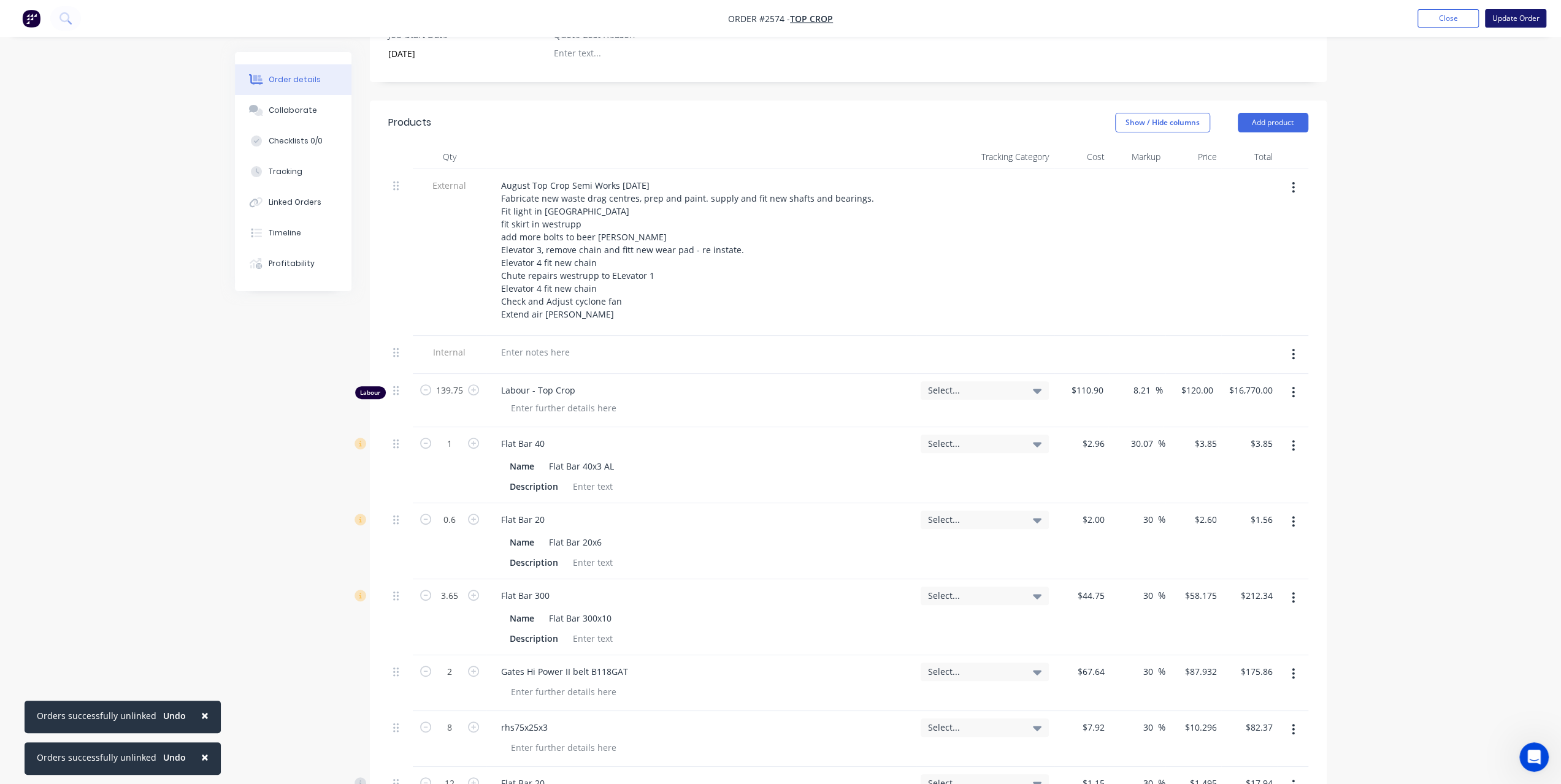
click at [1528, 19] on button "Update Order" at bounding box center [1515, 18] width 62 height 18
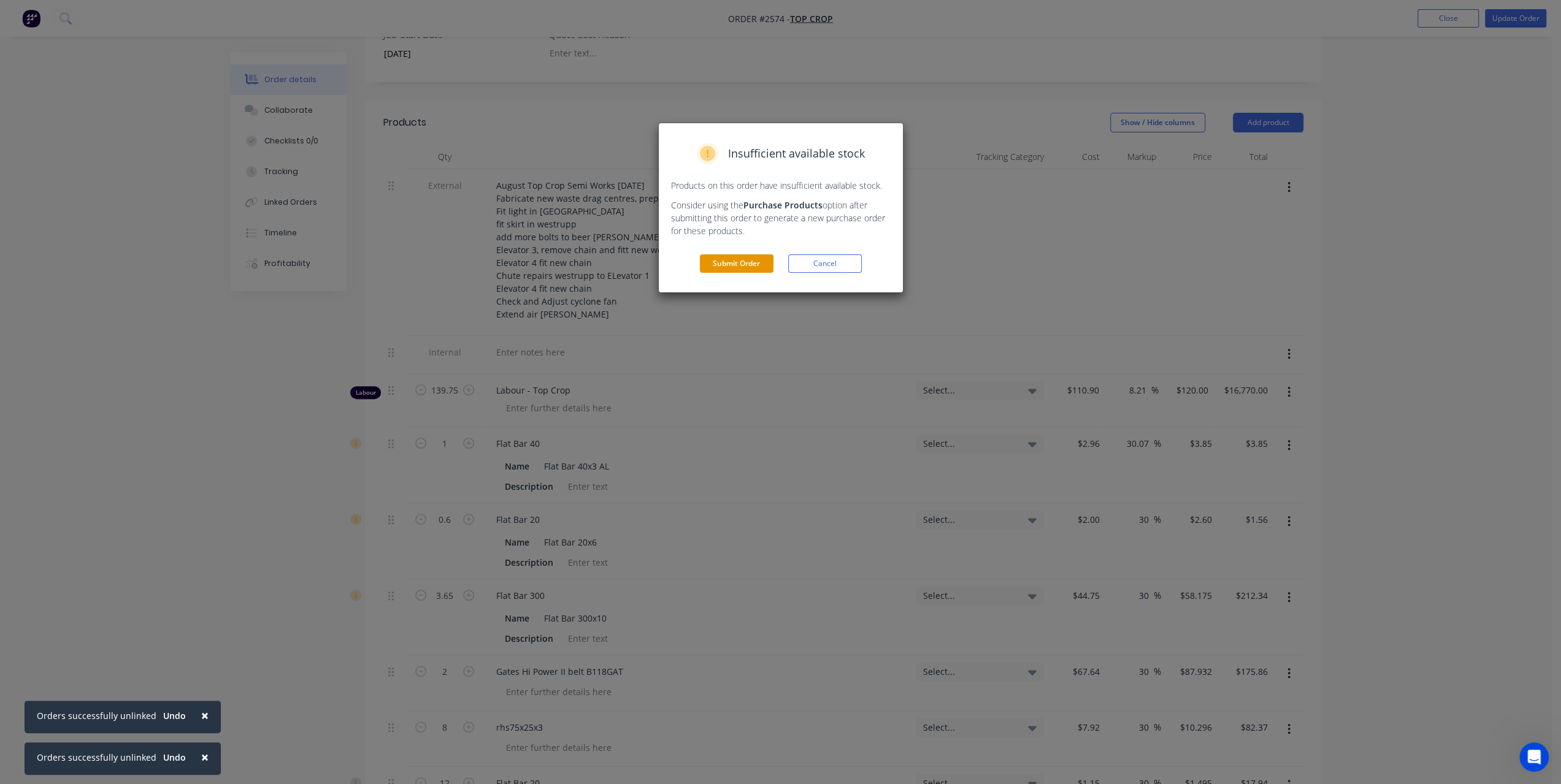
click at [738, 267] on button "Submit Order" at bounding box center [736, 264] width 74 height 18
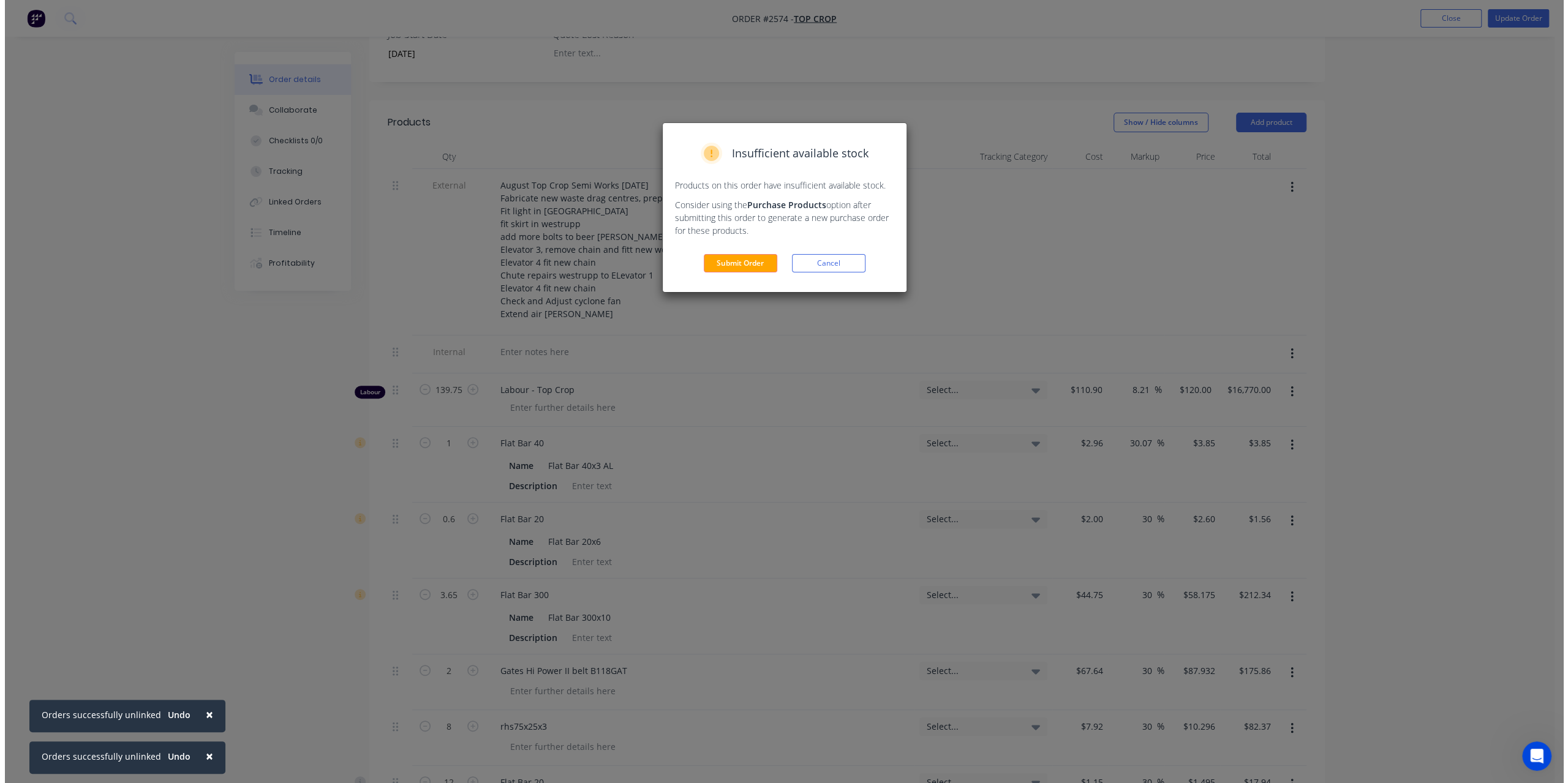
scroll to position [0, 0]
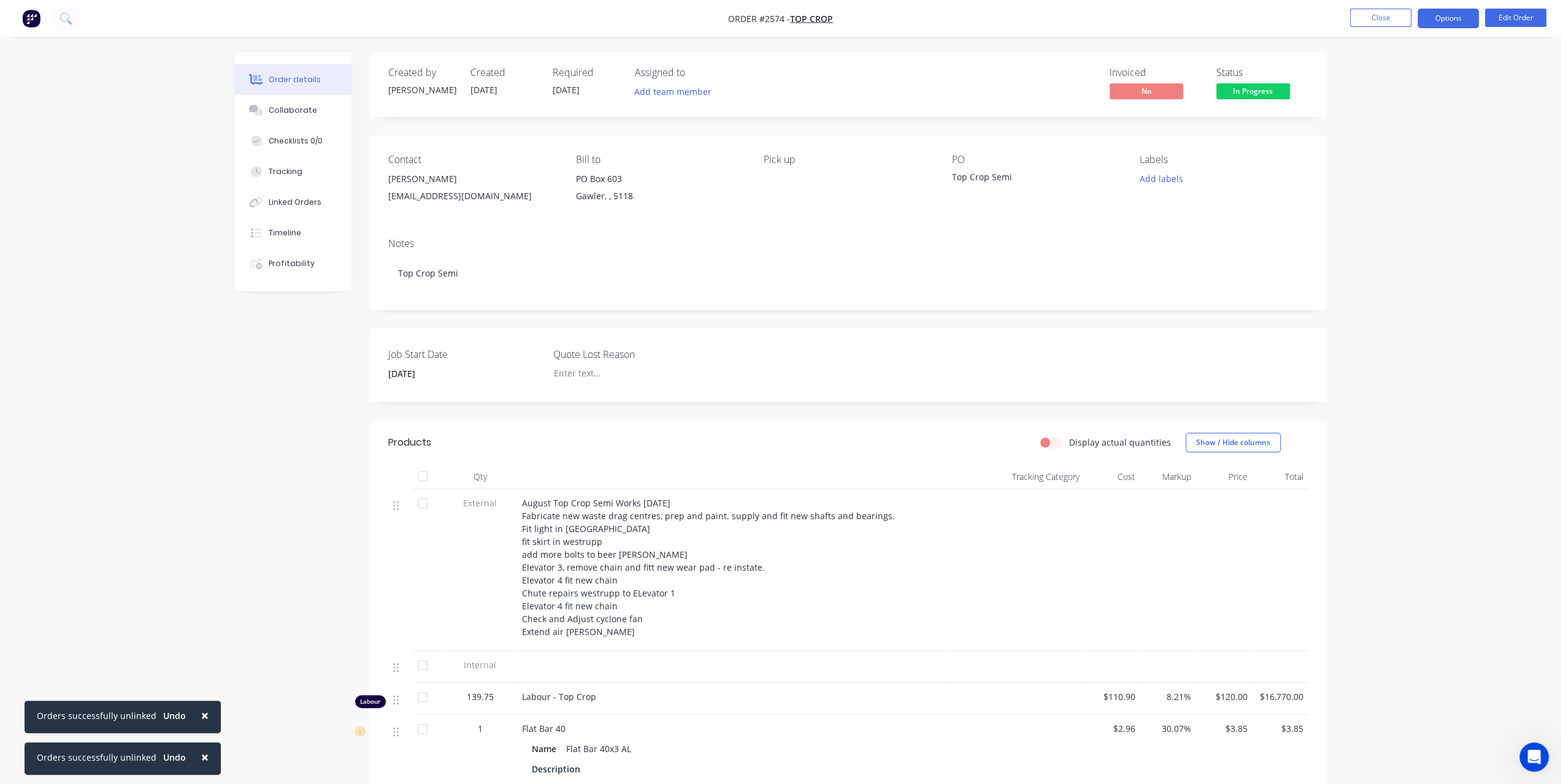
click at [1446, 23] on button "Options" at bounding box center [1448, 18] width 62 height 20
click at [1405, 77] on div "Invoice" at bounding box center [1411, 74] width 113 height 17
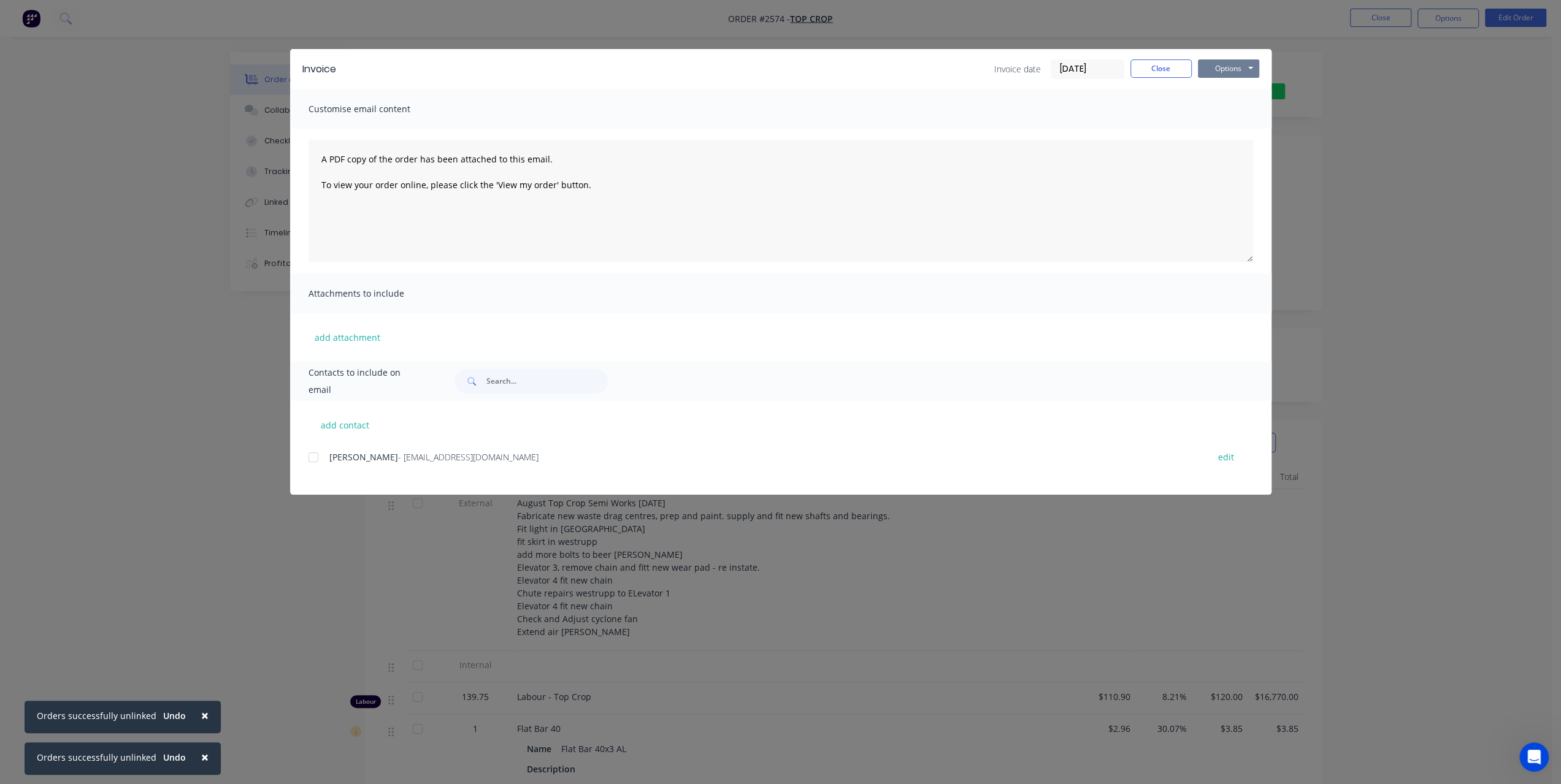
click at [1224, 69] on button "Options" at bounding box center [1228, 68] width 62 height 18
click at [1217, 92] on button "Preview" at bounding box center [1236, 90] width 78 height 21
click at [1240, 69] on button "Options" at bounding box center [1228, 68] width 62 height 18
click at [1209, 104] on button "Print" at bounding box center [1236, 110] width 78 height 21
click at [1170, 62] on button "Close" at bounding box center [1161, 68] width 62 height 18
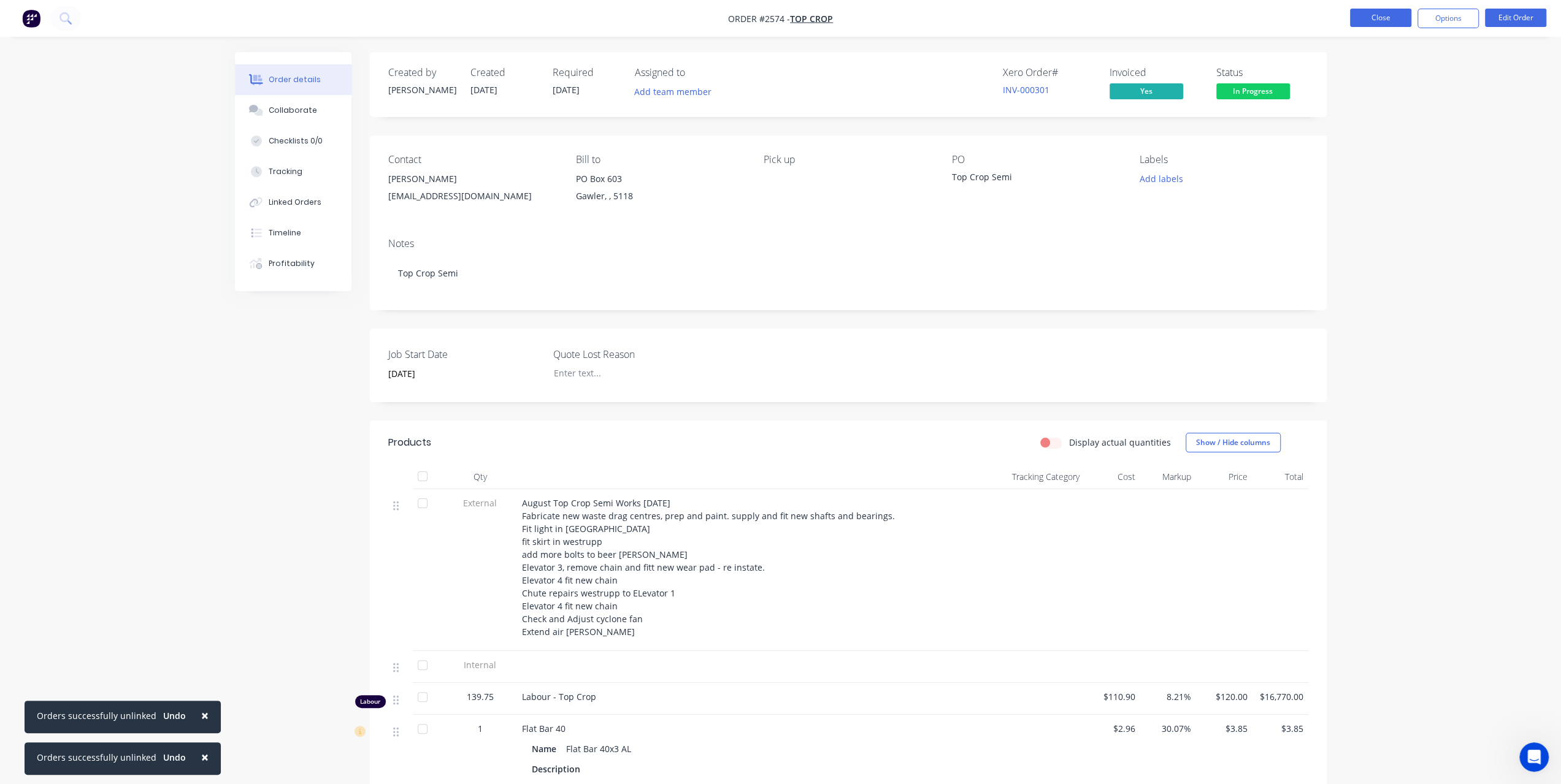
click at [1385, 17] on button "Close" at bounding box center [1381, 17] width 62 height 18
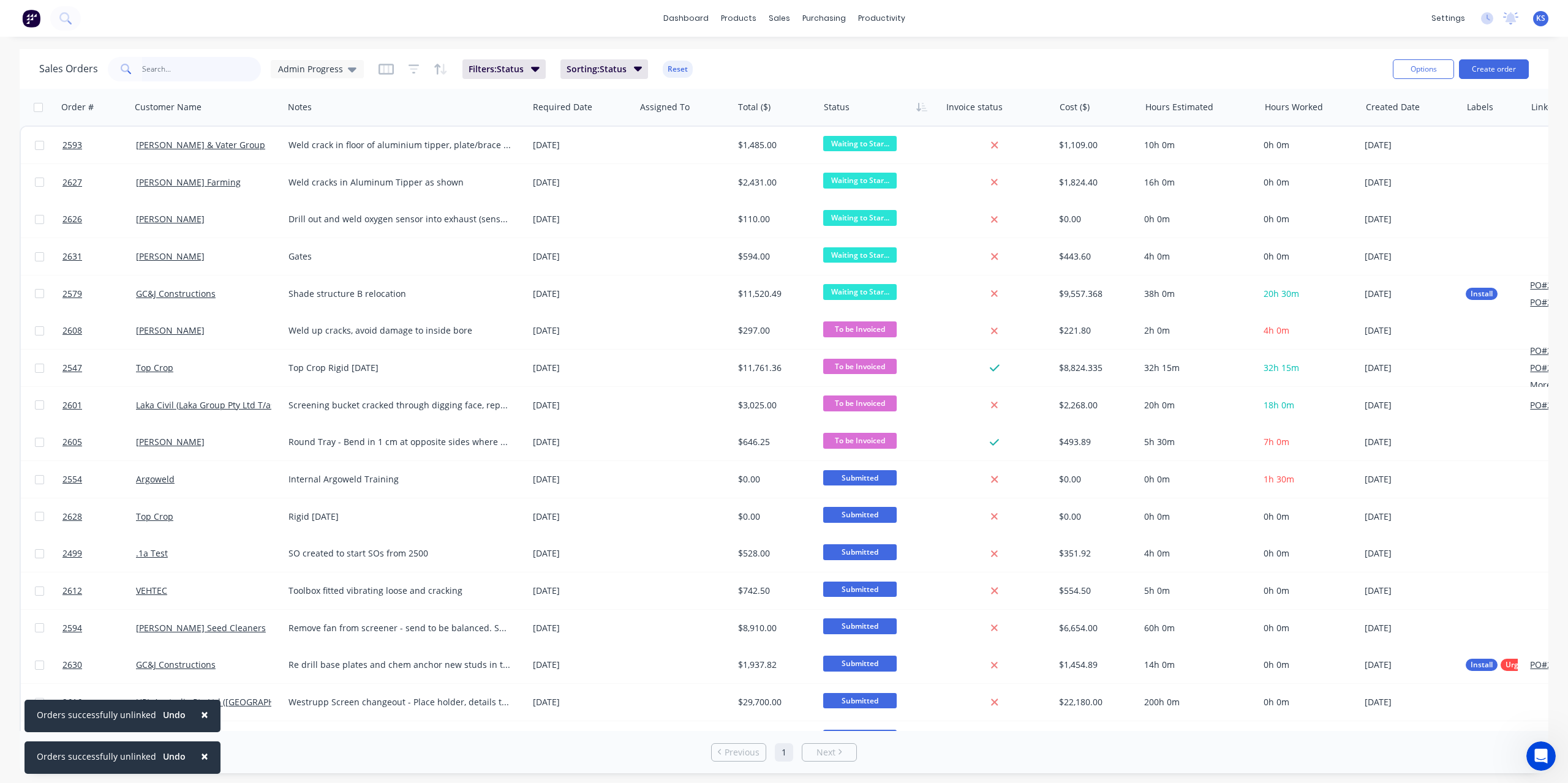
click at [172, 67] on input "text" at bounding box center [201, 69] width 119 height 24
type input "top"
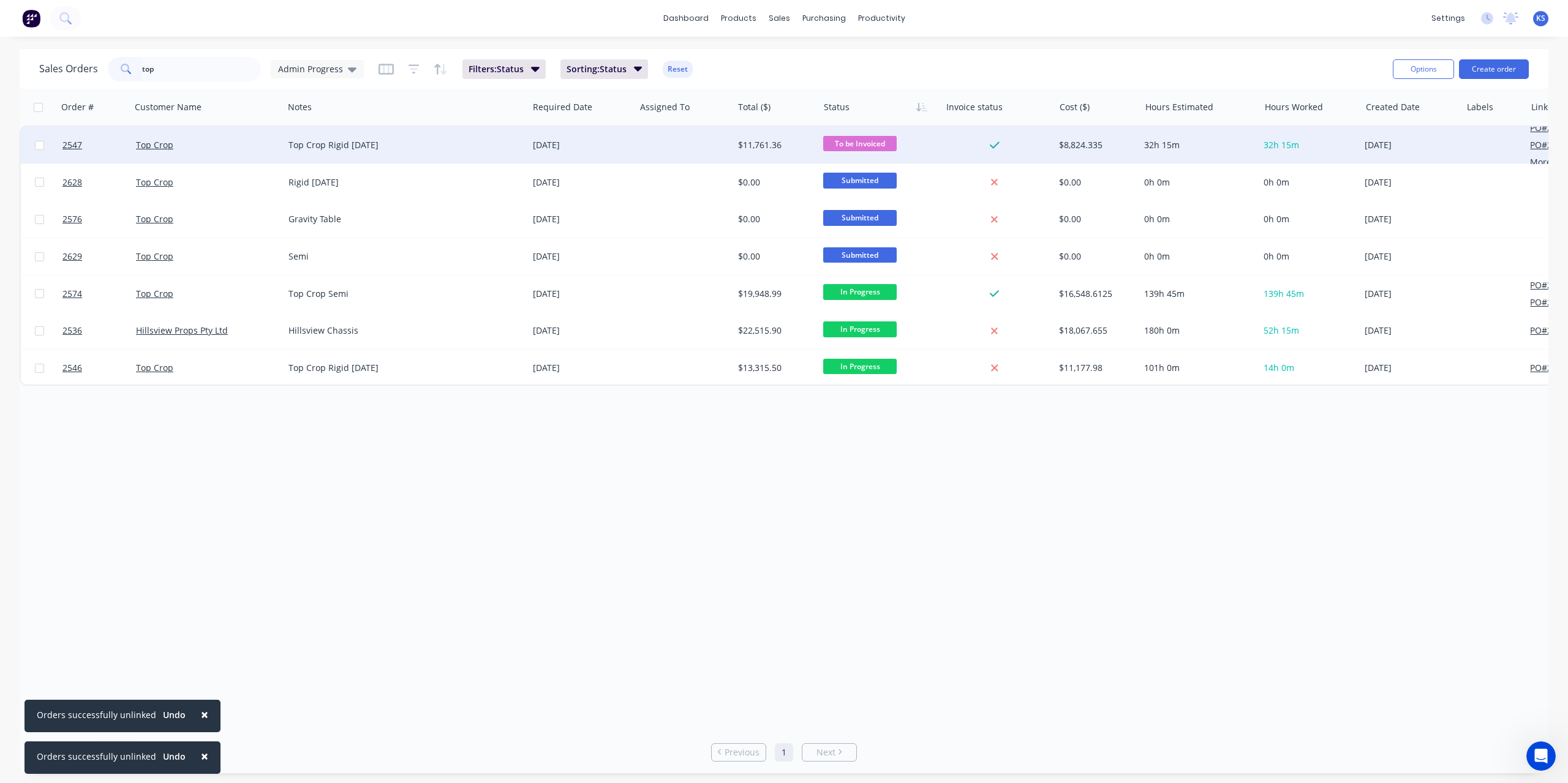
click at [854, 144] on span "To be Invoiced" at bounding box center [860, 143] width 74 height 15
click at [865, 310] on span "Delivered" at bounding box center [848, 311] width 39 height 11
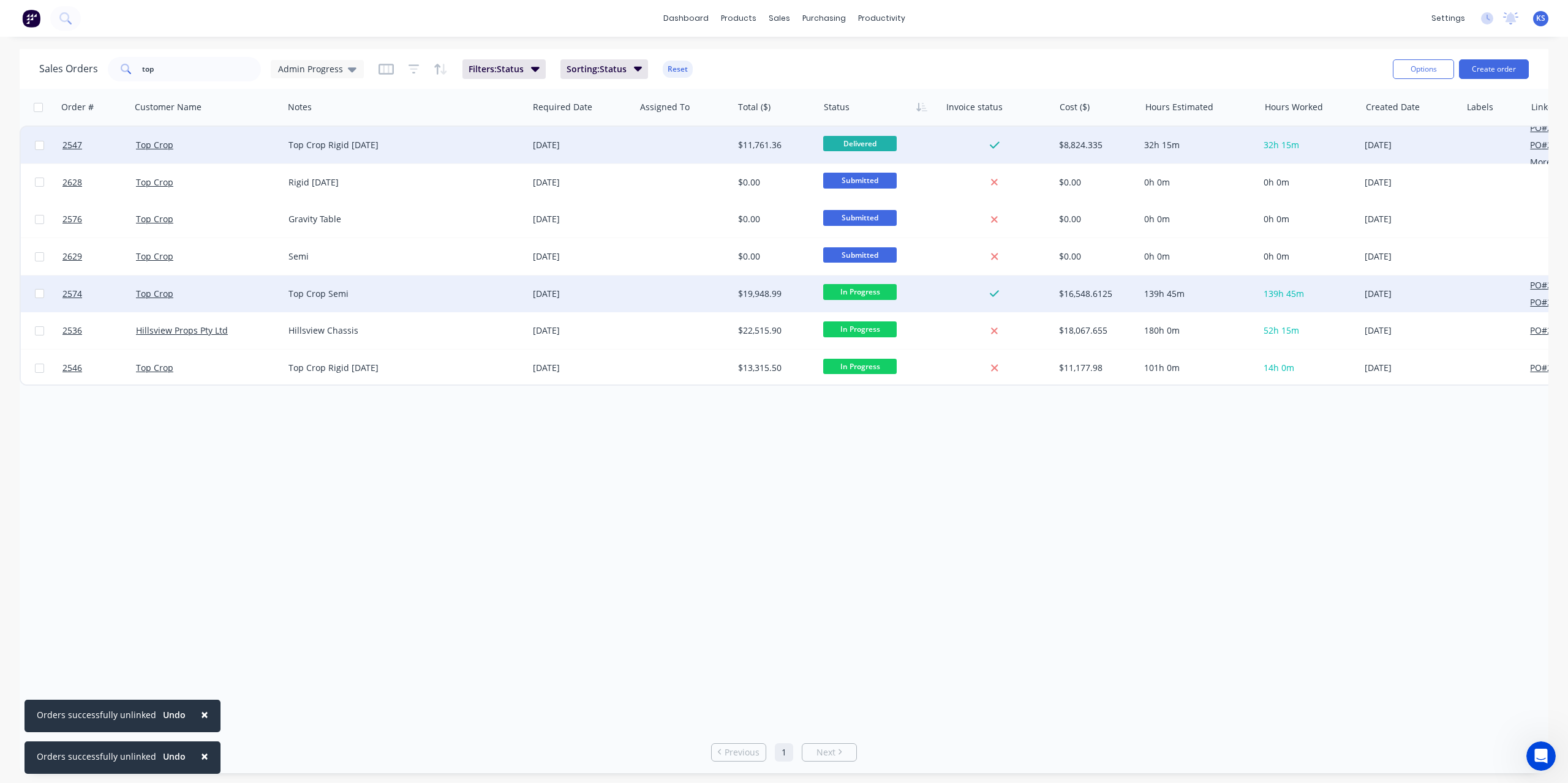
click at [868, 293] on span "In Progress" at bounding box center [860, 292] width 74 height 15
click at [861, 462] on span "Delivered" at bounding box center [848, 460] width 39 height 11
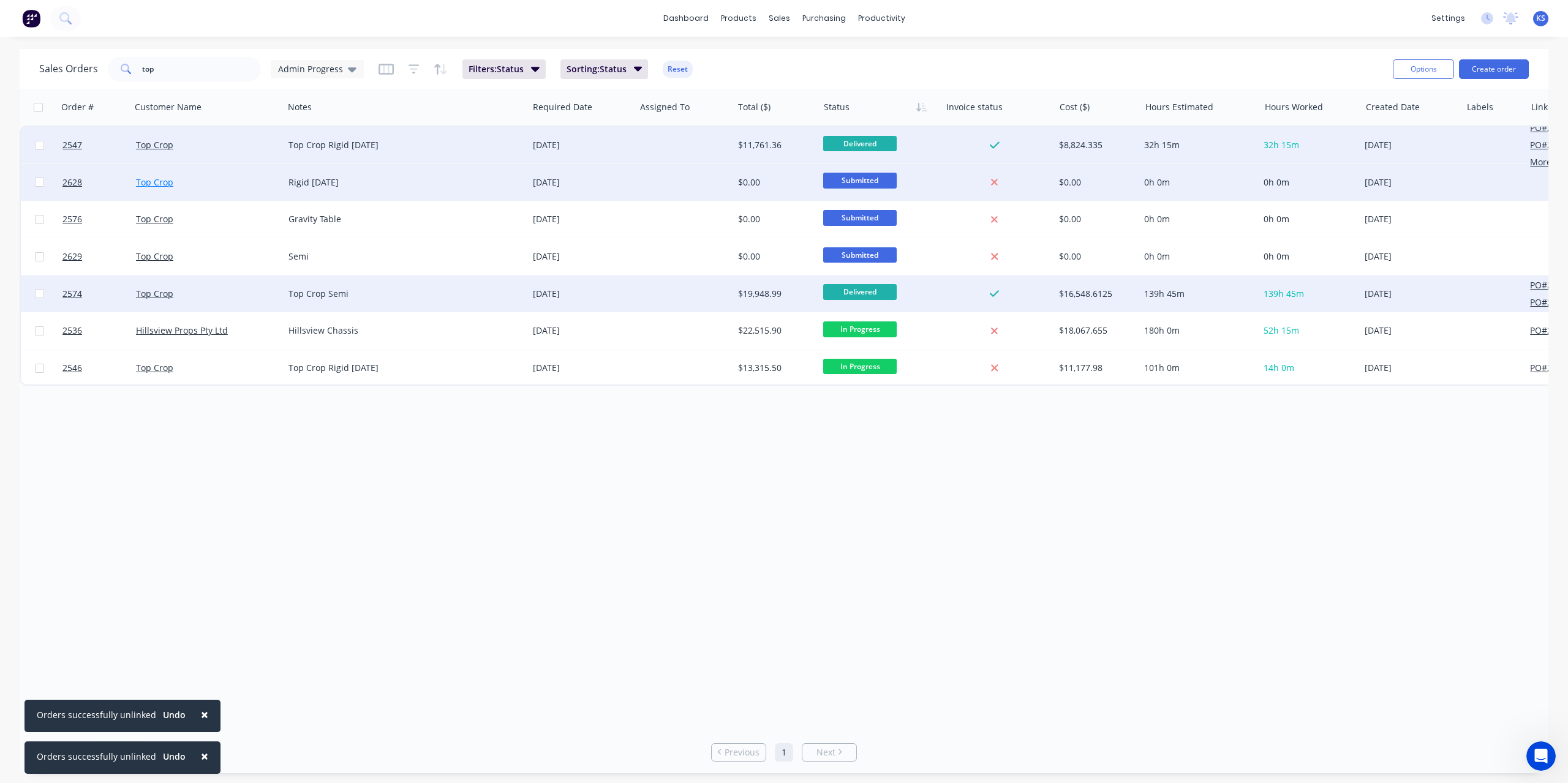
click at [156, 187] on link "Top Crop" at bounding box center [154, 181] width 37 height 11
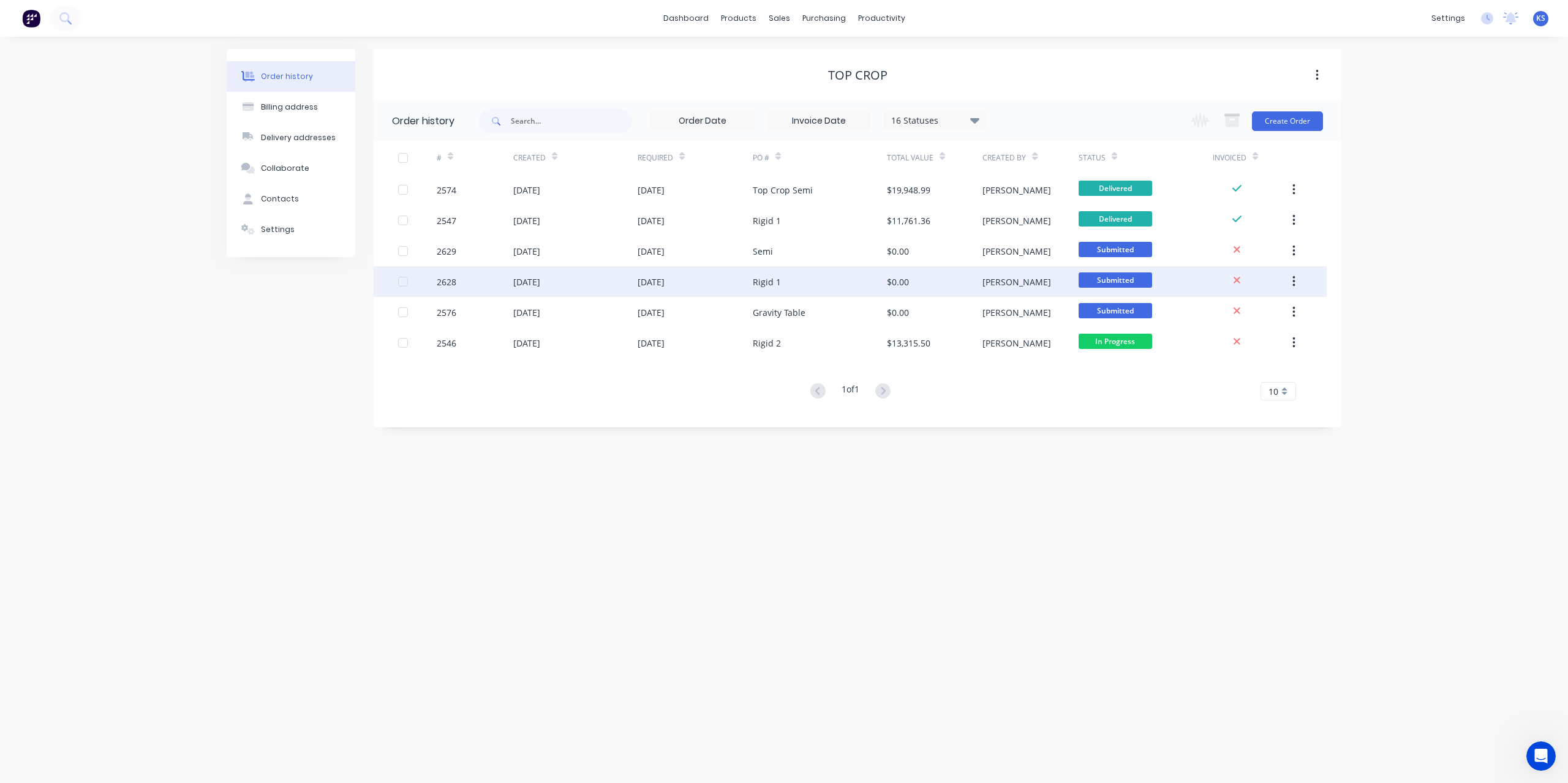
click at [766, 285] on div "Rigid 1" at bounding box center [767, 281] width 28 height 13
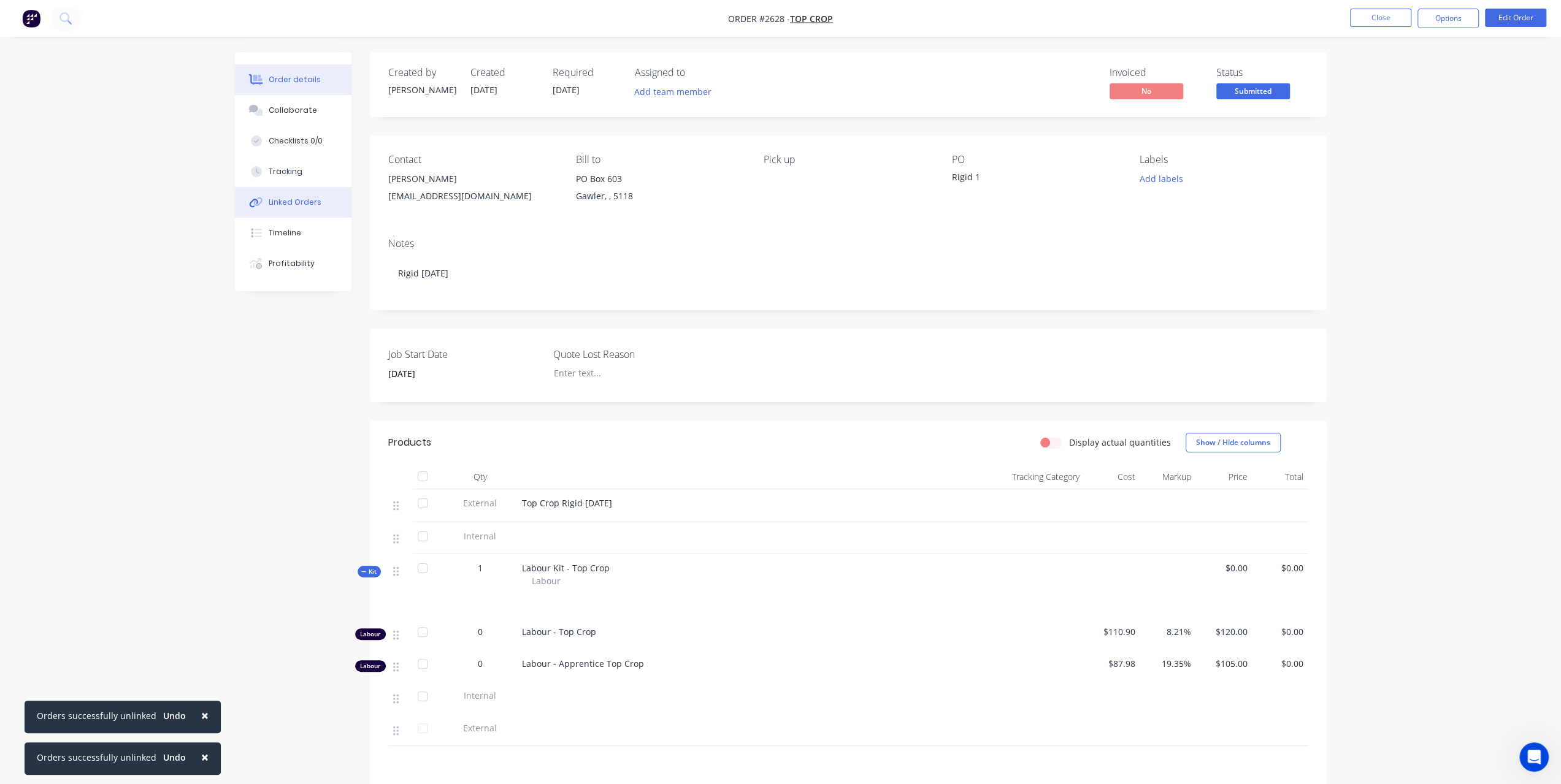
click at [305, 199] on div "Linked Orders" at bounding box center [295, 202] width 52 height 11
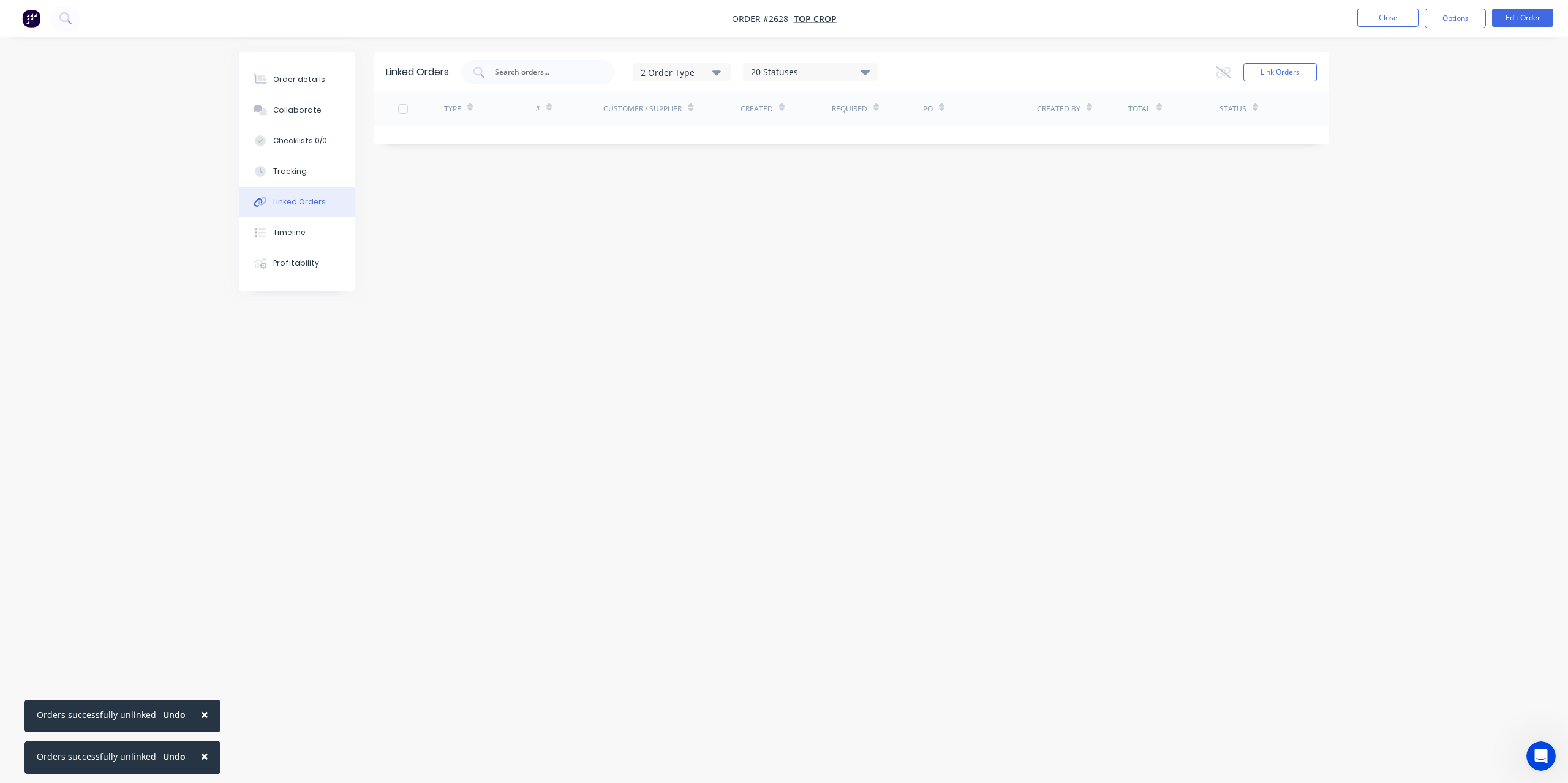
click at [1284, 61] on div "Link Orders" at bounding box center [1266, 72] width 101 height 24
click at [1284, 68] on button "Link Orders" at bounding box center [1280, 72] width 74 height 18
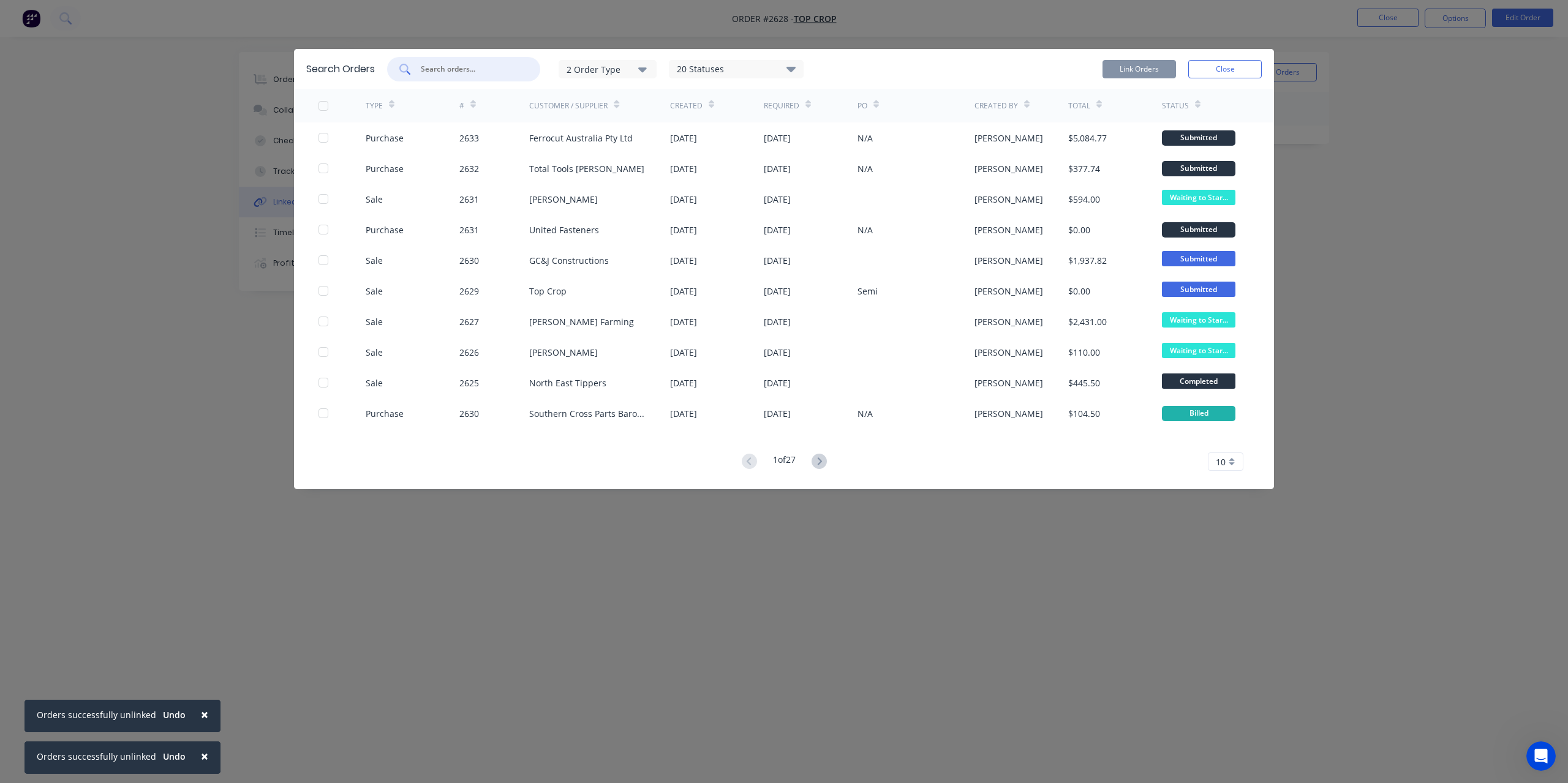
click at [459, 71] on input "text" at bounding box center [471, 69] width 102 height 12
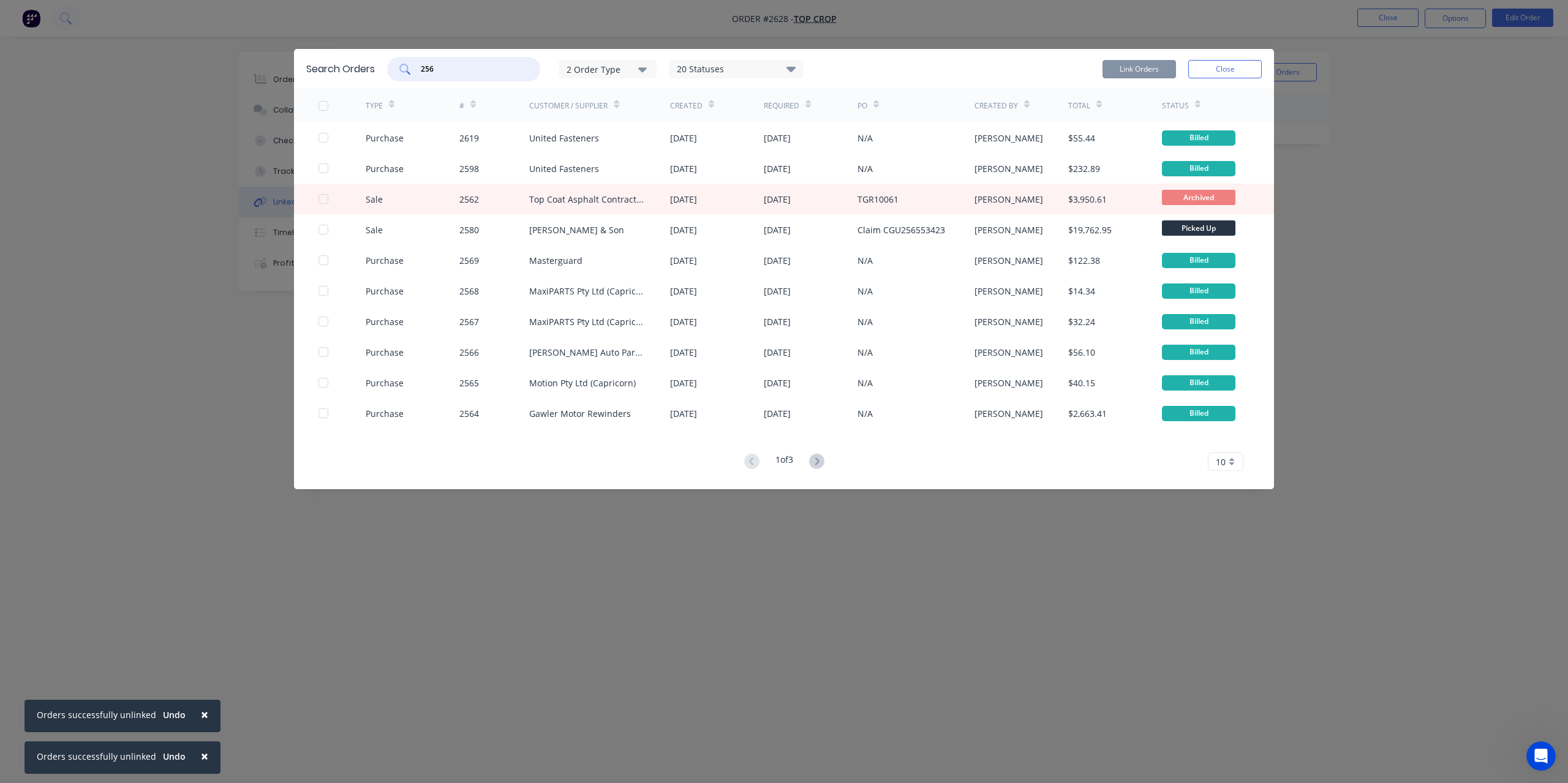
click at [603, 71] on div "2 Order Type" at bounding box center [608, 68] width 82 height 13
click at [664, 99] on div "button" at bounding box center [661, 99] width 24 height 24
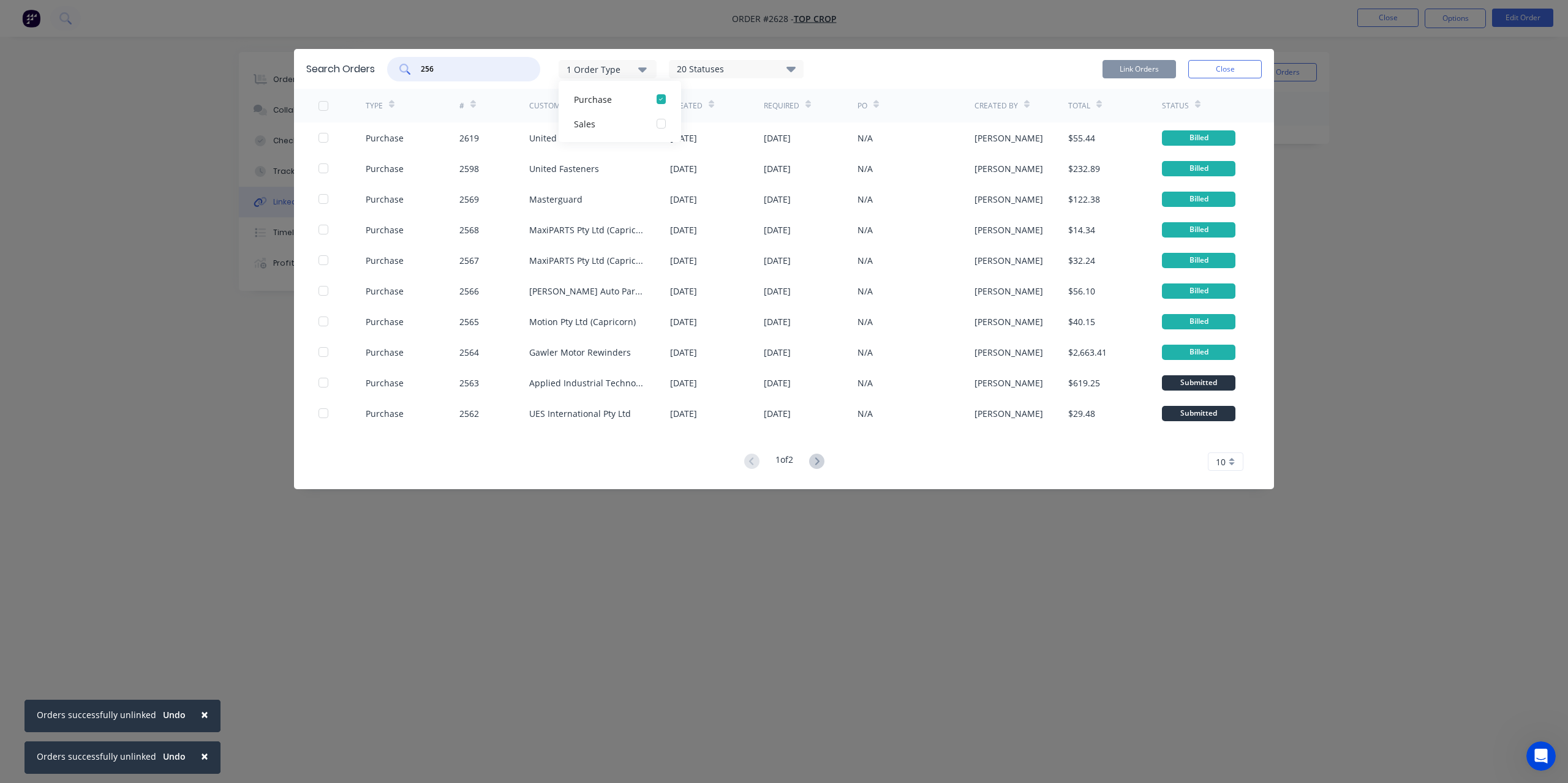
click at [496, 65] on input "256" at bounding box center [471, 69] width 102 height 12
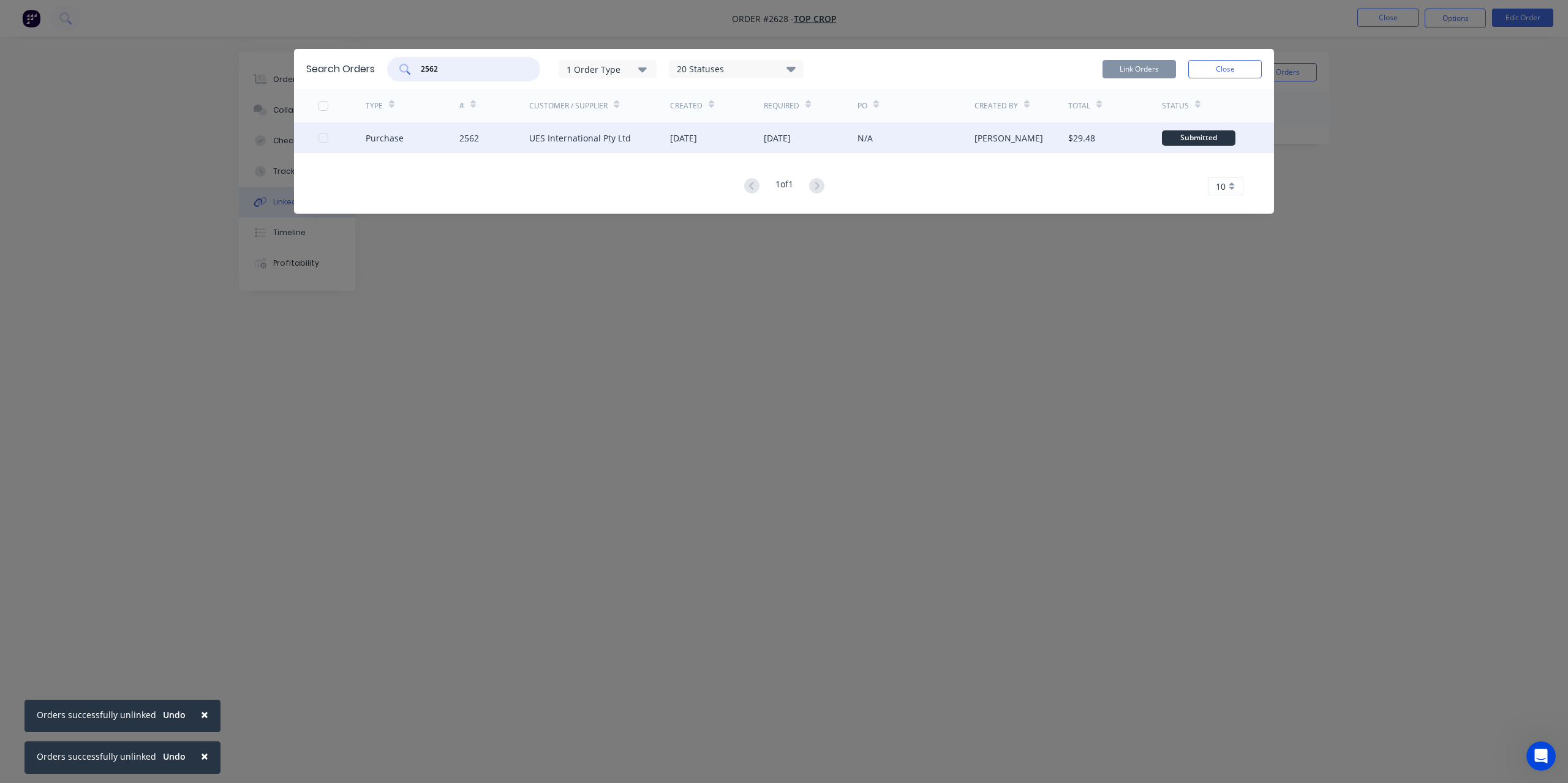
click at [319, 135] on div at bounding box center [323, 137] width 24 height 24
click at [452, 63] on input "2562" at bounding box center [471, 69] width 102 height 12
click at [1149, 67] on button "Link Orders" at bounding box center [1139, 69] width 74 height 18
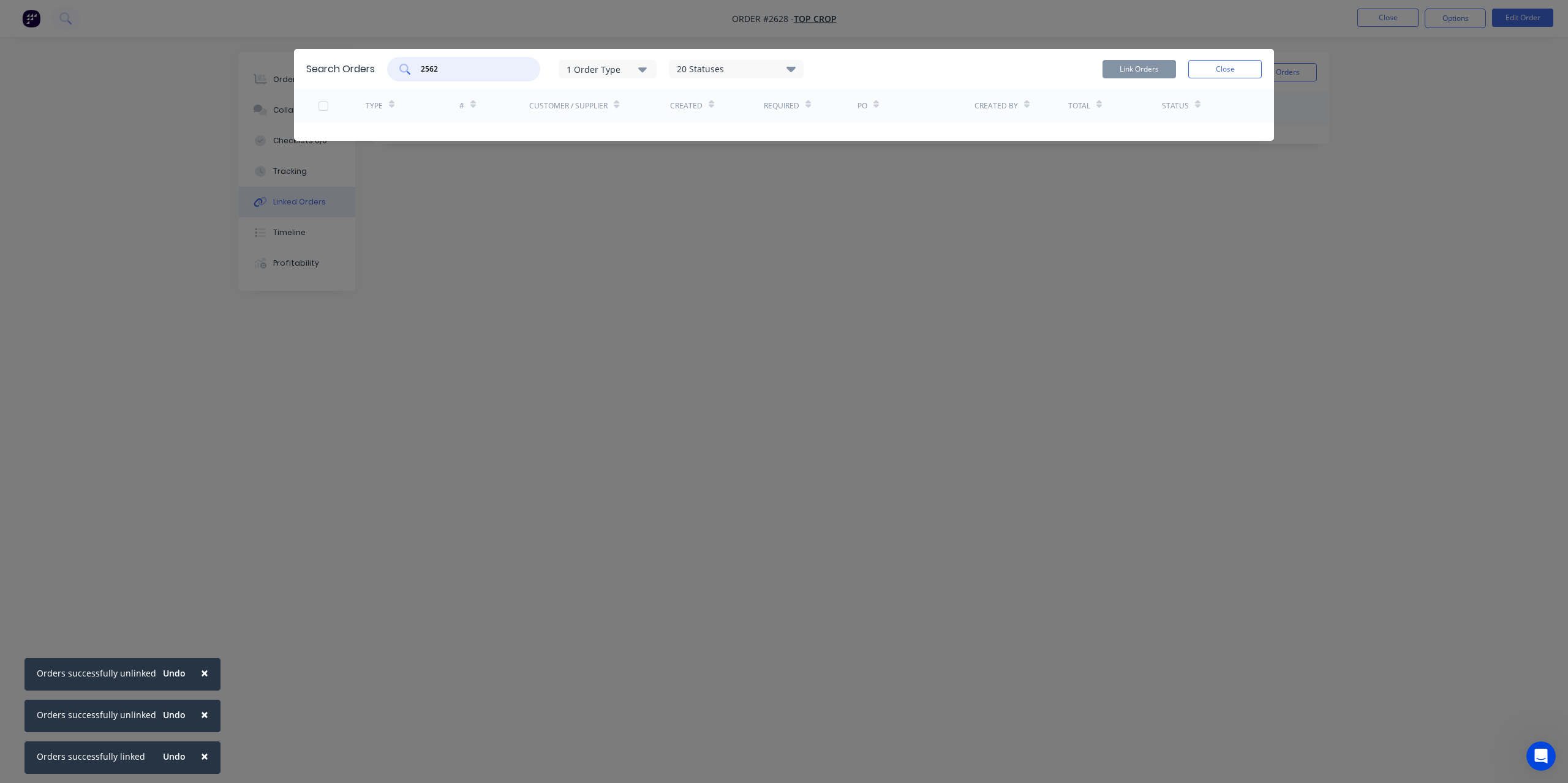
click at [455, 71] on input "2562" at bounding box center [471, 69] width 102 height 12
type input "2563"
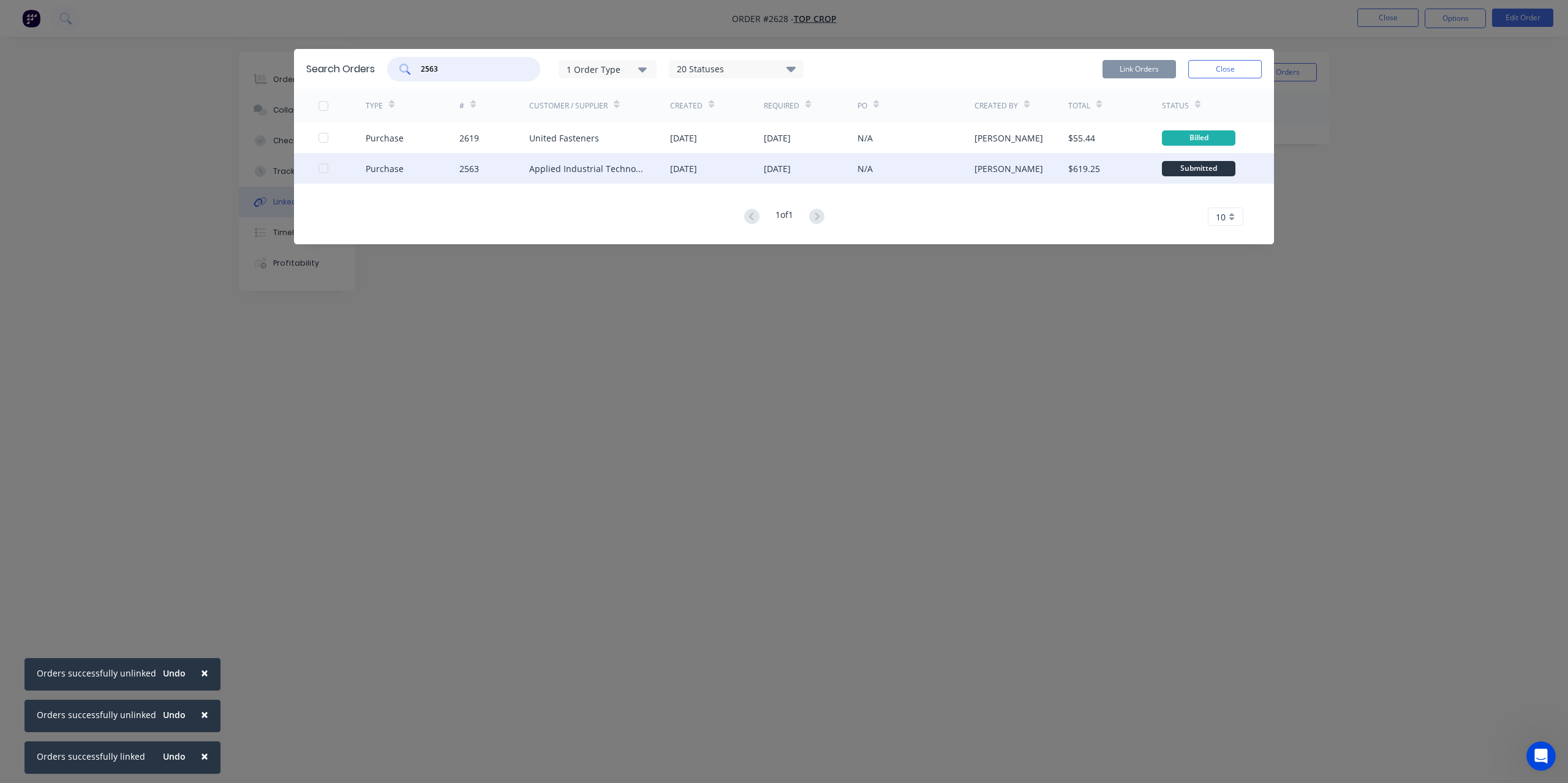
click at [326, 167] on div at bounding box center [323, 168] width 24 height 24
click at [1136, 69] on button "Link Orders" at bounding box center [1139, 69] width 74 height 18
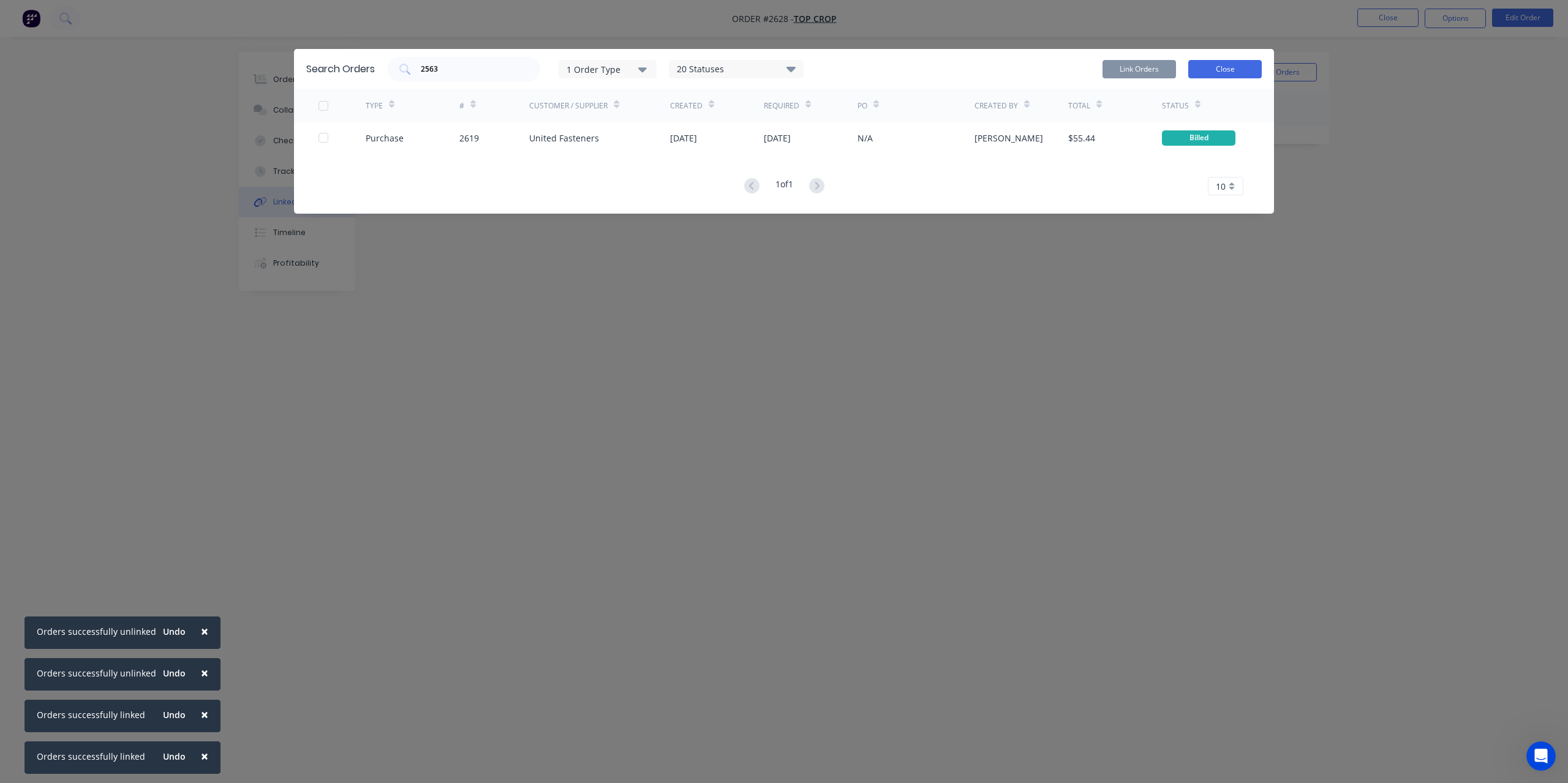
click at [1220, 71] on button "Close" at bounding box center [1225, 69] width 74 height 18
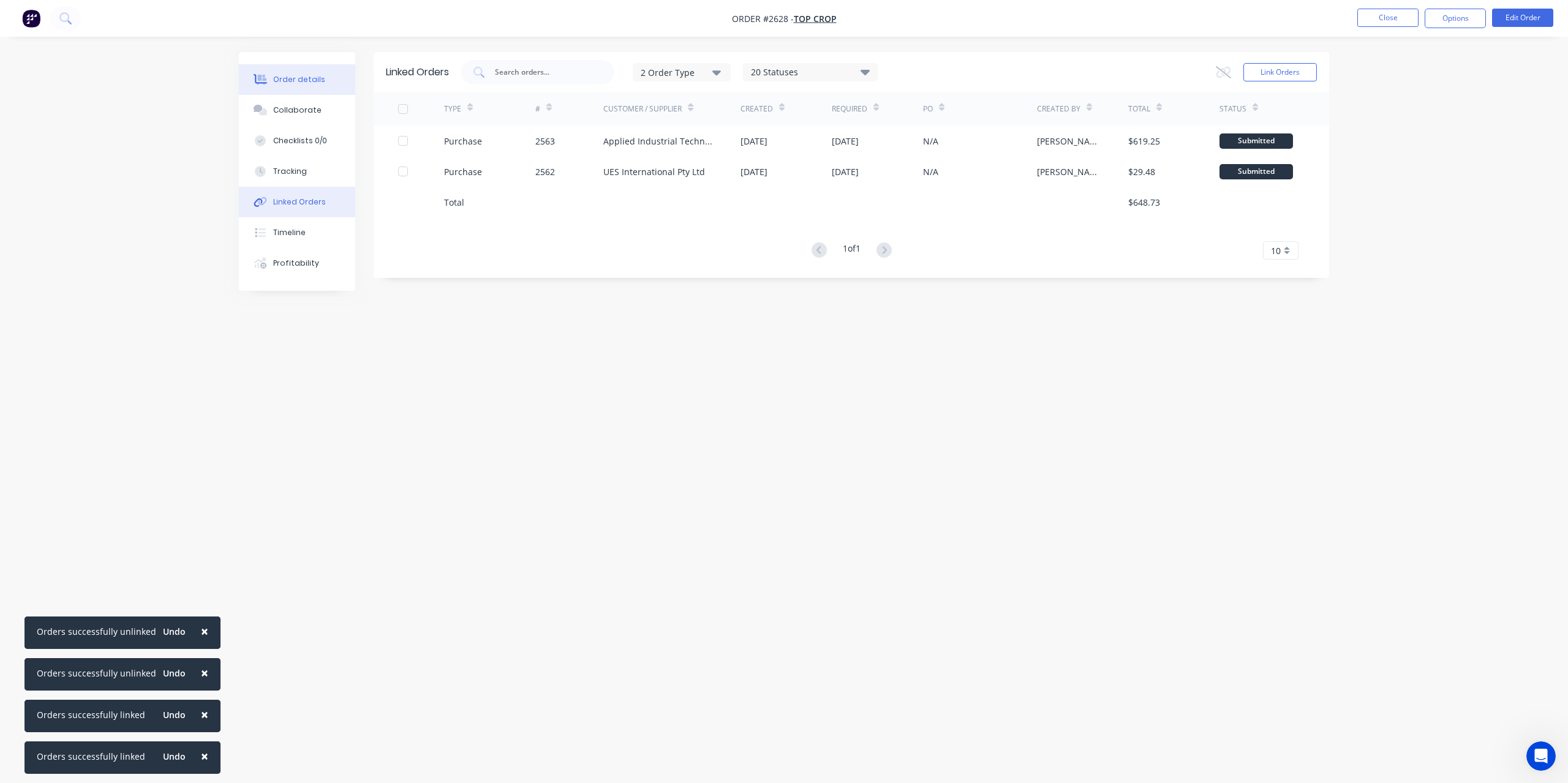
click at [286, 73] on button "Order details" at bounding box center [297, 80] width 116 height 30
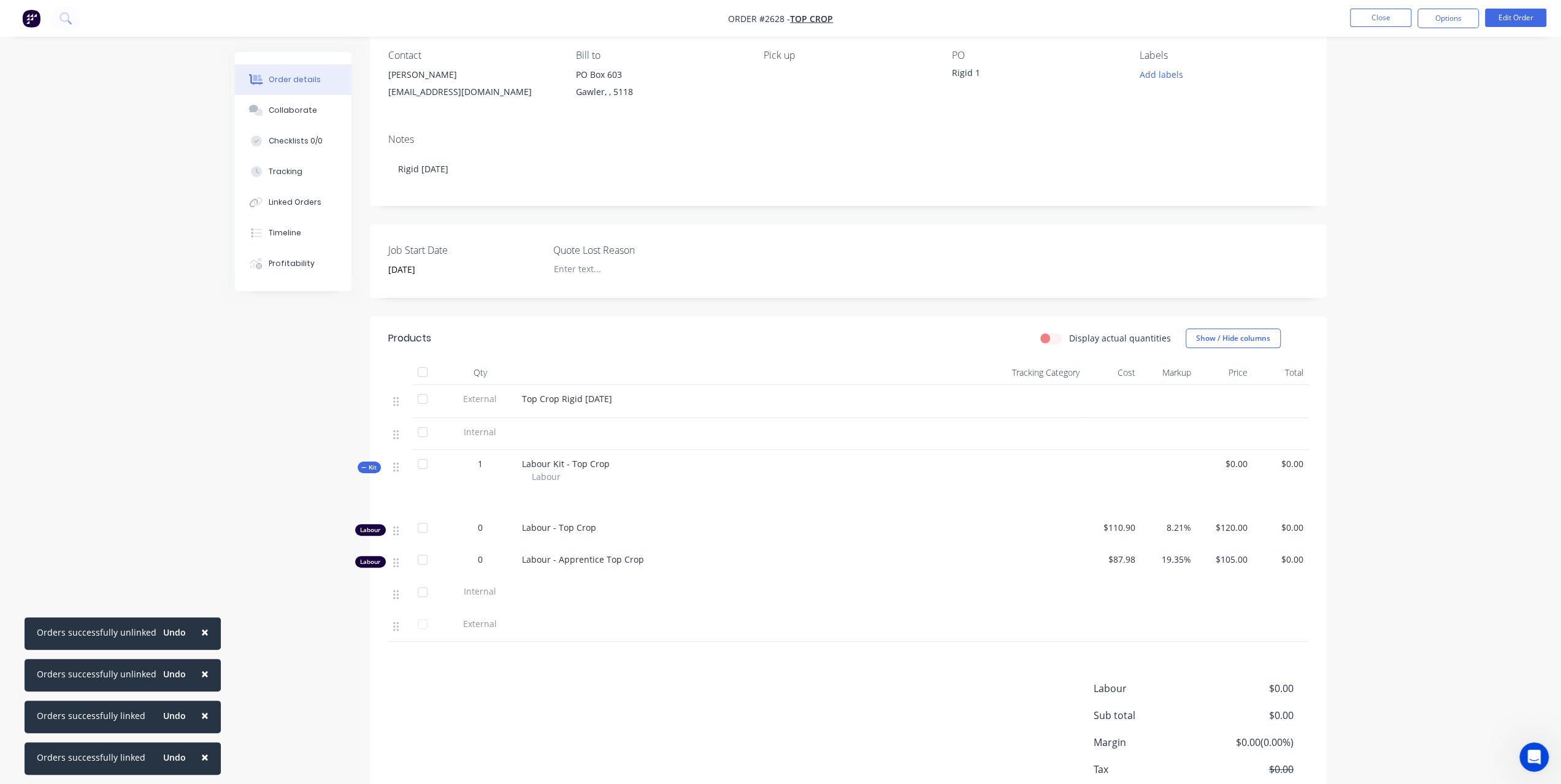
scroll to position [180, 0]
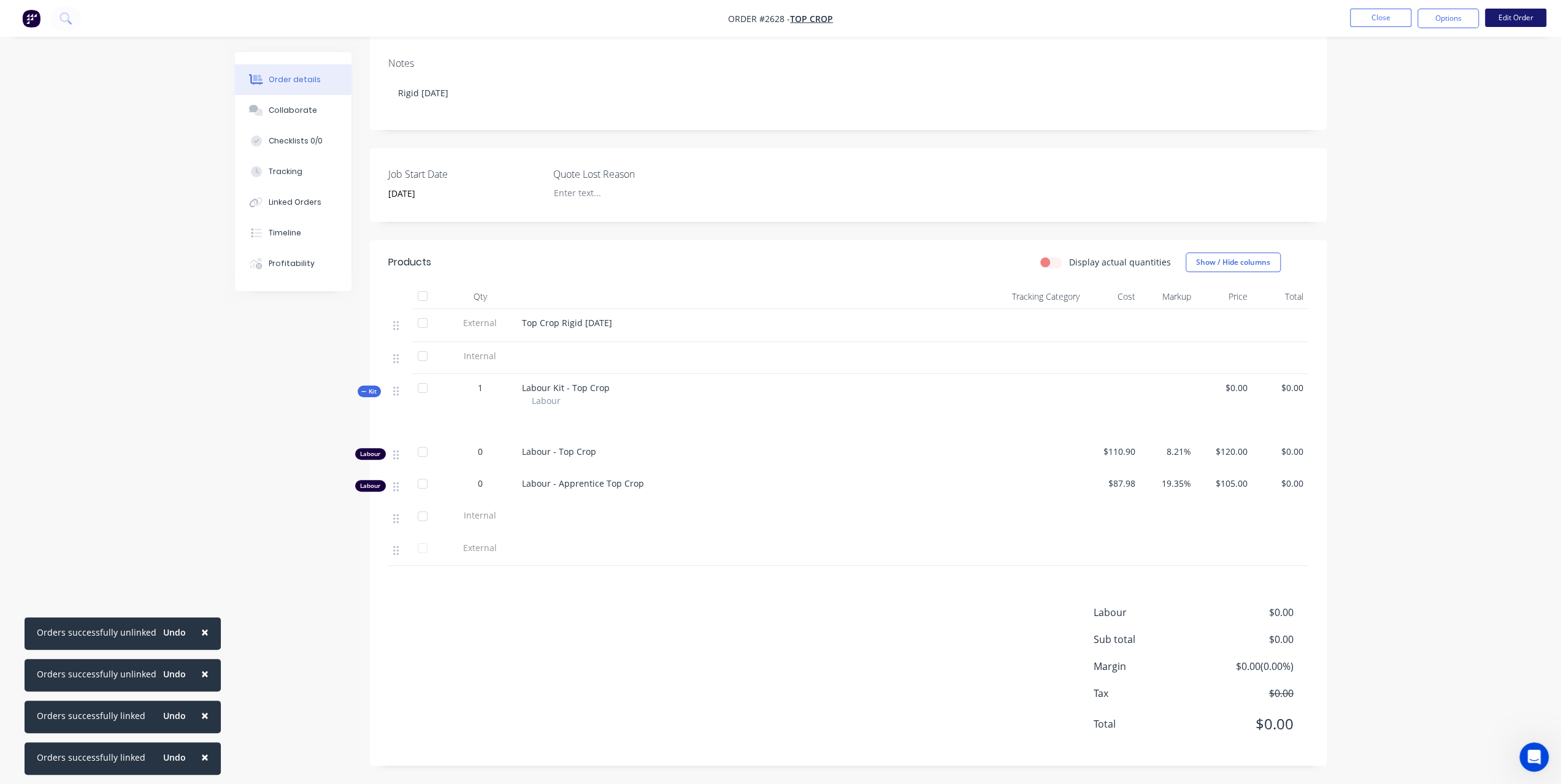
click at [1487, 19] on button "Edit Order" at bounding box center [1515, 17] width 62 height 18
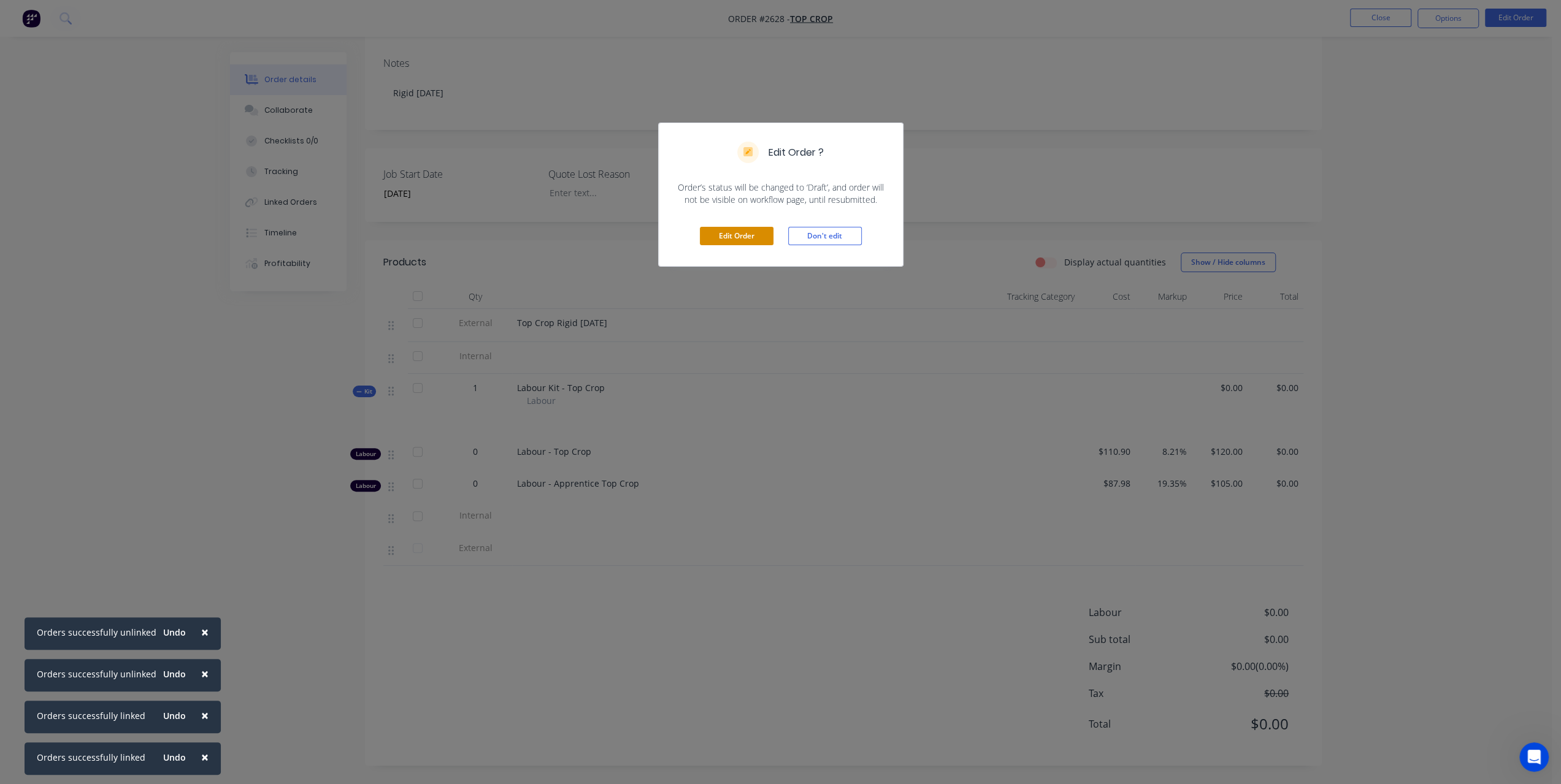
click at [758, 237] on button "Edit Order" at bounding box center [736, 236] width 74 height 18
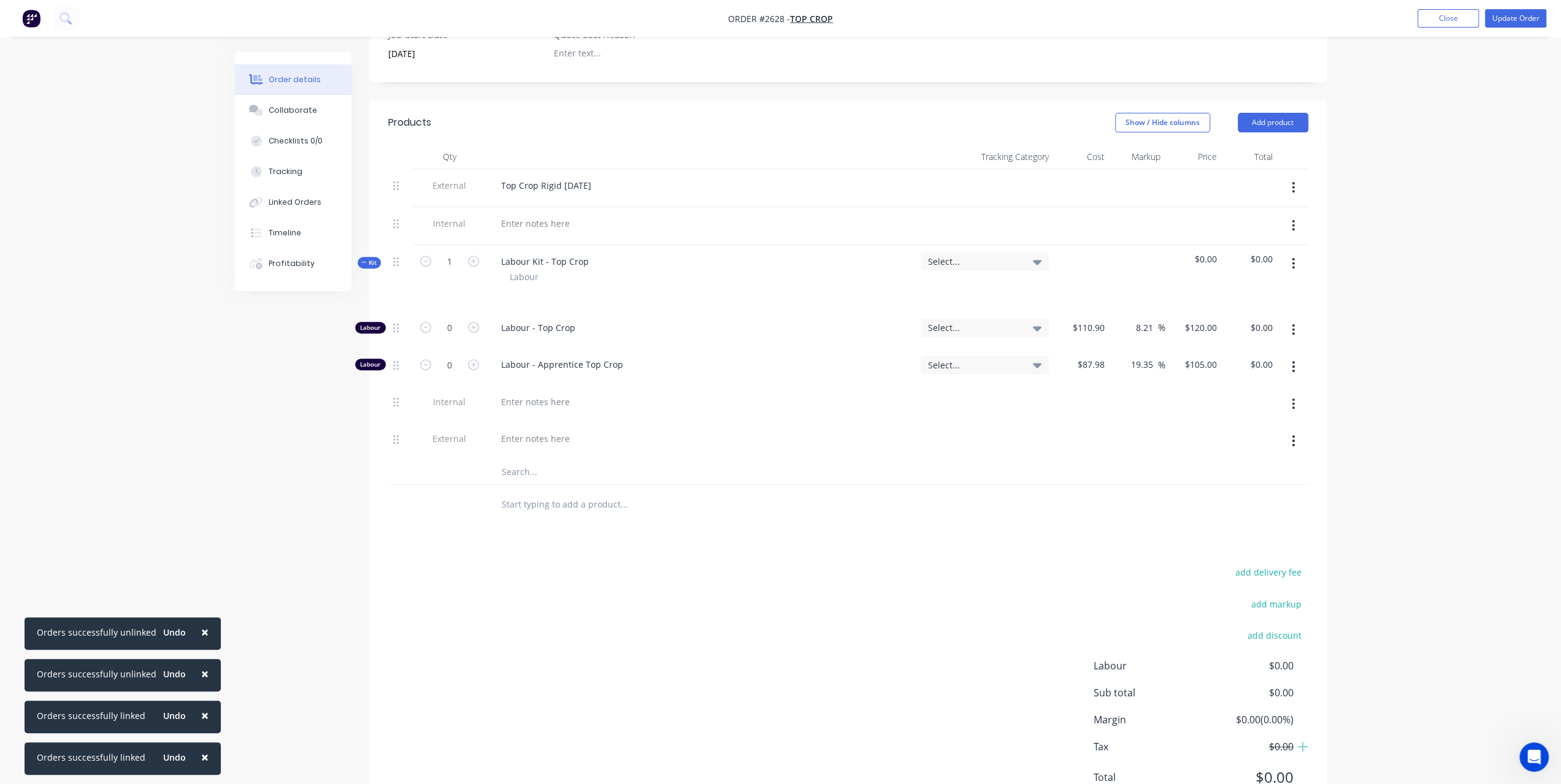
scroll to position [371, 0]
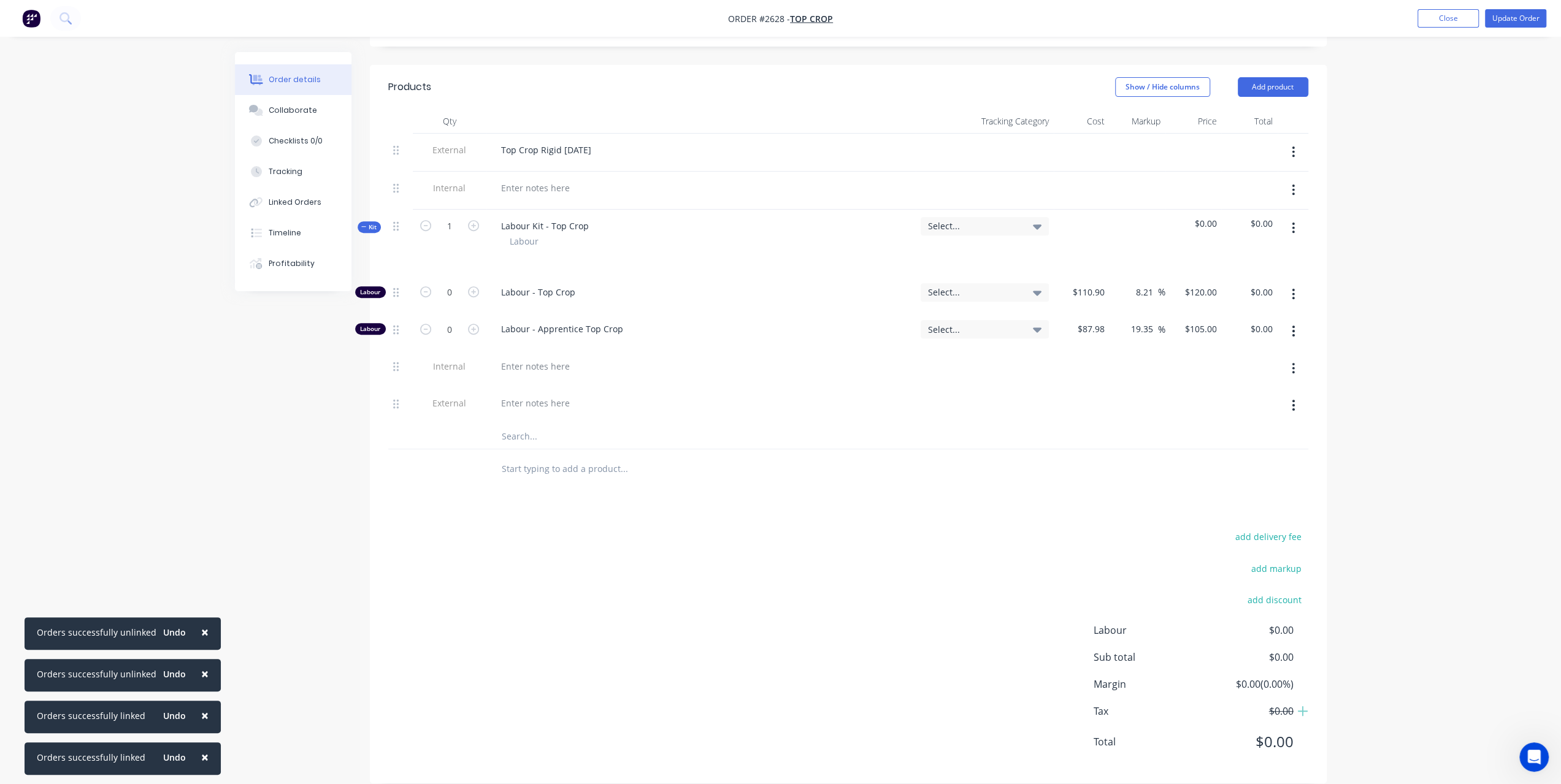
click at [504, 457] on input "text" at bounding box center [623, 469] width 245 height 24
click at [1256, 77] on button "Add product" at bounding box center [1273, 87] width 71 height 20
click at [1231, 256] on div "Notes (Internal)" at bounding box center [1250, 264] width 94 height 17
click at [552, 477] on div at bounding box center [701, 478] width 420 height 2
click at [527, 457] on div at bounding box center [536, 465] width 88 height 17
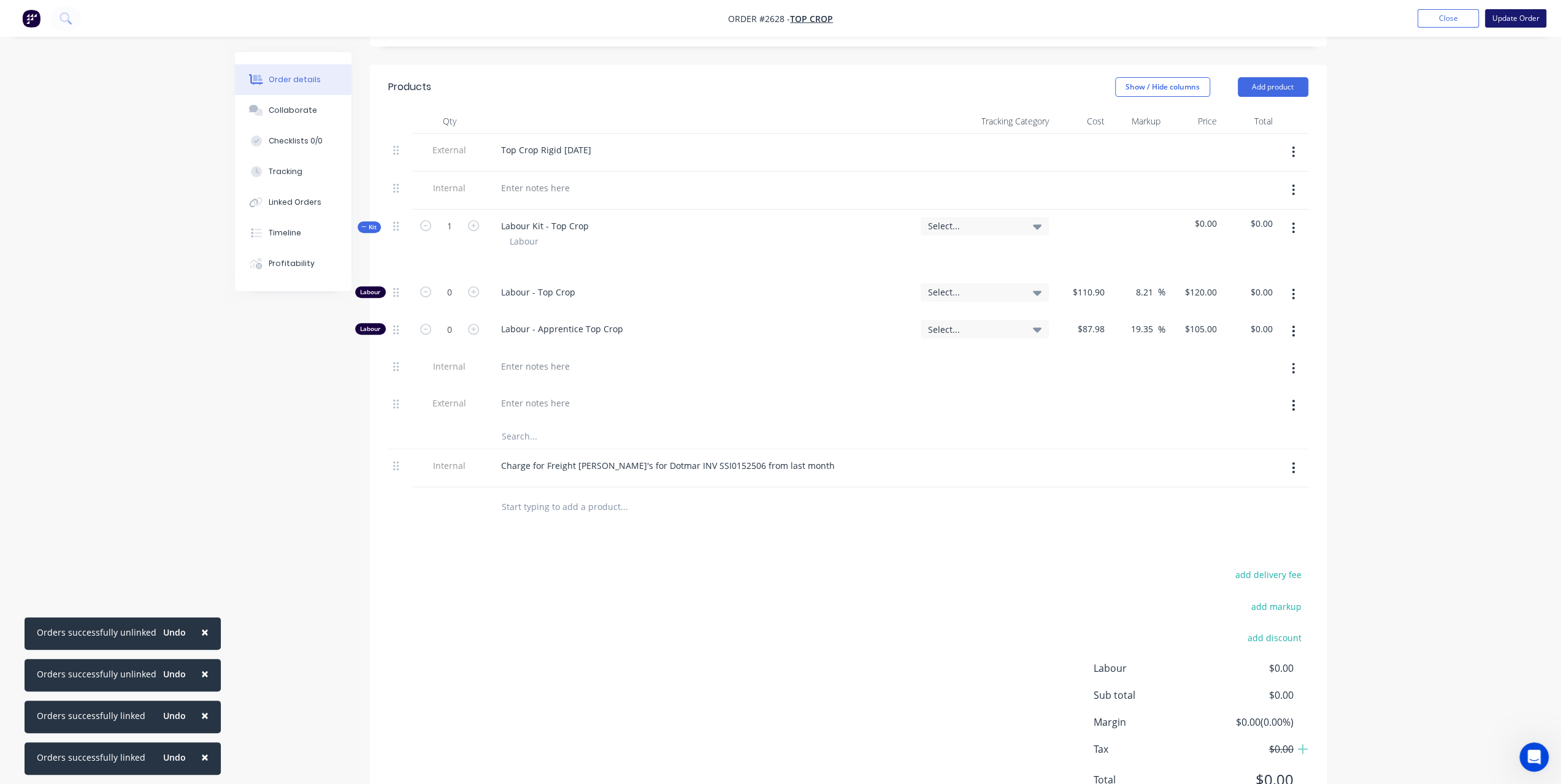
click at [1537, 13] on button "Update Order" at bounding box center [1515, 18] width 62 height 18
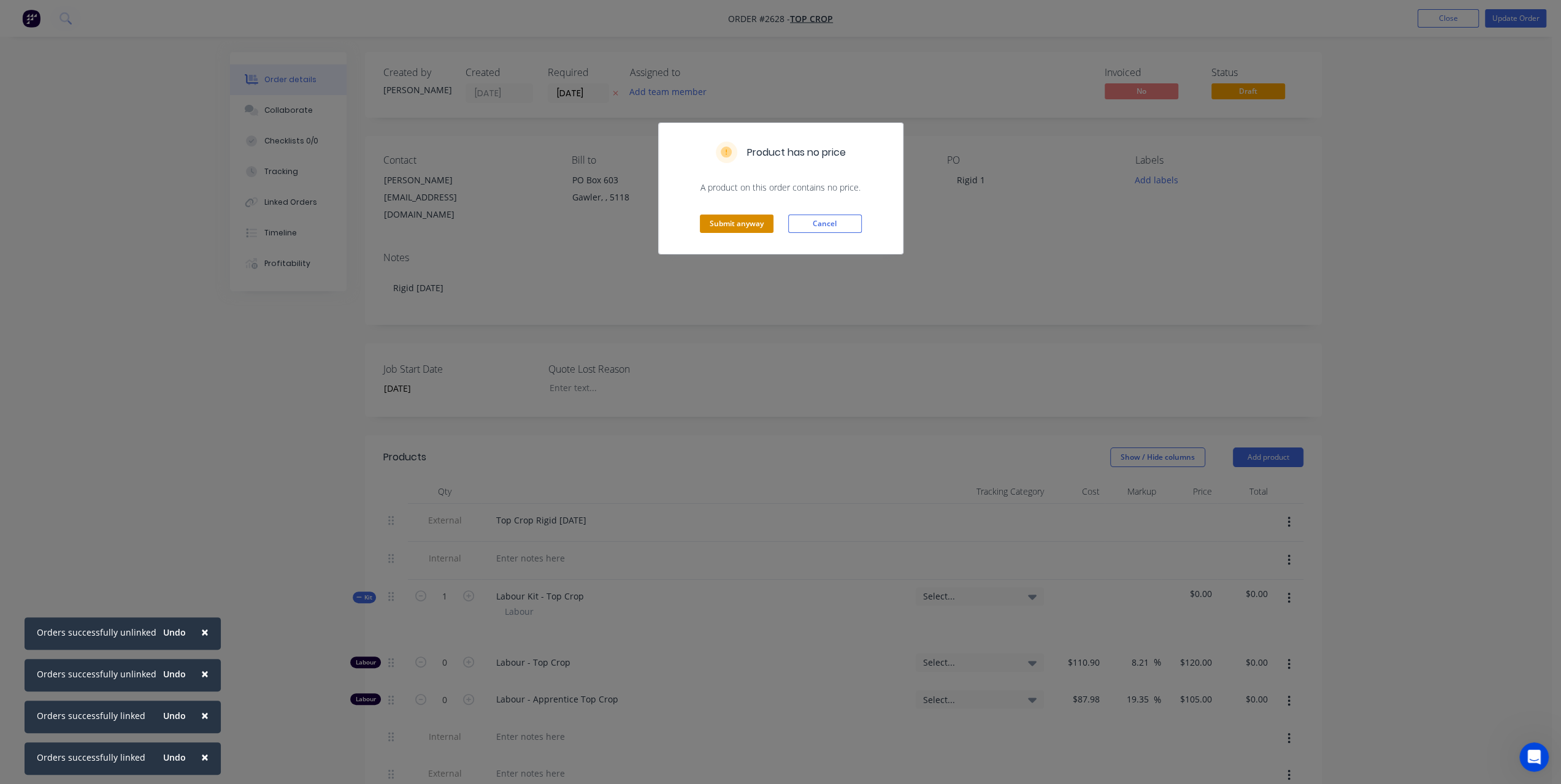
click at [709, 223] on button "Submit anyway" at bounding box center [736, 224] width 74 height 18
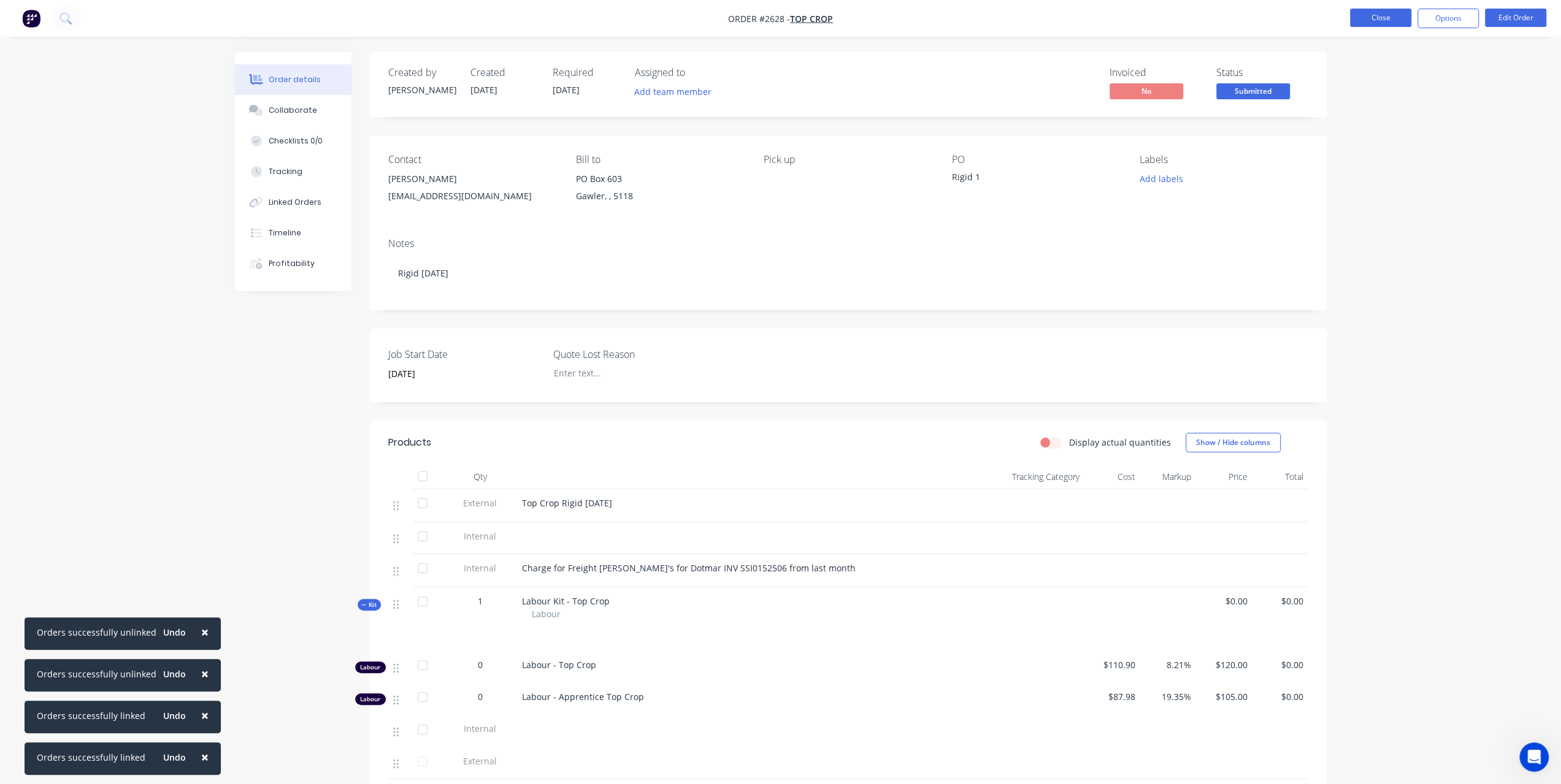
click at [1379, 21] on button "Close" at bounding box center [1381, 17] width 62 height 18
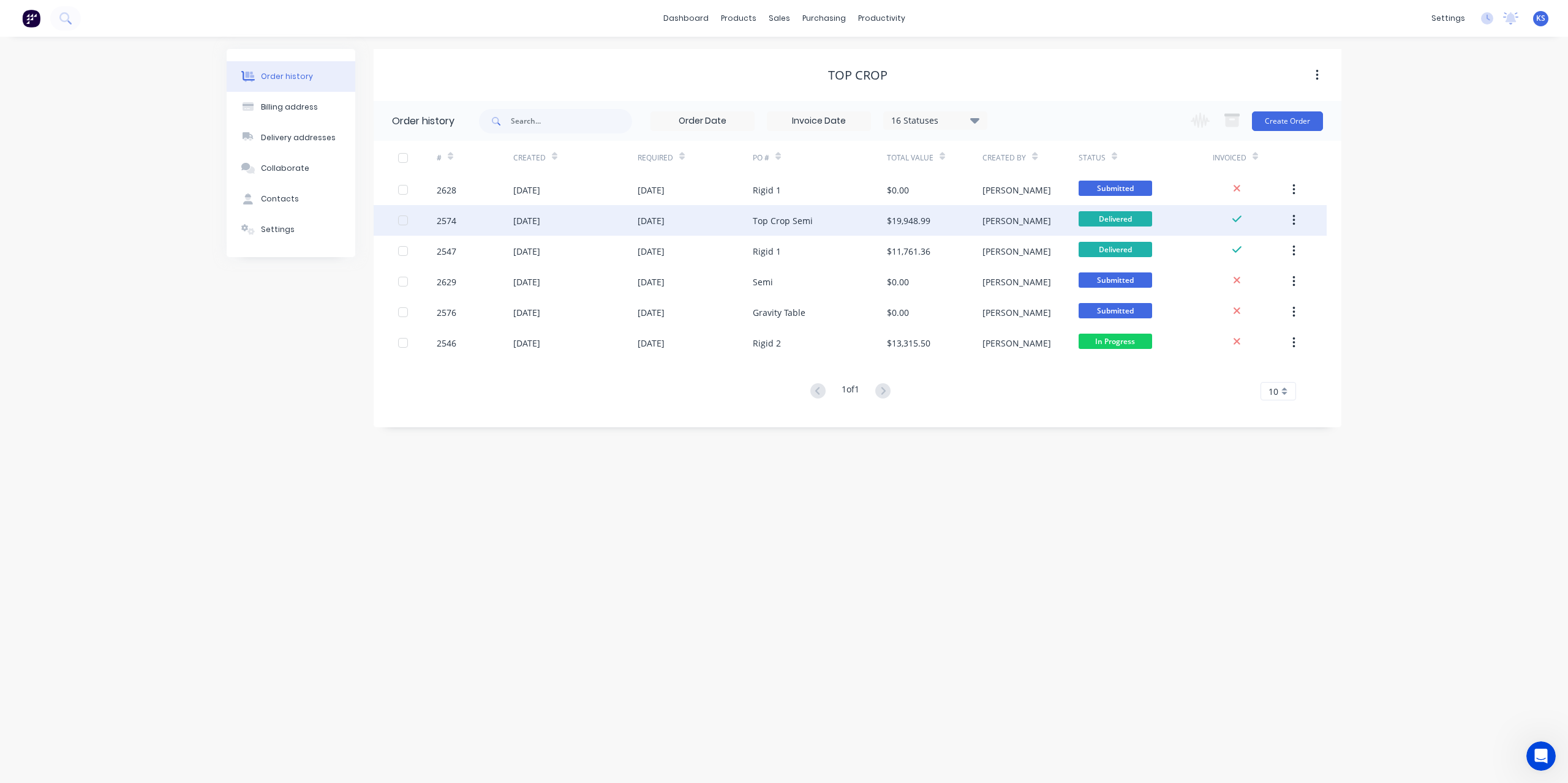
click at [533, 224] on div "05 Aug 2025" at bounding box center [527, 221] width 27 height 13
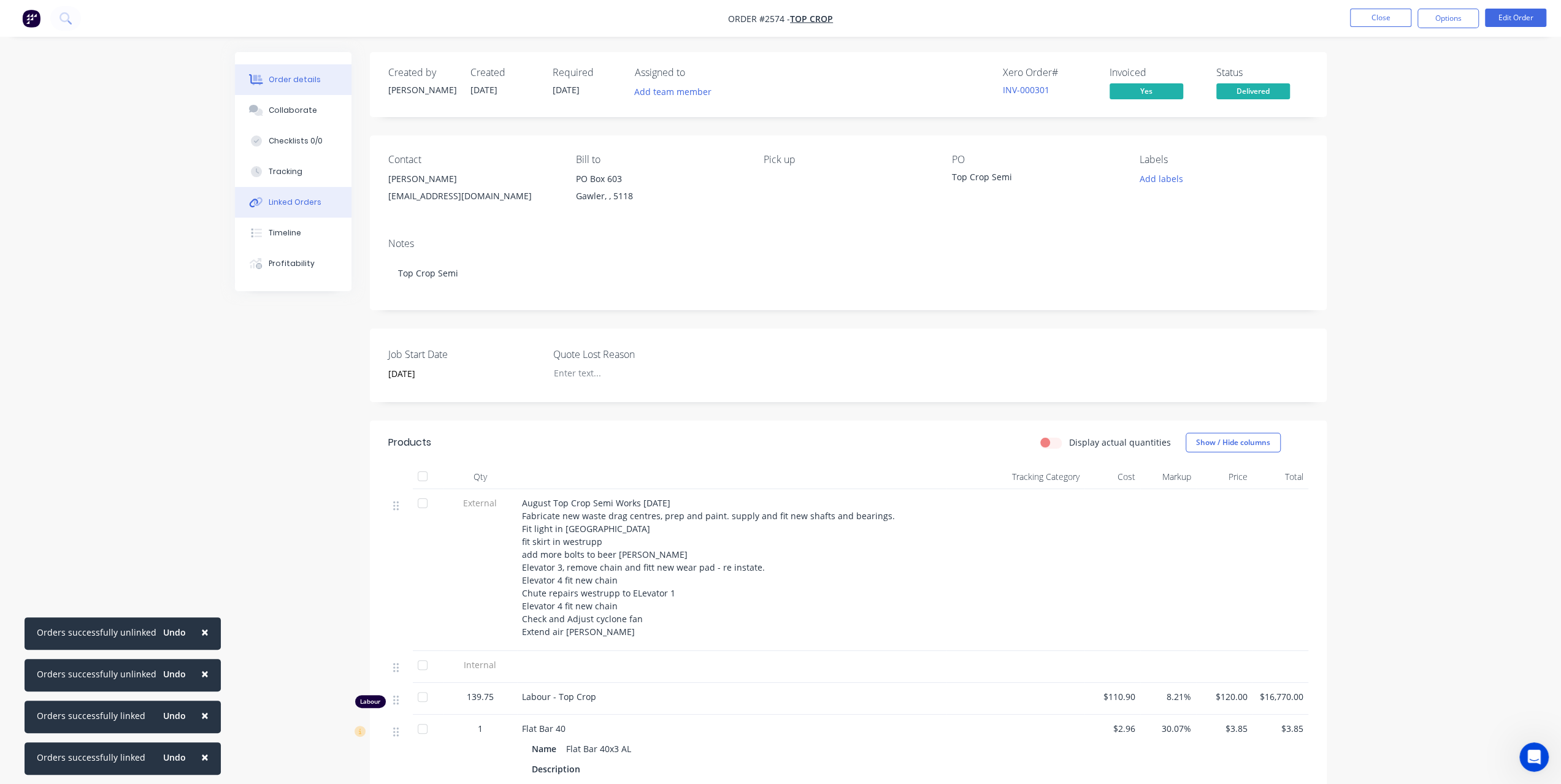
click at [296, 203] on div "Linked Orders" at bounding box center [295, 202] width 52 height 11
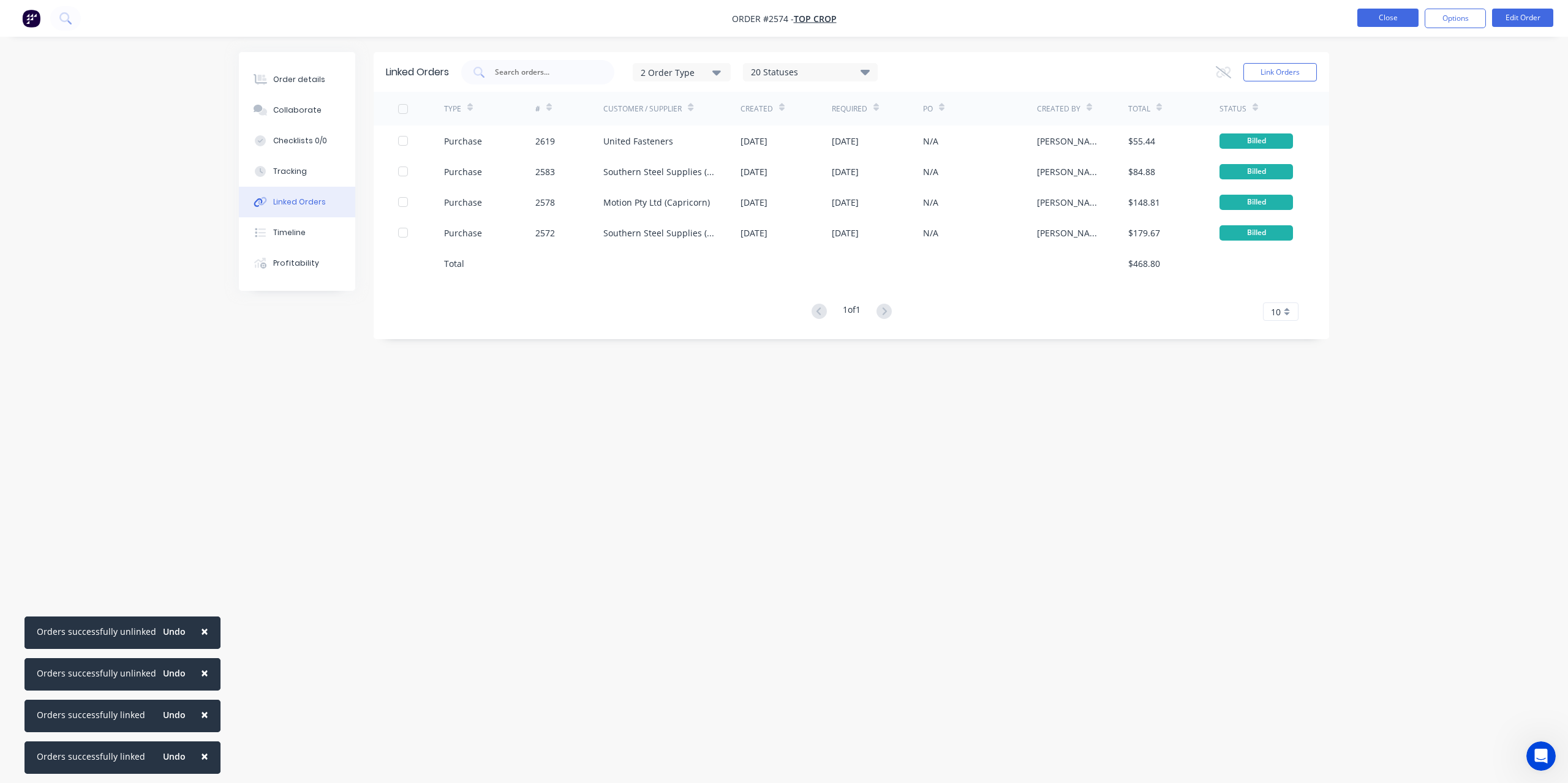
click at [1376, 18] on button "Close" at bounding box center [1388, 17] width 61 height 18
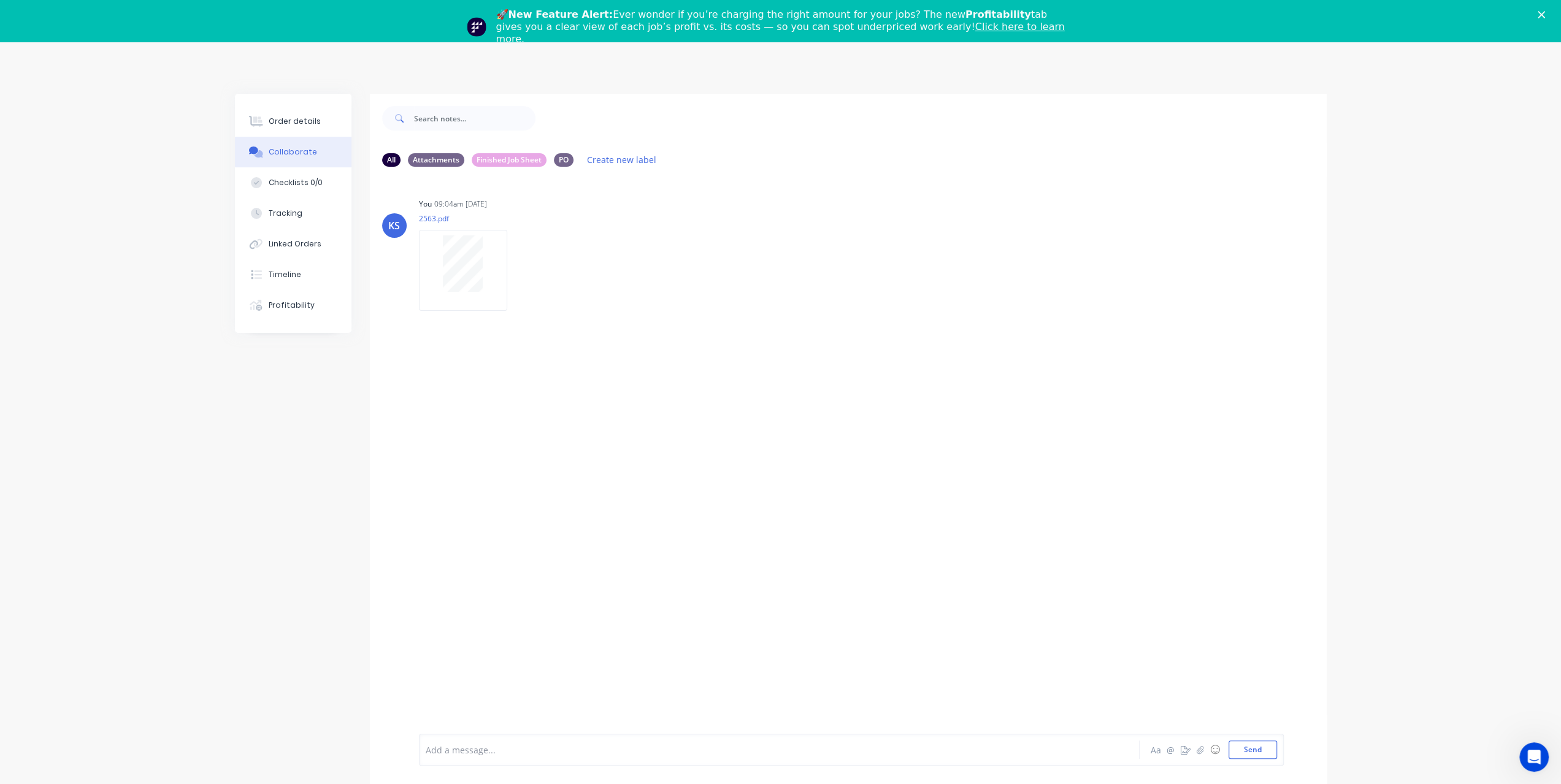
click at [1550, 14] on div "Close" at bounding box center [1544, 15] width 12 height 8
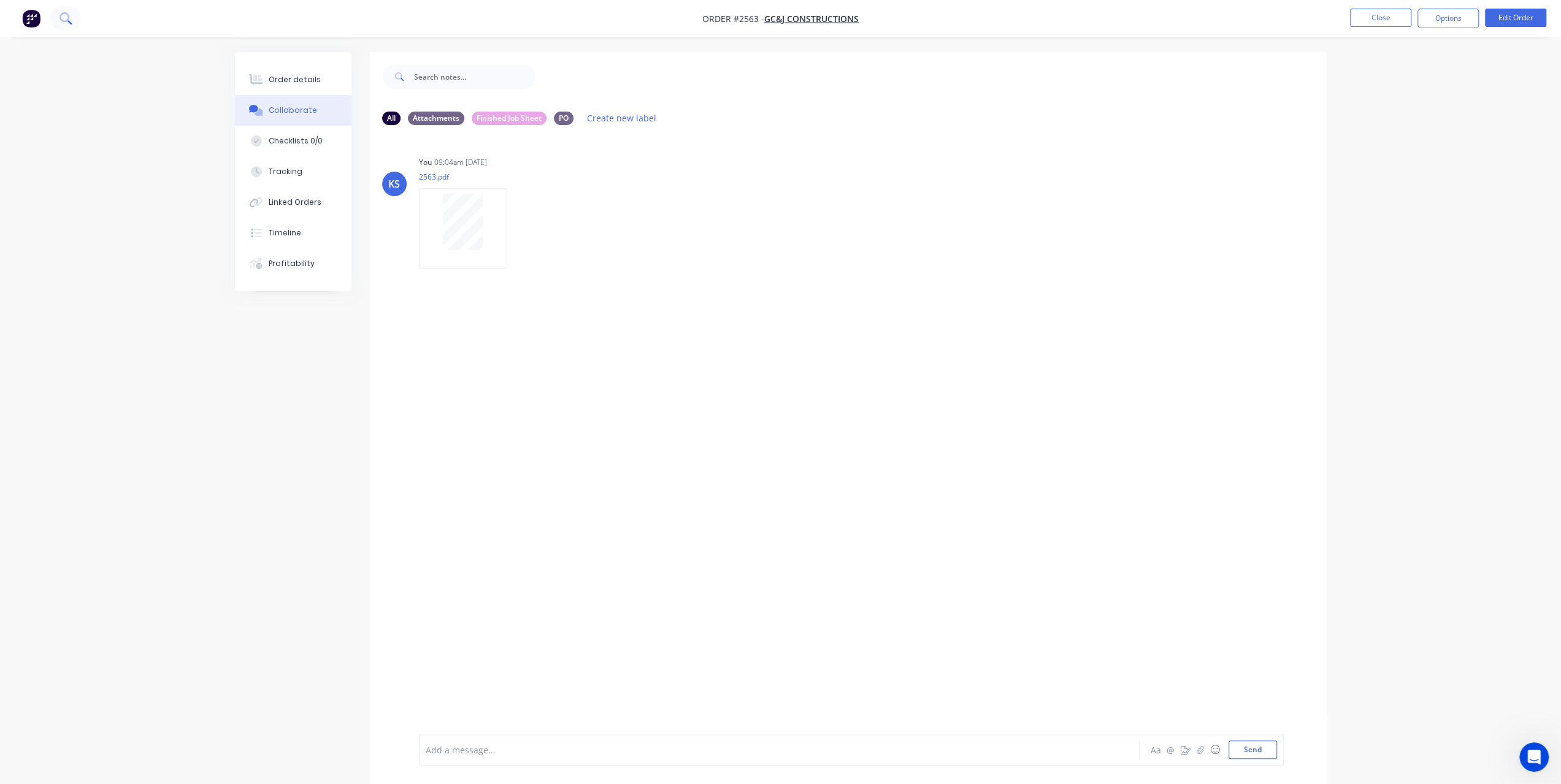
click at [56, 17] on button at bounding box center [65, 18] width 30 height 24
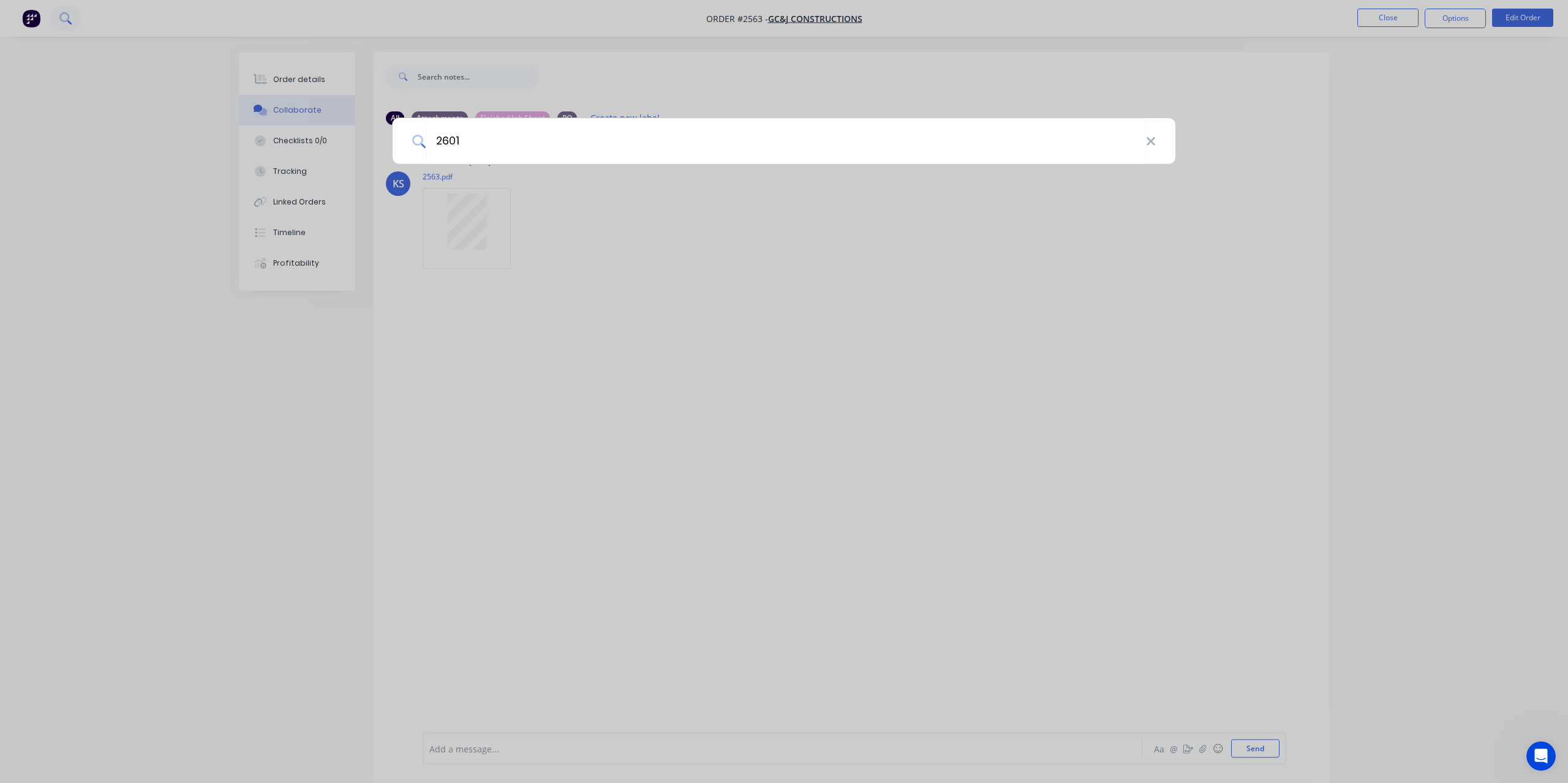
type input "2601"
click at [1154, 140] on icon at bounding box center [1151, 141] width 8 height 8
click at [114, 86] on div at bounding box center [784, 392] width 1568 height 783
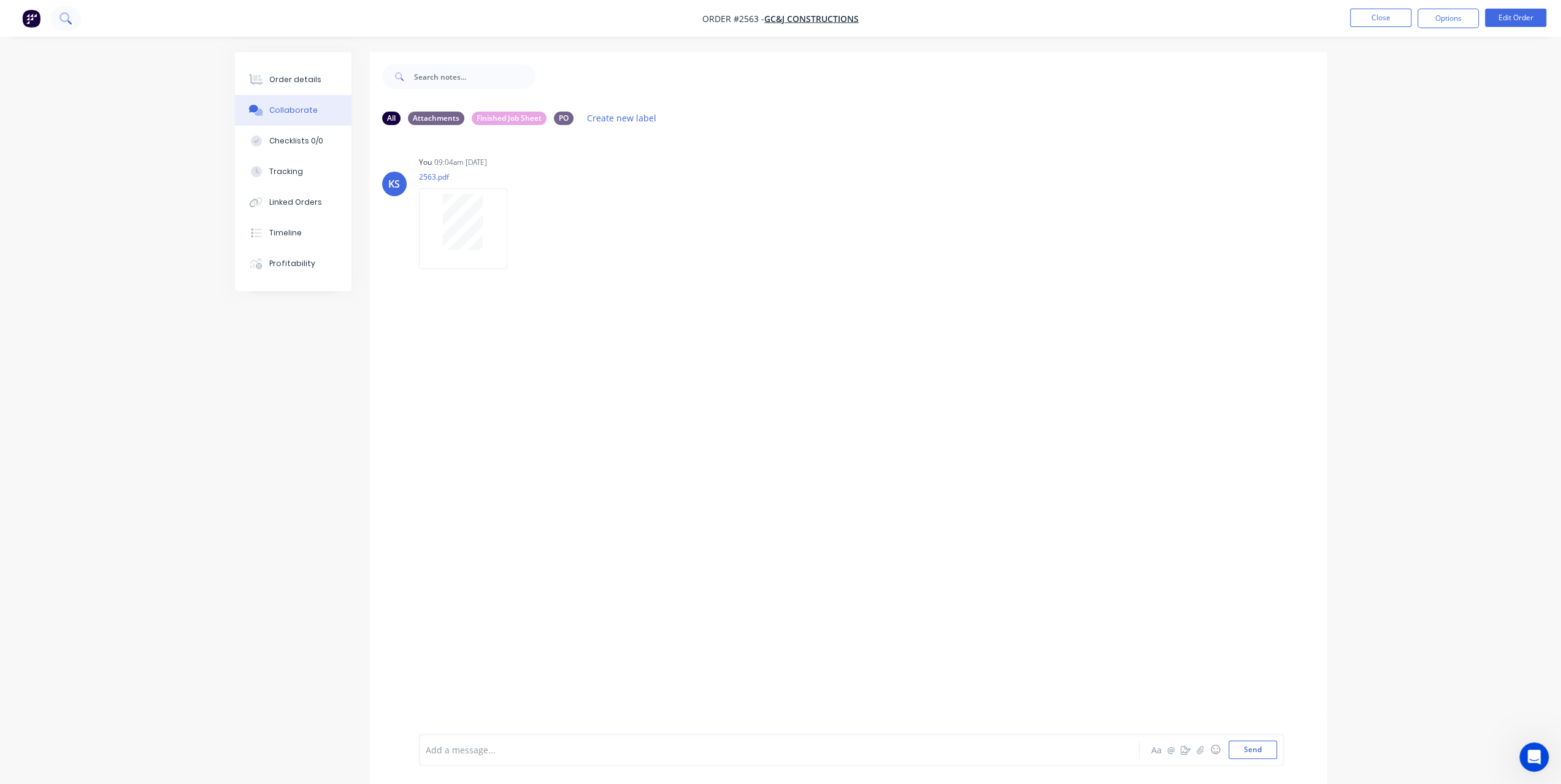
click at [61, 17] on icon at bounding box center [64, 17] width 10 height 10
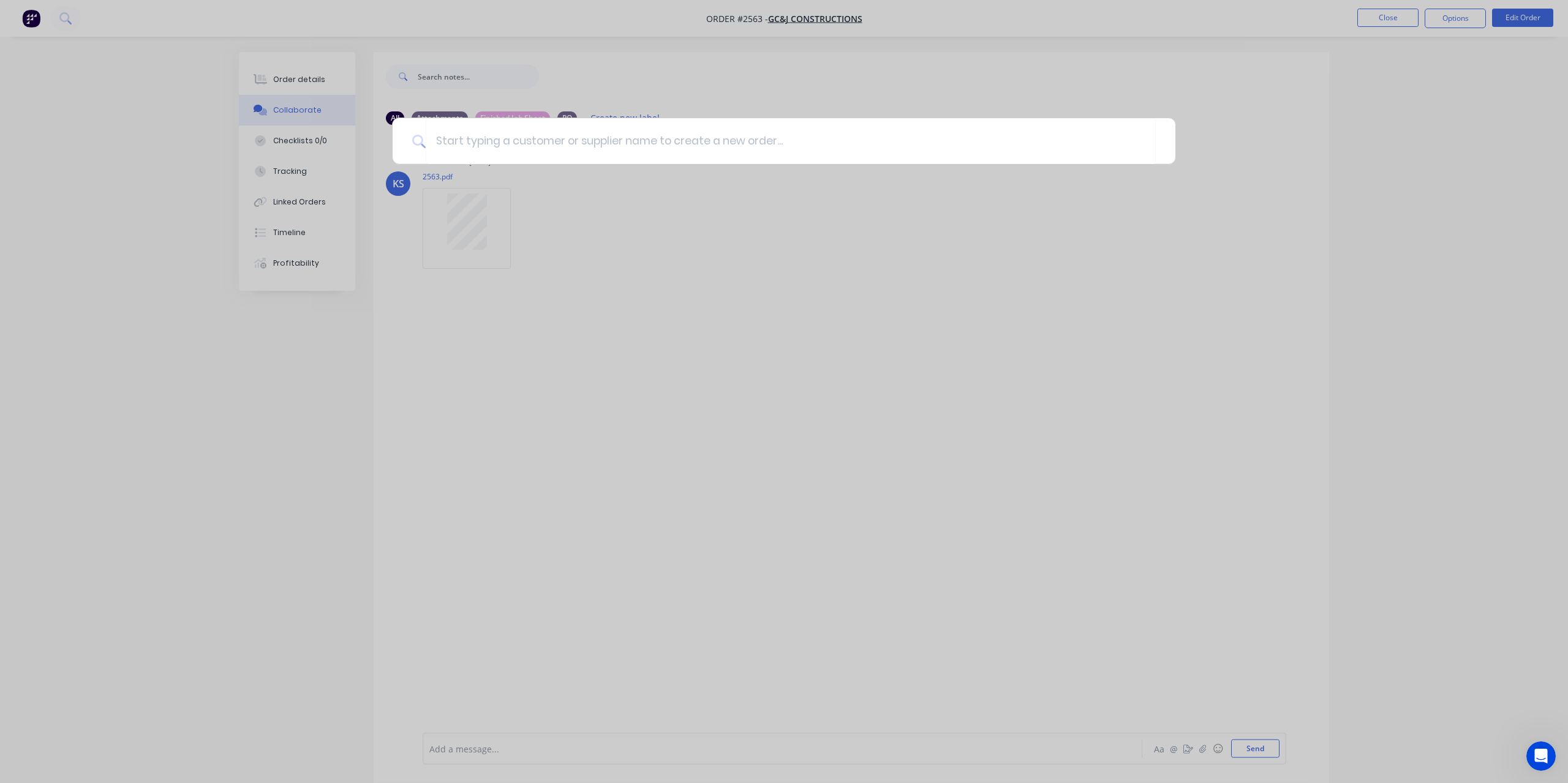
click at [1369, 71] on div at bounding box center [784, 392] width 1568 height 783
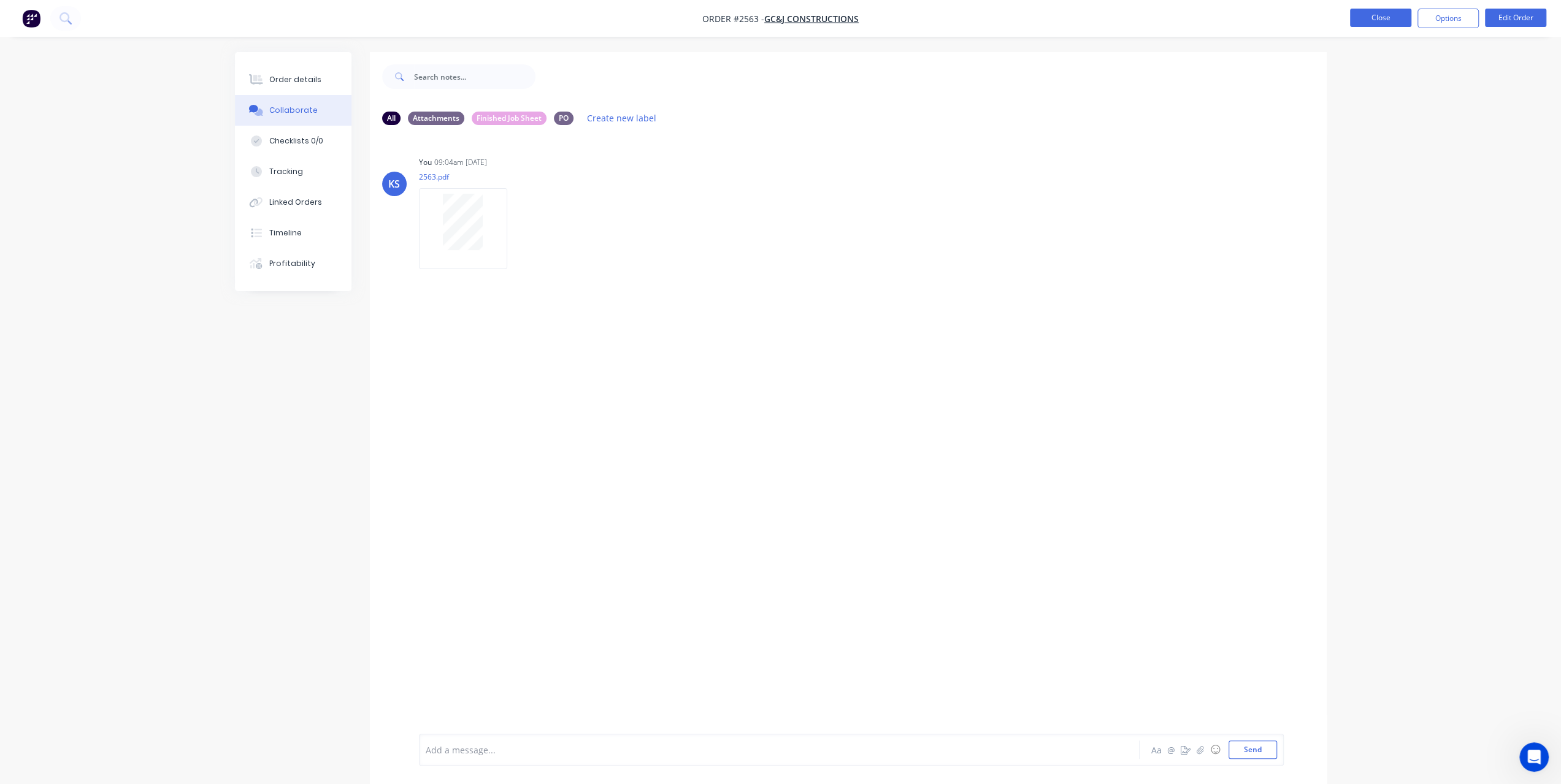
click at [1385, 24] on button "Close" at bounding box center [1381, 17] width 62 height 18
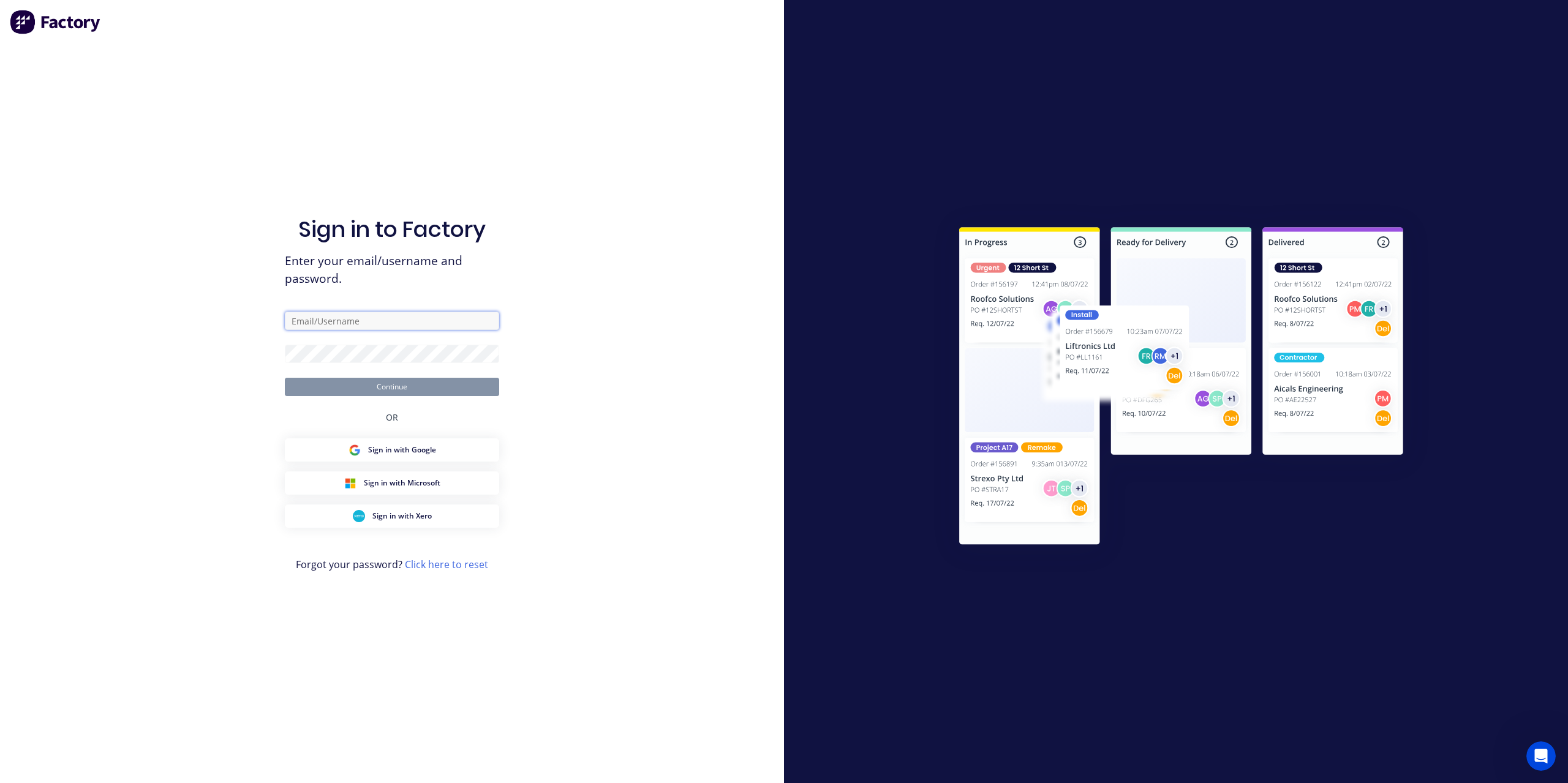
type input "admin@argoweld.com.au"
click at [430, 392] on button "Continue" at bounding box center [392, 387] width 215 height 18
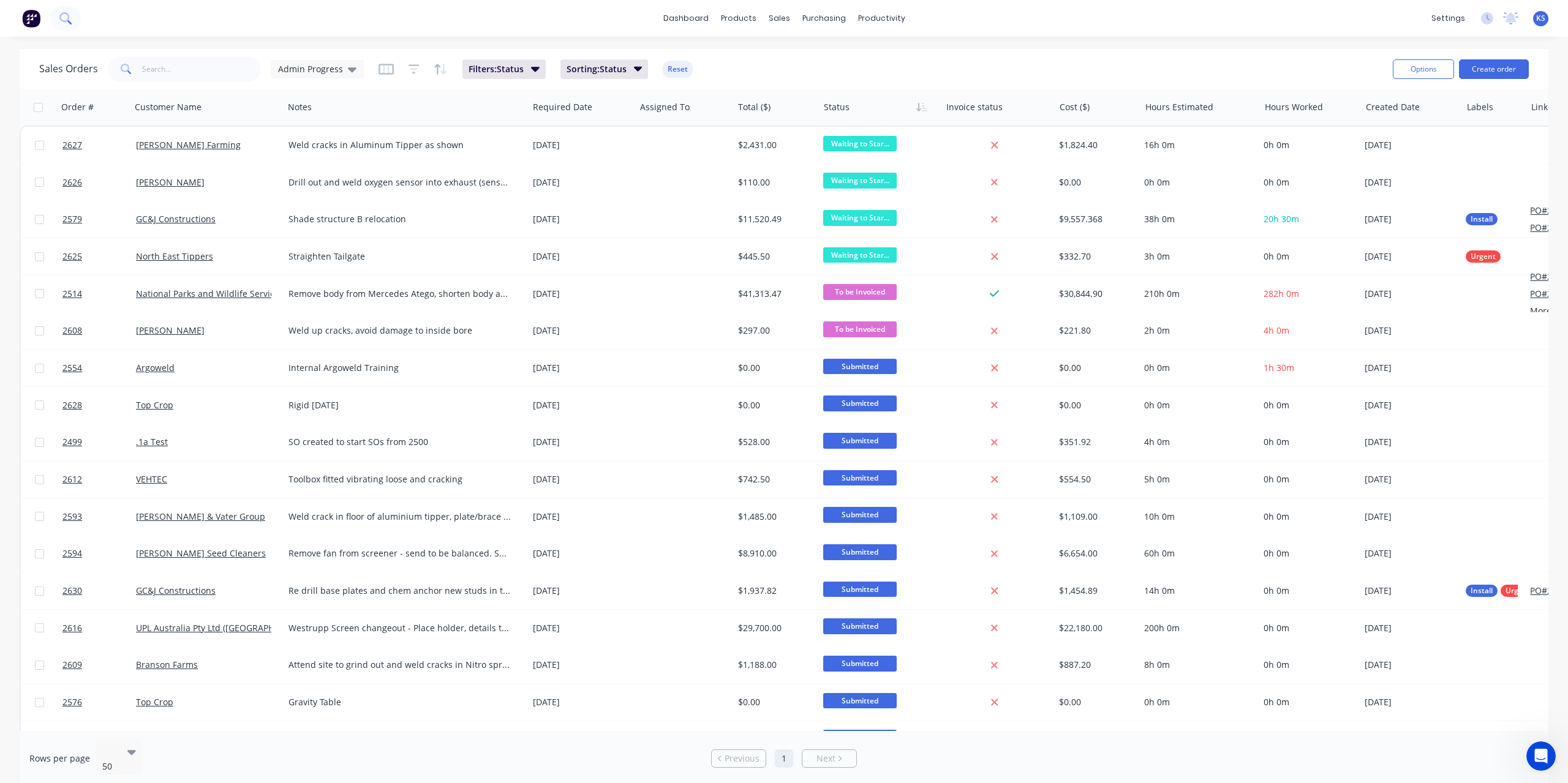
click at [66, 19] on icon at bounding box center [65, 17] width 11 height 11
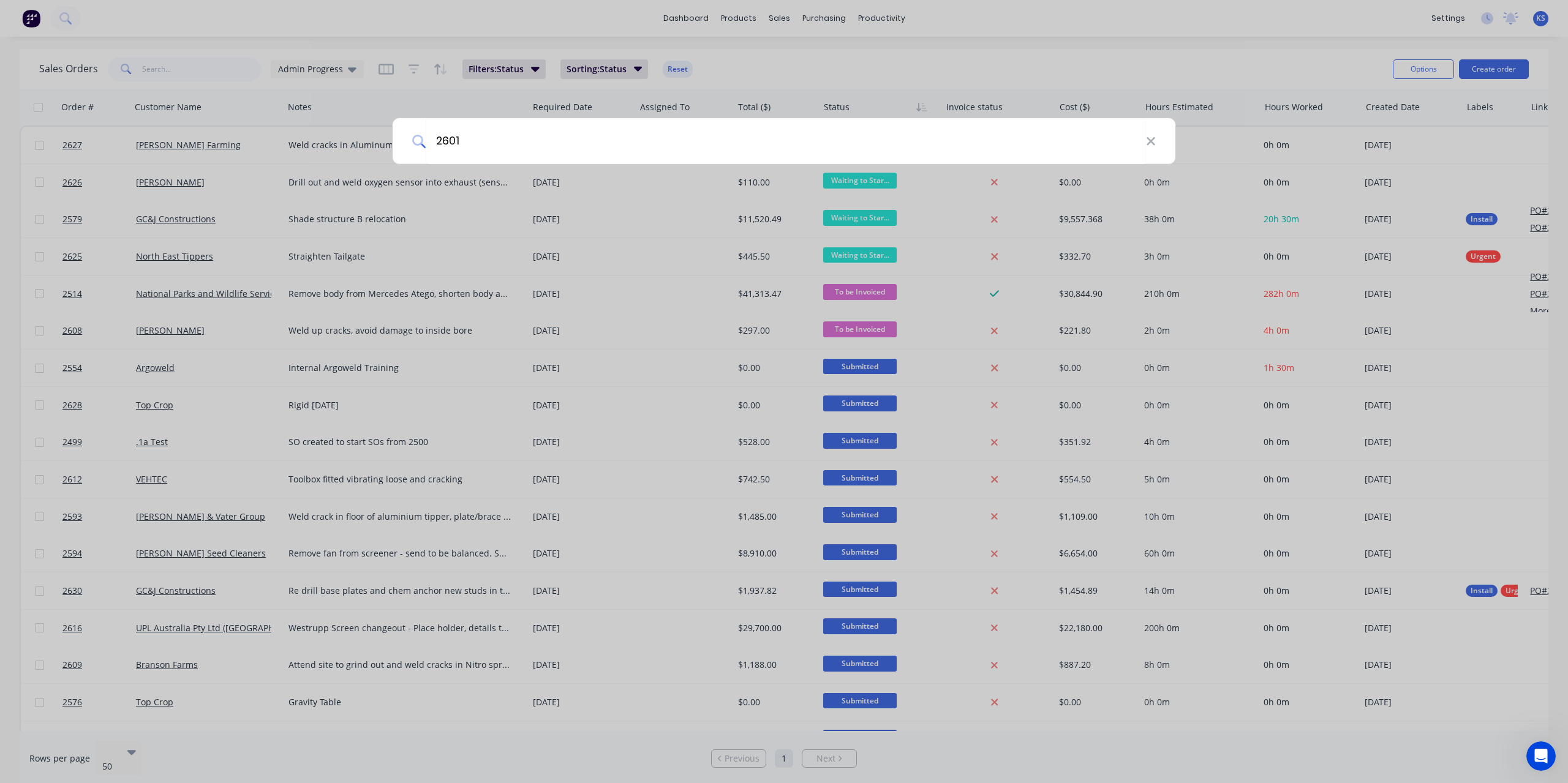
type input "2601"
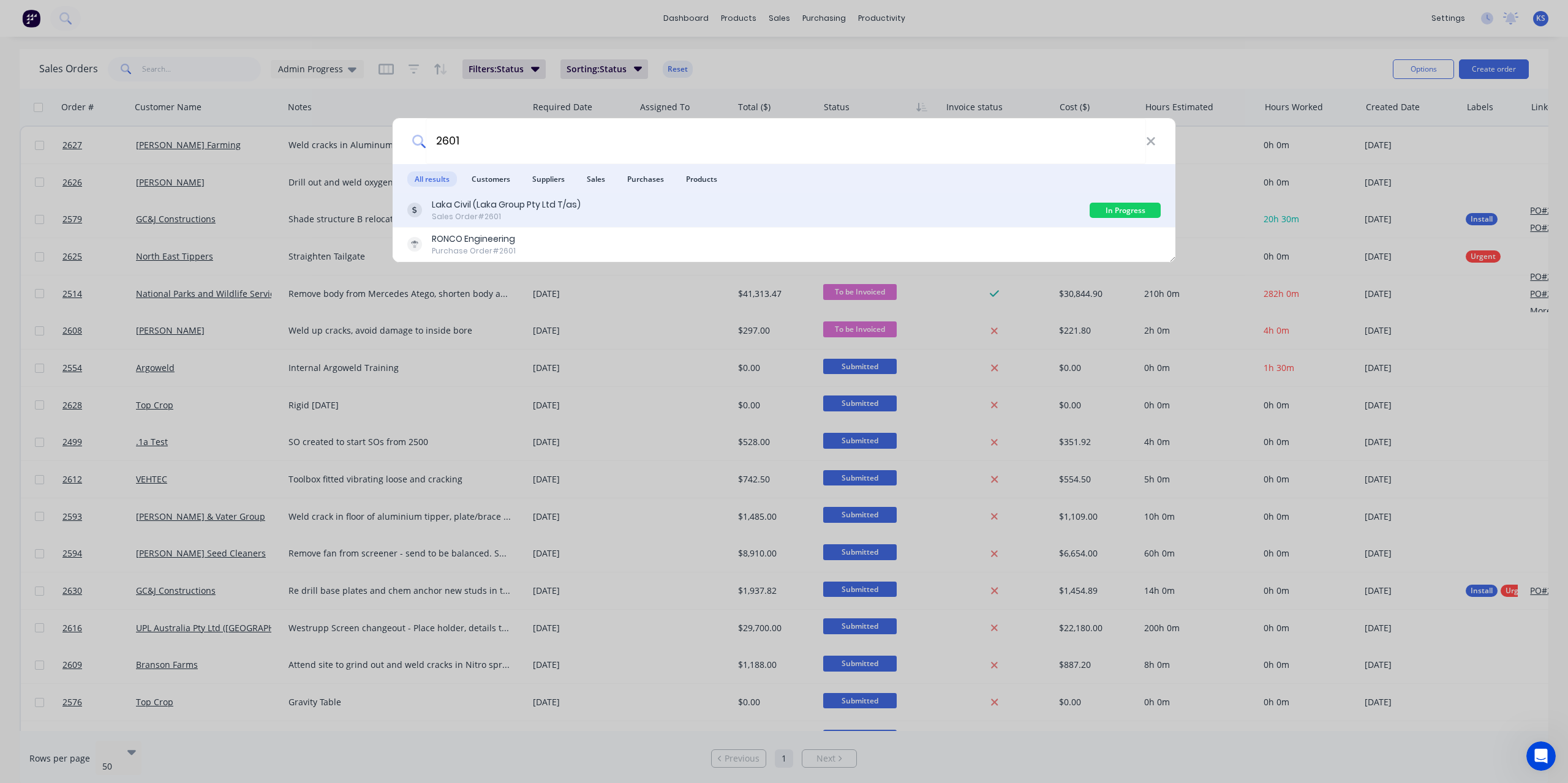
click at [537, 206] on div "Laka Civil (Laka Group Pty Ltd T/as)" at bounding box center [506, 205] width 149 height 13
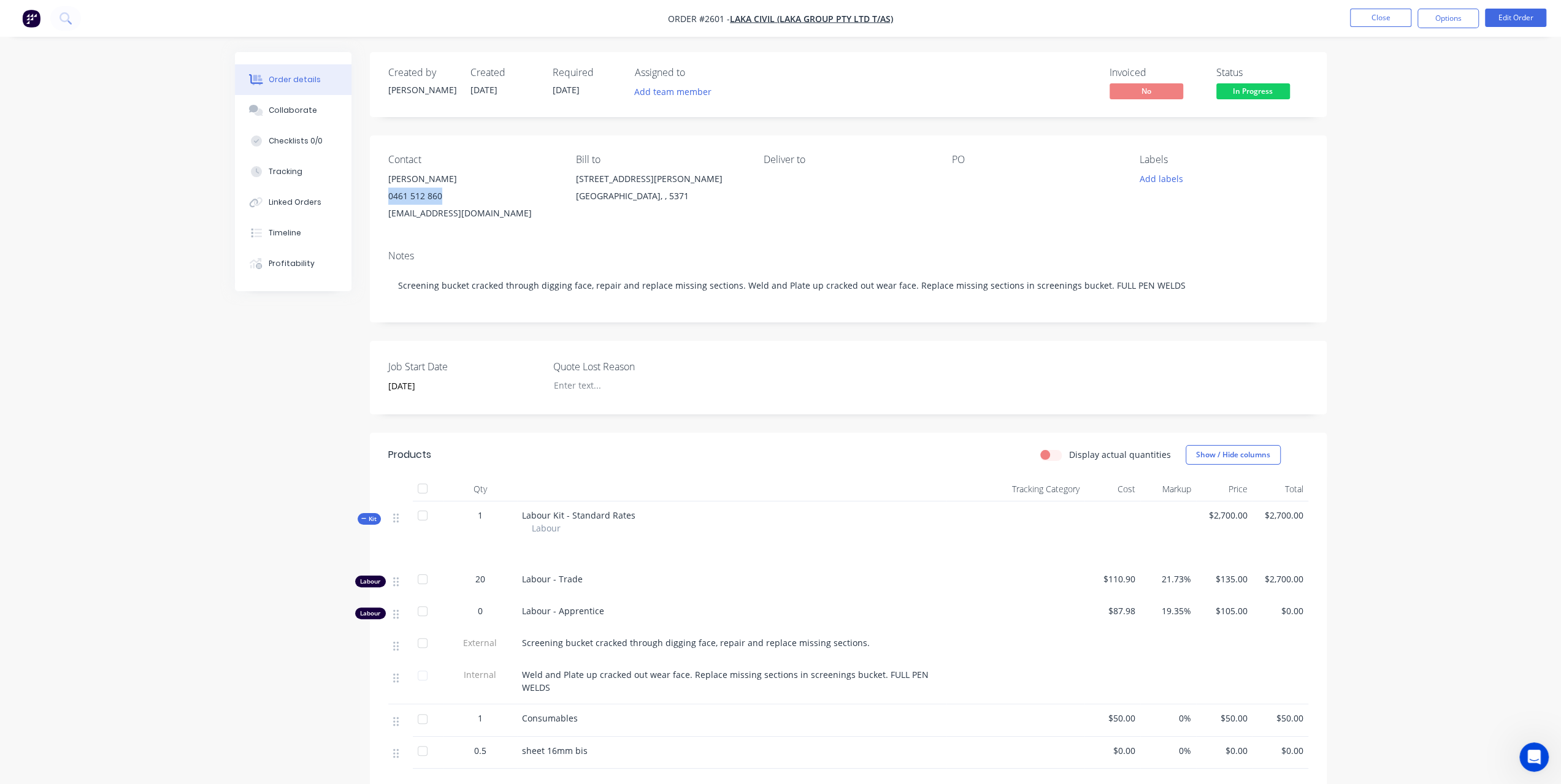
drag, startPoint x: 442, startPoint y: 197, endPoint x: 390, endPoint y: 204, distance: 52.5
click at [390, 204] on div "0461 512 860" at bounding box center [472, 196] width 168 height 17
copy div "0461 512 860"
click at [1373, 20] on button "Close" at bounding box center [1381, 17] width 62 height 18
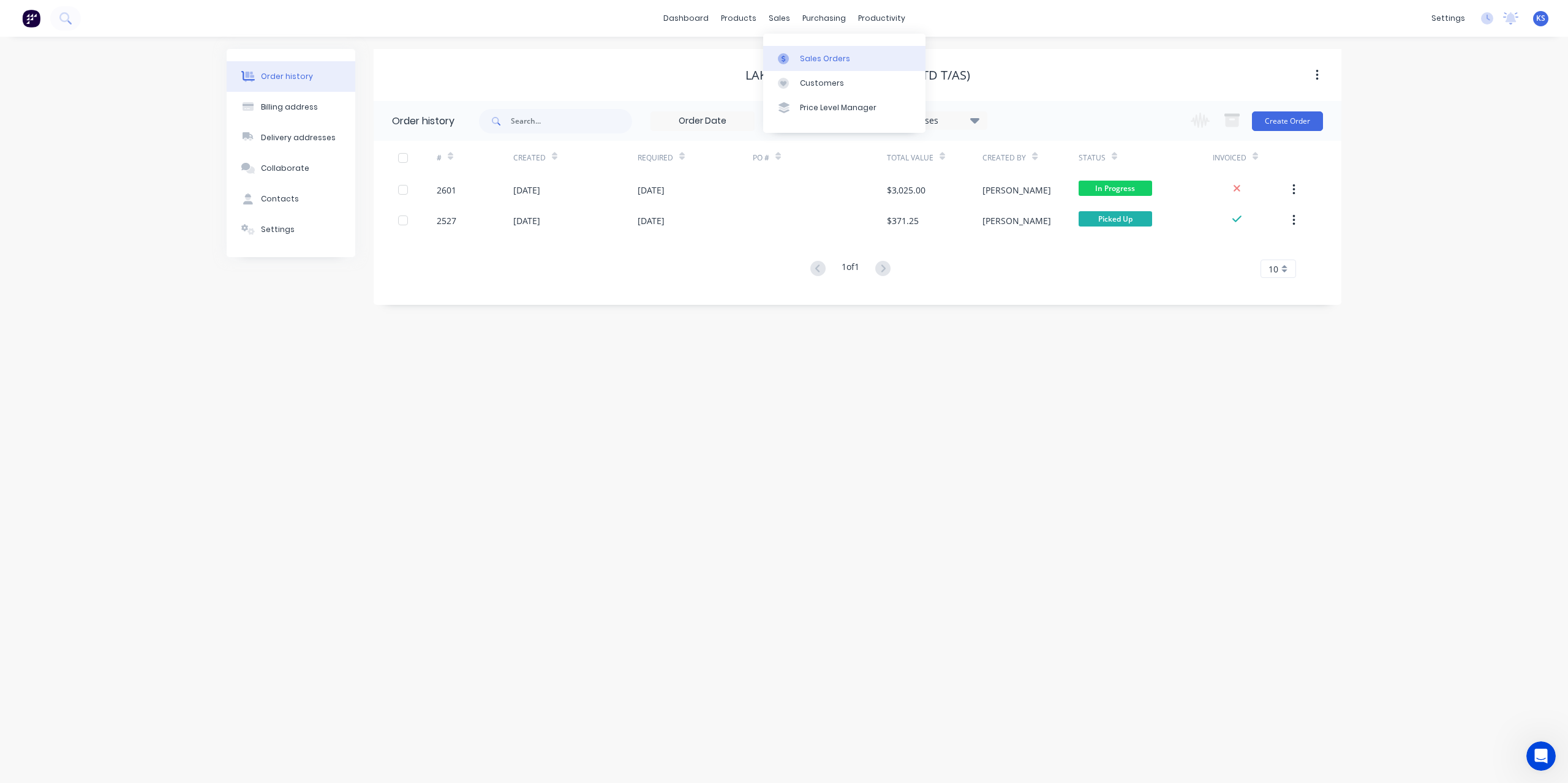
click at [824, 58] on div "Sales Orders" at bounding box center [825, 58] width 50 height 11
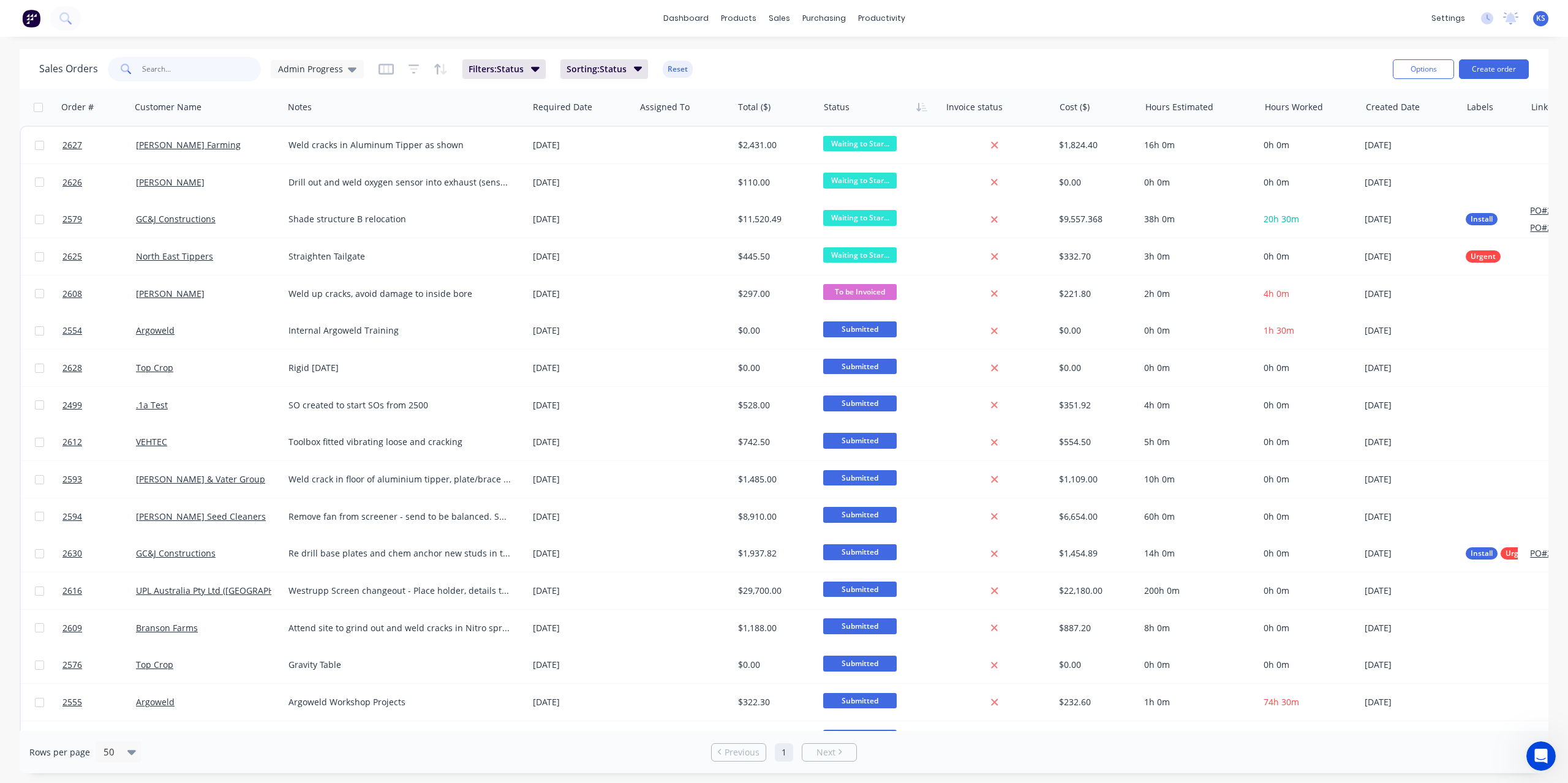
click at [167, 73] on input "text" at bounding box center [201, 69] width 119 height 24
type input "t"
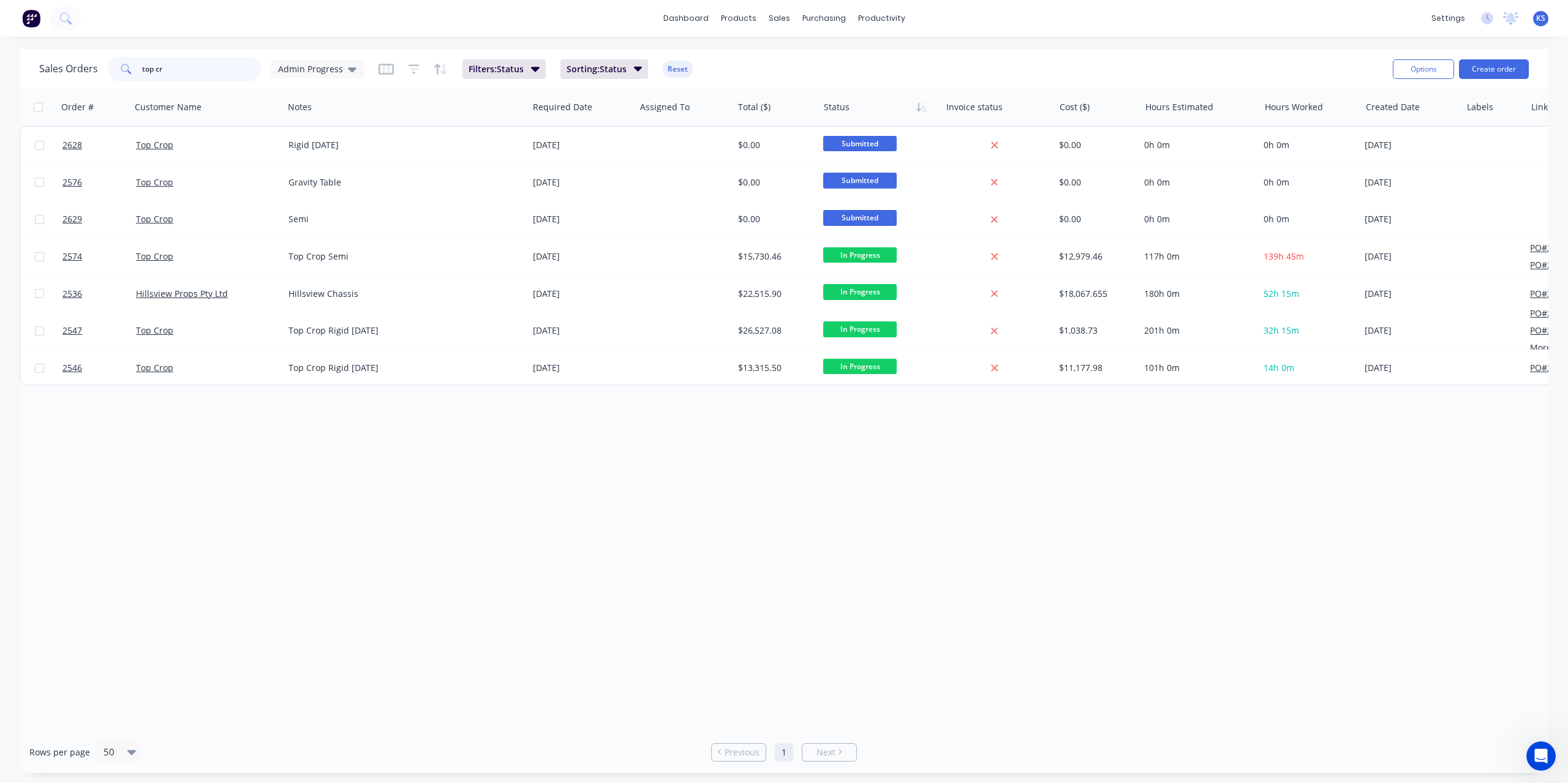
type input "top cr"
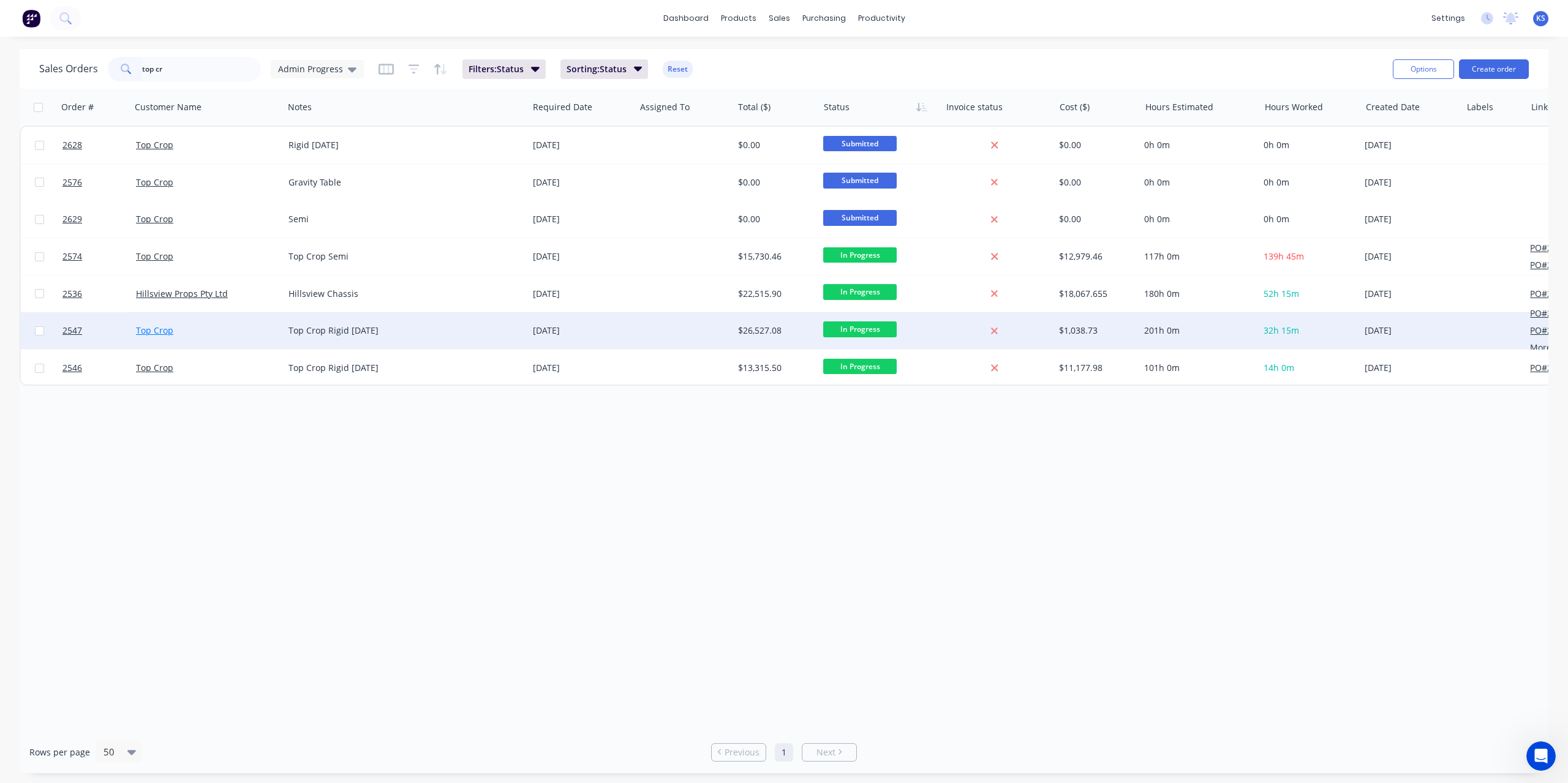
click at [146, 331] on link "Top Crop" at bounding box center [154, 330] width 37 height 11
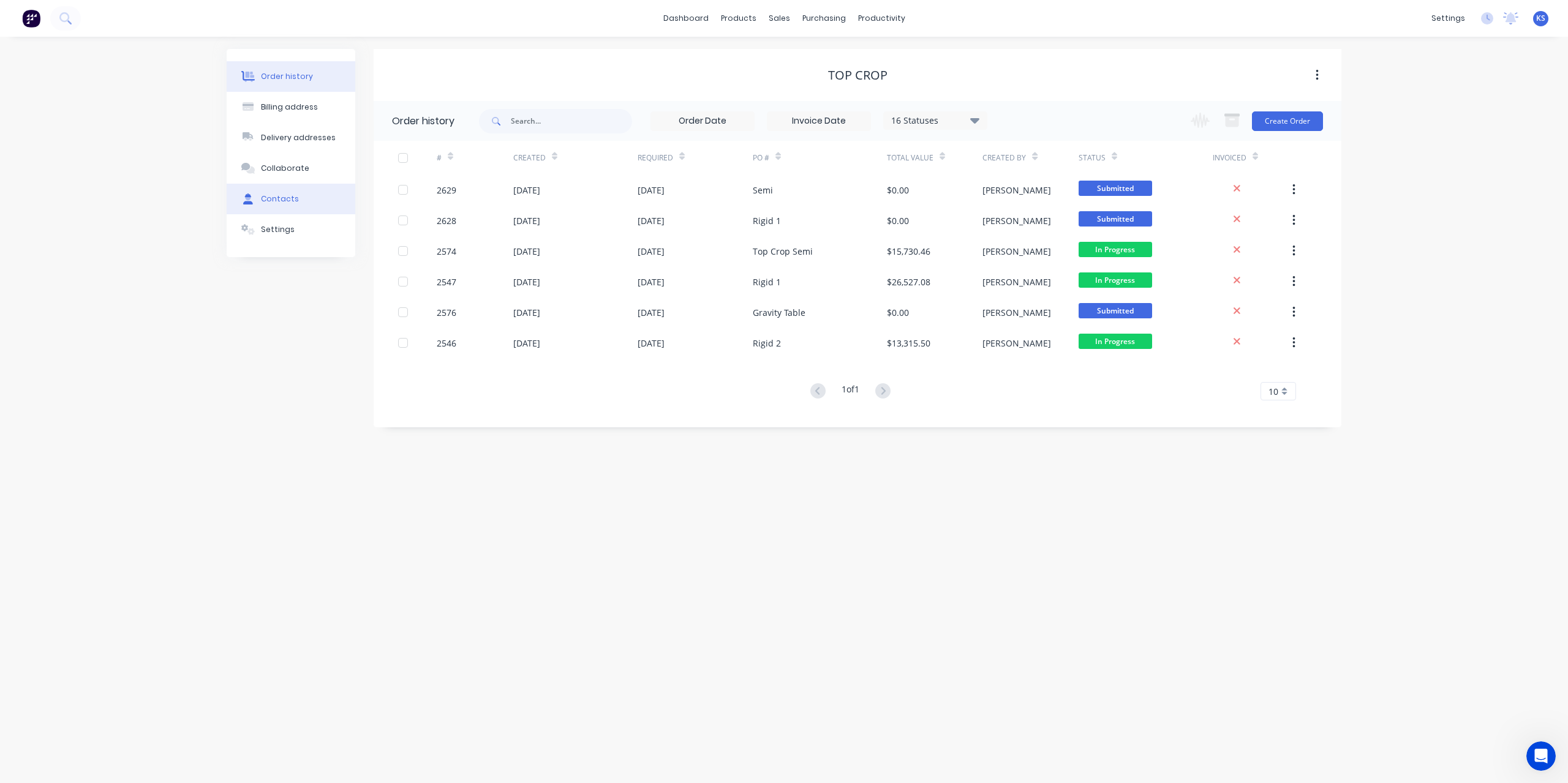
click at [282, 193] on button "Contacts" at bounding box center [291, 199] width 129 height 30
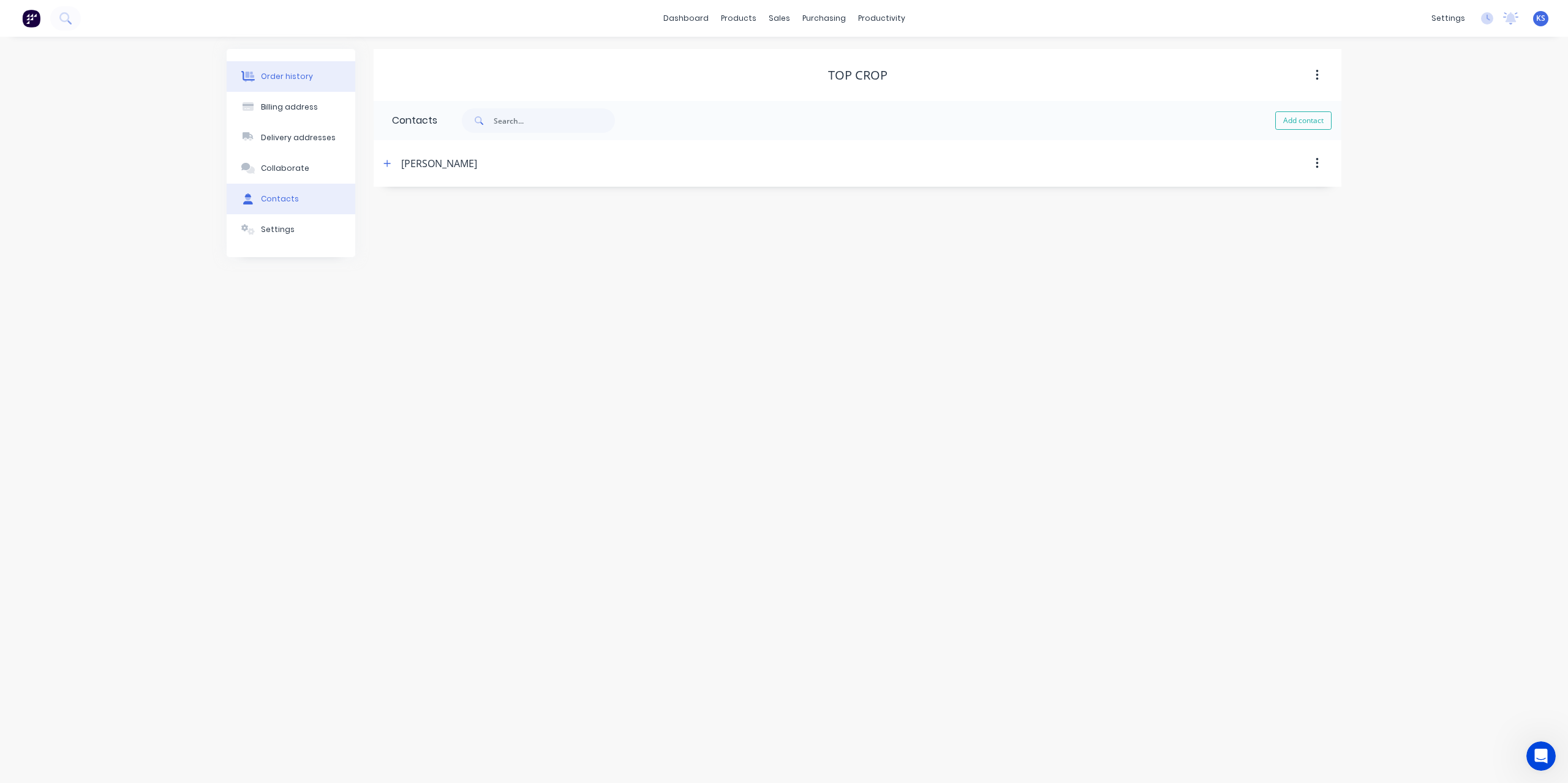
click at [278, 77] on div "Order history" at bounding box center [287, 77] width 52 height 11
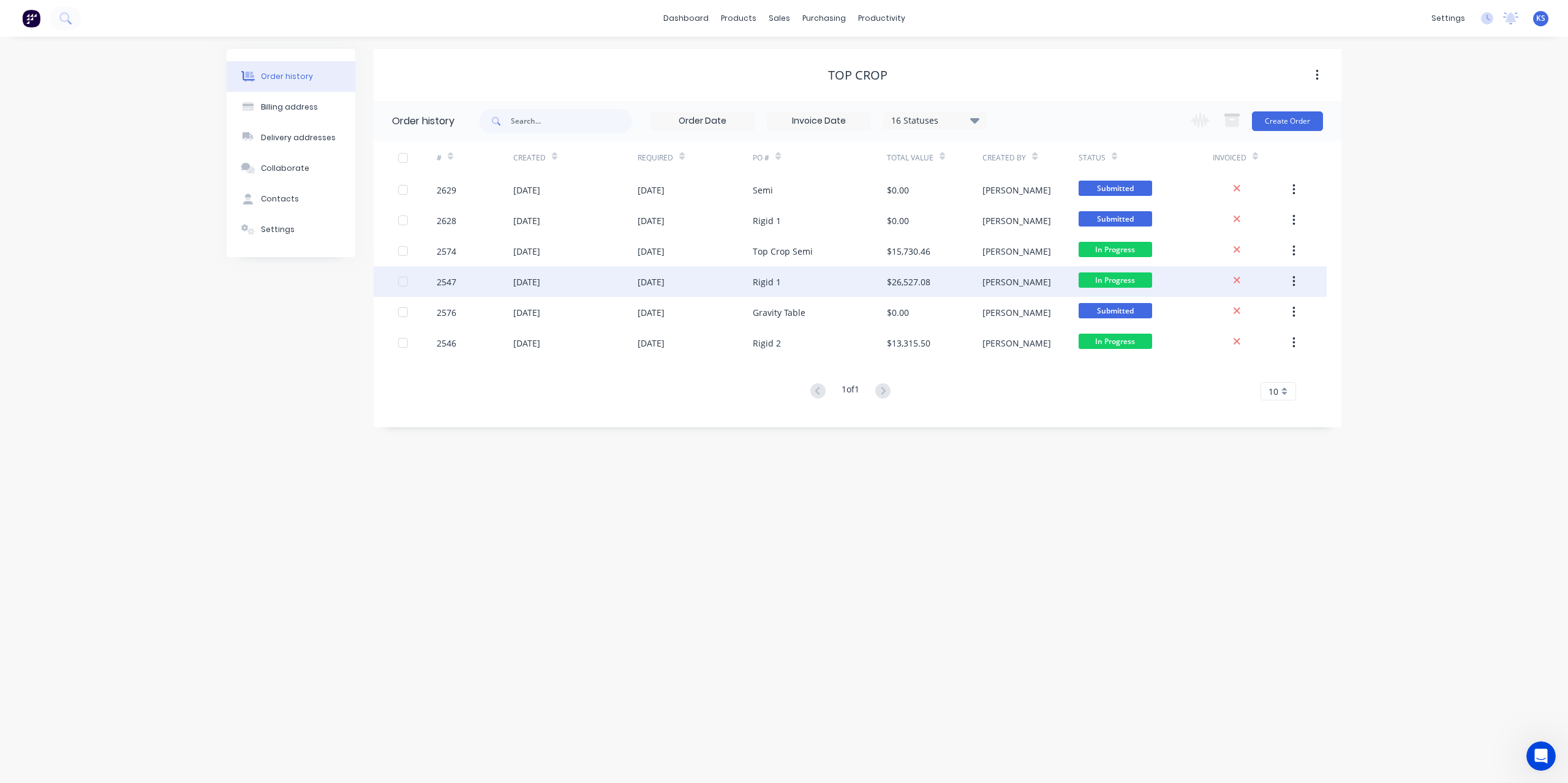
click at [756, 281] on div "Rigid 1" at bounding box center [767, 281] width 28 height 13
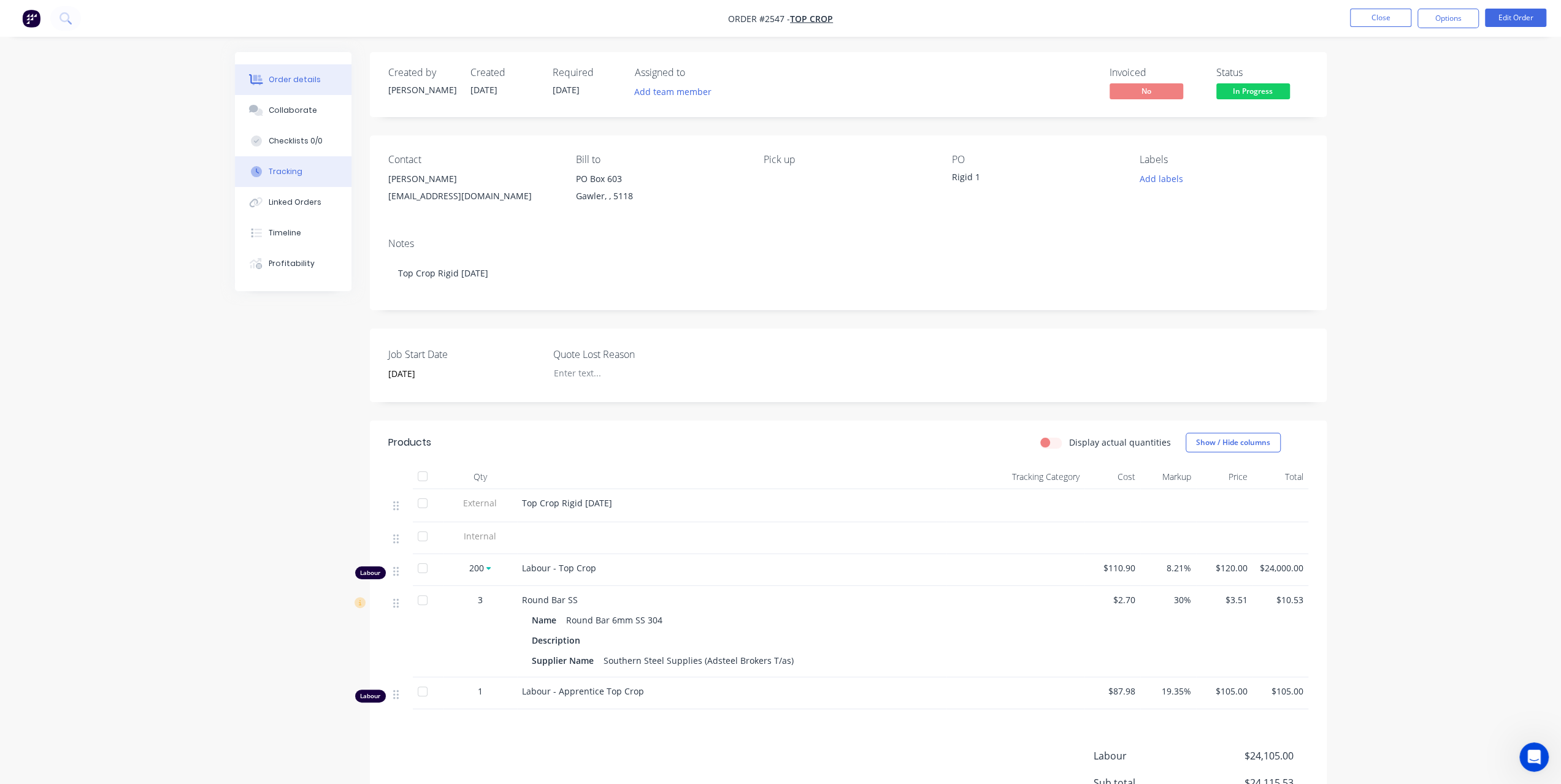
click at [307, 178] on button "Tracking" at bounding box center [293, 172] width 116 height 30
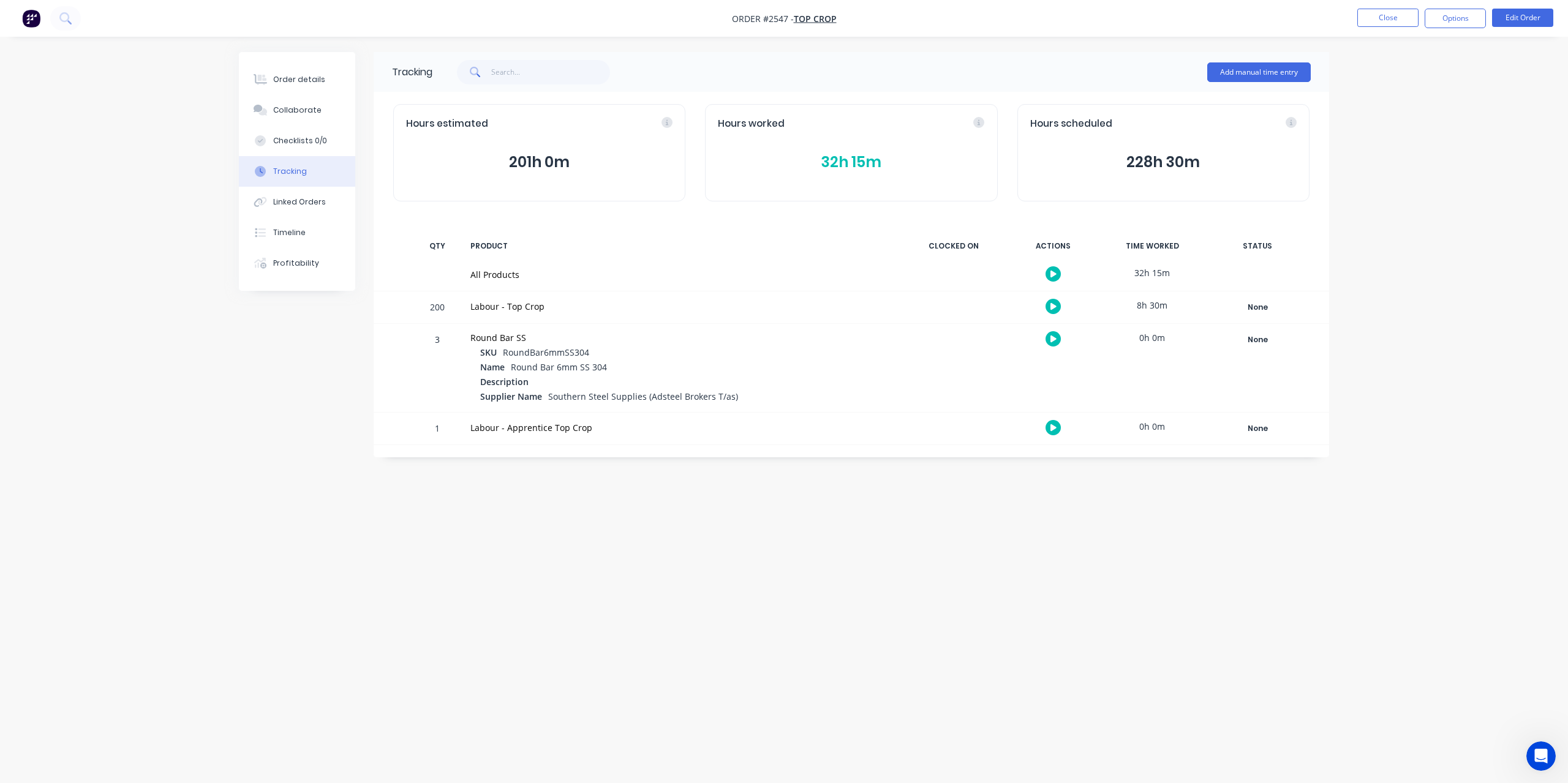
click at [822, 159] on button "32h 15m" at bounding box center [851, 162] width 266 height 24
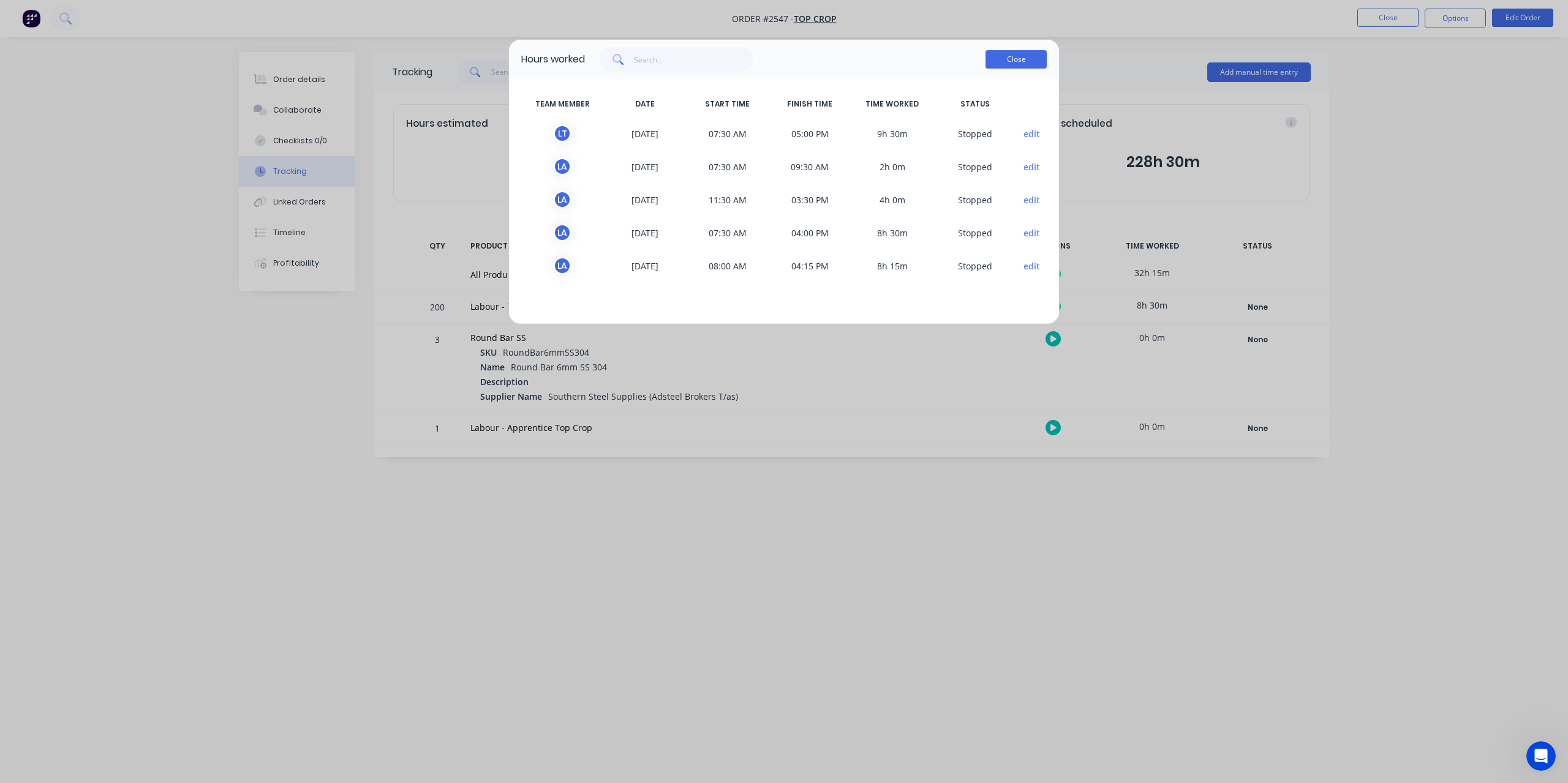
click at [1003, 53] on button "Close" at bounding box center [1016, 59] width 61 height 18
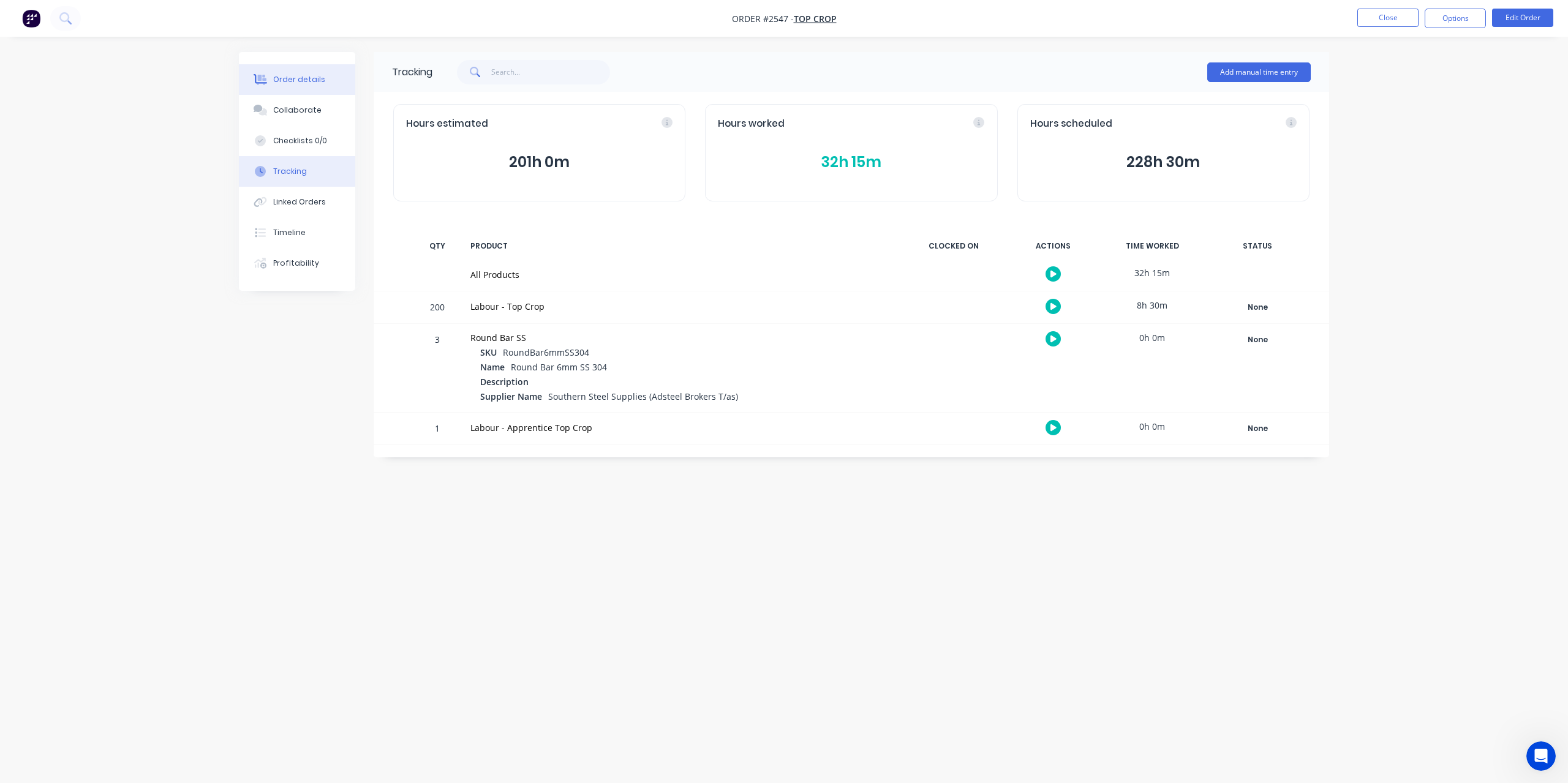
click at [315, 87] on button "Order details" at bounding box center [297, 80] width 116 height 30
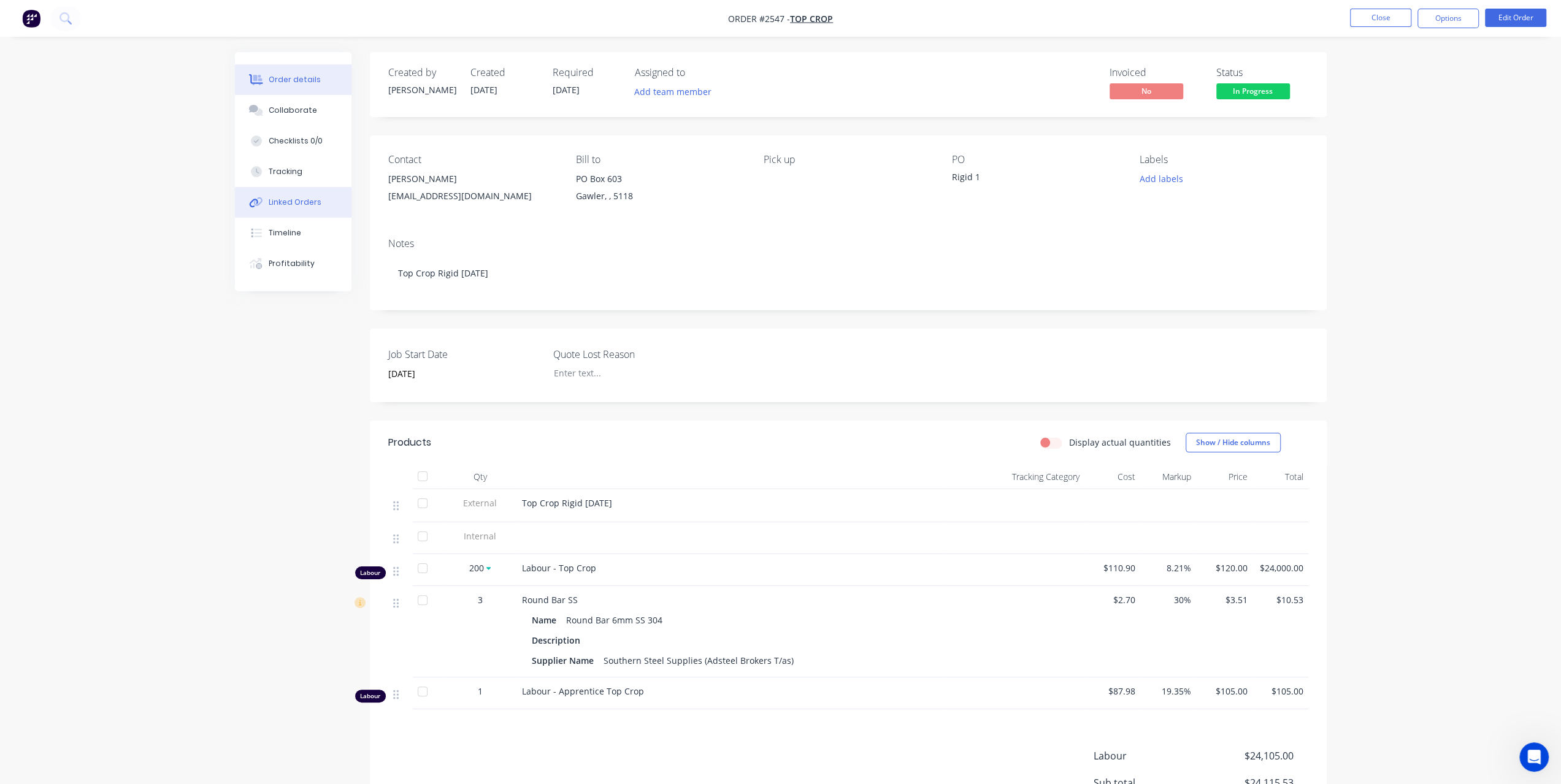
click at [306, 198] on div "Linked Orders" at bounding box center [295, 202] width 52 height 11
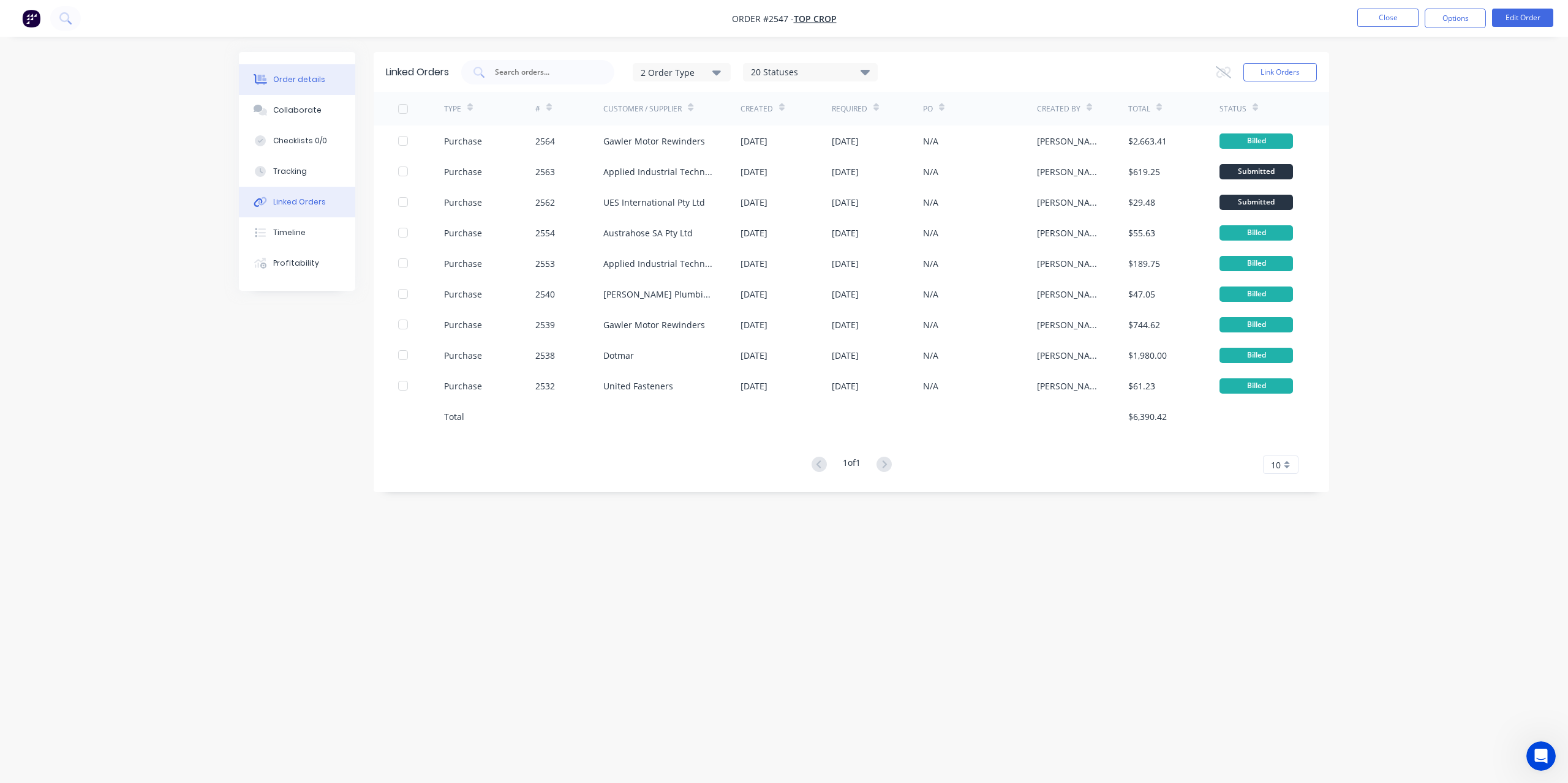
click at [303, 86] on button "Order details" at bounding box center [297, 80] width 116 height 30
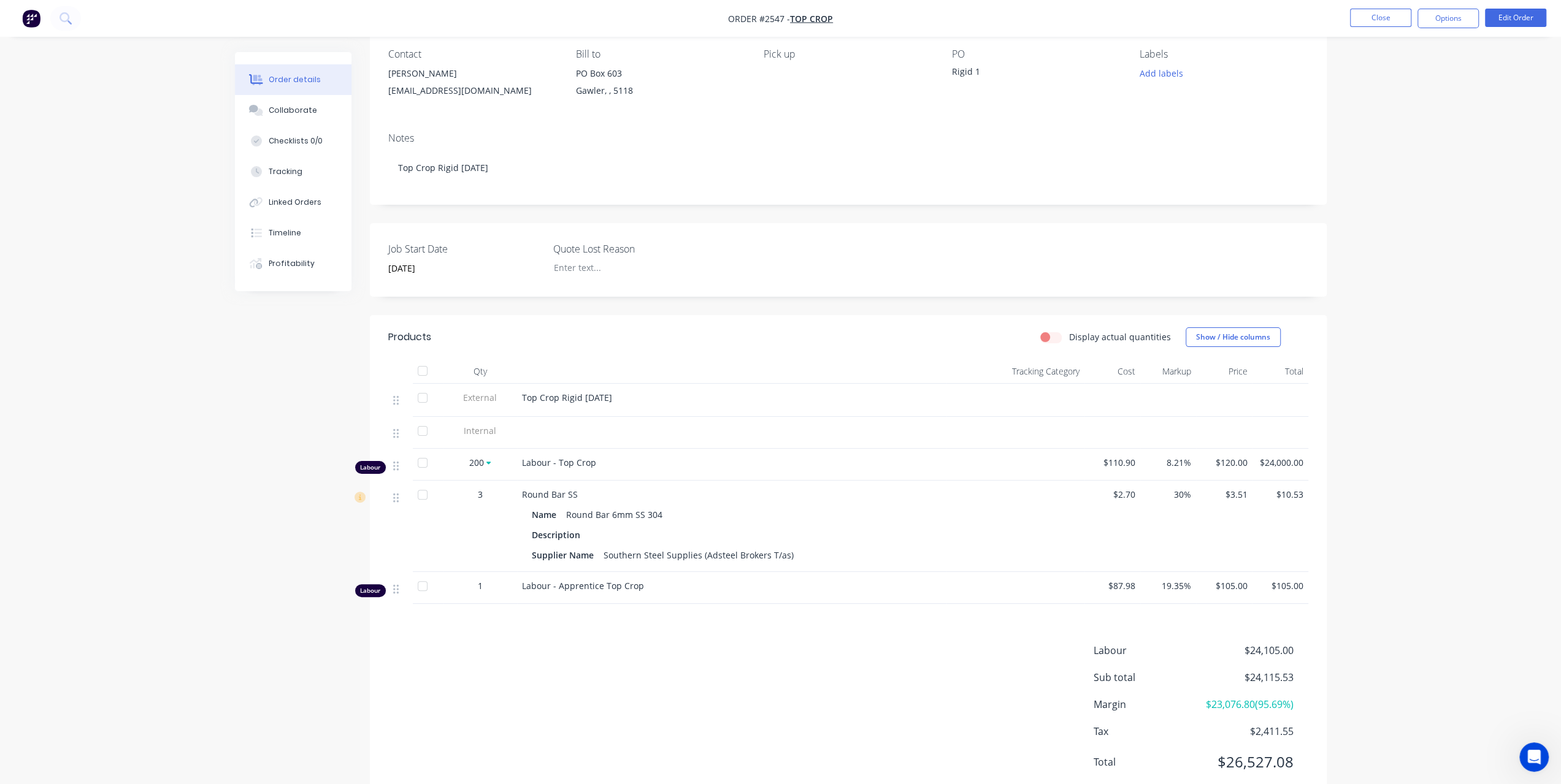
scroll to position [158, 0]
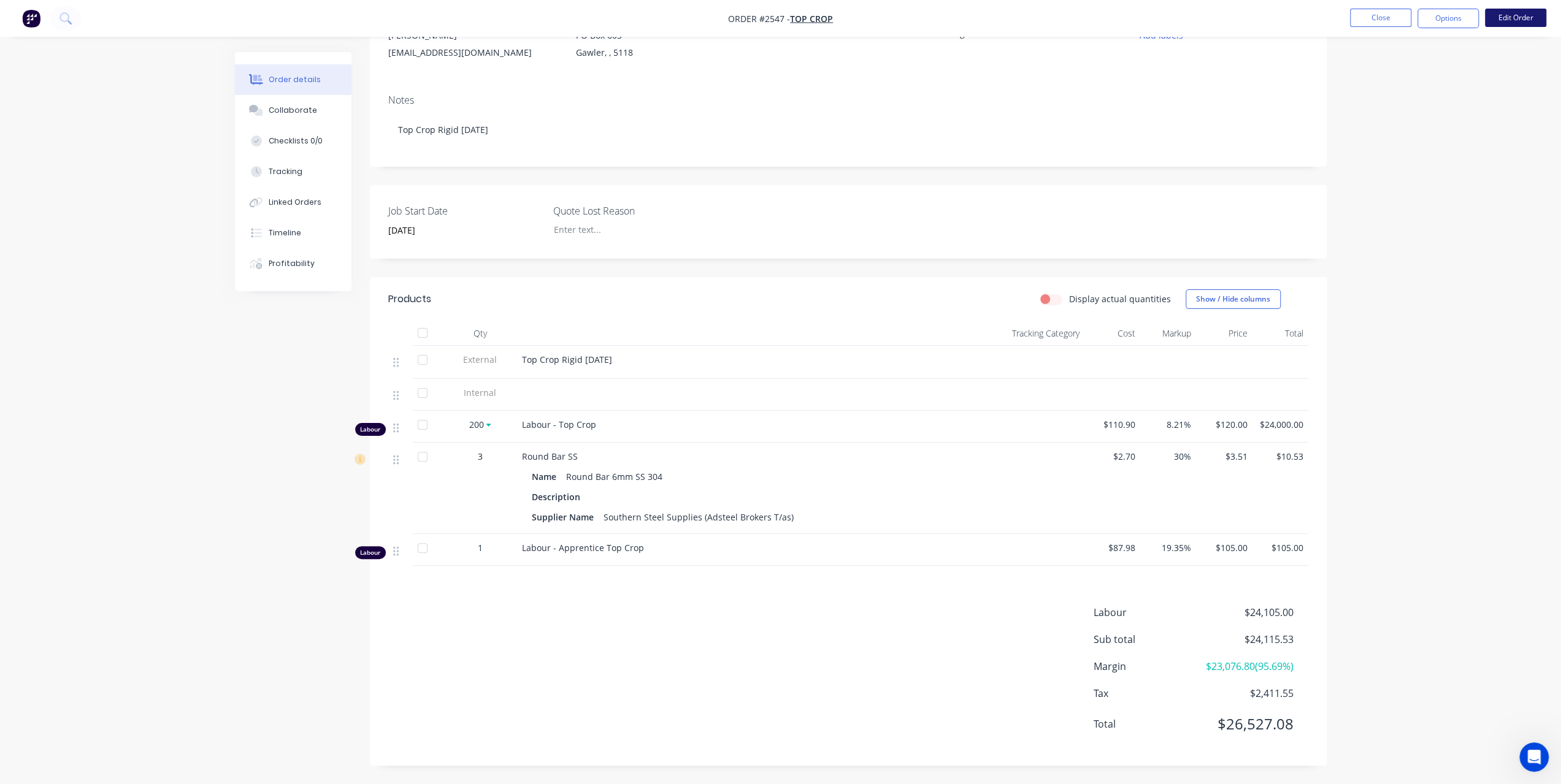
click at [1520, 21] on button "Edit Order" at bounding box center [1515, 17] width 62 height 18
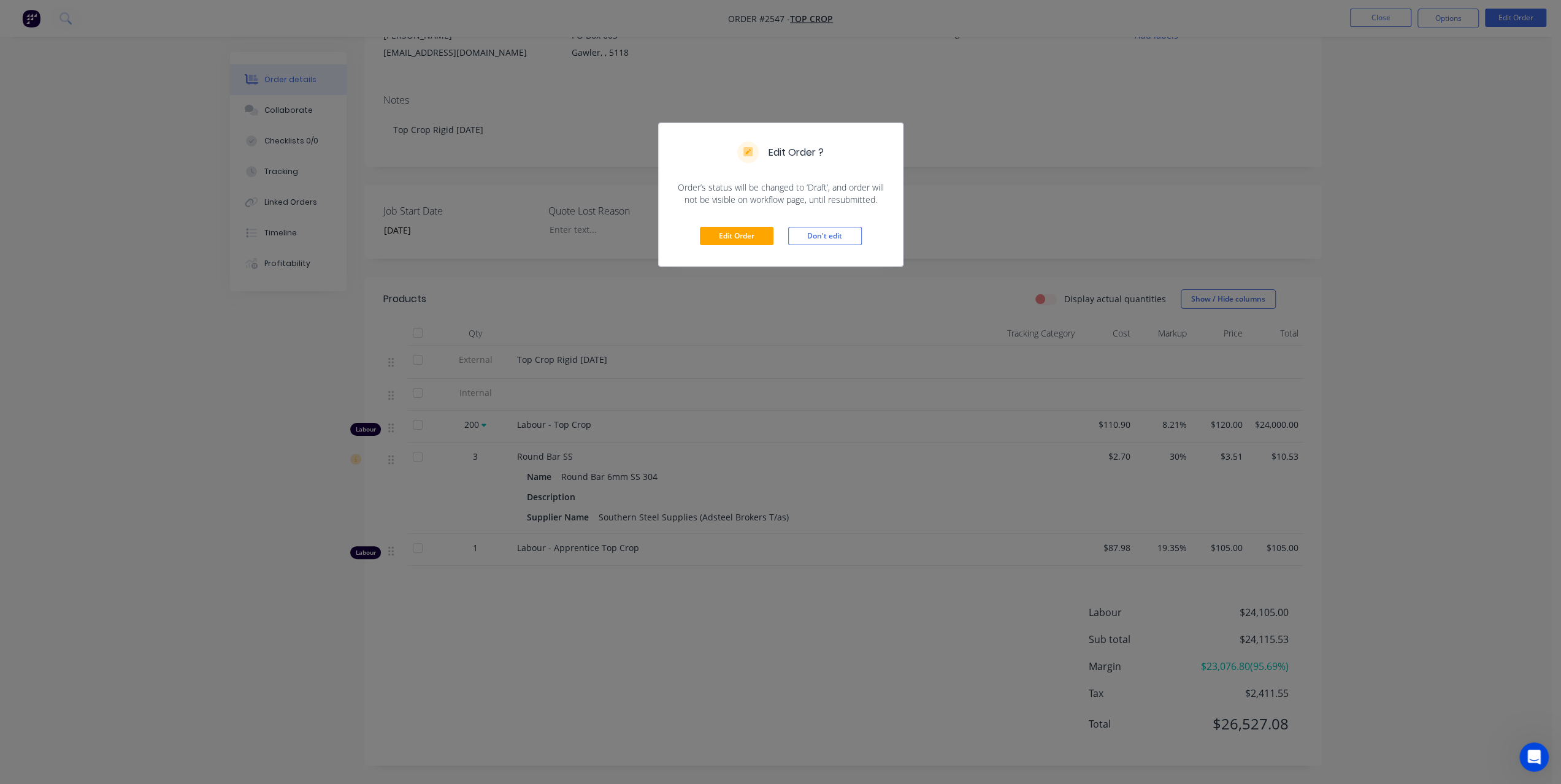
click at [735, 247] on div "Edit Order Don't edit" at bounding box center [780, 236] width 244 height 60
click at [738, 236] on button "Edit Order" at bounding box center [736, 236] width 74 height 18
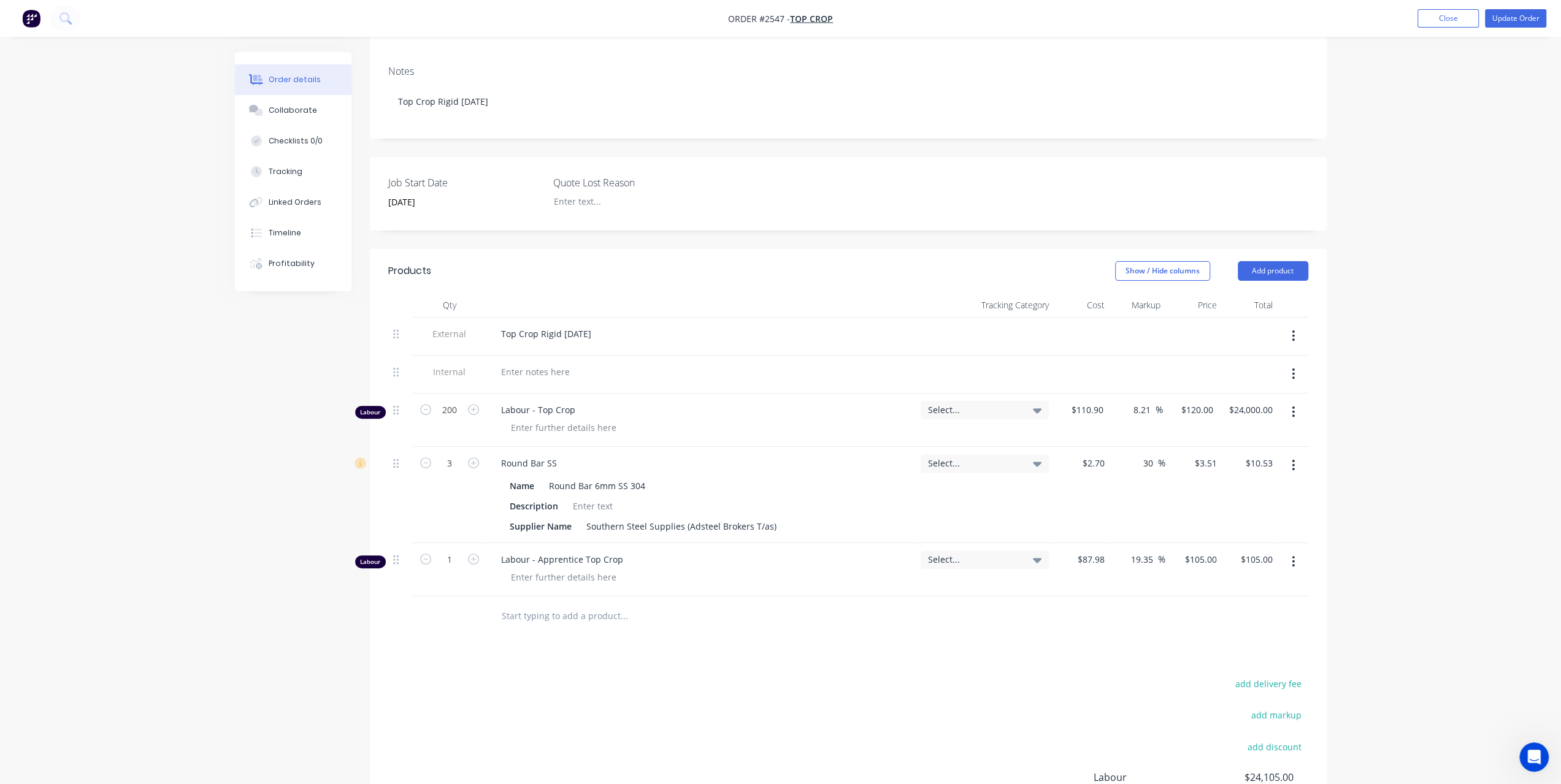
scroll to position [350, 0]
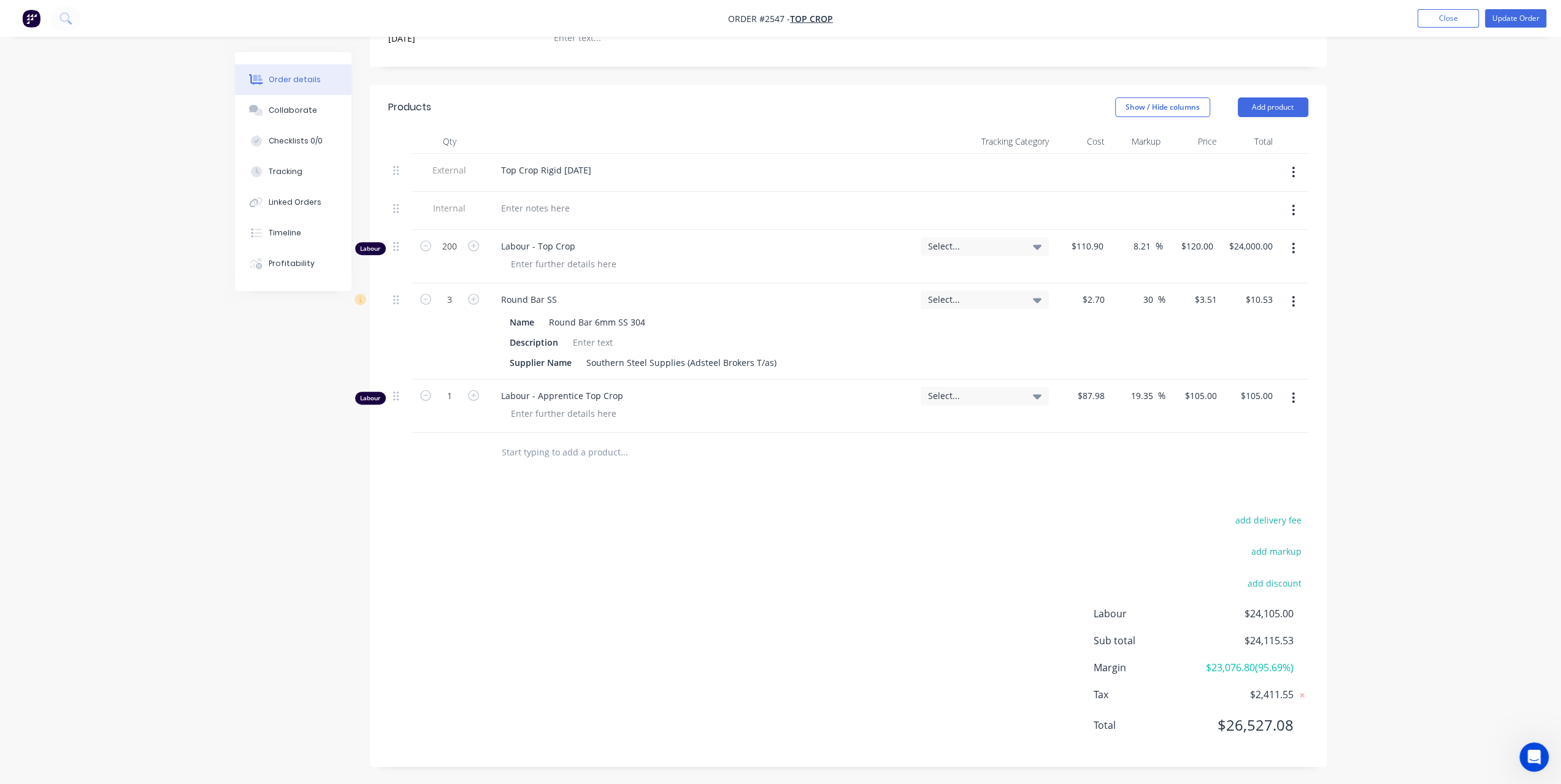
click at [504, 441] on input "text" at bounding box center [623, 453] width 245 height 24
click at [553, 446] on input "text" at bounding box center [623, 453] width 245 height 24
paste input "8x25MZPCBN M8 cup head zinc bolts."
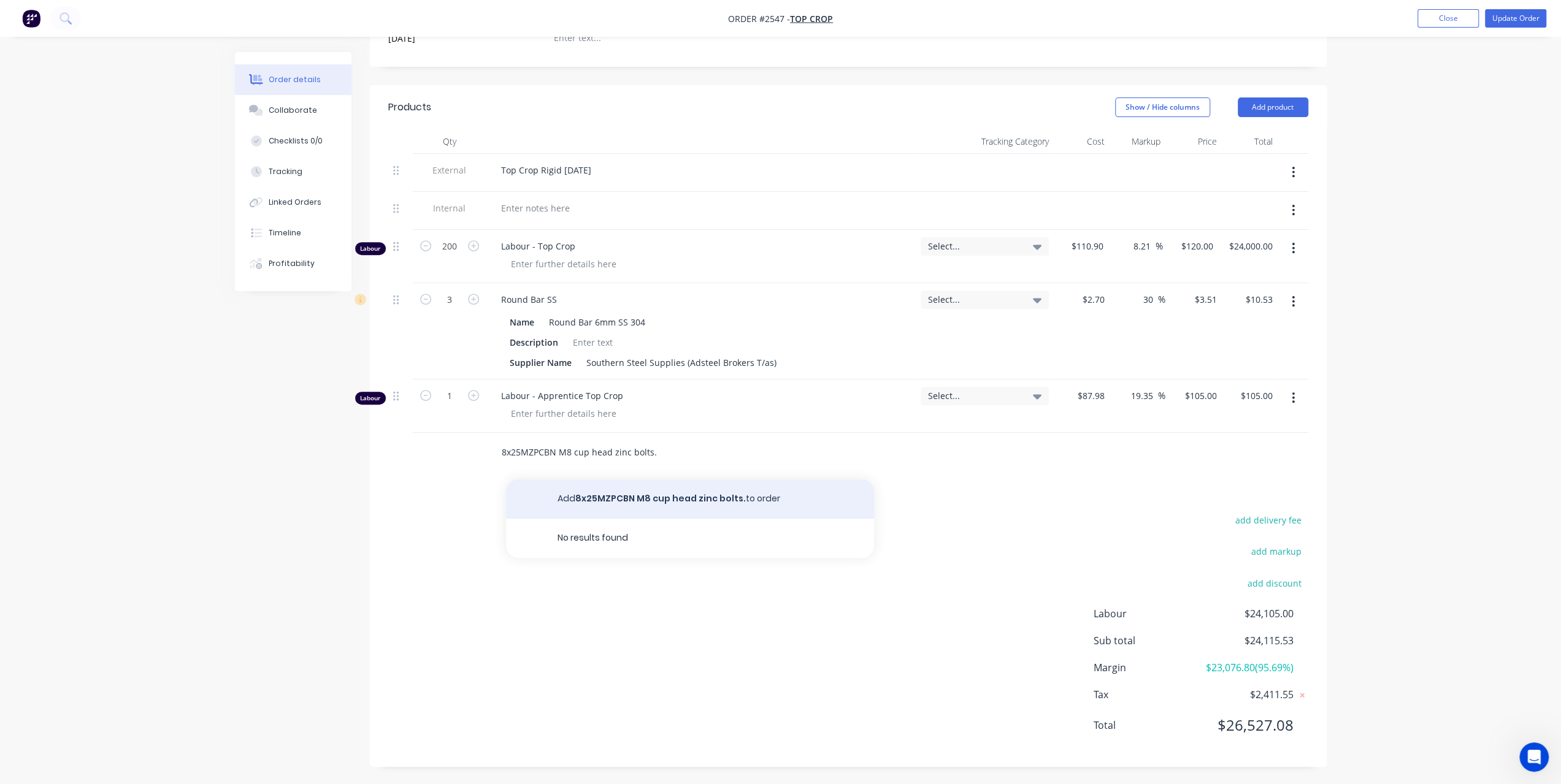
type input "8x25MZPCBN M8 cup head zinc bolts."
click at [563, 487] on button "Add 8x25MZPCBN M8 cup head zinc bolts. to order" at bounding box center [690, 499] width 368 height 40
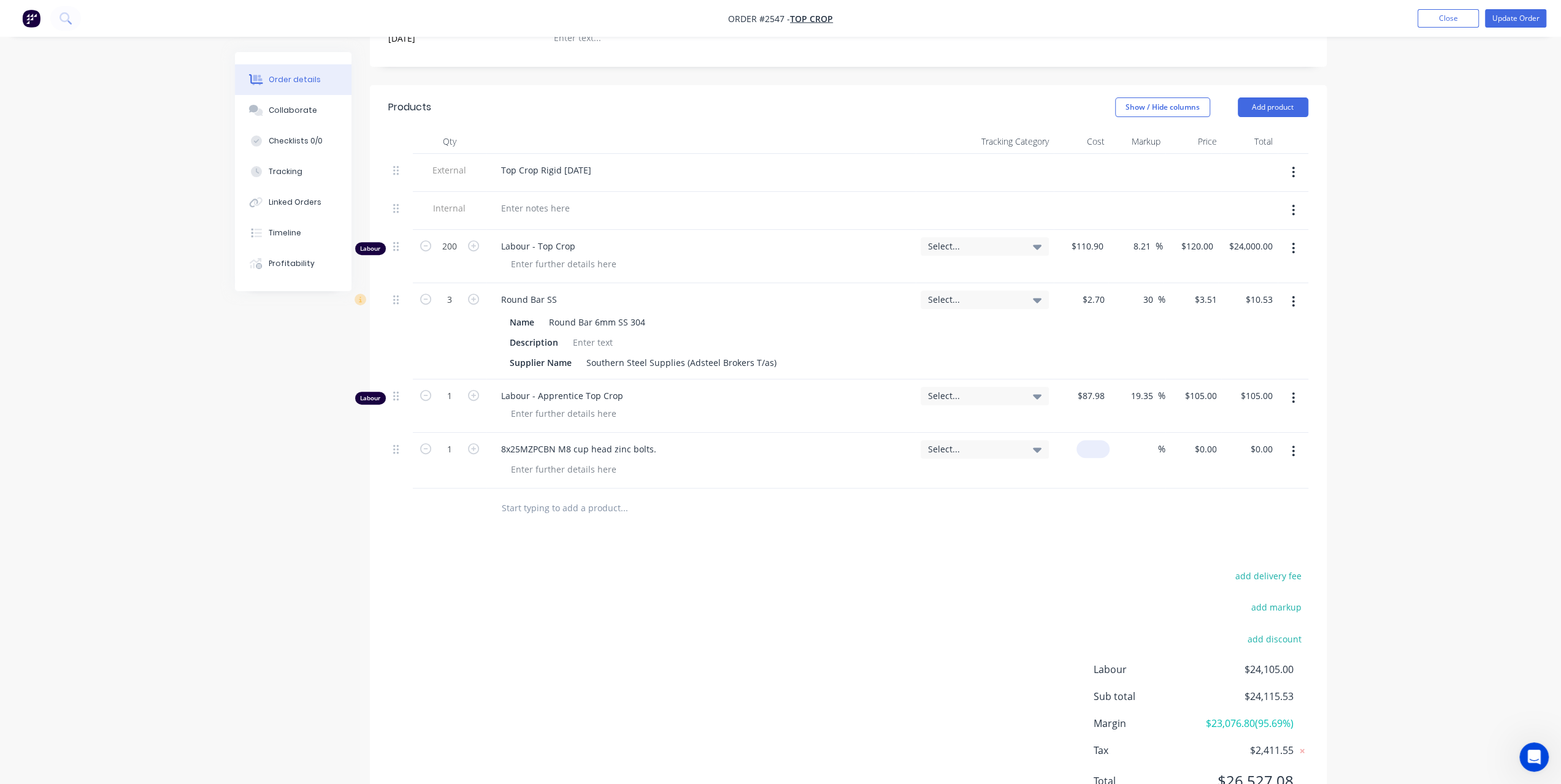
click at [1086, 433] on div "$0.00" at bounding box center [1081, 460] width 55 height 55
type input "$200.00"
click at [1090, 441] on input "$200.00" at bounding box center [1091, 449] width 38 height 17
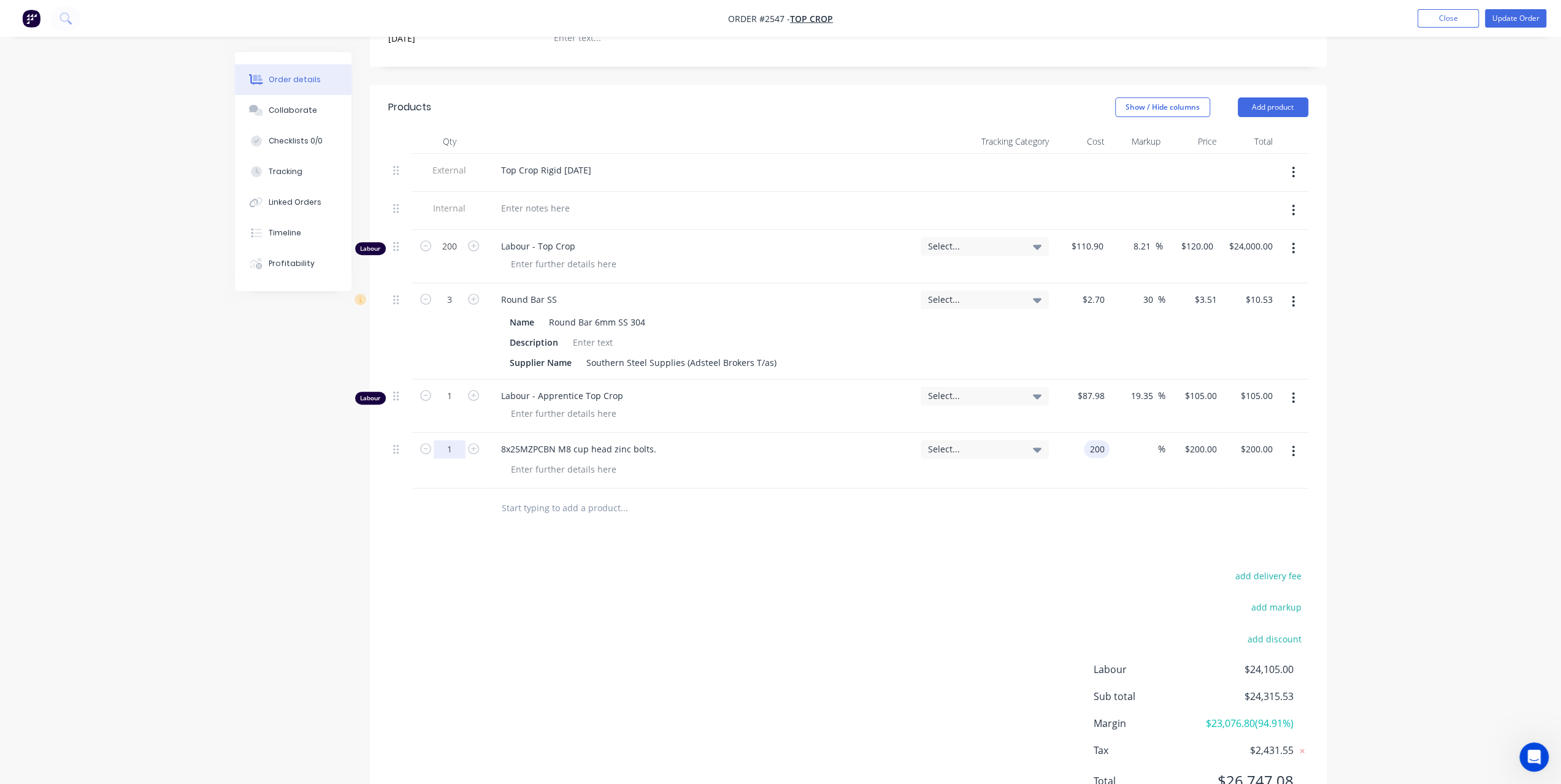
type input "$200.00"
click at [442, 256] on input "1" at bounding box center [450, 246] width 32 height 18
type input "200"
type input "$40,000.00"
click at [1087, 441] on div "200 200" at bounding box center [1096, 449] width 26 height 17
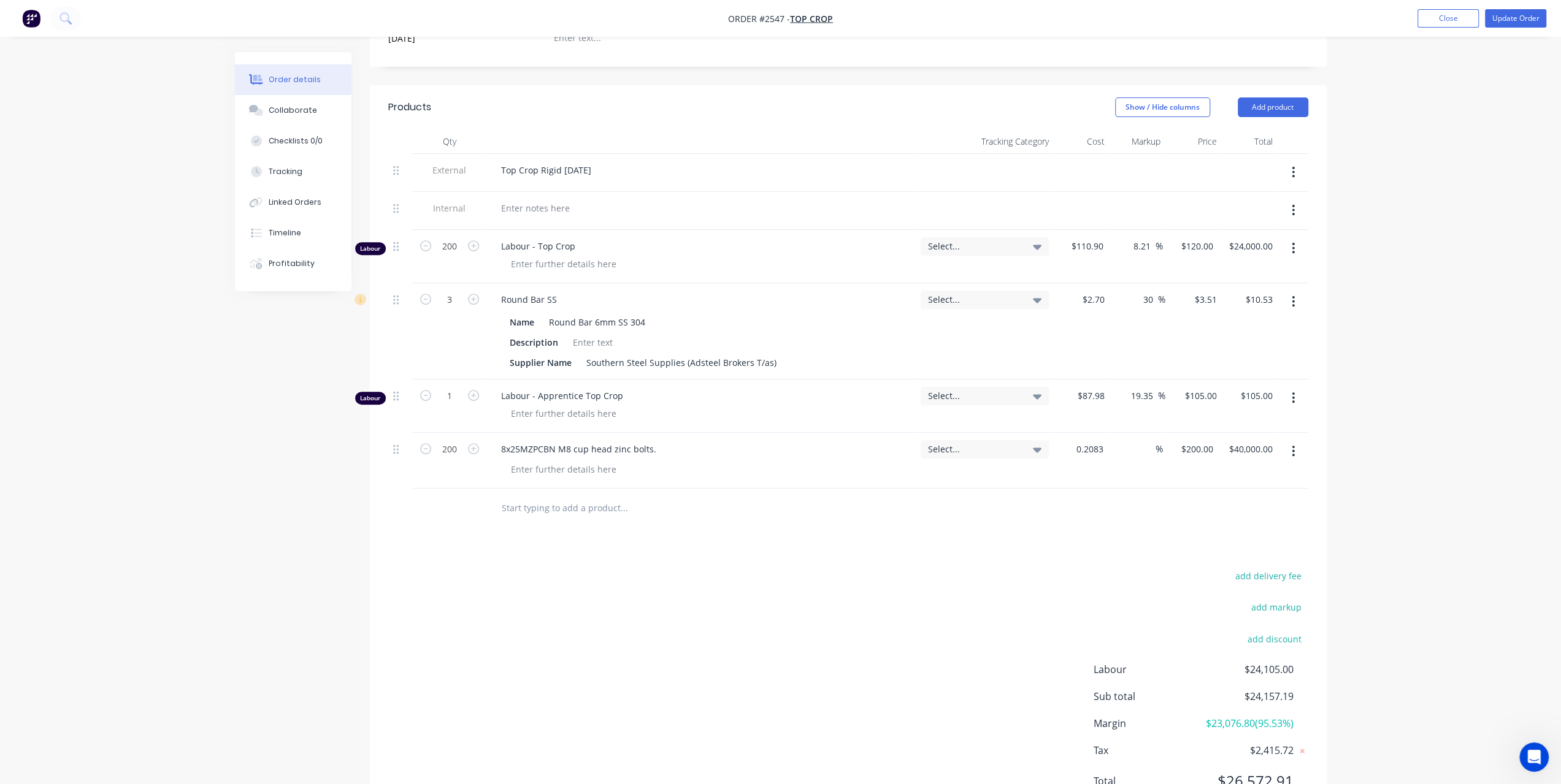
type input "$0.2083"
type input "$41.66"
type input "$0.2083"
click at [454, 237] on input "200" at bounding box center [450, 246] width 32 height 18
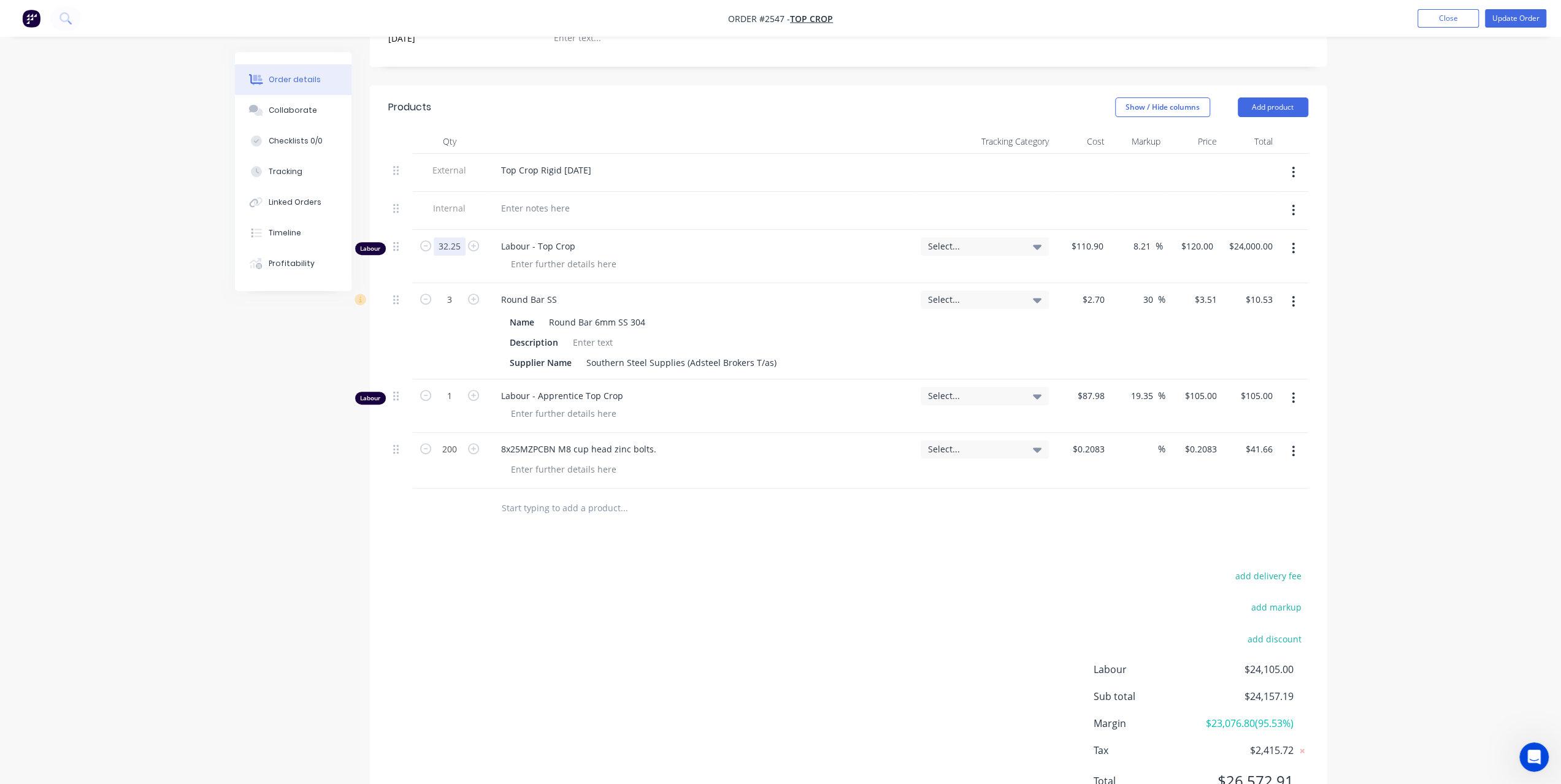
type input "32.25"
type input "$3,870.00"
click at [173, 211] on div "Order details Collaborate Checklists 0/0 Tracking Linked Orders Timeline Profit…" at bounding box center [780, 245] width 1561 height 1191
click at [542, 498] on input "text" at bounding box center [623, 508] width 245 height 24
paste input "NutM8Nyloc"
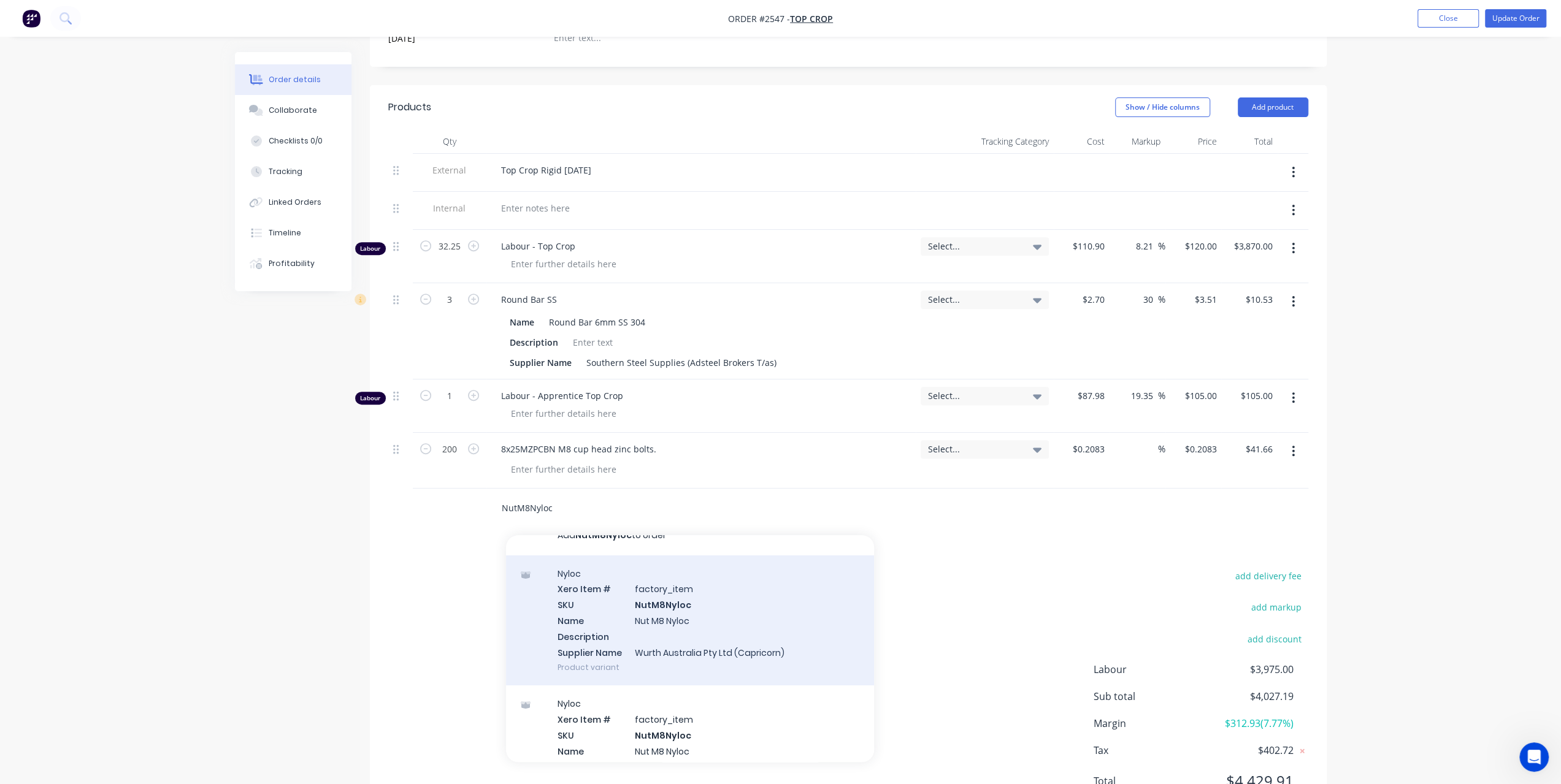
scroll to position [0, 0]
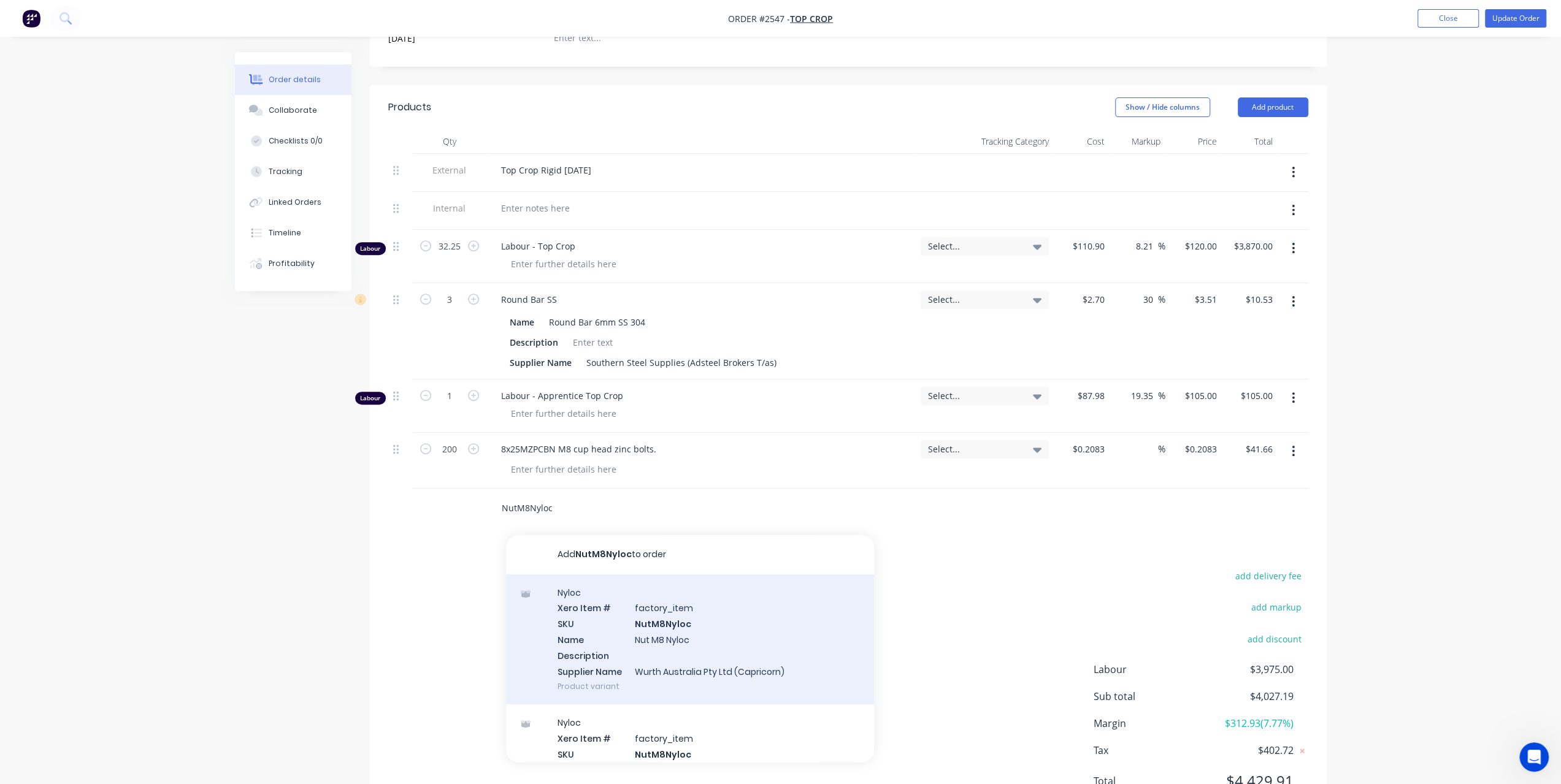
type input "NutM8Nyloc"
click at [673, 612] on div "Nyloc Xero Item # factory_item SKU NutM8Nyloc Name Nut M8 Nyloc Description Sup…" at bounding box center [690, 640] width 368 height 131
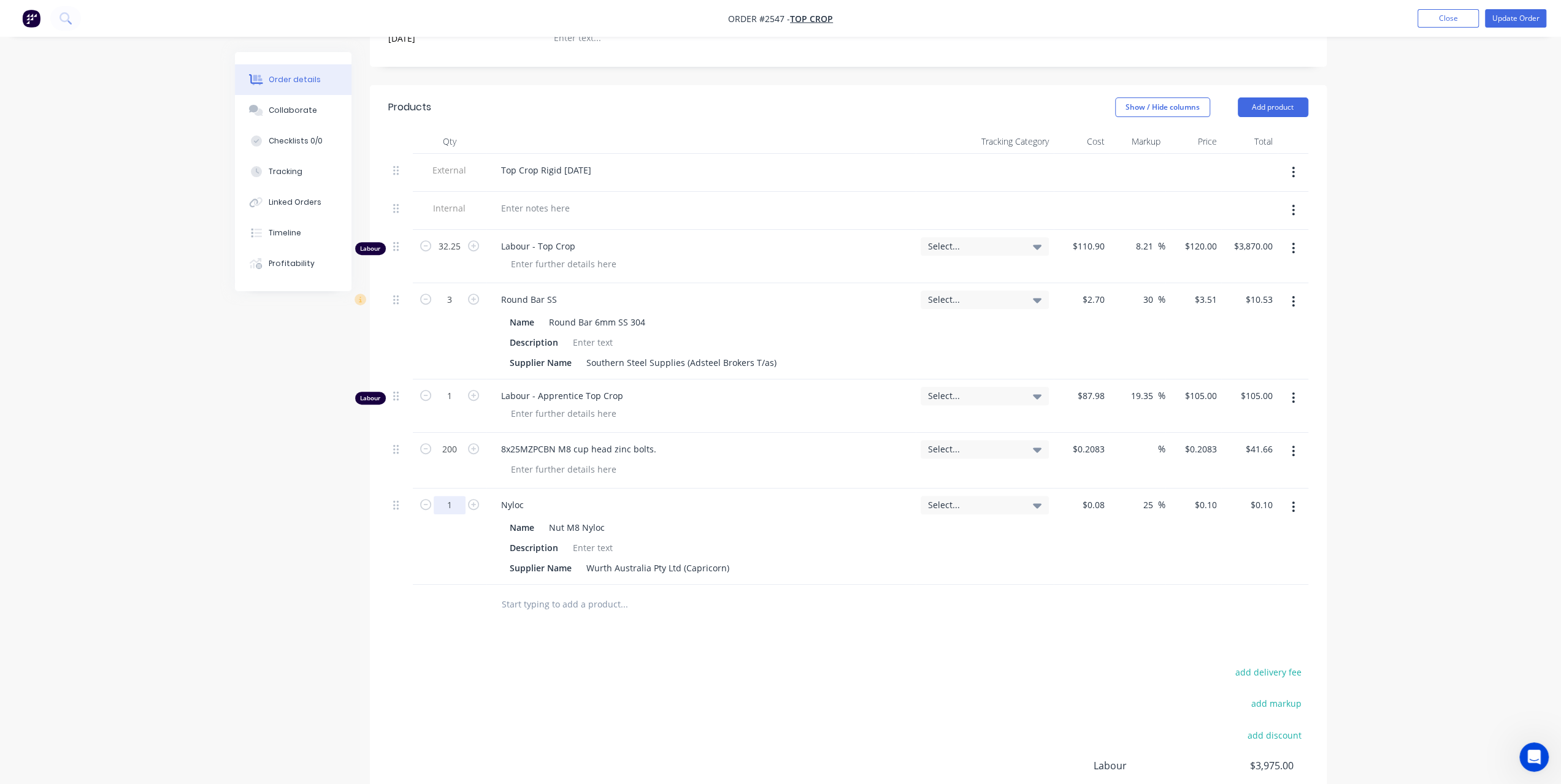
click at [457, 256] on input "1" at bounding box center [450, 246] width 32 height 18
type input "200"
type input "0.08"
type input "$20.00"
click at [1091, 496] on input "0.08" at bounding box center [1098, 504] width 24 height 17
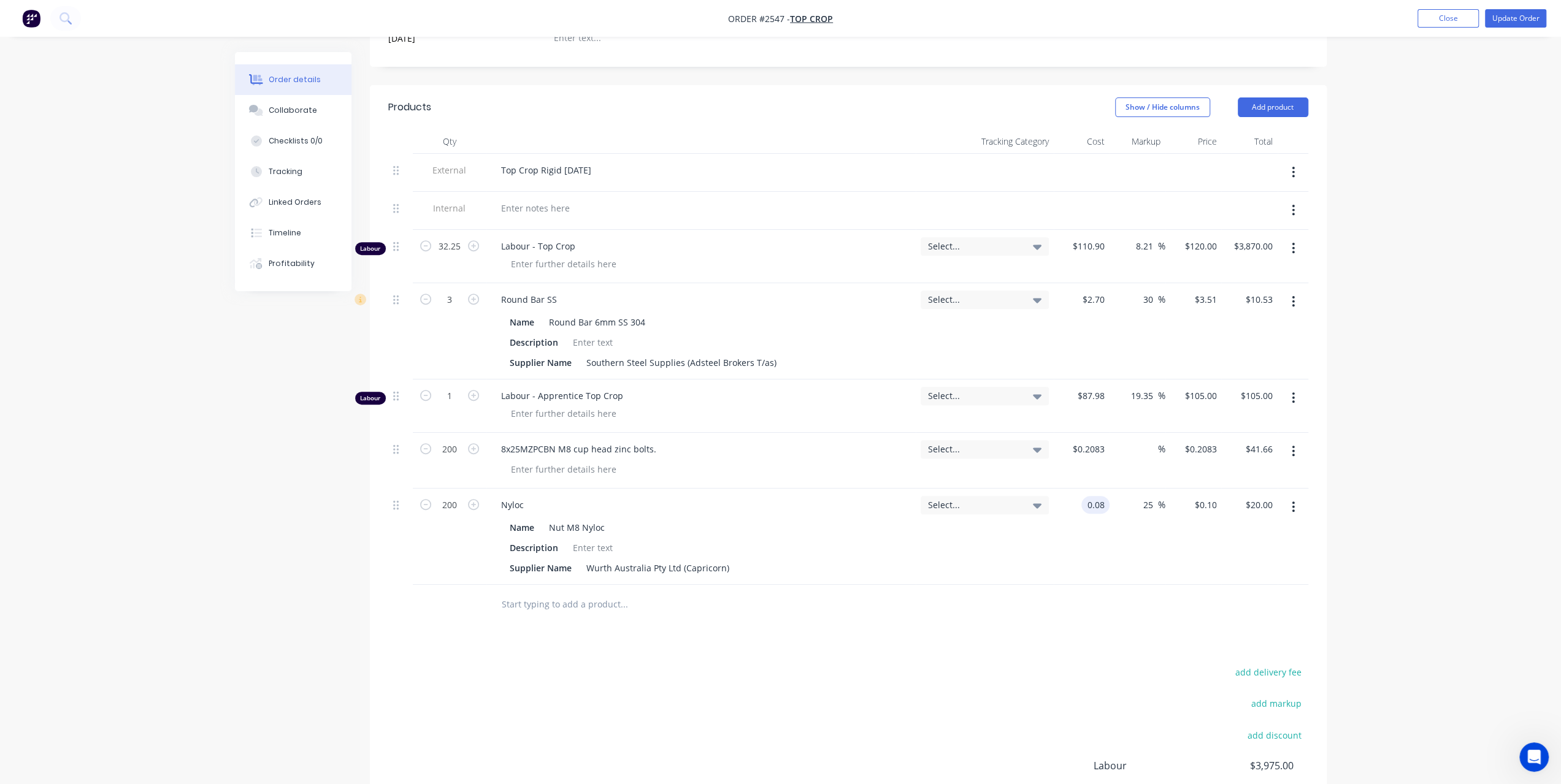
click at [1102, 496] on input "0.08" at bounding box center [1098, 504] width 24 height 17
type input "$0.07"
type input "$0.0875"
type input "$17.50"
click at [521, 593] on input "text" at bounding box center [623, 605] width 245 height 24
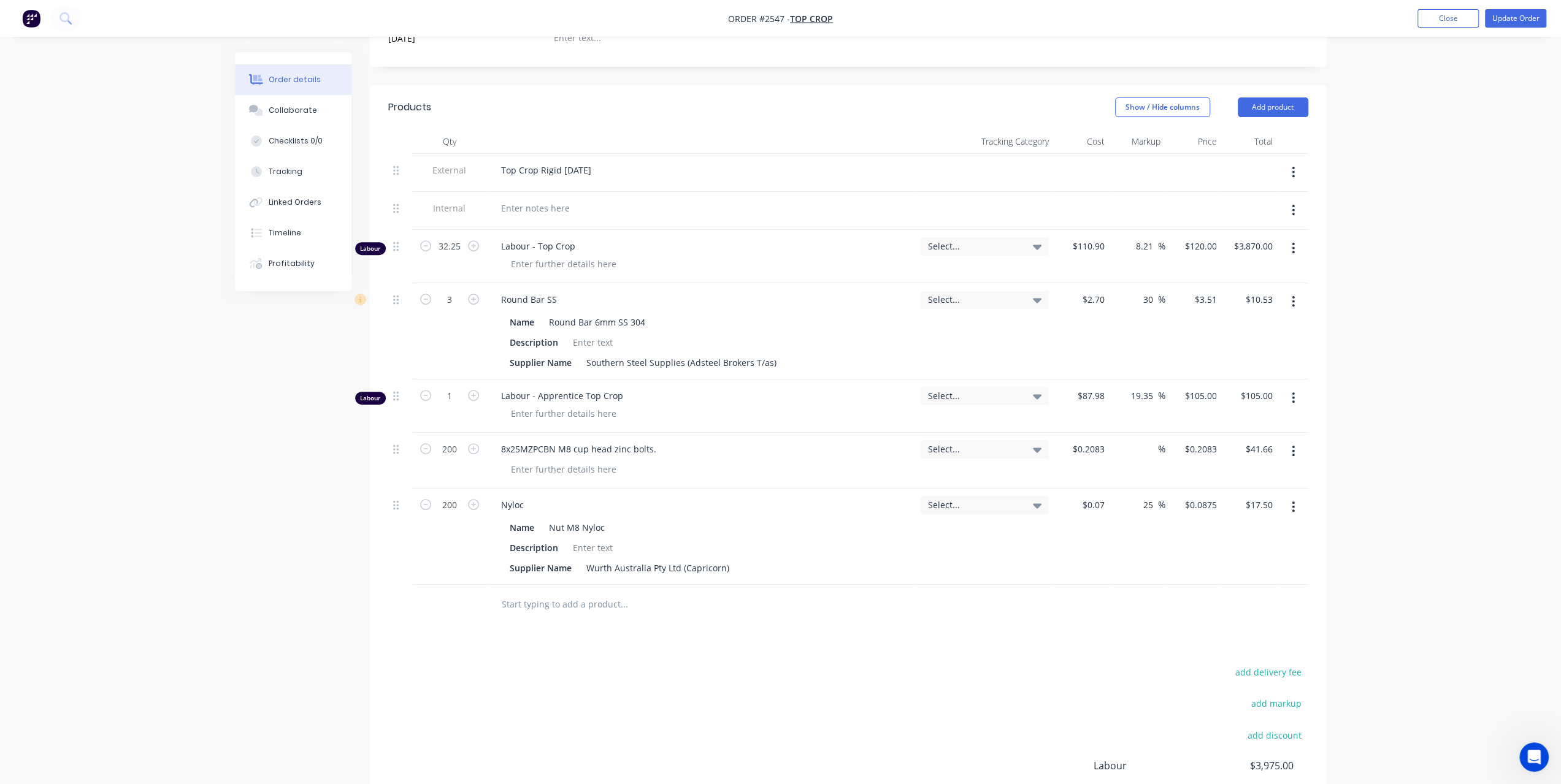
click at [535, 594] on input "text" at bounding box center [623, 605] width 245 height 24
paste input "NAT HDPE PADDLES 120 X 60 X 10MM"
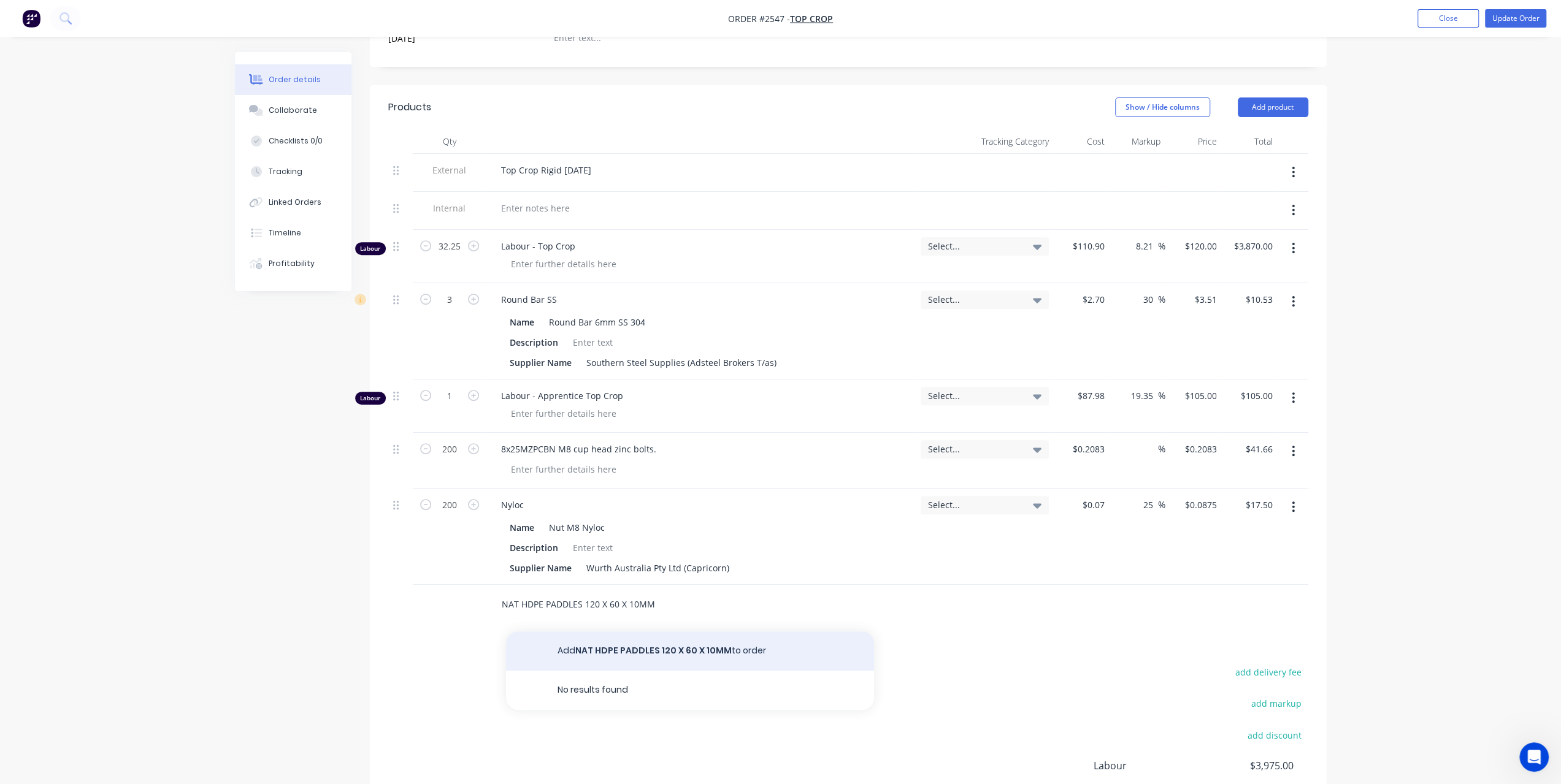
type input "NAT HDPE PADDLES 120 X 60 X 10MM"
click at [584, 631] on button "Add NAT HDPE PADDLES 120 X 60 X 10MM to order" at bounding box center [690, 651] width 368 height 40
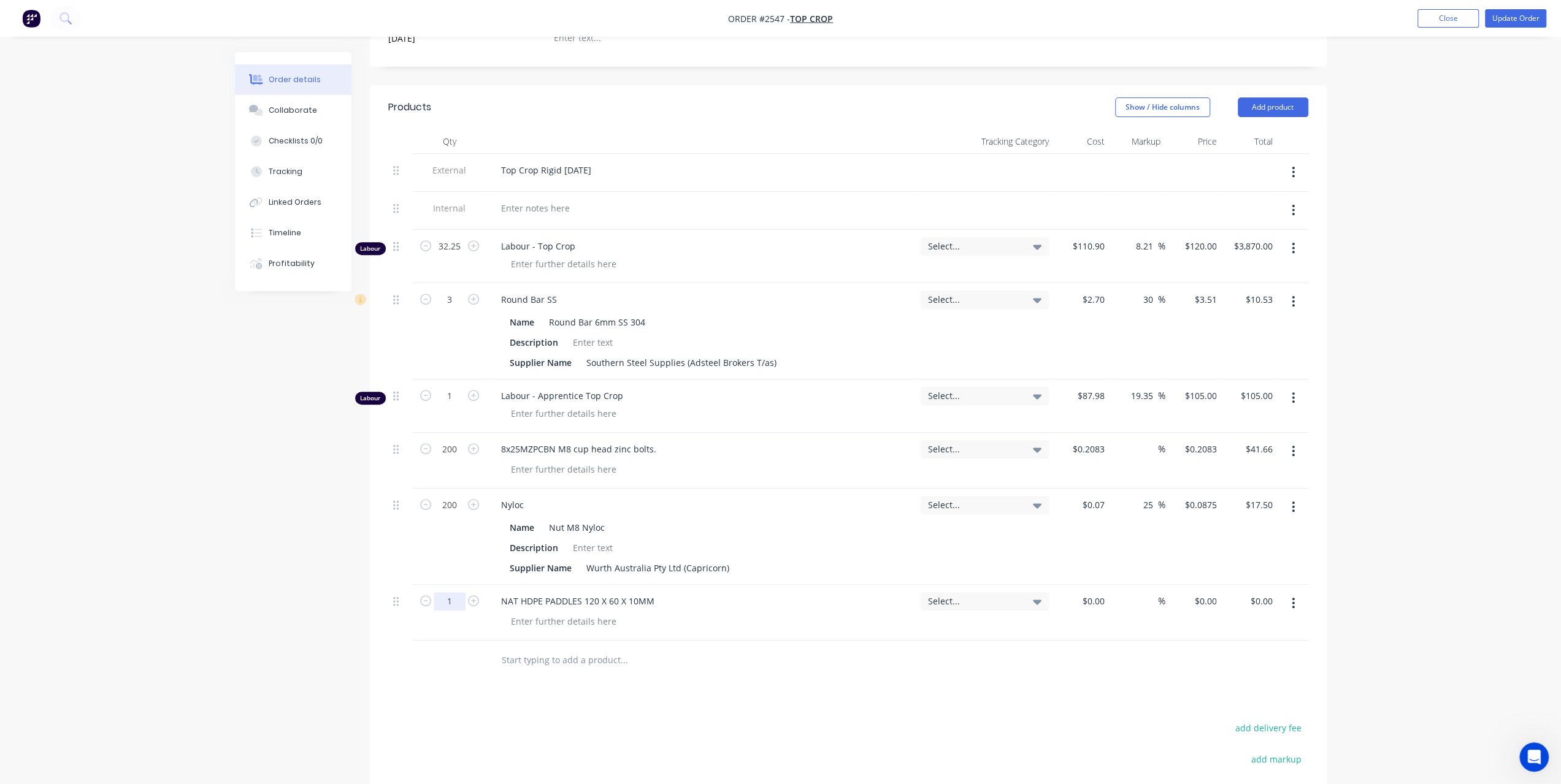
click at [448, 256] on input "1" at bounding box center [450, 246] width 32 height 18
type input "100"
click at [1100, 593] on input at bounding box center [1103, 601] width 14 height 17
type input "$18.00"
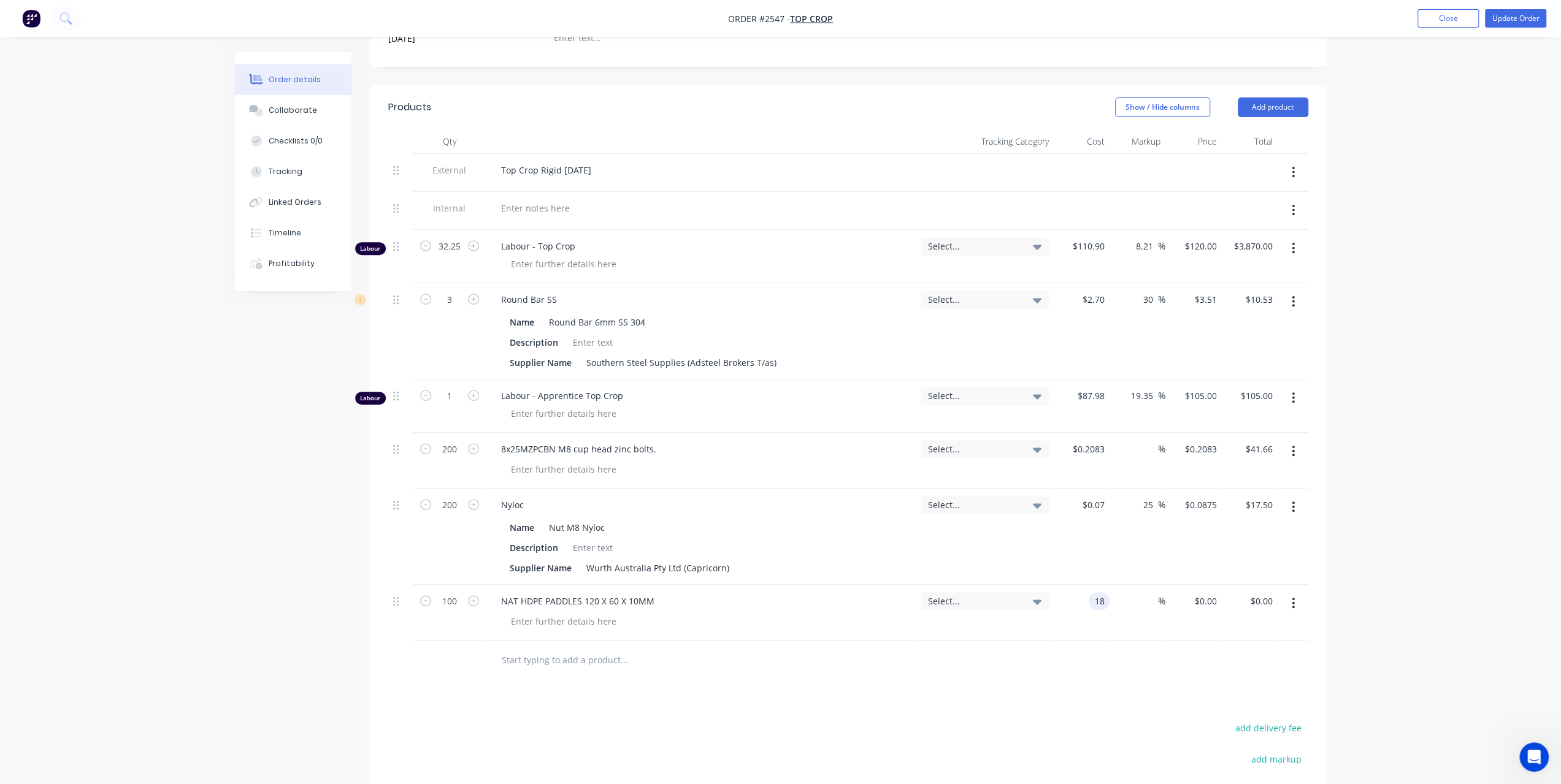
type input "$1,800.00"
click at [536, 648] on input "text" at bounding box center [623, 660] width 245 height 24
paste input "Motor Rebuild"
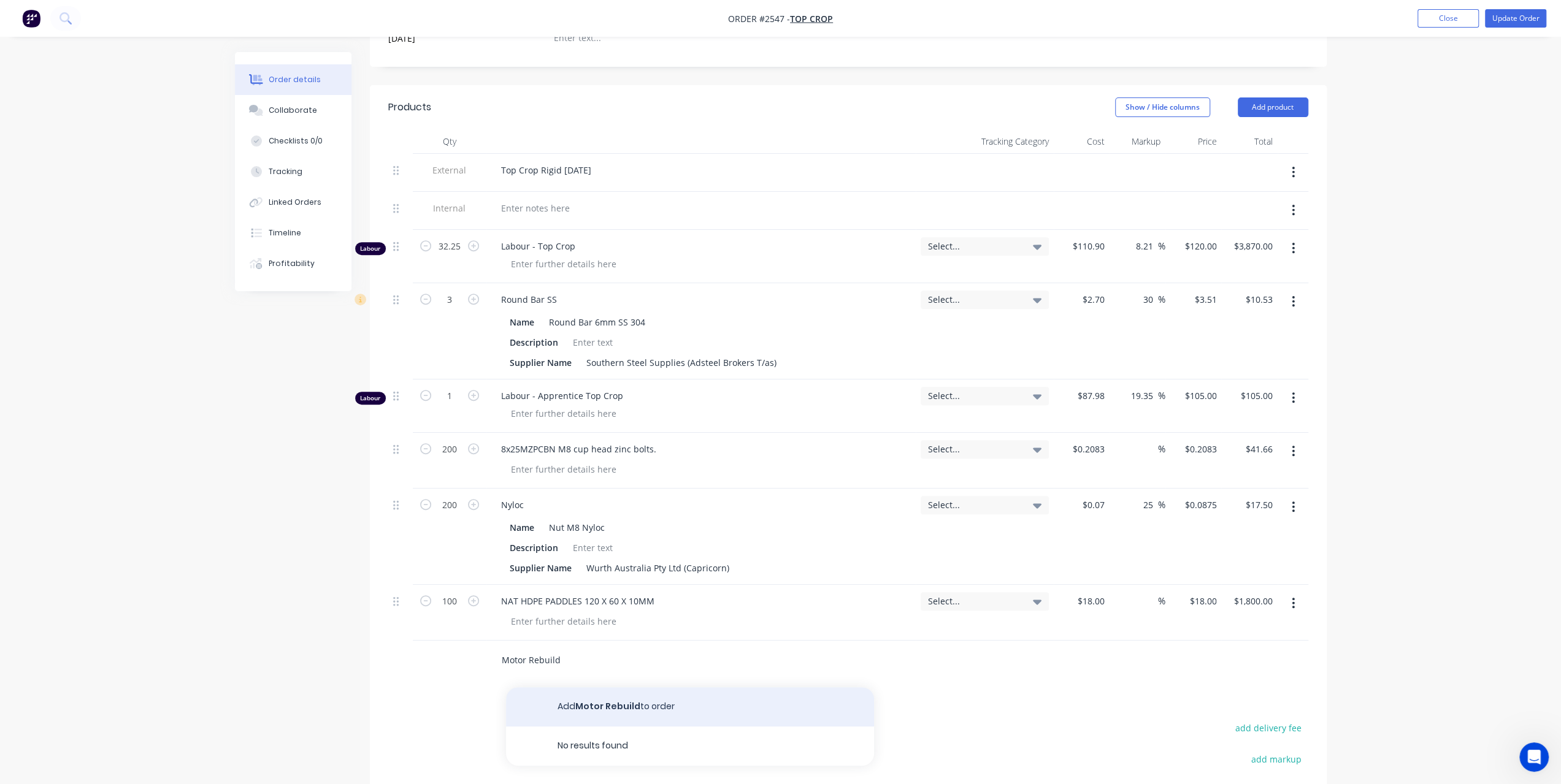
type input "Motor Rebuild"
click at [597, 691] on button "Add Motor Rebuild to order" at bounding box center [690, 707] width 368 height 40
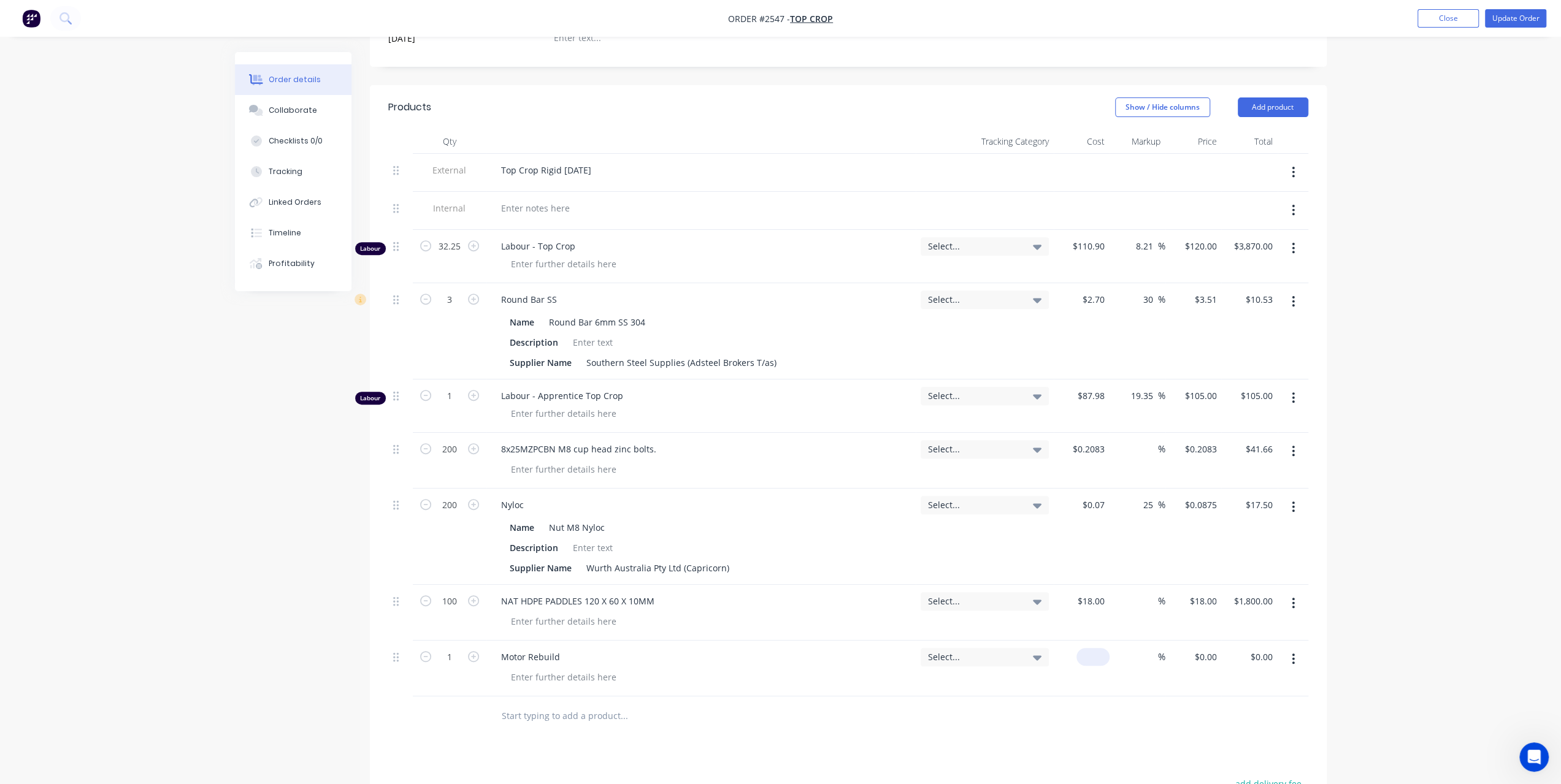
click at [1099, 648] on input at bounding box center [1095, 656] width 28 height 17
type input "$676.93"
type input "30"
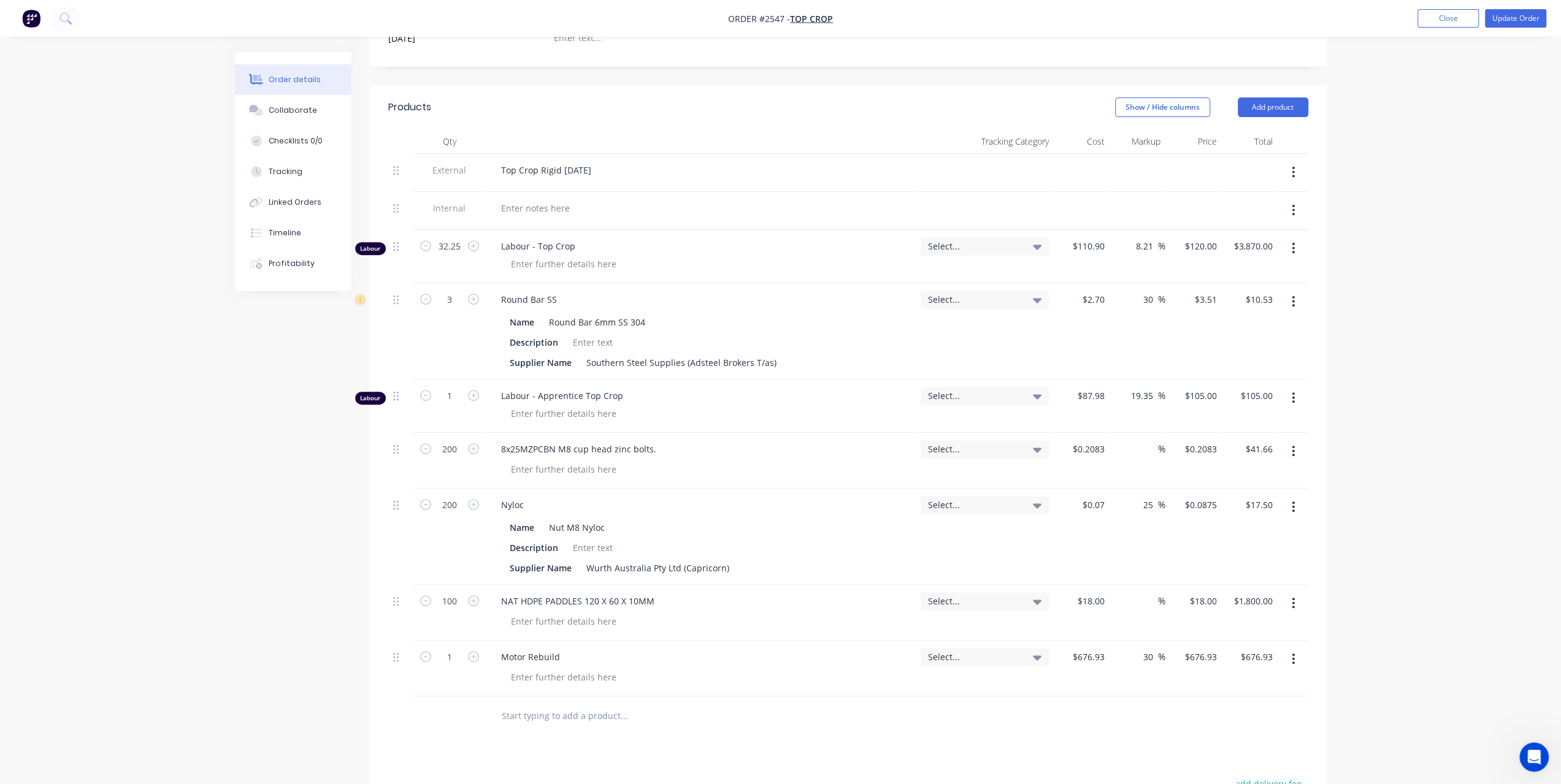
type input "$880.009"
type input "$880.01"
click at [1116, 590] on div "%" at bounding box center [1137, 612] width 55 height 55
click at [1144, 593] on div at bounding box center [1151, 601] width 14 height 17
type input "30"
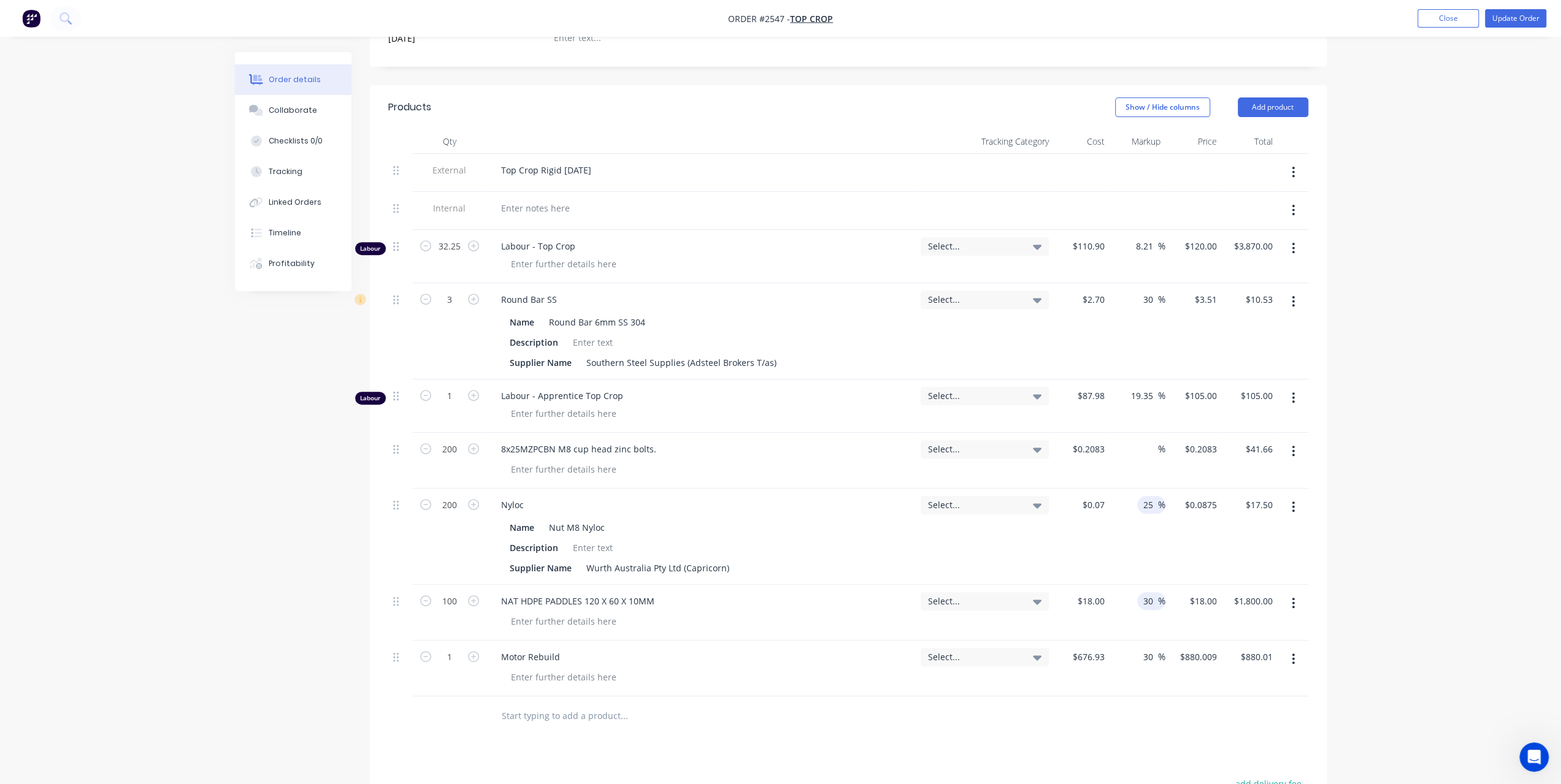
type input "$23.40"
type input "$2,340.00"
click at [1140, 496] on div "25 25 %" at bounding box center [1151, 504] width 28 height 17
type input "30"
type input "$0.091"
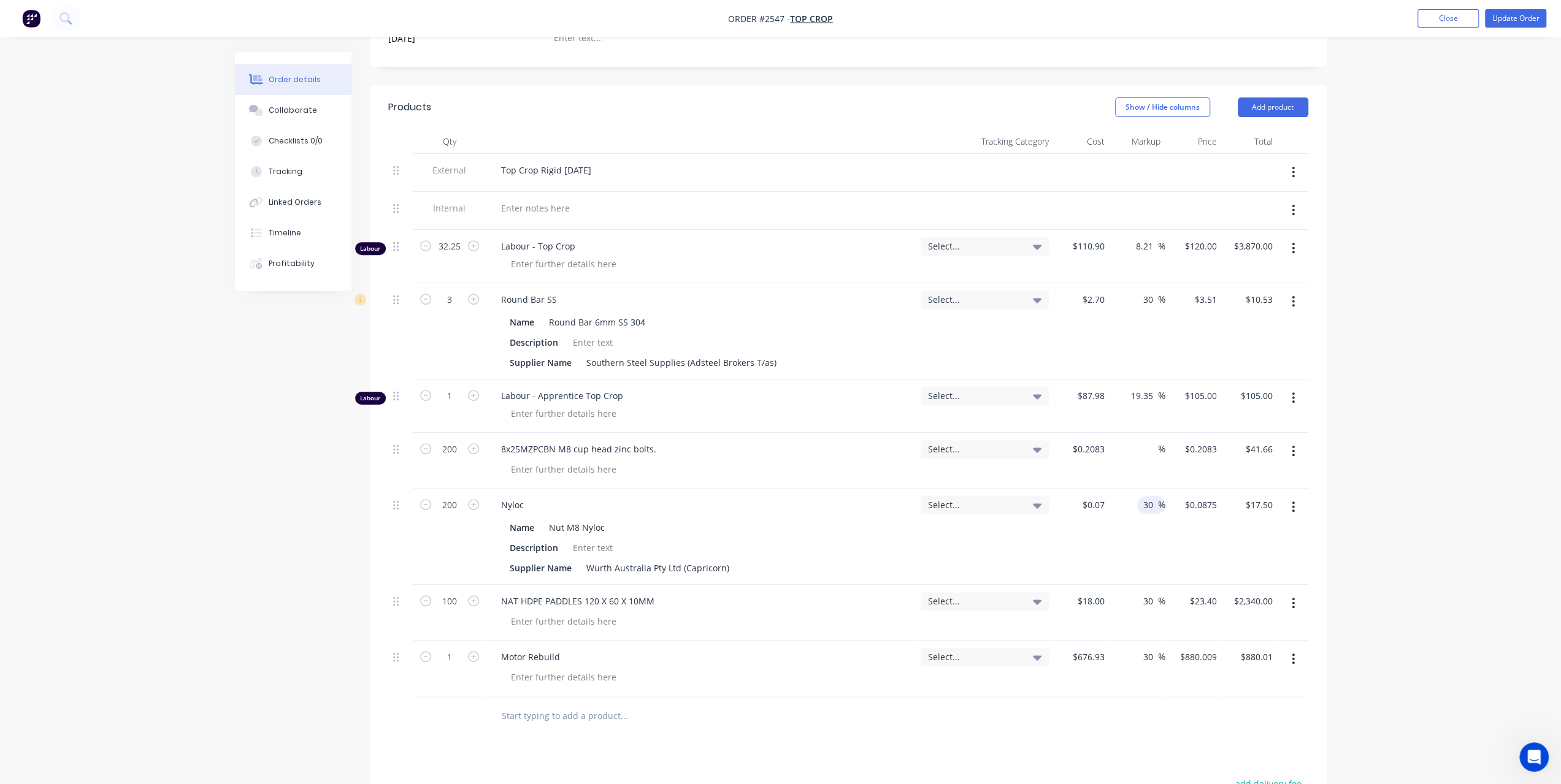
type input "$18.20"
click at [1137, 433] on div "%" at bounding box center [1137, 460] width 55 height 55
click at [1139, 441] on div "%" at bounding box center [1152, 449] width 27 height 17
type input "30"
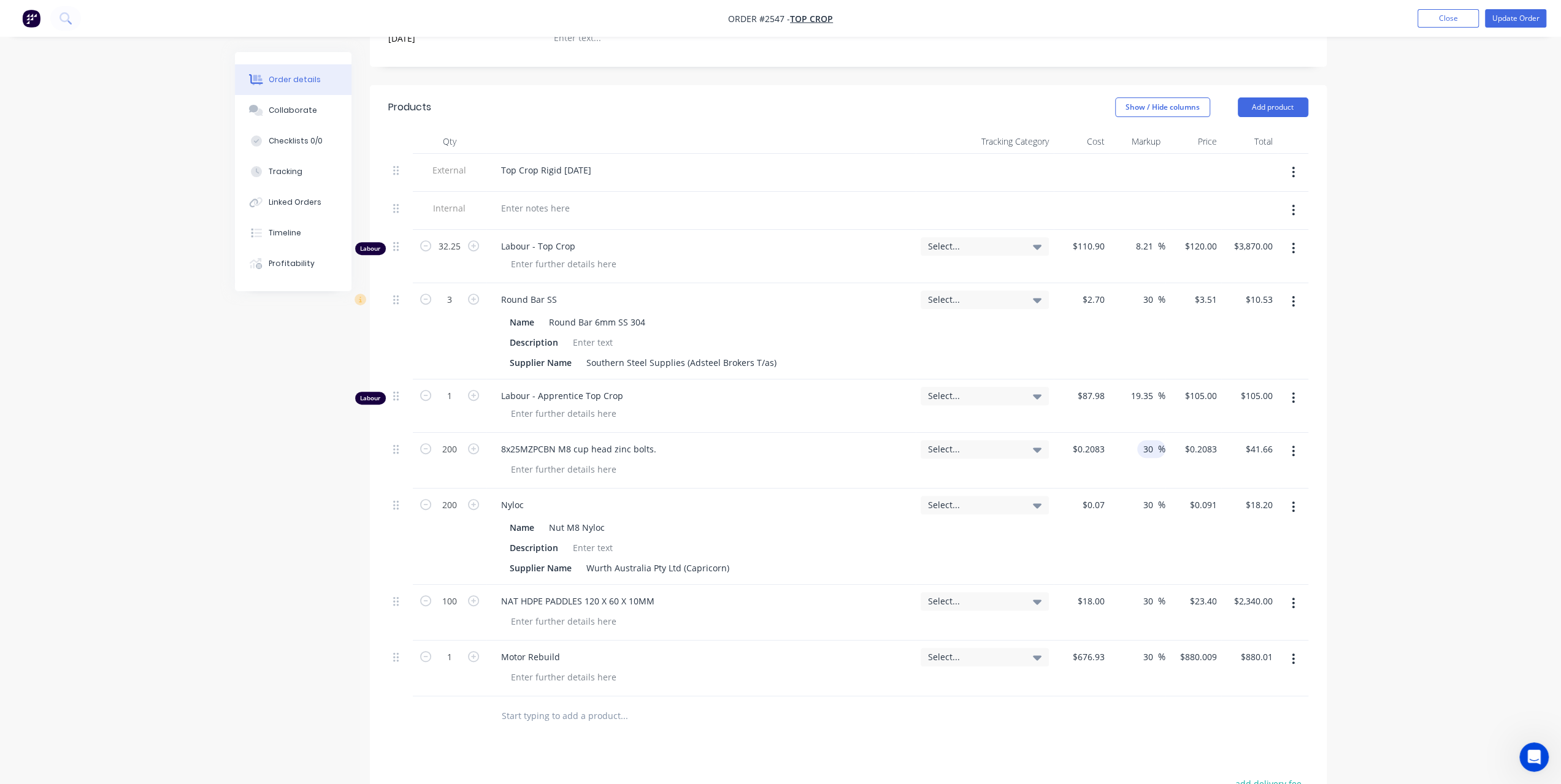
type input "$0.2708"
type input "$54.16"
click at [106, 350] on div "Order details Collaborate Checklists 0/0 Tracking Linked Orders Timeline Profit…" at bounding box center [780, 349] width 1561 height 1399
click at [555, 697] on div at bounding box center [707, 716] width 442 height 40
click at [555, 704] on input "text" at bounding box center [623, 716] width 245 height 24
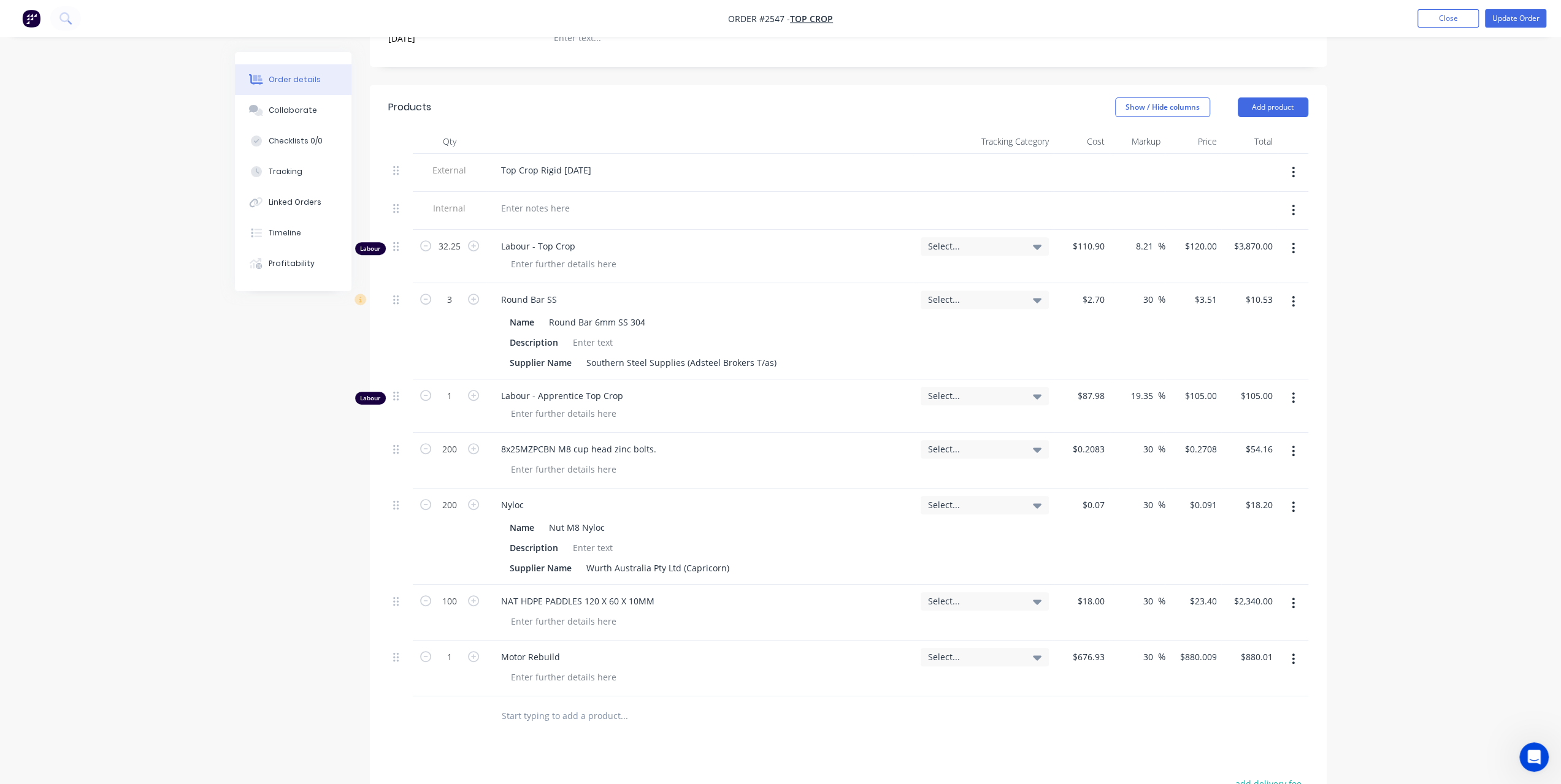
paste input "PVC Connection"
type input "PVC Connection"
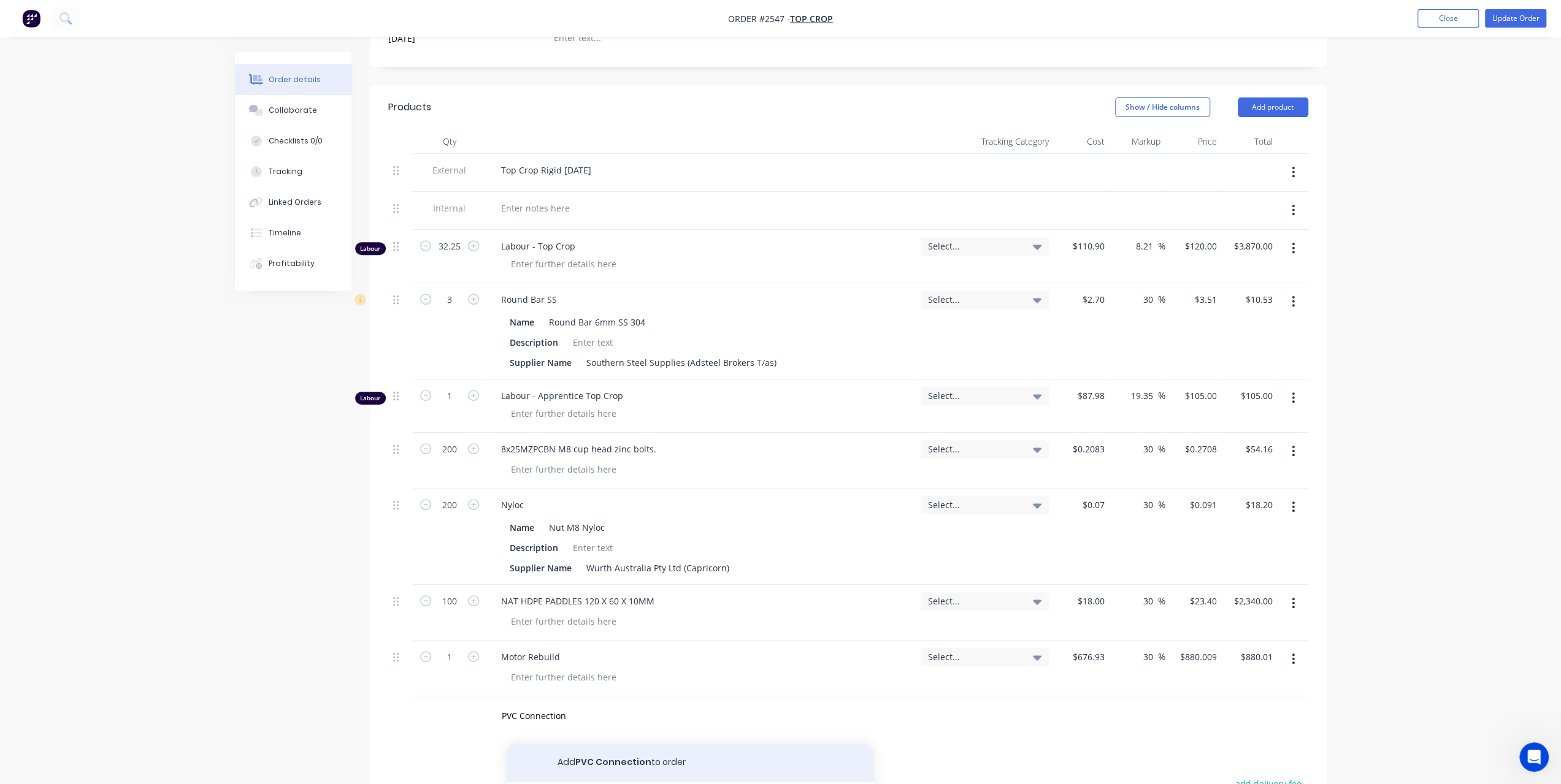
click at [609, 743] on button "Add PVC Connection to order" at bounding box center [690, 763] width 368 height 40
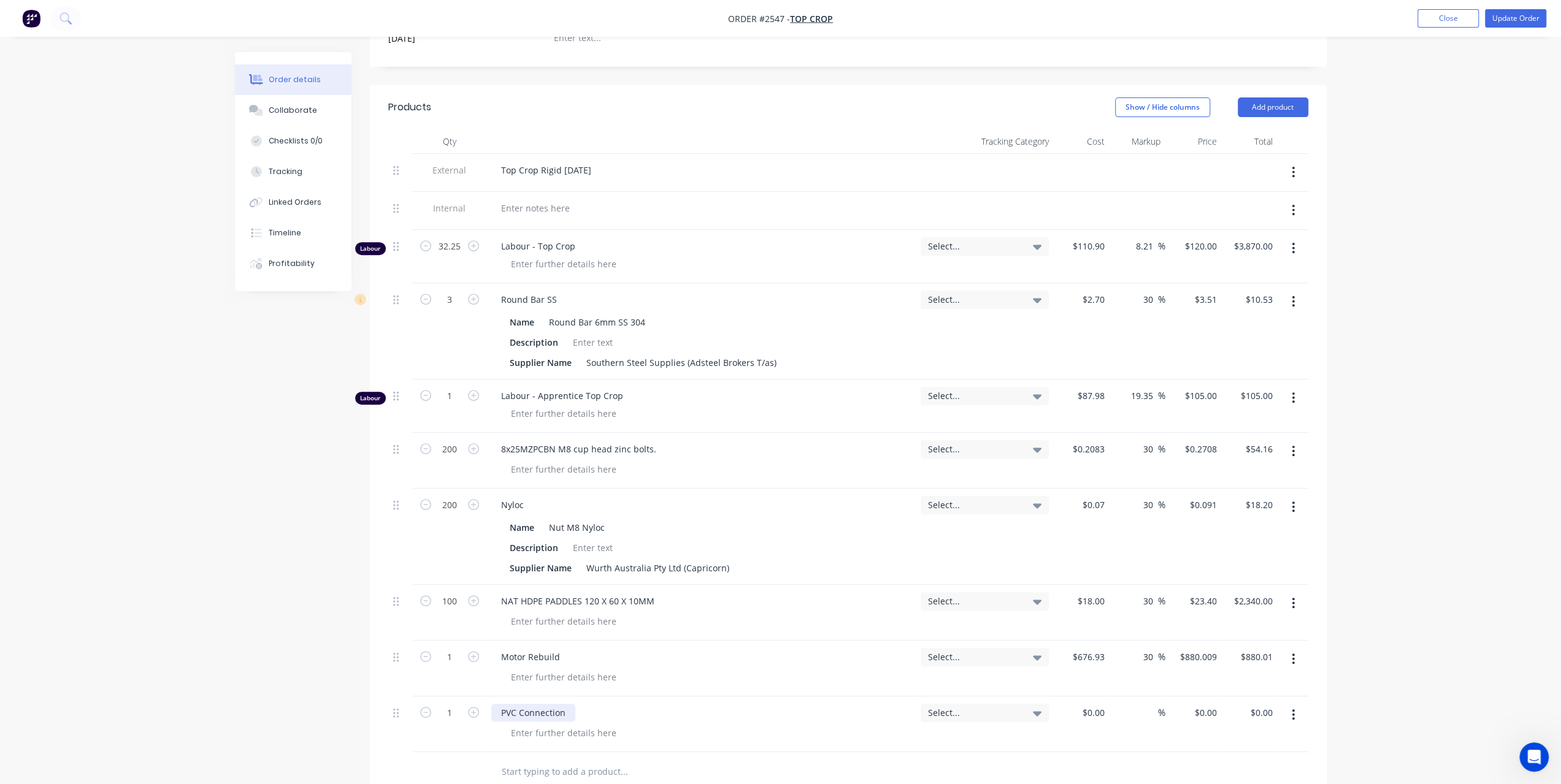
click at [562, 704] on div "PVC Connection" at bounding box center [534, 713] width 84 height 17
click at [1081, 700] on div "$0.00" at bounding box center [1081, 724] width 55 height 55
type input "$42.77"
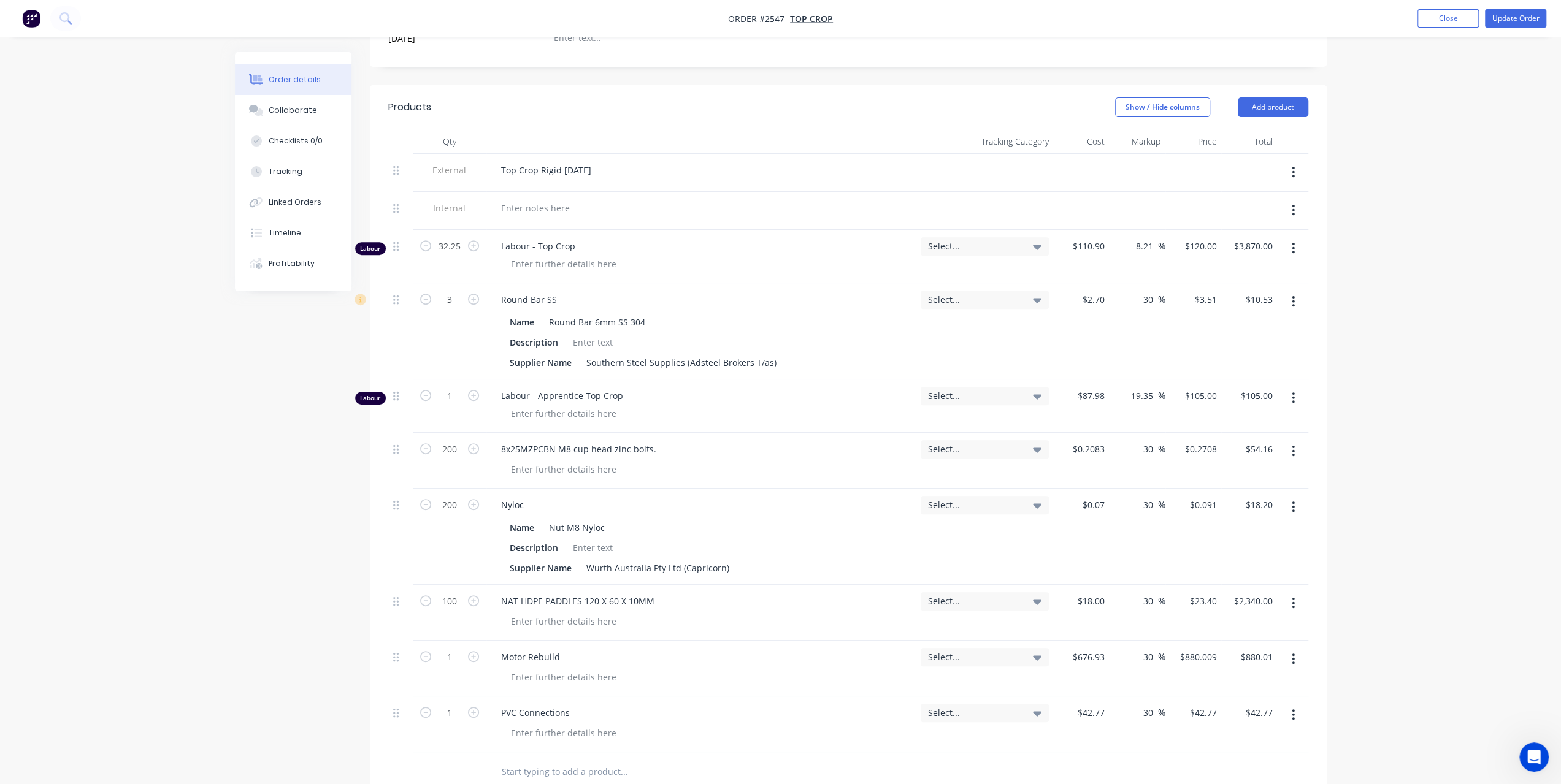
type input "30"
type input "$55.601"
type input "$55.60"
click at [318, 650] on div "Created by Karin Created 24/07/25 Required 31/08/25 Assigned to Add team member…" at bounding box center [780, 403] width 1092 height 1403
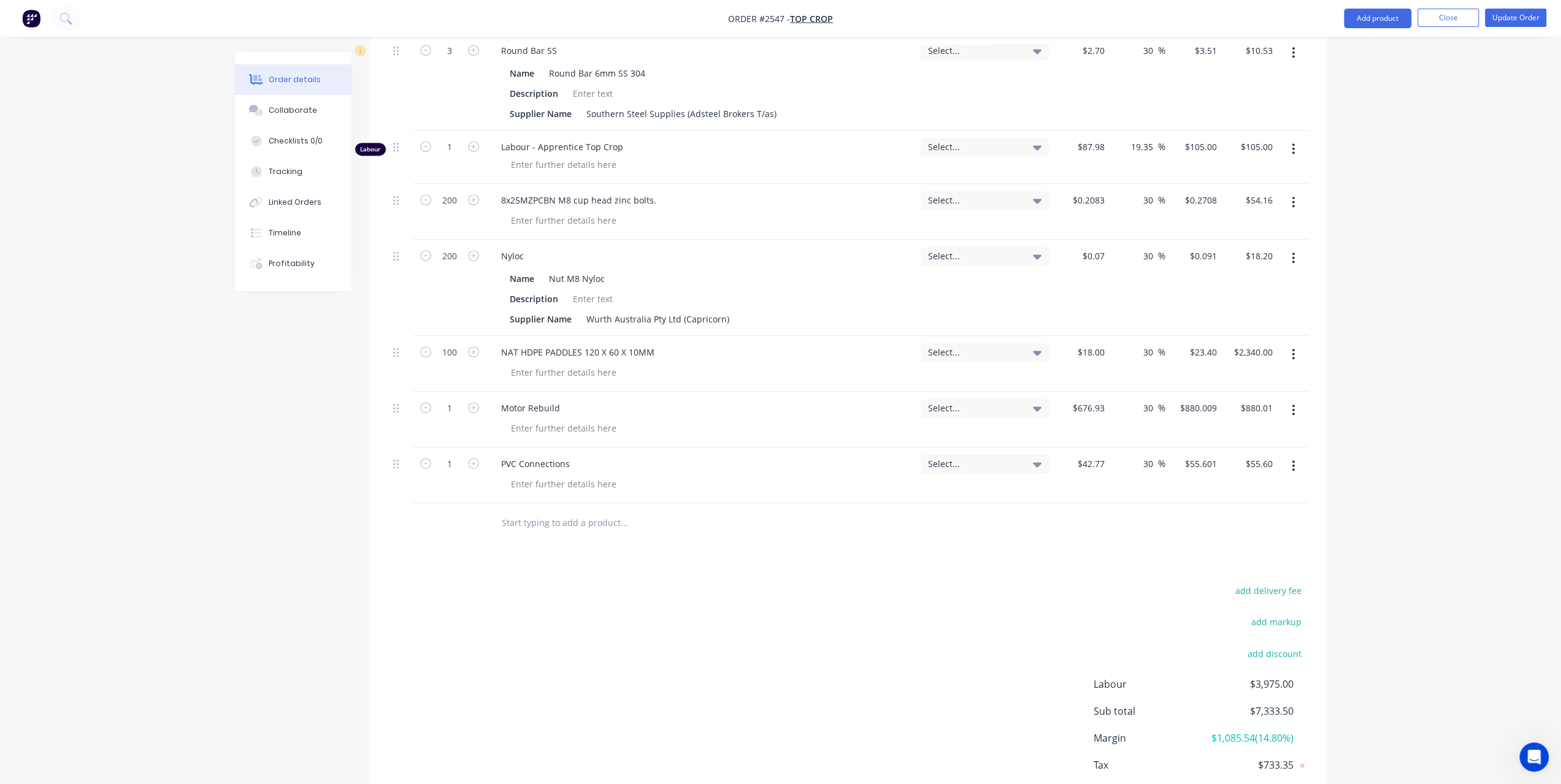
scroll to position [653, 0]
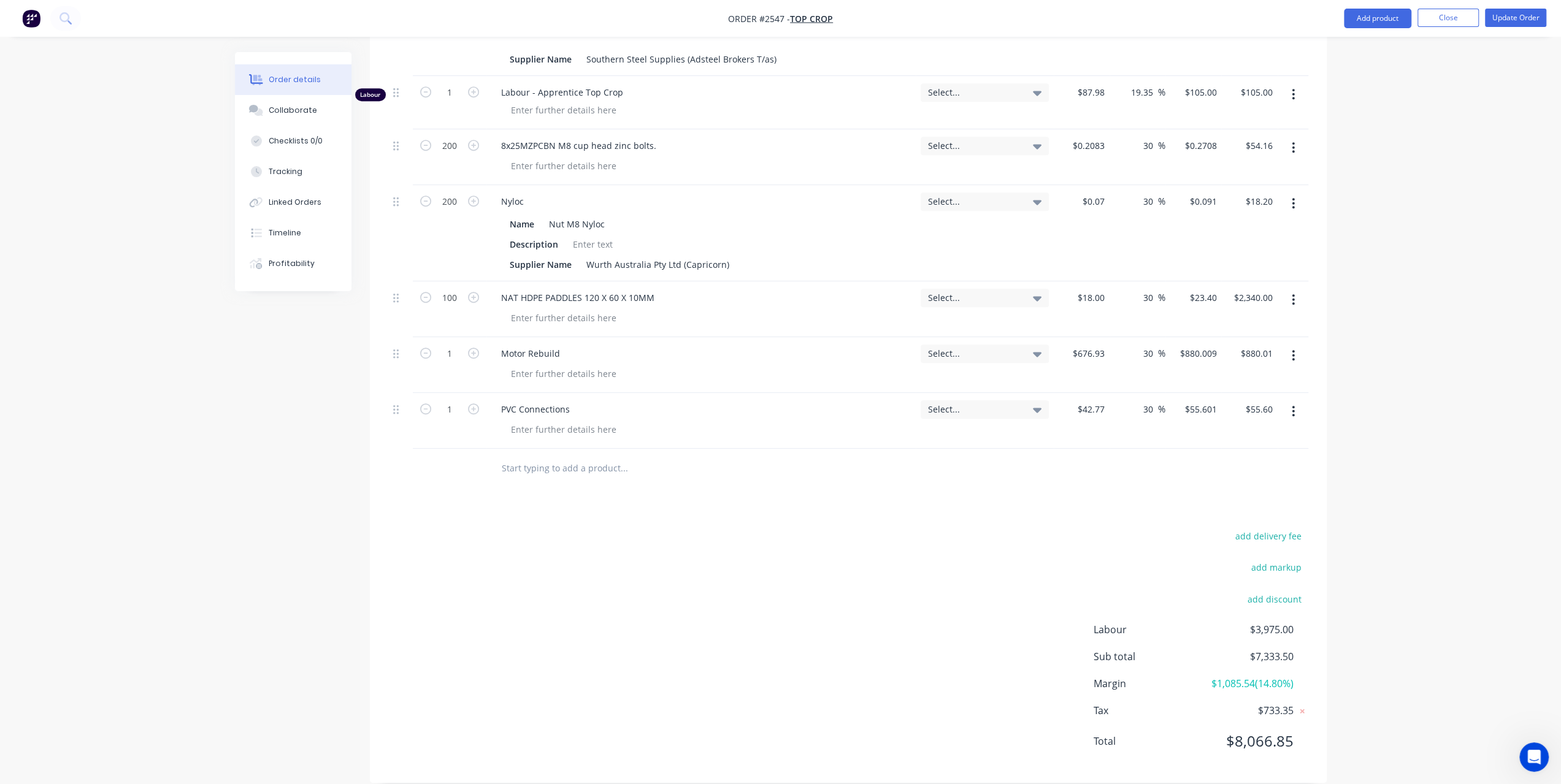
click at [514, 457] on input "text" at bounding box center [623, 469] width 245 height 24
paste input "60-1T/B-15T ( 1610"
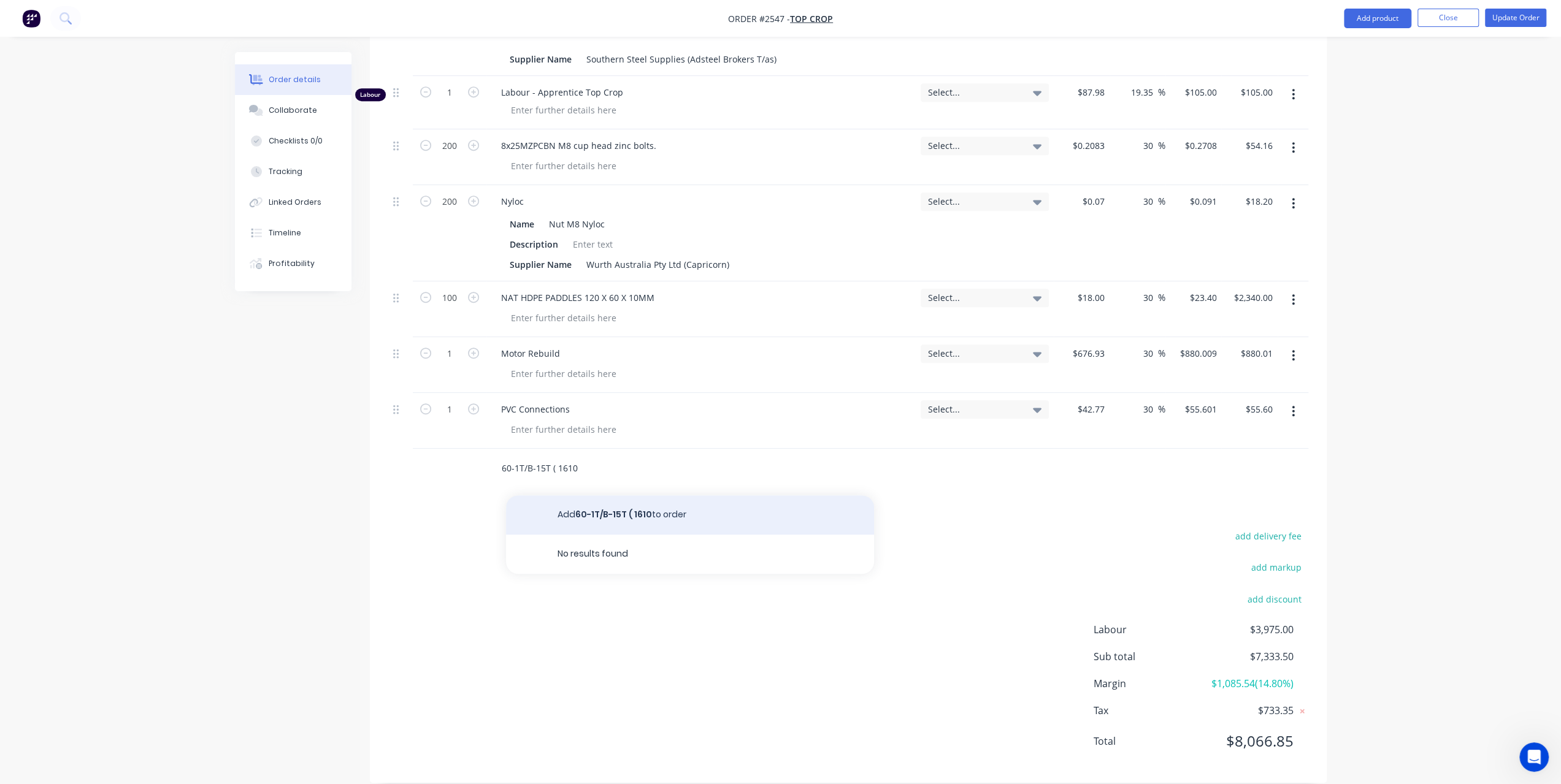
type input "60-1T/B-15T ( 1610"
click at [587, 495] on button "Add 60-1T/B-15T ( 1610 to order" at bounding box center [690, 515] width 368 height 40
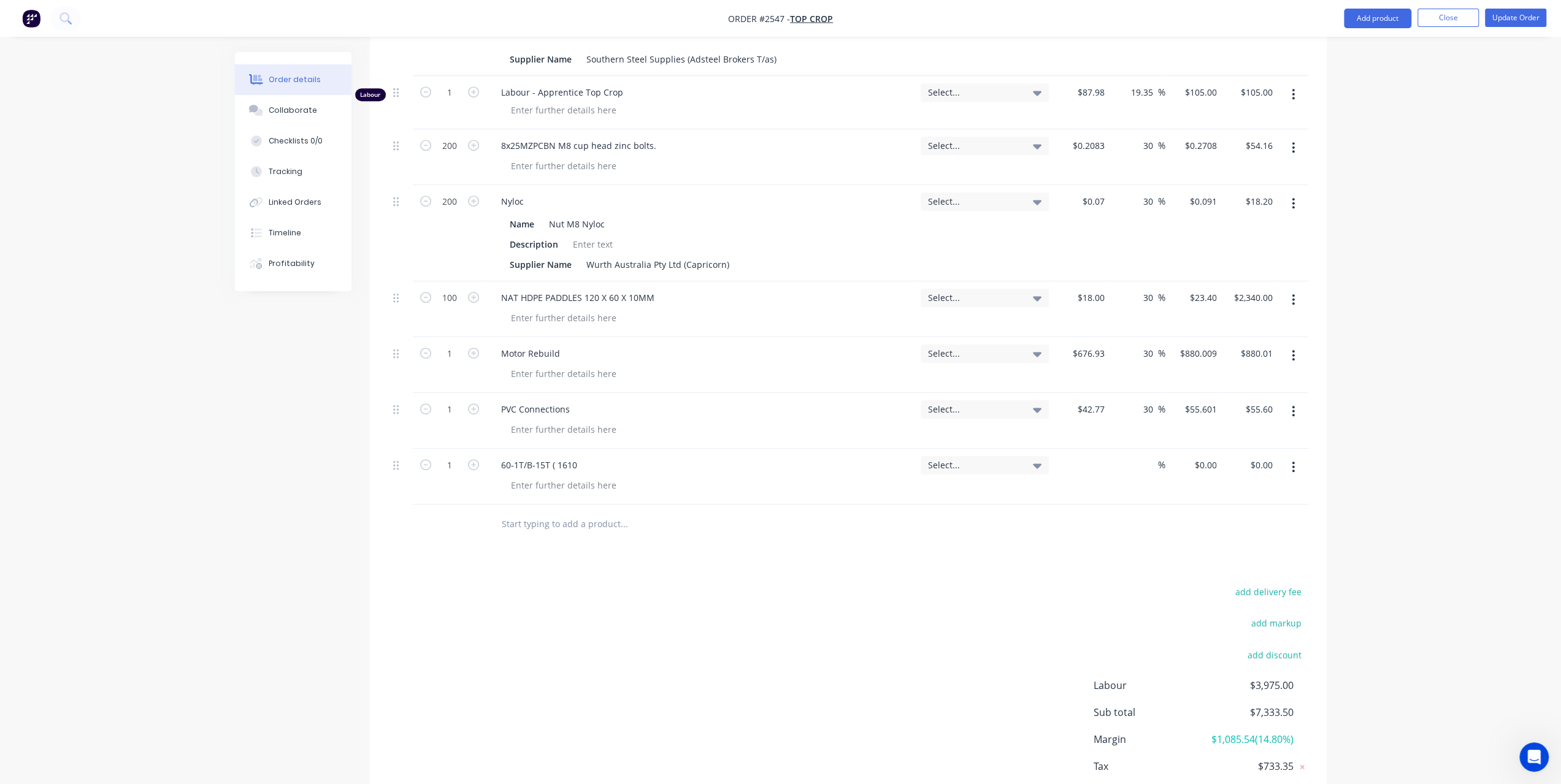
click at [1090, 452] on div "$0.00" at bounding box center [1081, 476] width 55 height 55
type input "$140.00"
click at [622, 512] on input "text" at bounding box center [623, 524] width 245 height 24
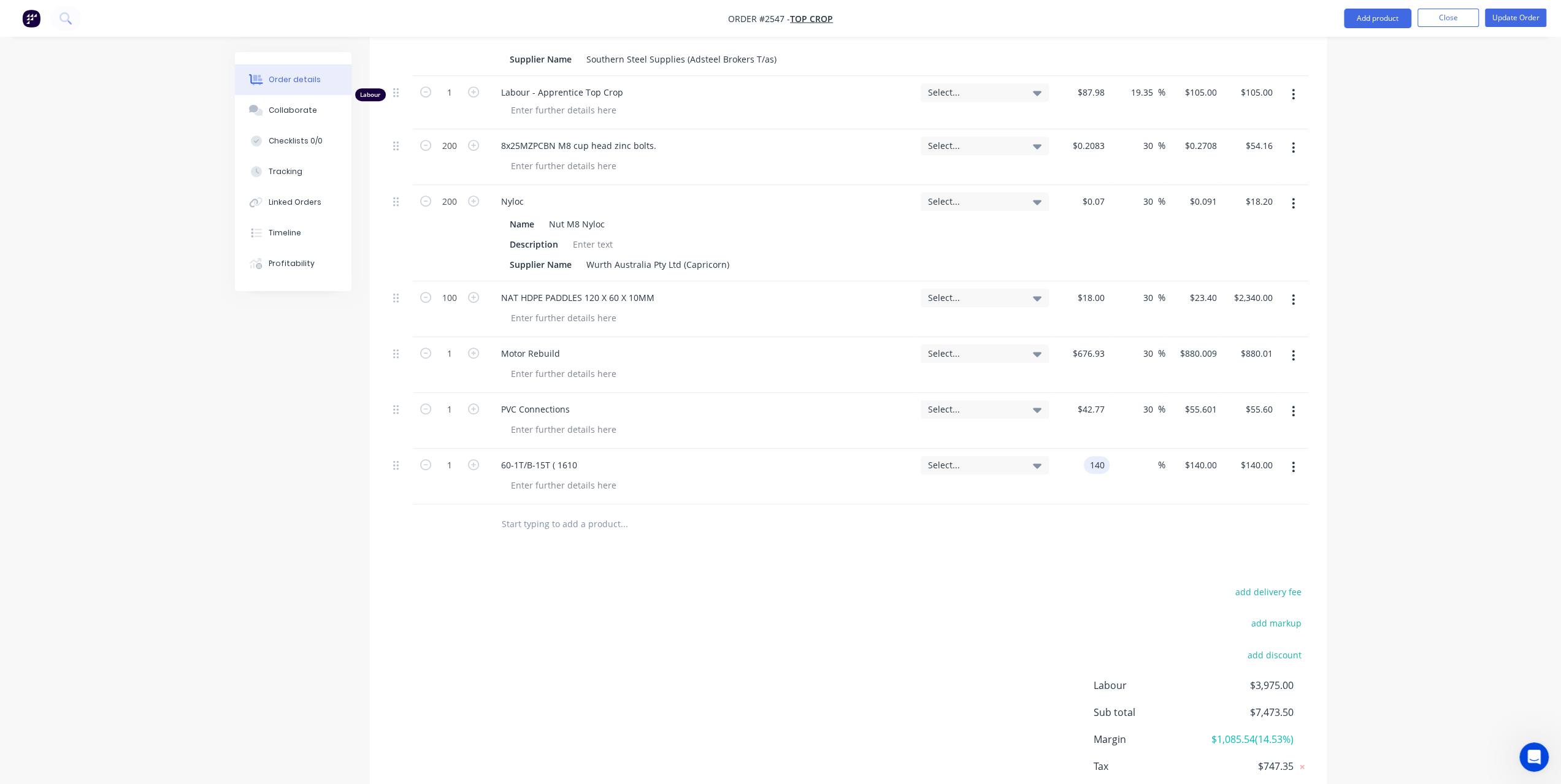
type input "$140.00"
click at [554, 512] on input "text" at bounding box center [623, 524] width 245 height 24
paste input "1610X35MM-TLB"
type input "1610X35MM-TLB"
click at [588, 552] on button "Add 1610X35MM-TLB to order" at bounding box center [690, 571] width 368 height 40
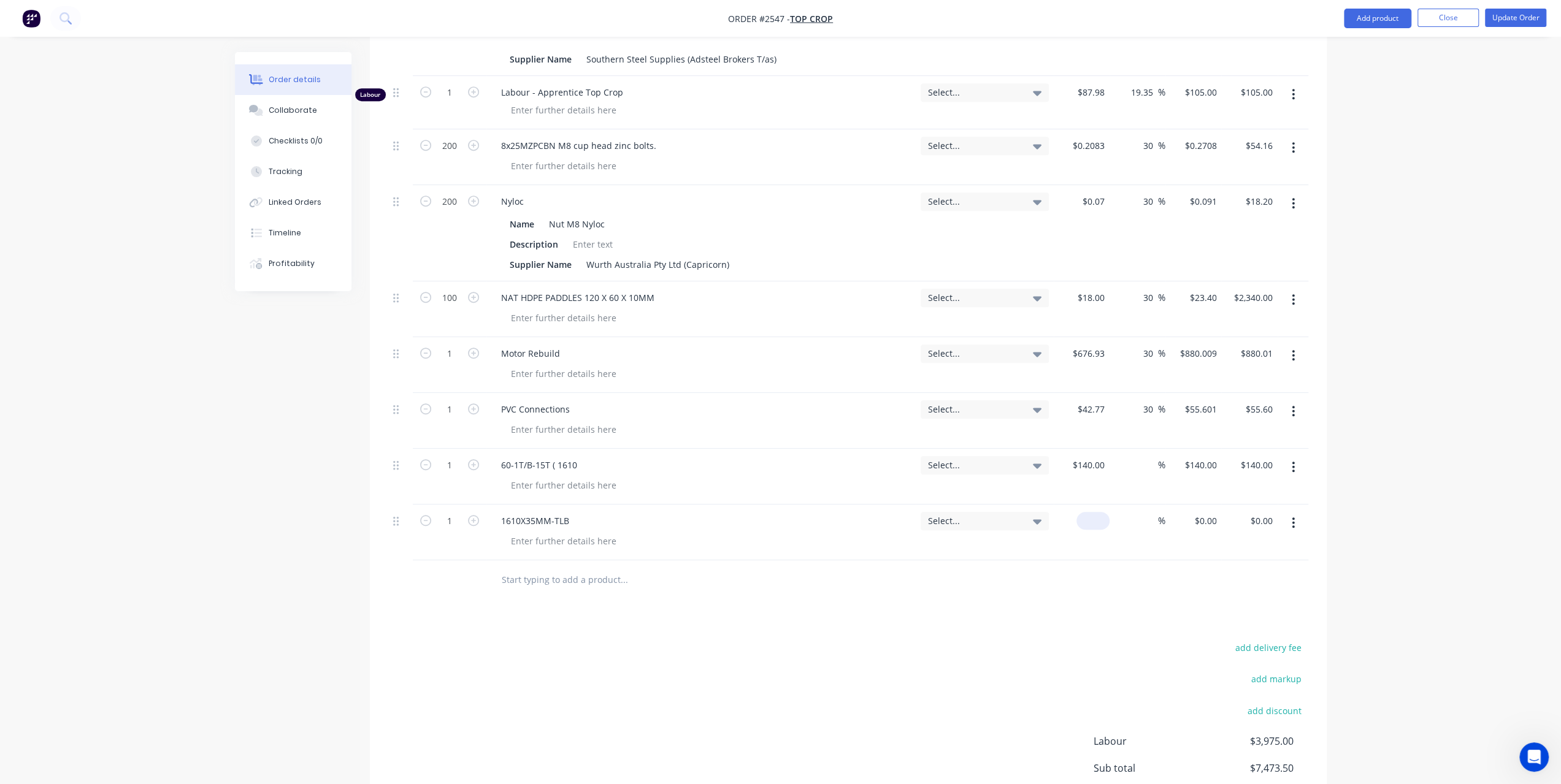
click at [1099, 512] on input at bounding box center [1095, 520] width 28 height 17
type input "$6.80"
click at [1146, 457] on input at bounding box center [1151, 465] width 14 height 17
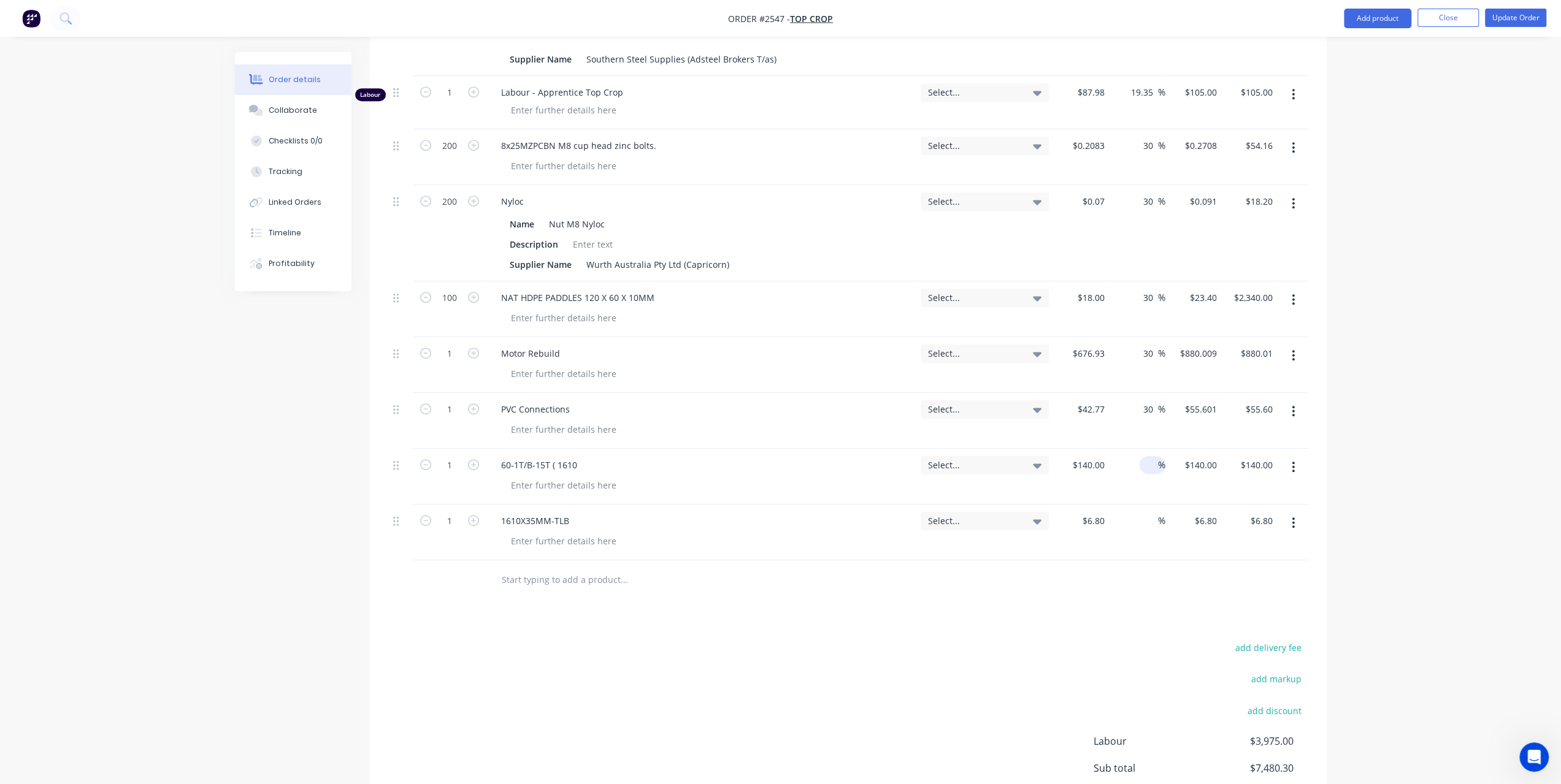
click at [514, 567] on input "text" at bounding box center [623, 580] width 245 height 24
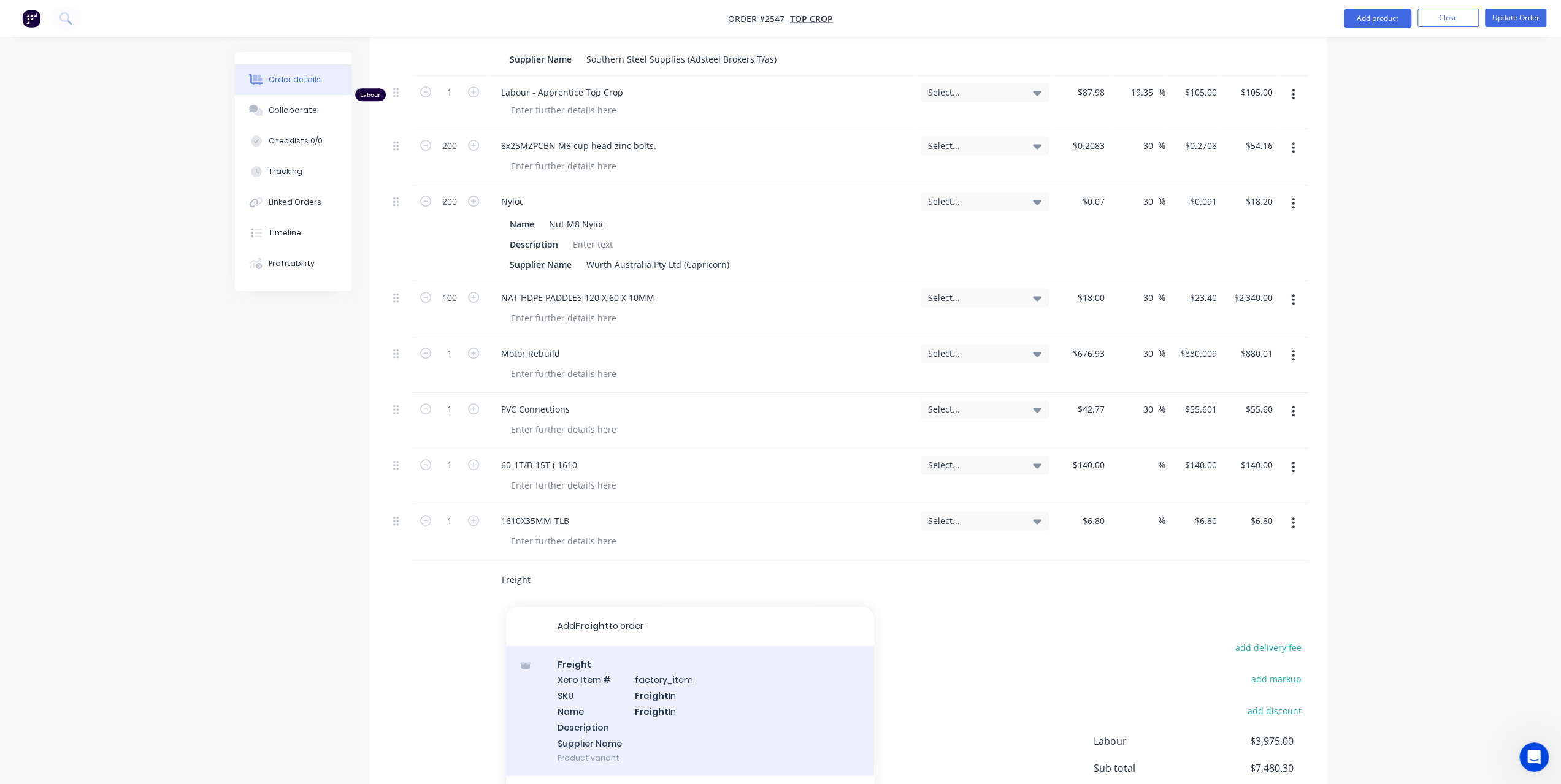
type input "Freight"
click at [625, 659] on div "Freight Xero Item # factory_item SKU Freight In Name Freight In Description Sup…" at bounding box center [690, 712] width 368 height 131
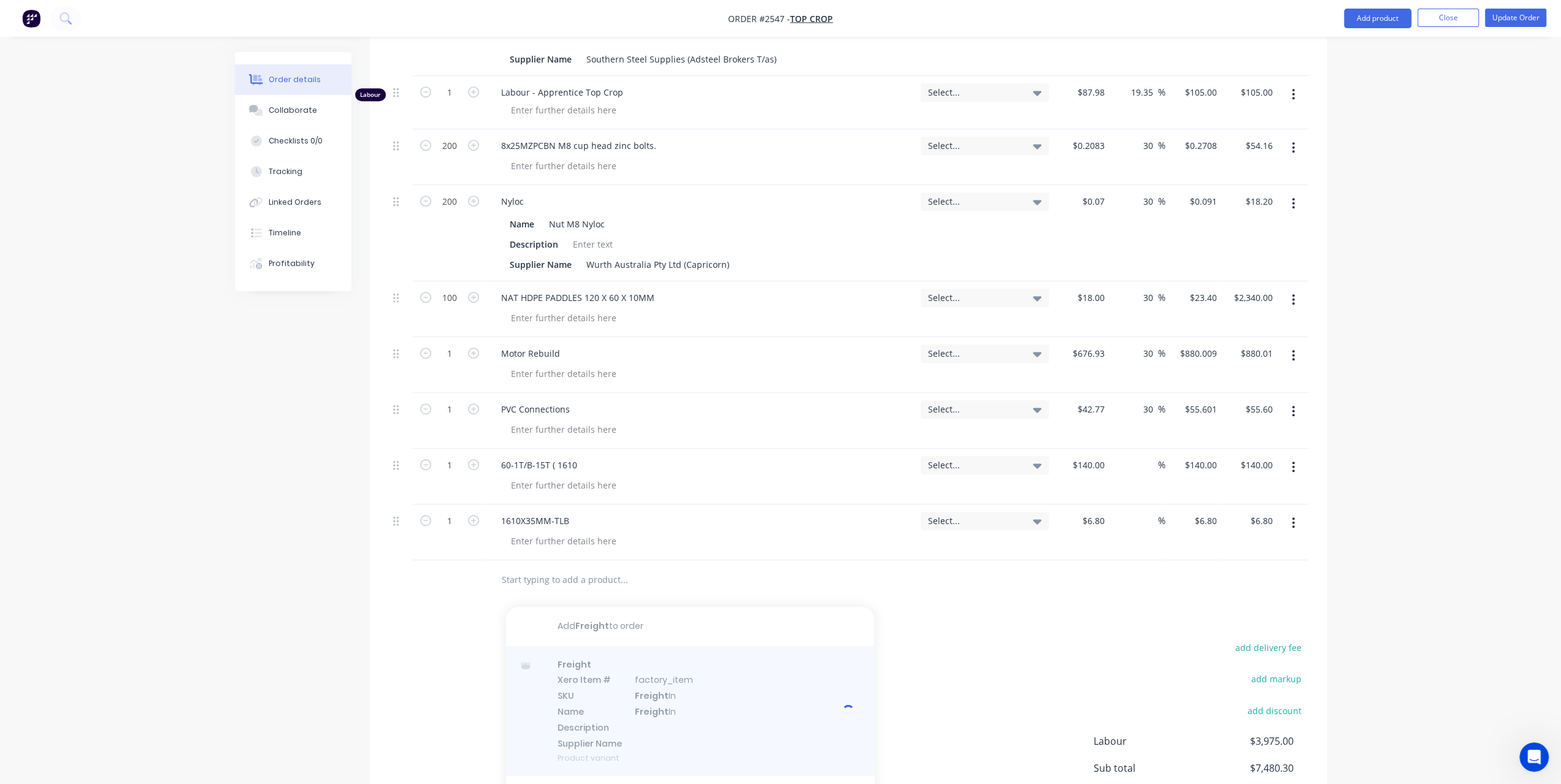
click at [625, 593] on input "text" at bounding box center [623, 580] width 245 height 24
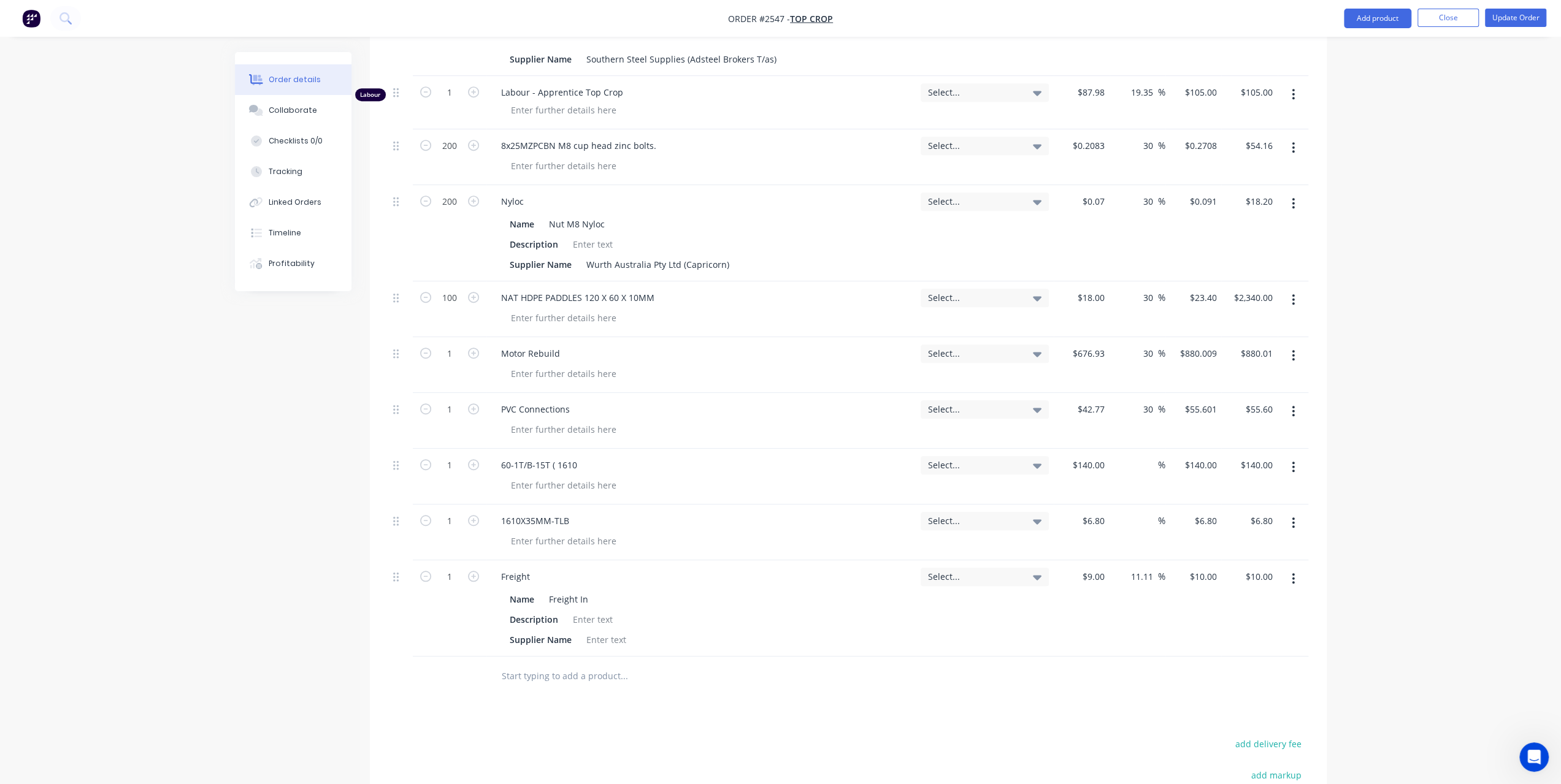
click at [1072, 561] on div "$9.00 $9.00" at bounding box center [1081, 609] width 55 height 96
click at [1090, 561] on div "9 9" at bounding box center [1081, 609] width 55 height 96
type input "$25.70"
type input "$28.5556"
type input "$28.56"
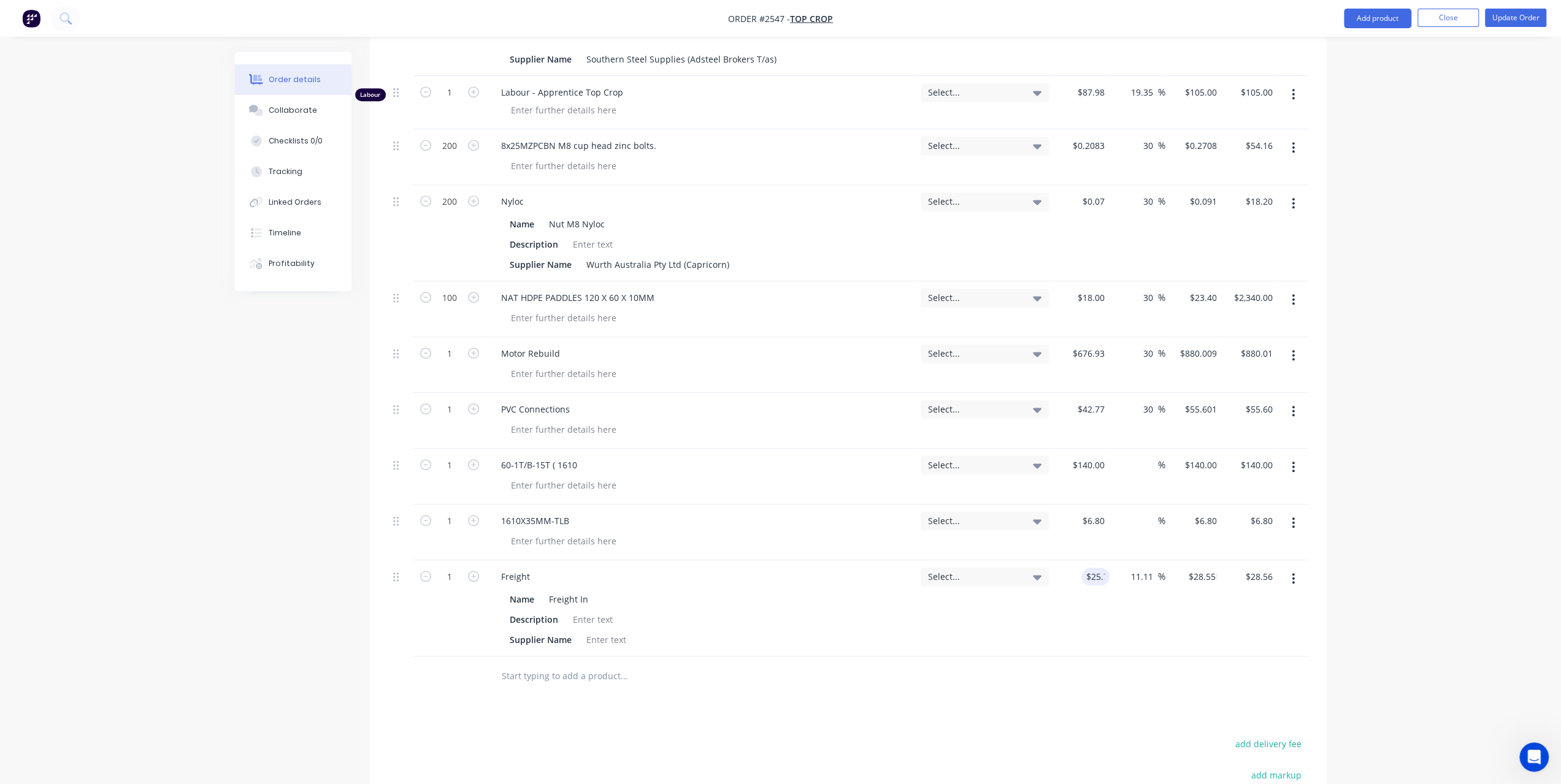
click at [1449, 533] on div "Order details Collaborate Checklists 0/0 Tracking Linked Orders Timeline Profit…" at bounding box center [780, 178] width 1561 height 1663
click at [1157, 567] on input "11.11" at bounding box center [1144, 576] width 28 height 17
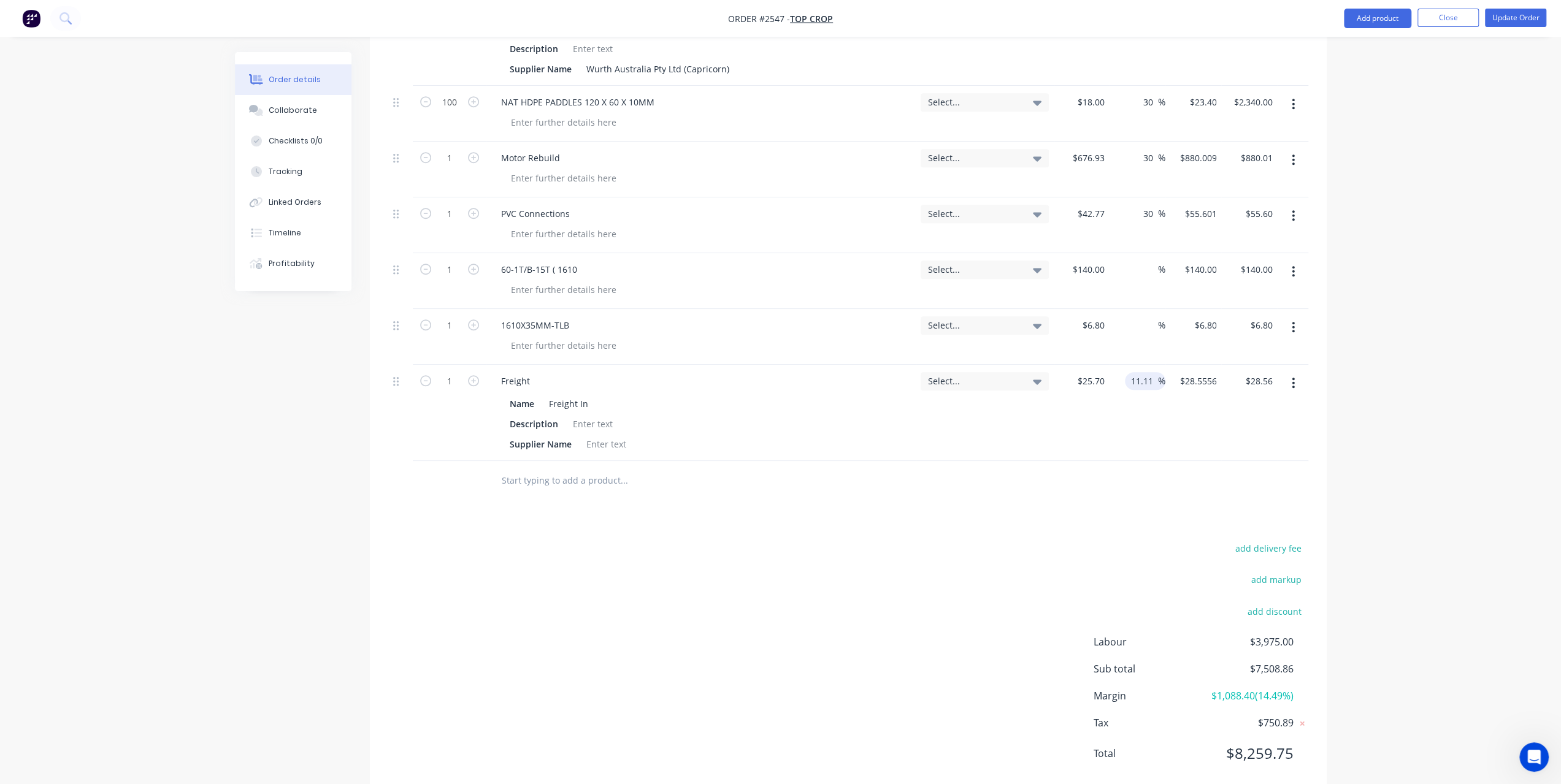
scroll to position [861, 0]
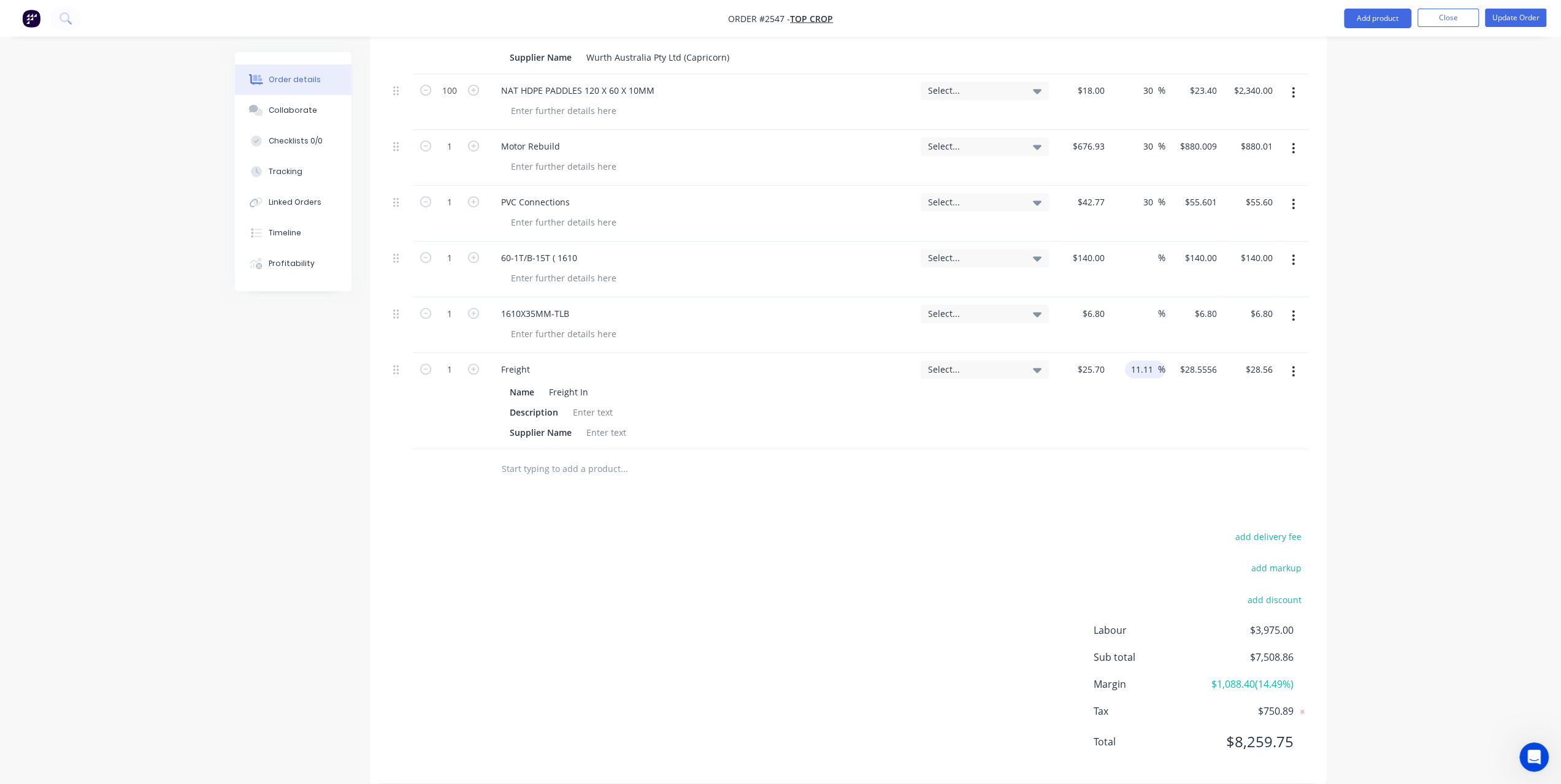
type input "$28.5553"
click at [1147, 368] on div "11.11 11.11 %" at bounding box center [1137, 401] width 55 height 96
click at [1146, 361] on input "11.11" at bounding box center [1144, 369] width 28 height 17
drag, startPoint x: 1154, startPoint y: 349, endPoint x: 1077, endPoint y: 352, distance: 77.1
click at [1077, 353] on div "1 Freight Name Freight In Description Supplier Name Select... $25.70 $25.70 11.…" at bounding box center [848, 401] width 920 height 96
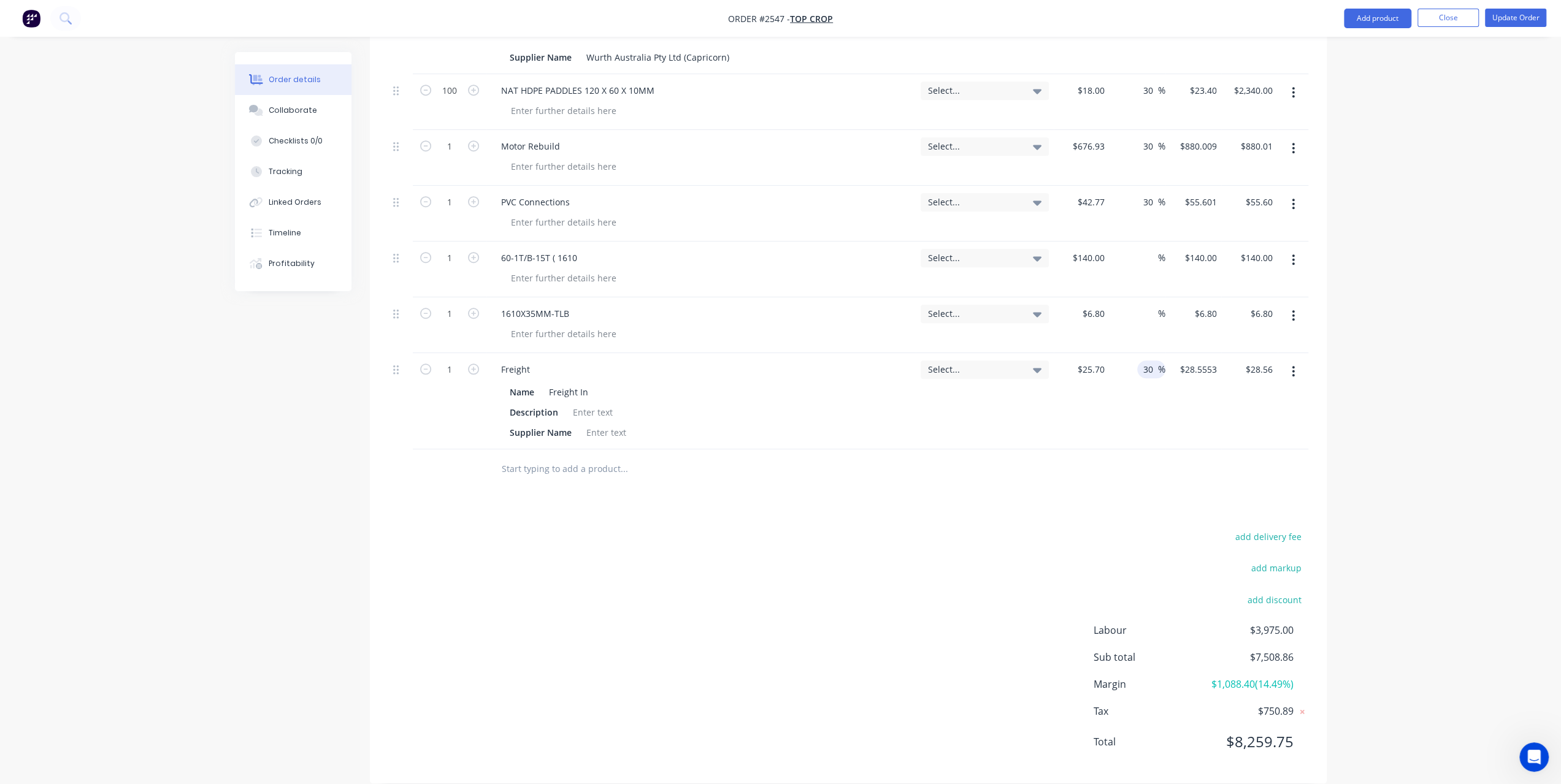
type input "30"
type input "$33.41"
drag, startPoint x: 1129, startPoint y: 241, endPoint x: 1144, endPoint y: 246, distance: 15.8
click at [1130, 243] on div "%" at bounding box center [1137, 269] width 55 height 55
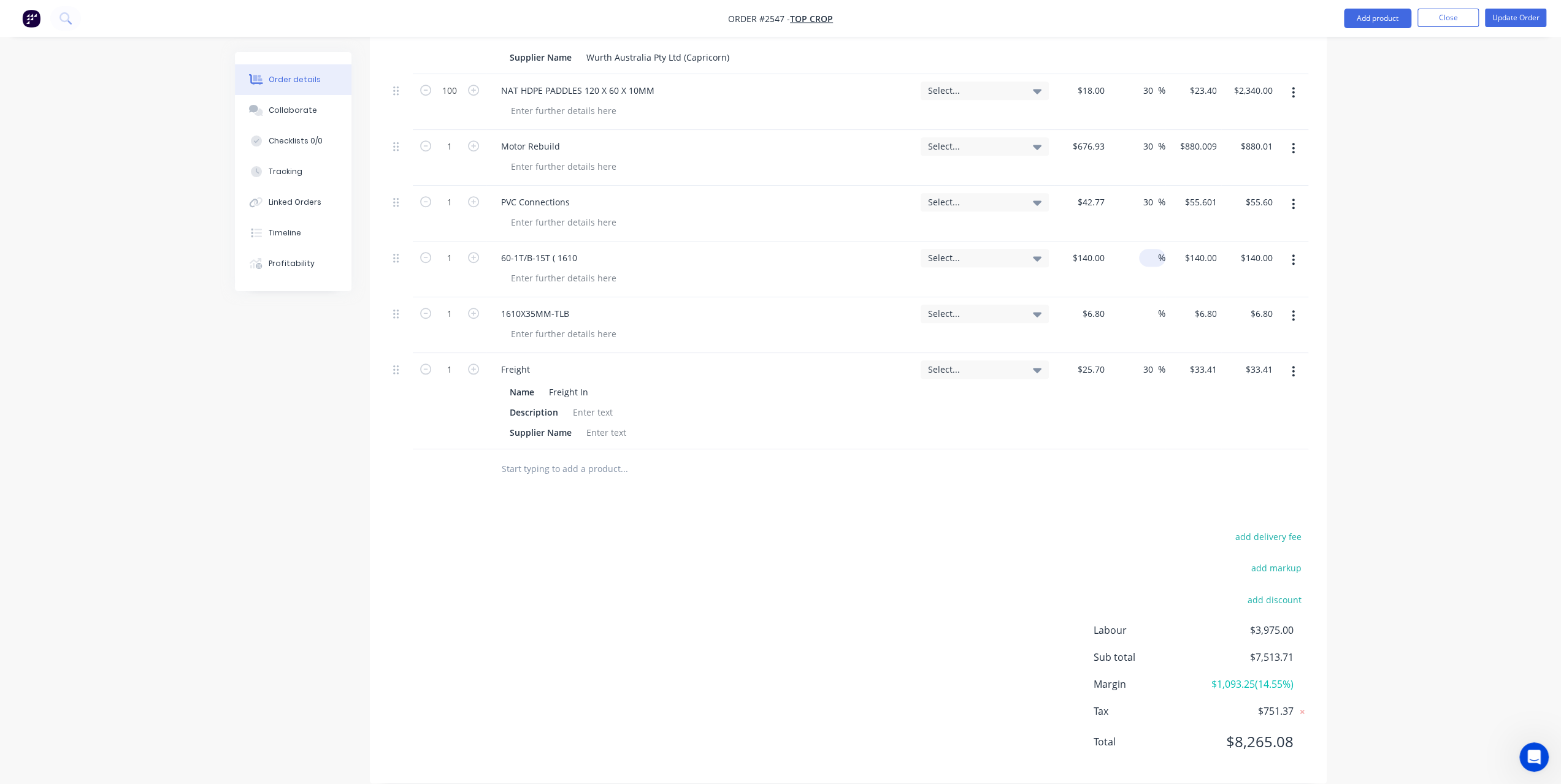
click at [1154, 249] on input at bounding box center [1151, 258] width 14 height 17
type input "30"
type input "$182.00"
click at [1150, 305] on input at bounding box center [1151, 313] width 14 height 17
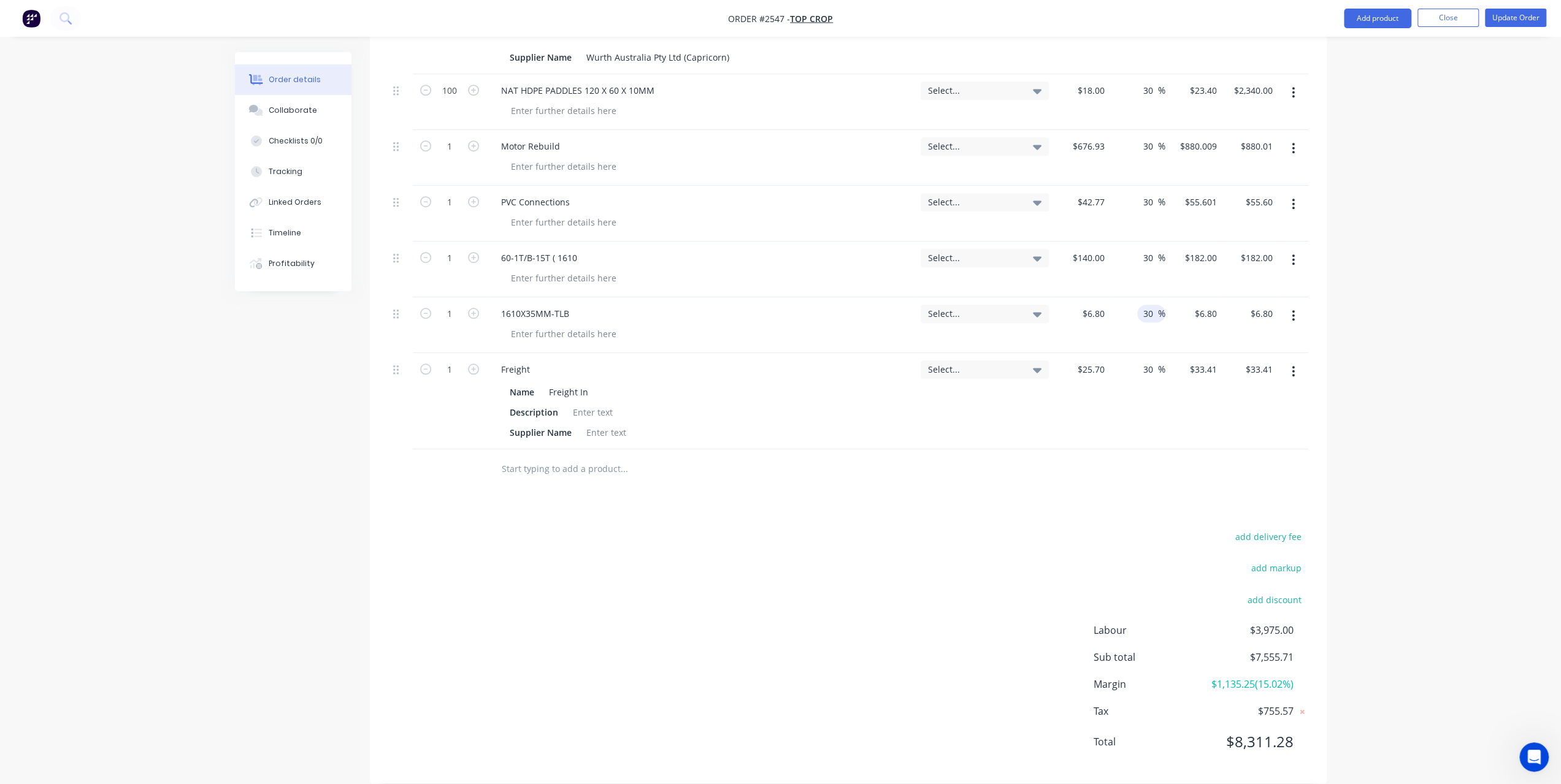
type input "30"
type input "$8.84"
drag, startPoint x: 625, startPoint y: 476, endPoint x: 585, endPoint y: 466, distance: 41.2
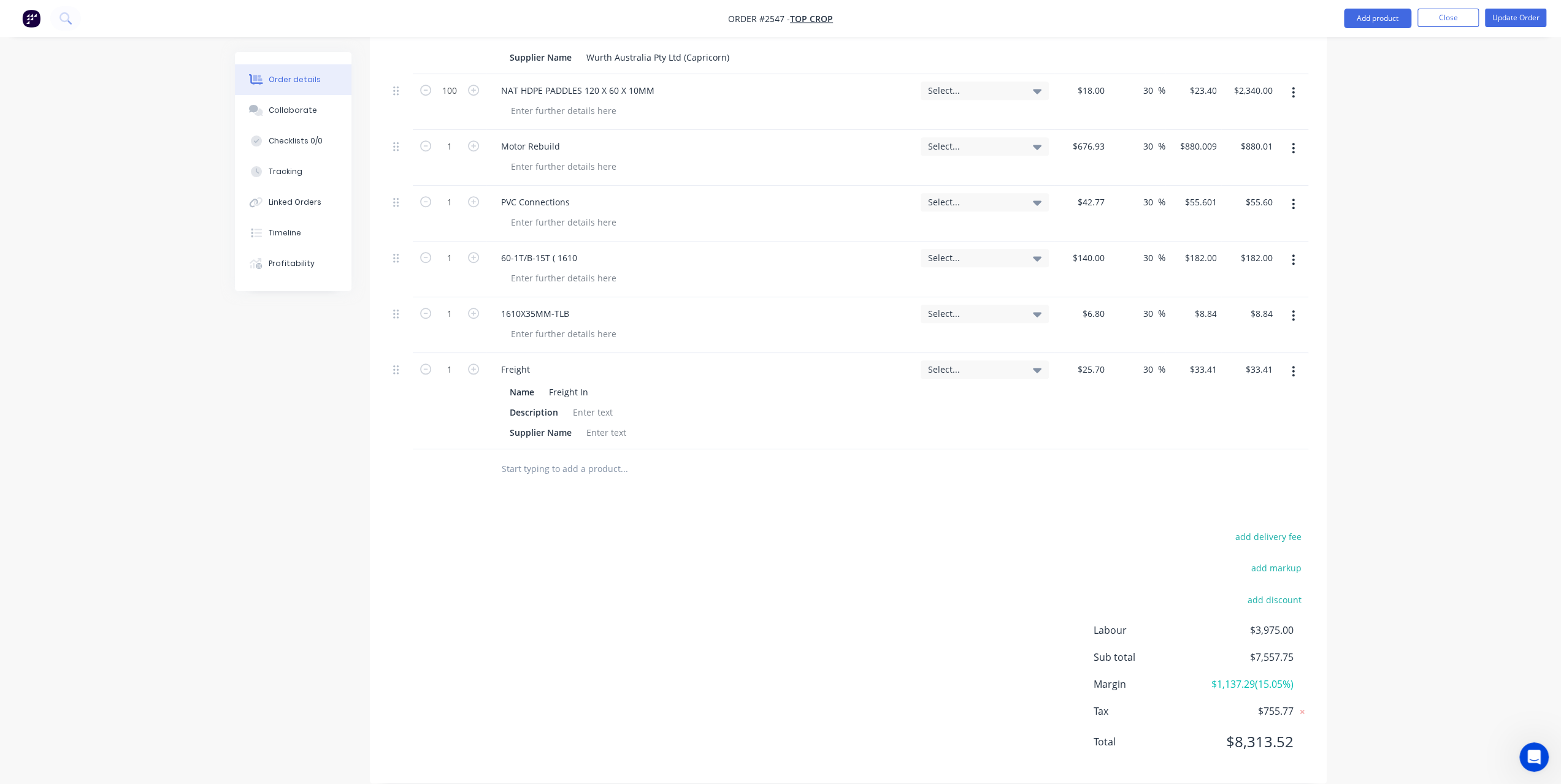
click at [625, 476] on div "Products Show / Hide columns Add product Qty Tracking Category Cost Markup Pric…" at bounding box center [848, 179] width 957 height 1209
click at [552, 457] on input "text" at bounding box center [623, 469] width 245 height 24
paste input "702-112 Normaclamp GBS Heavy Duty"
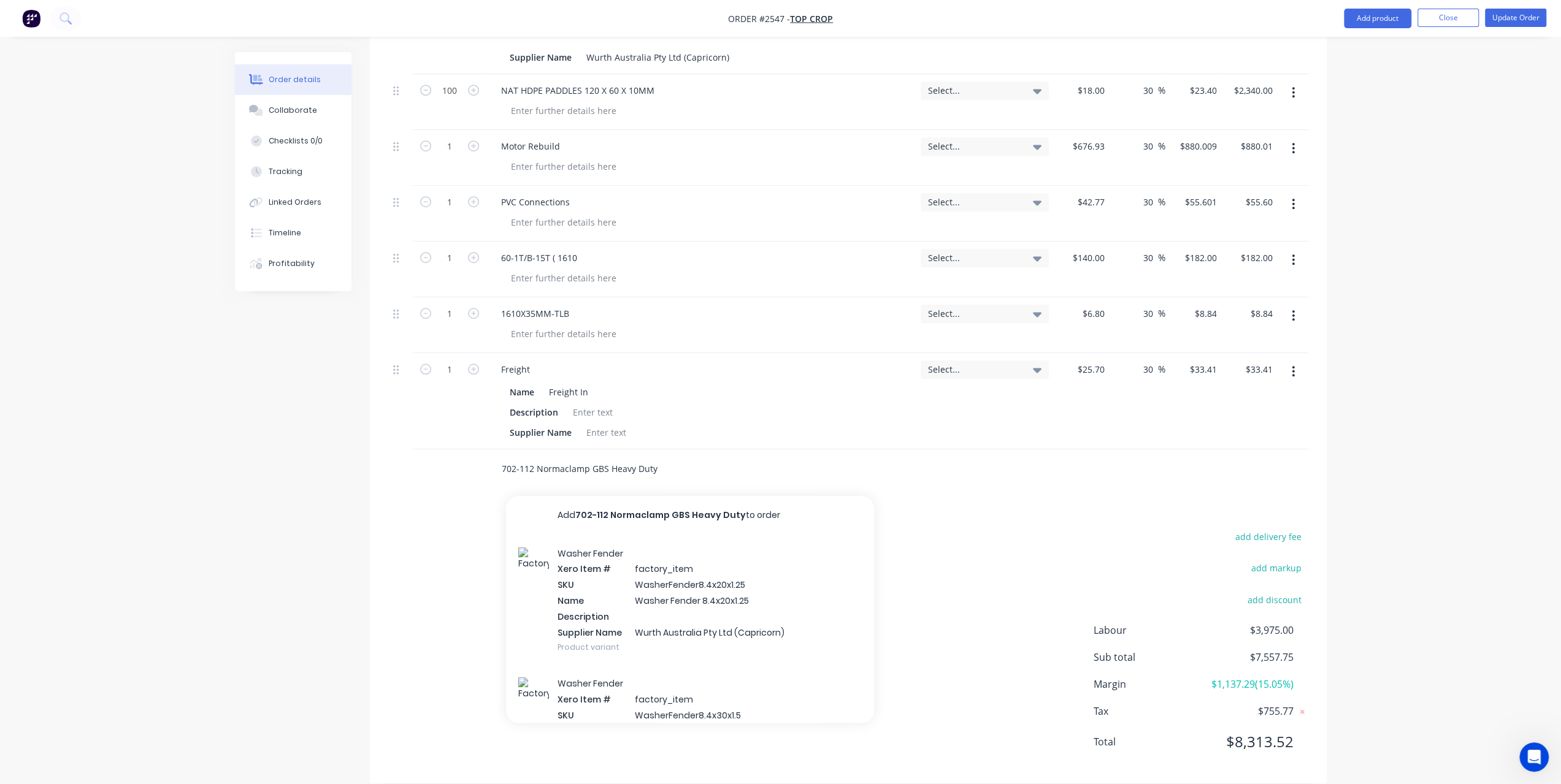
click at [546, 457] on input "702-112 Normaclamp GBS Heavy Duty" at bounding box center [623, 469] width 245 height 24
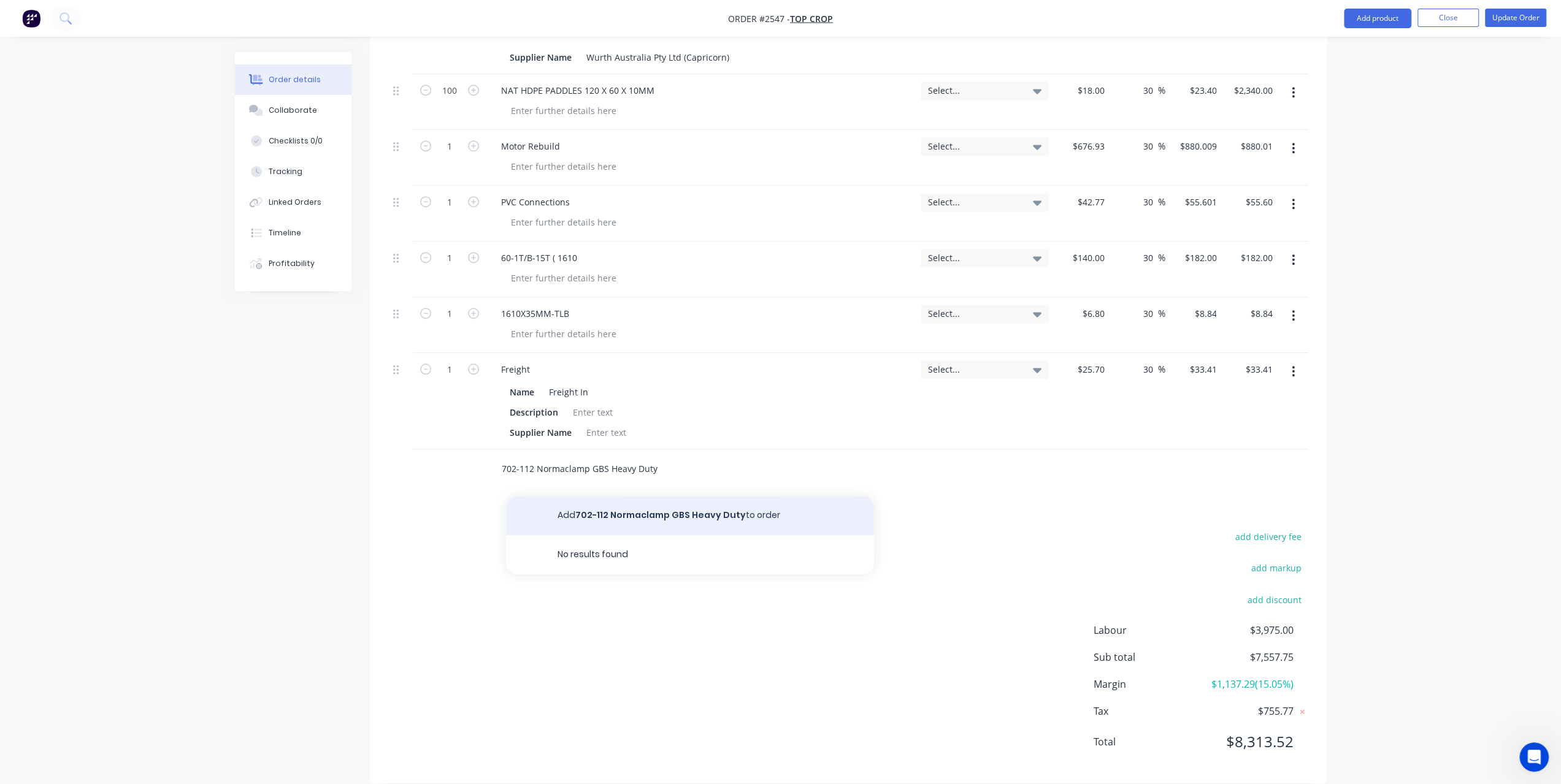
type input "702-112 Normaclamp GBS Heavy Duty"
click at [659, 496] on button "Add 702-112 Normaclamp GBS Heavy Duty to order" at bounding box center [690, 516] width 368 height 40
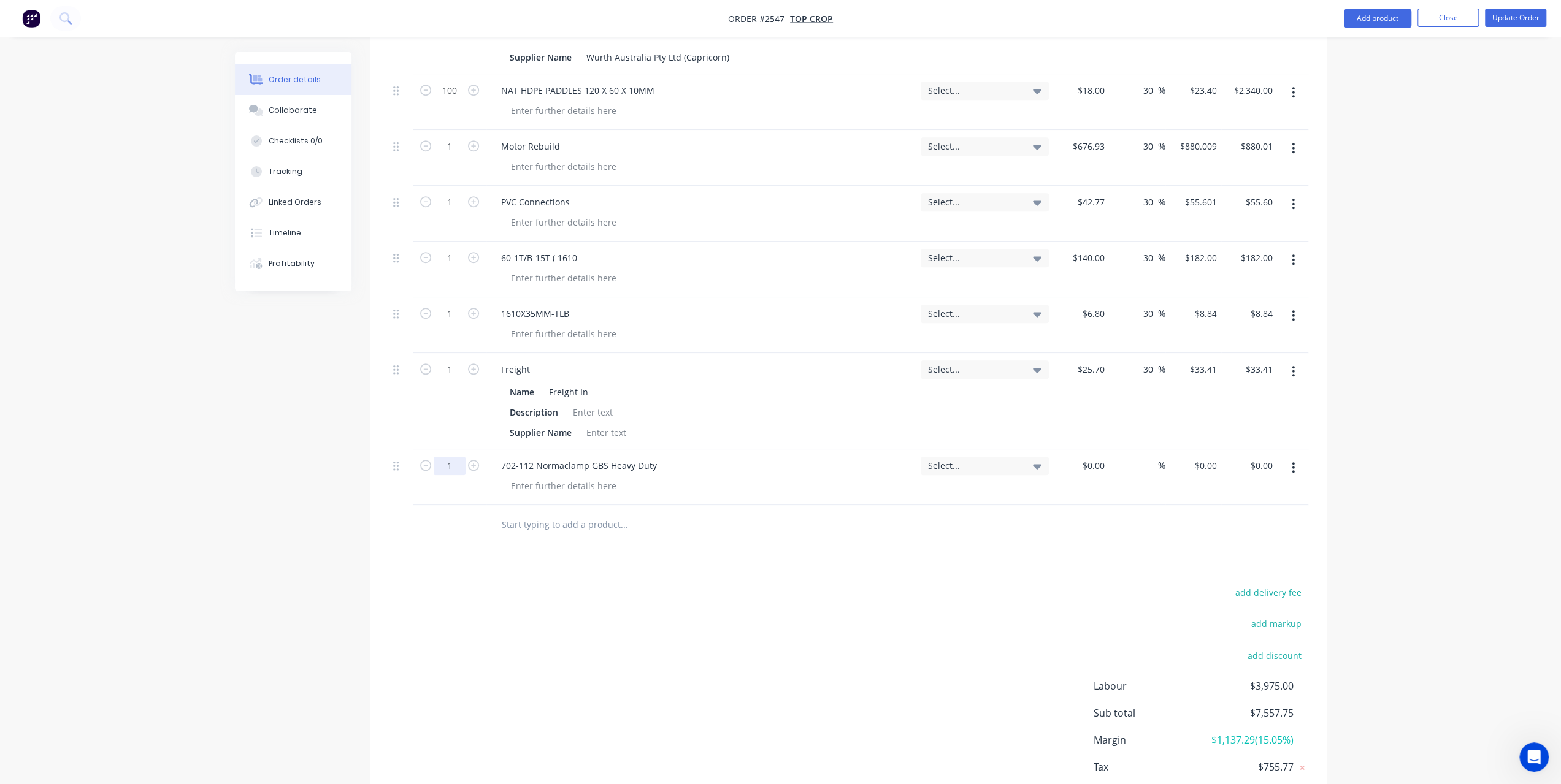
type input "10"
click at [1100, 457] on input at bounding box center [1103, 465] width 14 height 17
type input "$5.057"
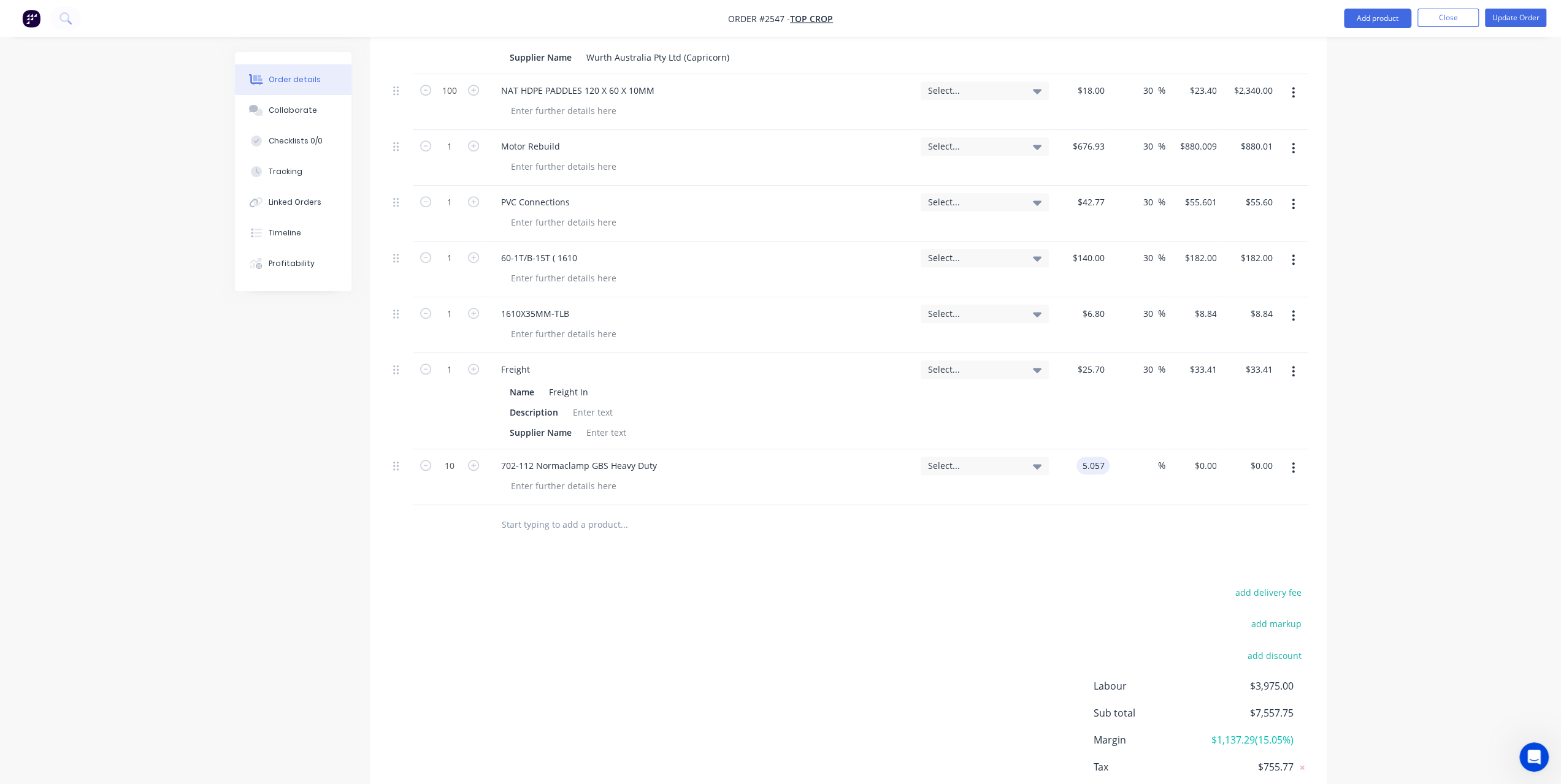
type input "$50.57"
type input "30"
type input "$6.5741"
type input "$65.74"
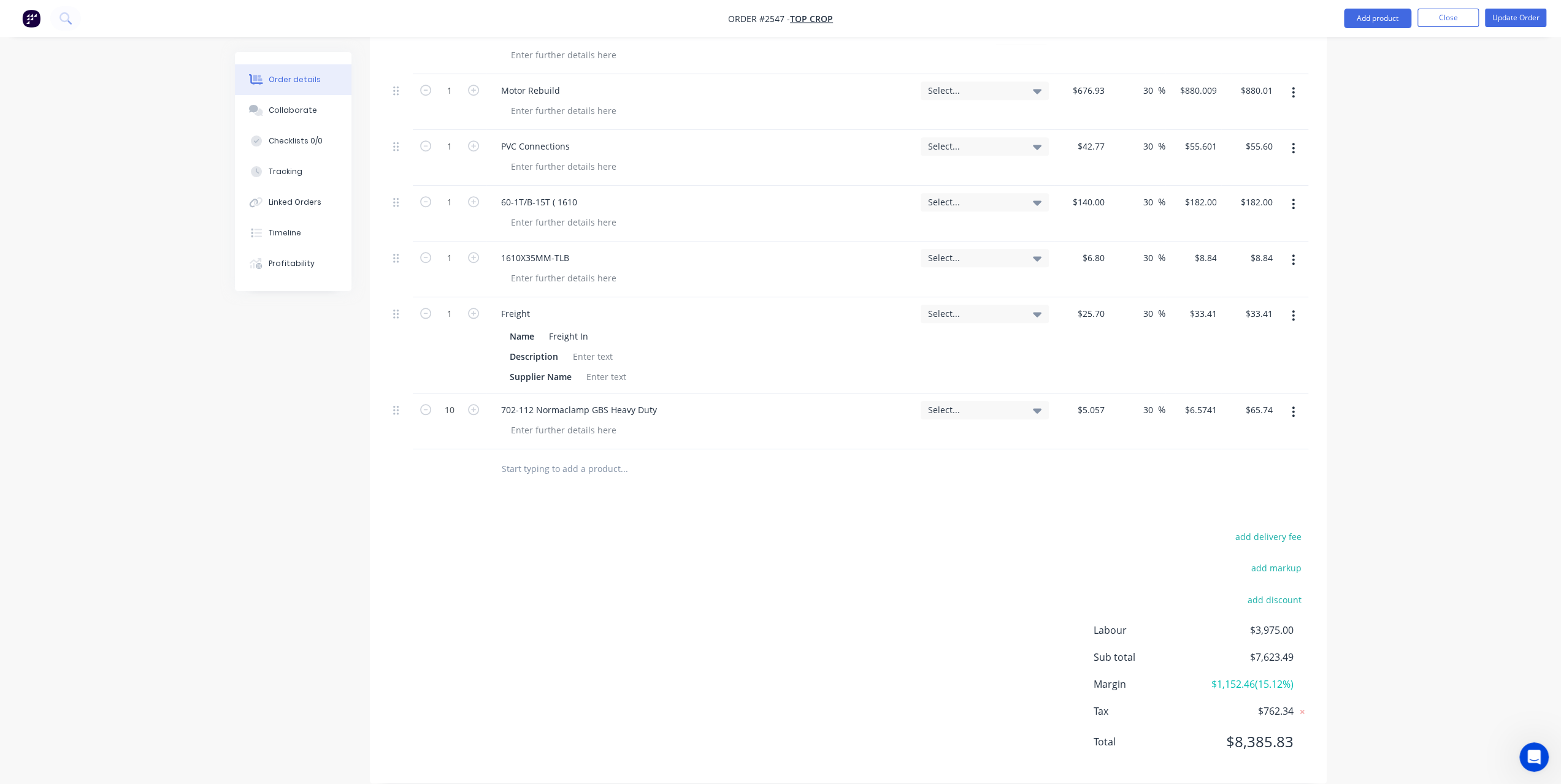
scroll to position [733, 0]
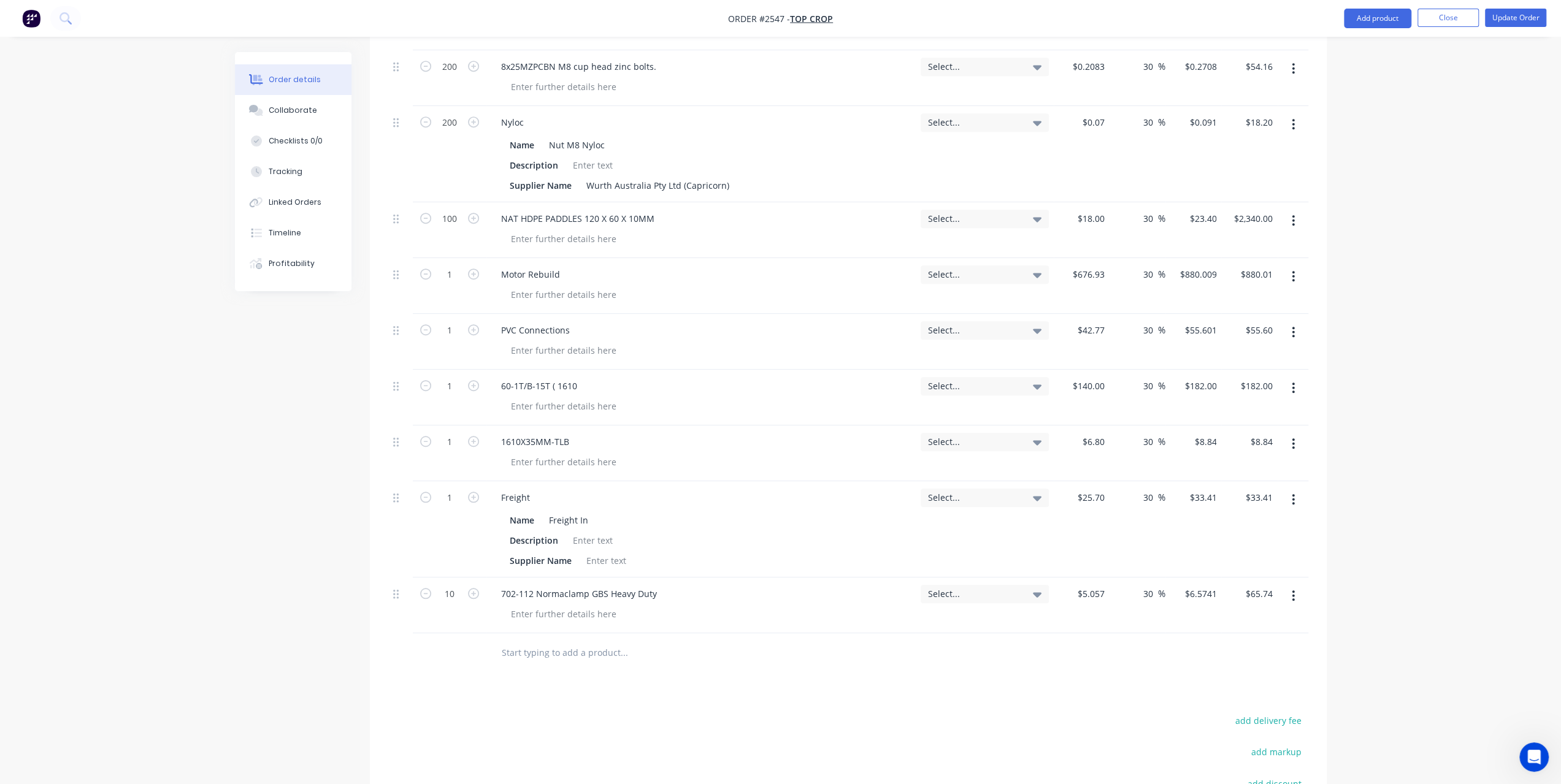
click at [585, 642] on input "text" at bounding box center [623, 653] width 245 height 24
paste input "Motor Rebuilt"
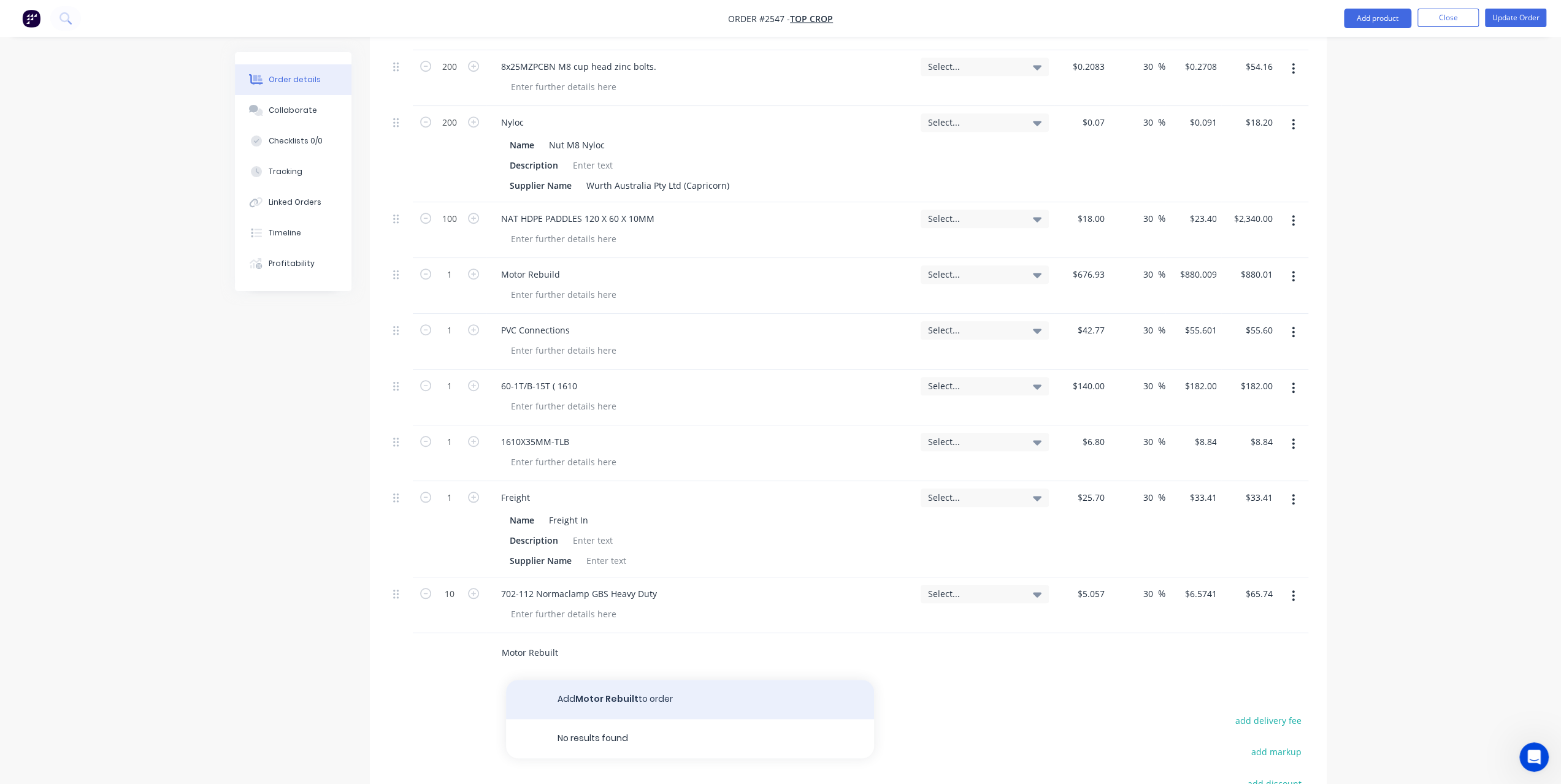
type input "Motor Rebuilt"
click at [578, 680] on button "Add Motor Rebuilt to order" at bounding box center [690, 700] width 368 height 40
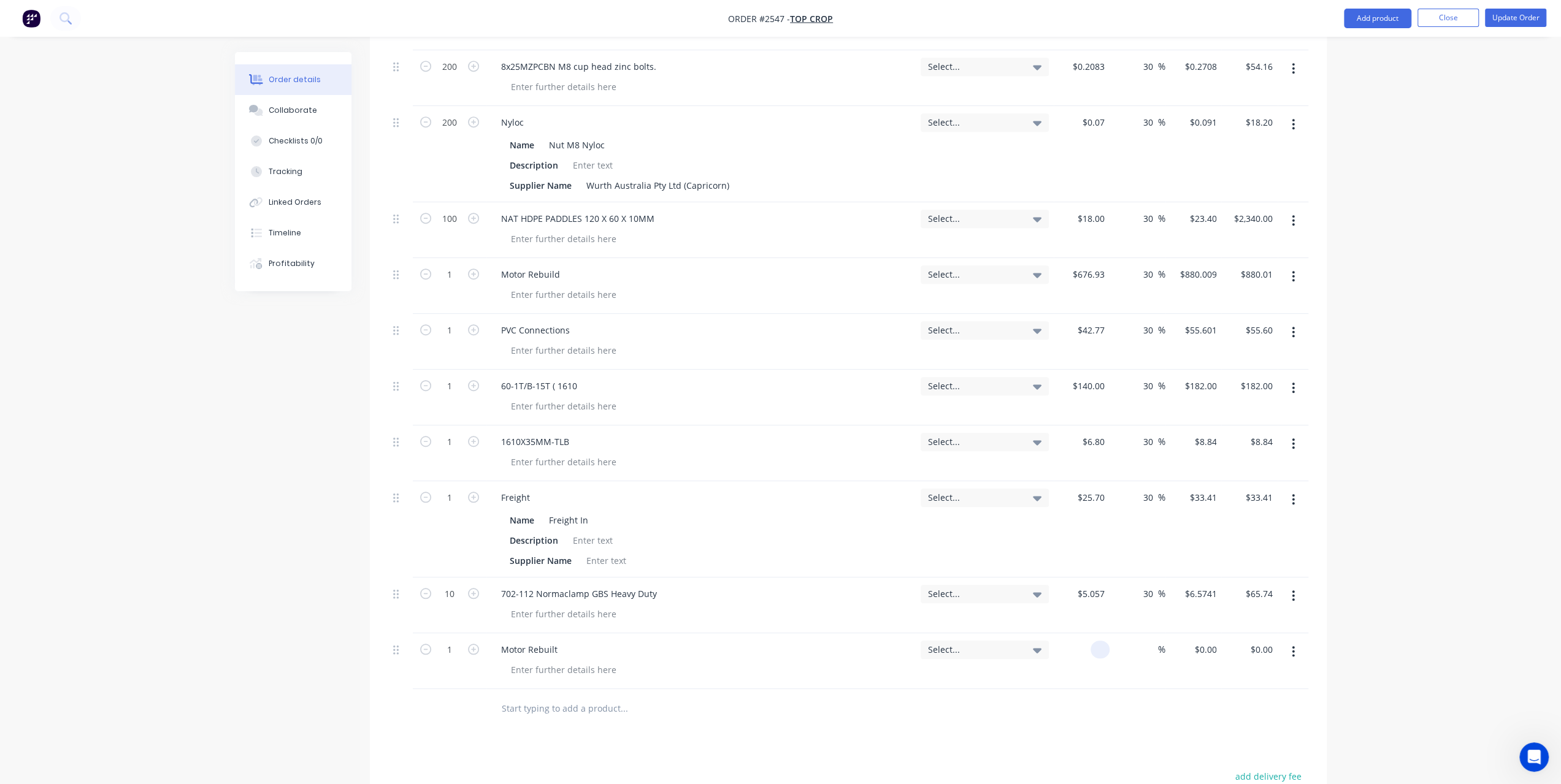
click at [1091, 641] on div at bounding box center [1100, 650] width 19 height 17
type input "$2,421.28"
type input "30"
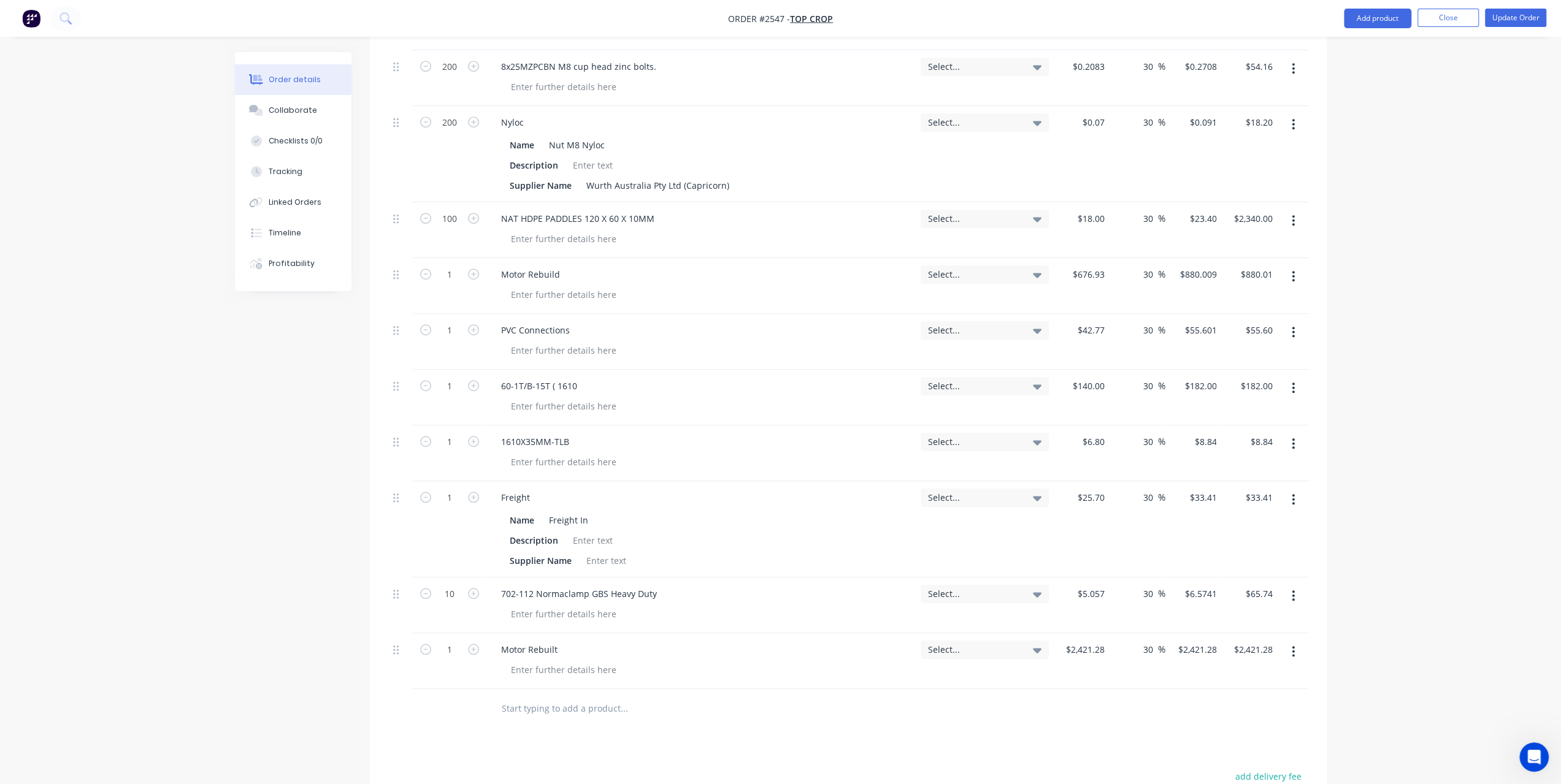
type input "3147.664"
type input "$3,147.66"
type input "$3,147.664"
click at [1478, 609] on div "Order details Collaborate Checklists 0/0 Tracking Linked Orders Timeline Profit…" at bounding box center [780, 154] width 1561 height 1775
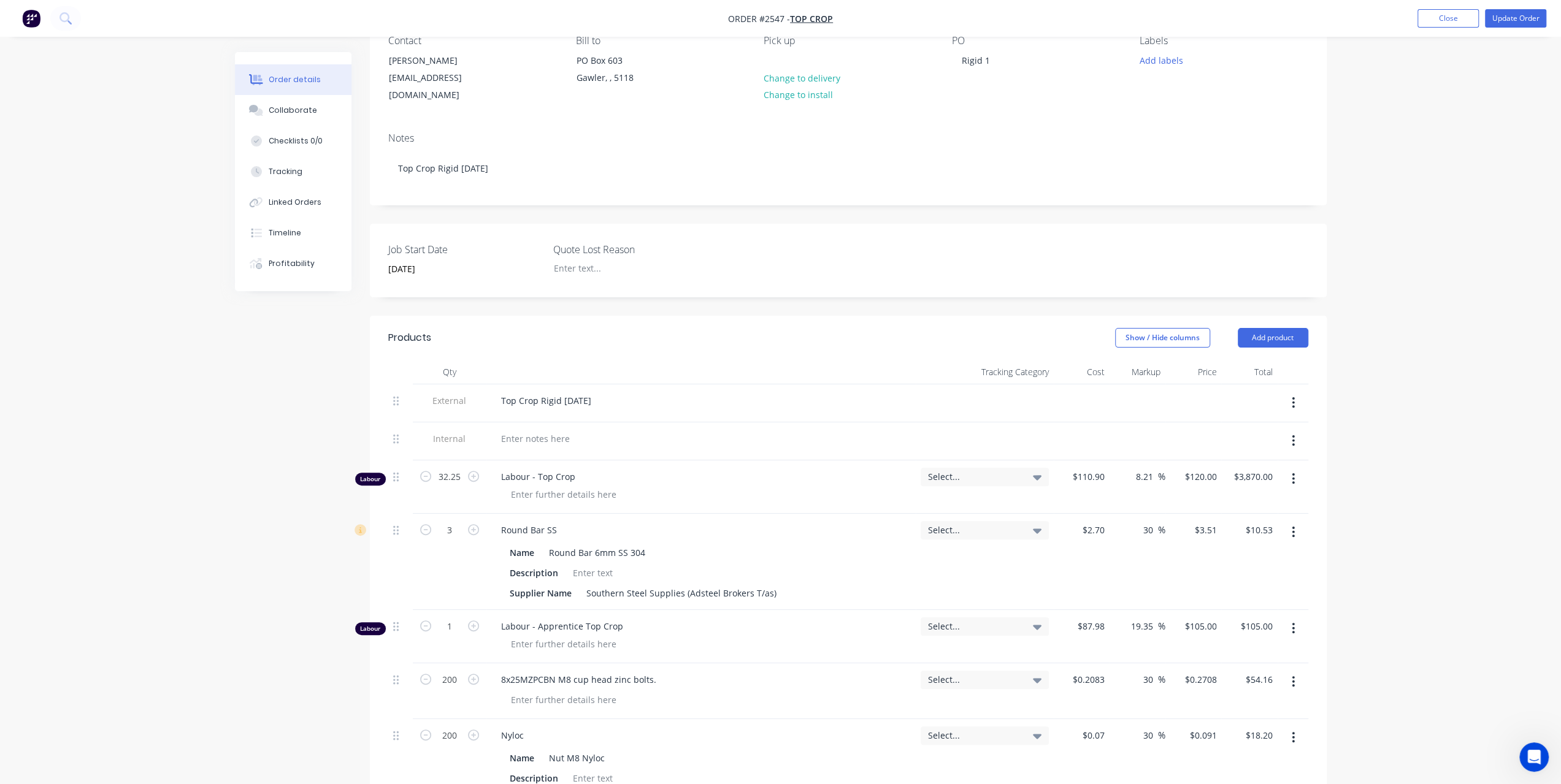
scroll to position [0, 0]
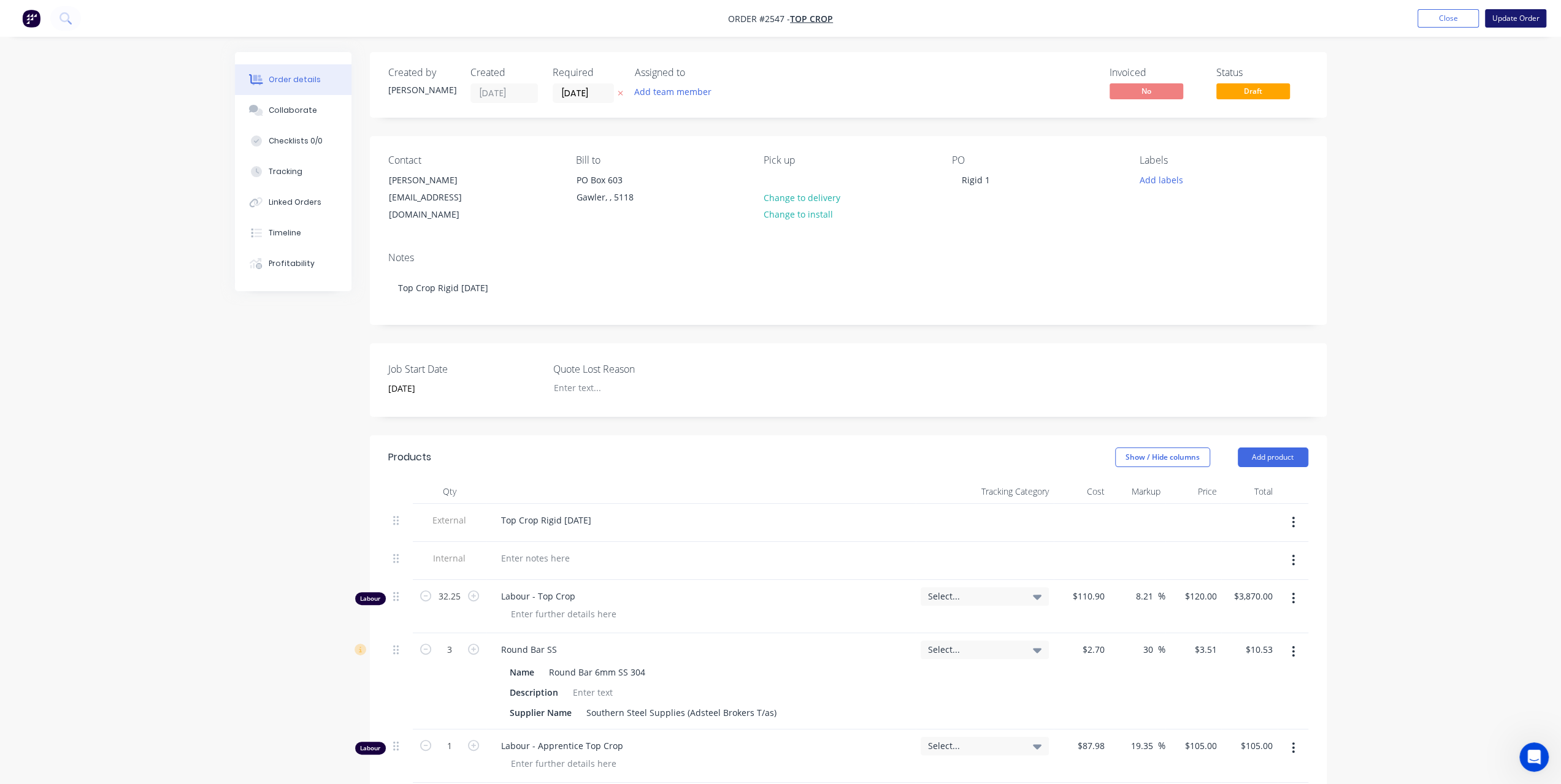
click at [1531, 21] on button "Update Order" at bounding box center [1515, 18] width 62 height 18
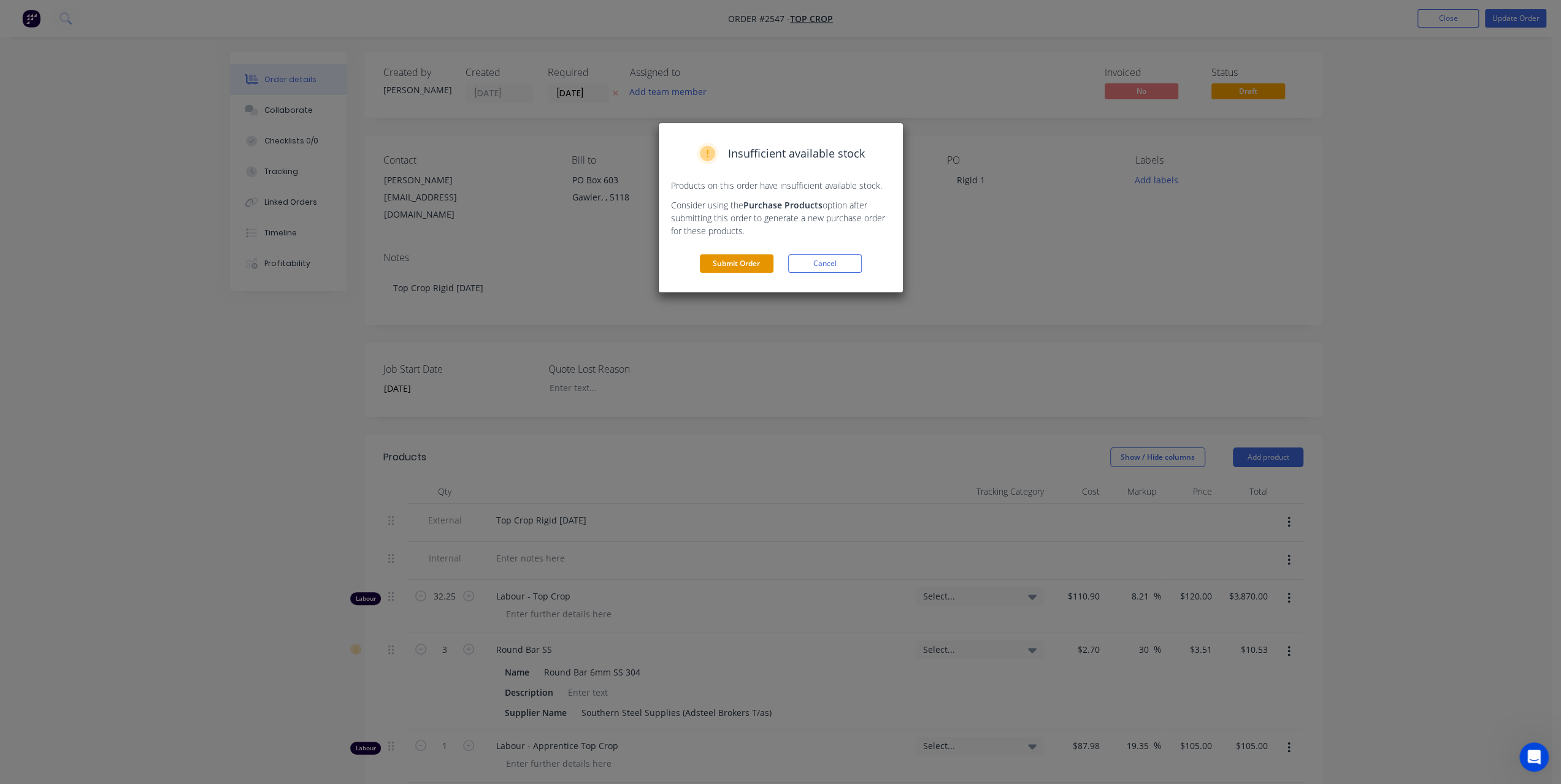
click at [732, 263] on button "Submit Order" at bounding box center [736, 264] width 74 height 18
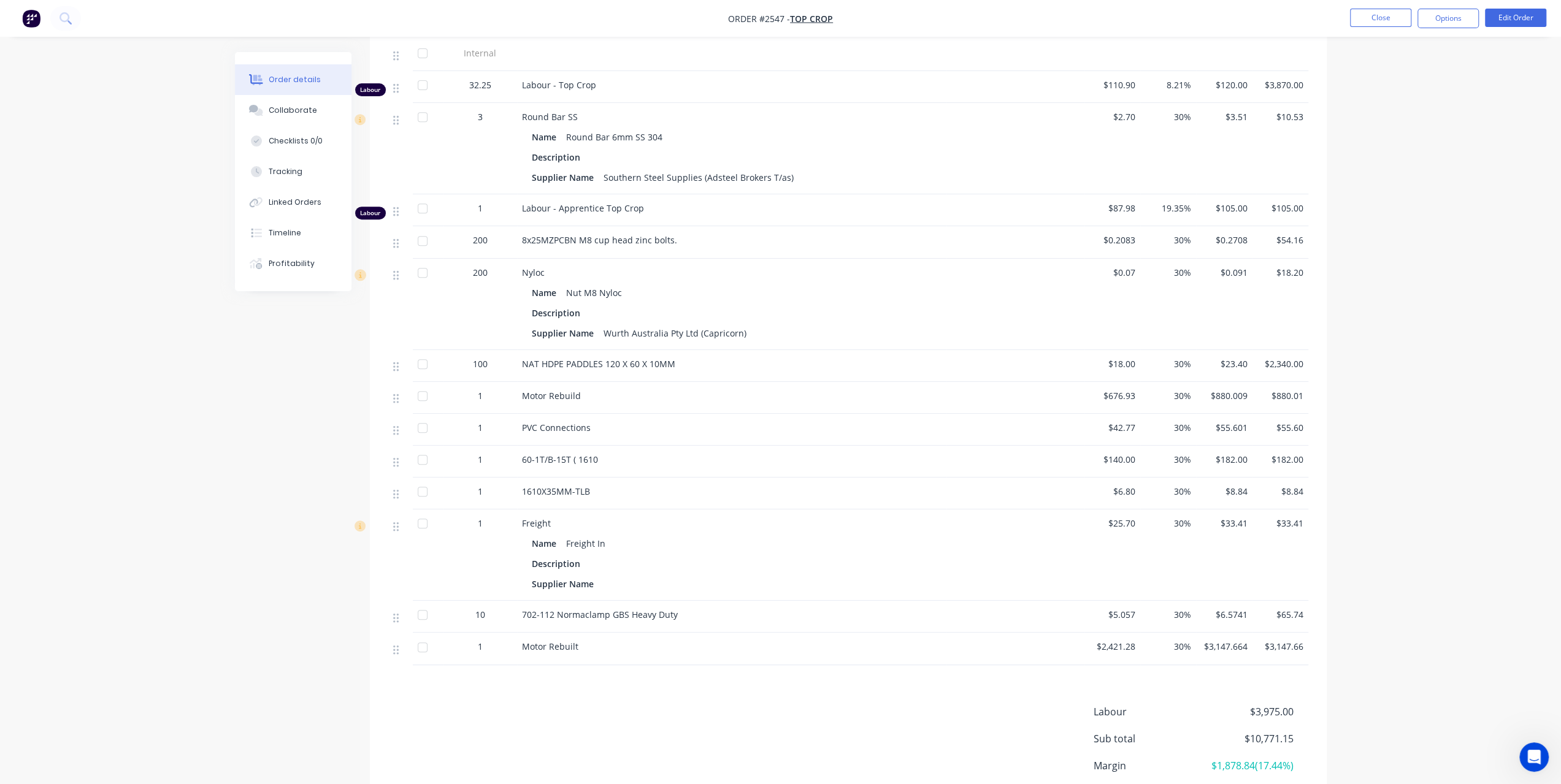
scroll to position [399, 0]
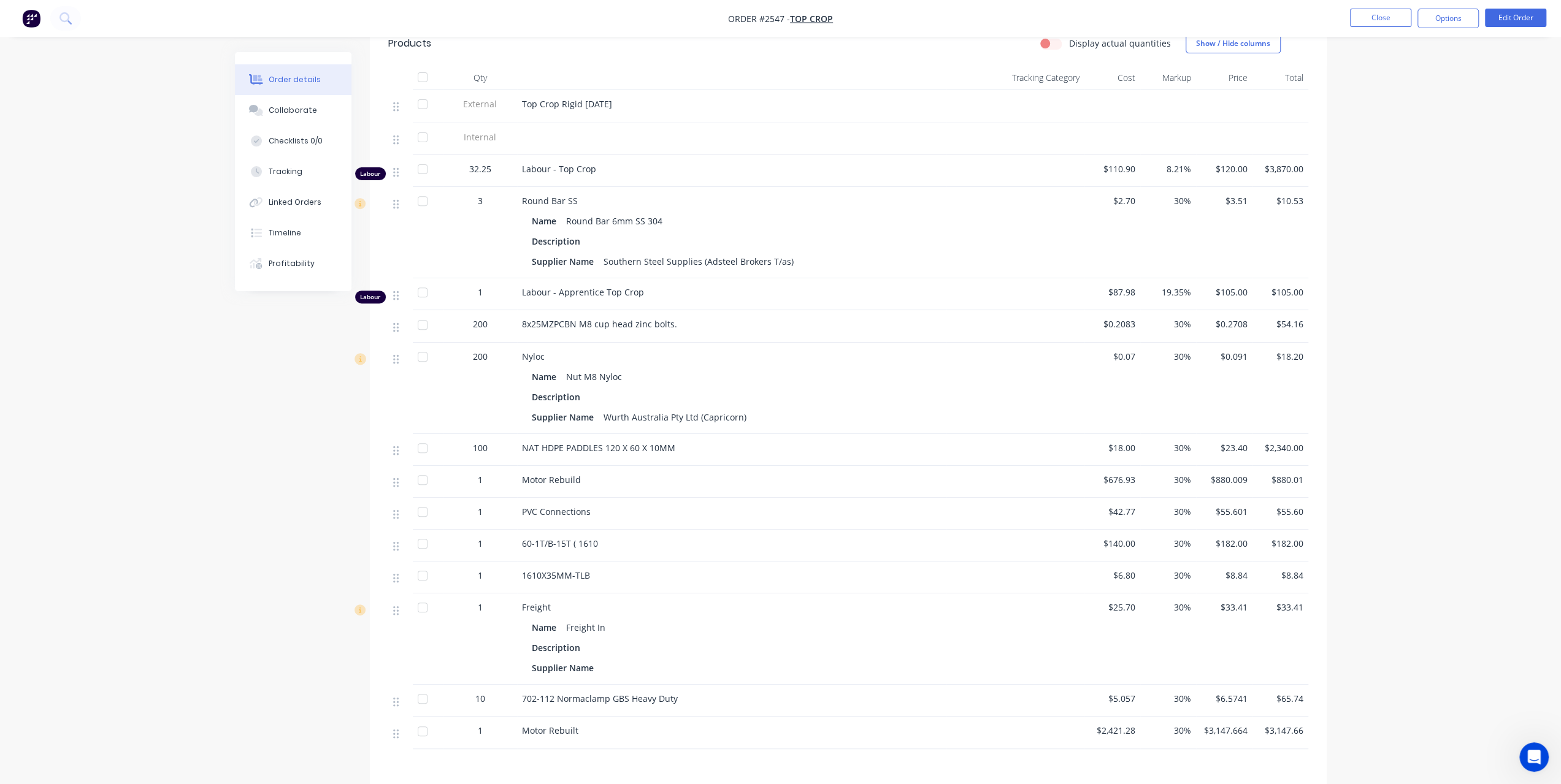
click at [482, 291] on div "1" at bounding box center [480, 292] width 64 height 13
click at [1506, 18] on button "Edit Order" at bounding box center [1515, 17] width 62 height 18
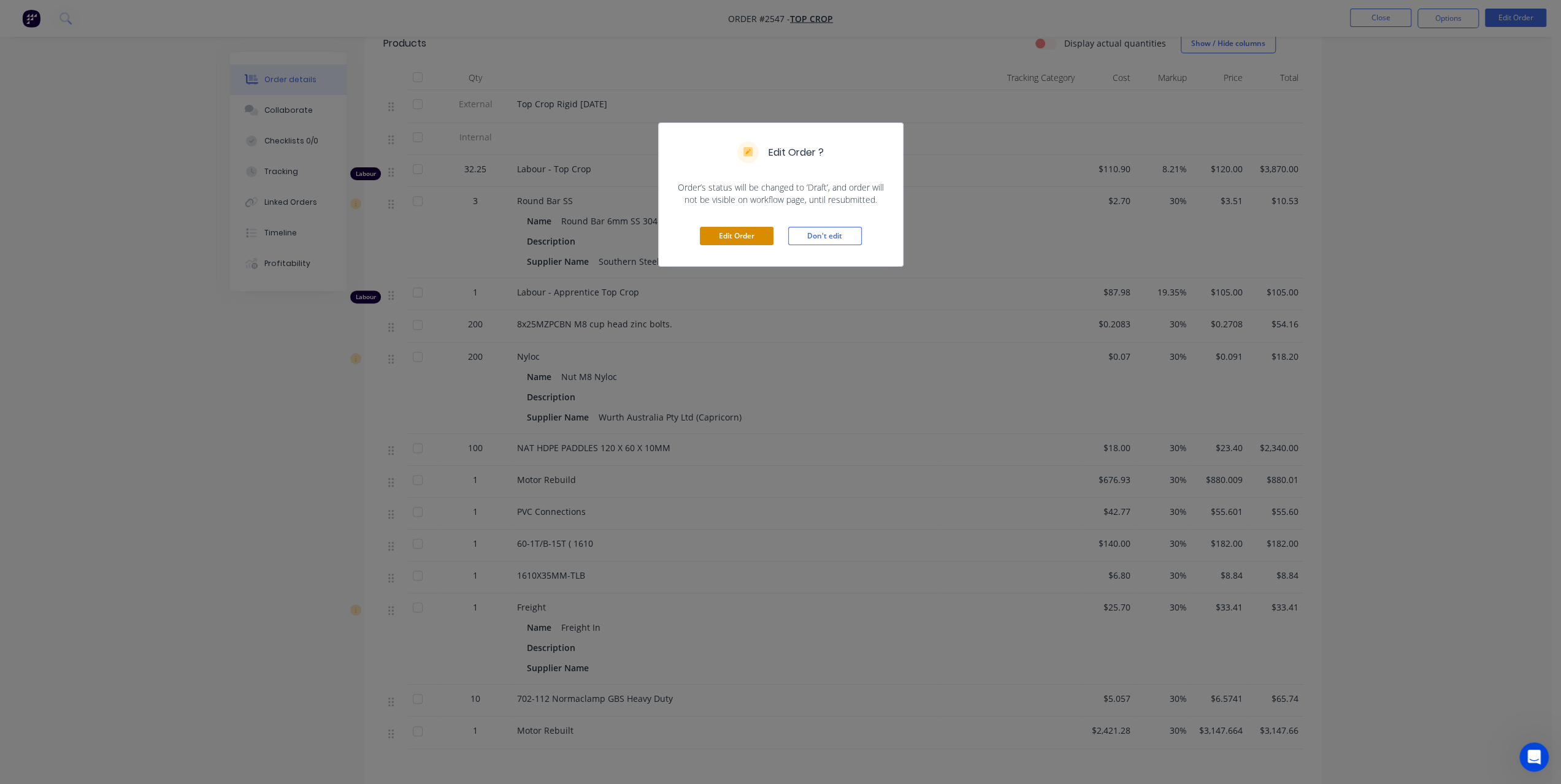
click at [755, 241] on button "Edit Order" at bounding box center [736, 236] width 74 height 18
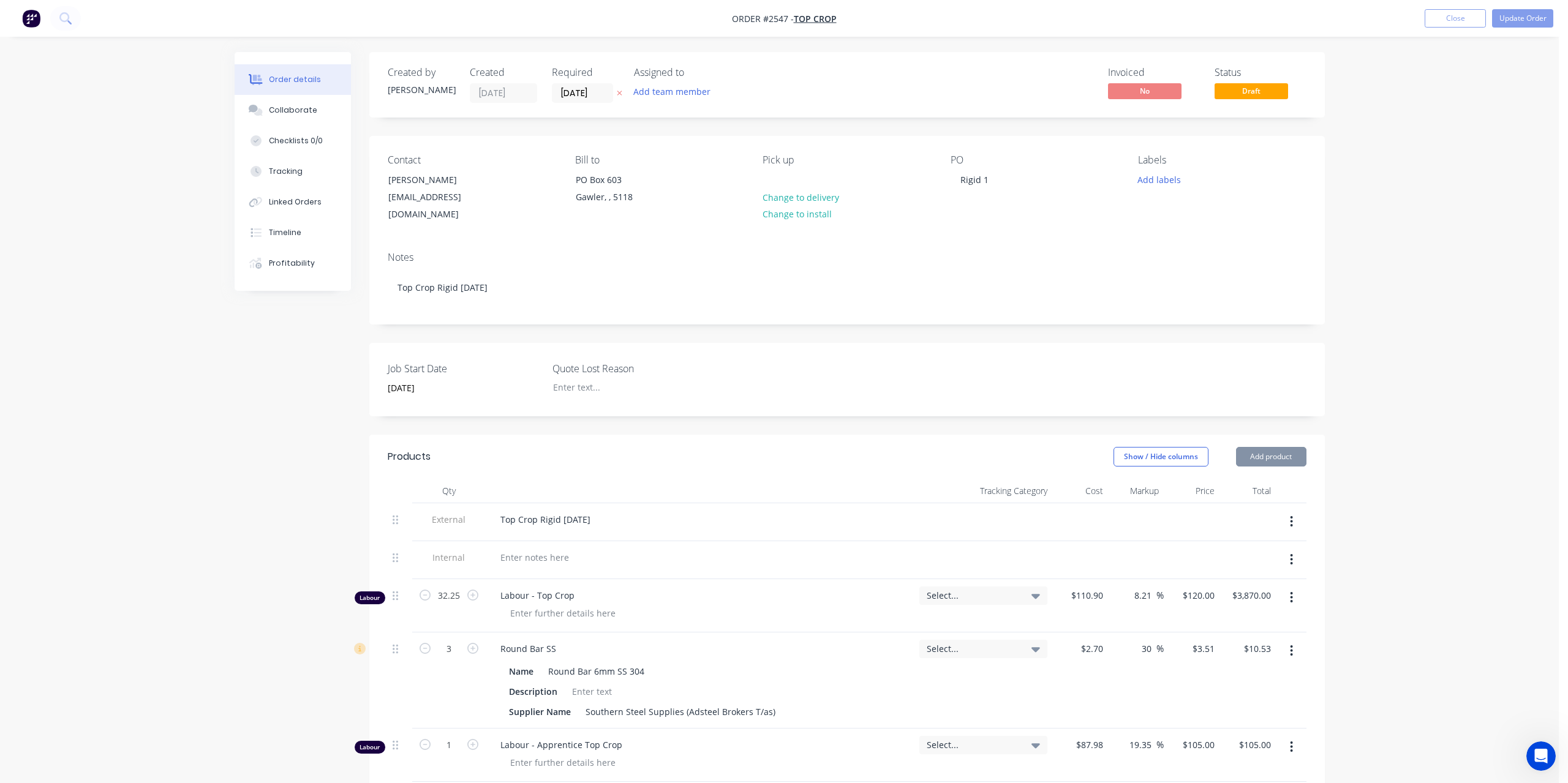
type input "31/07/2025"
type input "$110.90"
type input "8.21"
type input "$120.00"
type input "$3,870.00"
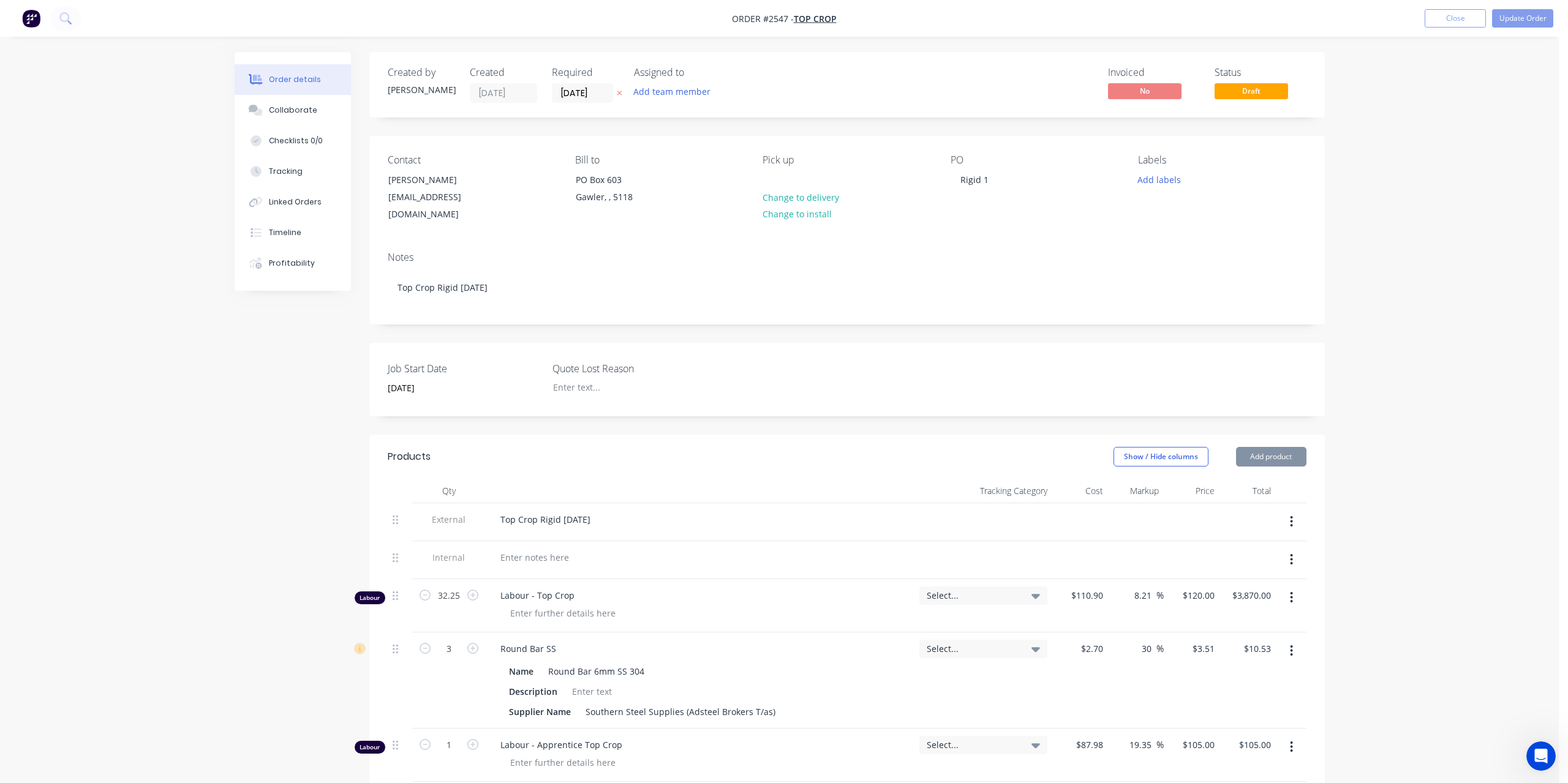
type input "$2.70"
type input "30"
type input "$3.51"
type input "$10.53"
type input "$87.98"
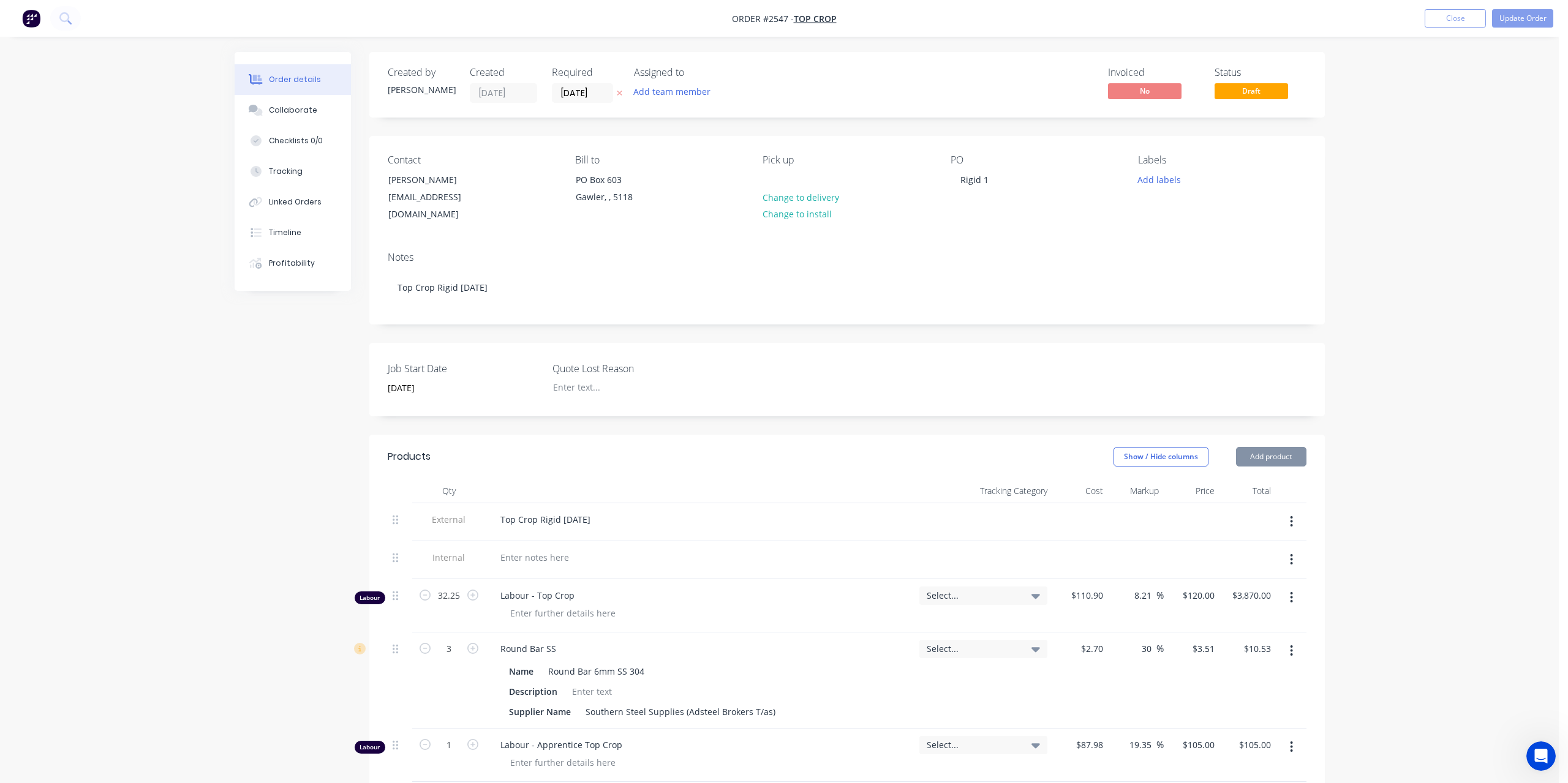
type input "19.35"
type input "$105.00"
type input "$0.2083"
type input "30"
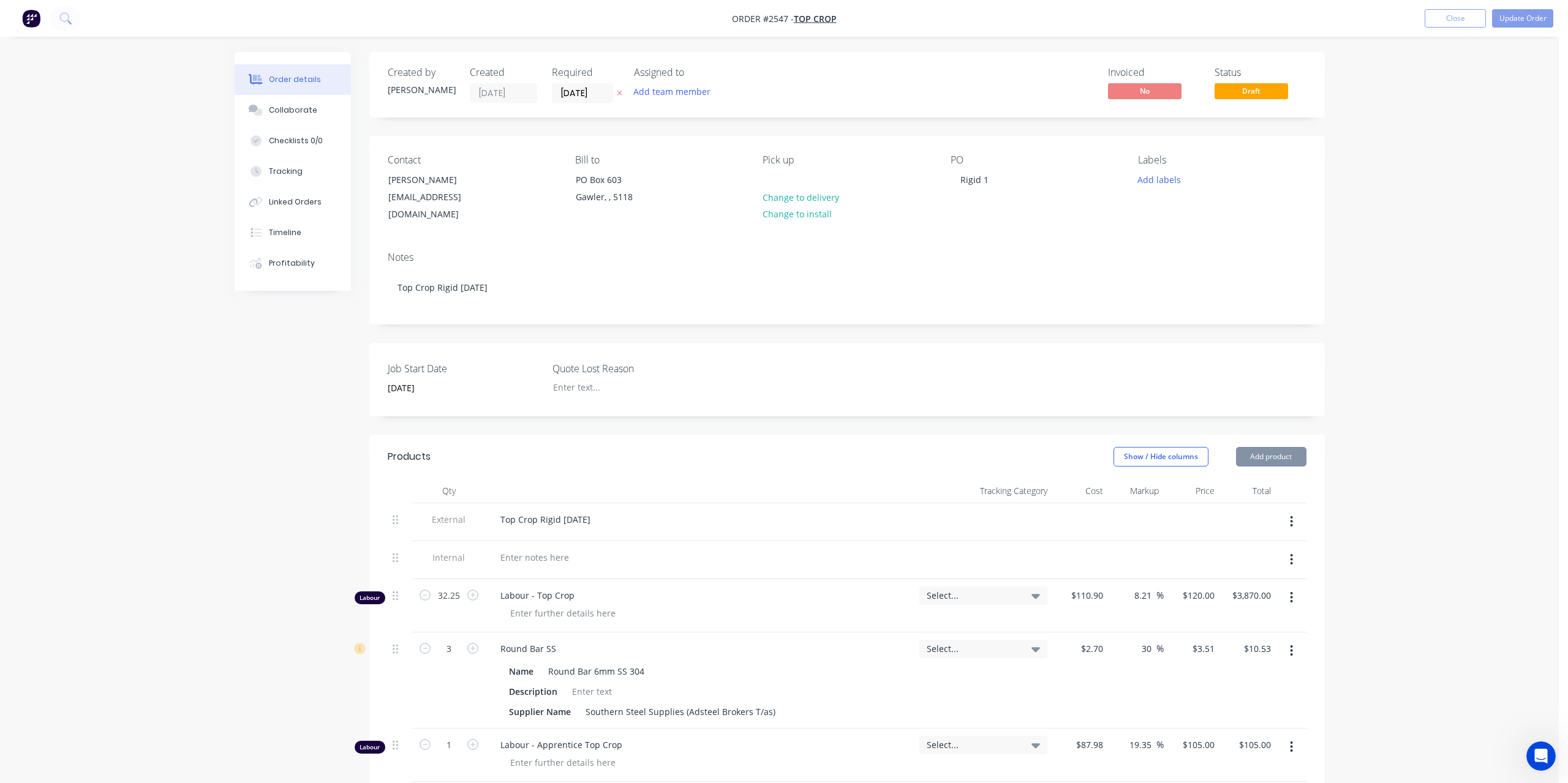
type input "$0.2708"
type input "$54.16"
type input "$0.07"
type input "30"
type input "$0.091"
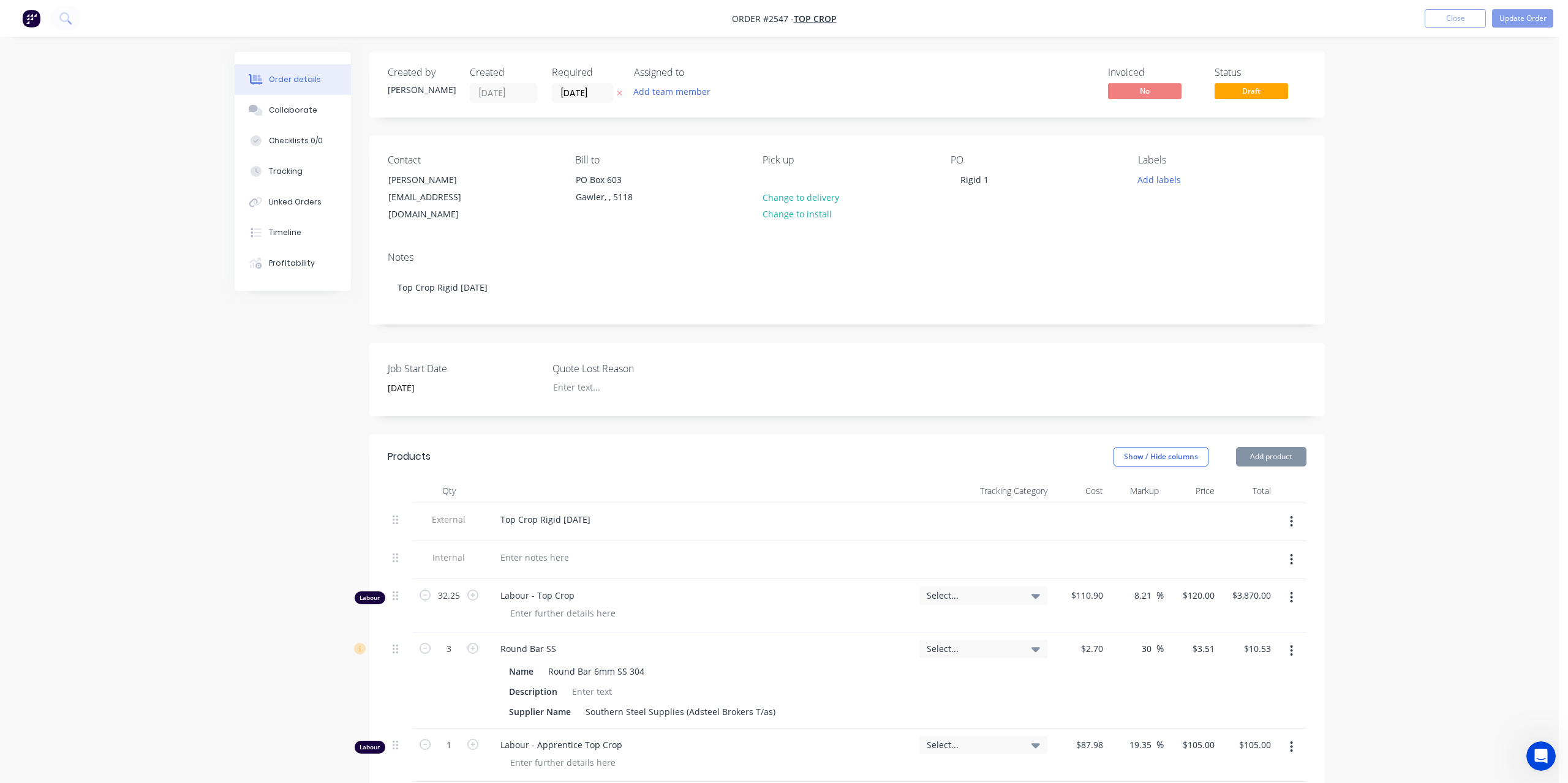
type input "$18.20"
type input "$18.00"
type input "30"
type input "$23.40"
type input "$2,340.00"
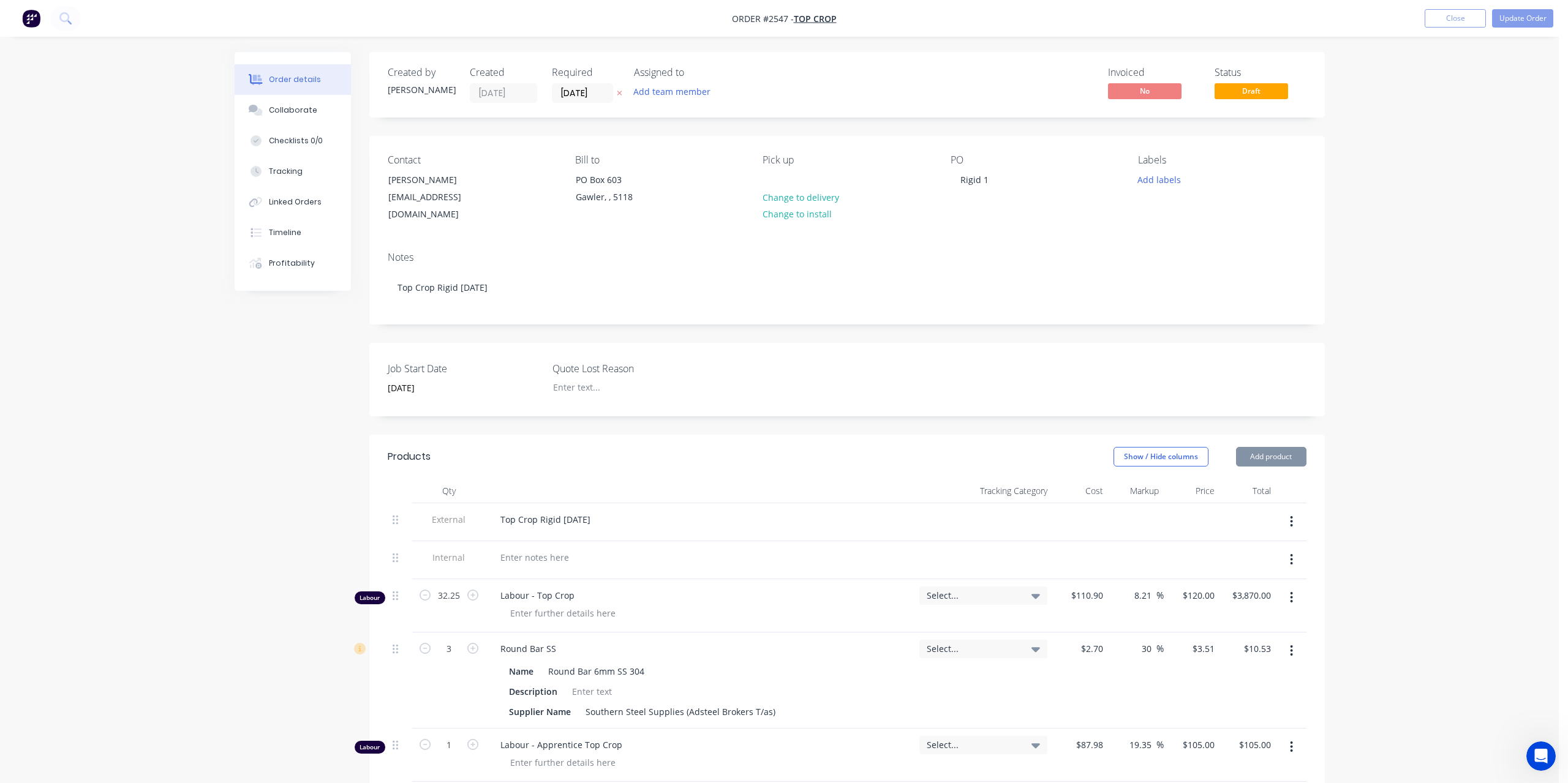
type input "$676.93"
type input "30"
type input "$880.009"
type input "$880.01"
type input "$42.77"
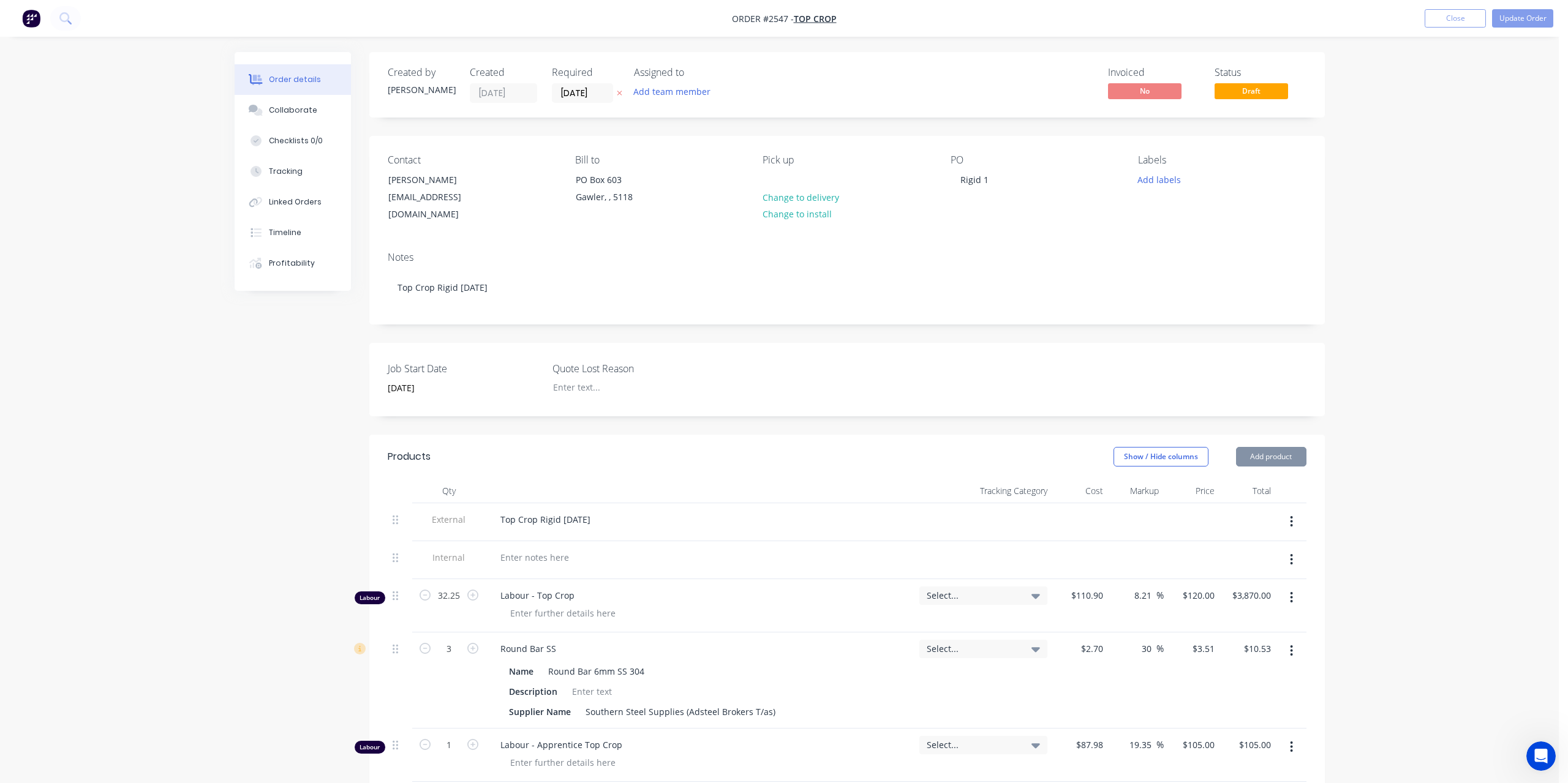
type input "30"
type input "$55.601"
type input "$55.60"
type input "$140.00"
type input "30"
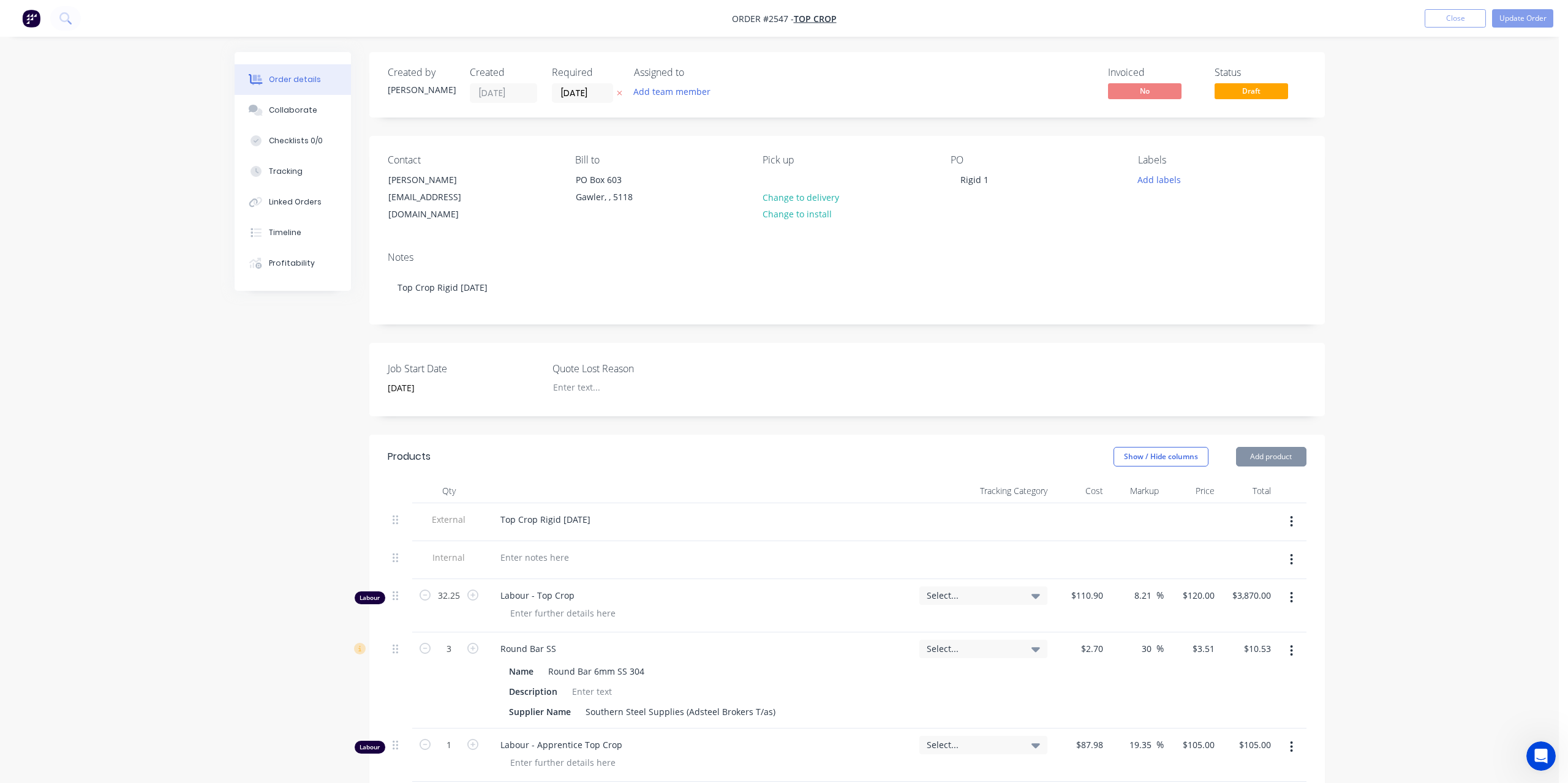
type input "$182.00"
type input "$6.80"
type input "30"
type input "$8.84"
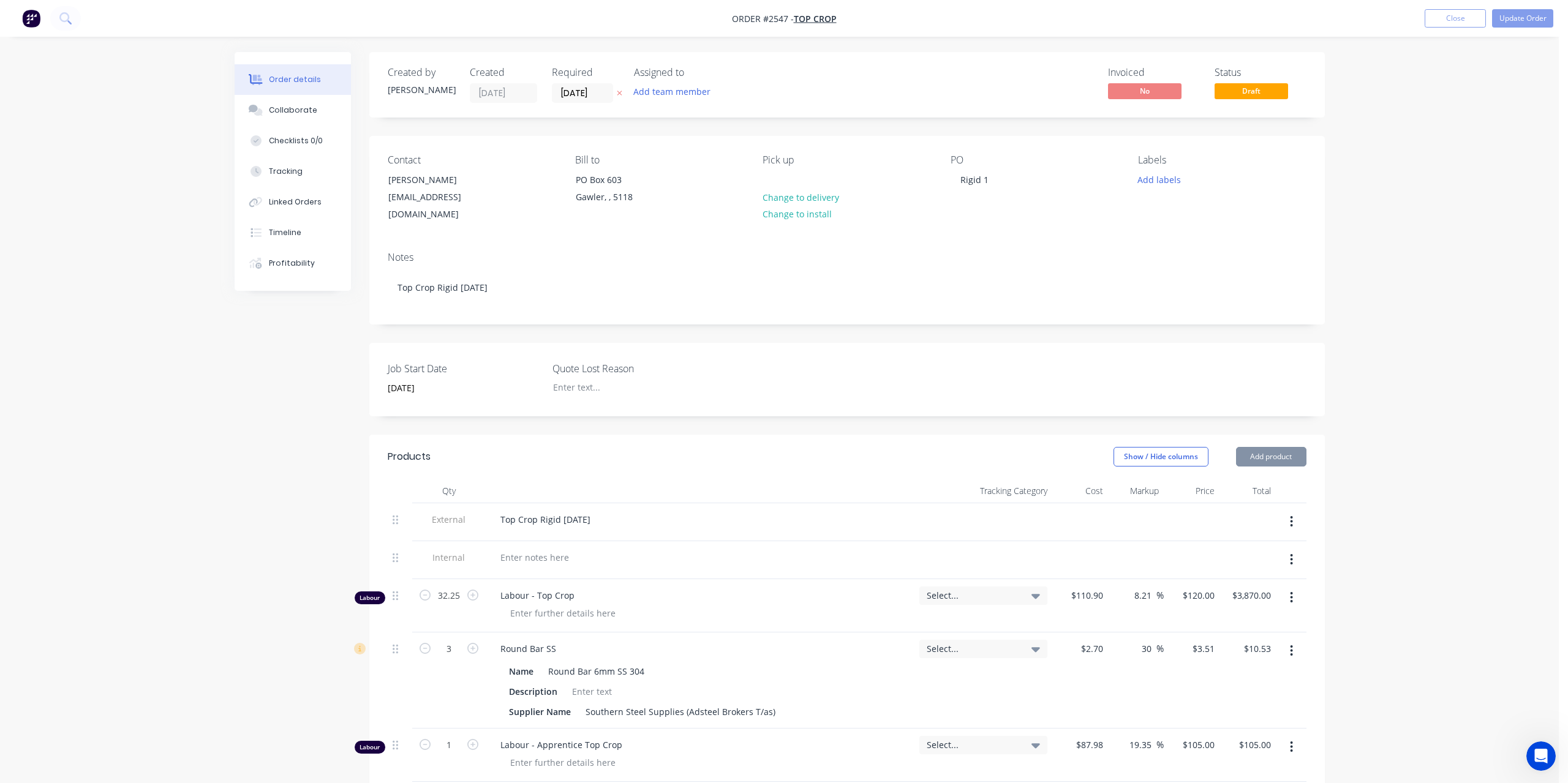
type input "$8.84"
type input "$25.70"
type input "30"
type input "$33.41"
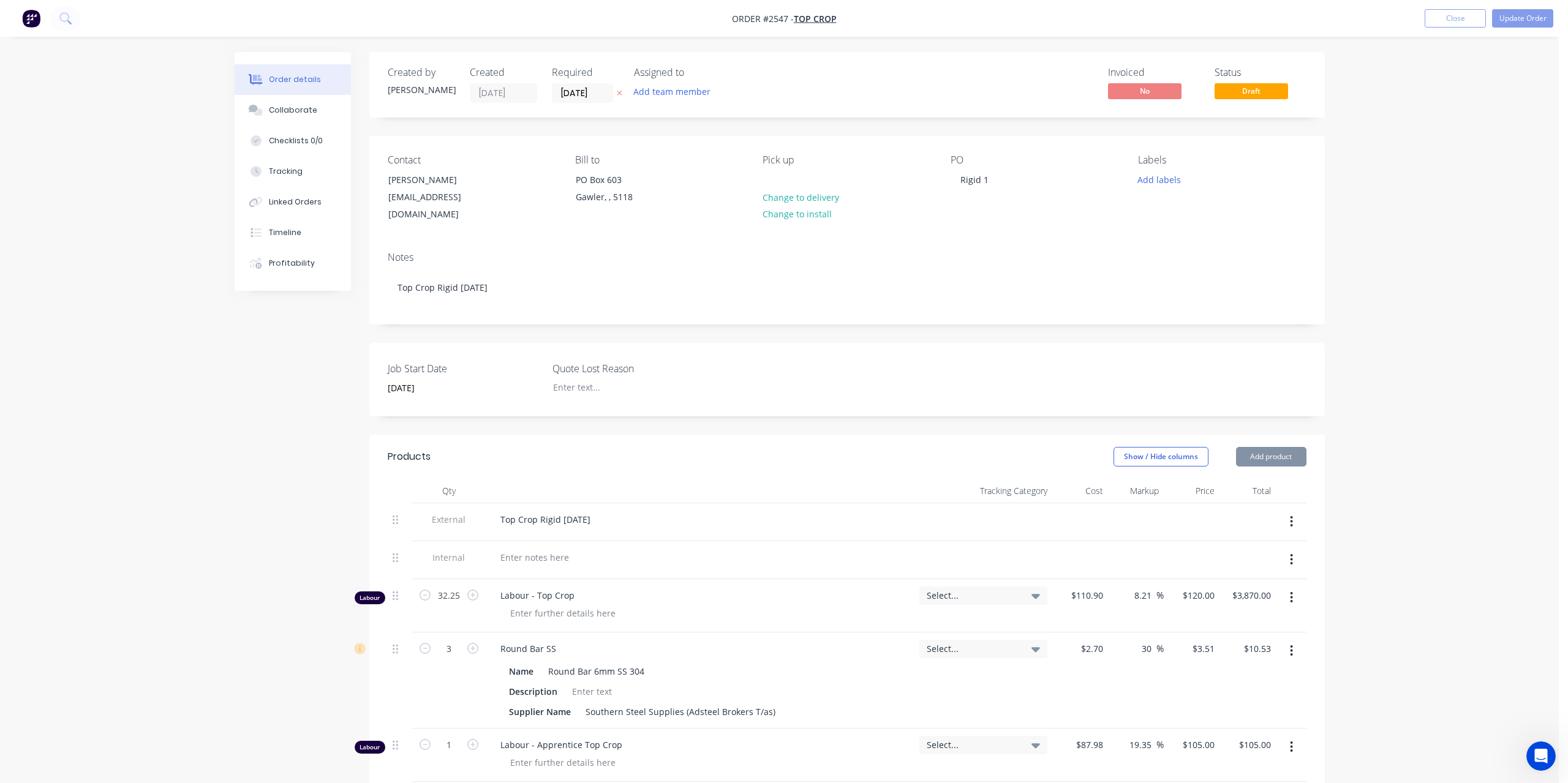
type input "$5.057"
type input "30"
type input "$6.5741"
type input "$65.74"
type input "$2,421.28"
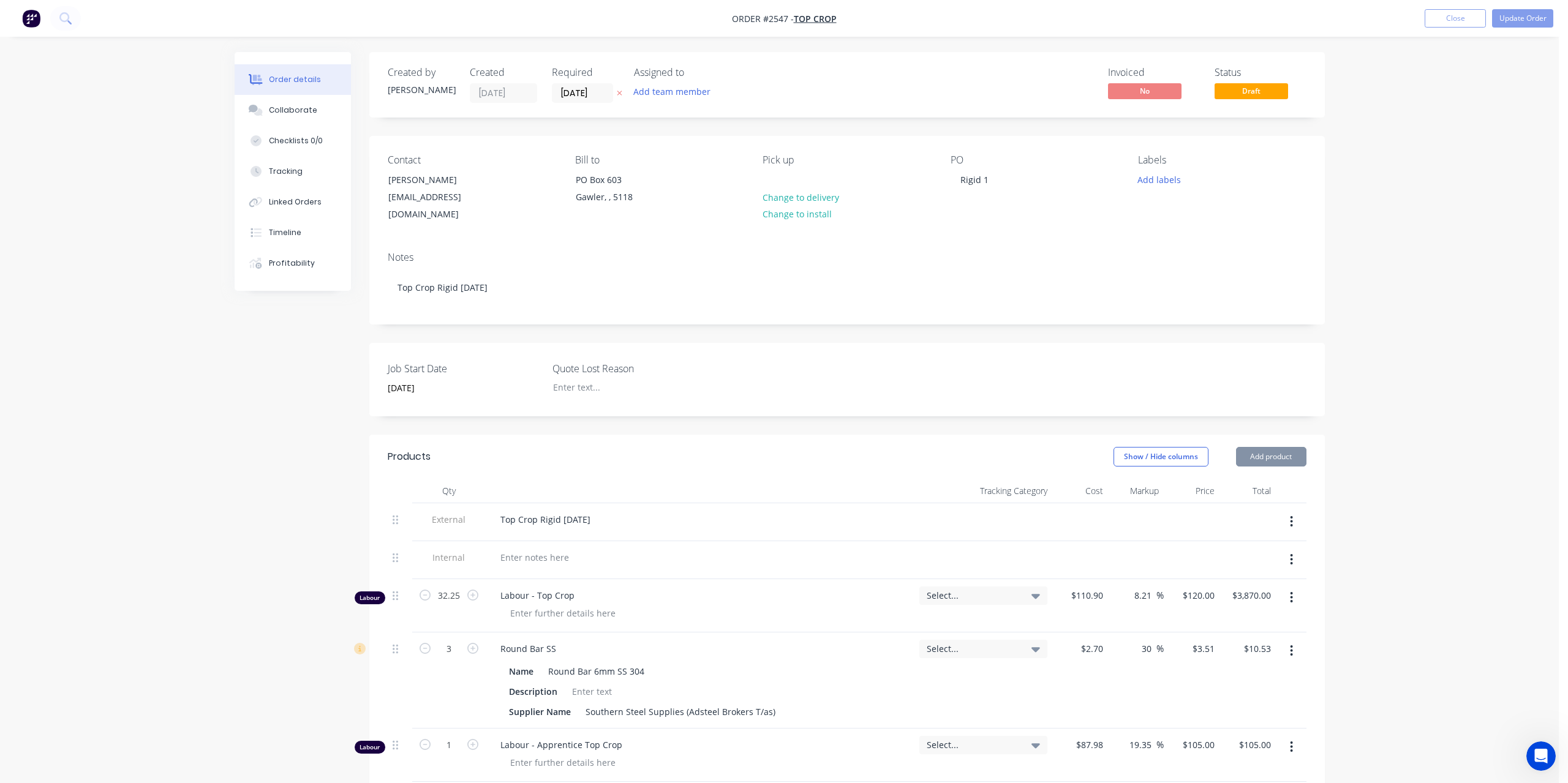
type input "30"
type input "$3,147.664"
type input "$3,147.66"
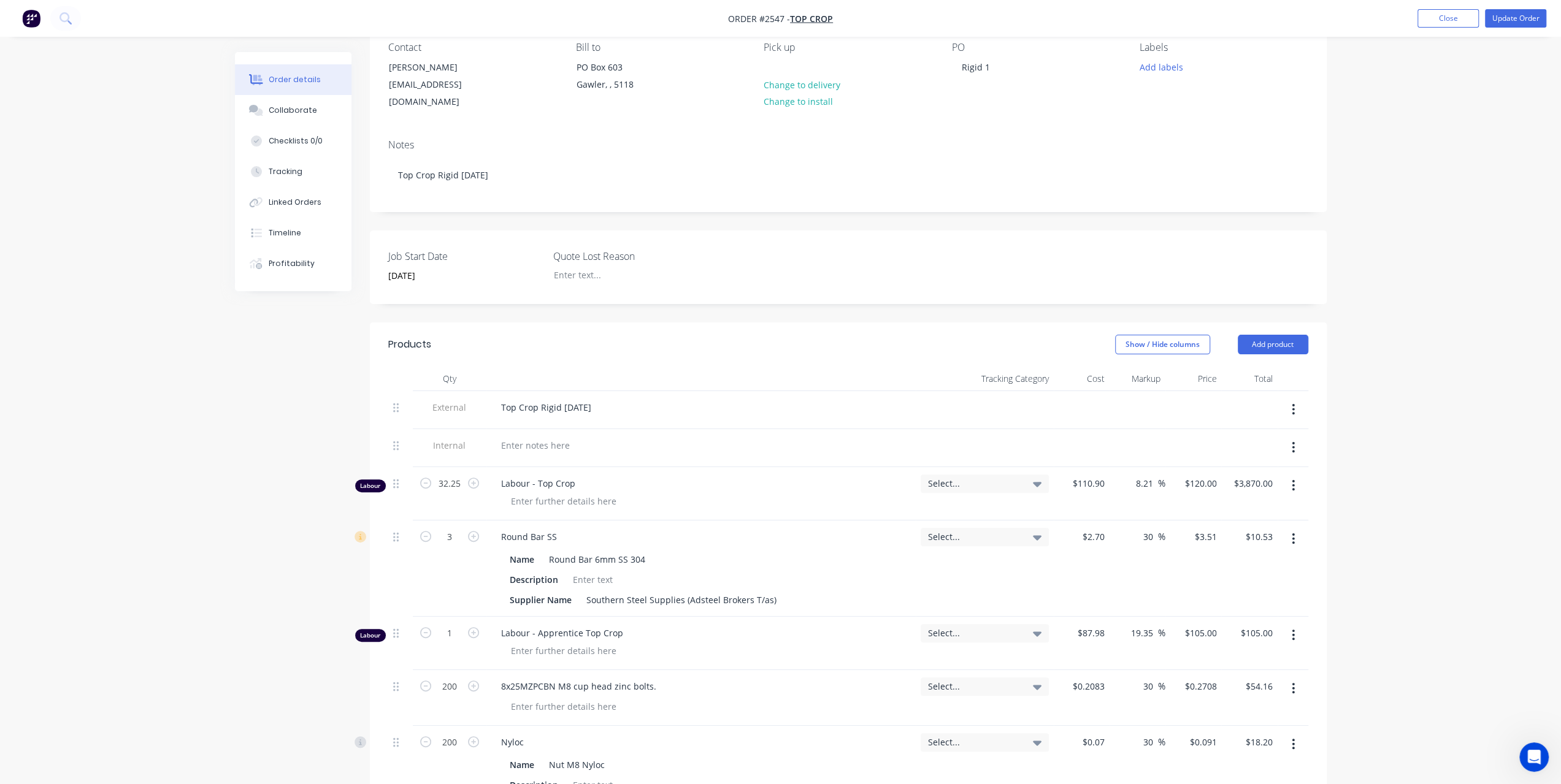
scroll to position [245, 0]
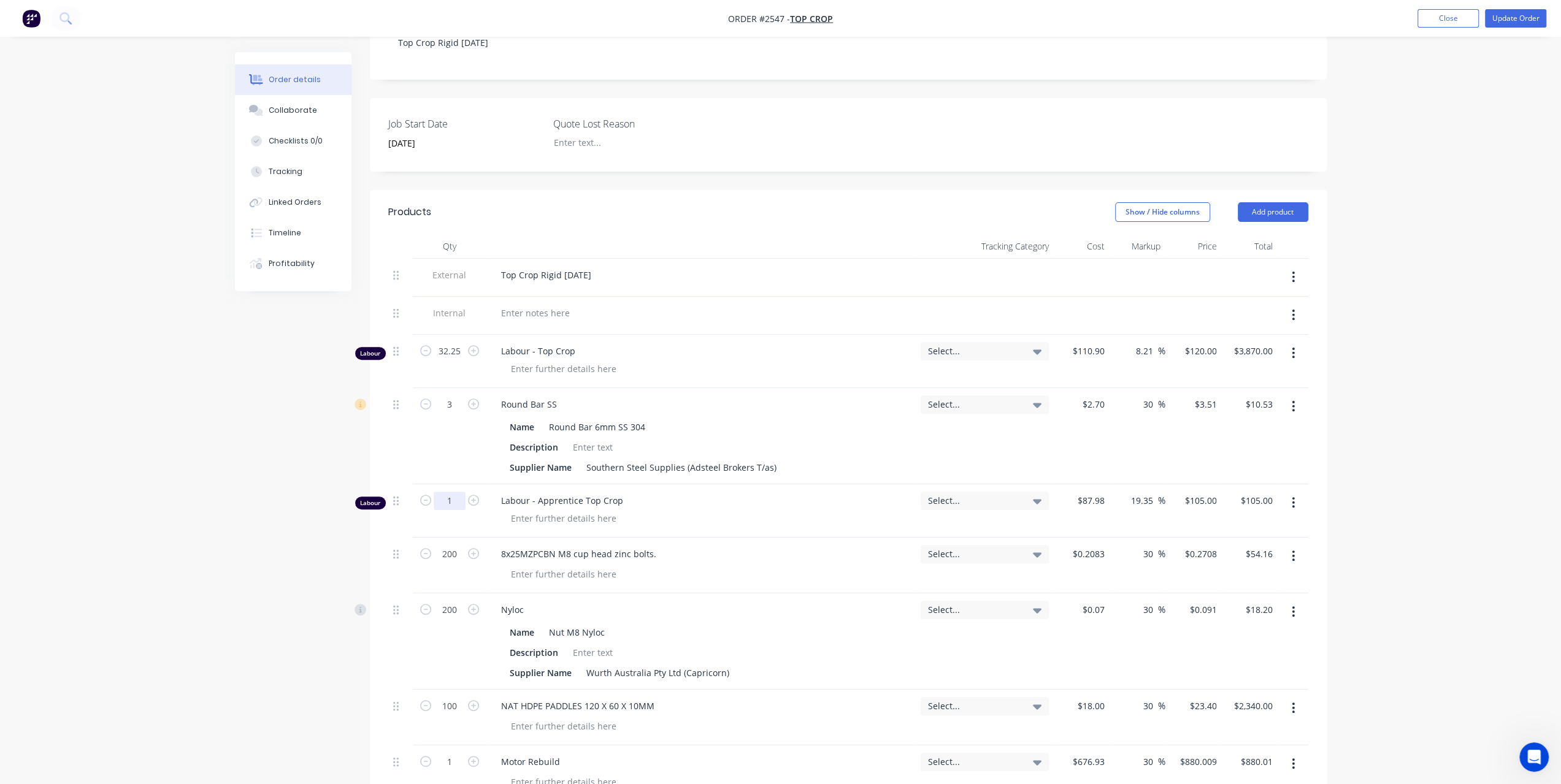
click at [457, 361] on input "1" at bounding box center [450, 351] width 32 height 18
type input "0"
click at [228, 427] on div "Order details Collaborate Checklists 0/0 Tracking Linked Orders Timeline Profit…" at bounding box center [780, 668] width 1116 height 1722
type input "$0.00"
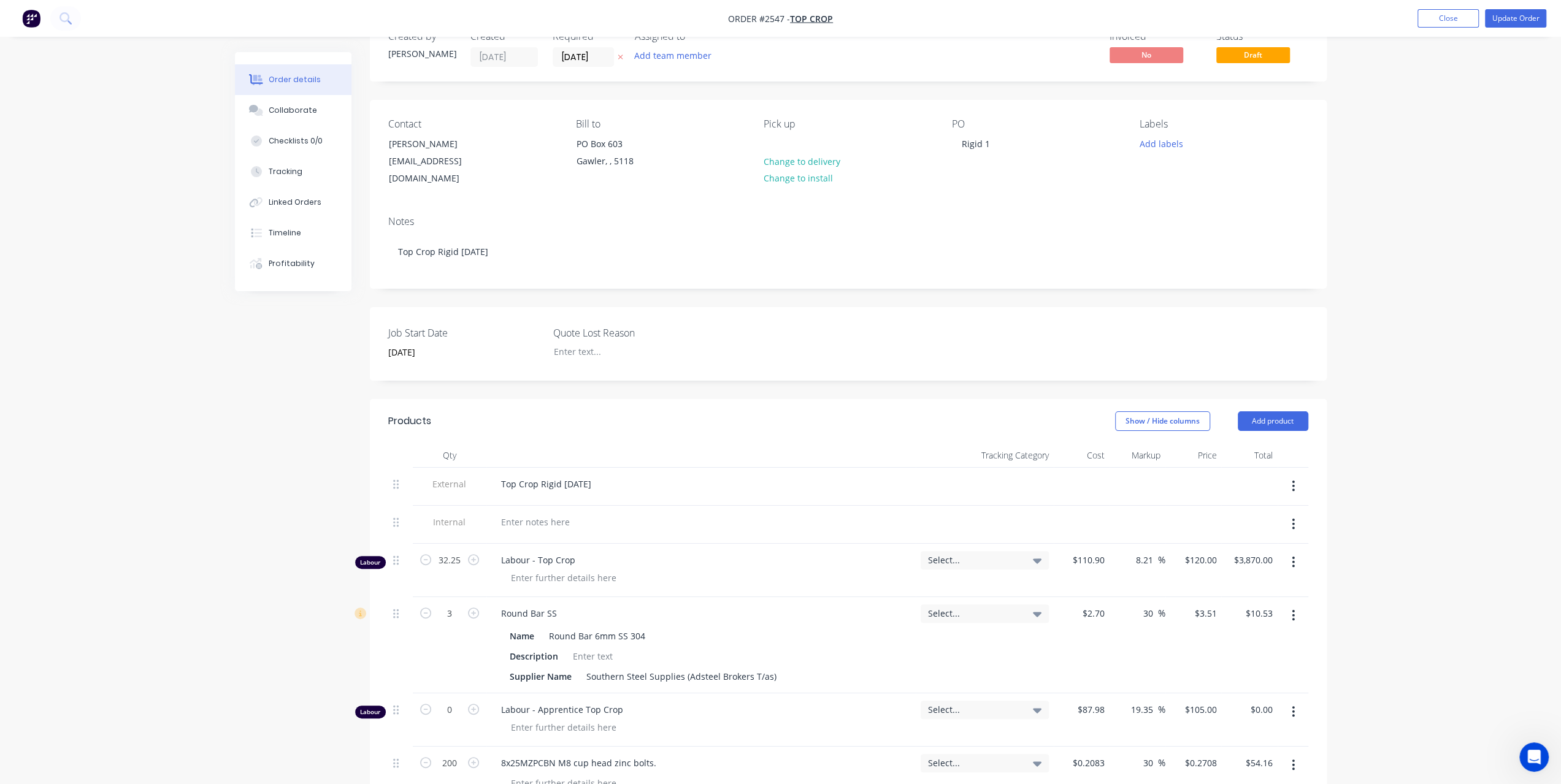
scroll to position [0, 0]
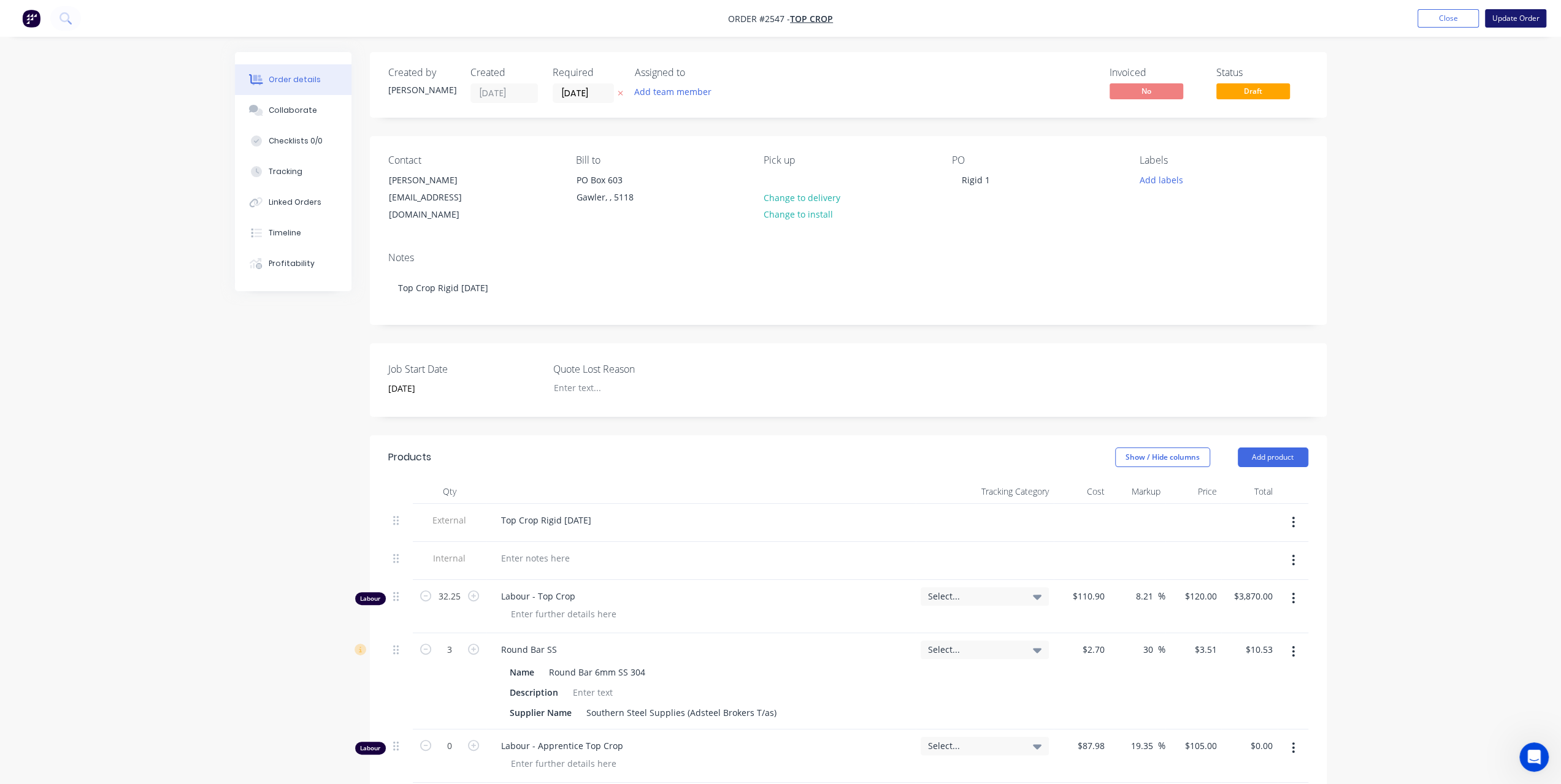
click at [1499, 21] on button "Update Order" at bounding box center [1515, 18] width 62 height 18
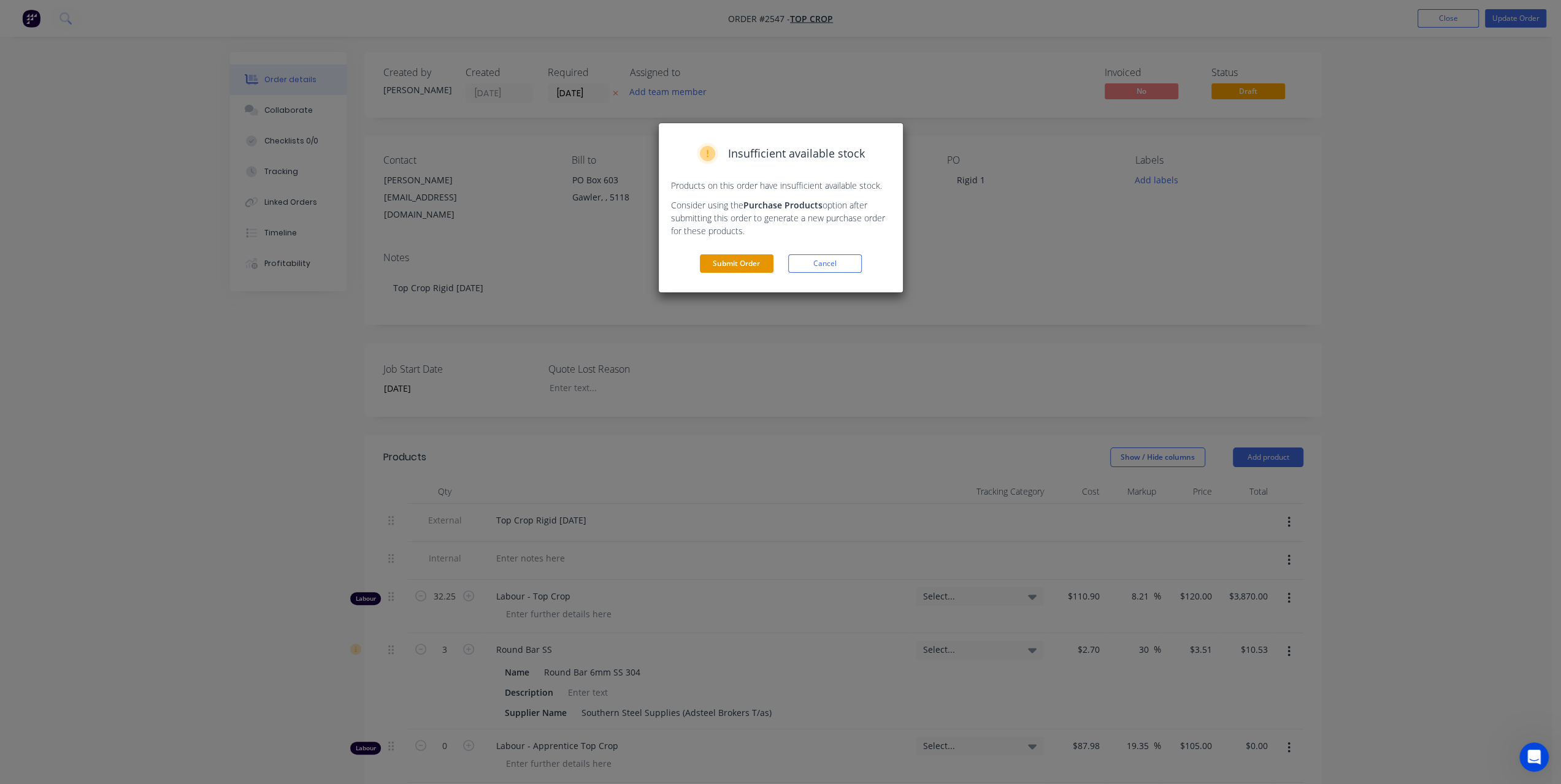
click at [737, 264] on button "Submit Order" at bounding box center [736, 264] width 74 height 18
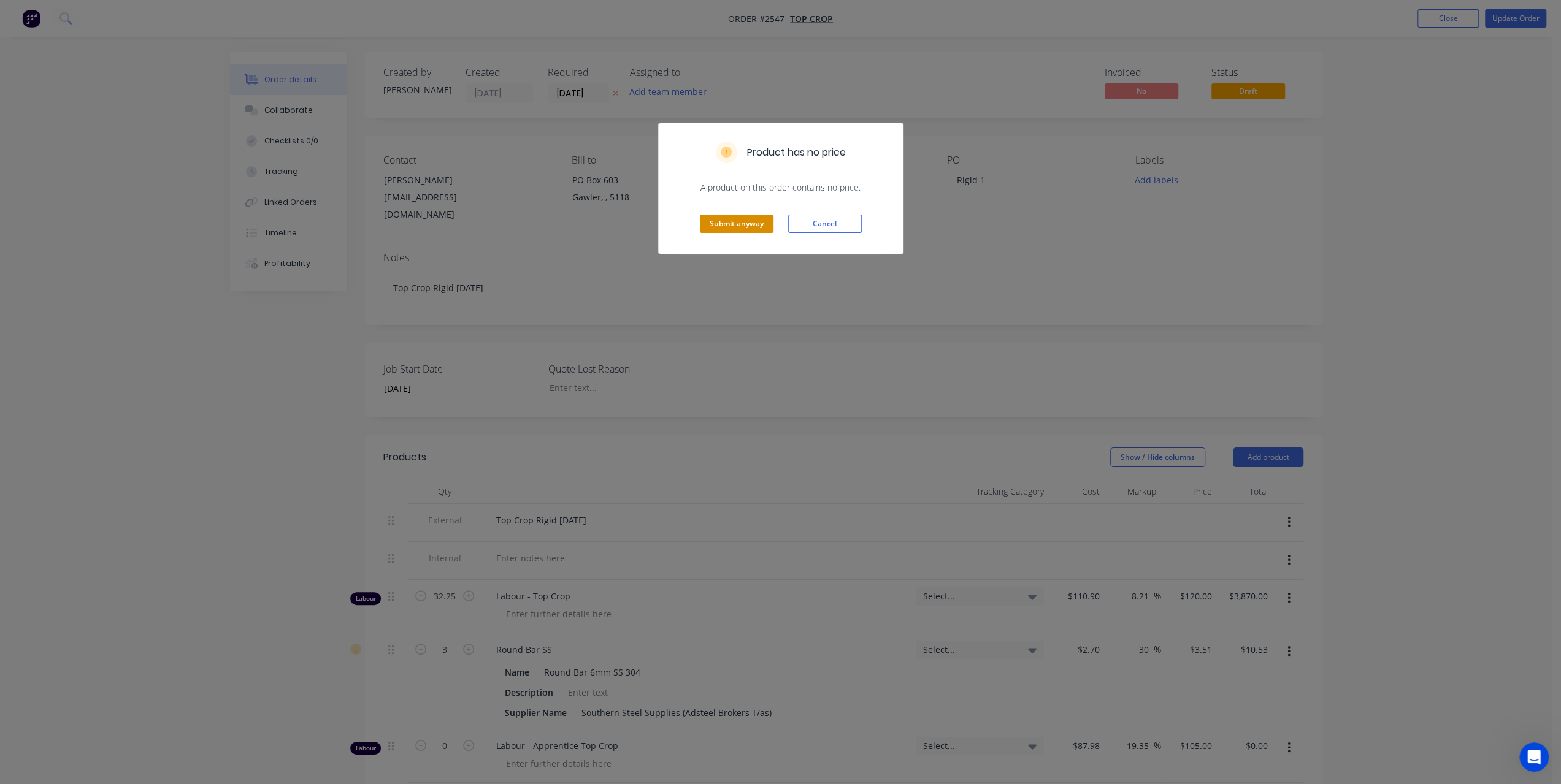
click at [737, 227] on button "Submit anyway" at bounding box center [736, 224] width 74 height 18
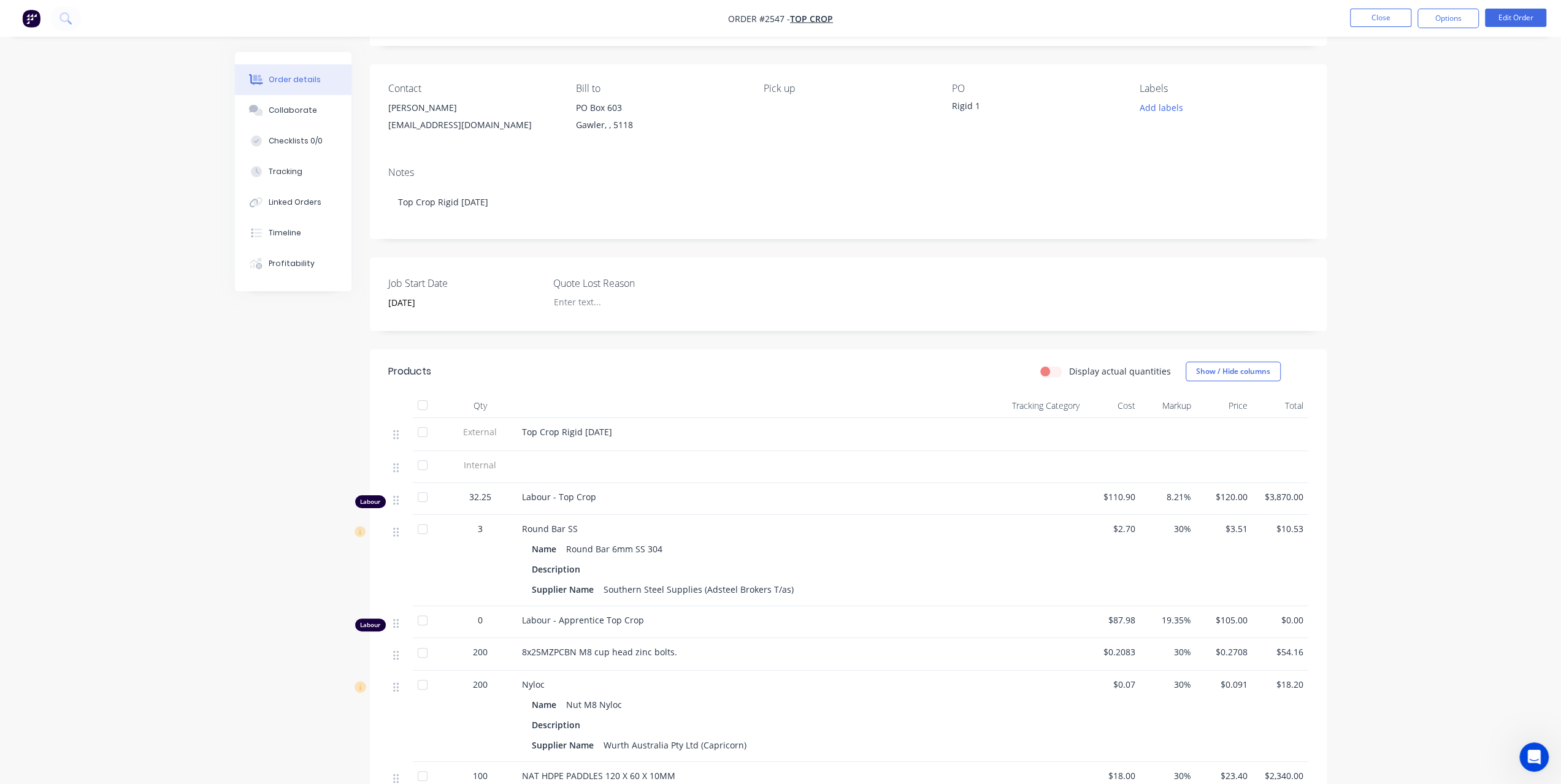
scroll to position [245, 0]
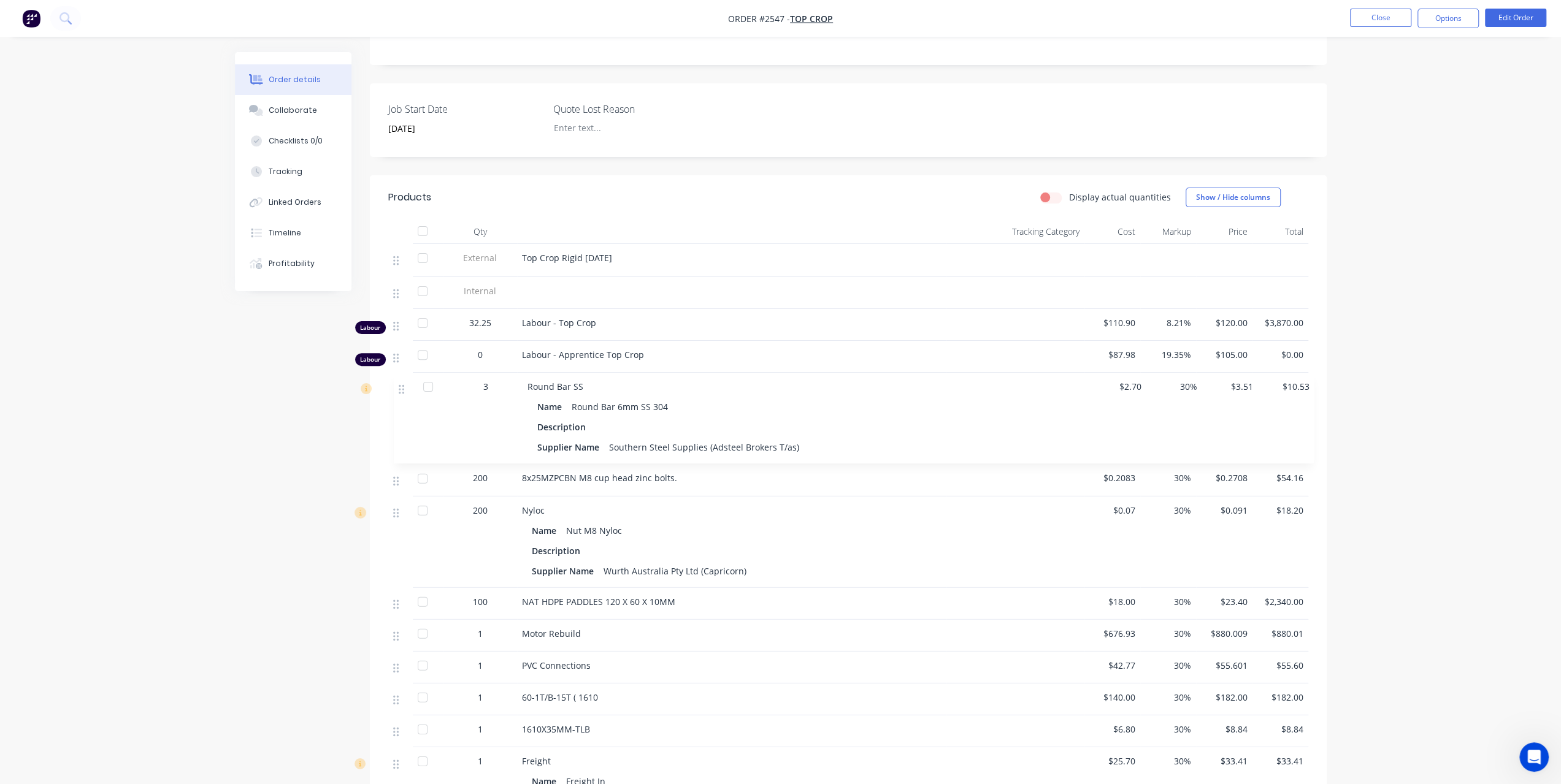
drag, startPoint x: 400, startPoint y: 361, endPoint x: 409, endPoint y: 396, distance: 36.1
click at [409, 396] on div "External Top Crop Rigid 1 - August 2025 Internal Labour 32.25 Labour - Top Crop…" at bounding box center [848, 573] width 920 height 659
click at [224, 400] on div "Order details Collaborate Checklists 0/0 Tracking Linked Orders Timeline Profit…" at bounding box center [780, 464] width 1116 height 1315
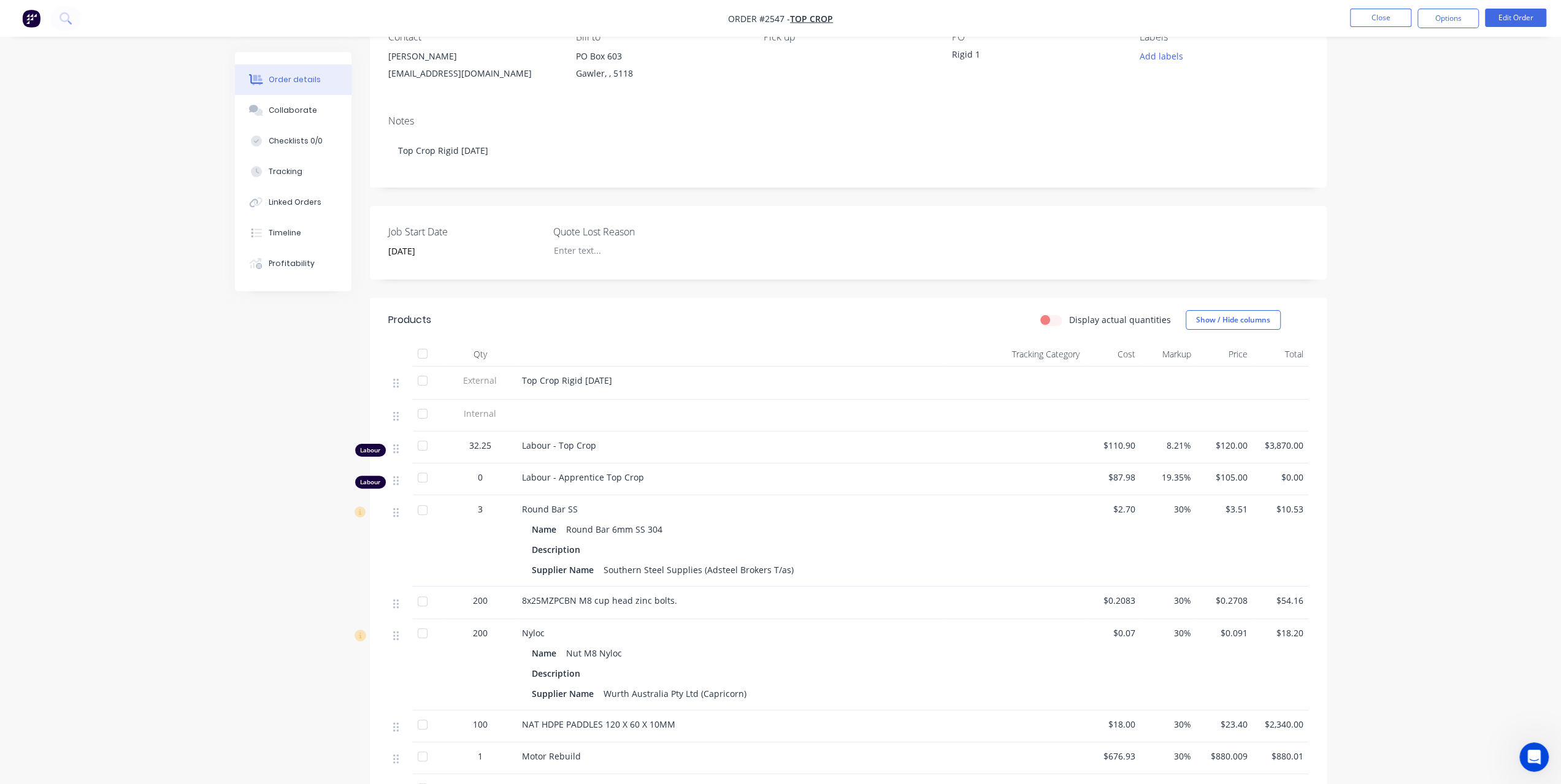
scroll to position [0, 0]
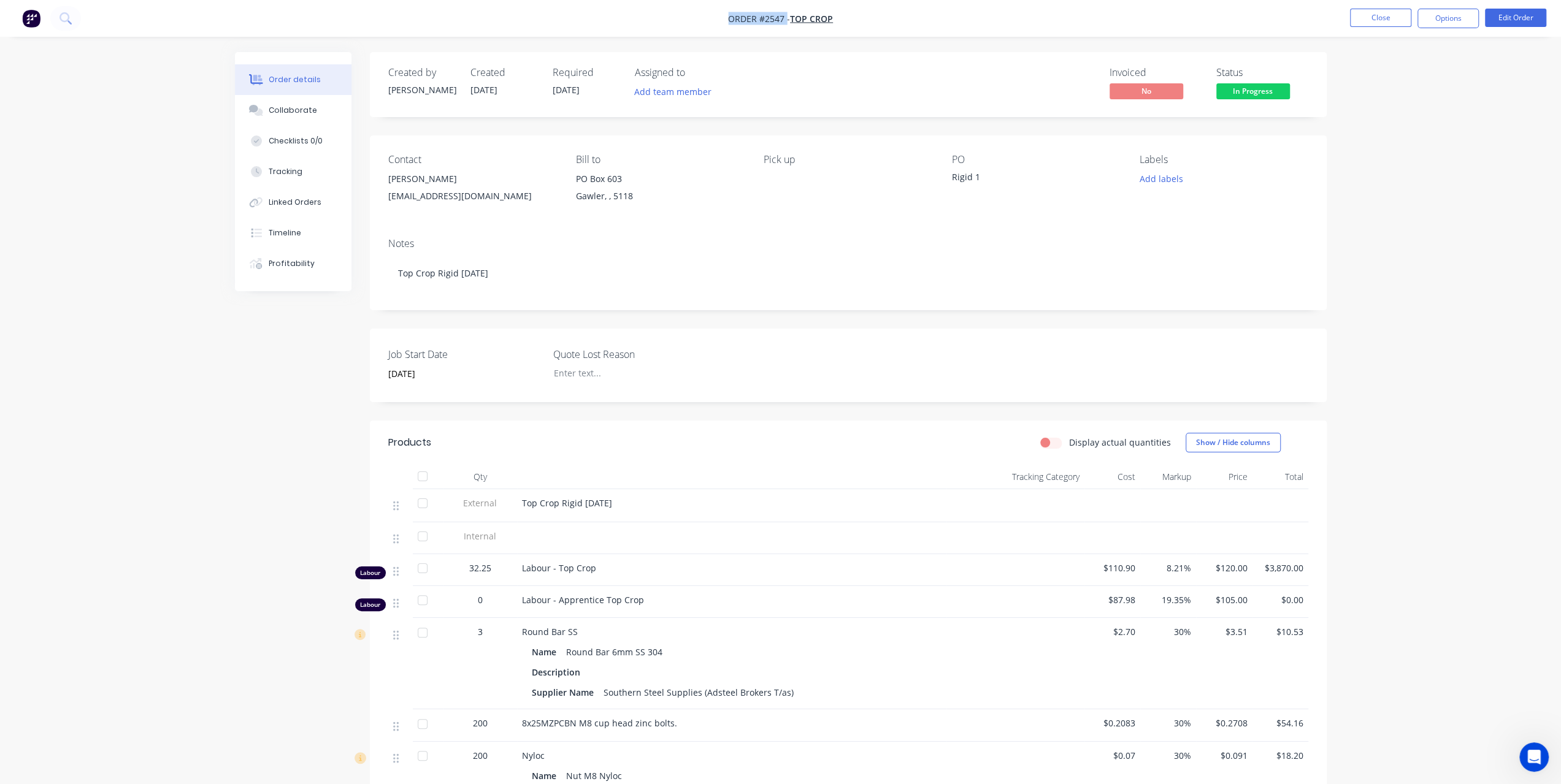
drag, startPoint x: 786, startPoint y: 16, endPoint x: 703, endPoint y: 21, distance: 83.2
click at [703, 21] on nav "Order #2547 - Top Crop Close Options Edit Order" at bounding box center [780, 18] width 1561 height 36
copy span "Order #2547"
click at [83, 410] on div "Order details Collaborate Checklists 0/0 Tracking Linked Orders Timeline Profit…" at bounding box center [780, 683] width 1561 height 1367
click at [817, 15] on span "Top Crop" at bounding box center [812, 18] width 43 height 11
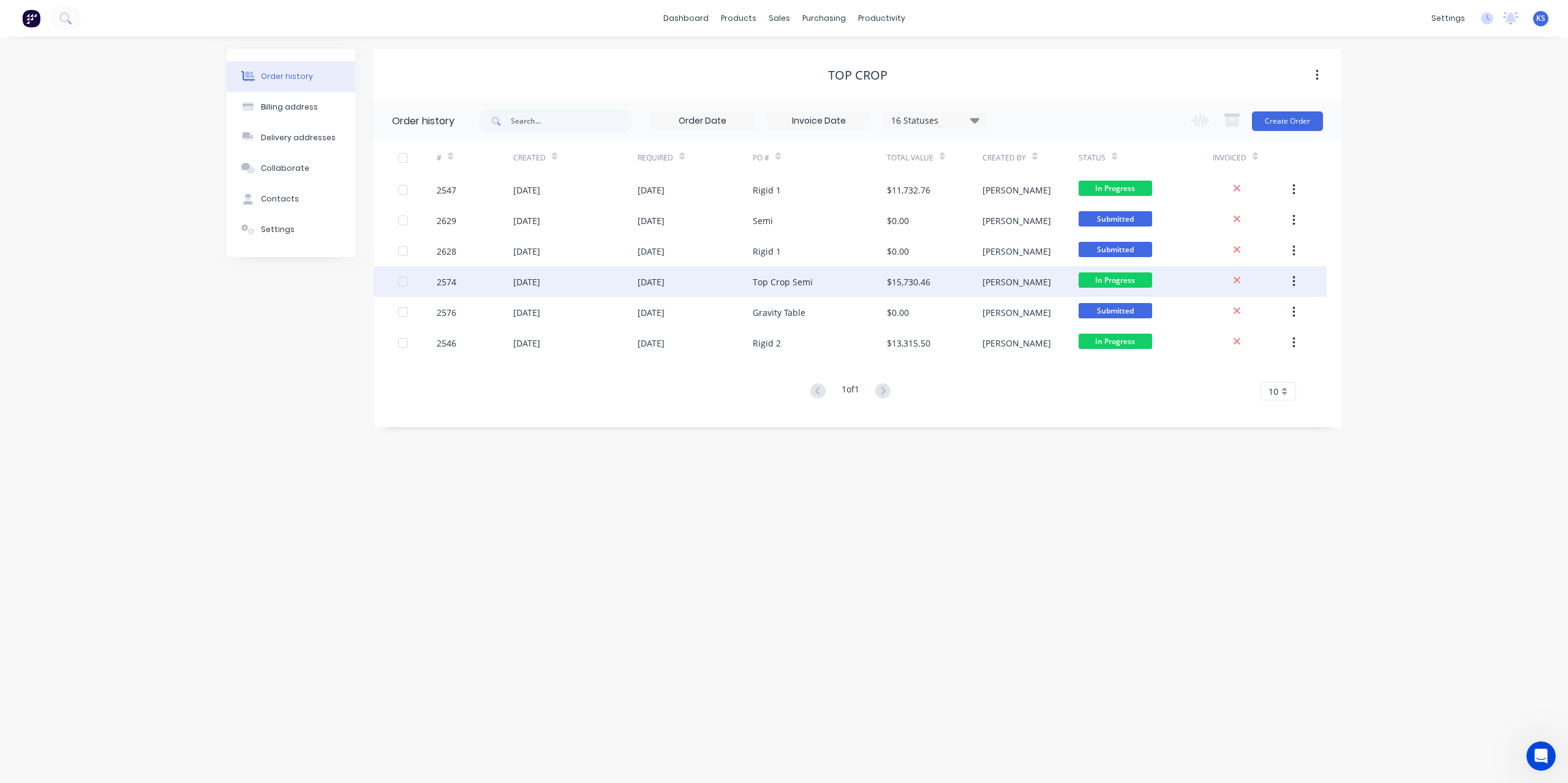
click at [665, 279] on div "31 Aug 2025" at bounding box center [651, 281] width 27 height 13
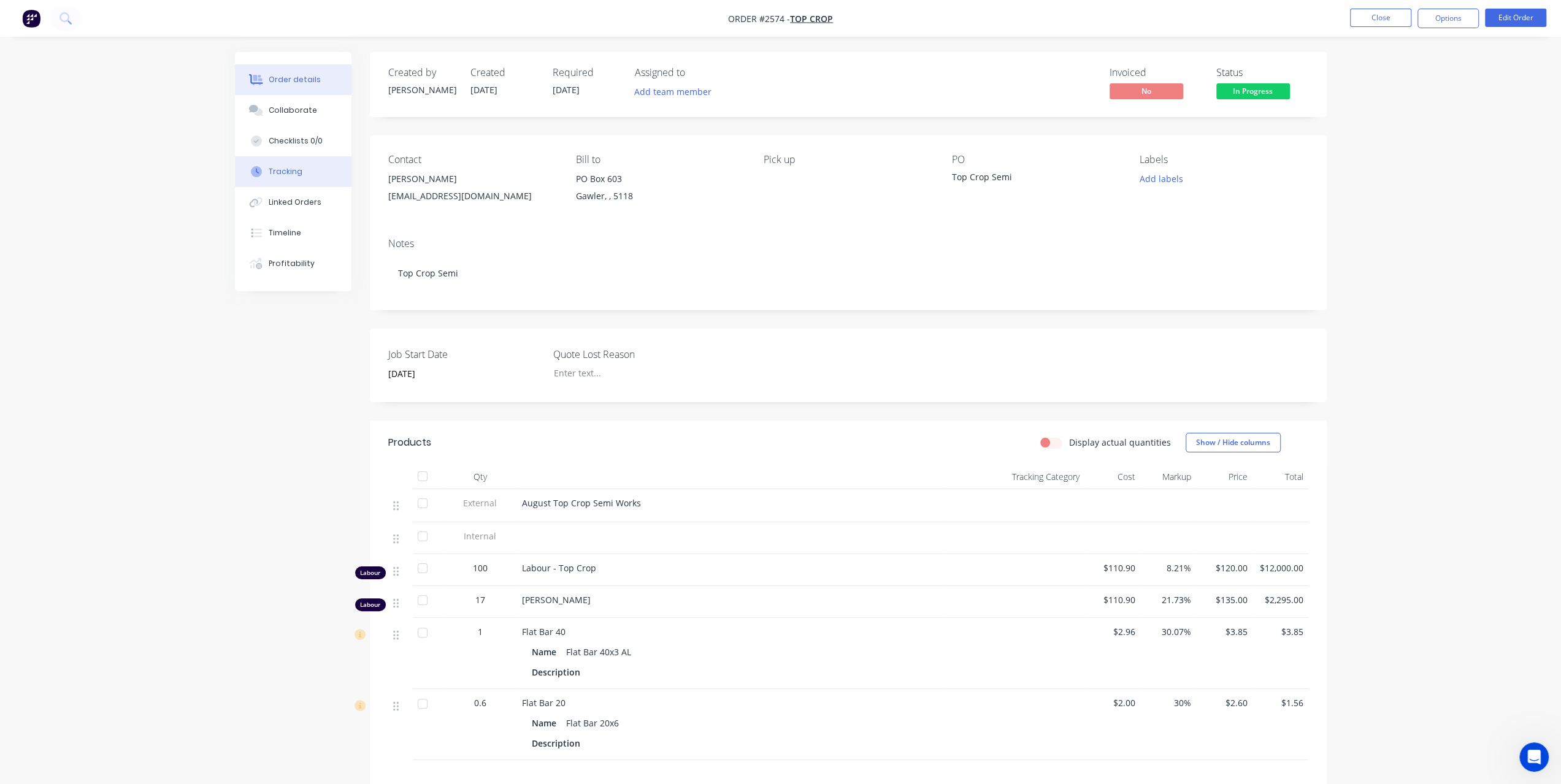
click at [301, 172] on button "Tracking" at bounding box center [293, 172] width 116 height 30
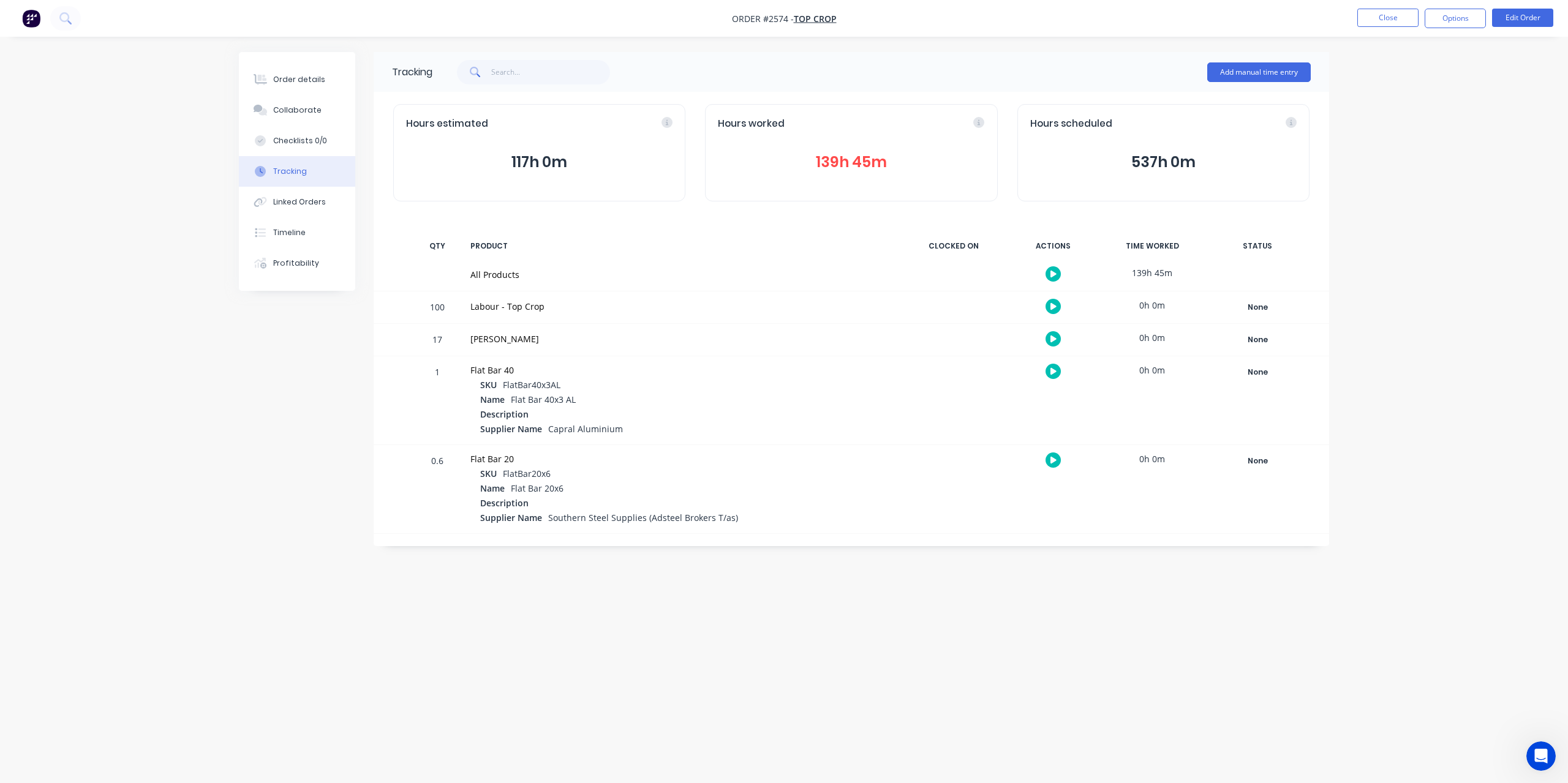
click at [883, 162] on button "139h 45m" at bounding box center [851, 162] width 266 height 24
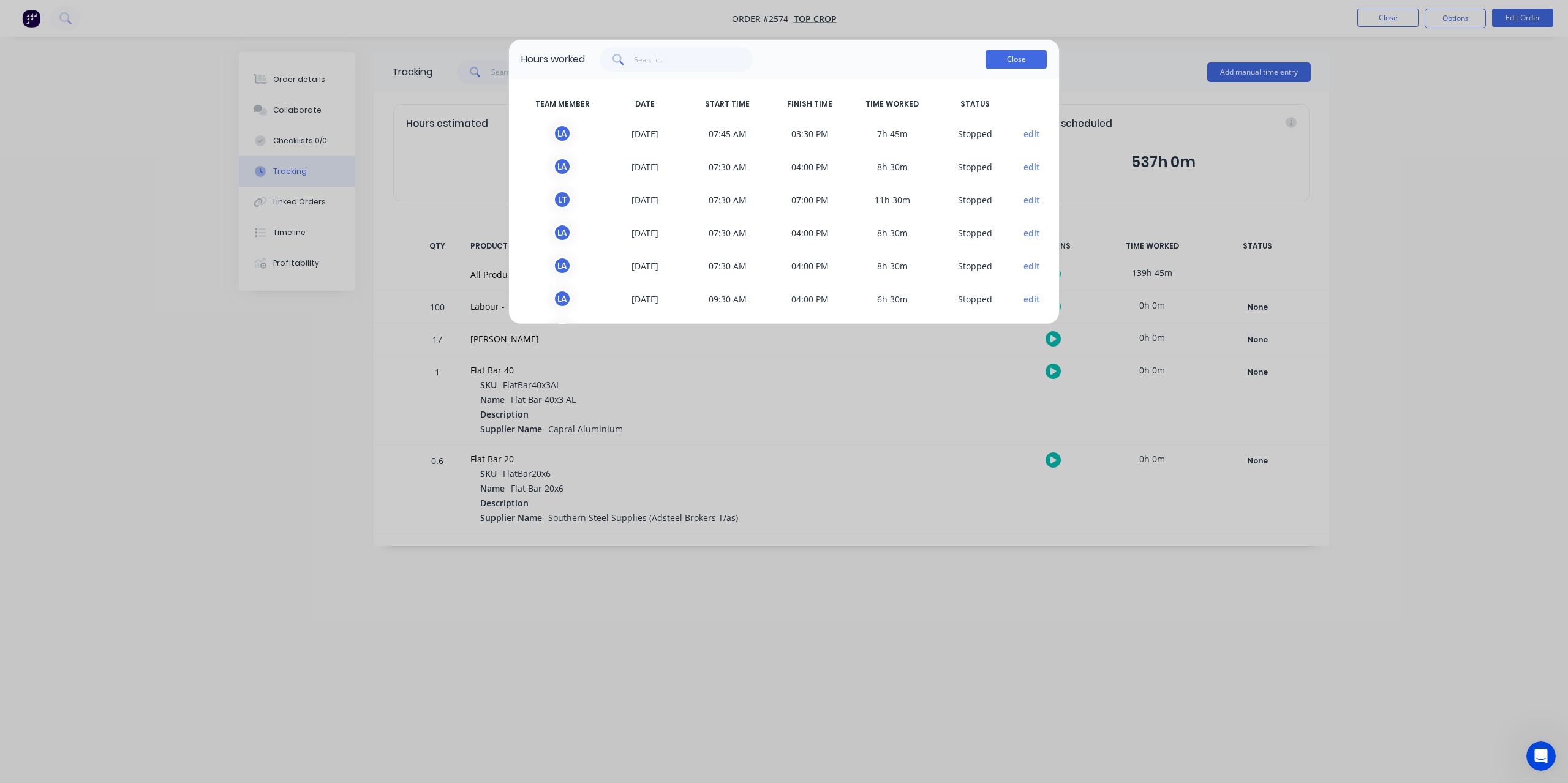
click at [1022, 61] on button "Close" at bounding box center [1016, 59] width 61 height 18
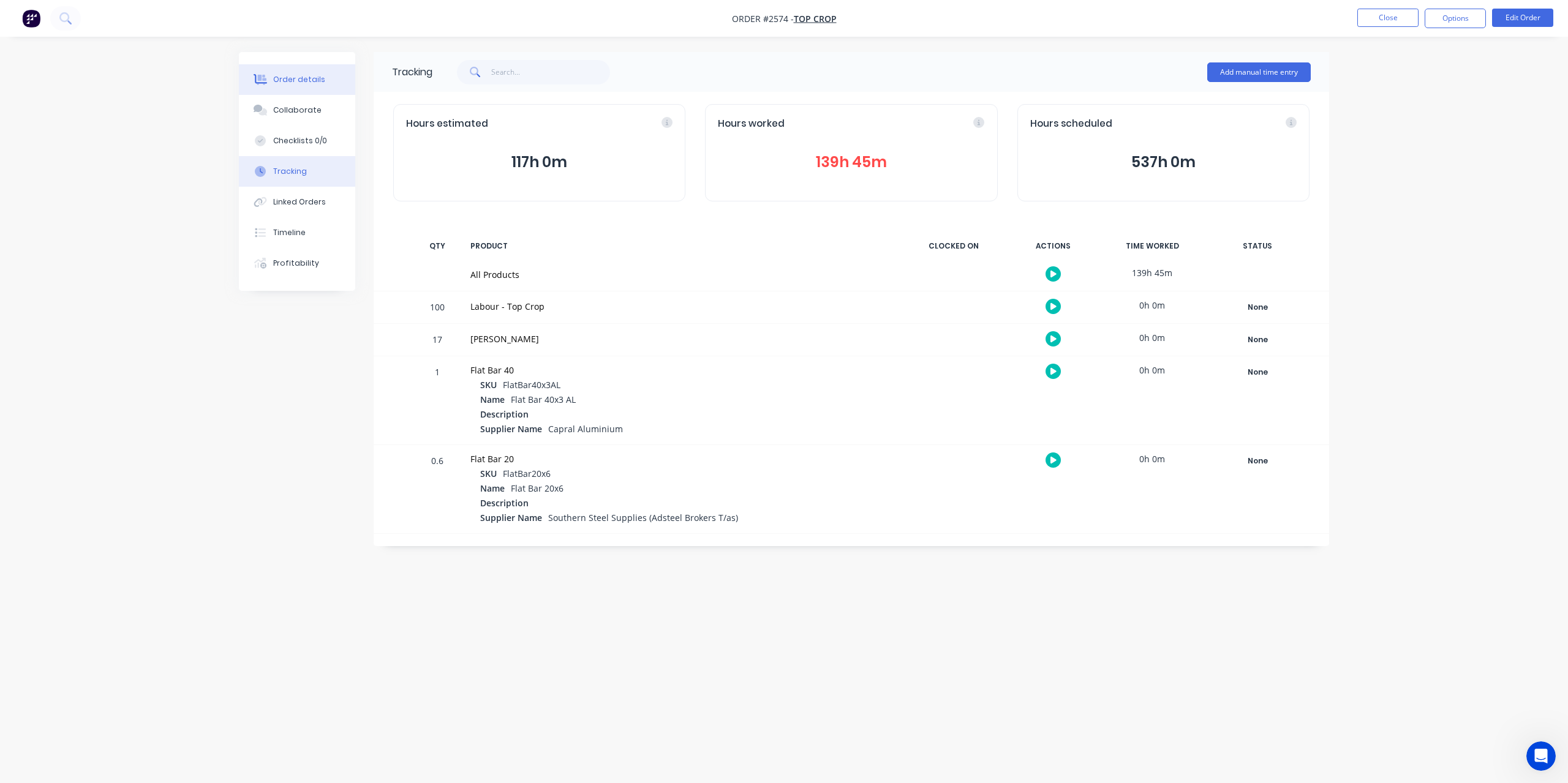
click at [306, 81] on div "Order details" at bounding box center [299, 80] width 52 height 11
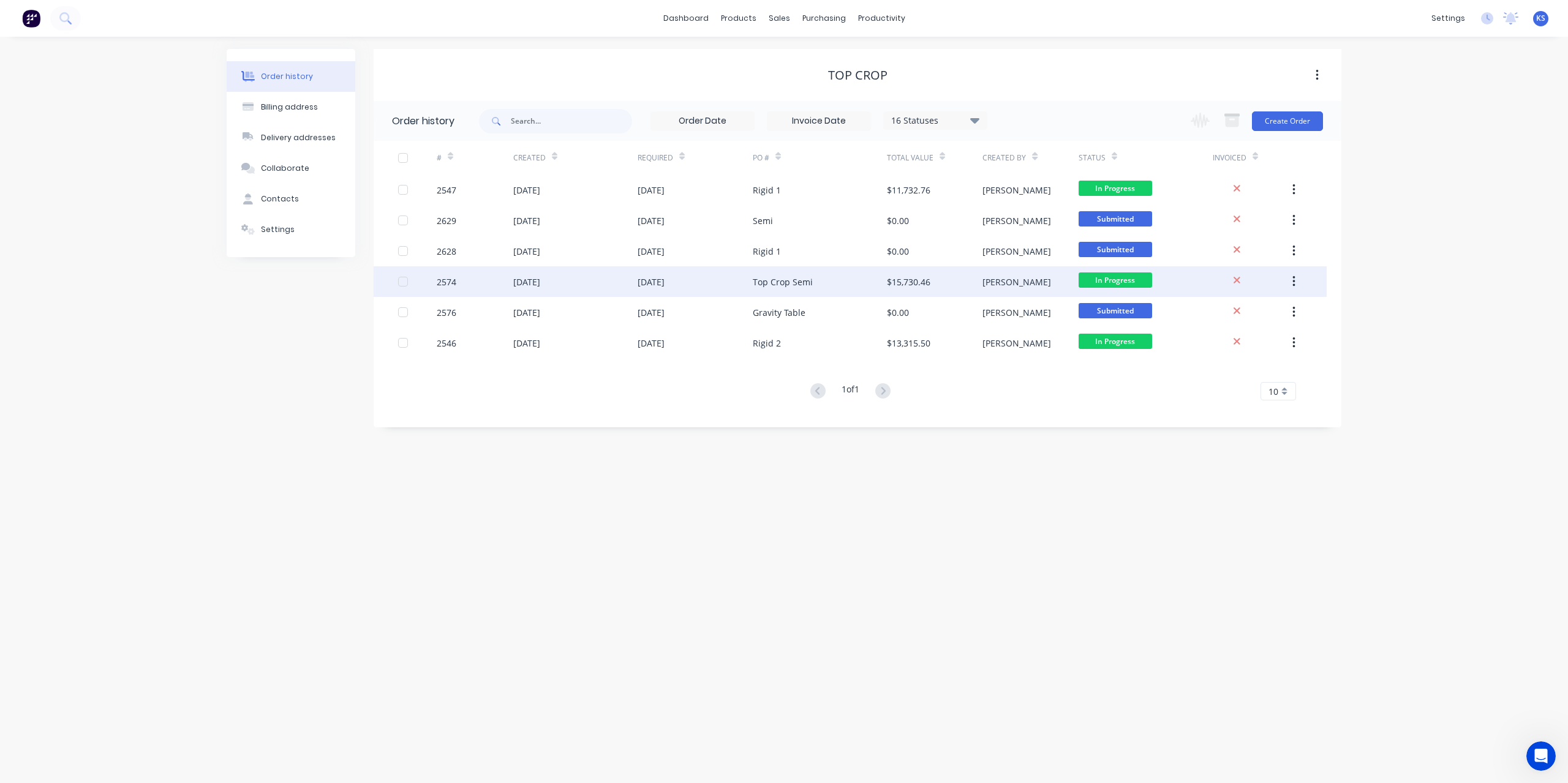
click at [770, 280] on div "Top Crop Semi" at bounding box center [782, 281] width 60 height 13
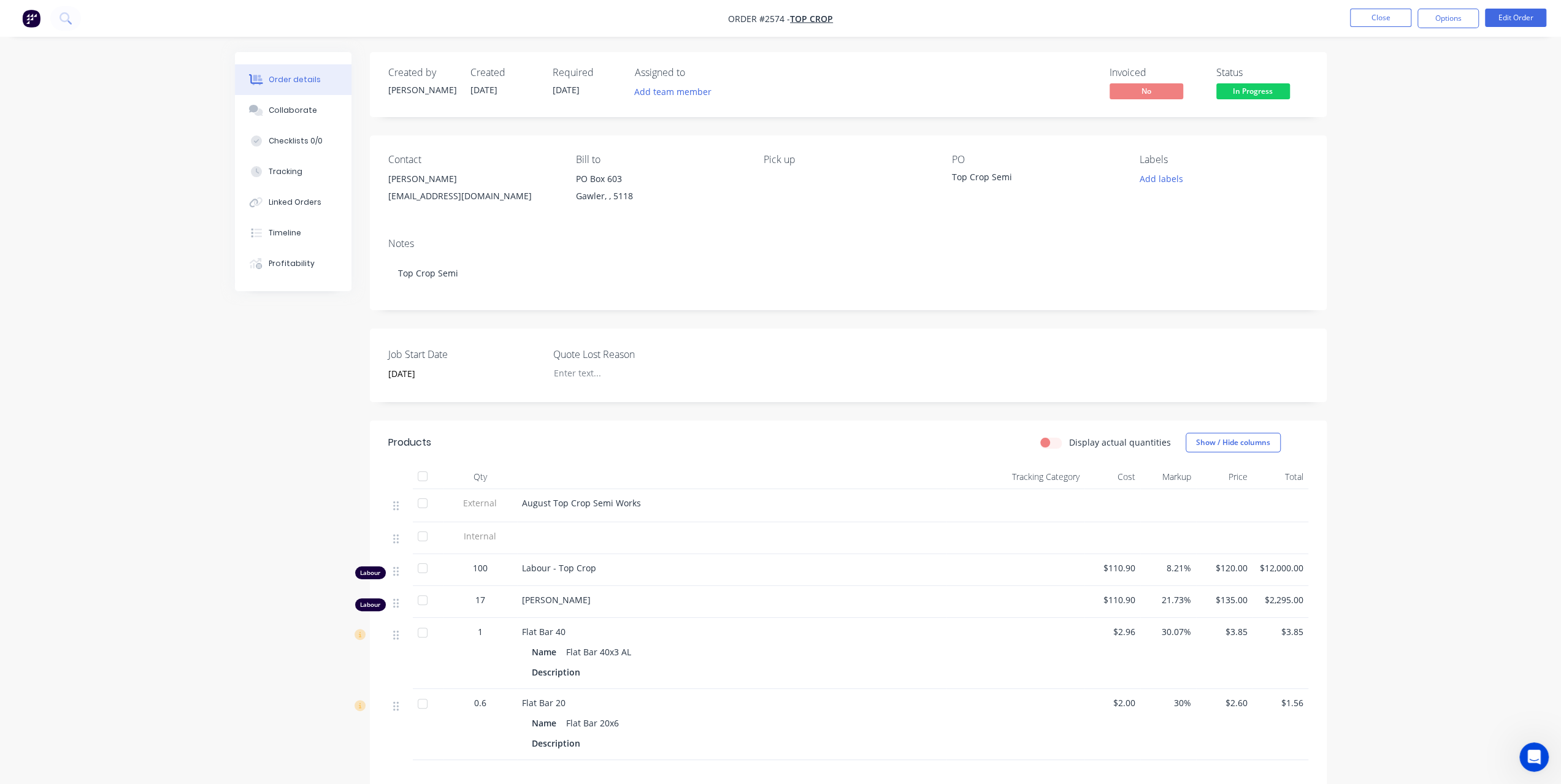
click at [1381, 241] on div "Order details Collaborate Checklists 0/0 Tracking Linked Orders Timeline Profit…" at bounding box center [780, 489] width 1561 height 978
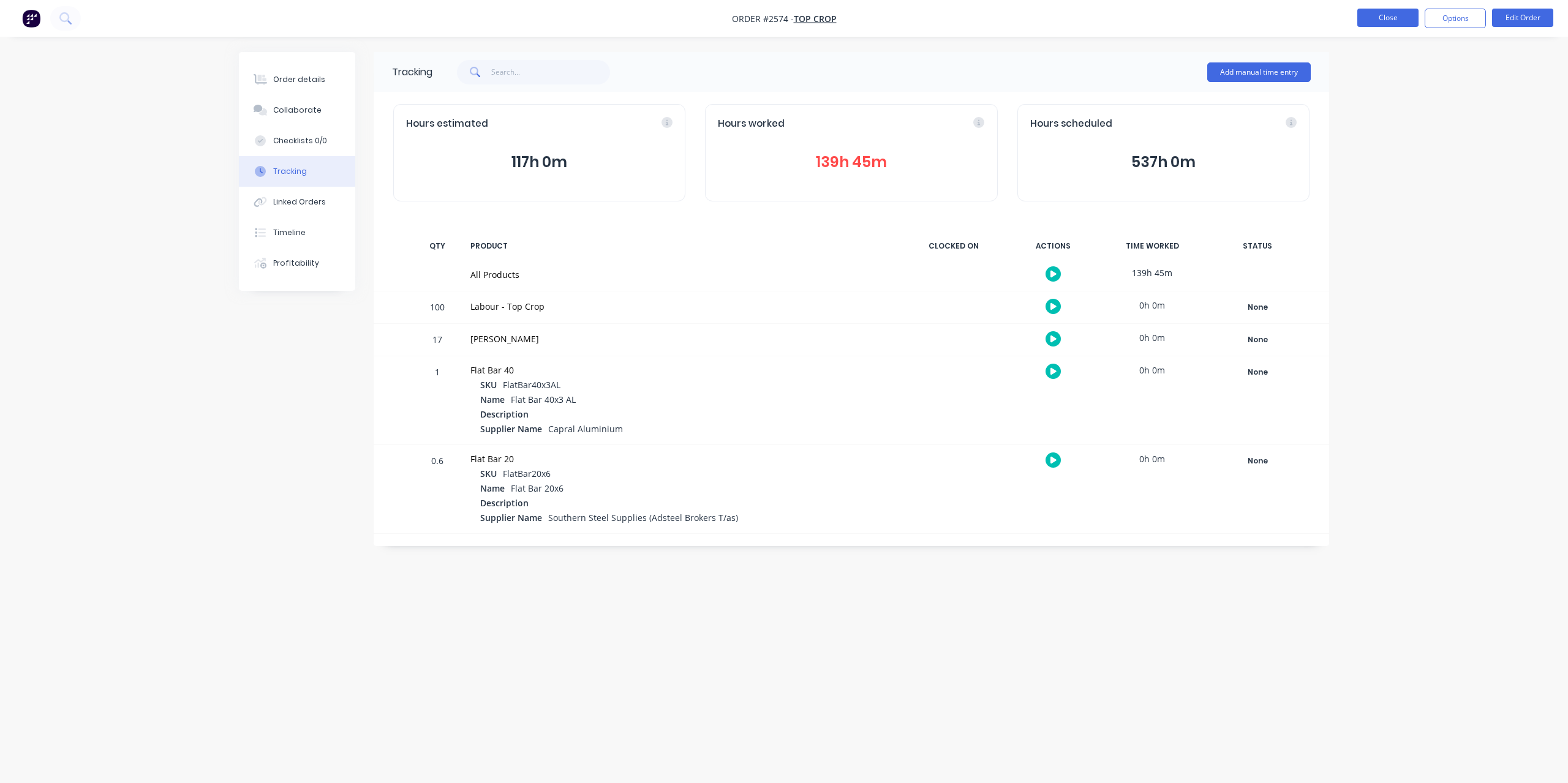
click at [1381, 13] on button "Close" at bounding box center [1388, 17] width 61 height 18
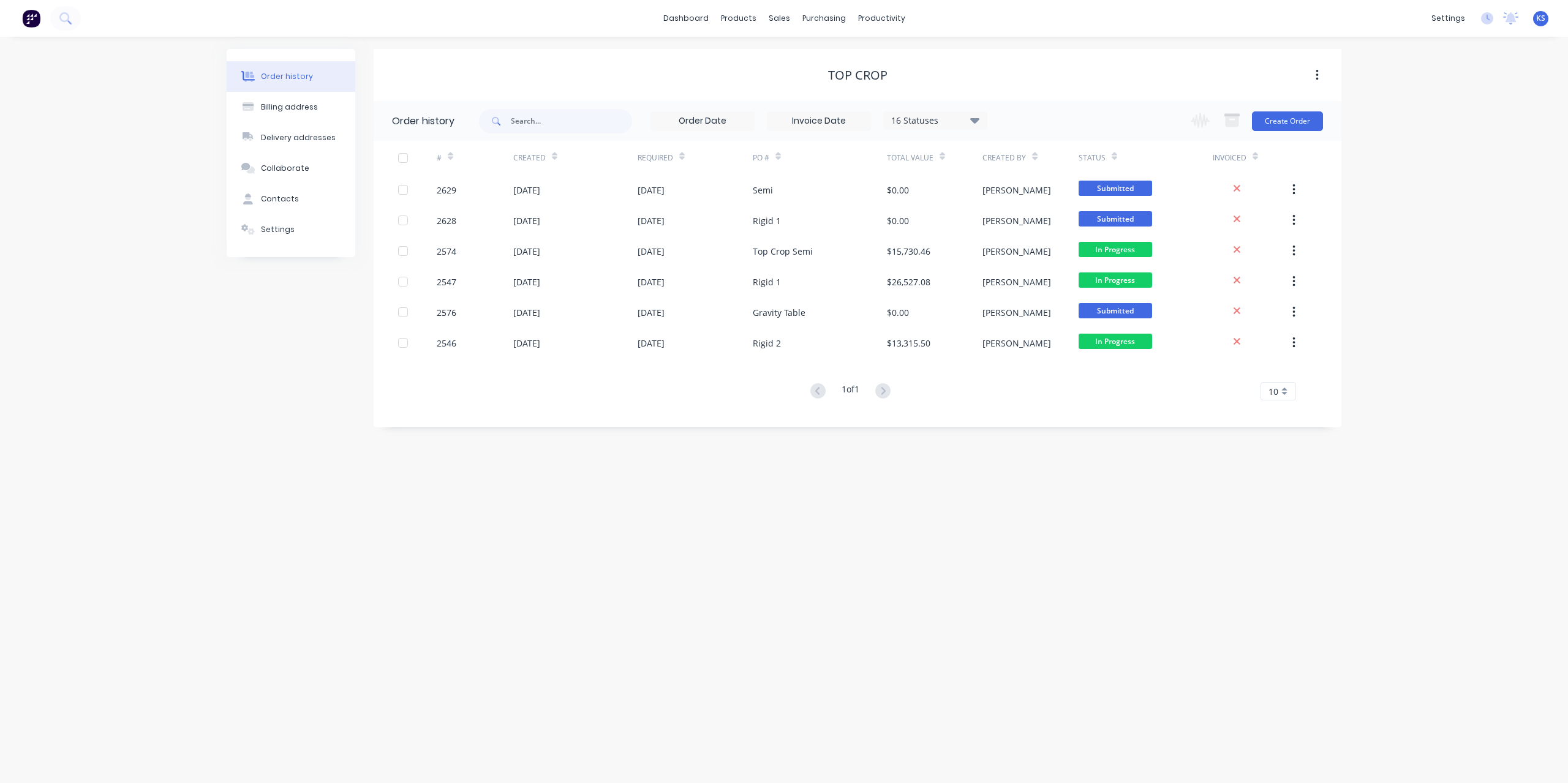
click at [716, 7] on div "dashboard products sales purchasing productivity dashboard products Product Cat…" at bounding box center [784, 18] width 1568 height 36
click at [704, 13] on link "dashboard" at bounding box center [686, 18] width 58 height 18
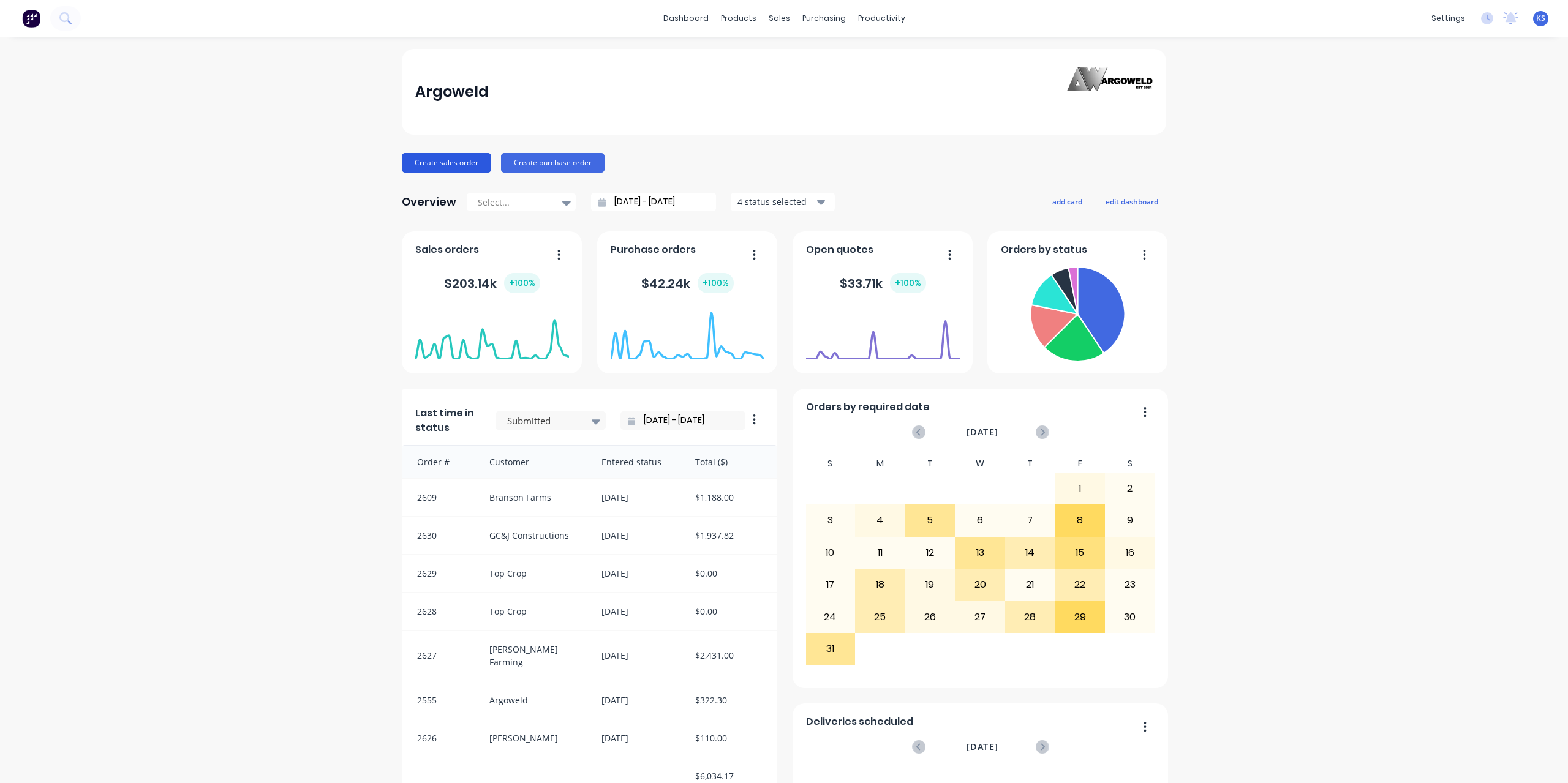
click at [421, 157] on button "Create sales order" at bounding box center [447, 163] width 90 height 20
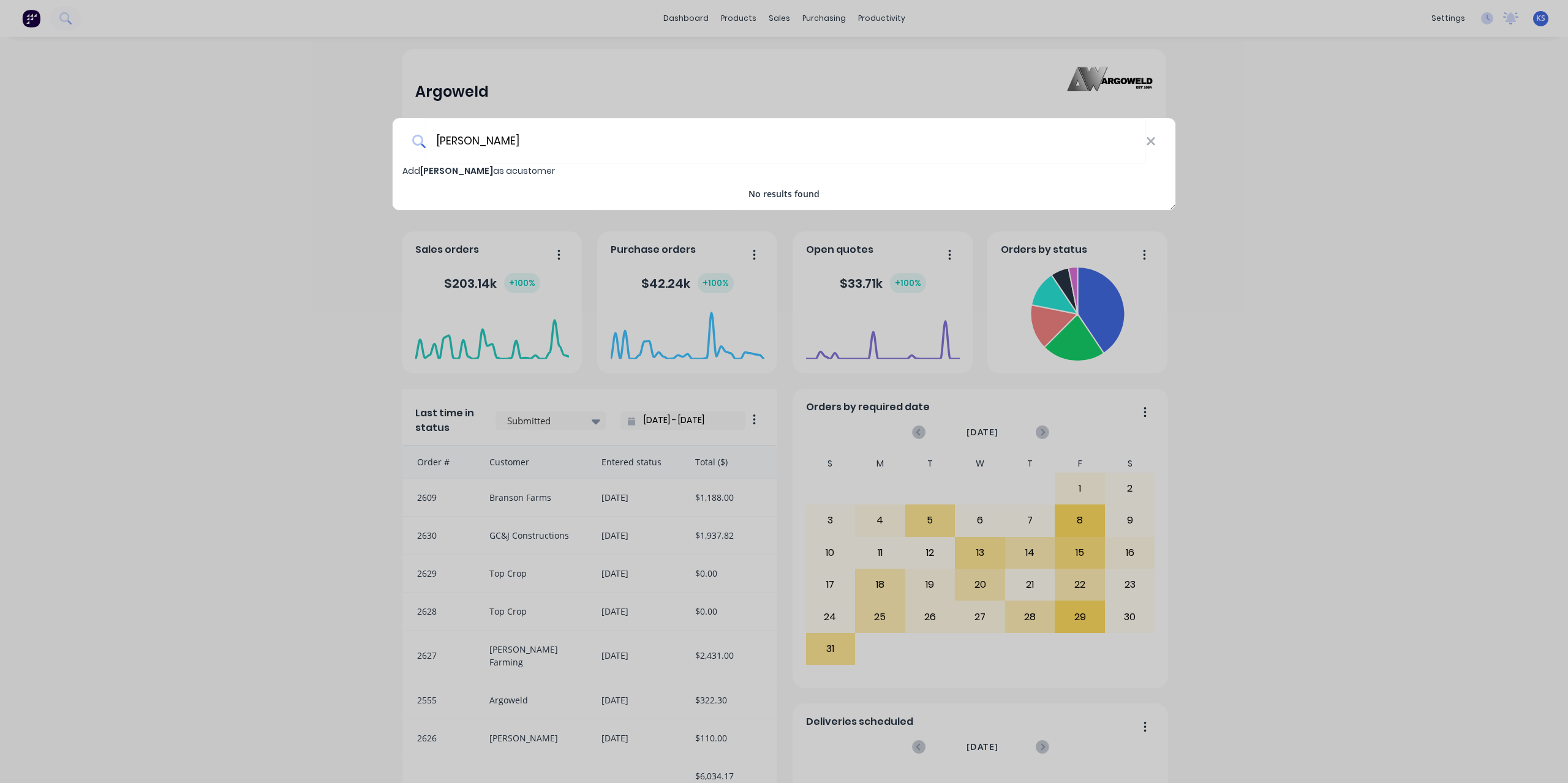
type input "[PERSON_NAME]"
click at [504, 168] on span "Add Phil Smith as a customer" at bounding box center [478, 171] width 153 height 12
select select "AU"
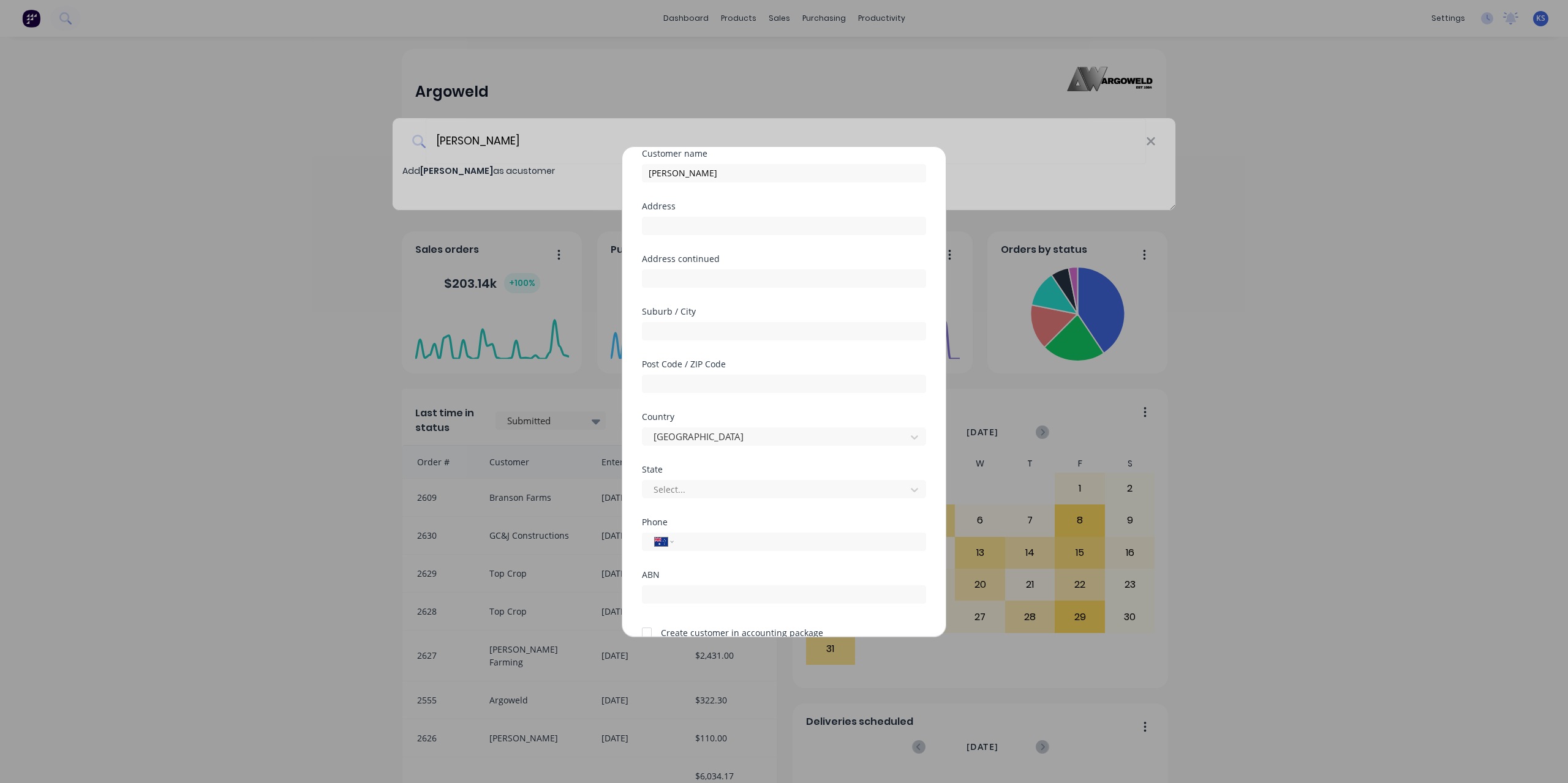
scroll to position [107, 0]
click at [715, 488] on input "tel" at bounding box center [798, 483] width 231 height 14
type input "0413 271 114"
click at [701, 437] on div at bounding box center [776, 432] width 247 height 15
type input "south"
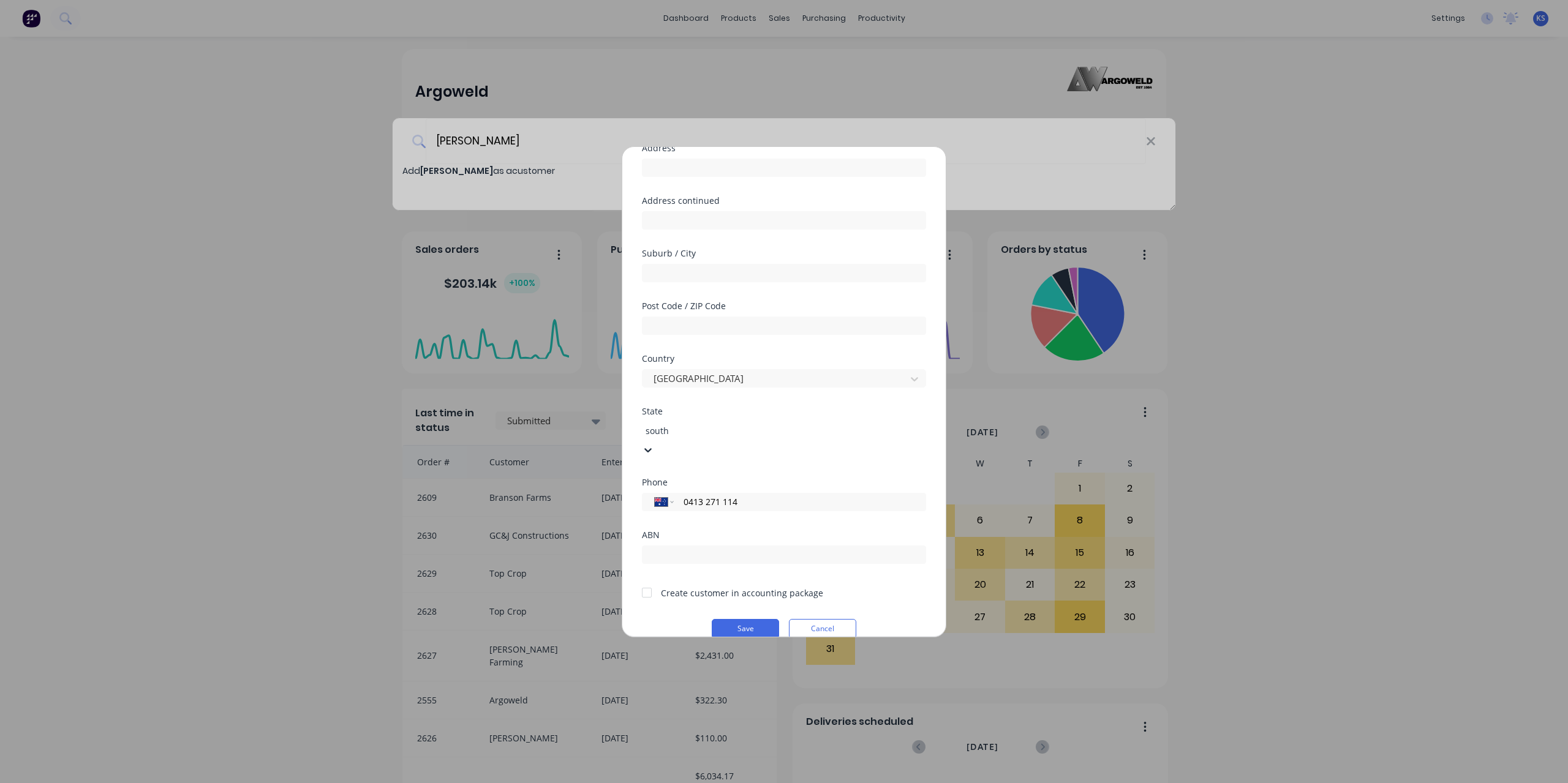
click at [650, 575] on div at bounding box center [647, 574] width 24 height 24
click at [732, 608] on button "Save" at bounding box center [745, 611] width 68 height 20
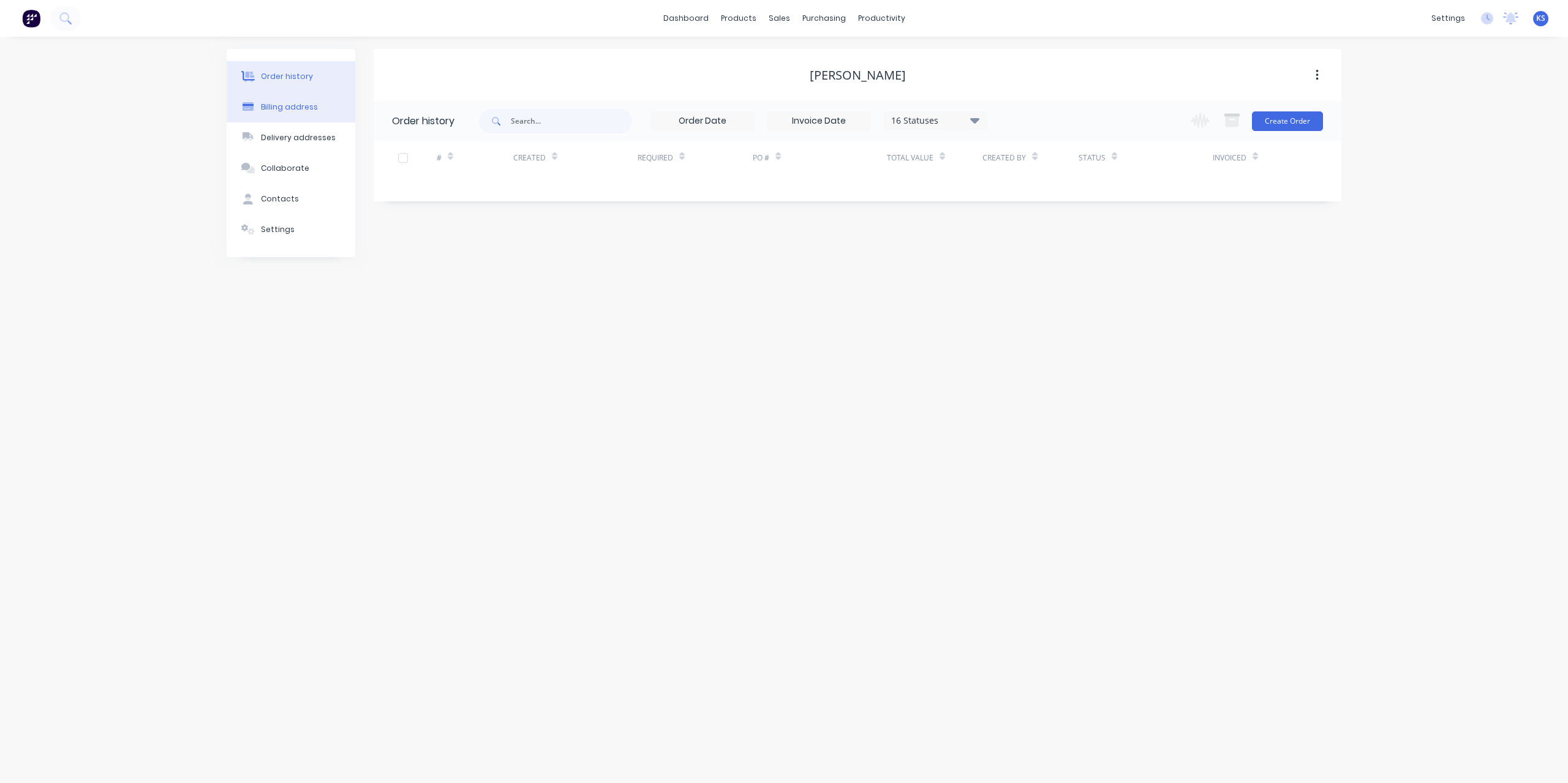
click at [307, 111] on div "Billing address" at bounding box center [289, 107] width 57 height 11
select select "AU"
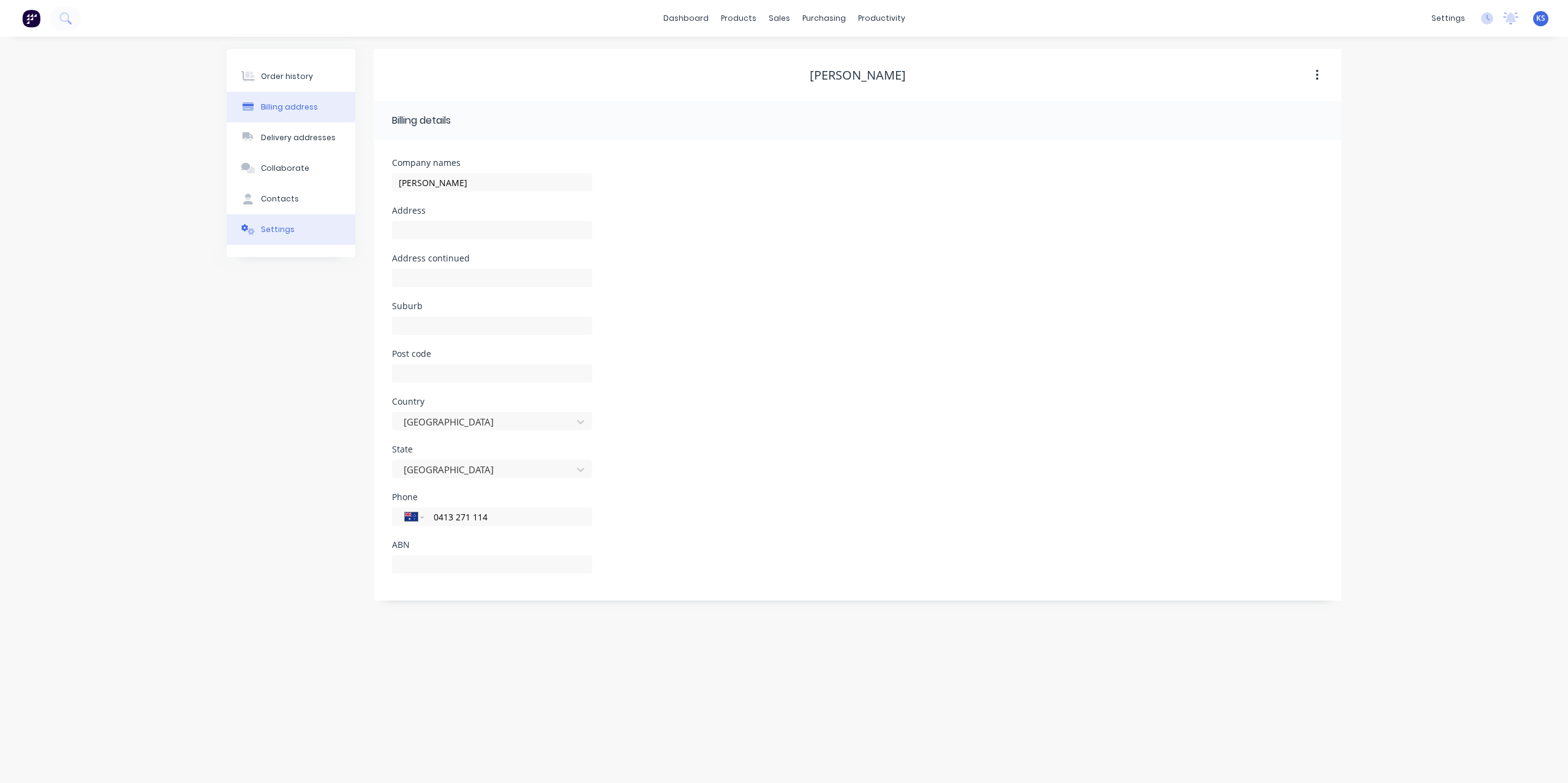
click at [285, 223] on button "Settings" at bounding box center [291, 230] width 129 height 30
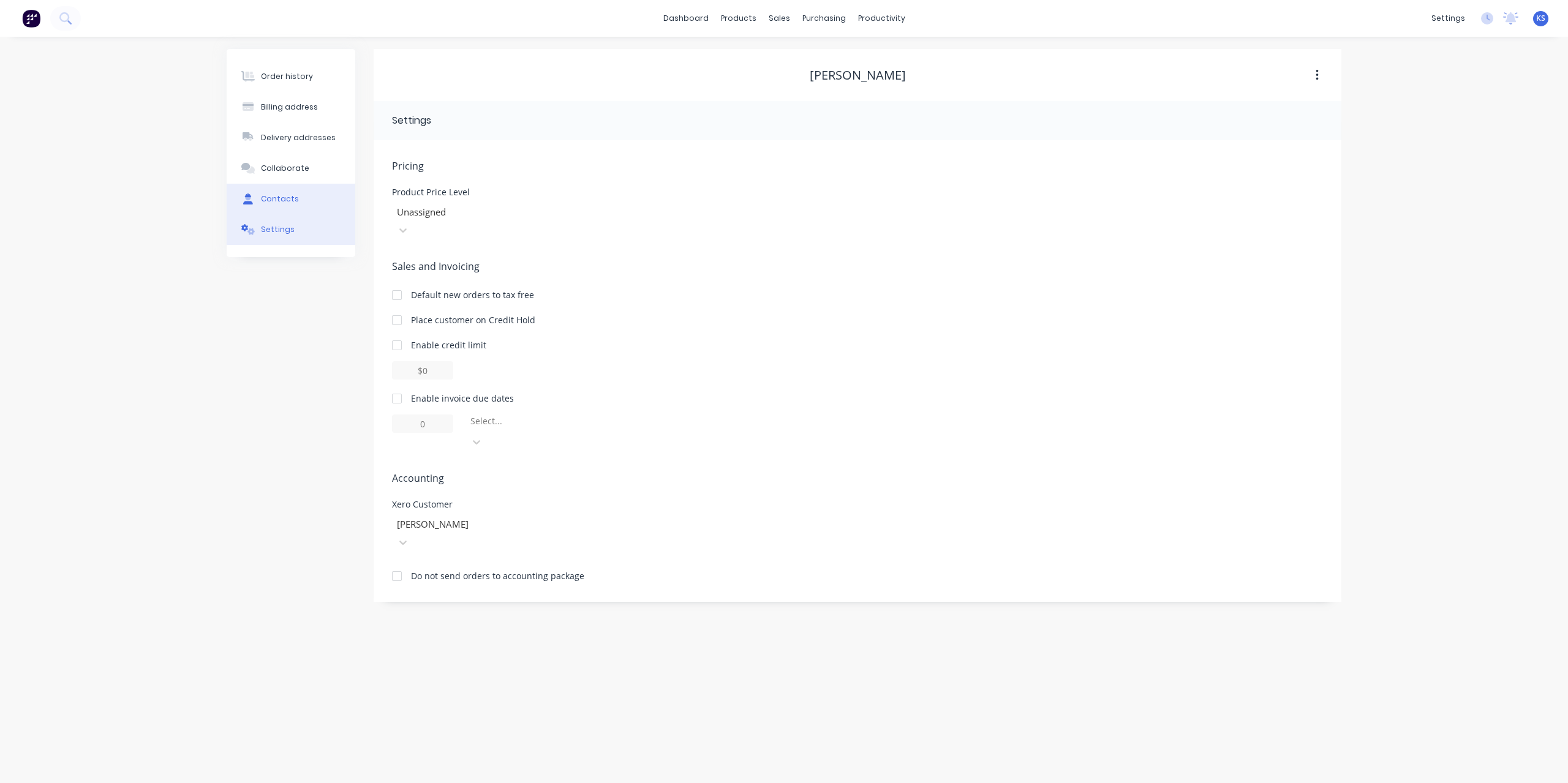
click at [291, 199] on div "Contacts" at bounding box center [280, 199] width 38 height 11
click at [1299, 121] on button "Add contact" at bounding box center [1304, 121] width 56 height 18
select select "AU"
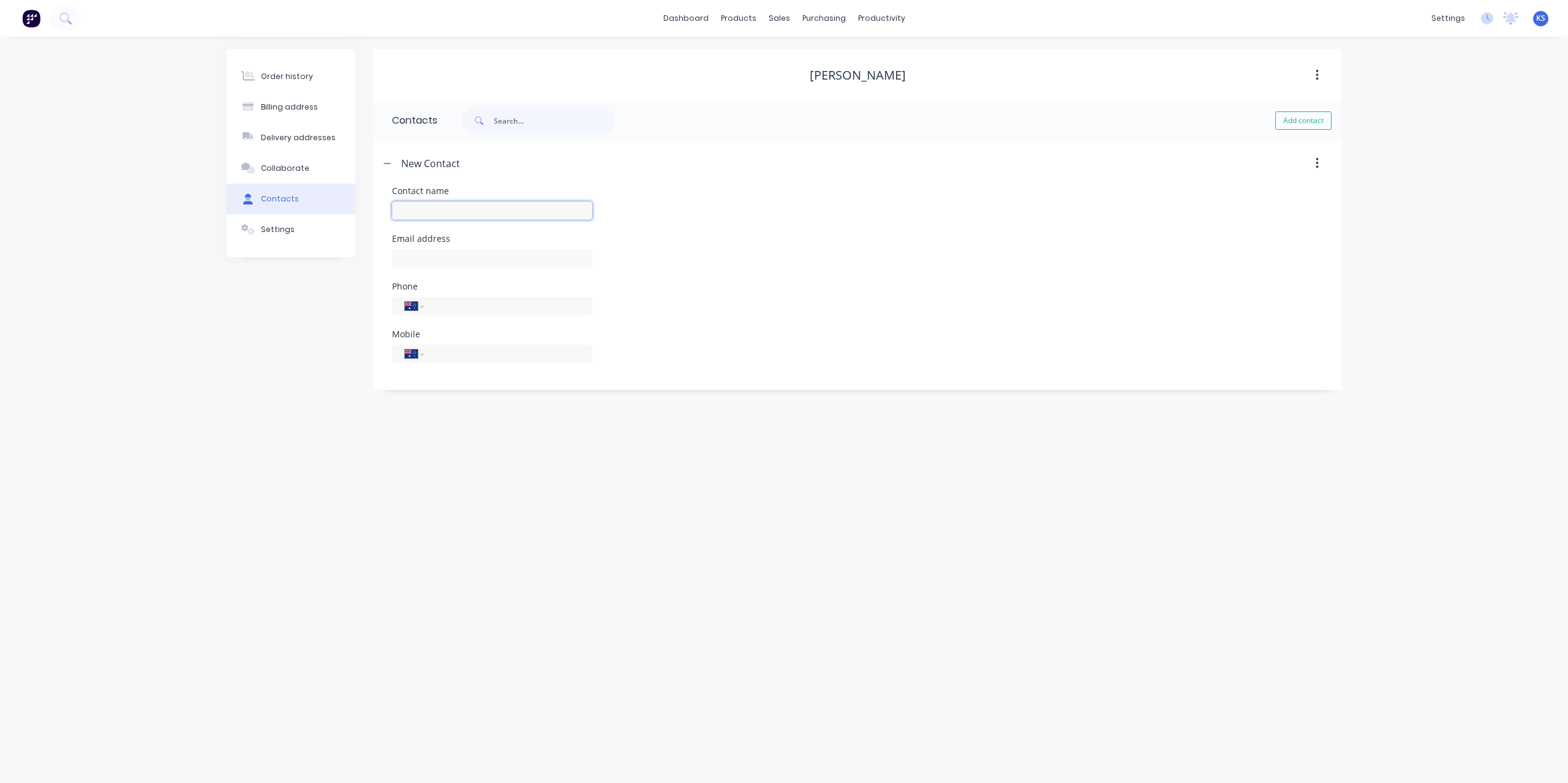
click at [436, 209] on input "text" at bounding box center [493, 211] width 200 height 18
type input "Phil Smith"
select select "AU"
click at [434, 250] on input "text" at bounding box center [493, 259] width 200 height 18
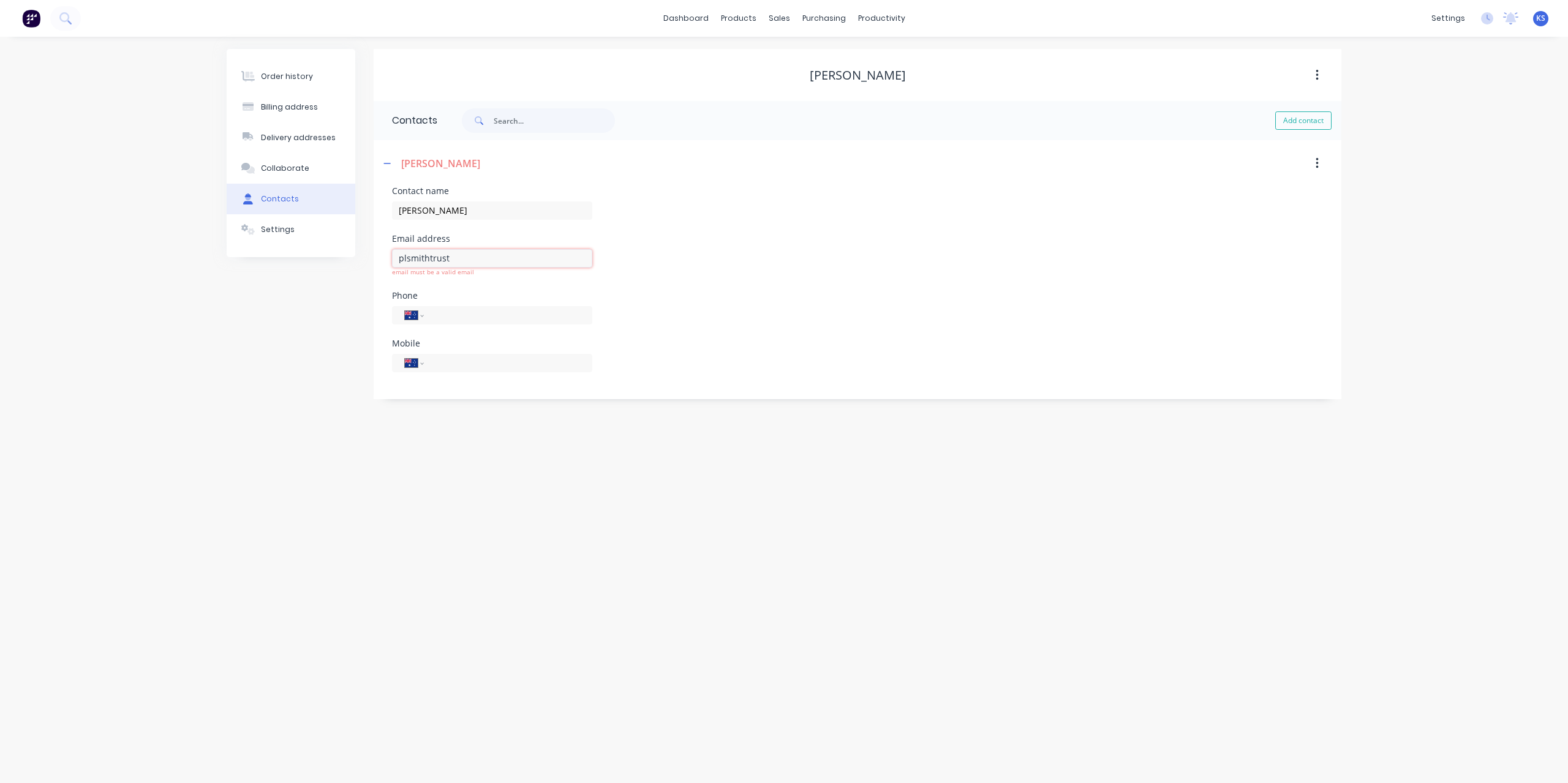
click at [473, 259] on input "plsmithtrust" at bounding box center [493, 259] width 200 height 18
type input "plsmithtrust@gmail.com"
click at [492, 319] on div "International Afghanistan Åland Islands Albania Algeria American Samoa Andorra …" at bounding box center [493, 322] width 200 height 36
type input "0413 271 114"
drag, startPoint x: 494, startPoint y: 298, endPoint x: 285, endPoint y: 299, distance: 209.0
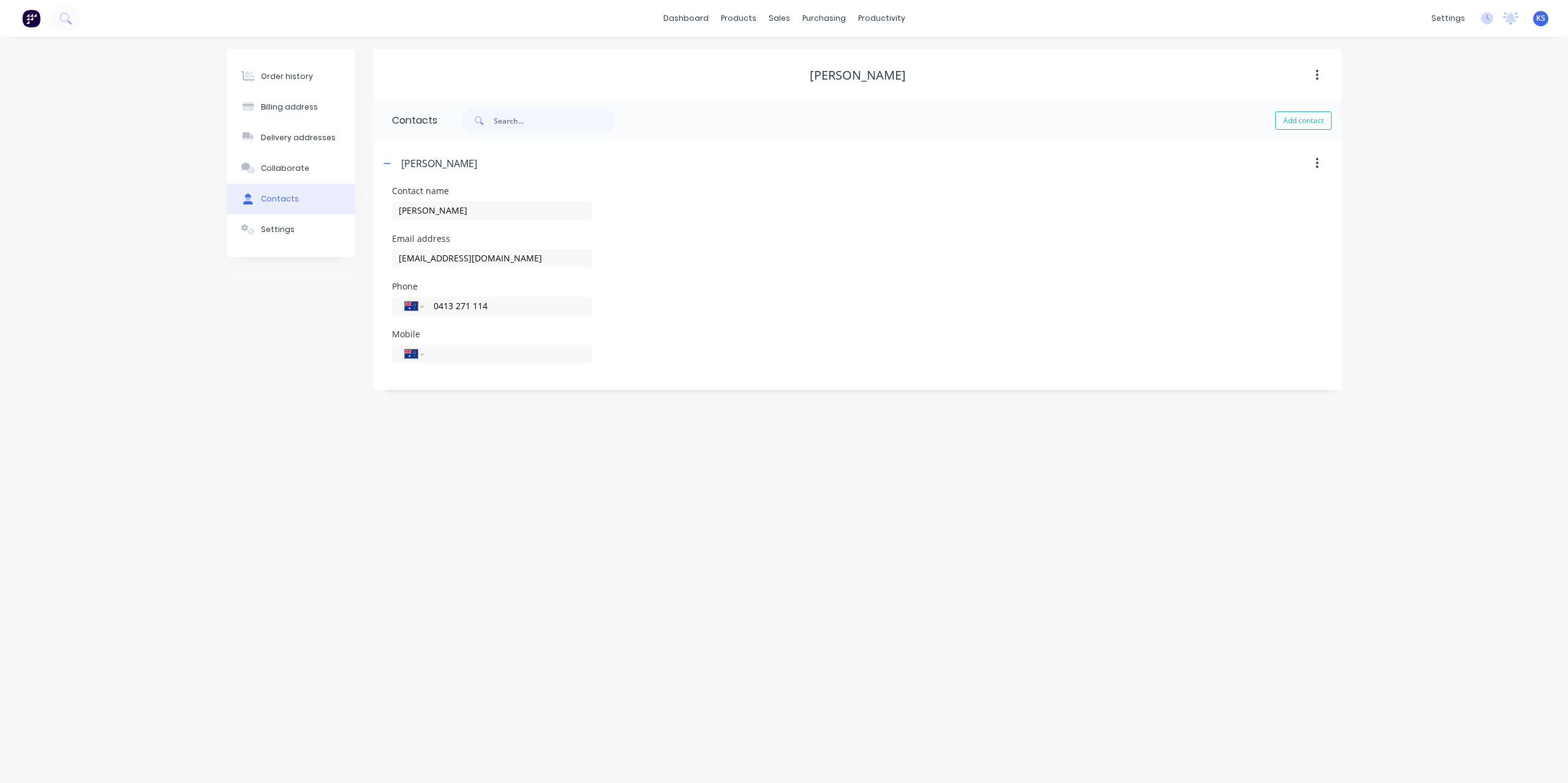
click at [285, 299] on div "Order history Billing address Delivery addresses Collaborate Contacts Settings …" at bounding box center [784, 220] width 1115 height 341
click at [500, 357] on input "tel" at bounding box center [506, 354] width 147 height 14
paste input "0413 271 114"
type input "0413 271 114"
click at [488, 467] on div "Order history Billing address Delivery addresses Collaborate Contacts Settings …" at bounding box center [784, 410] width 1568 height 747
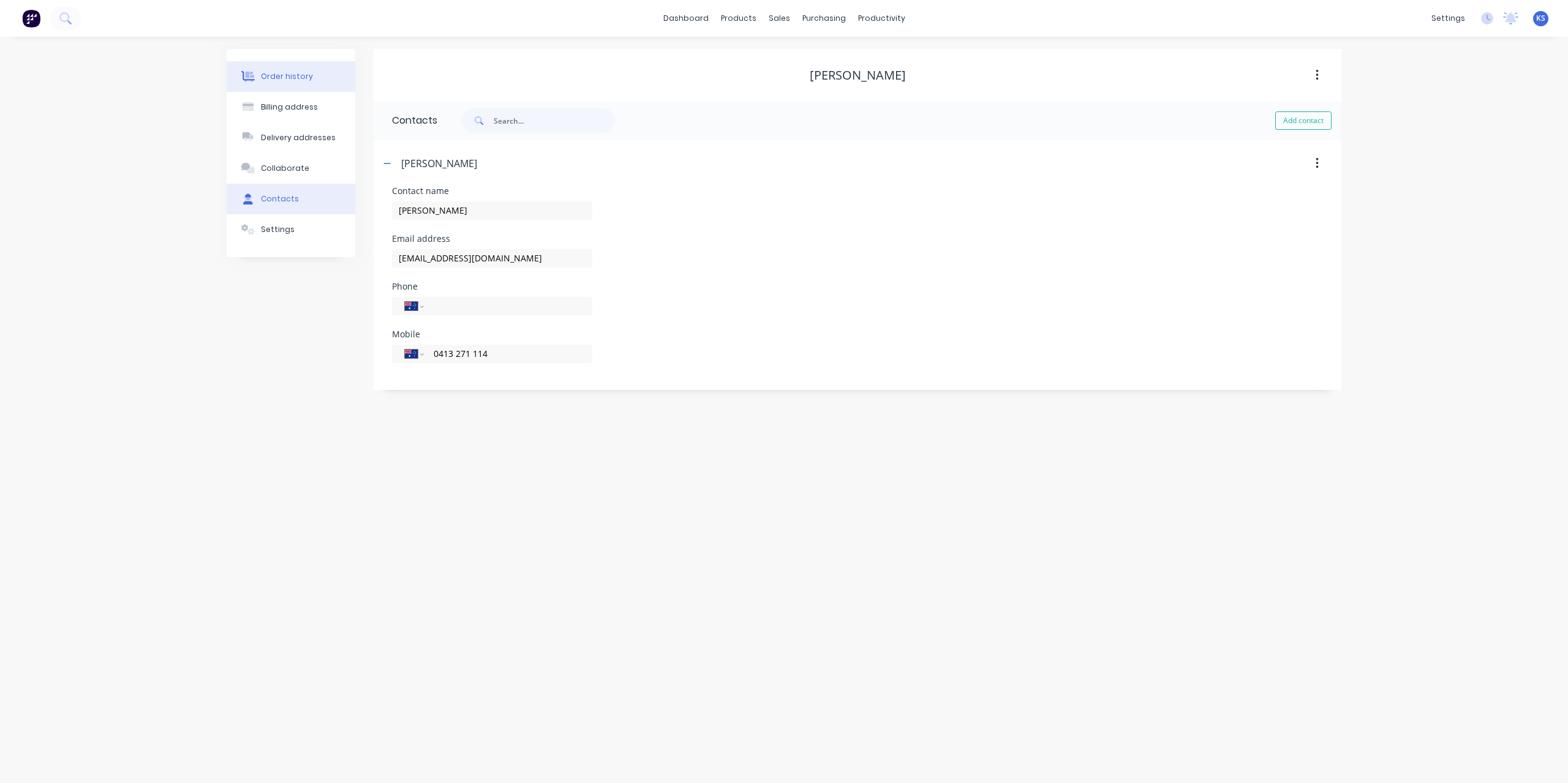
click at [266, 67] on button "Order history" at bounding box center [291, 77] width 129 height 30
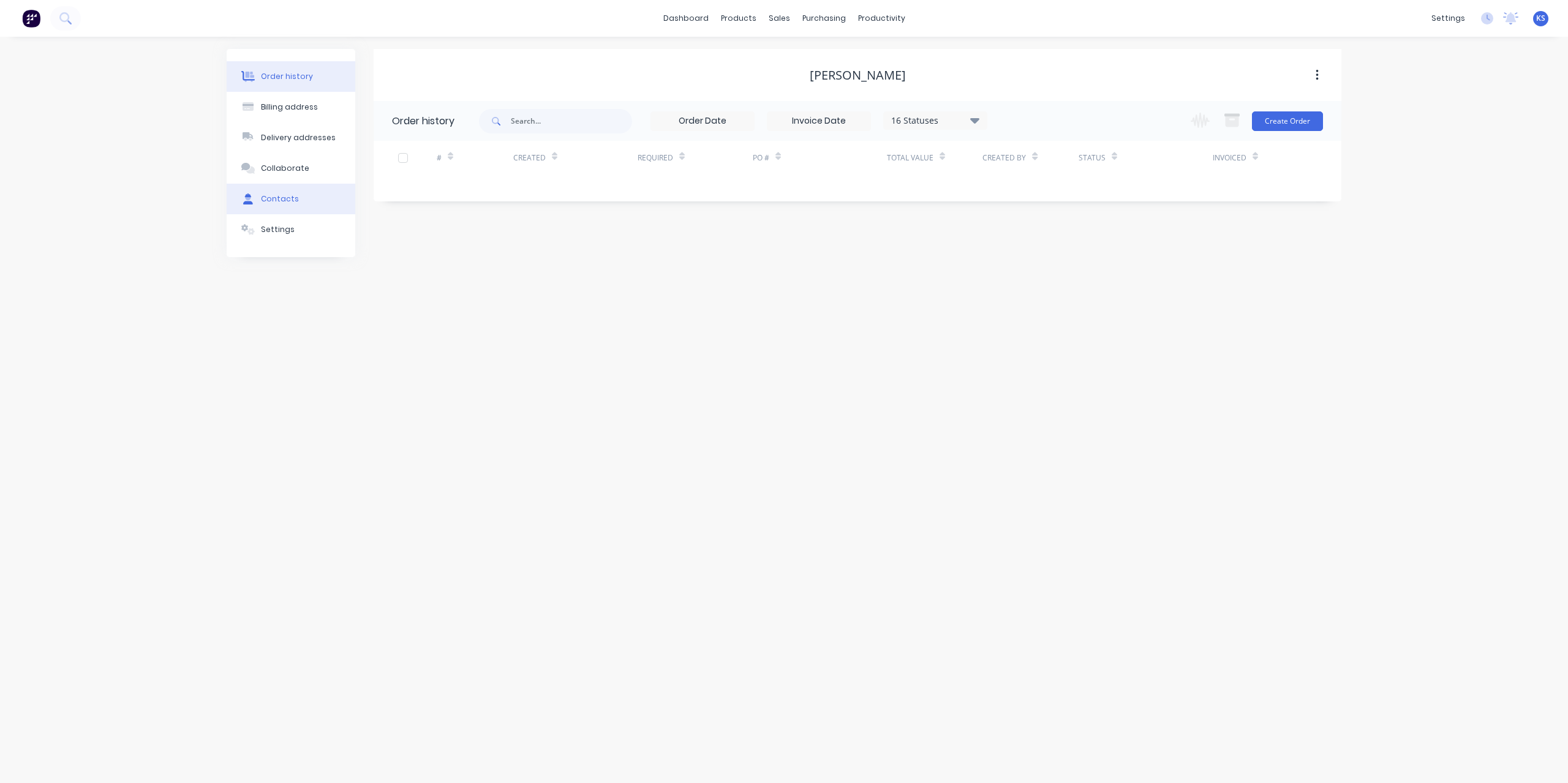
click at [283, 203] on div "Contacts" at bounding box center [280, 199] width 38 height 11
click at [297, 78] on div "Order history" at bounding box center [287, 77] width 52 height 11
click at [1320, 129] on button "Create Order" at bounding box center [1288, 121] width 71 height 20
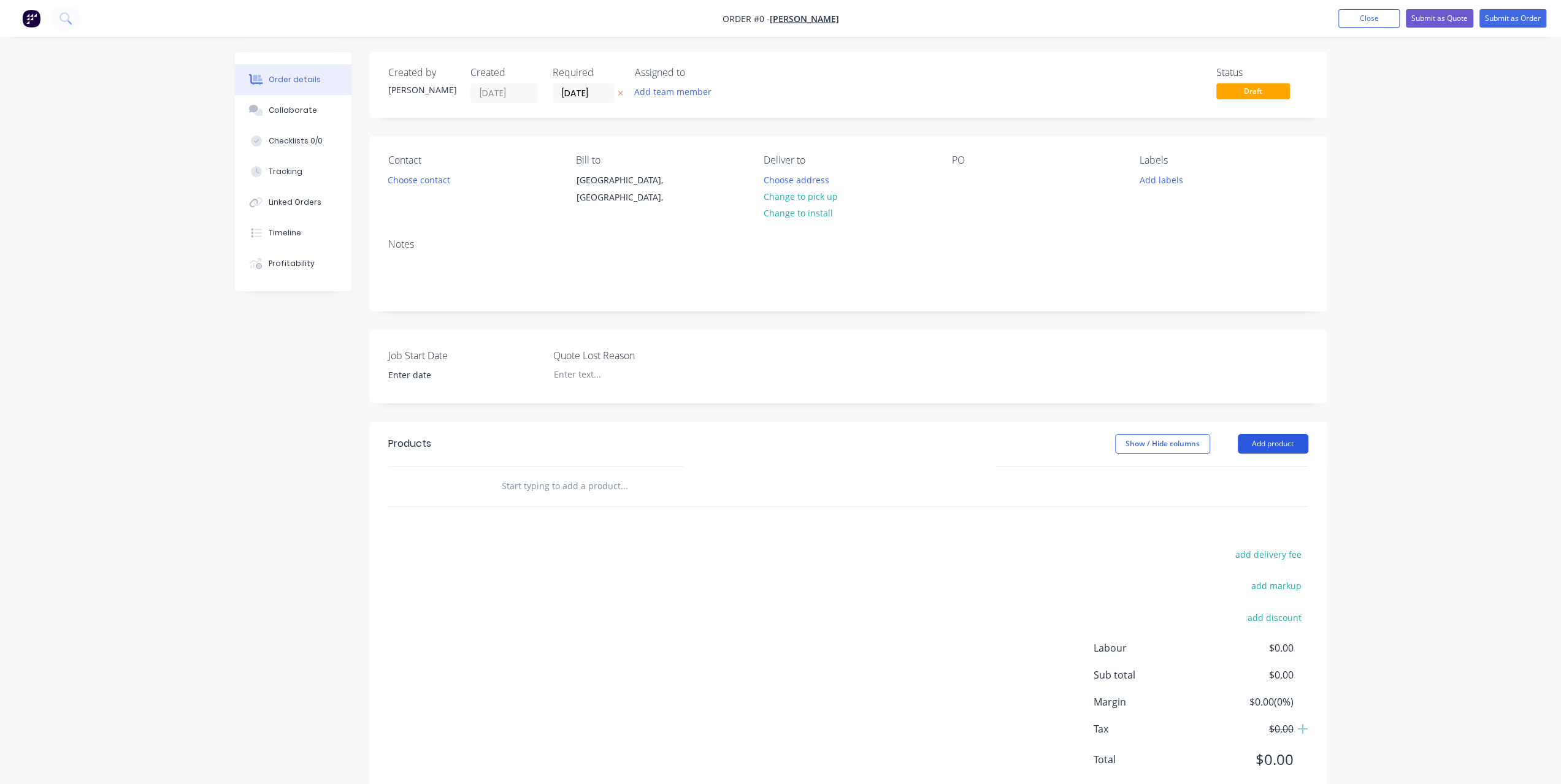
click at [1260, 441] on button "Add product" at bounding box center [1273, 444] width 71 height 20
click at [1234, 477] on div "Product catalogue" at bounding box center [1250, 474] width 94 height 17
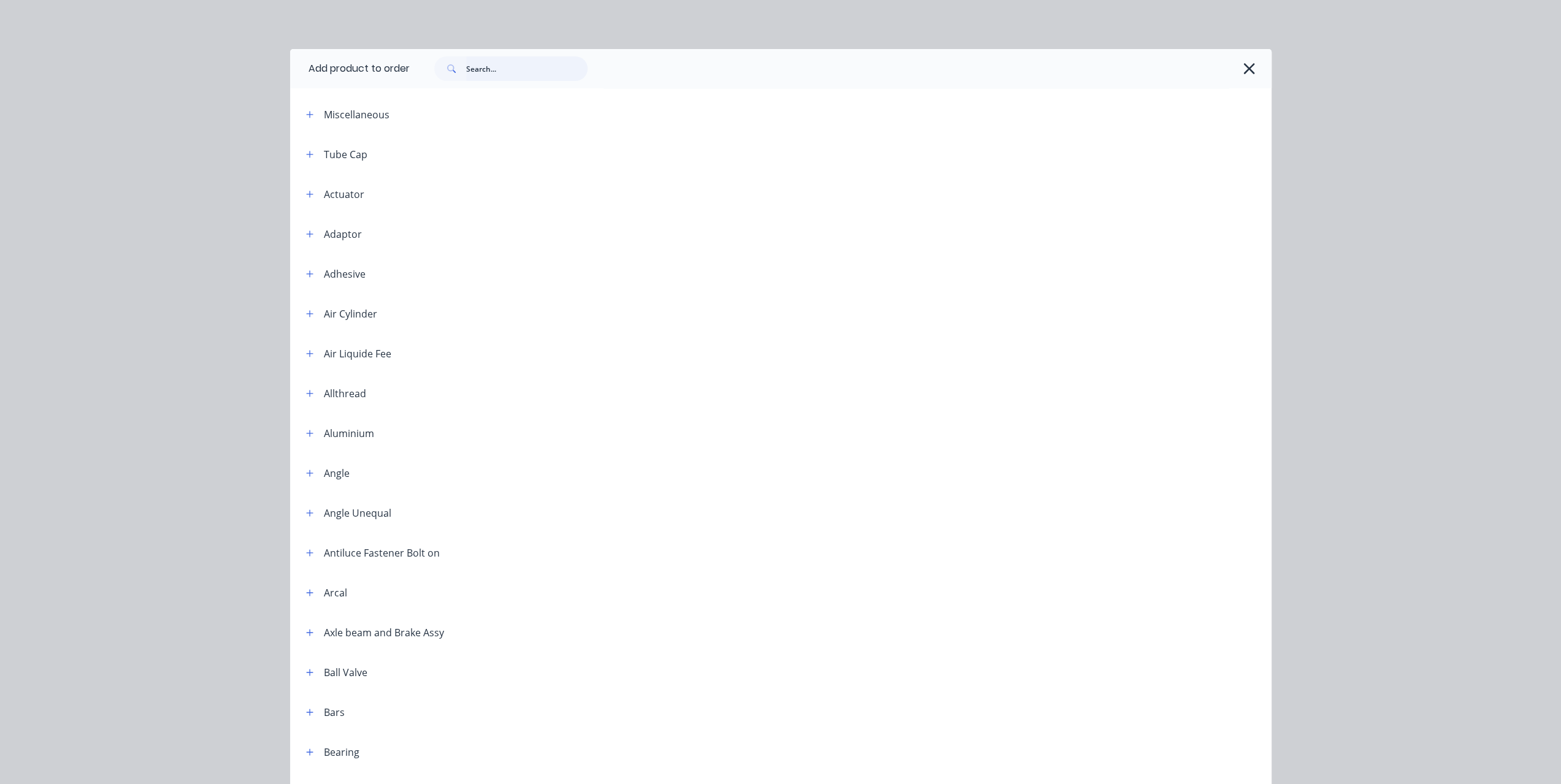
click at [466, 72] on input "text" at bounding box center [527, 68] width 122 height 24
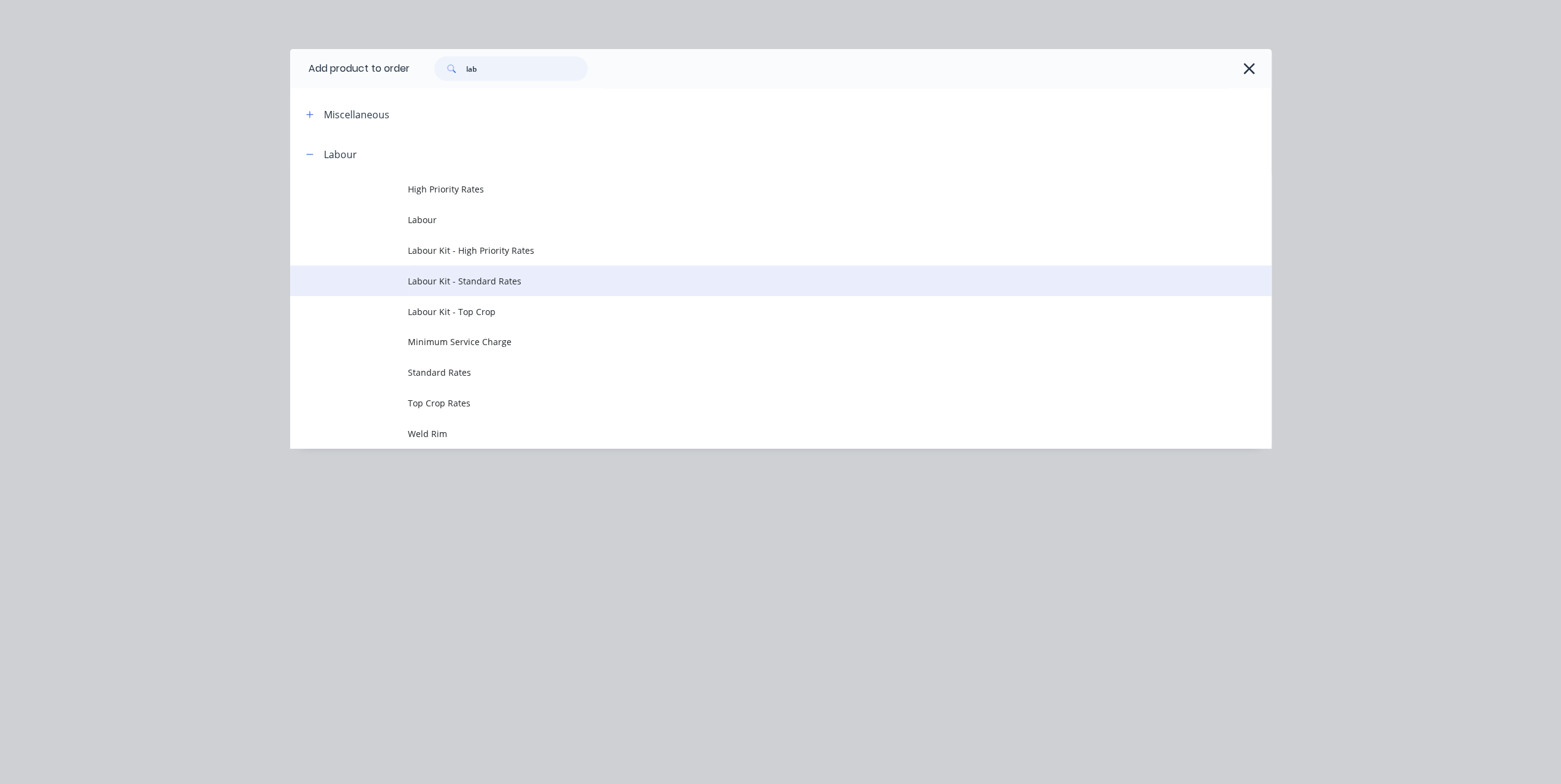
type input "lab"
click at [458, 277] on span "Labour Kit - Standard Rates" at bounding box center [753, 281] width 691 height 13
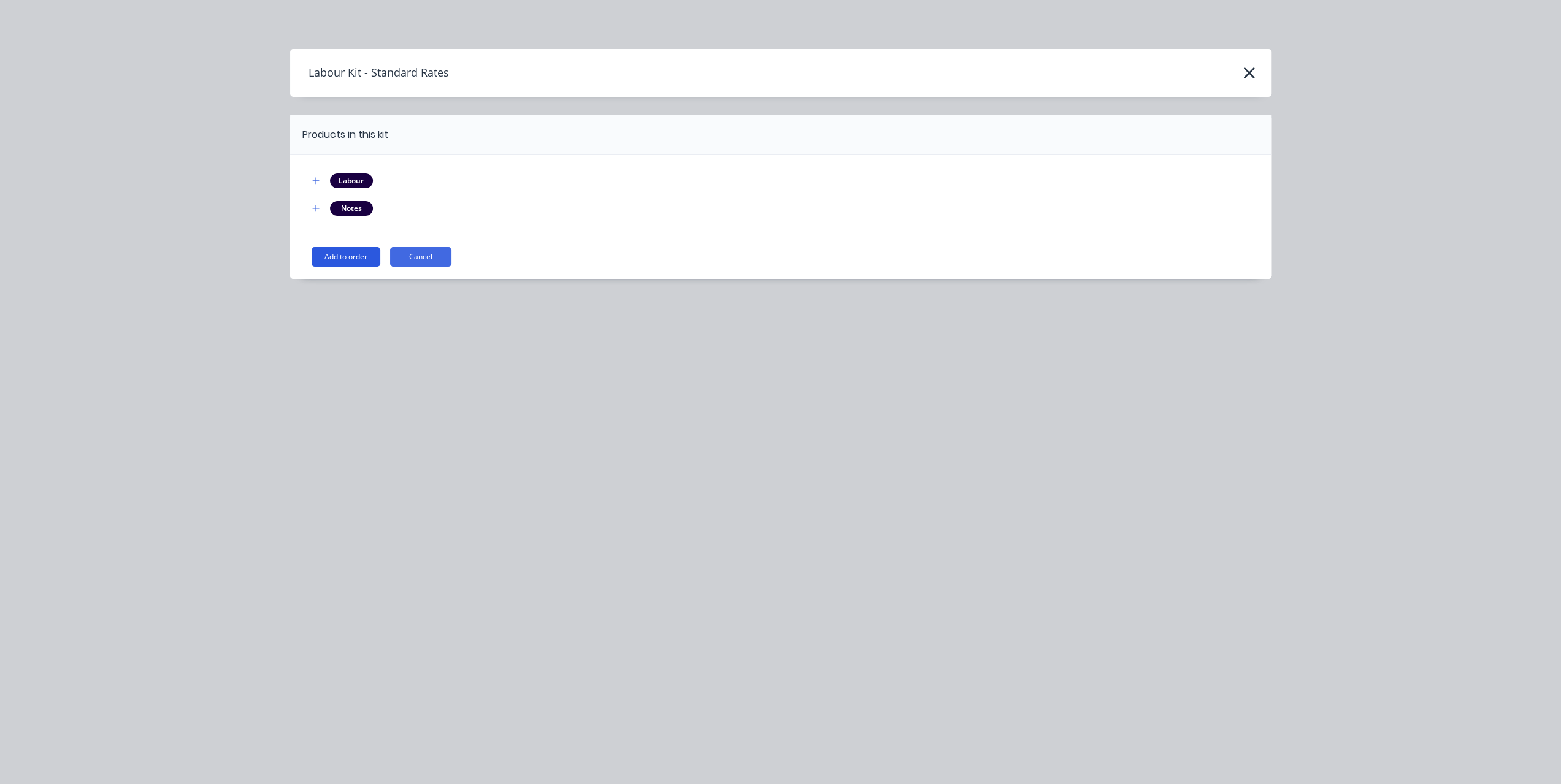
click at [328, 260] on button "Add to order" at bounding box center [346, 257] width 68 height 20
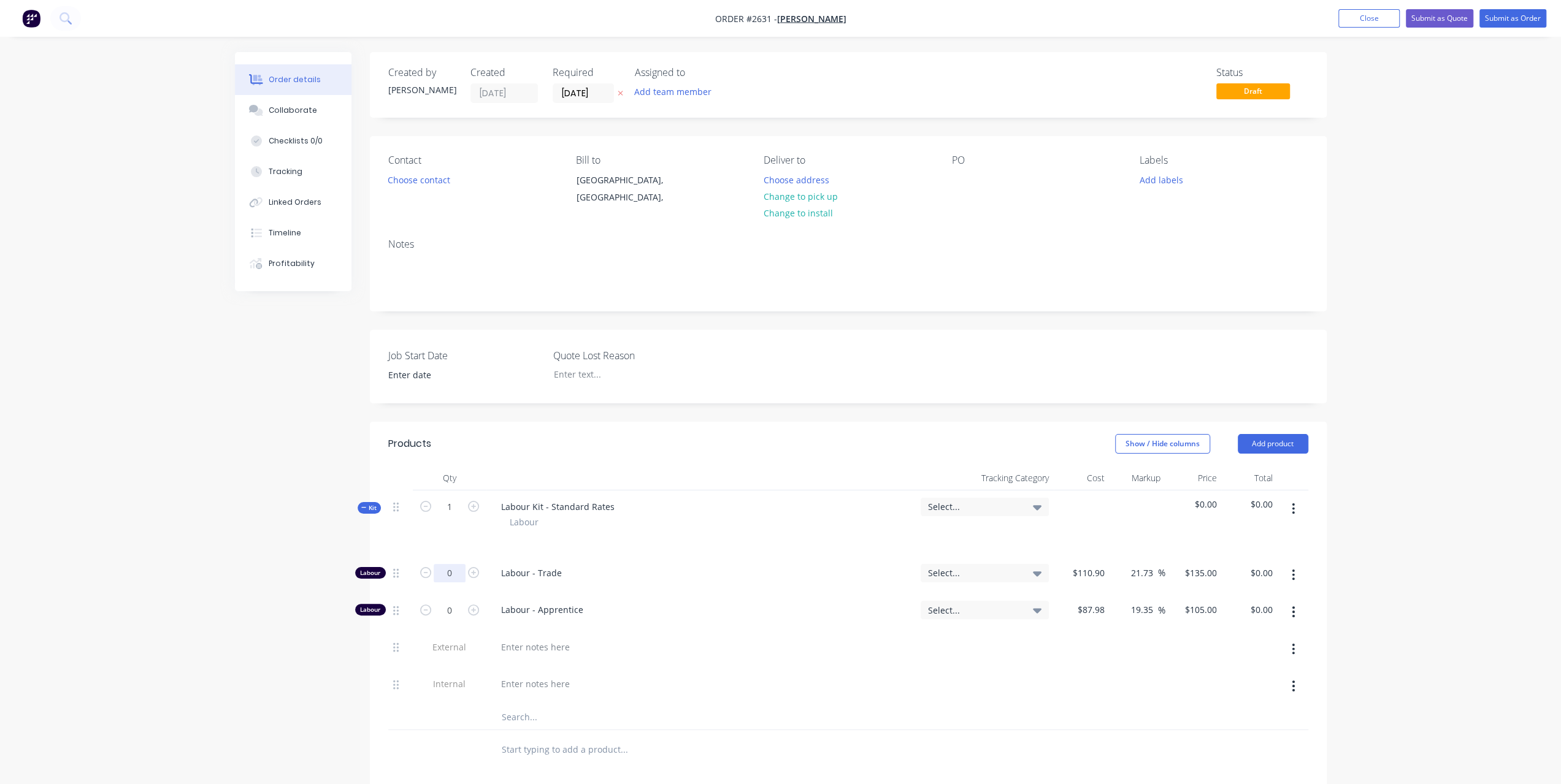
click at [461, 571] on input "0" at bounding box center [450, 574] width 32 height 18
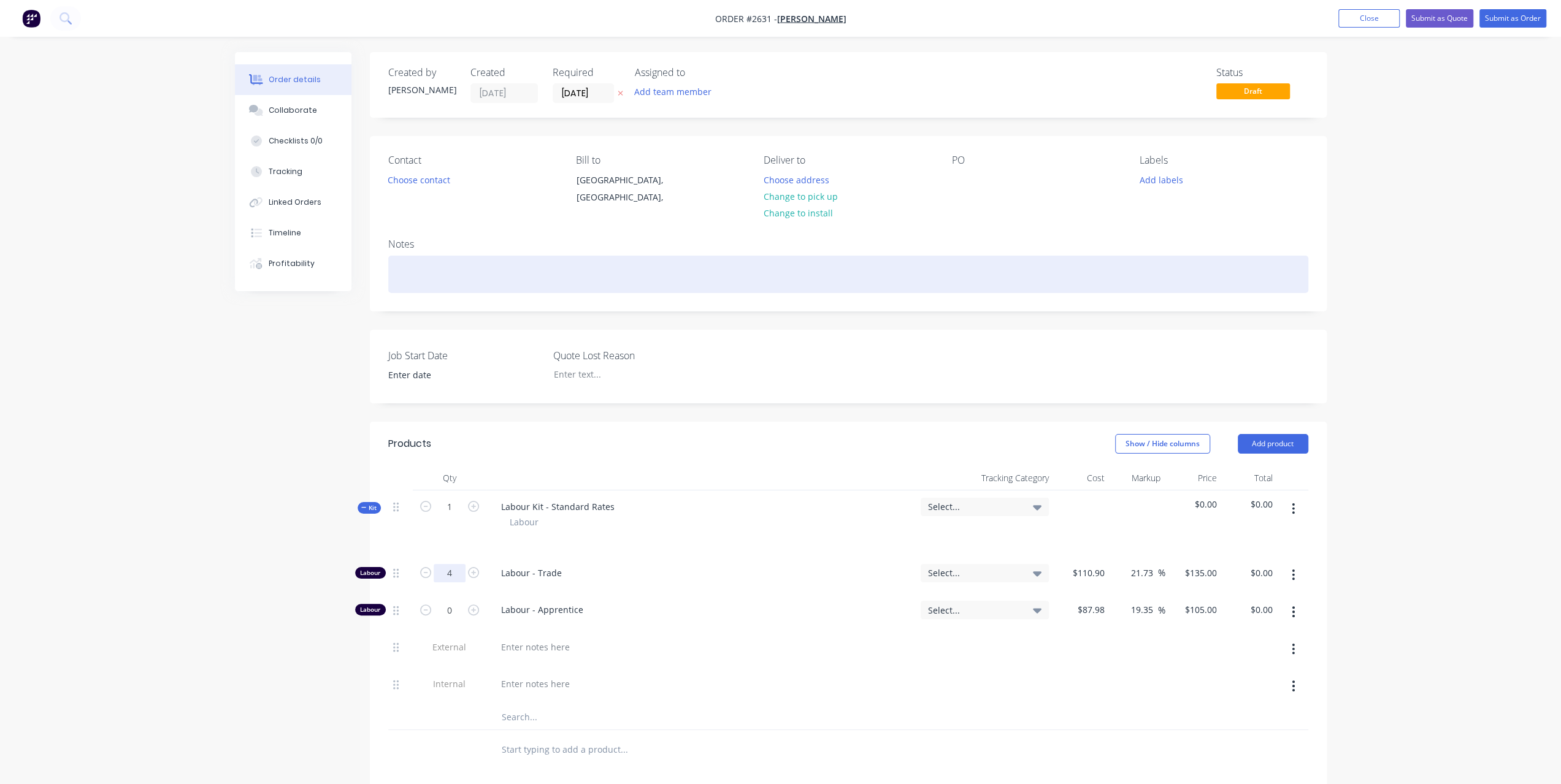
type input "4"
type input "$540.00"
click at [413, 272] on div at bounding box center [848, 274] width 920 height 37
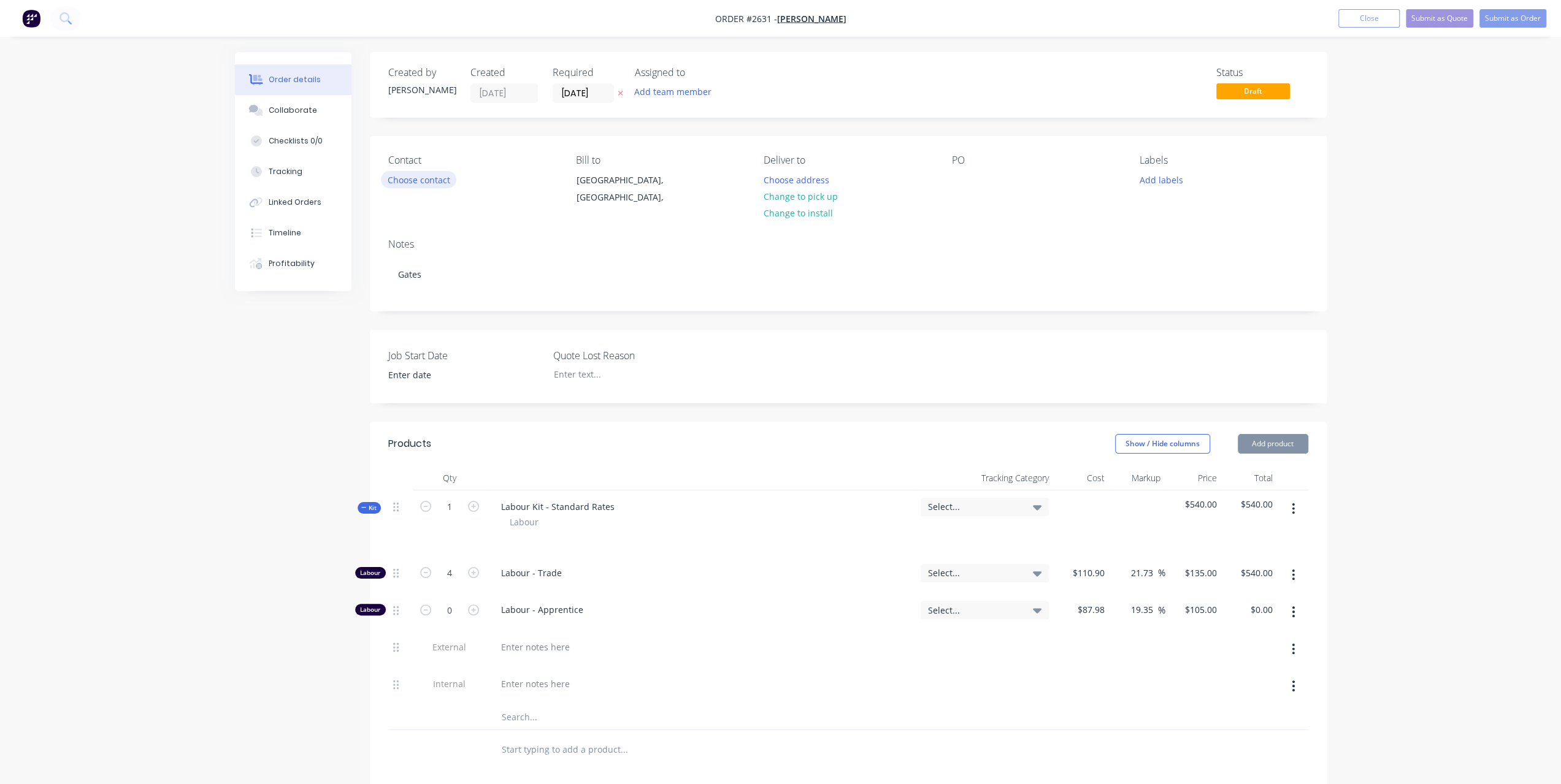
click at [425, 172] on button "Choose contact" at bounding box center [418, 179] width 75 height 17
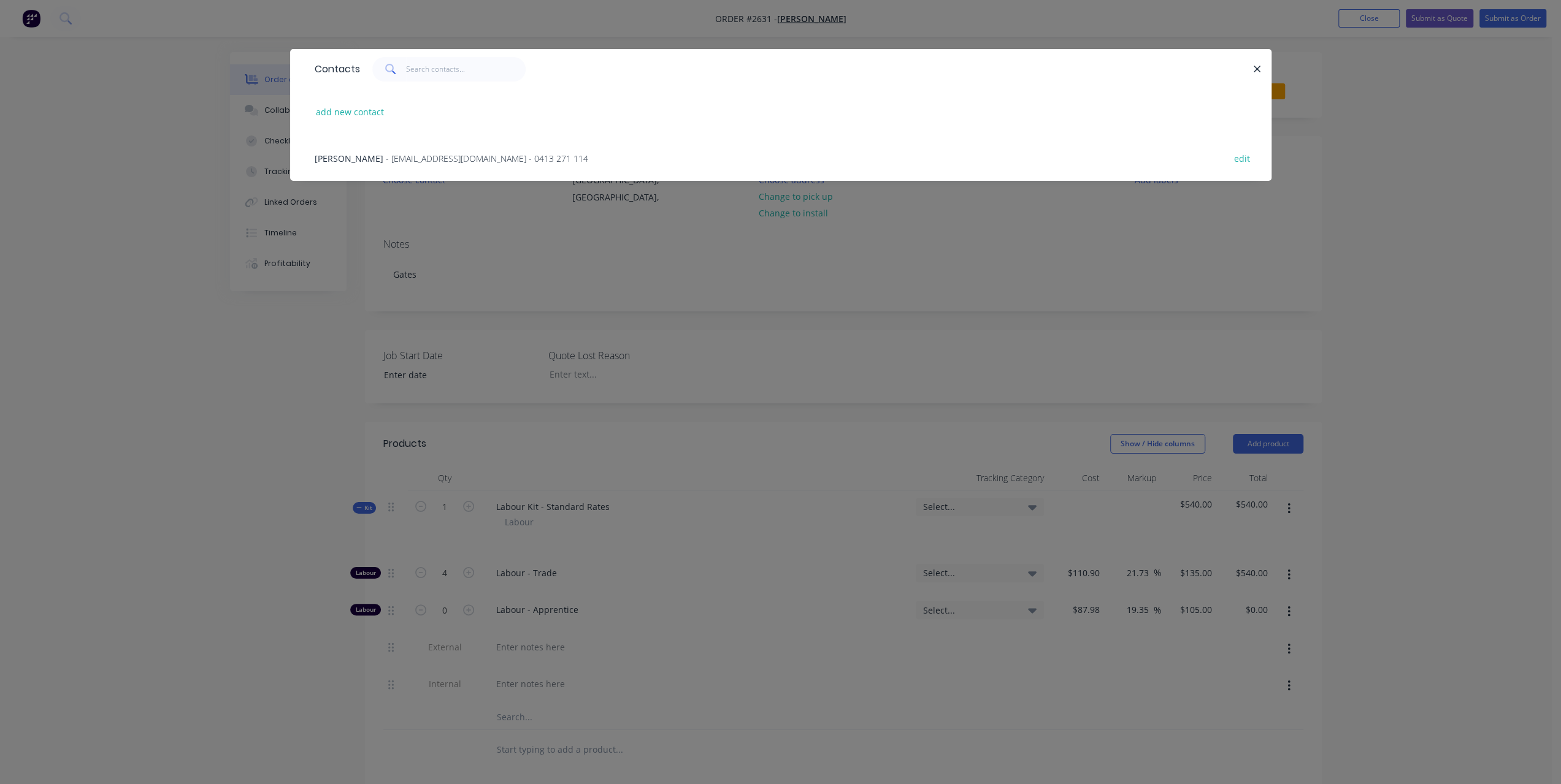
click at [341, 157] on span "Phil Smith" at bounding box center [349, 158] width 68 height 11
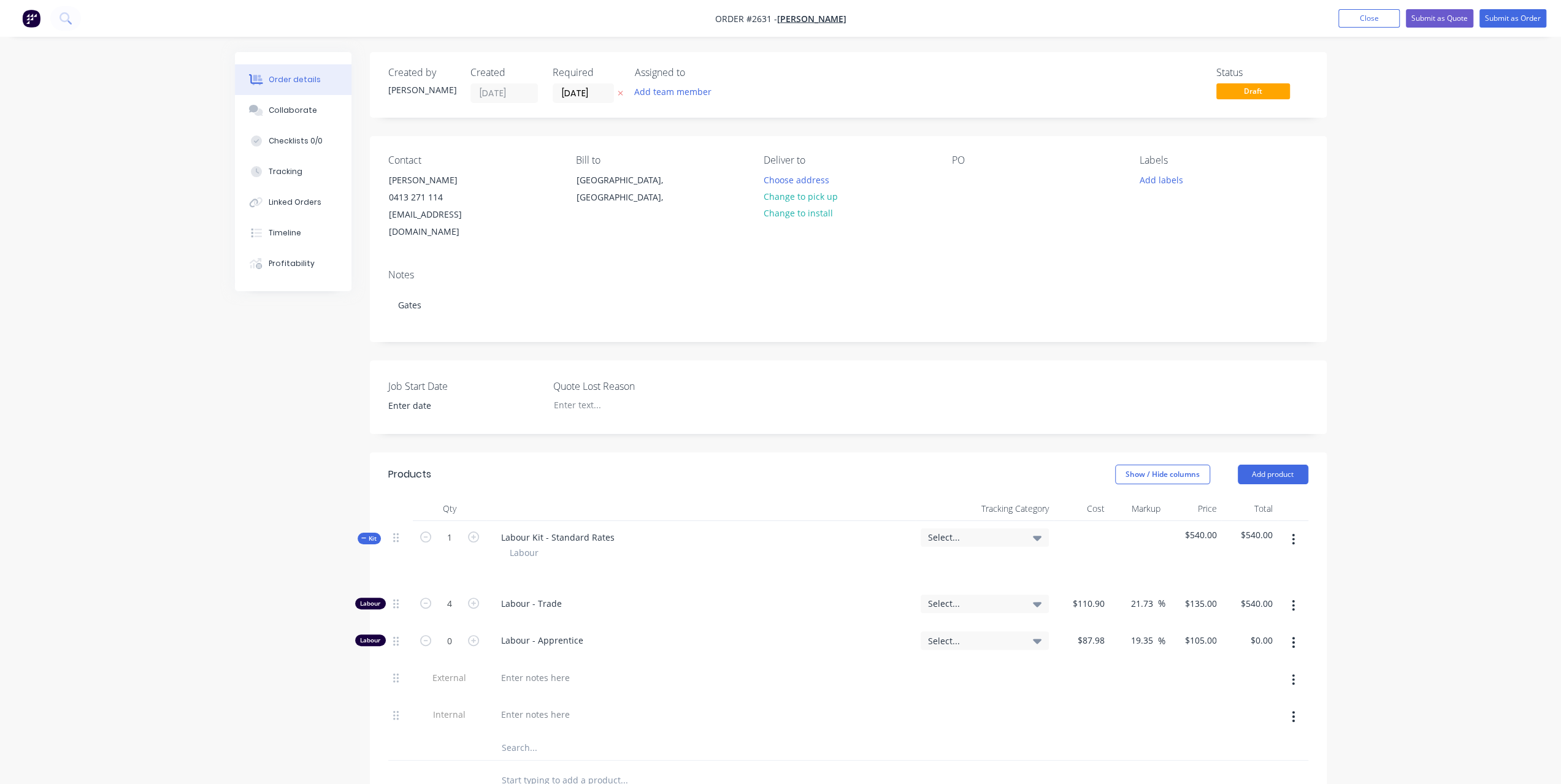
click at [984, 173] on div "PO" at bounding box center [1036, 198] width 168 height 87
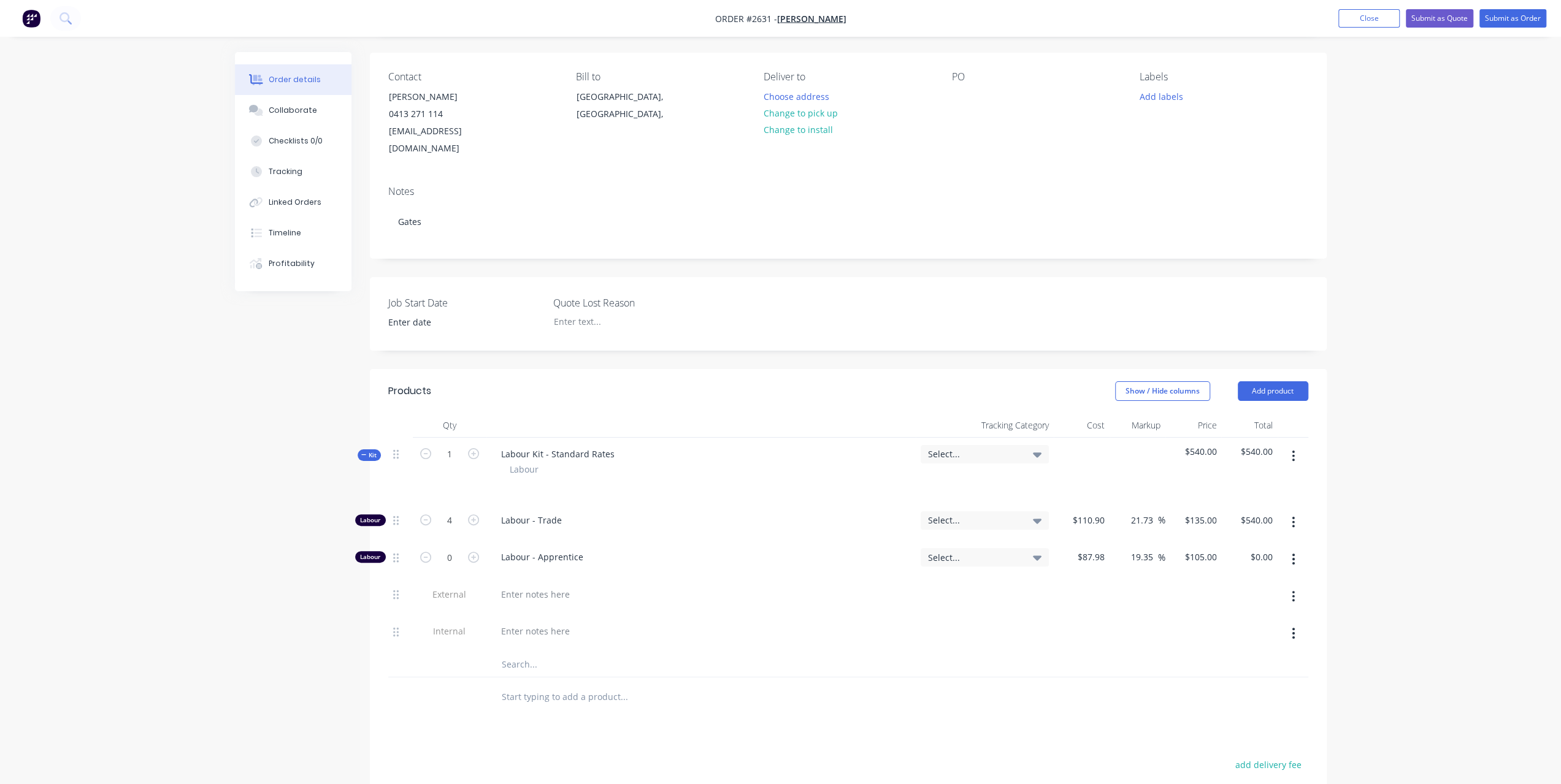
scroll to position [245, 0]
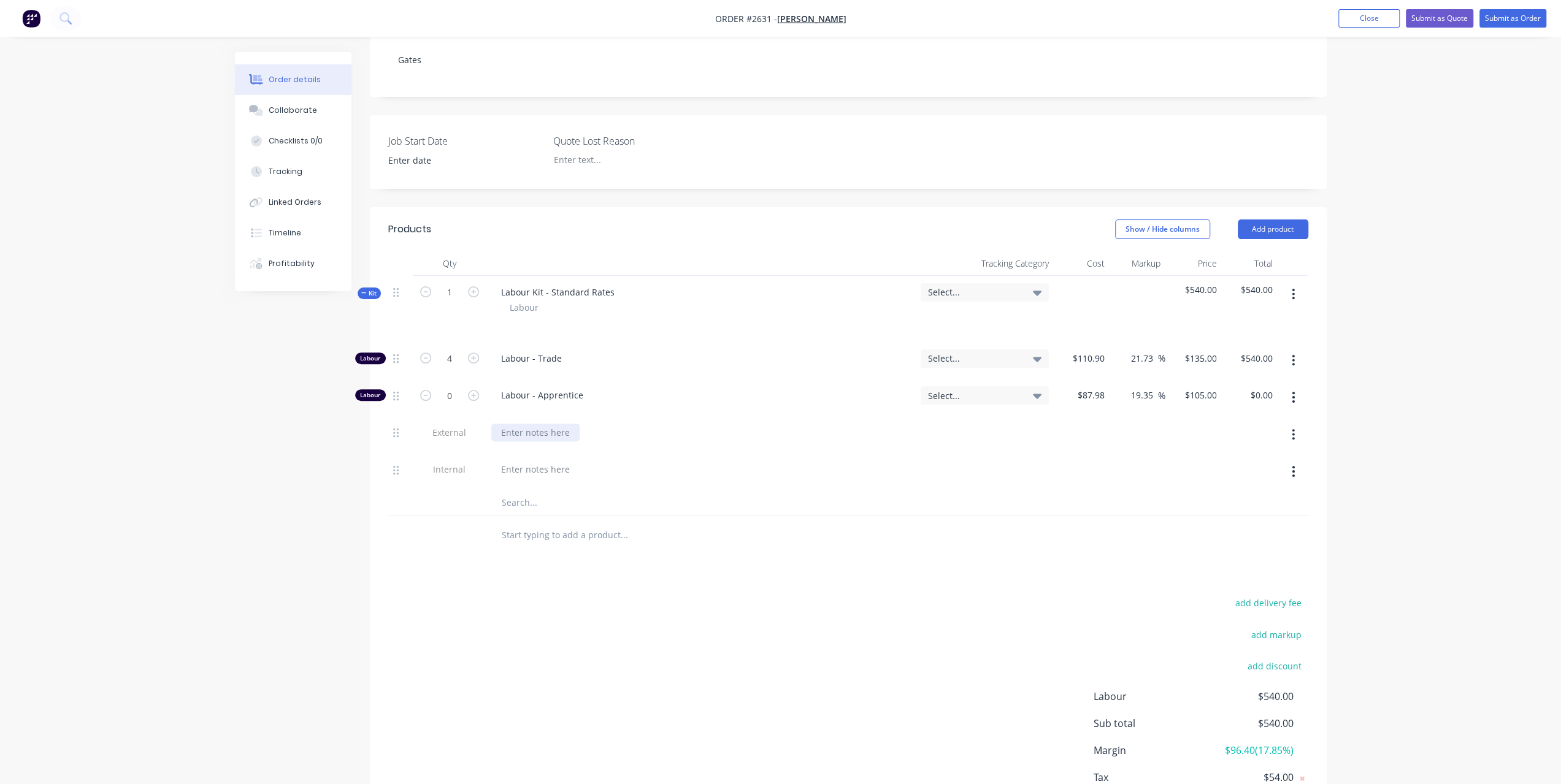
click at [501, 424] on div at bounding box center [536, 432] width 88 height 17
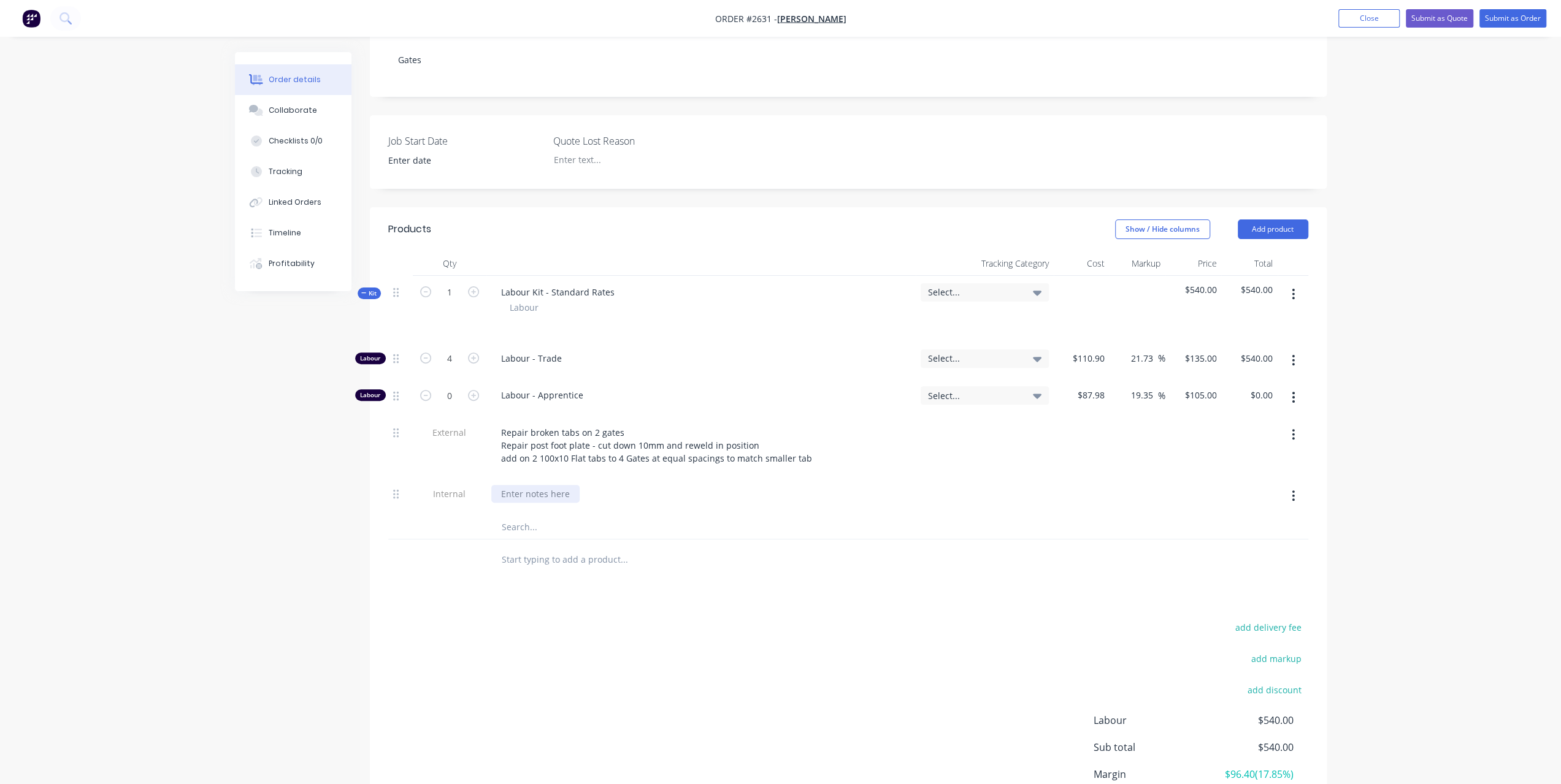
click at [504, 485] on div at bounding box center [536, 493] width 88 height 17
click at [503, 485] on div "see drawing attached in collaborate" at bounding box center [575, 493] width 167 height 17
click at [634, 424] on div "Repair broken tabs on 2 gates Repair post foot plate - cut down 10mm and reweld…" at bounding box center [657, 445] width 331 height 43
click at [410, 151] on input at bounding box center [456, 160] width 153 height 18
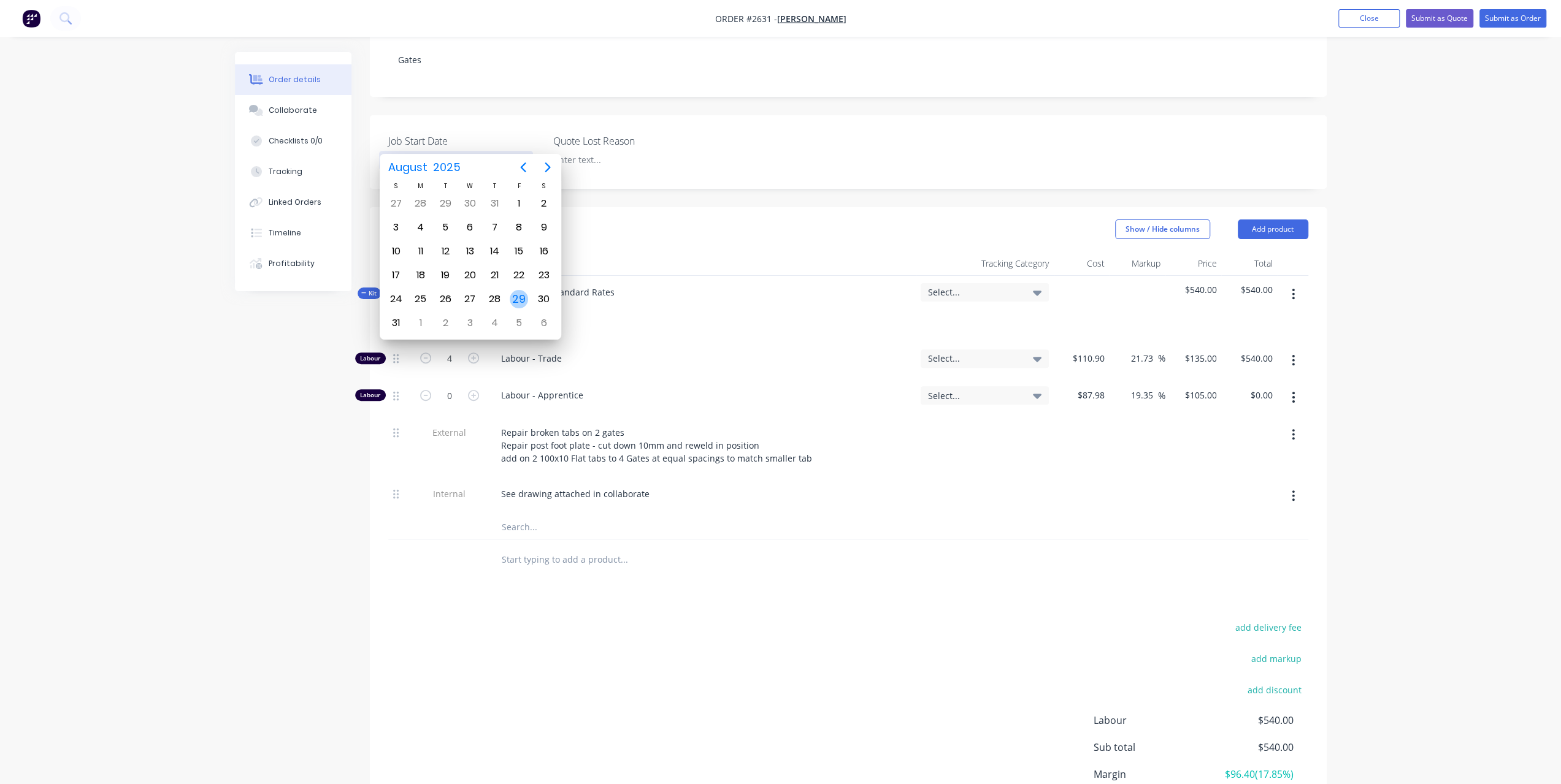
click at [520, 300] on div "29" at bounding box center [519, 299] width 18 height 18
type input "29/08/2025"
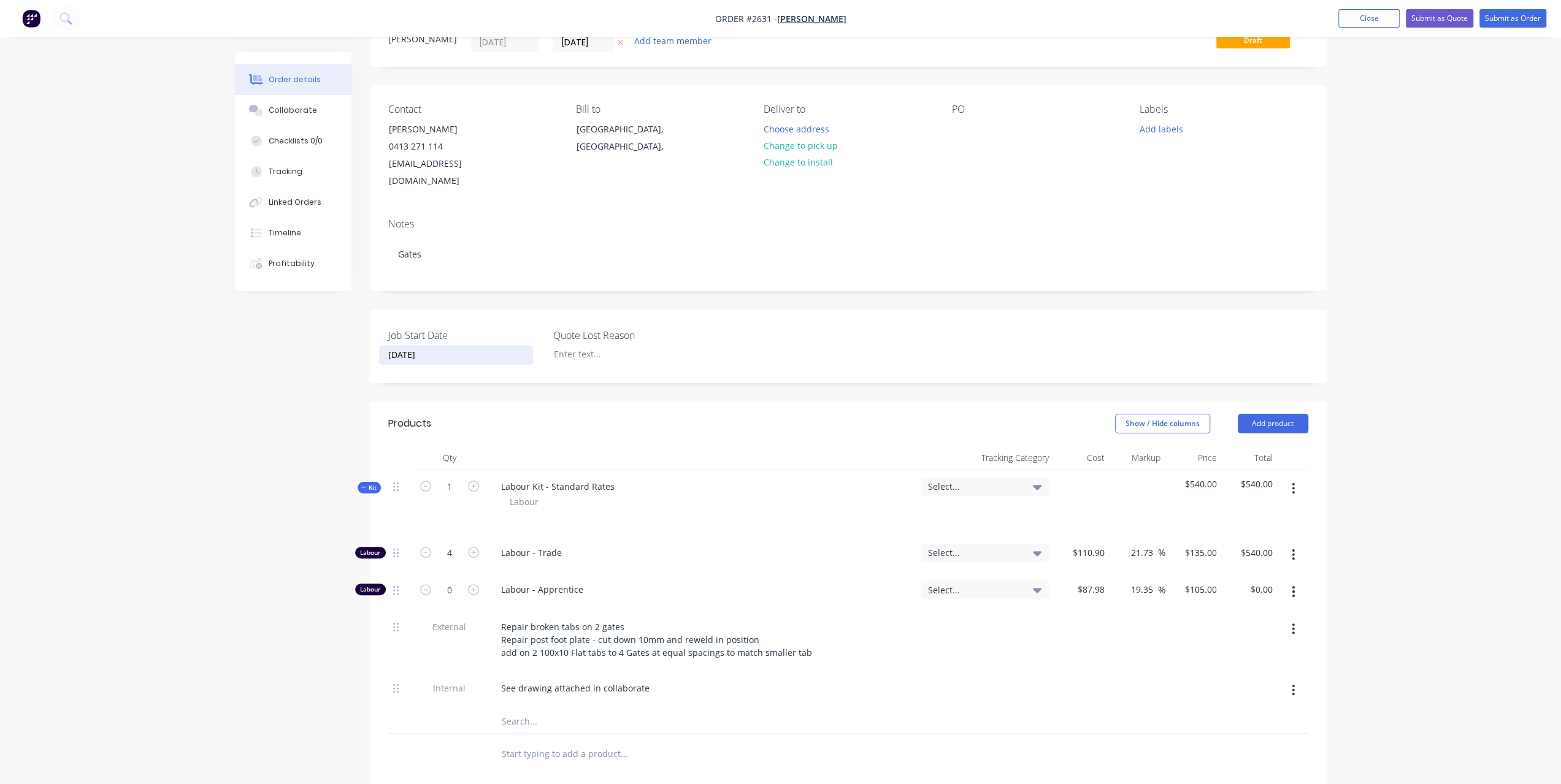
scroll to position [0, 0]
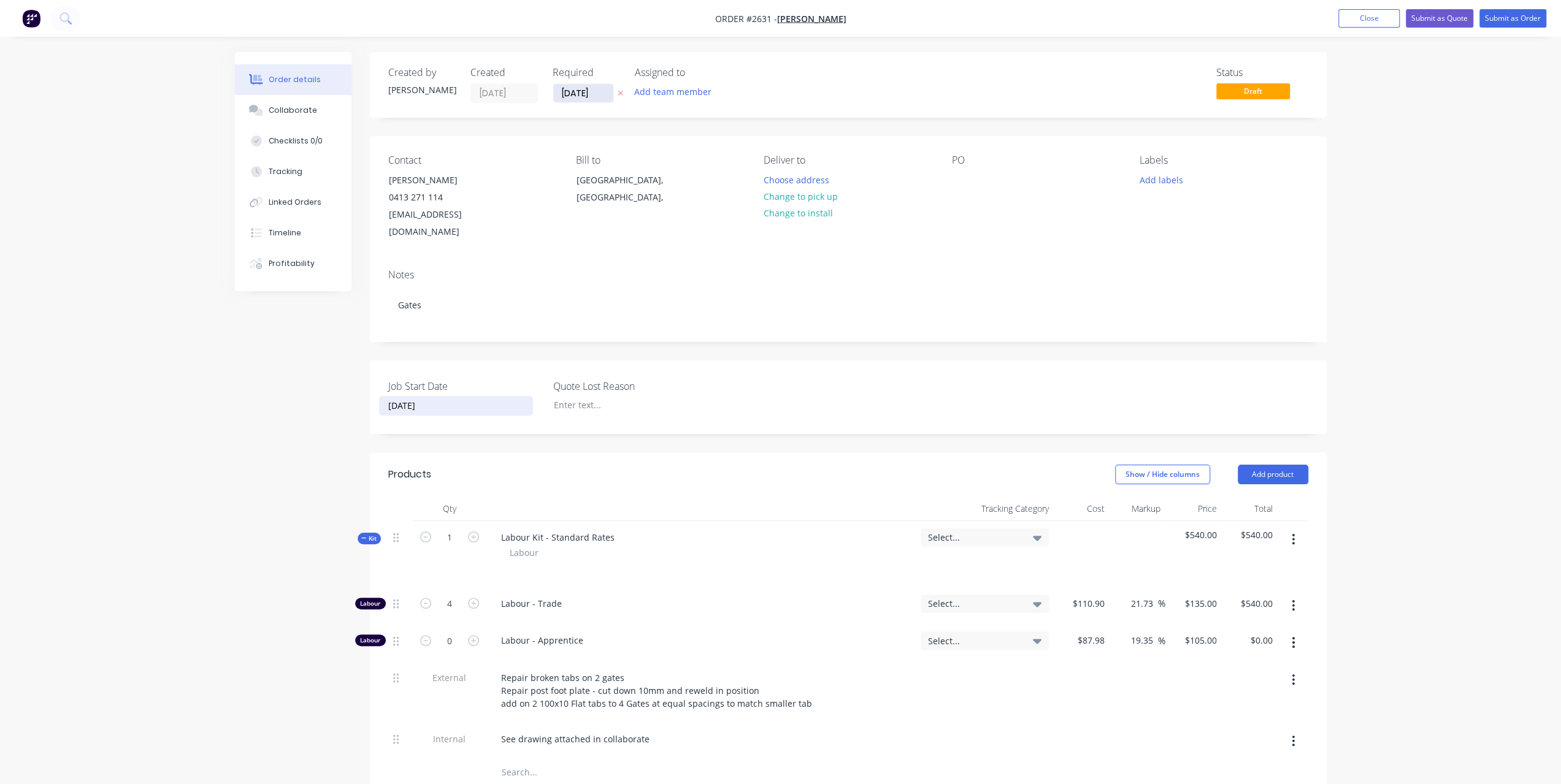
click at [591, 96] on input "29/08/25" at bounding box center [583, 93] width 60 height 18
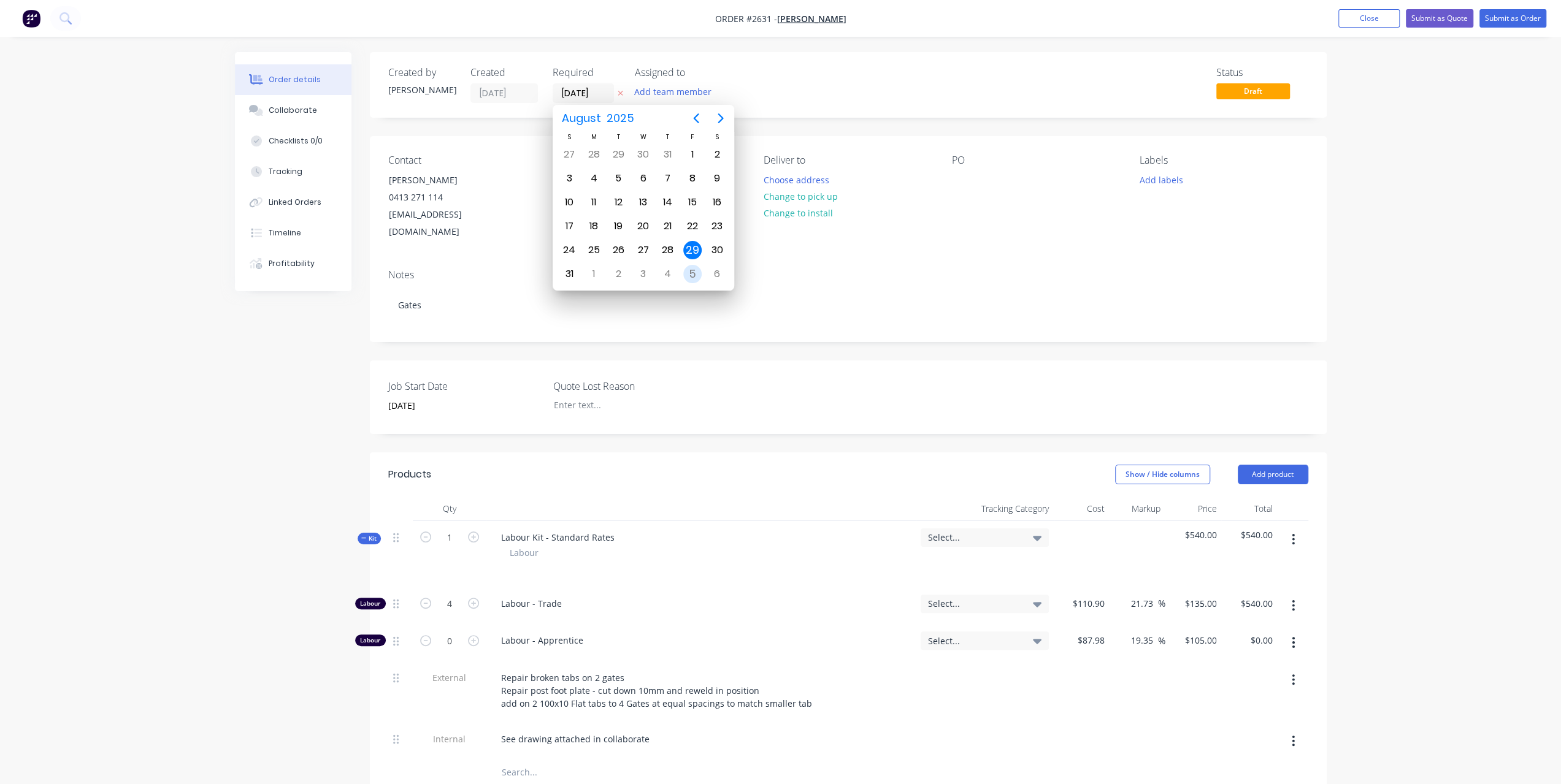
click at [689, 270] on div "5" at bounding box center [692, 274] width 18 height 18
type input "05/09/25"
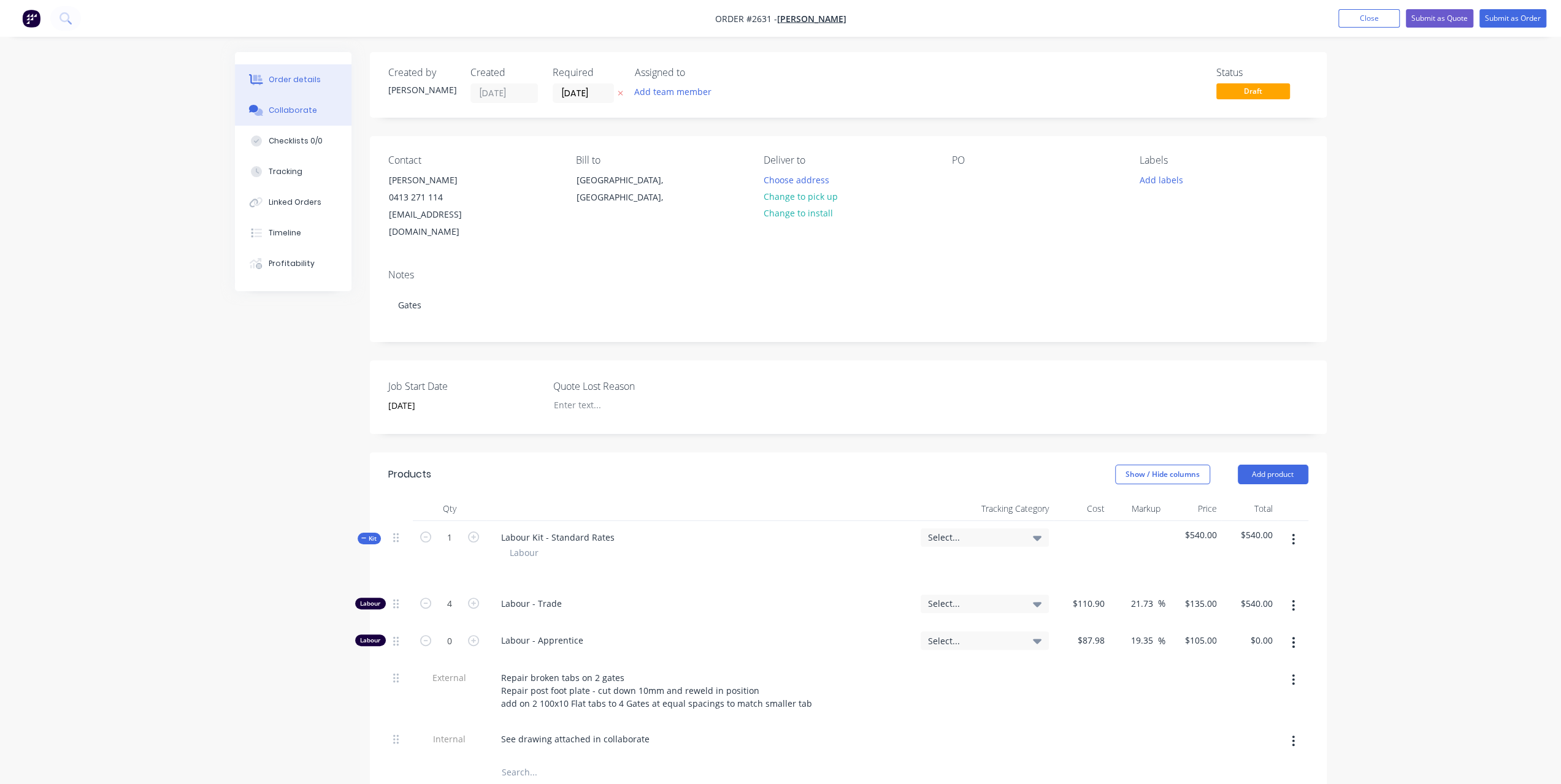
click at [277, 119] on button "Collaborate" at bounding box center [293, 110] width 116 height 30
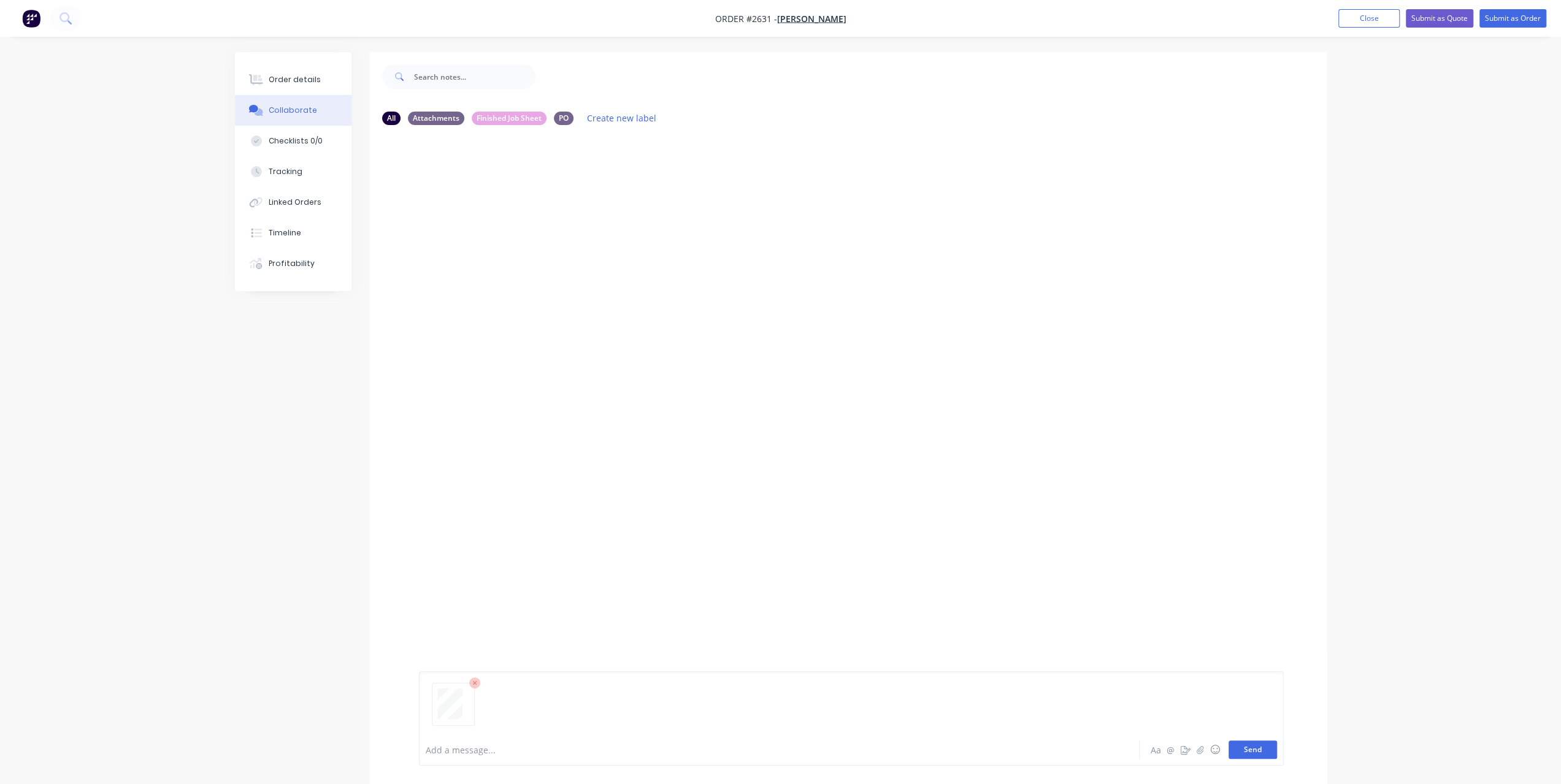
click at [1262, 752] on button "Send" at bounding box center [1253, 750] width 49 height 18
click at [297, 75] on div "Order details" at bounding box center [295, 80] width 52 height 11
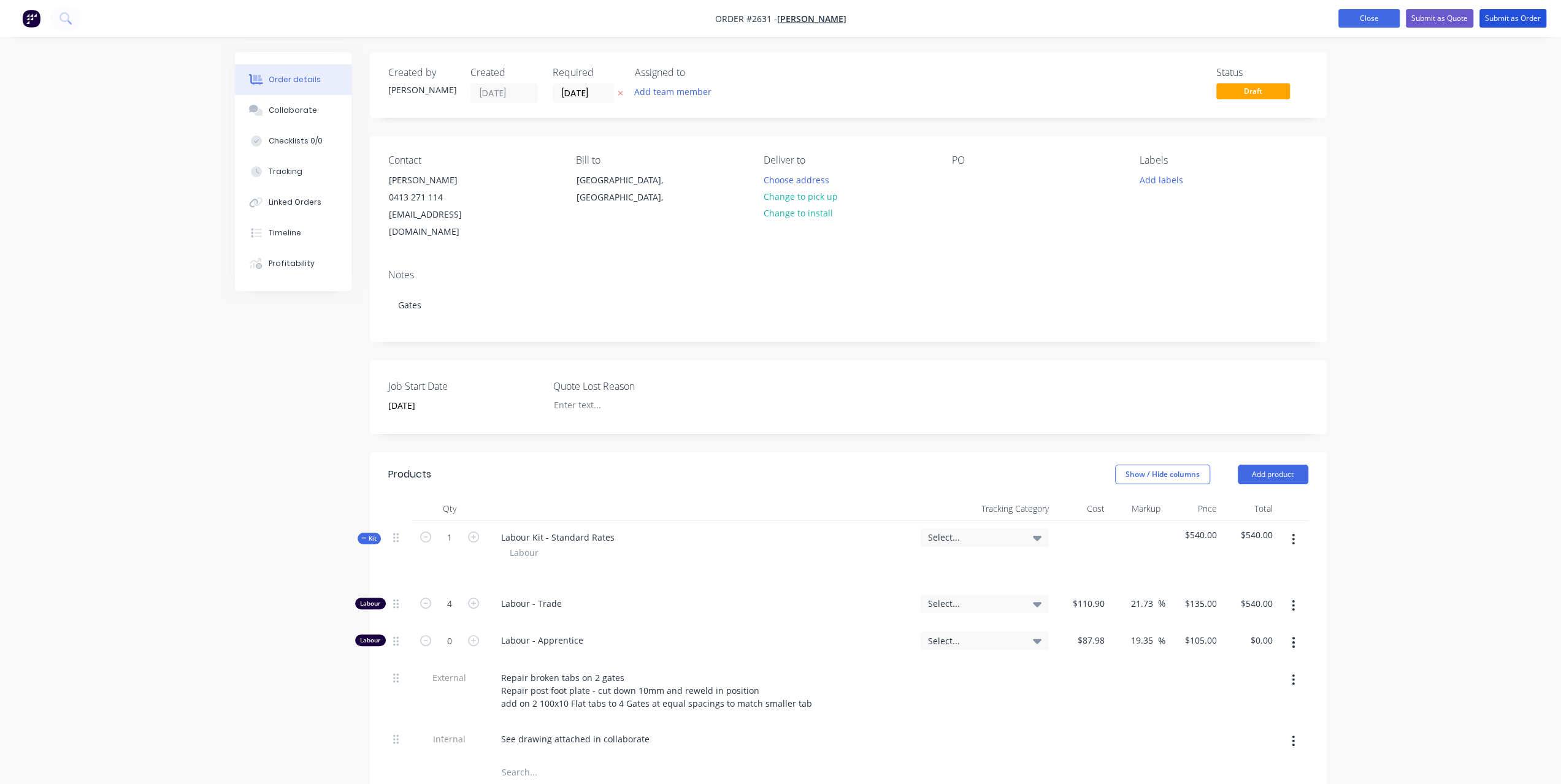
click at [1503, 21] on button "Submit as Order" at bounding box center [1513, 18] width 67 height 18
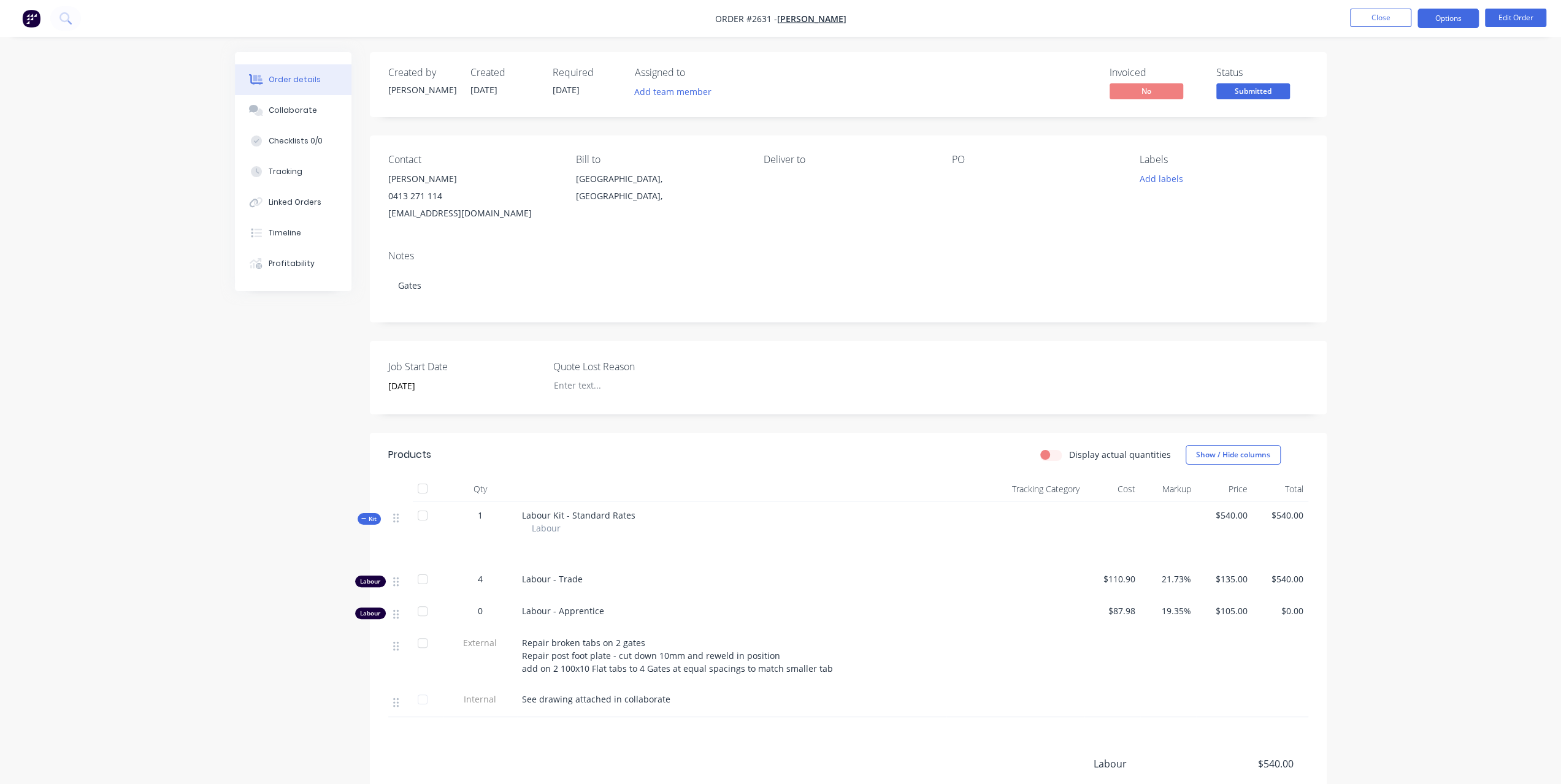
click at [1443, 19] on button "Options" at bounding box center [1448, 18] width 62 height 20
click at [1376, 153] on div "Work Order" at bounding box center [1411, 147] width 113 height 17
click at [1370, 122] on div "Without pricing" at bounding box center [1411, 123] width 113 height 17
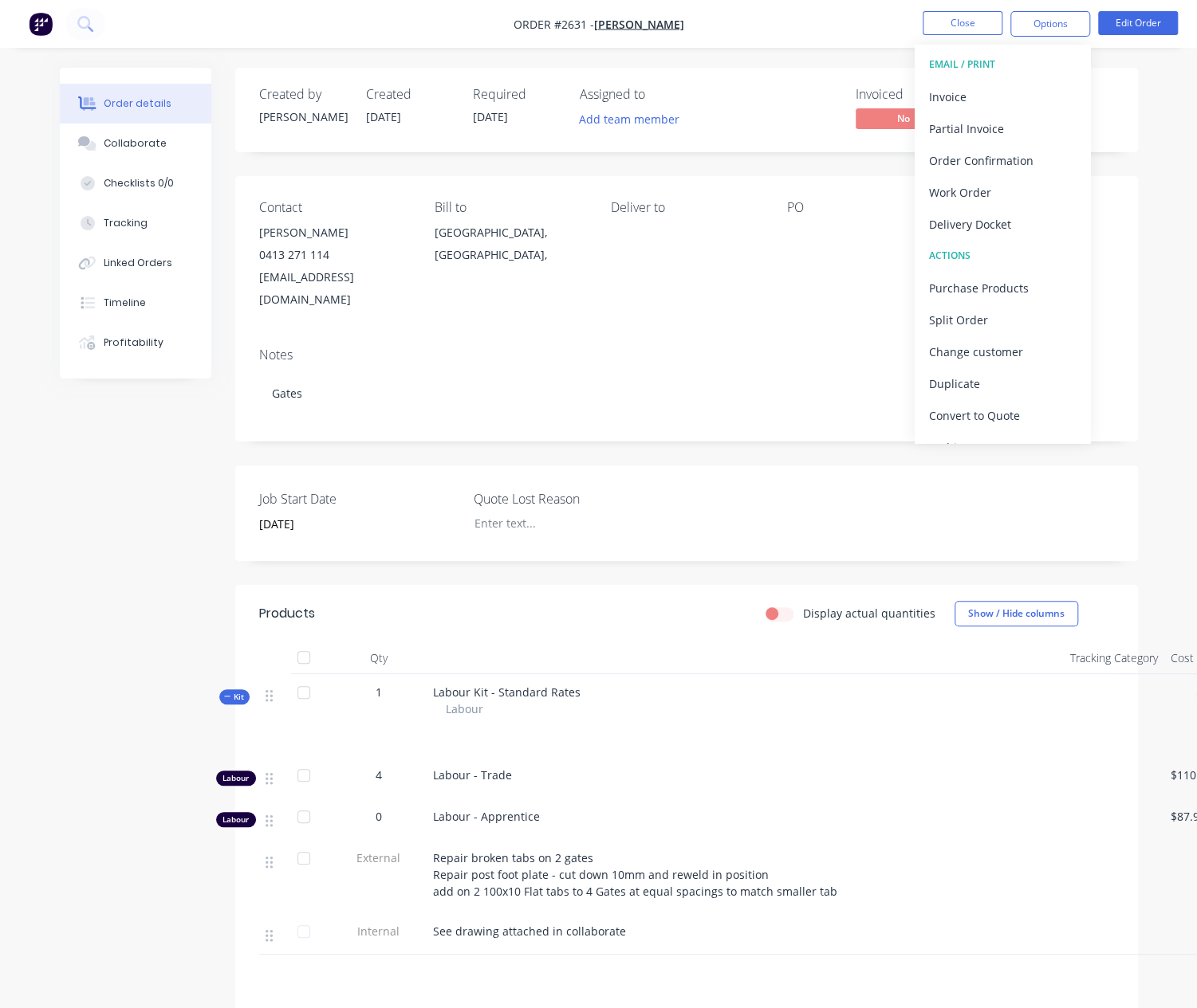
click at [816, 19] on nav "Order #2631 - Phil Smith Close Options EMAIL / PRINT Invoice Partial Invoice Or…" at bounding box center [598, 24] width 1197 height 47
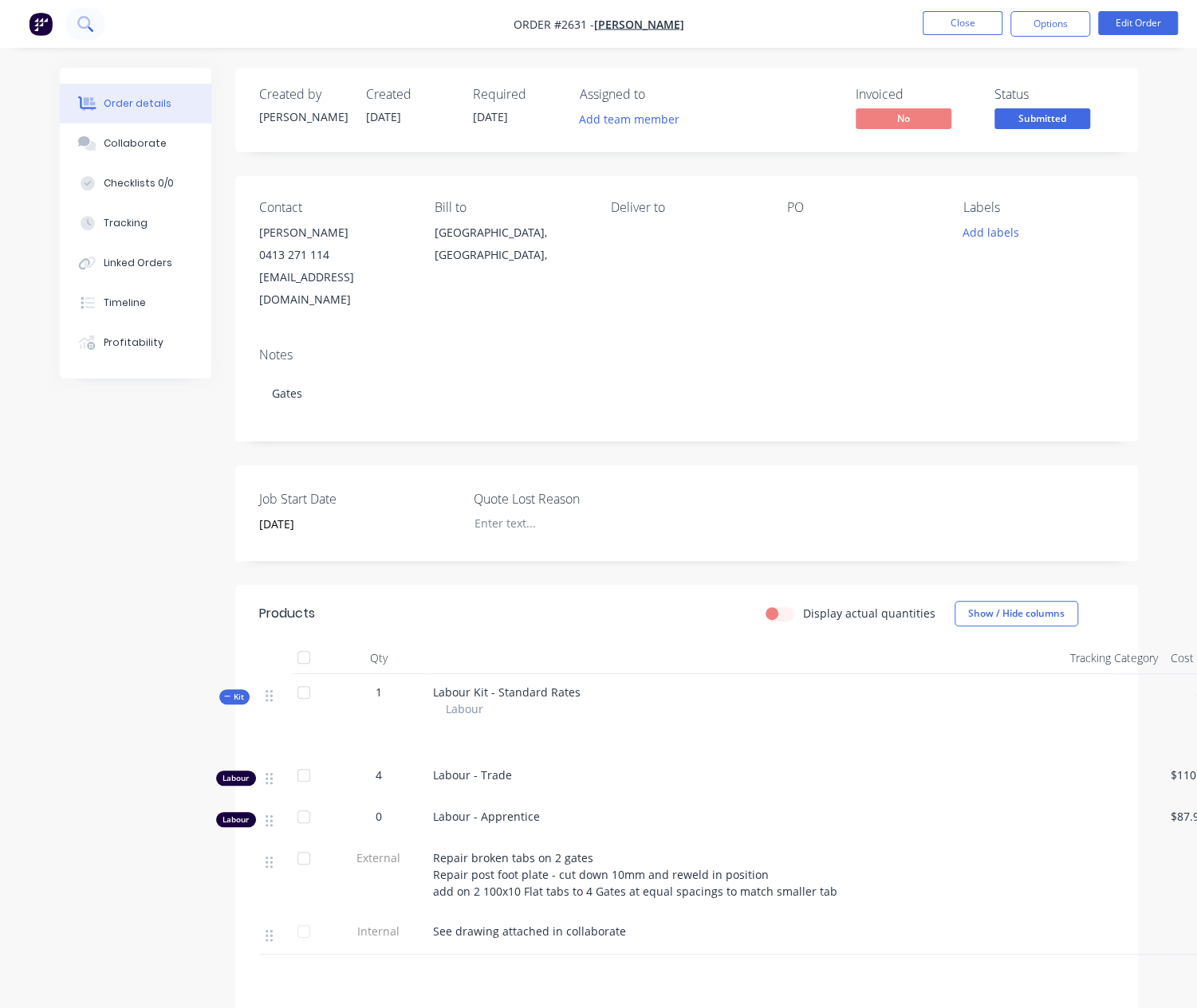
click at [89, 27] on icon at bounding box center [91, 30] width 6 height 6
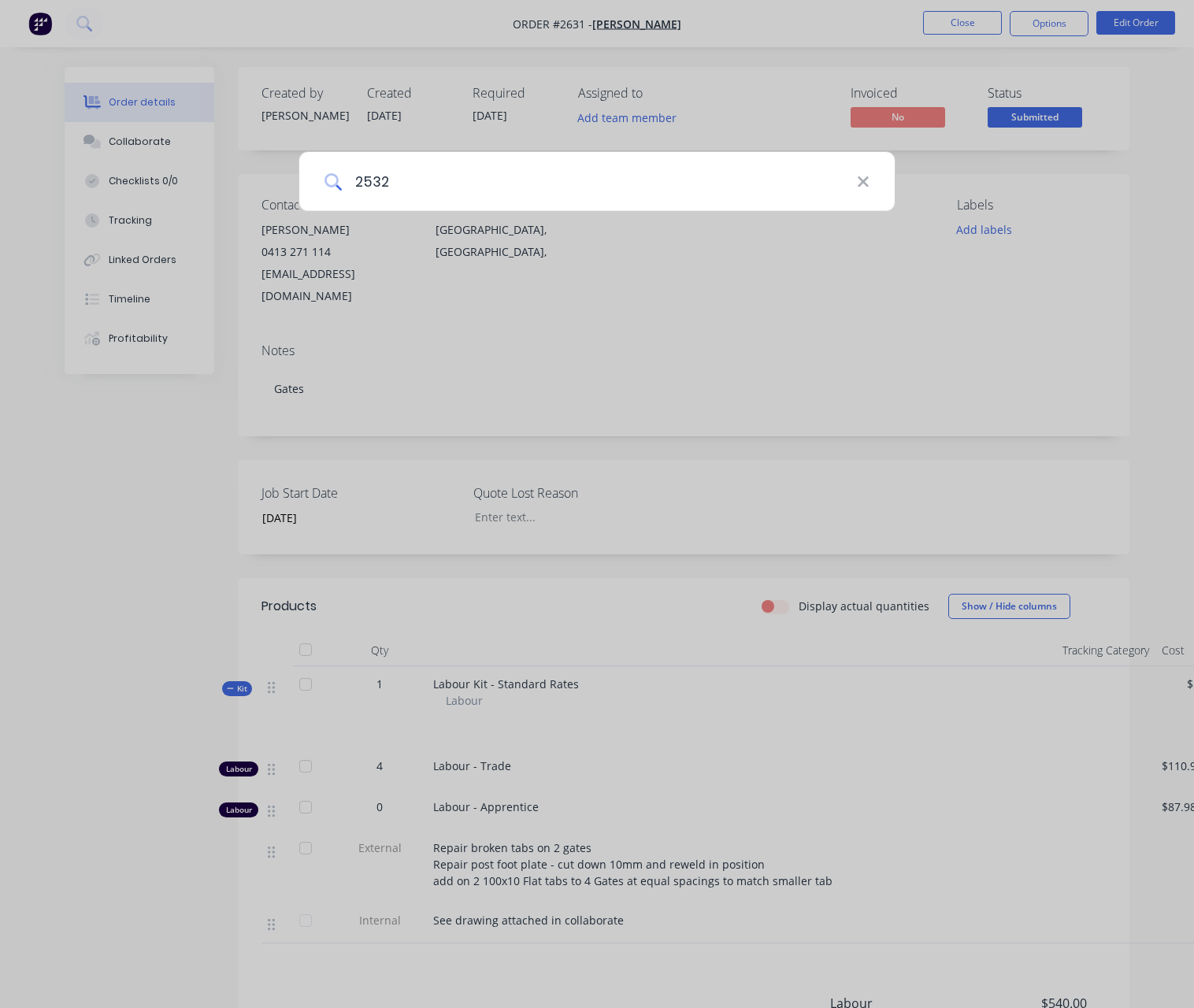
type input "2532"
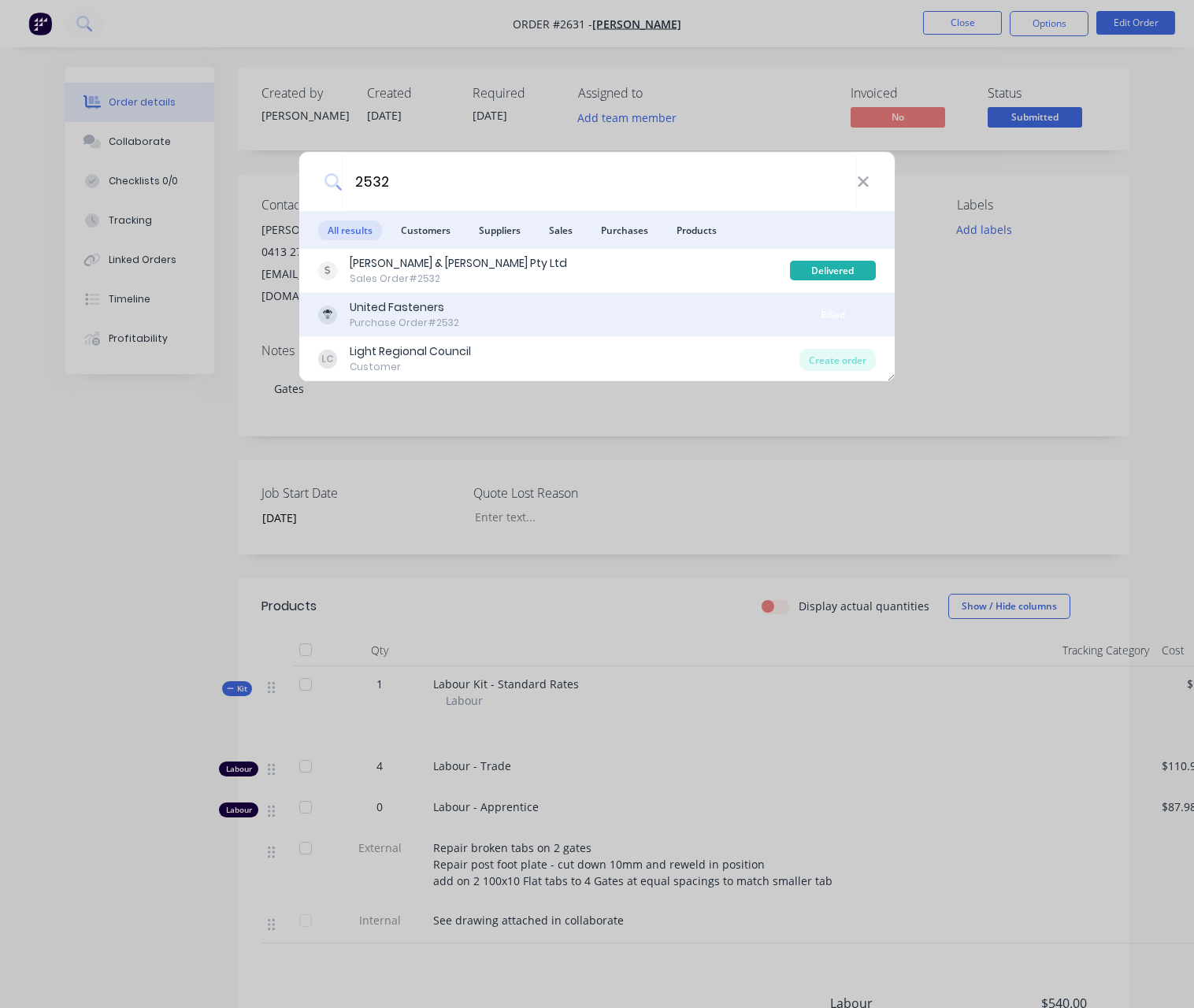
click at [386, 303] on div "United Fasteners" at bounding box center [404, 307] width 109 height 17
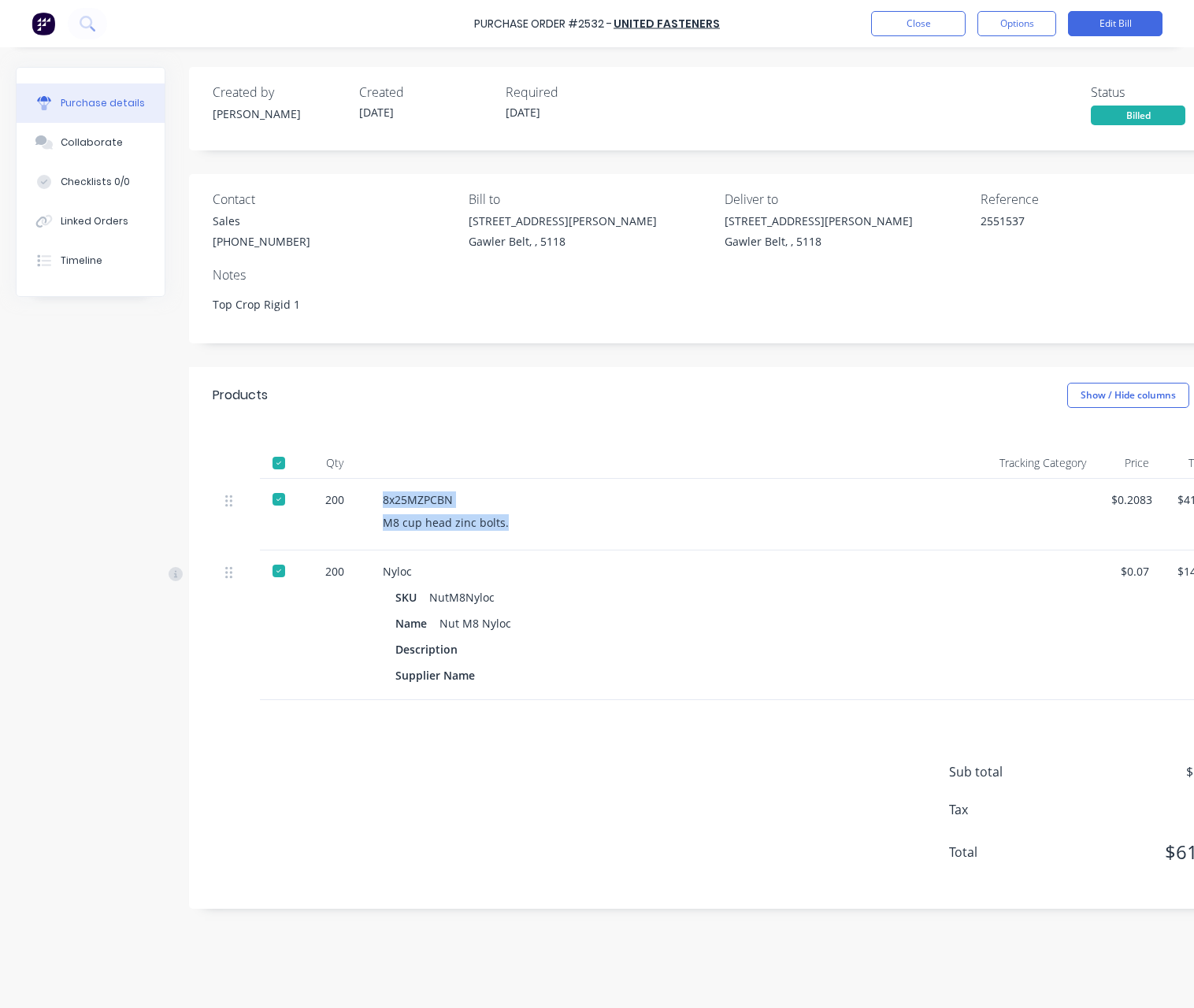
drag, startPoint x: 382, startPoint y: 497, endPoint x: 603, endPoint y: 521, distance: 222.3
click at [603, 521] on div "8x25MZPCBN M8 cup head zinc bolts." at bounding box center [645, 514] width 551 height 71
copy div "8x25MZPCBN M8 cup head zinc bolts."
type textarea "x"
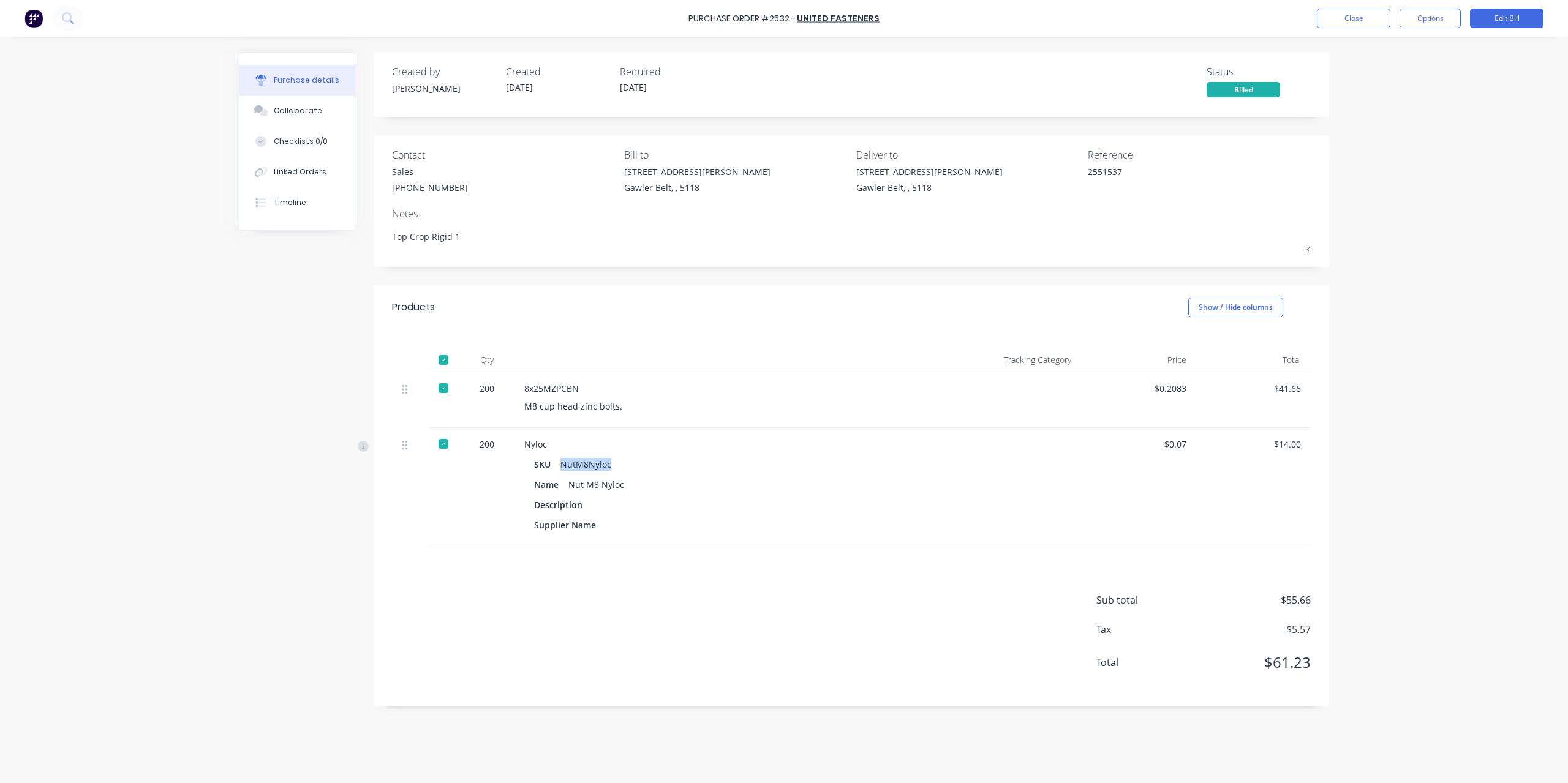
drag, startPoint x: 562, startPoint y: 461, endPoint x: 653, endPoint y: 468, distance: 91.3
click at [653, 468] on div "SKU NutM8Nyloc" at bounding box center [729, 464] width 389 height 17
copy div "NutM8Nyloc"
click at [1364, 19] on button "Close" at bounding box center [1353, 18] width 74 height 20
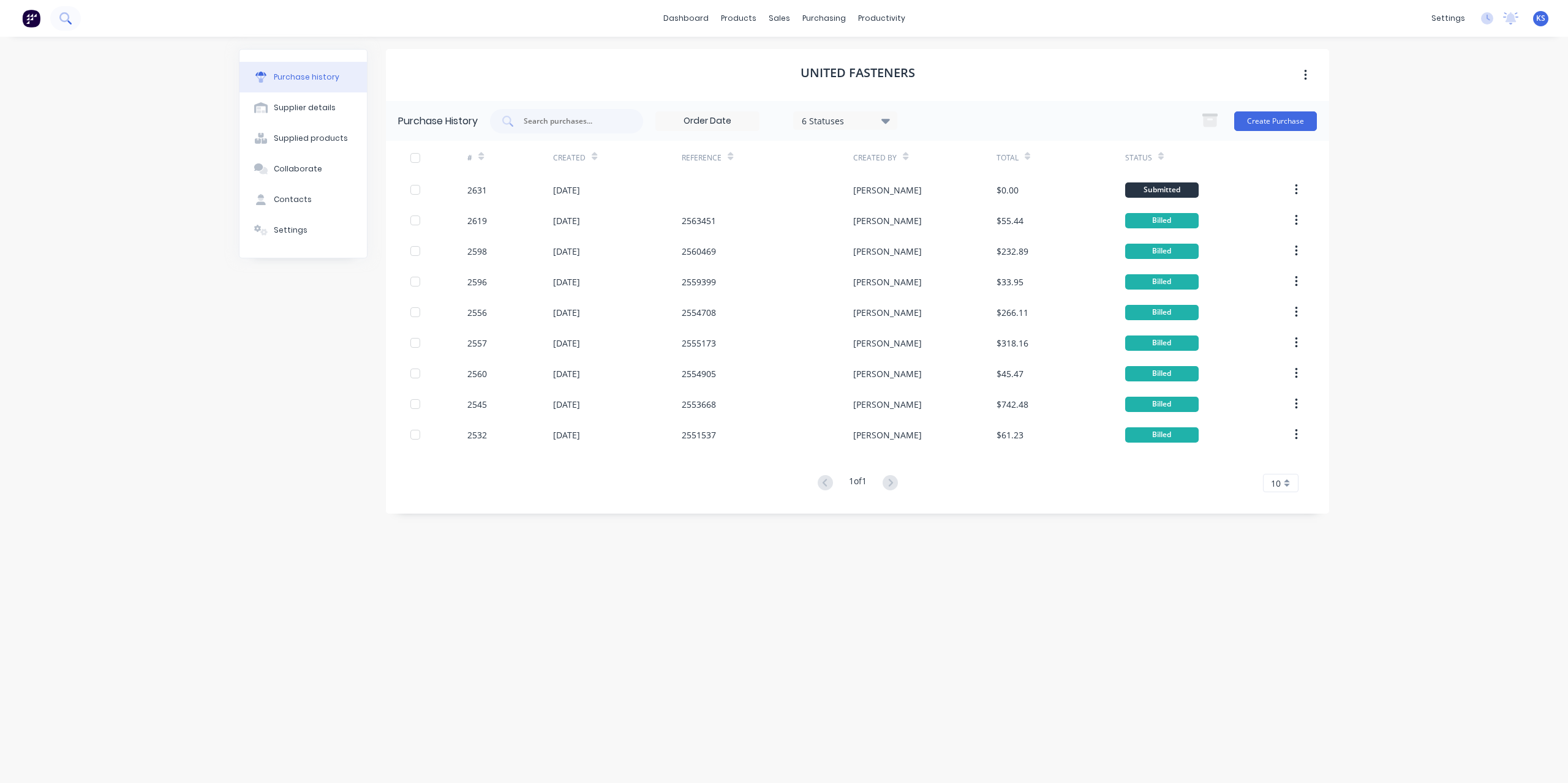
click at [80, 21] on button at bounding box center [65, 18] width 30 height 24
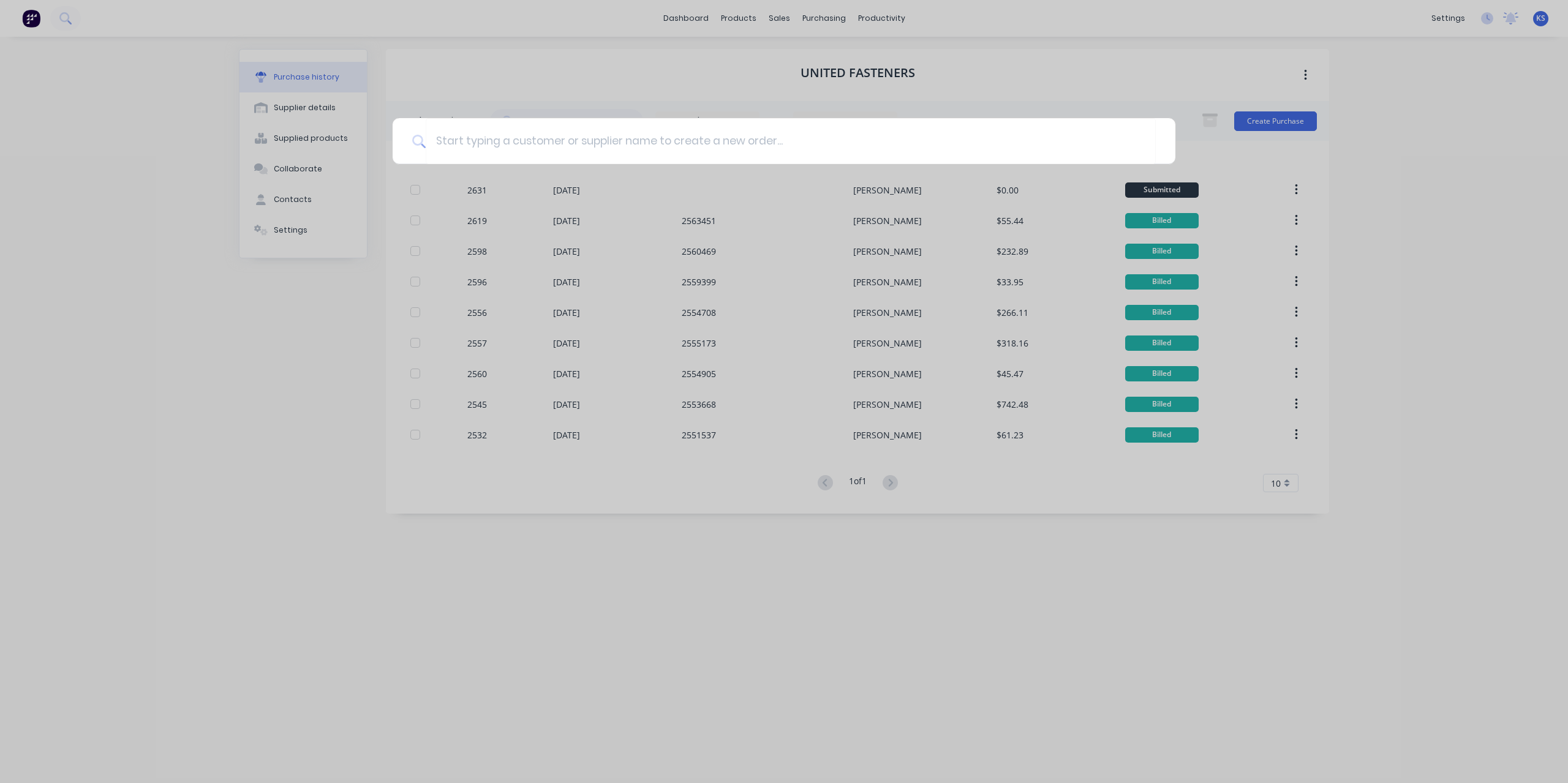
click at [141, 85] on div at bounding box center [784, 392] width 1568 height 783
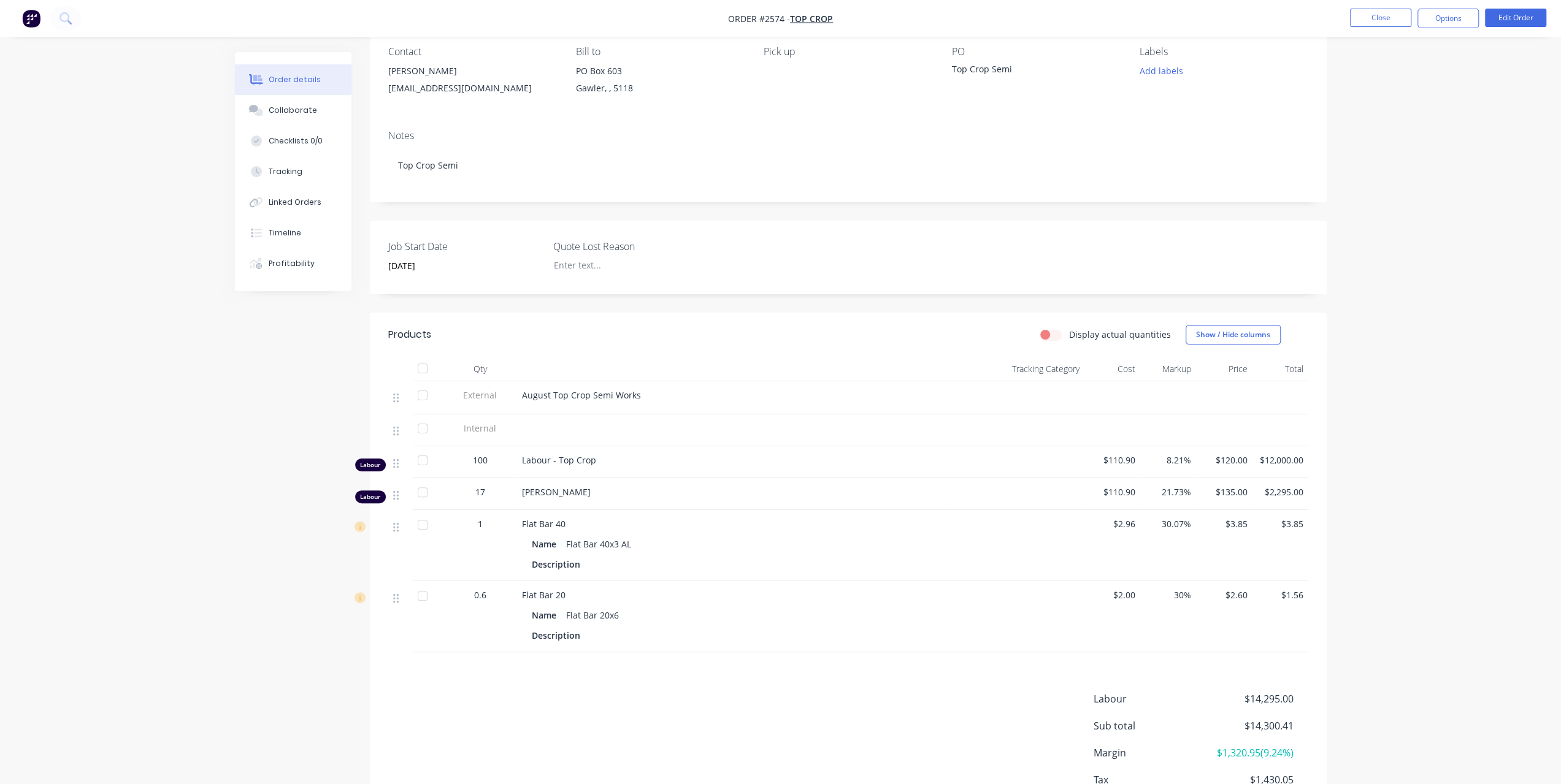
scroll to position [194, 0]
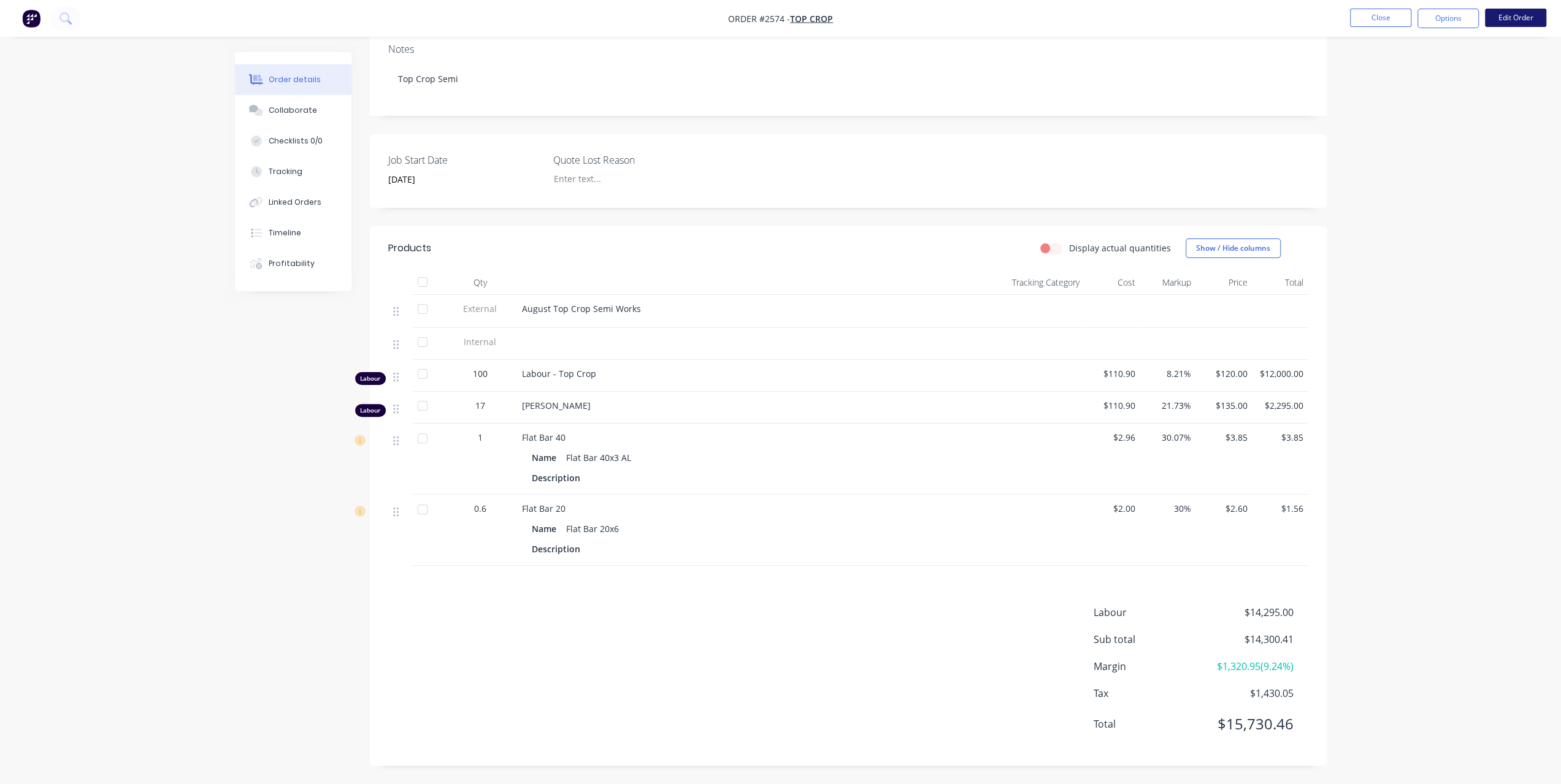
click at [1515, 14] on button "Edit Order" at bounding box center [1515, 17] width 62 height 18
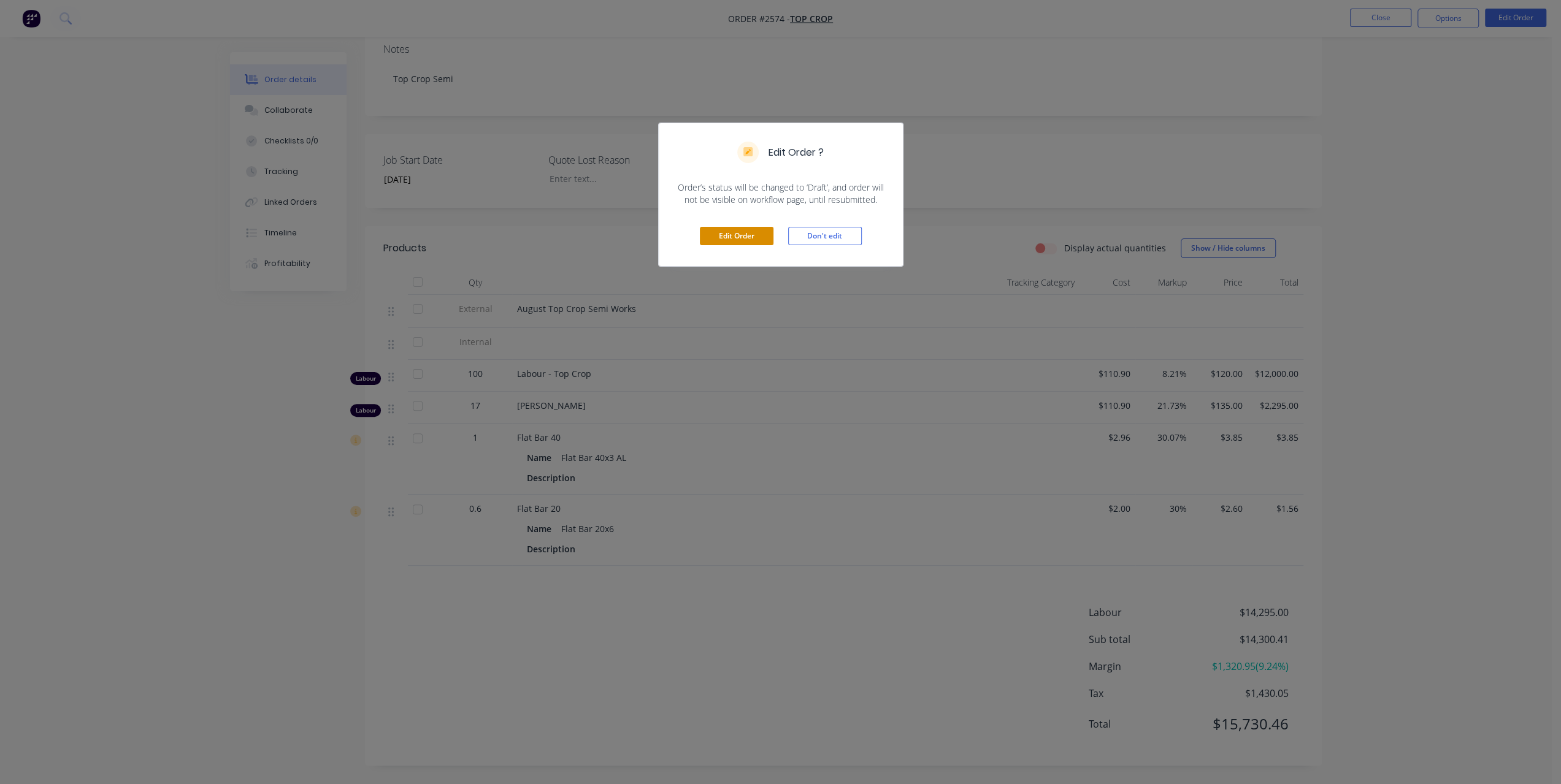
click at [729, 240] on button "Edit Order" at bounding box center [736, 236] width 74 height 18
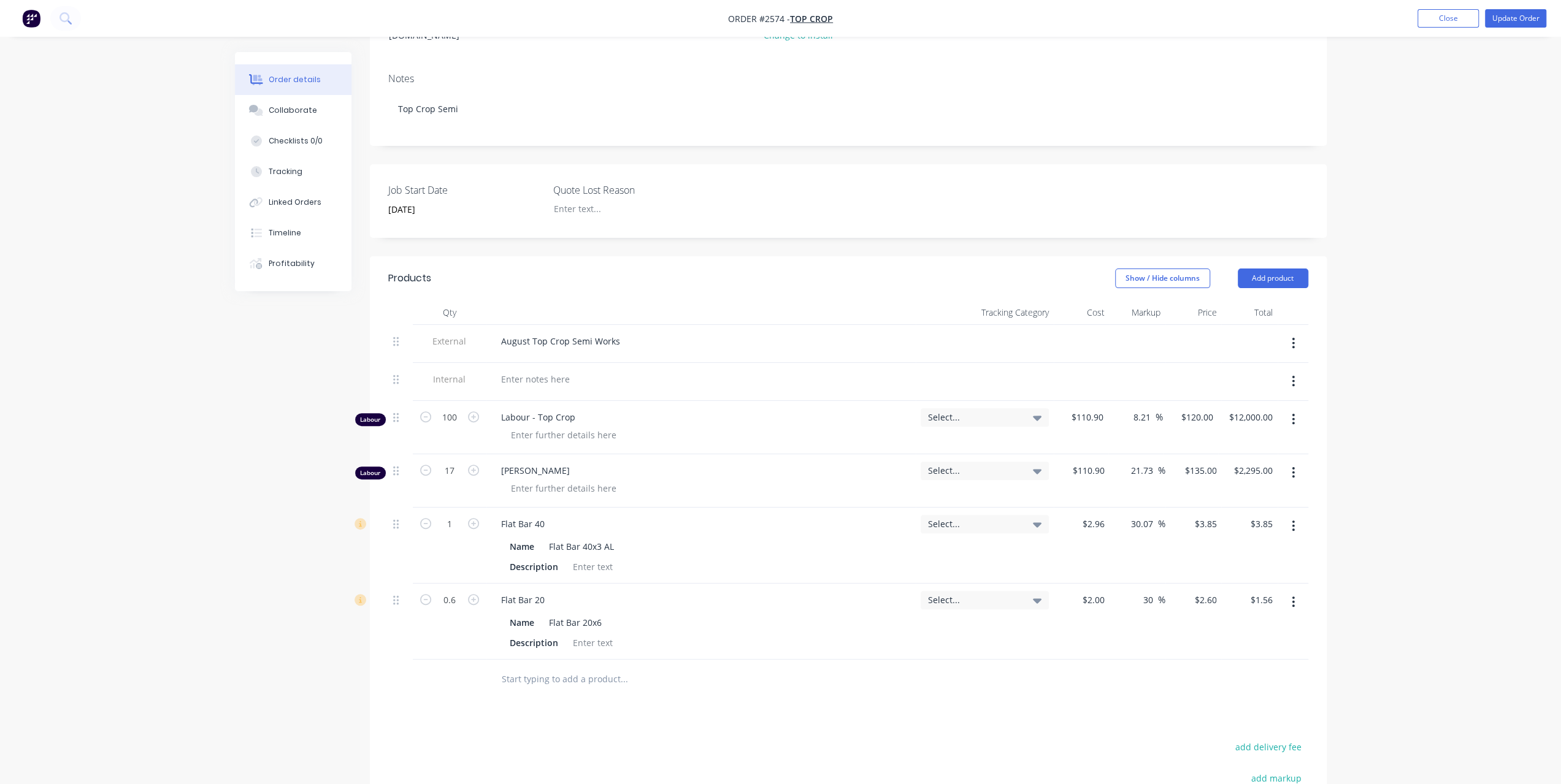
scroll to position [184, 0]
click at [1296, 457] on button "button" at bounding box center [1293, 467] width 29 height 22
click at [1212, 564] on div "Delete" at bounding box center [1250, 573] width 94 height 17
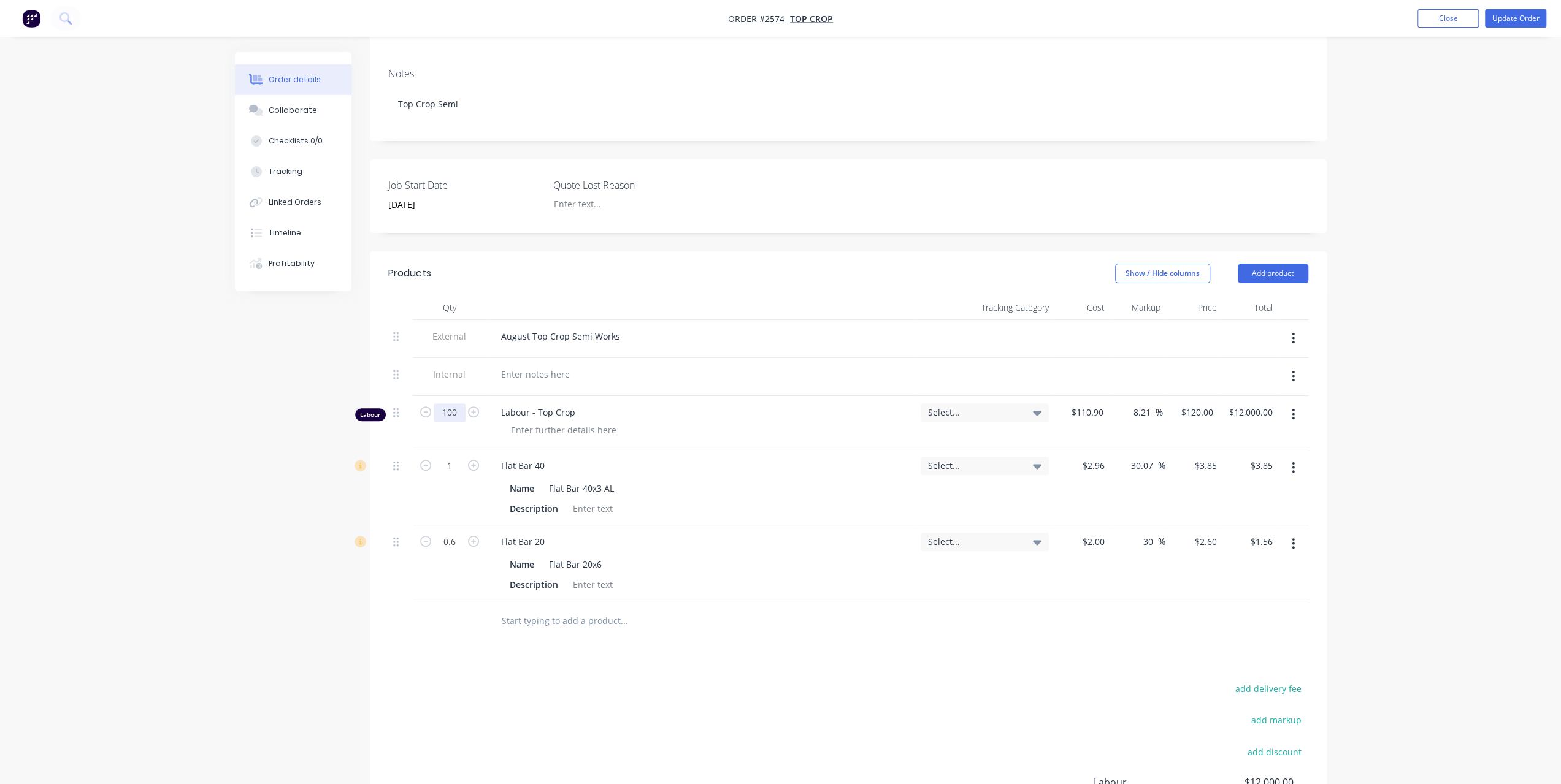
click at [460, 403] on input "100" at bounding box center [450, 413] width 32 height 18
type input "139.75"
type input "$16,770.00"
click at [243, 473] on div "Created by [PERSON_NAME] Created [DATE] Required [DATE] Assigned to Add team me…" at bounding box center [780, 411] width 1092 height 1086
click at [571, 609] on input "text" at bounding box center [623, 621] width 245 height 24
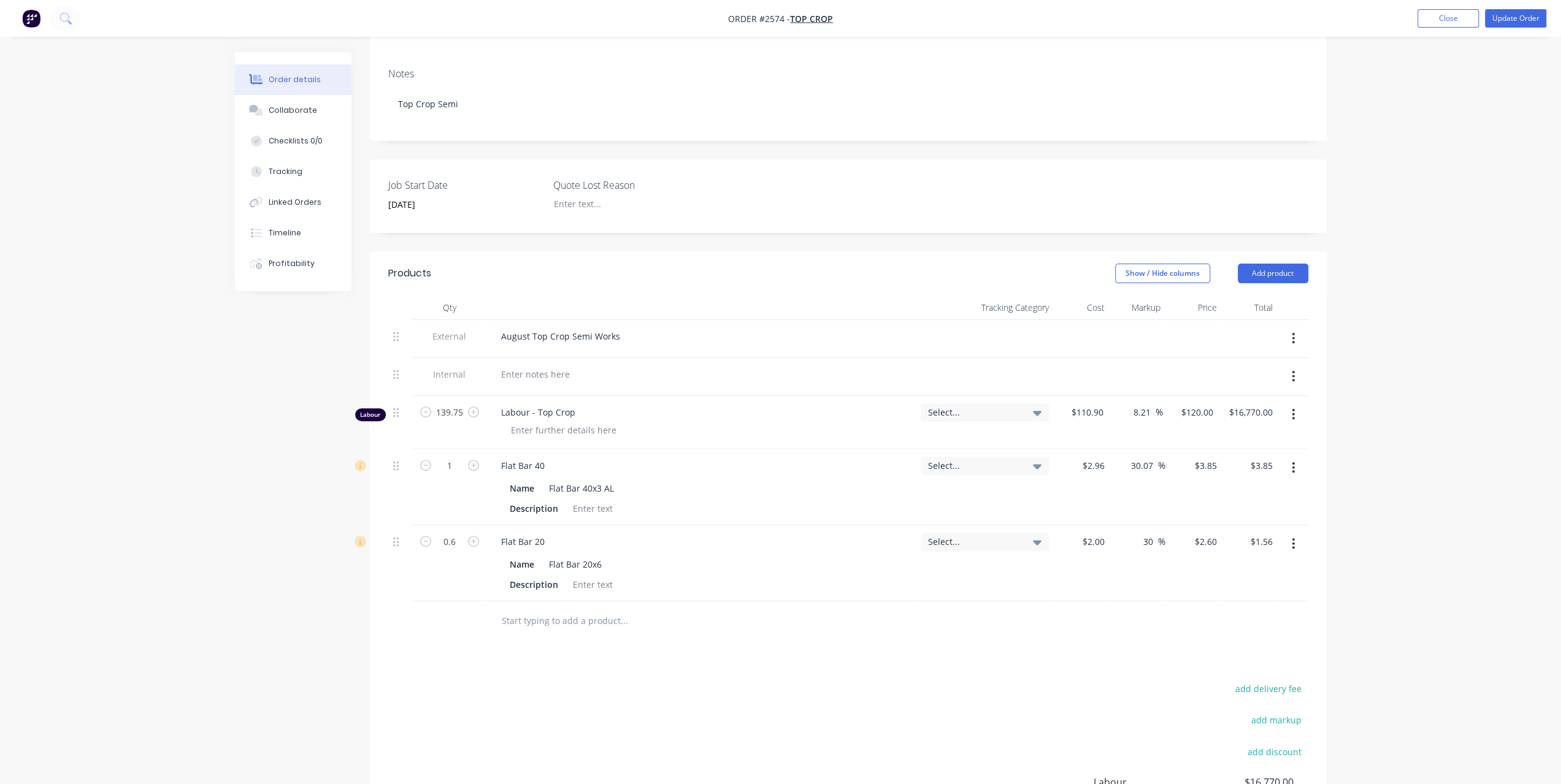
paste input "flatbar 300 x 10"
type input "flatbar 300 x 10"
drag, startPoint x: 543, startPoint y: 602, endPoint x: 617, endPoint y: 602, distance: 74.0
click at [617, 609] on input "flatbar 300 x 10" at bounding box center [623, 621] width 245 height 24
click at [595, 612] on input "flatbar 300 x 10" at bounding box center [623, 621] width 245 height 24
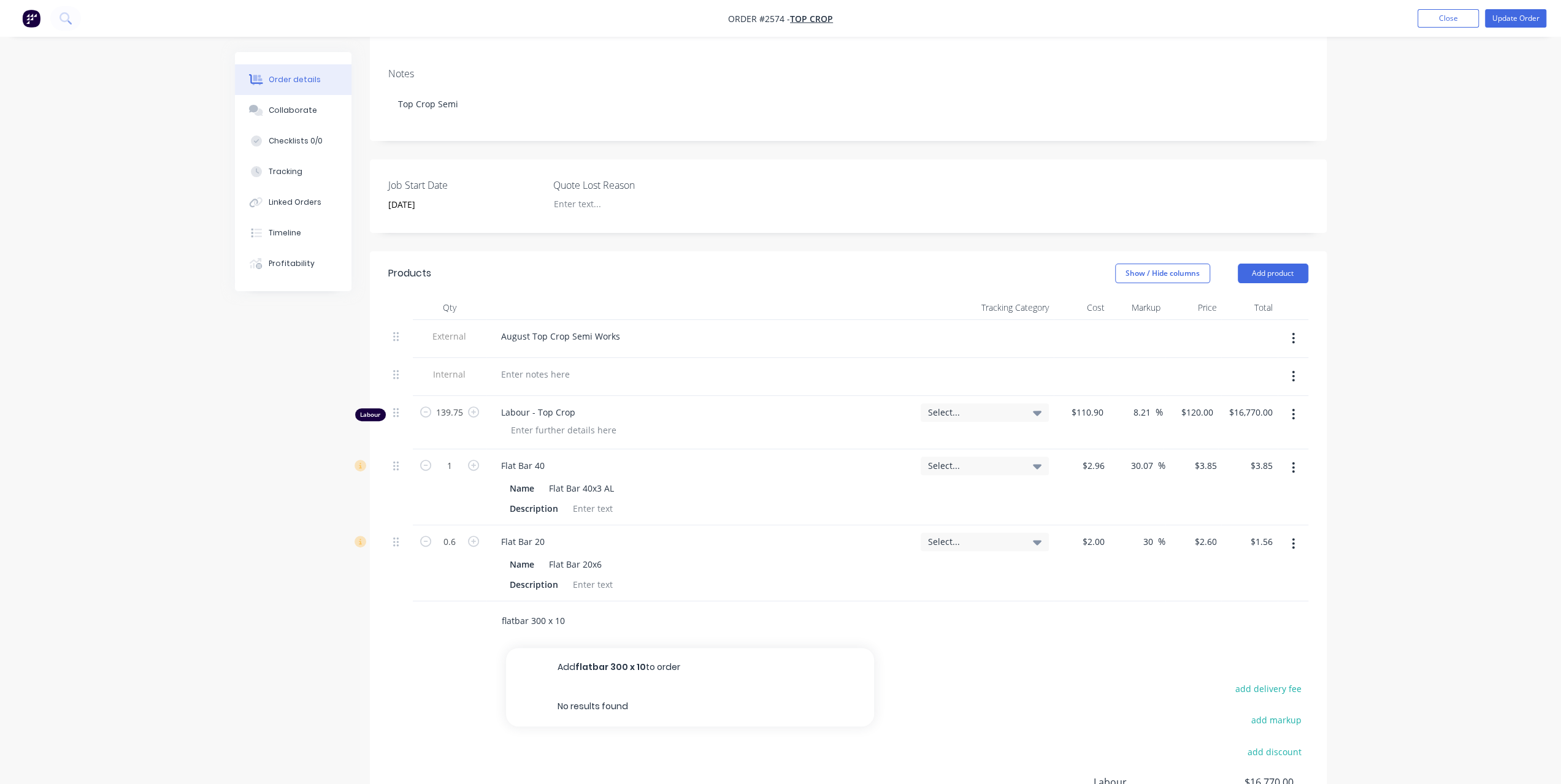
drag, startPoint x: 570, startPoint y: 607, endPoint x: 469, endPoint y: 593, distance: 102.0
click at [469, 602] on div "flatbar 300 x 10 Add flatbar 300 x 10 to order No results found" at bounding box center [848, 621] width 920 height 40
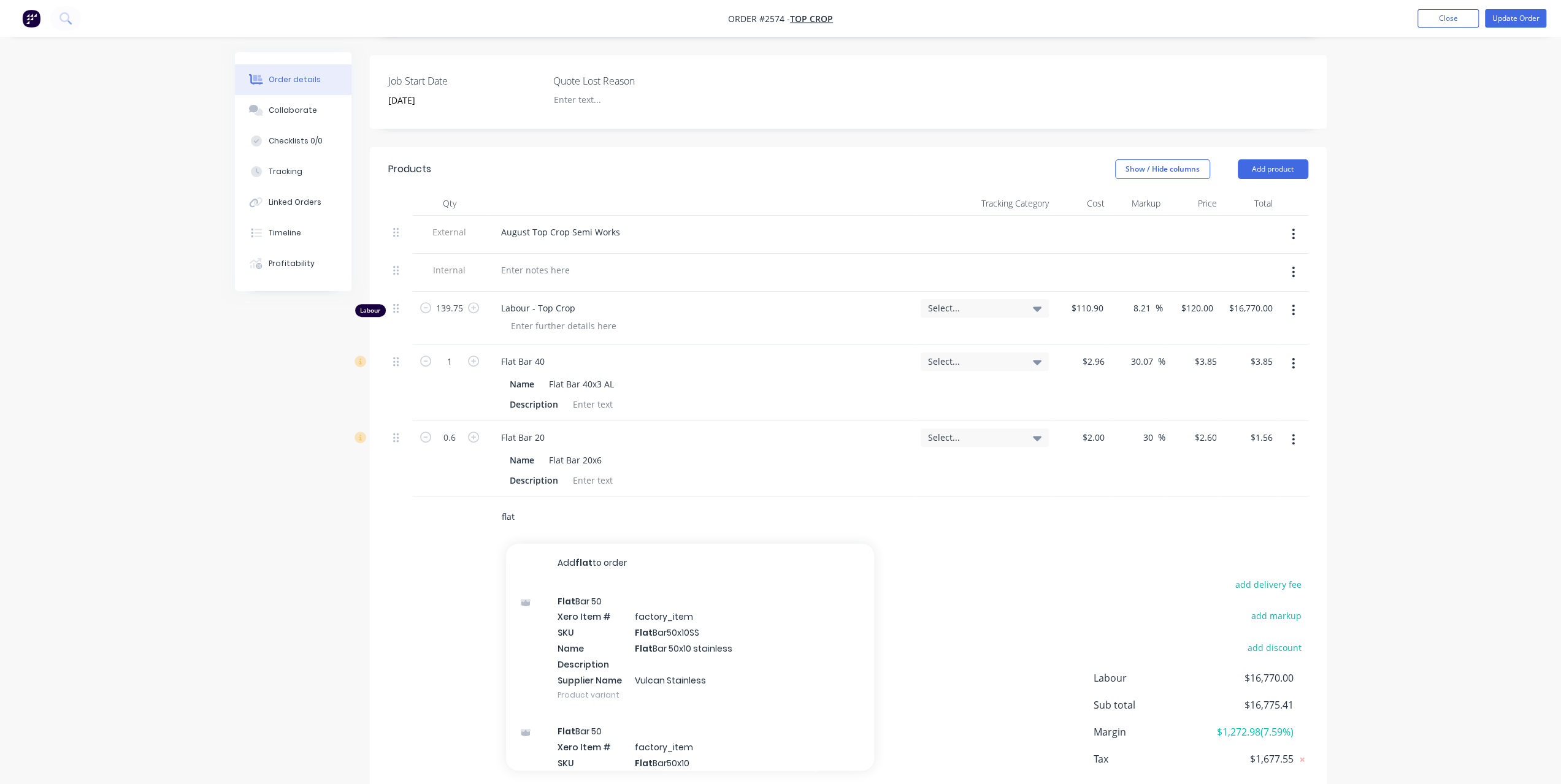
scroll to position [338, 0]
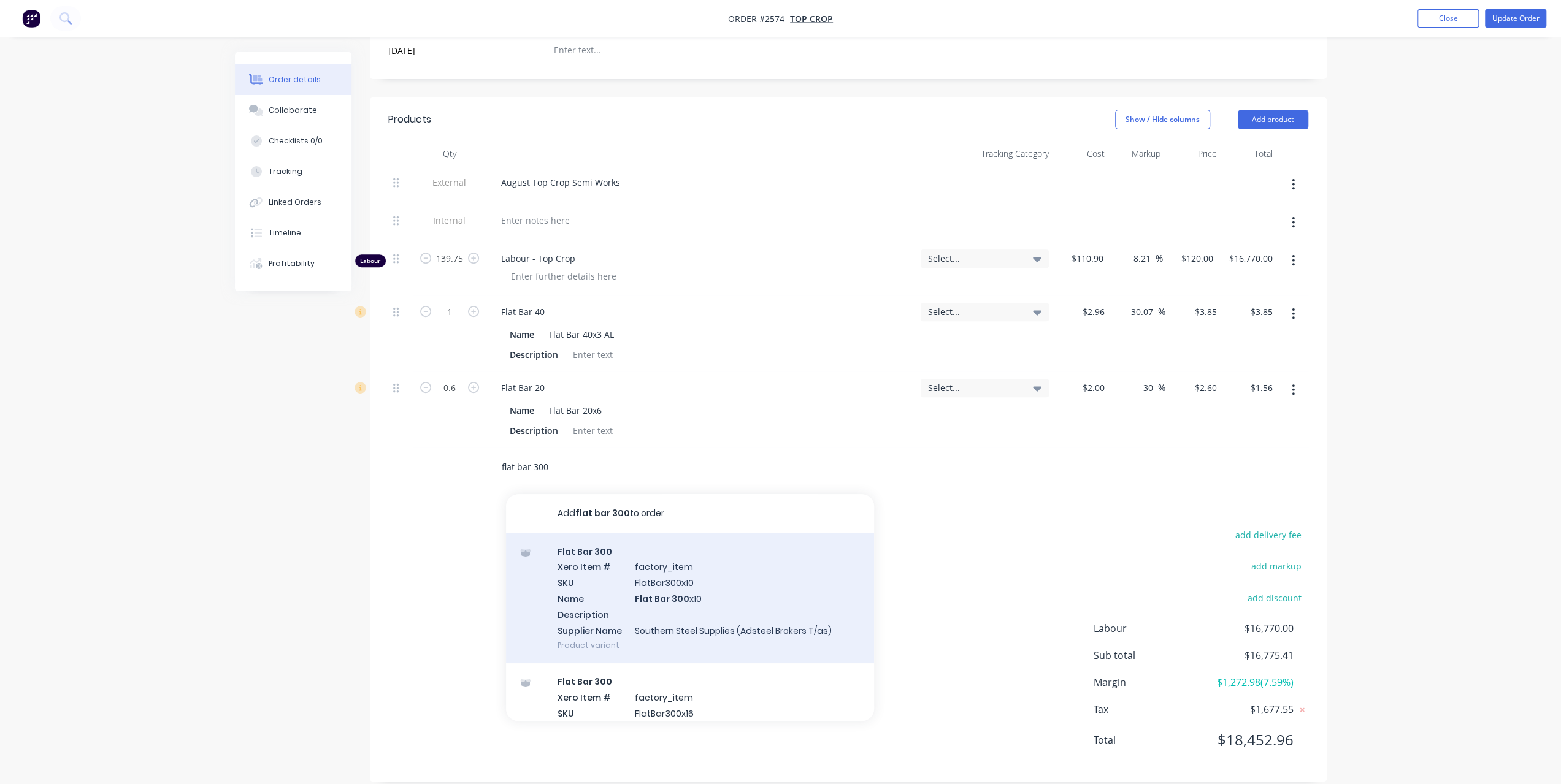
type input "flat bar 300"
click at [686, 572] on div "Flat Bar 300 Xero Item # factory_item SKU FlatBar300x10 Name Flat Bar 300 x10 D…" at bounding box center [690, 599] width 368 height 131
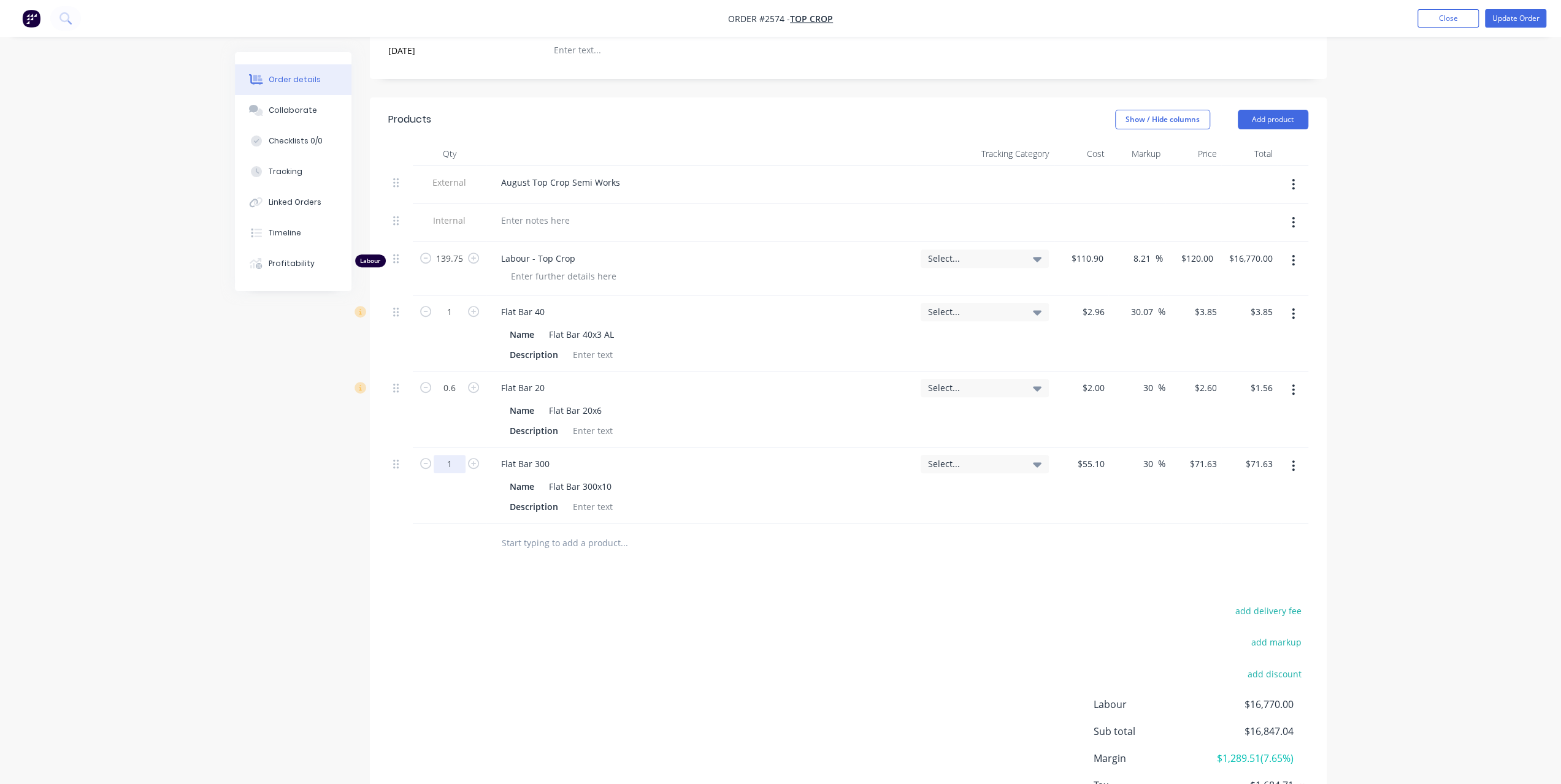
click at [450, 268] on input "1" at bounding box center [450, 259] width 32 height 18
type input "3.65"
type input "$261.45"
type input "$44.75"
type input "$58.175"
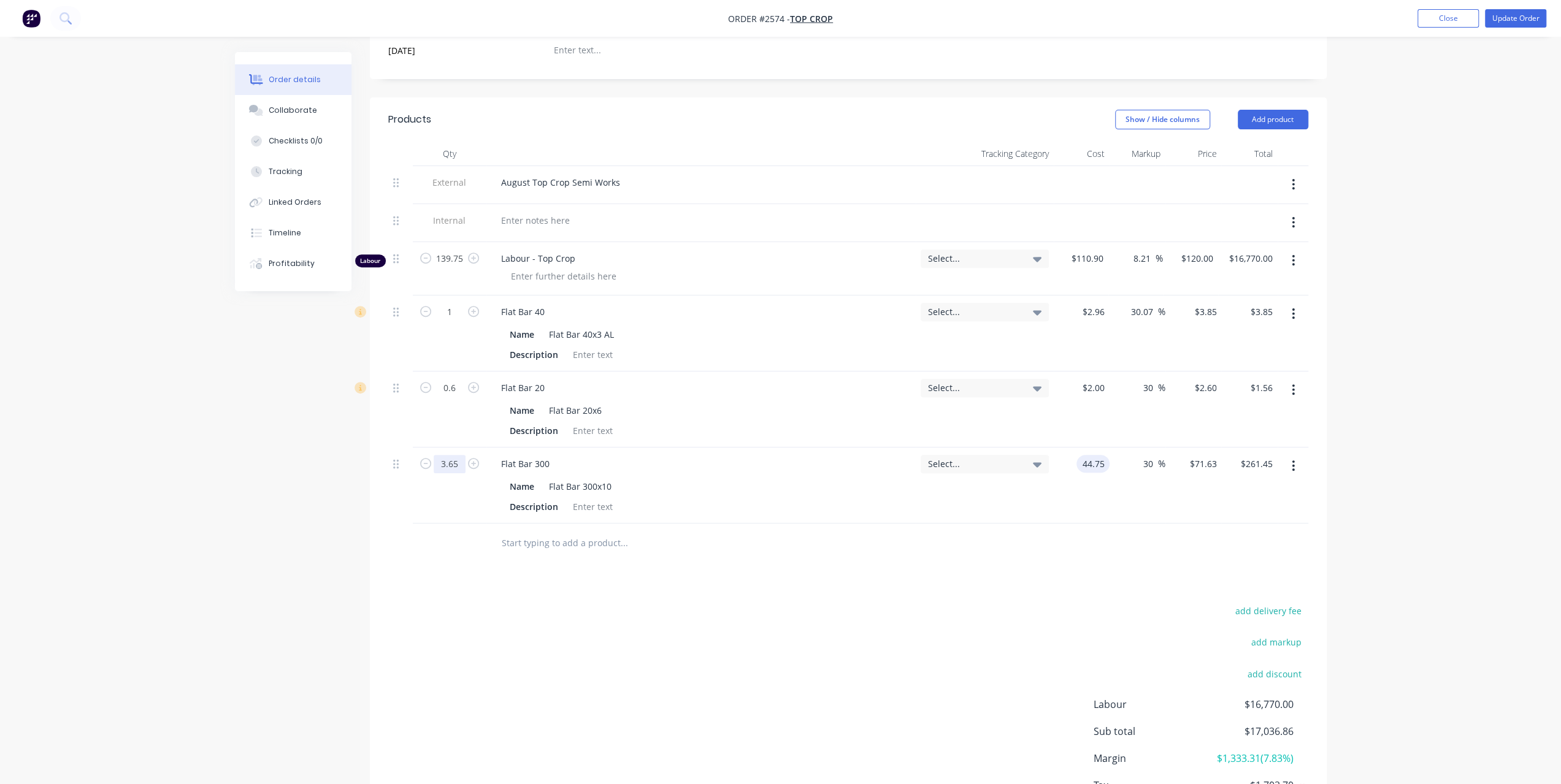
type input "$212.34"
click at [293, 454] on div "Created by [PERSON_NAME] Created [DATE] Required [DATE] Assigned to Add team me…" at bounding box center [780, 296] width 1092 height 1162
click at [606, 531] on input "text" at bounding box center [623, 543] width 245 height 24
paste input "Gates Hi Power II belt B118GAT"
type input "Gates Hi Power II belt B118GAT"
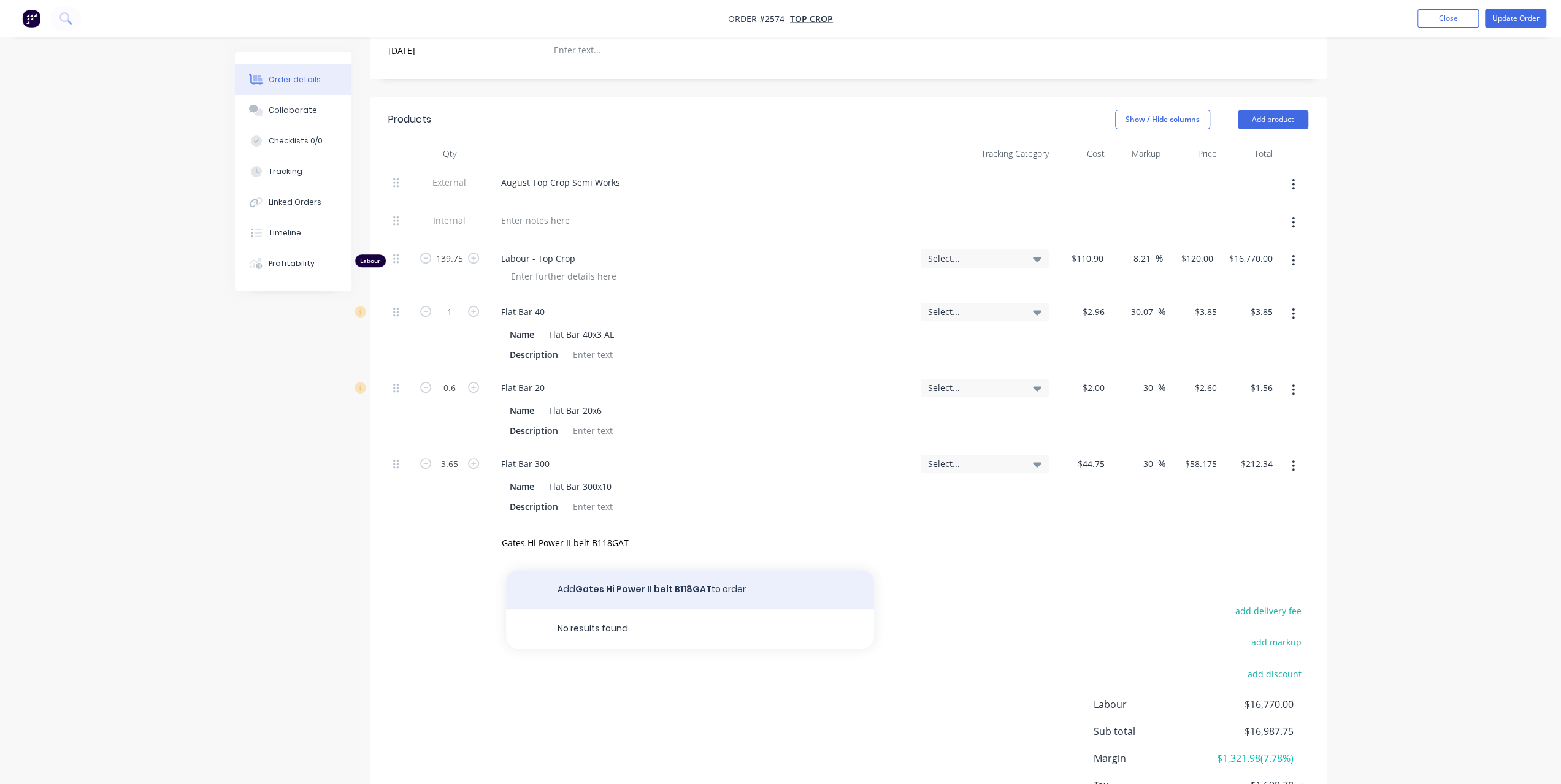
click at [546, 578] on button "Add Gates Hi Power II belt B118GAT to order" at bounding box center [690, 590] width 368 height 40
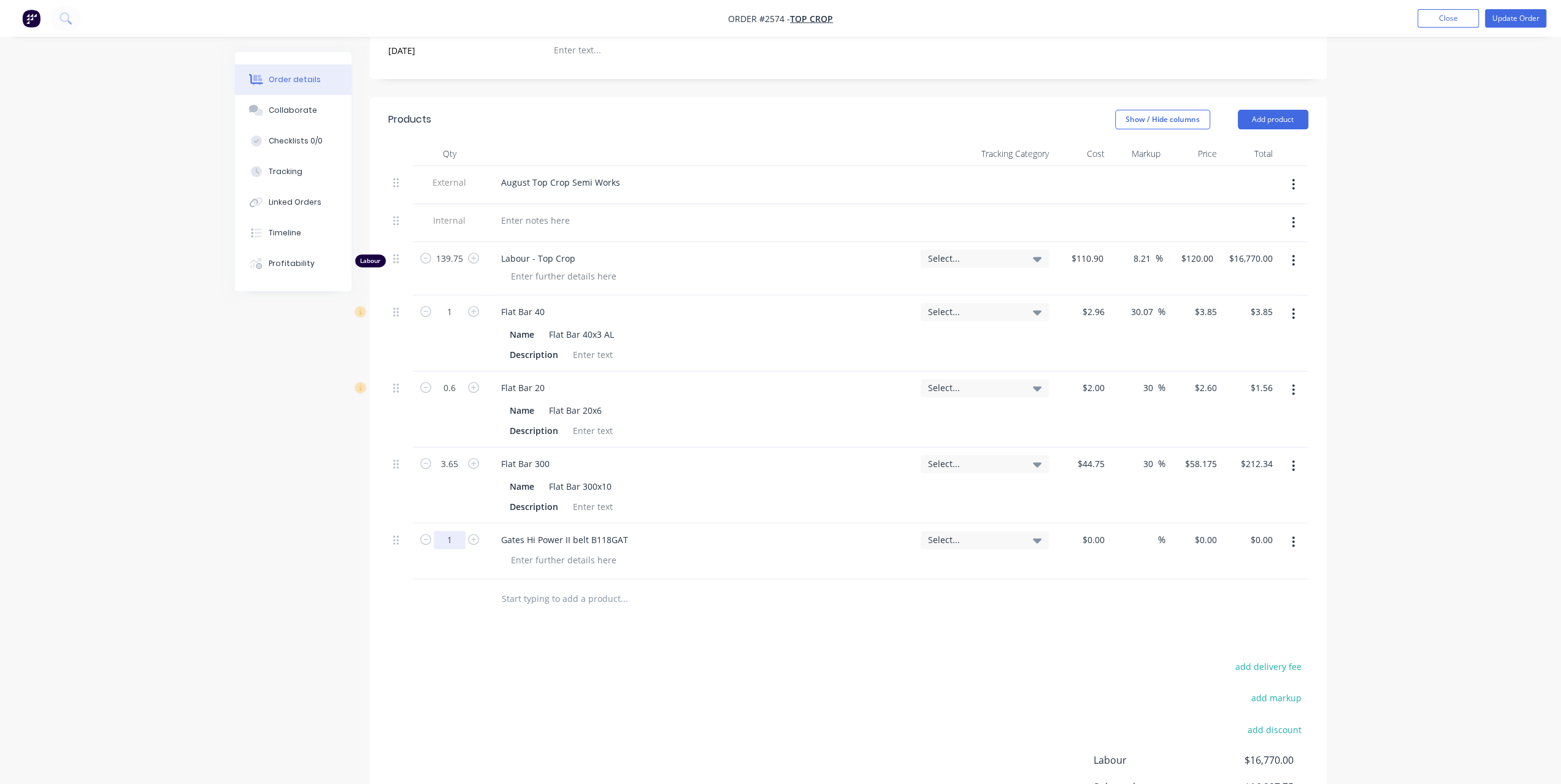
click at [453, 268] on input "1" at bounding box center [450, 259] width 32 height 18
type input "2"
type input "$67.64"
type input "$135.28"
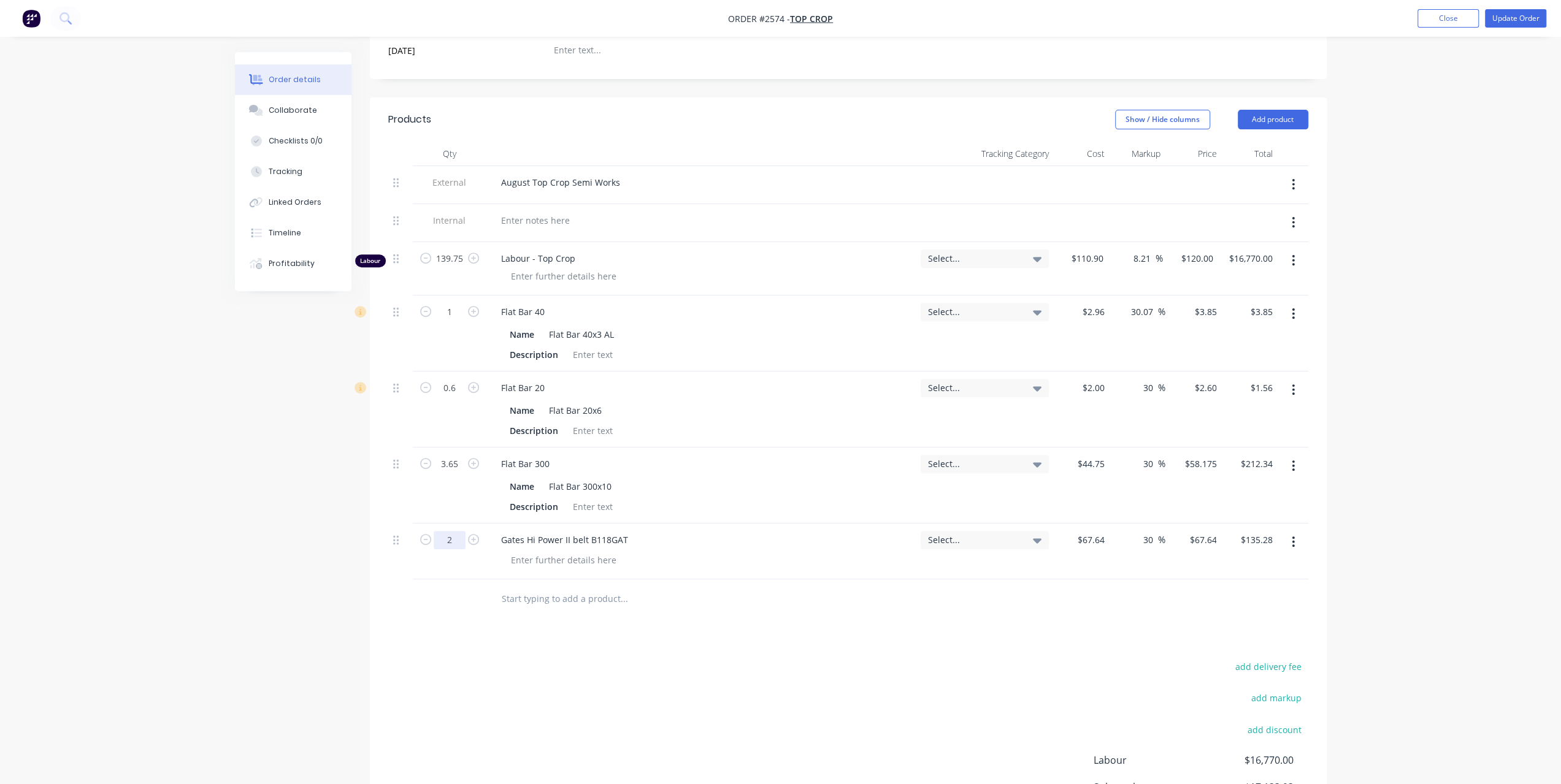
type input "30"
type input "87.932"
type input "$175.86"
click at [573, 591] on input "text" at bounding box center [623, 599] width 245 height 24
type input "$87.932"
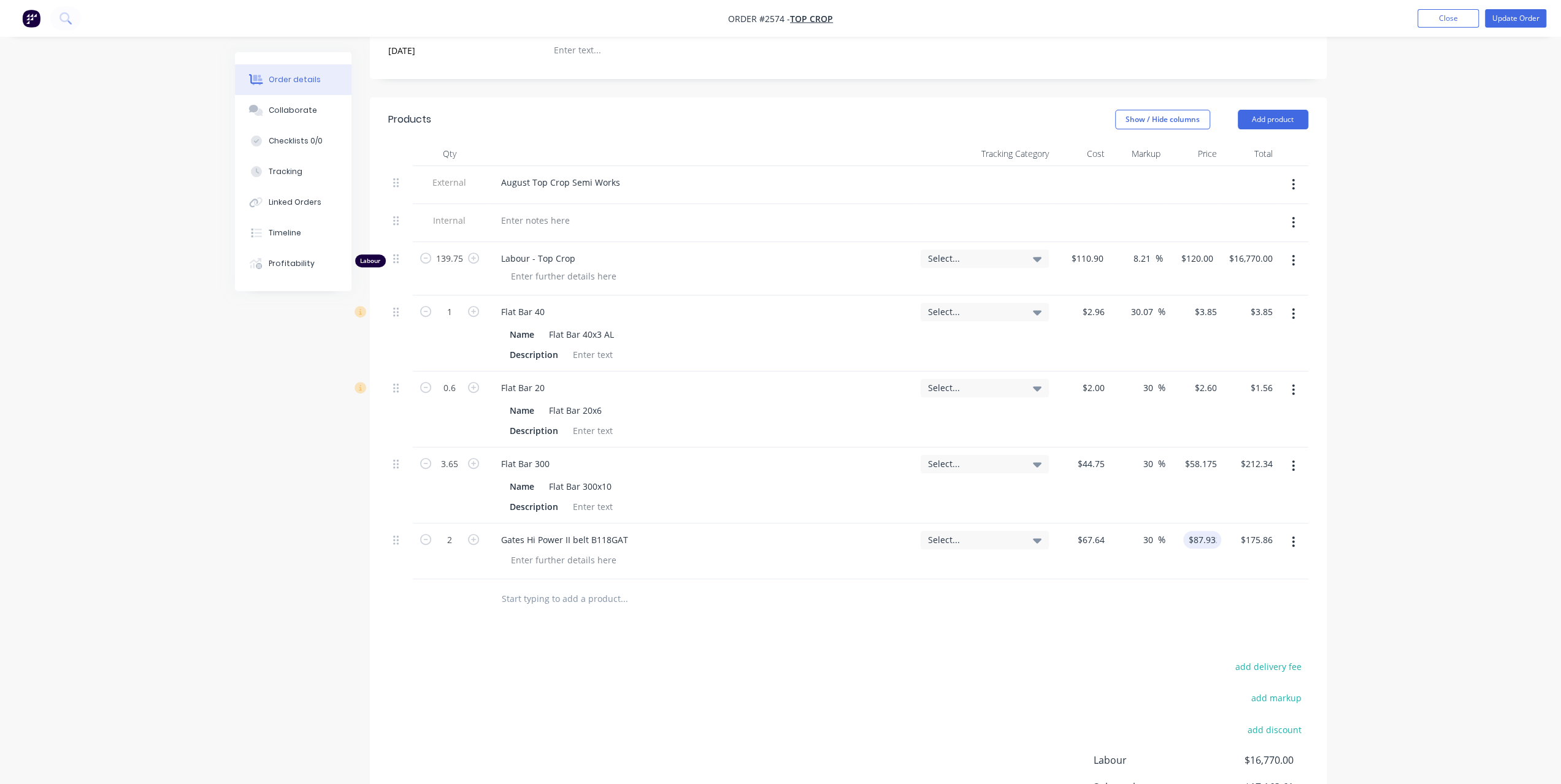
click at [514, 586] on input "text" at bounding box center [623, 599] width 245 height 24
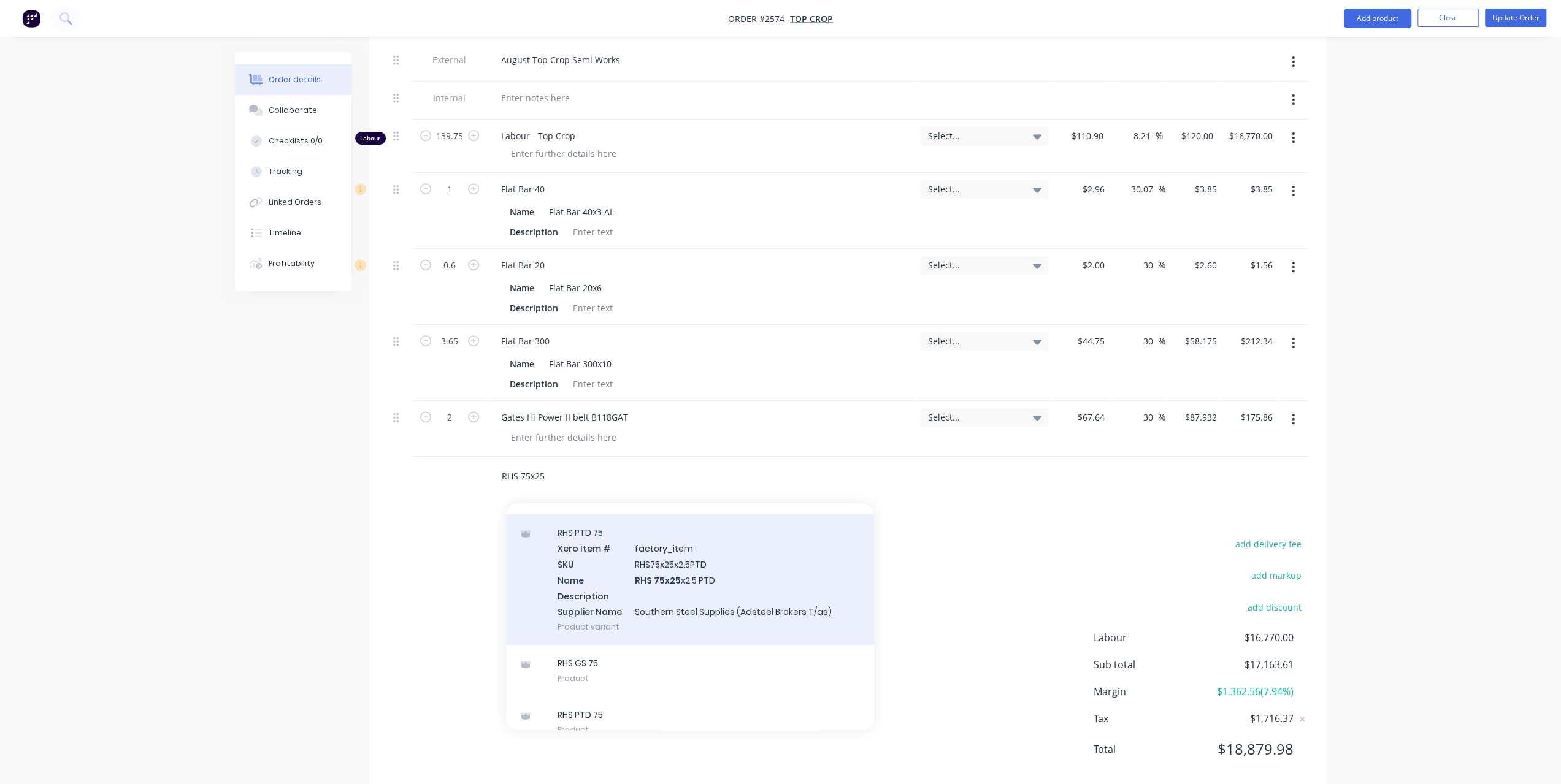
scroll to position [176, 0]
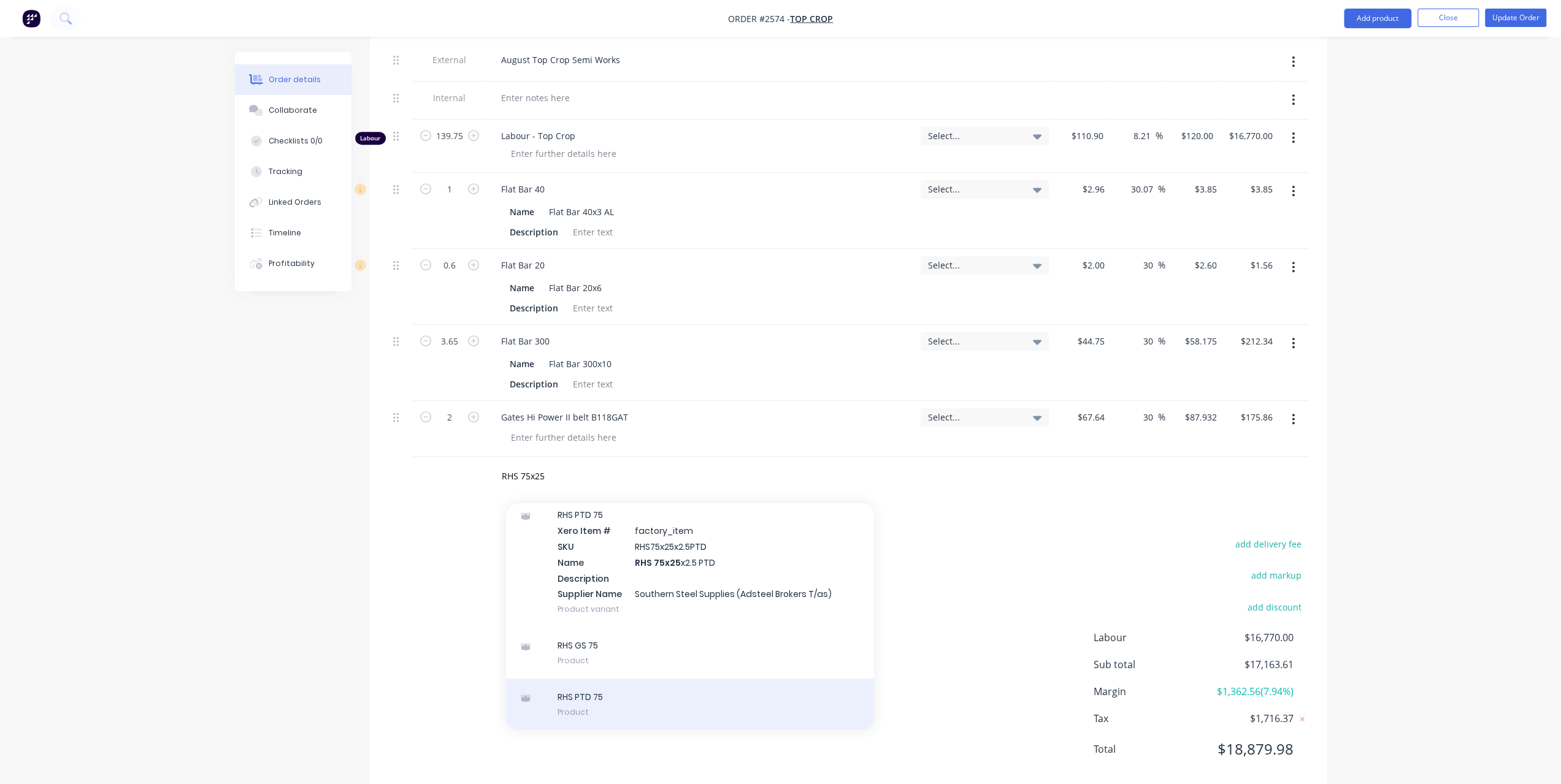
click at [585, 679] on div "RHS PTD 75 Product" at bounding box center [690, 705] width 368 height 52
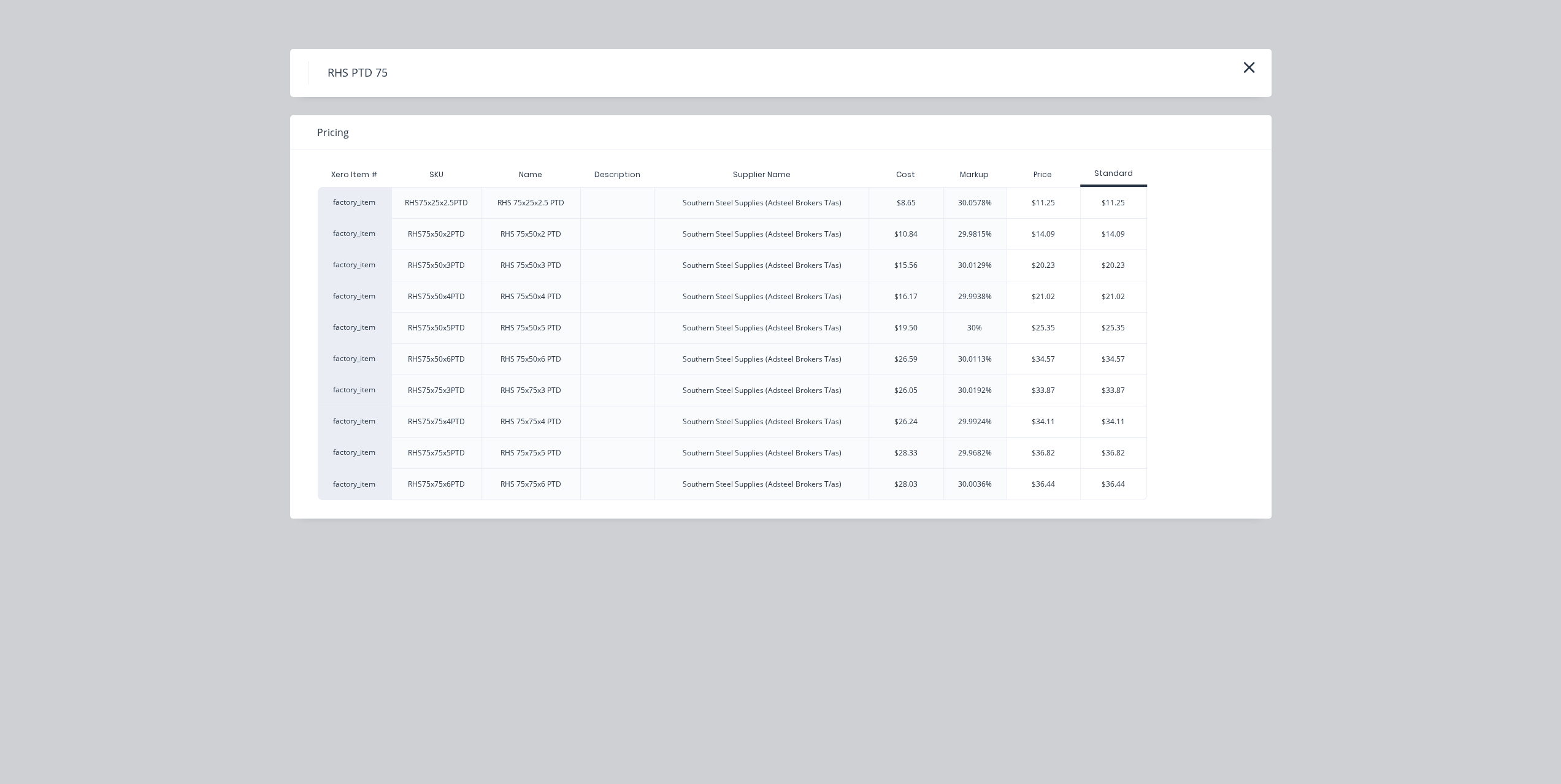
scroll to position [119, 0]
click at [181, 267] on div "RHS PTD 75 Pricing Xero Item # SKU Name Description Supplier Name Cost Markup P…" at bounding box center [780, 392] width 1561 height 784
click at [1245, 71] on icon "button" at bounding box center [1249, 68] width 11 height 11
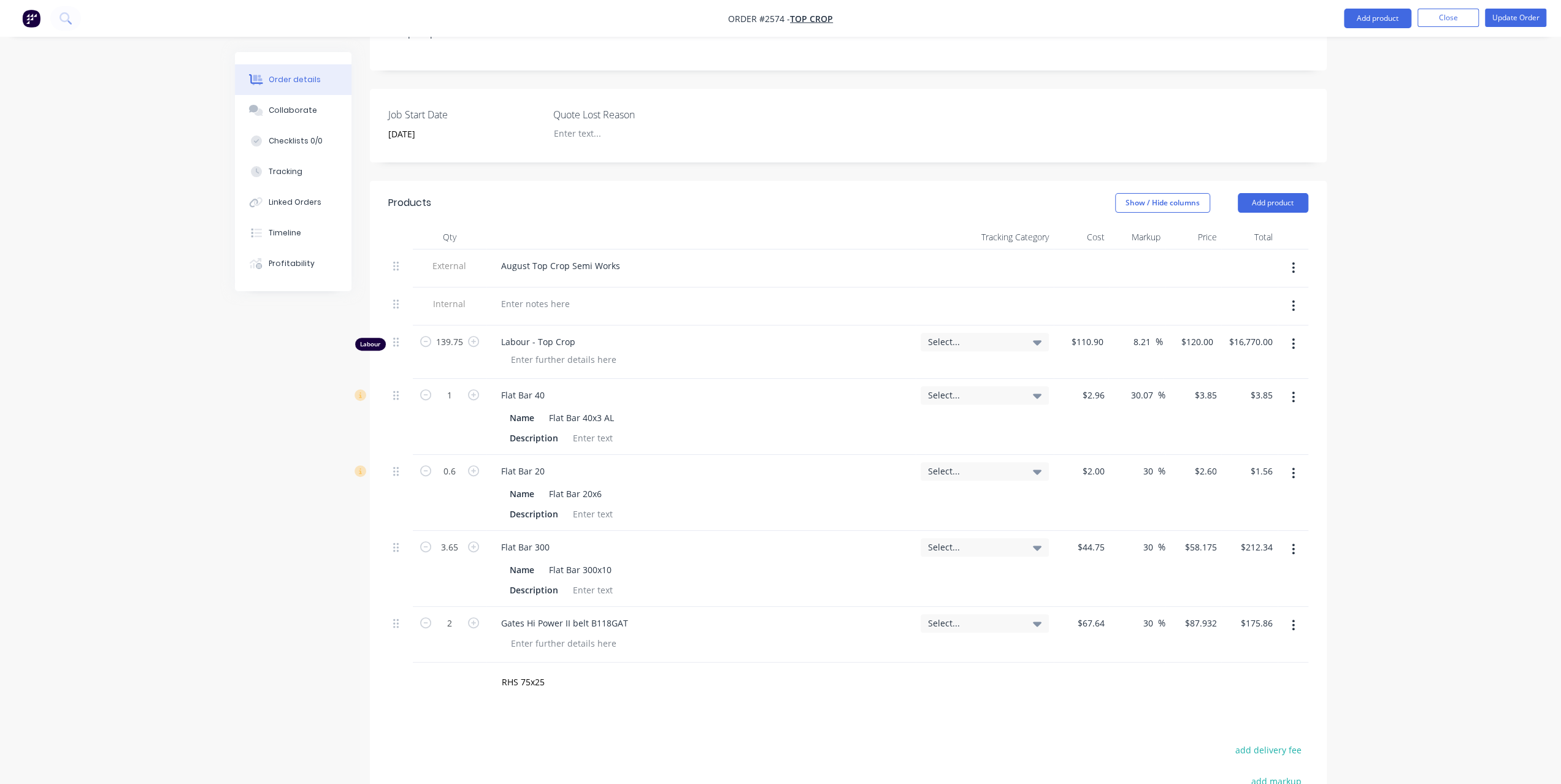
scroll to position [425, 0]
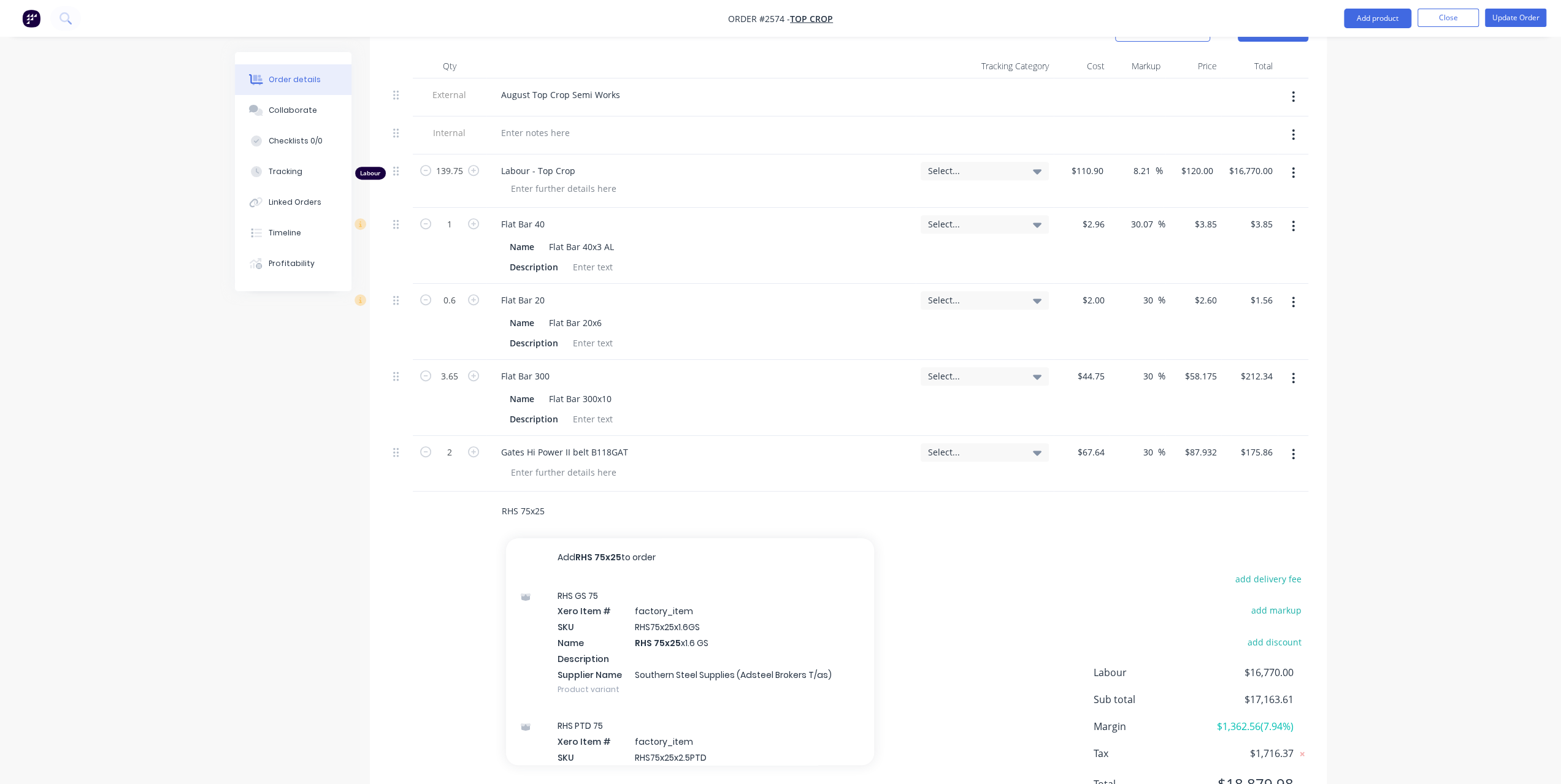
click at [543, 504] on input "RHS 75x25" at bounding box center [623, 511] width 245 height 24
drag, startPoint x: 561, startPoint y: 495, endPoint x: 391, endPoint y: 482, distance: 170.5
click at [391, 492] on div "RHS 75x25 Add RHS 75x25 to order RHS GS 75 Xero Item # factory_item SKU RHS75x2…" at bounding box center [848, 511] width 920 height 40
paste input "rhs75x25x3"
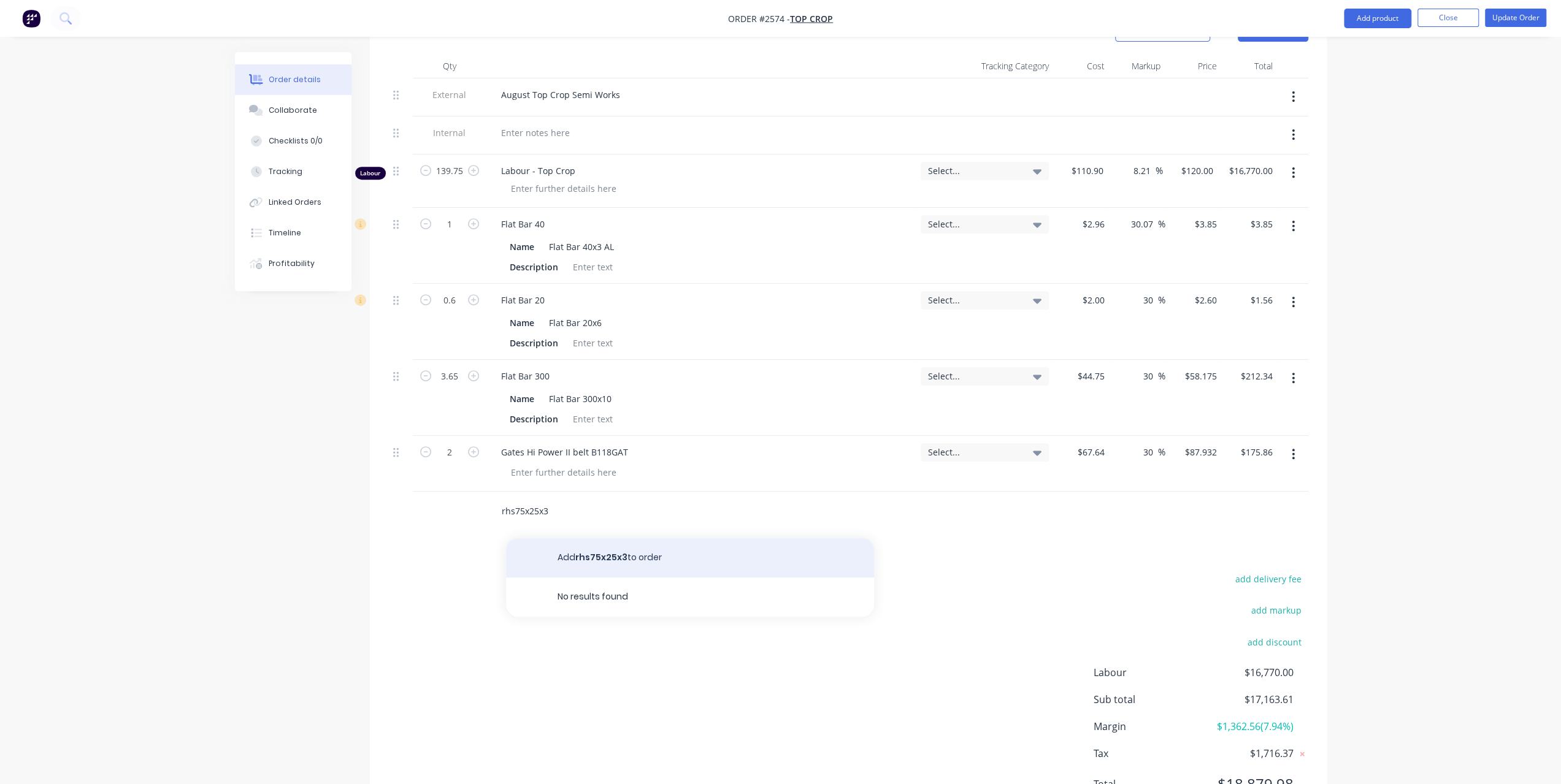
type input "rhs75x25x3"
click at [591, 539] on button "Add rhs75x25x3 to order" at bounding box center [690, 558] width 368 height 40
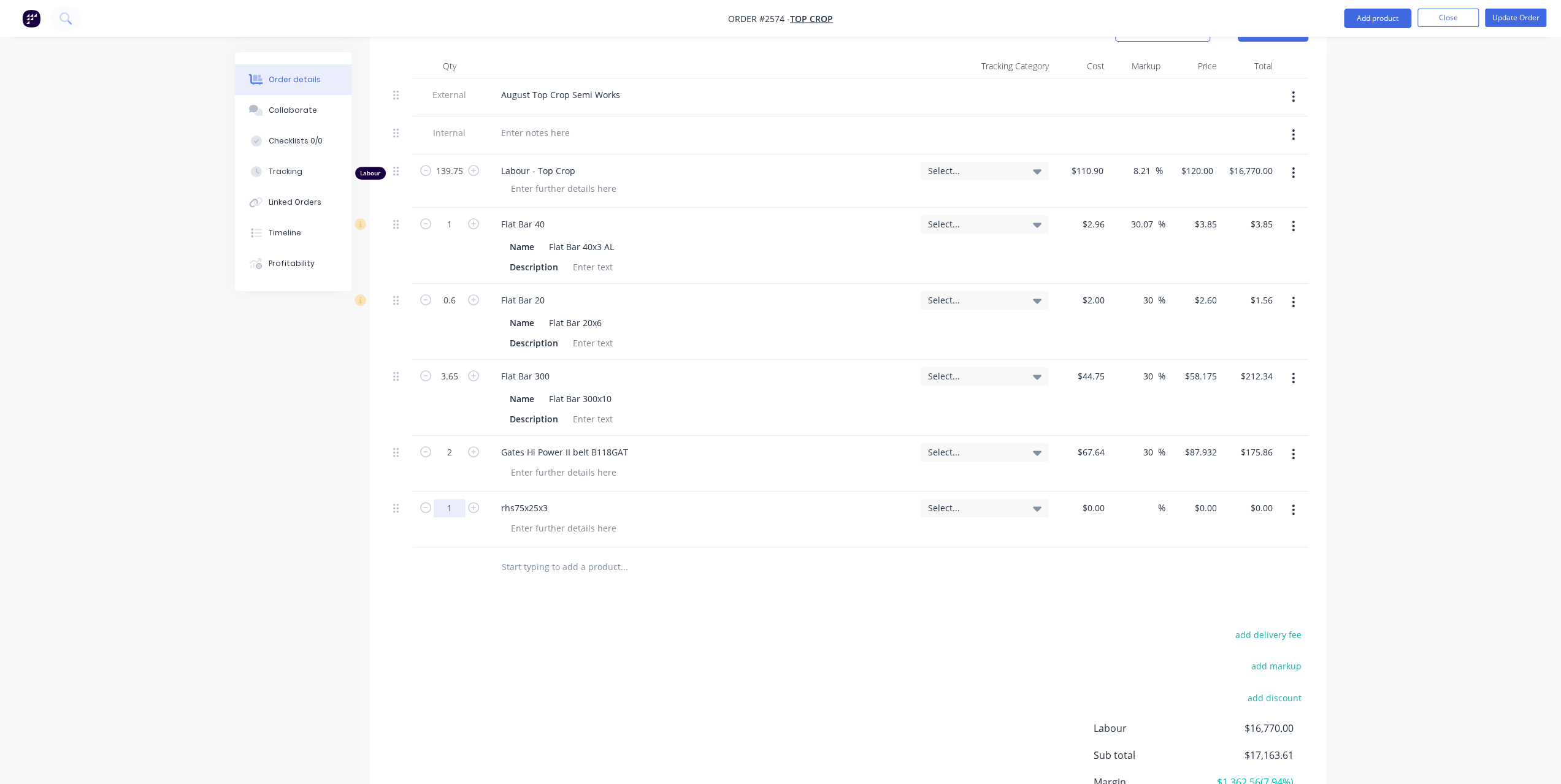
click at [454, 180] on input "1" at bounding box center [450, 171] width 32 height 18
type input "8"
type input "$7.92"
type input "$63.36"
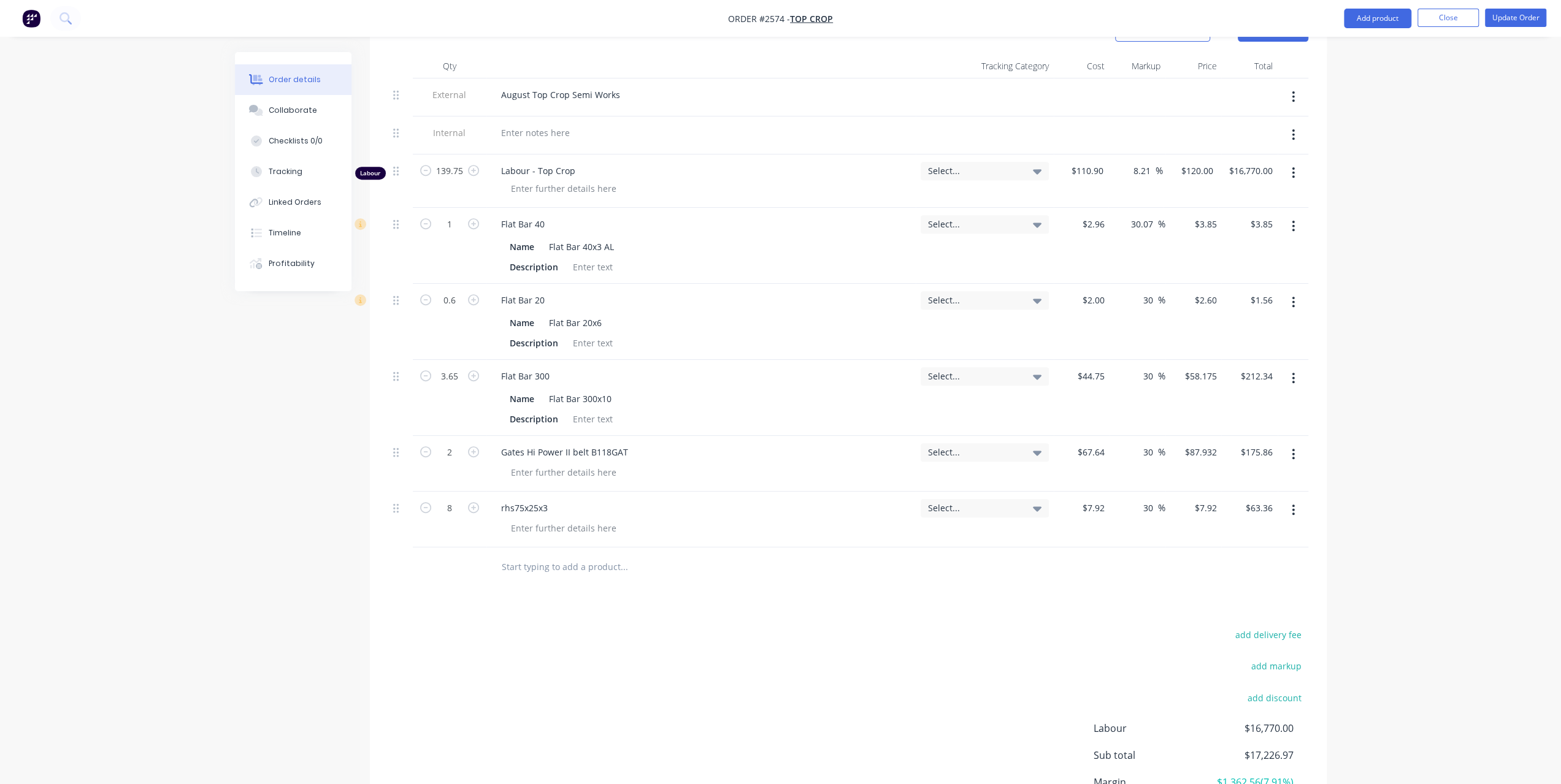
type input "30"
type input "10.296"
type input "$82.37"
click at [527, 555] on input "text" at bounding box center [623, 567] width 245 height 24
type input "$10.296"
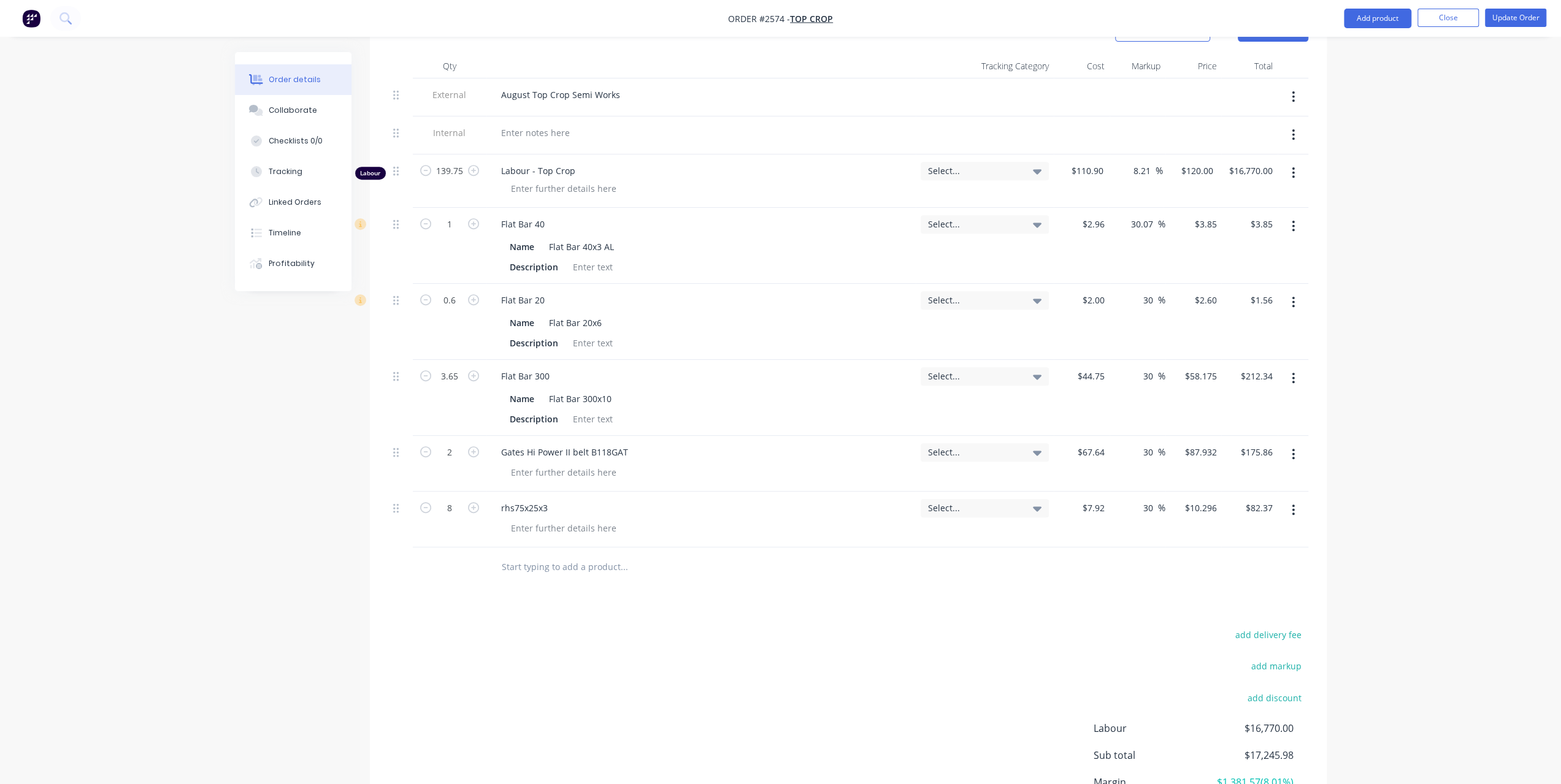
click at [526, 555] on input "text" at bounding box center [623, 567] width 245 height 24
paste input "FlatBar20x3"
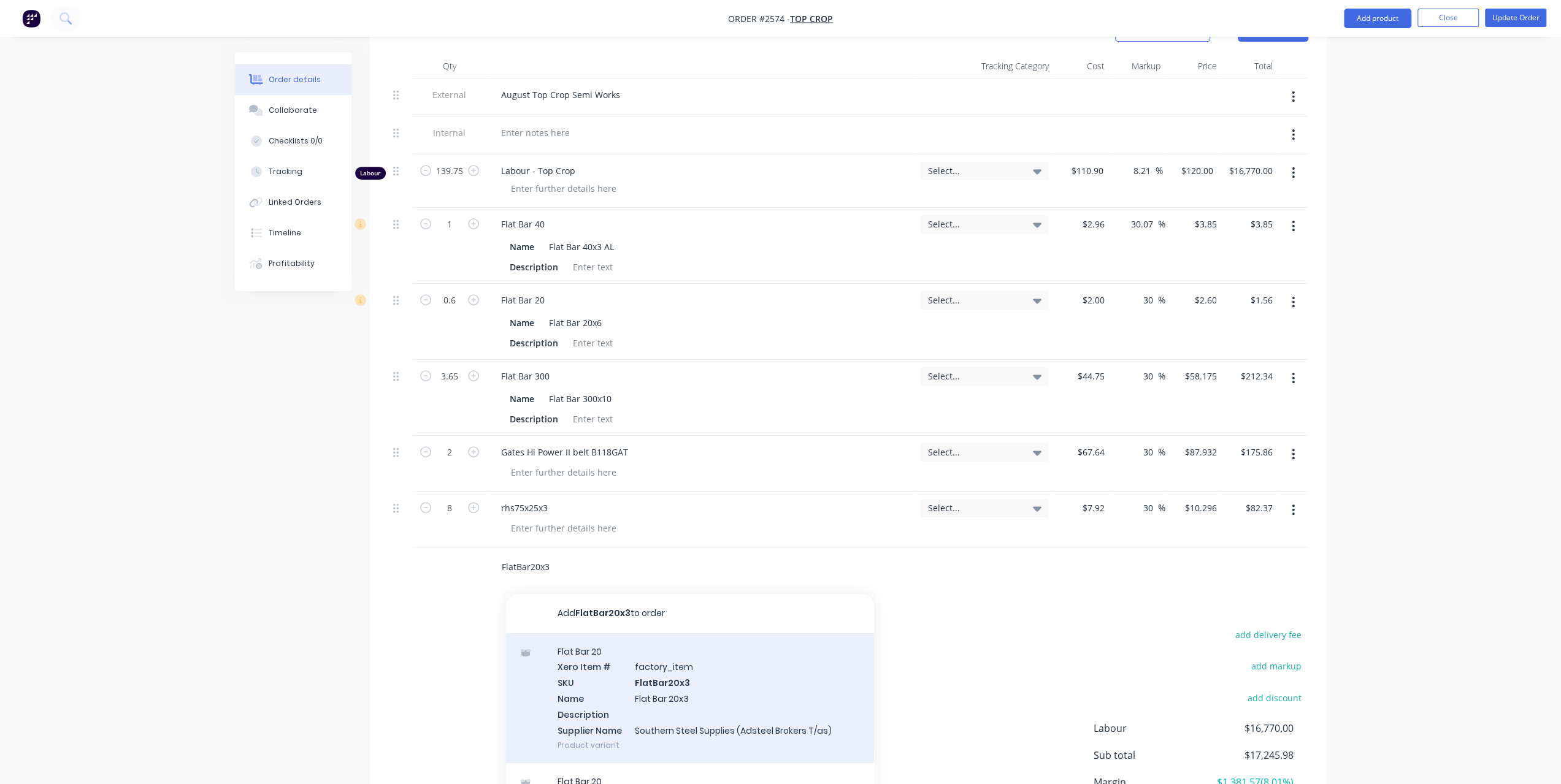
type input "FlatBar20x3"
click at [577, 664] on div "Flat Bar 20 Xero Item # factory_item SKU FlatBar20x3 Name Flat Bar 20x3 Descrip…" at bounding box center [690, 699] width 368 height 131
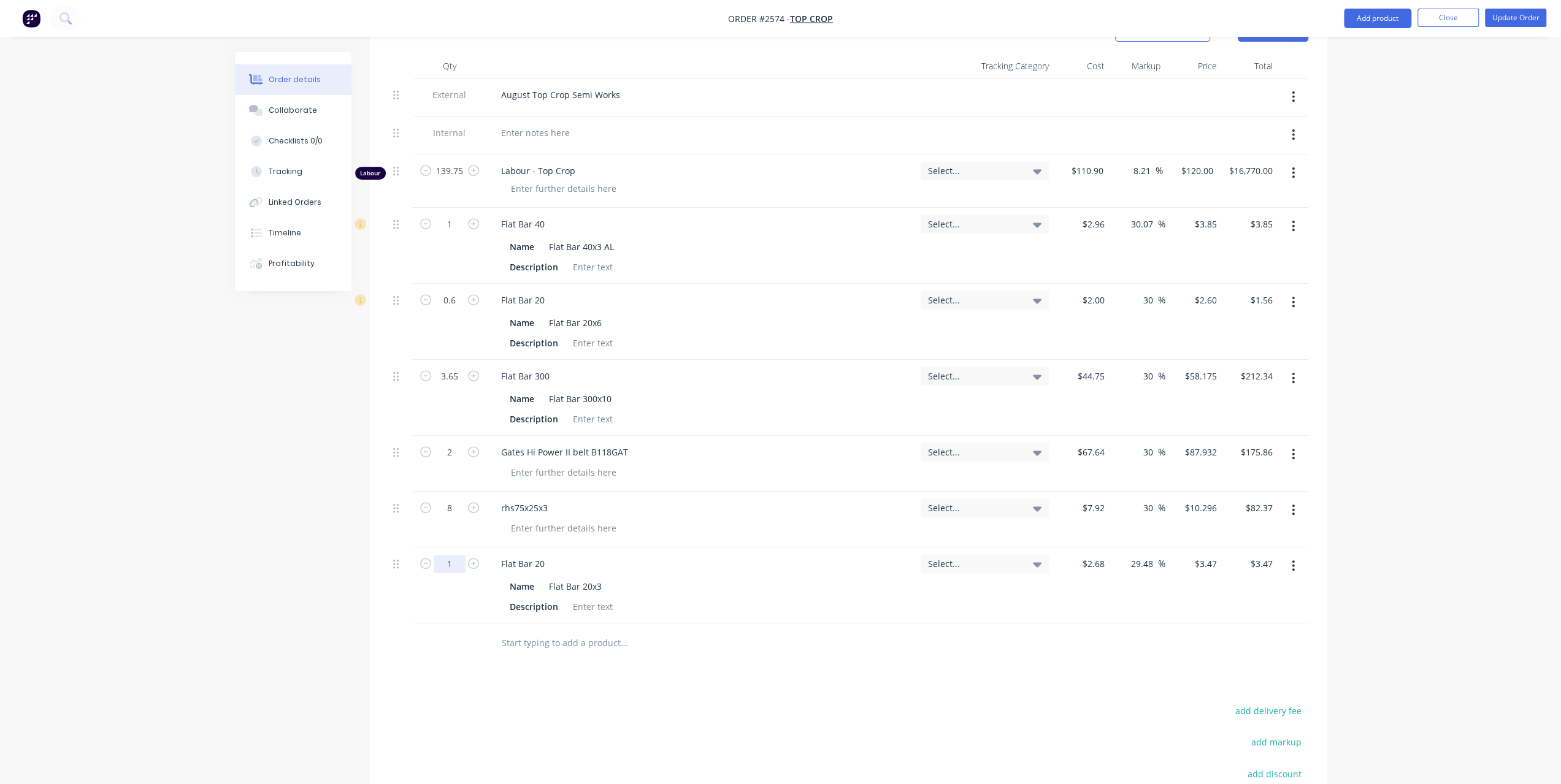
click at [443, 180] on input "1" at bounding box center [450, 171] width 32 height 18
type input "12"
type input "$41.64"
type input "2.68"
type input "$3.4701"
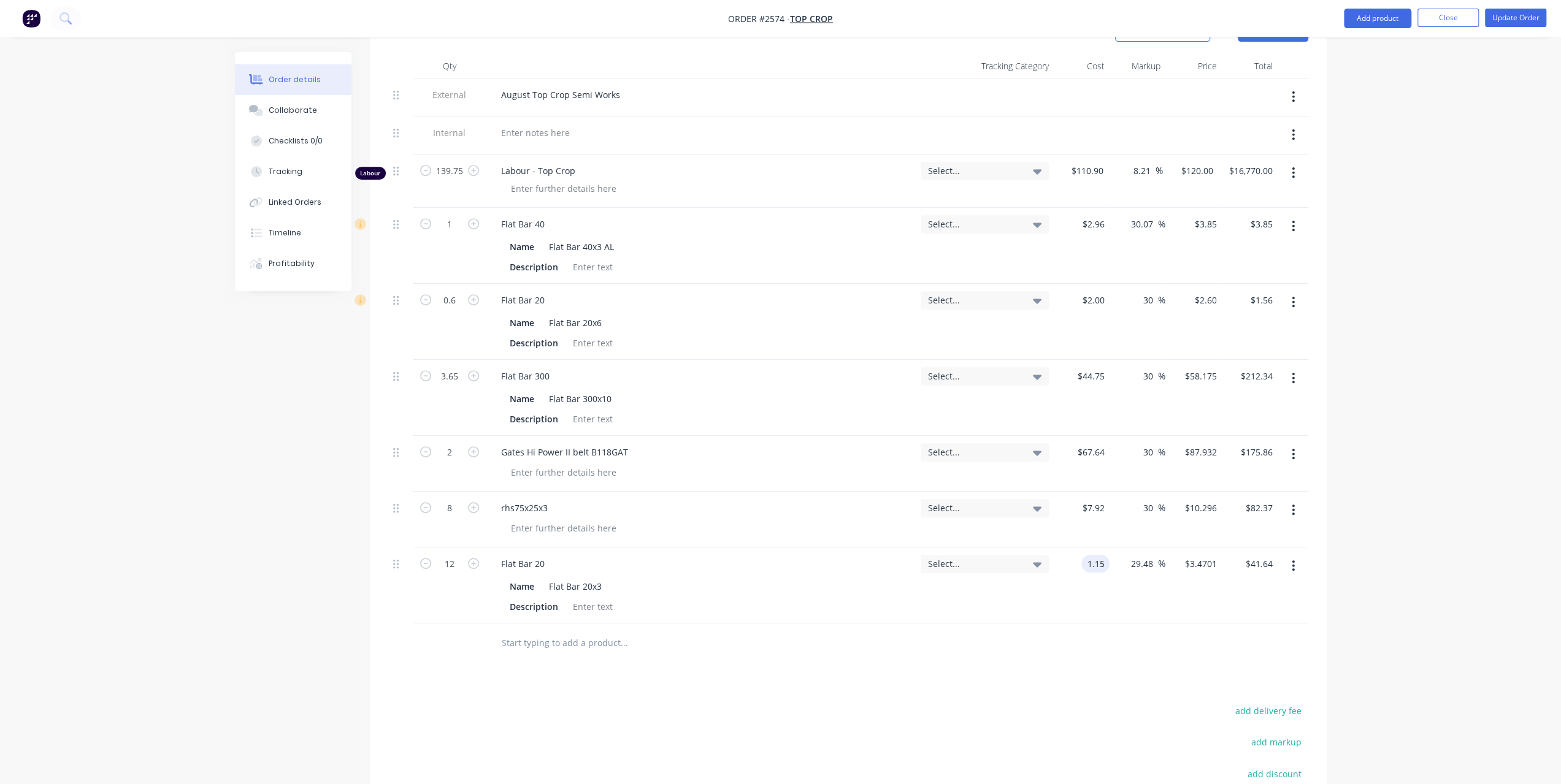
type input "$1.15"
type input "$1.489"
type input "$17.87"
type input "30"
type input "1.495"
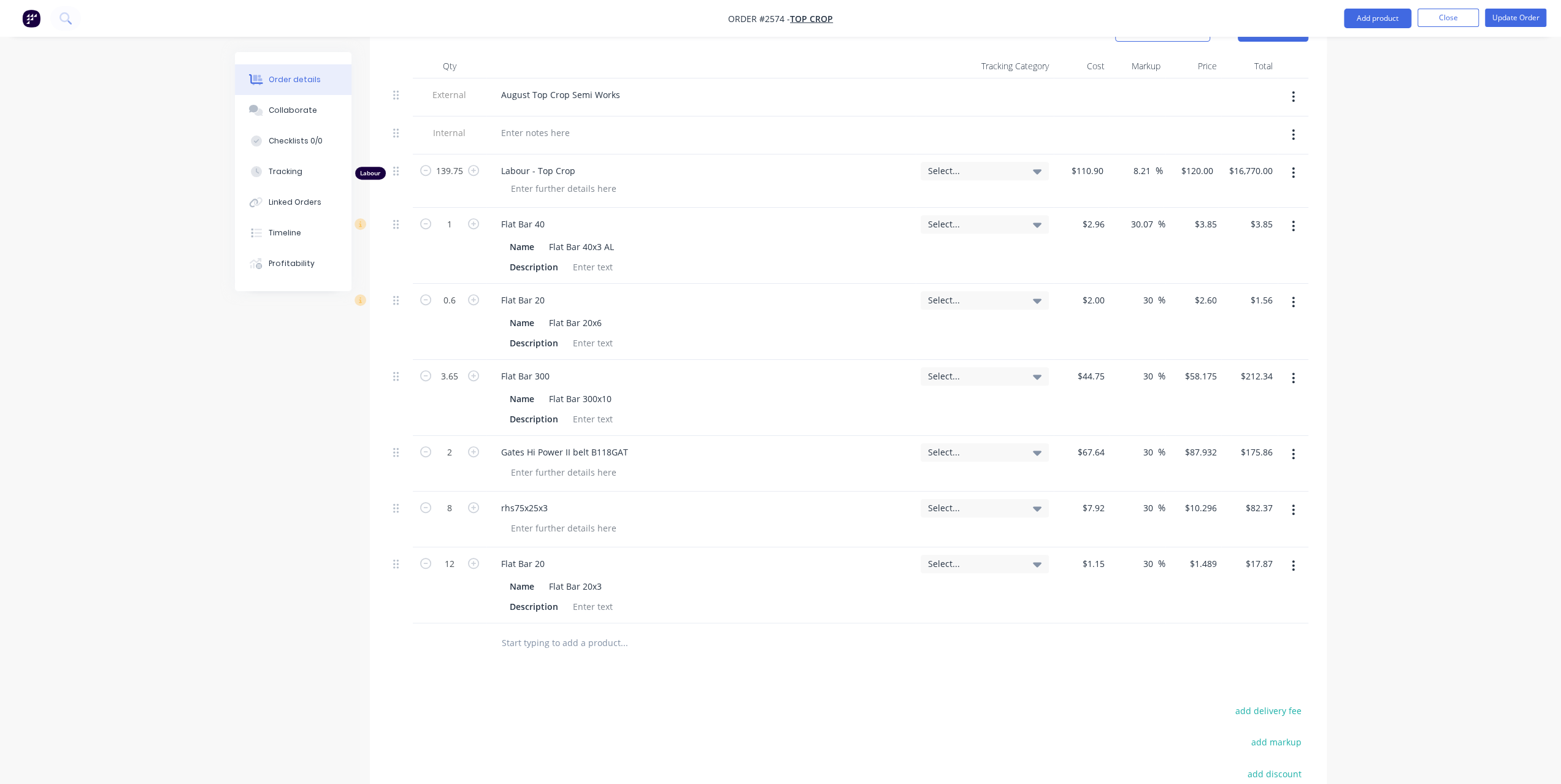
type input "$17.94"
type input "$1.495"
click at [1423, 488] on div "Order details Collaborate Checklists 0/0 Tracking Linked Orders Timeline Profit…" at bounding box center [780, 275] width 1561 height 1402
click at [493, 631] on div at bounding box center [676, 643] width 368 height 24
click at [544, 637] on input "text" at bounding box center [623, 643] width 245 height 24
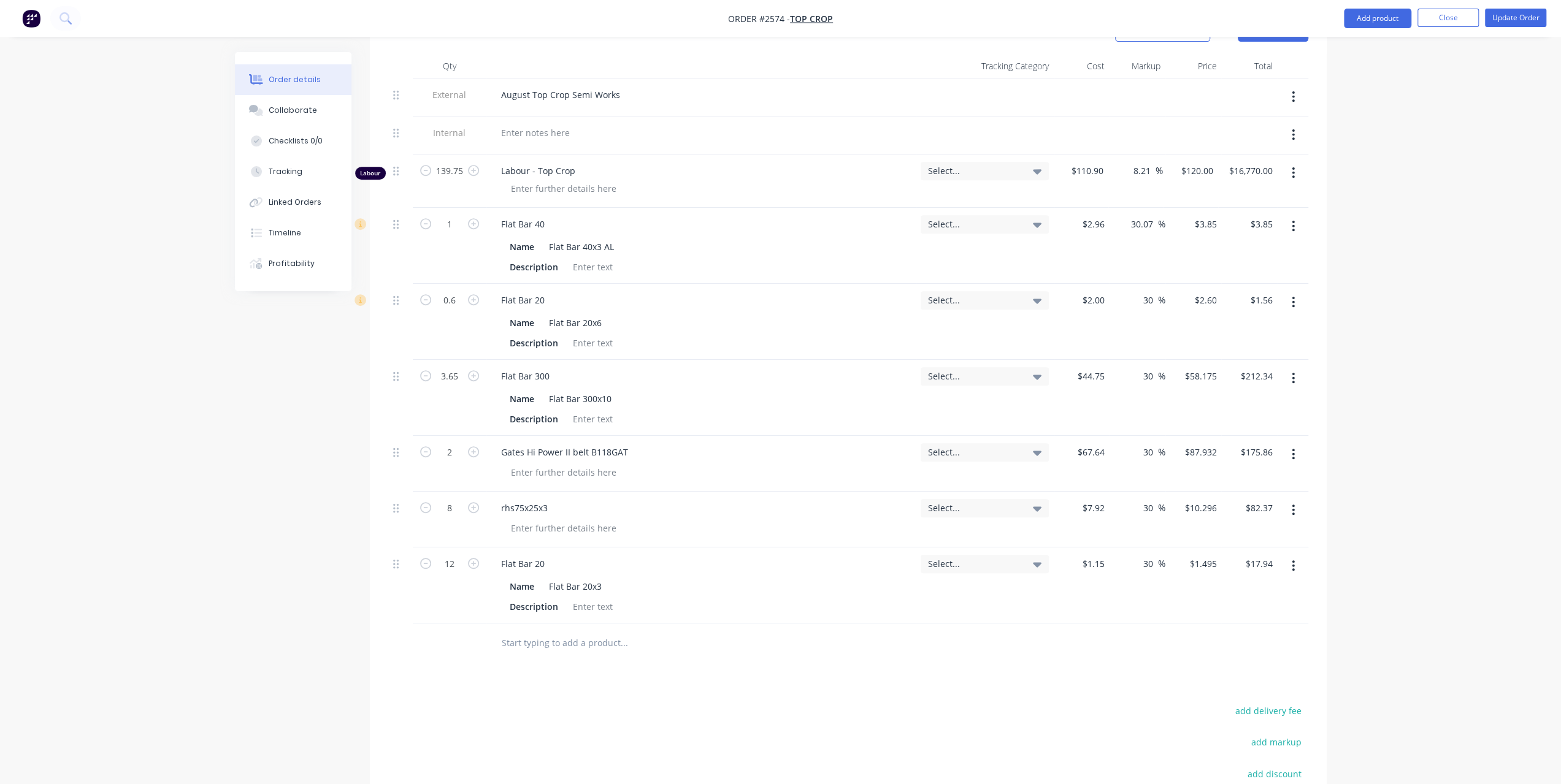
paste input "BoltM8x25"
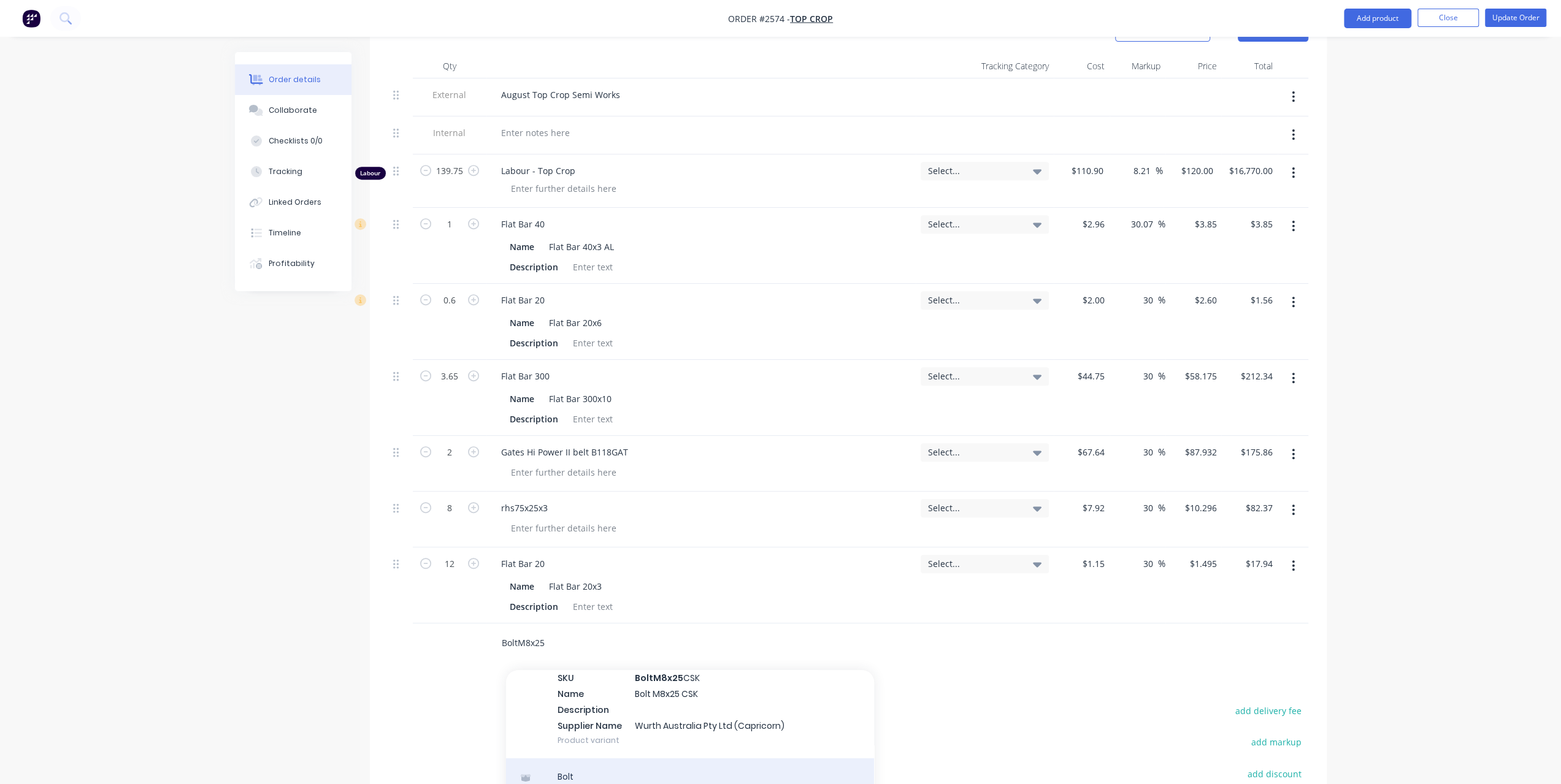
scroll to position [184, 0]
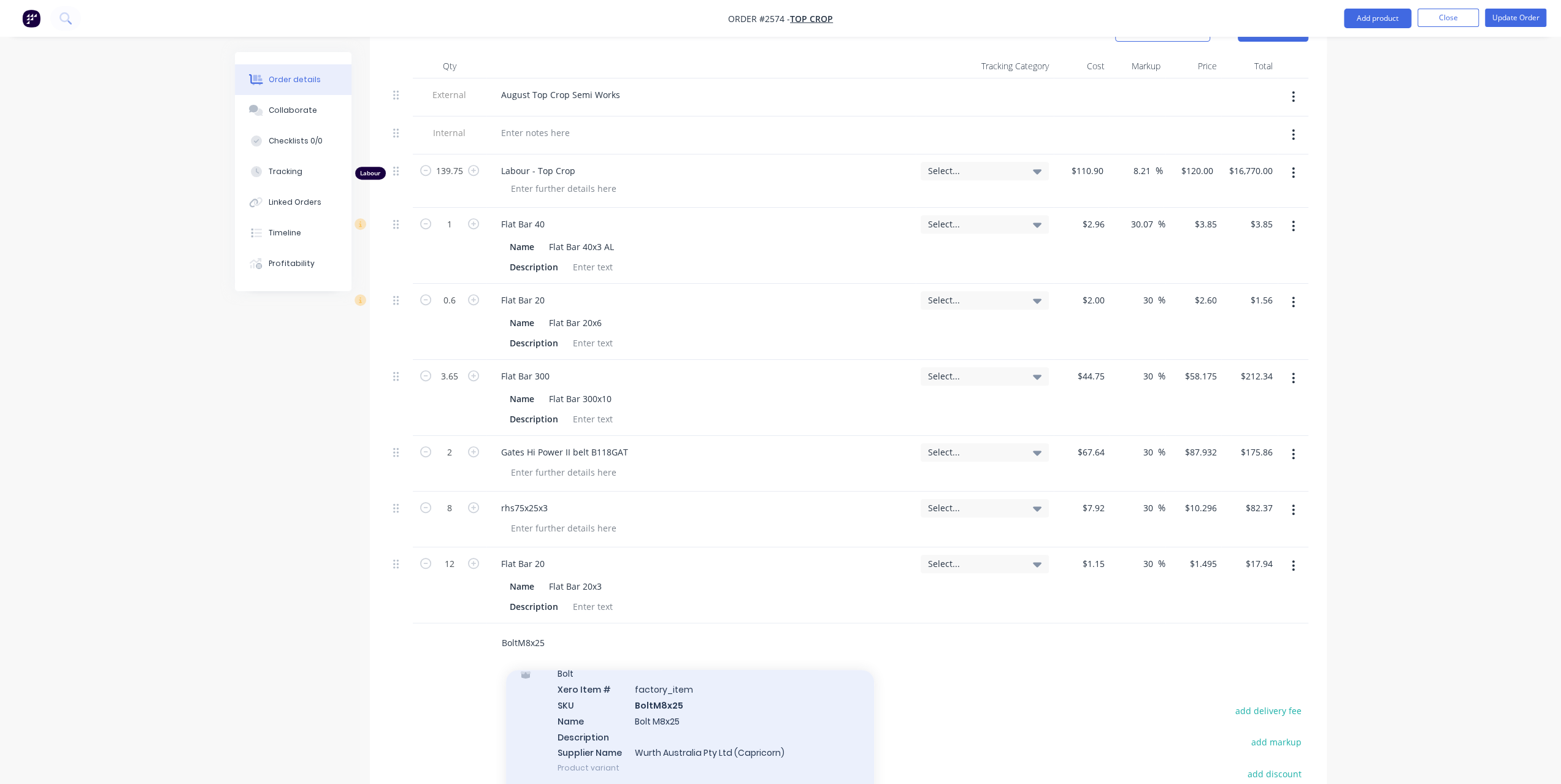
type input "BoltM8x25"
click at [616, 703] on div "Bolt Xero Item # factory_item SKU BoltM8x25 Name Bolt M8x25 Description Supplie…" at bounding box center [690, 721] width 368 height 131
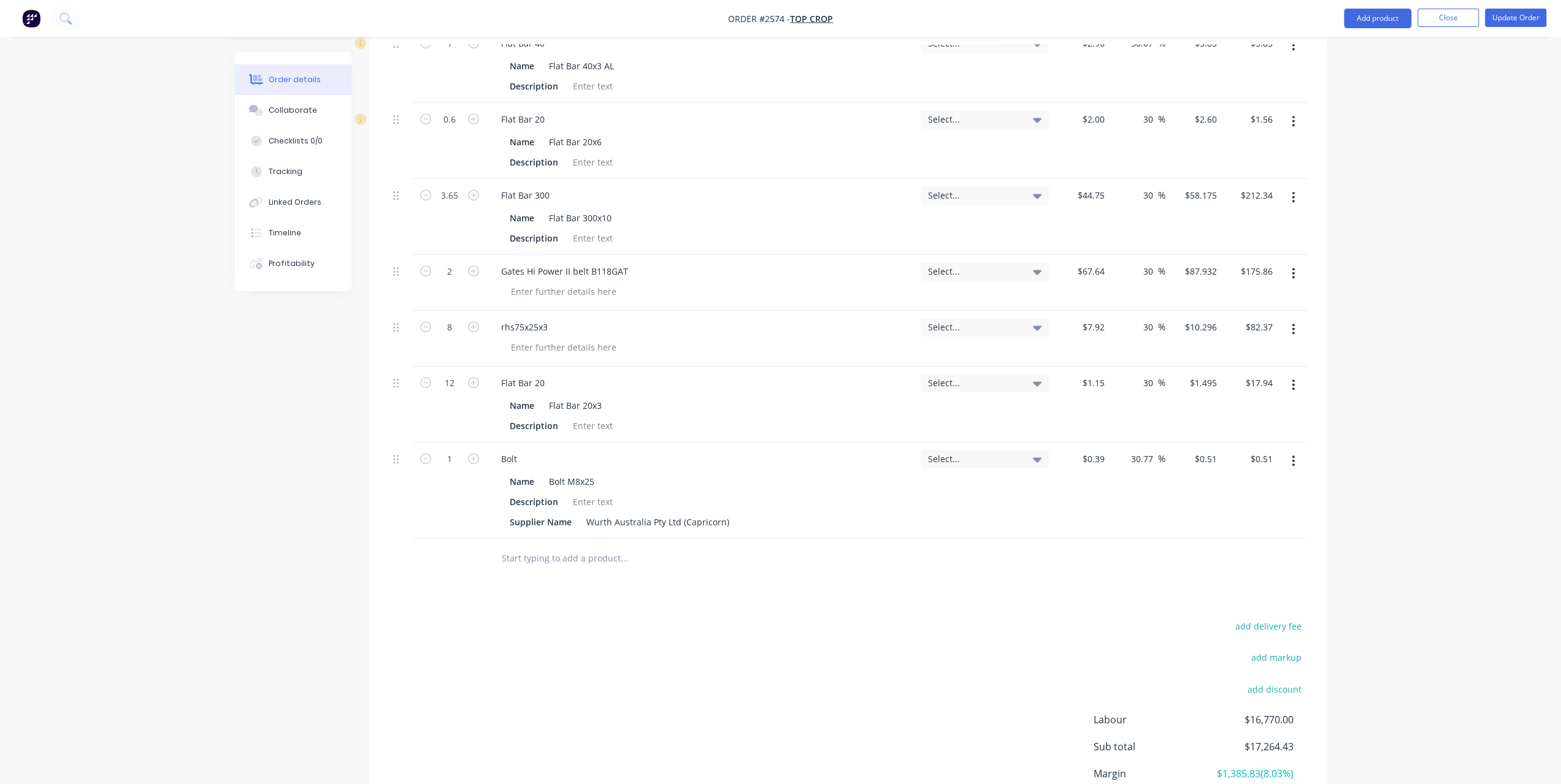
scroll to position [609, 0]
type input "200"
type input "$102.00"
type input "$0.1548"
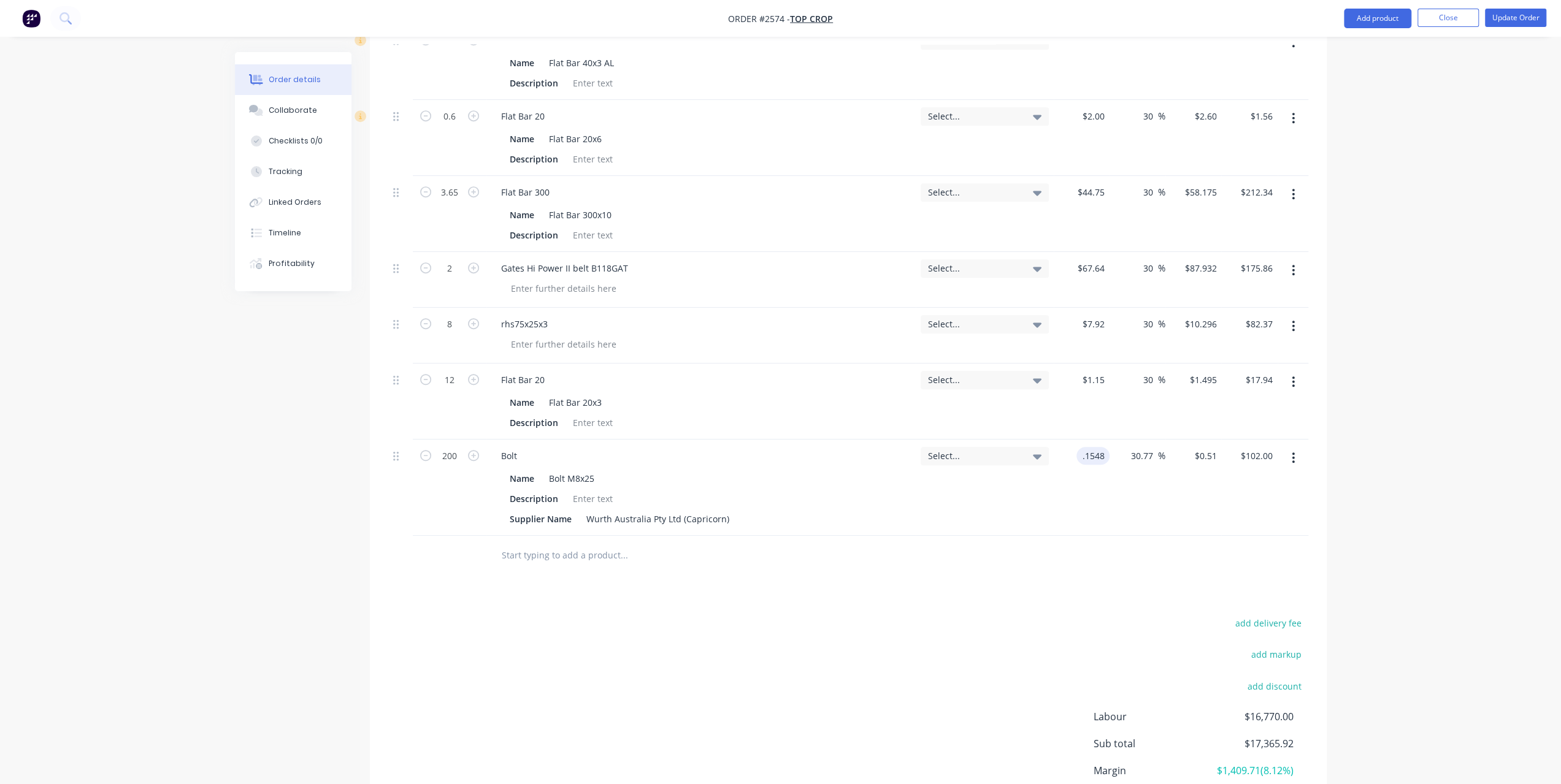
type input "$0.2024"
type input "$40.48"
type input "30"
type input "0.2012"
type input "$40.24"
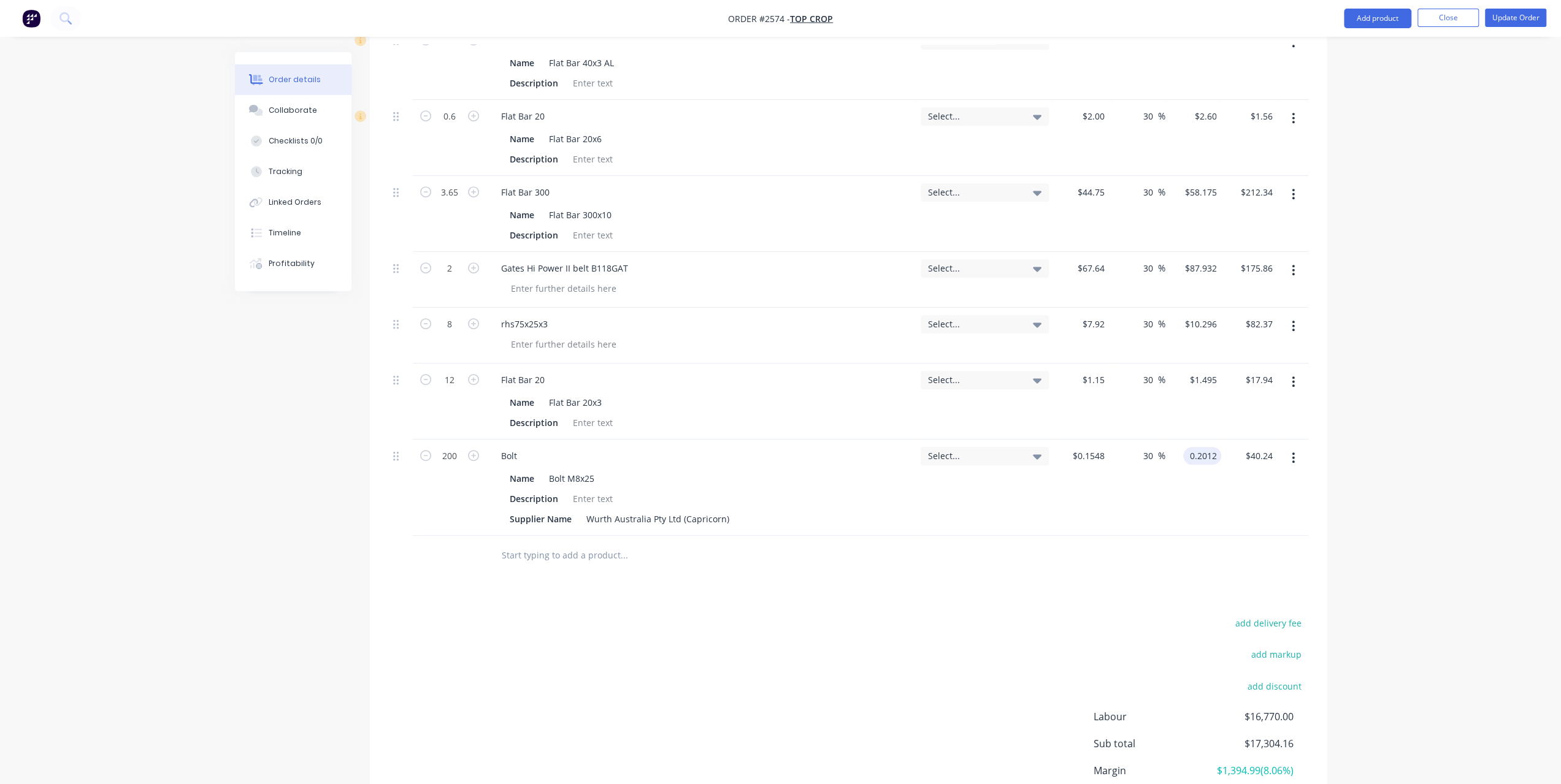
type input "29.97"
click at [622, 554] on div at bounding box center [707, 555] width 442 height 40
type input "$0.2012"
click at [558, 543] on input "text" at bounding box center [623, 555] width 245 height 24
paste input "NutM8Nyloc"
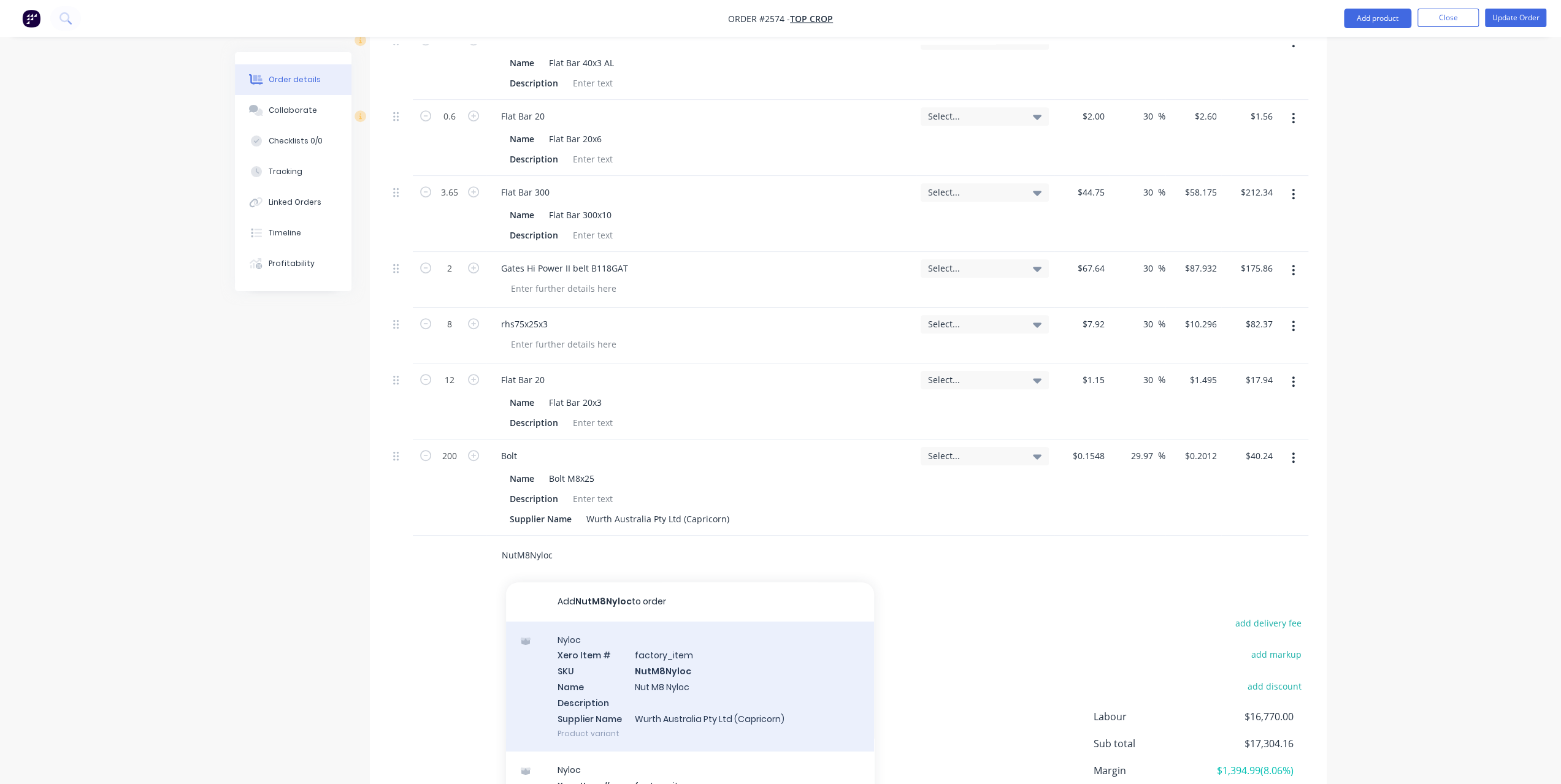
type input "NutM8Nyloc"
click at [571, 647] on div "Nyloc Xero Item # factory_item SKU NutM8Nyloc Name Nut M8 Nyloc Description Sup…" at bounding box center [690, 687] width 368 height 131
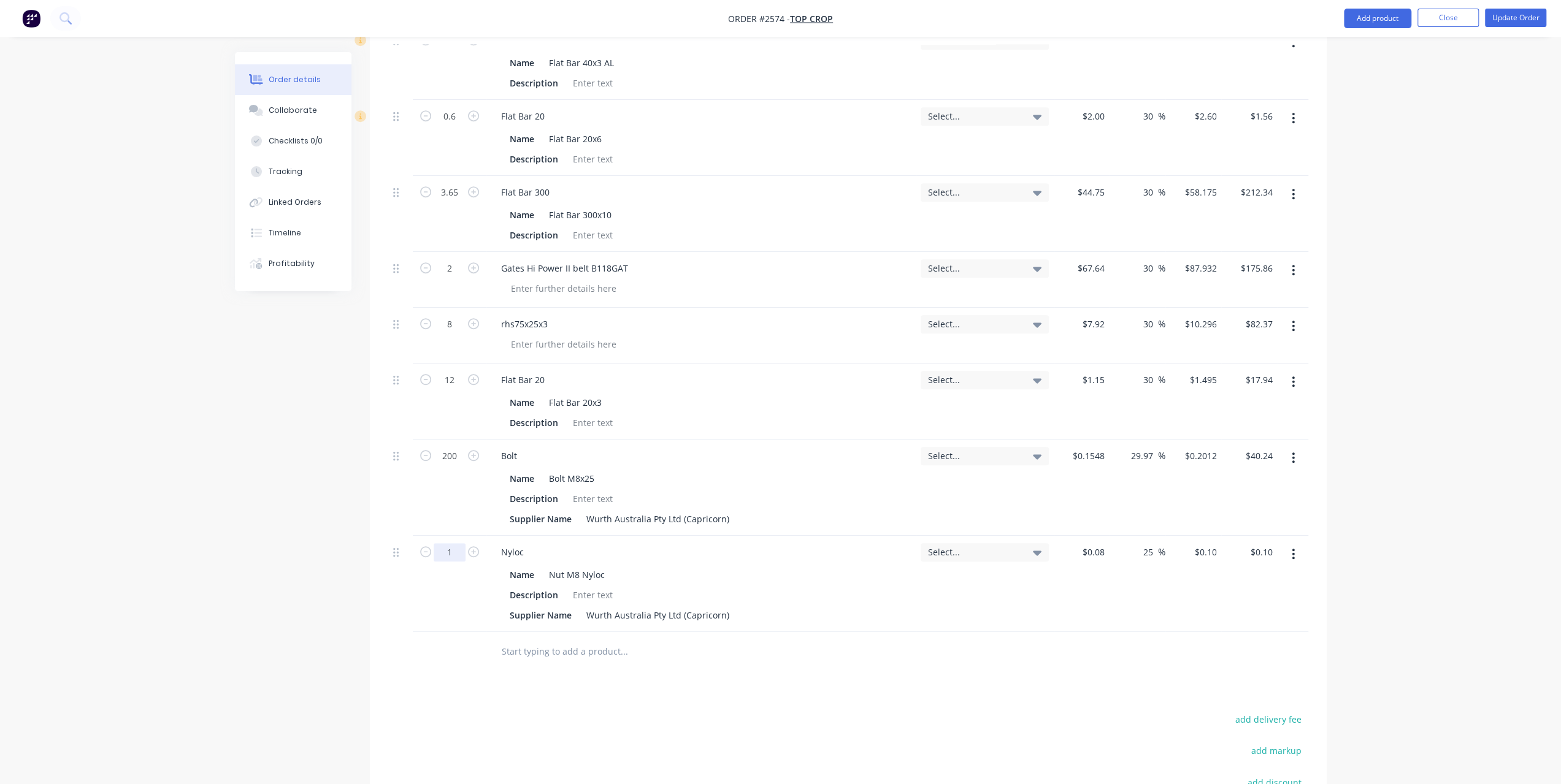
type input "200"
type input "$20.00"
type input "$0.66"
type input "$0.825"
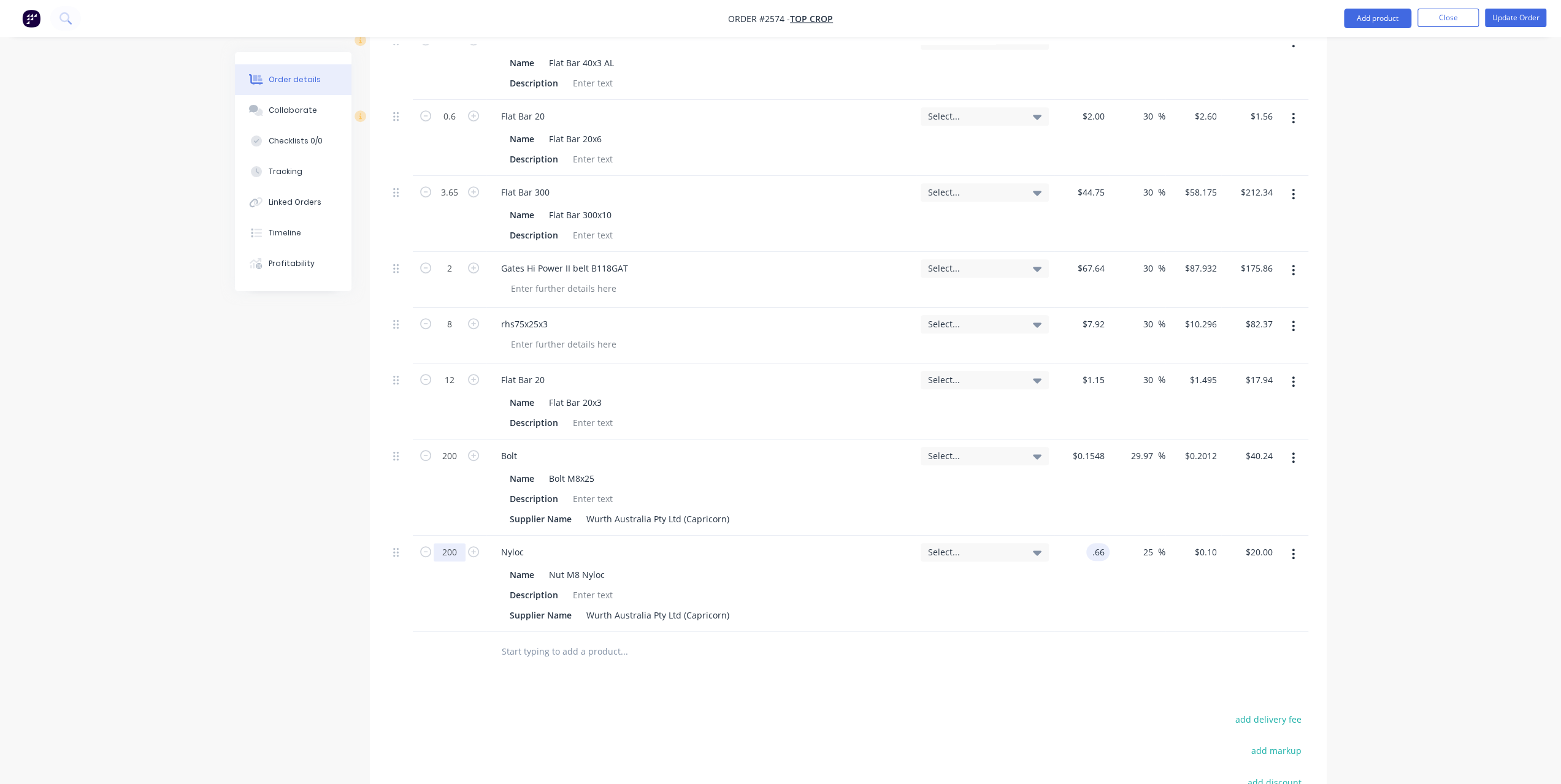
type input "$165.00"
type input "30"
type input "0.858"
type input "$171.60"
type input "0.66"
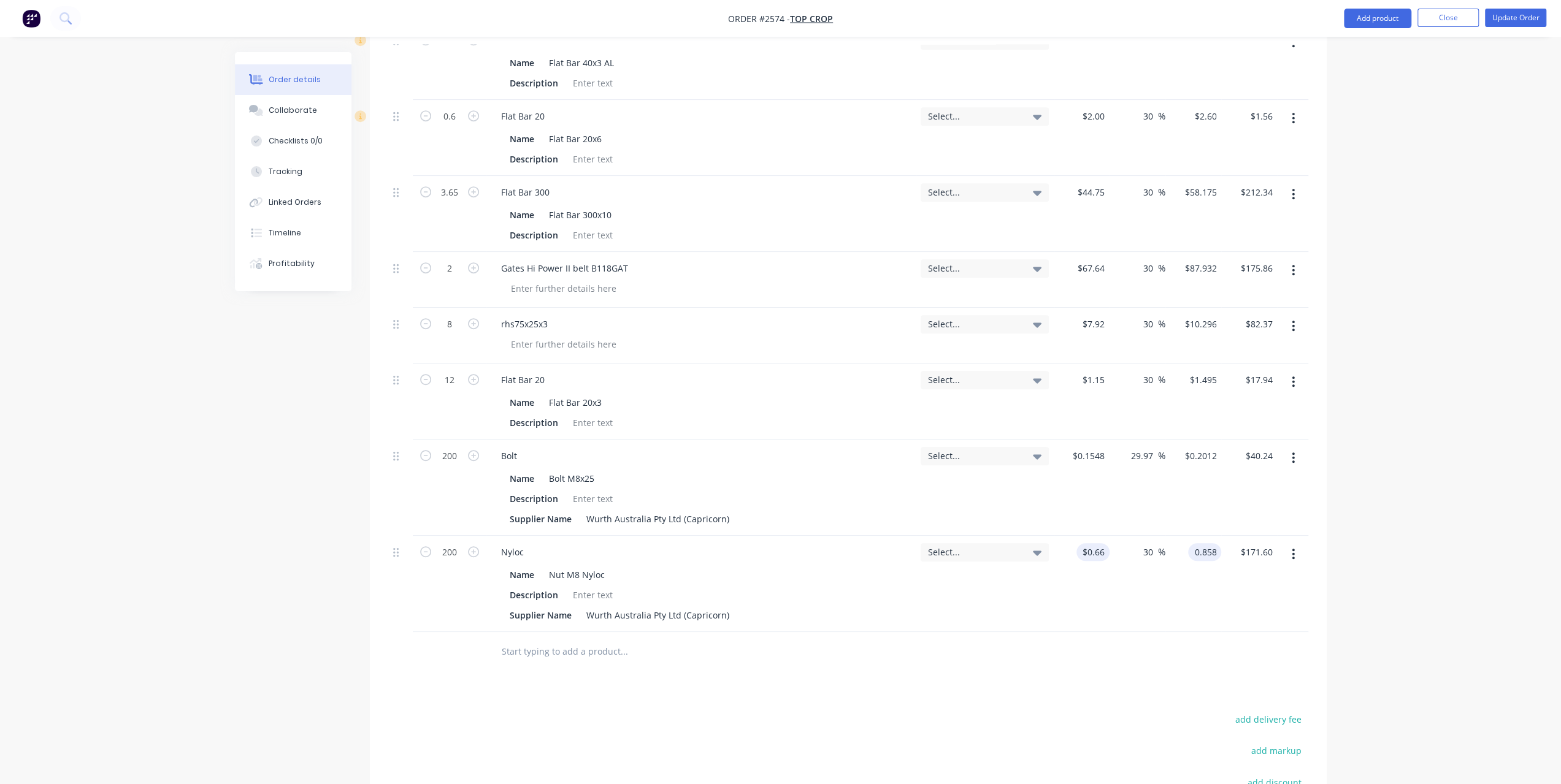
type input "$0.858"
click at [1093, 543] on input "0.66" at bounding box center [1095, 552] width 28 height 17
type input "$0.066"
type input "$0.0858"
type input "$17.16"
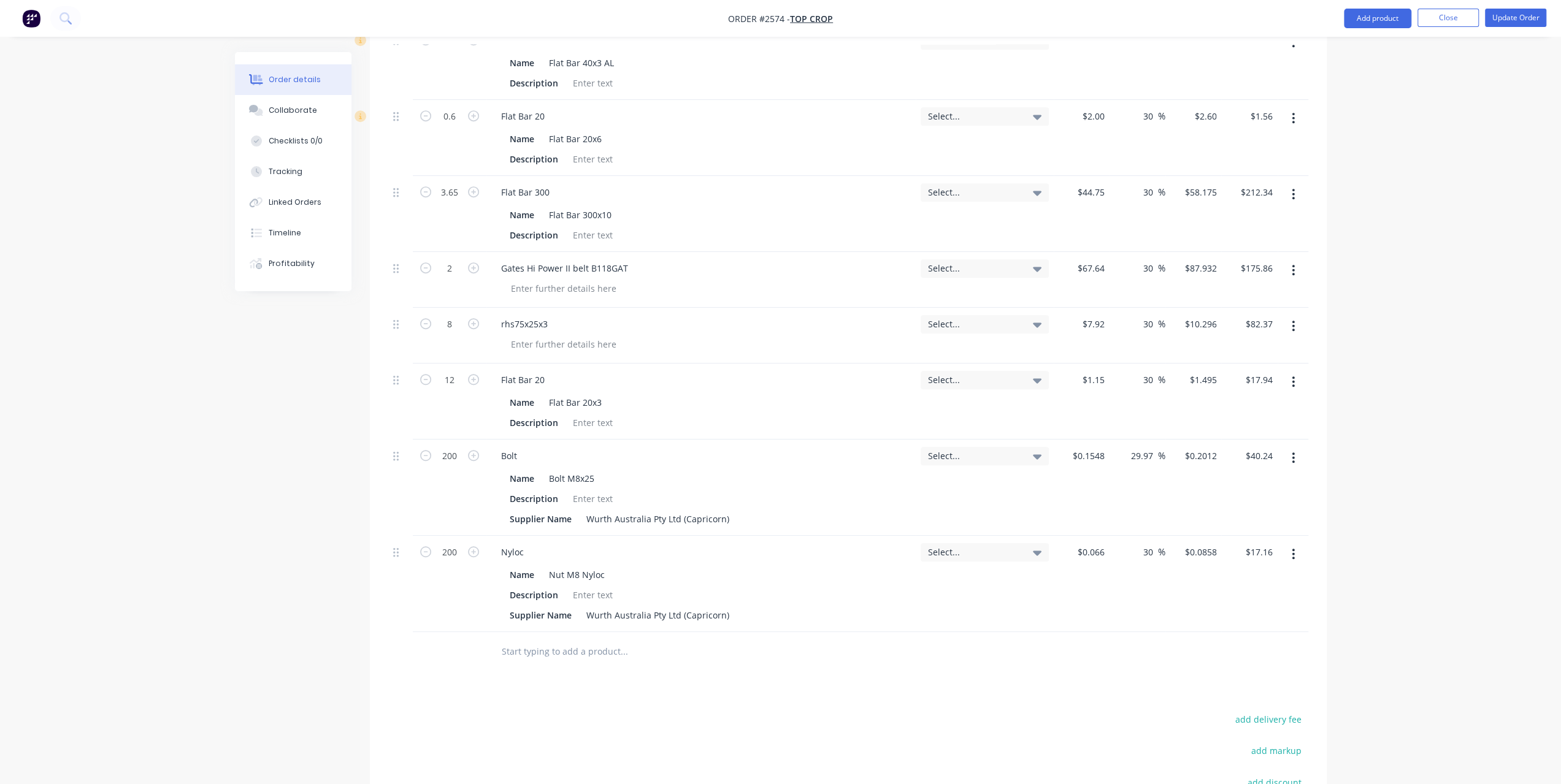
click at [622, 640] on input "text" at bounding box center [623, 652] width 245 height 24
click at [572, 640] on input "text" at bounding box center [623, 652] width 245 height 24
paste input "8X22X1.8MZPW Zinc SUPA Flat Washer"
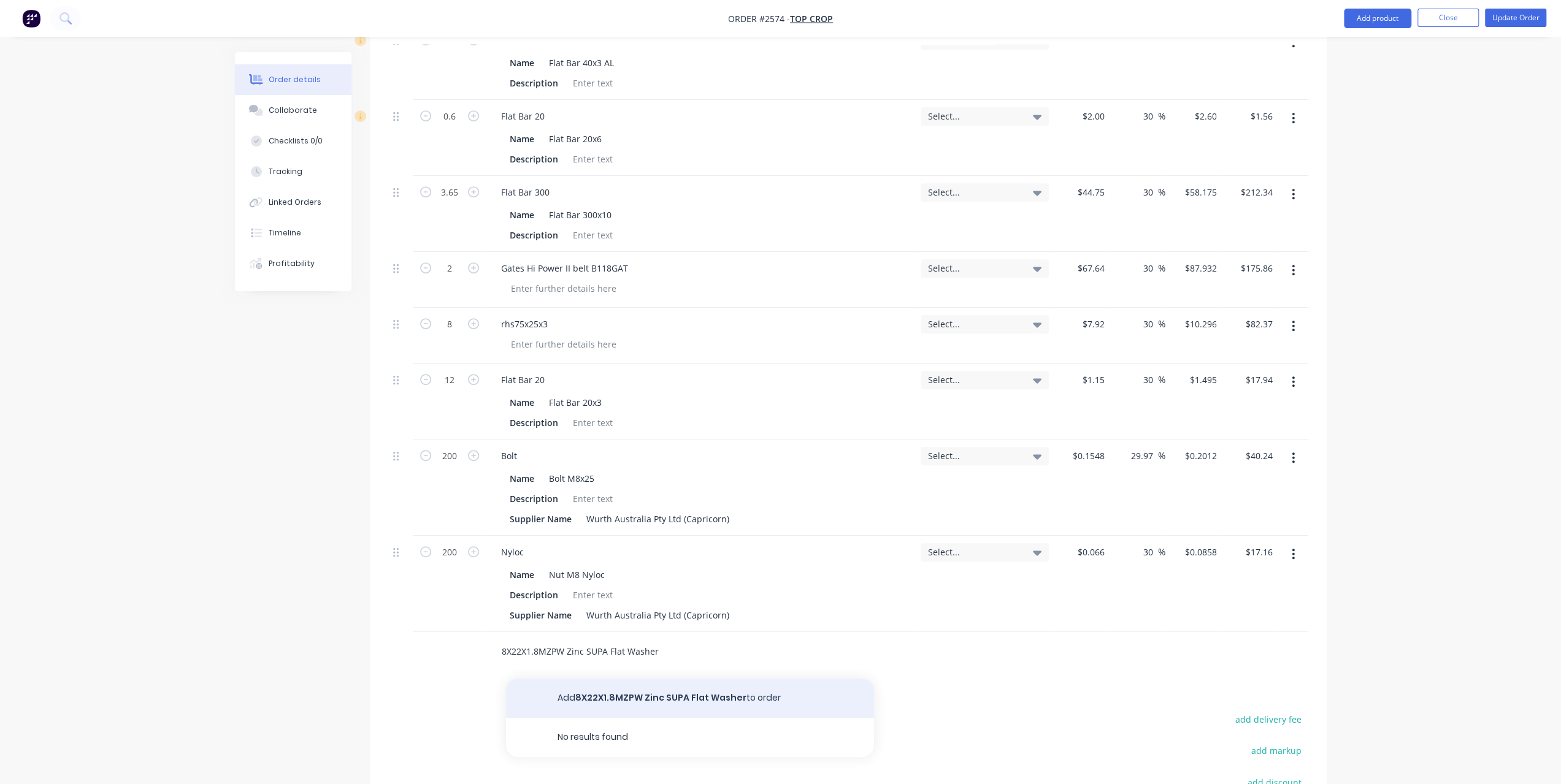
type input "8X22X1.8MZPW Zinc SUPA Flat Washer"
click at [555, 688] on button "Add 8X22X1.8MZPW Zinc SUPA Flat Washer to order" at bounding box center [690, 699] width 368 height 40
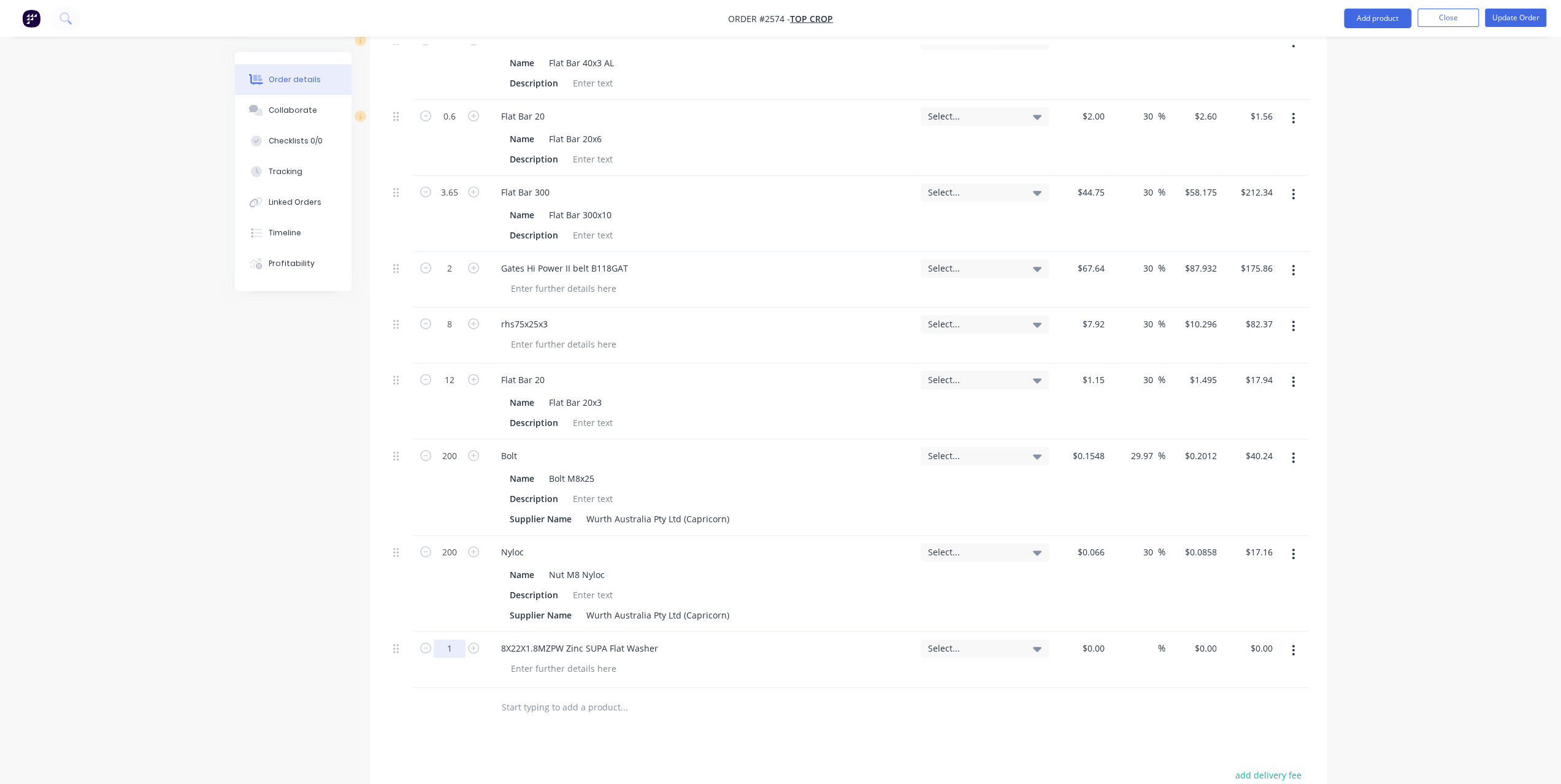
type input "200"
type input "$0.0312"
type input "$6.24"
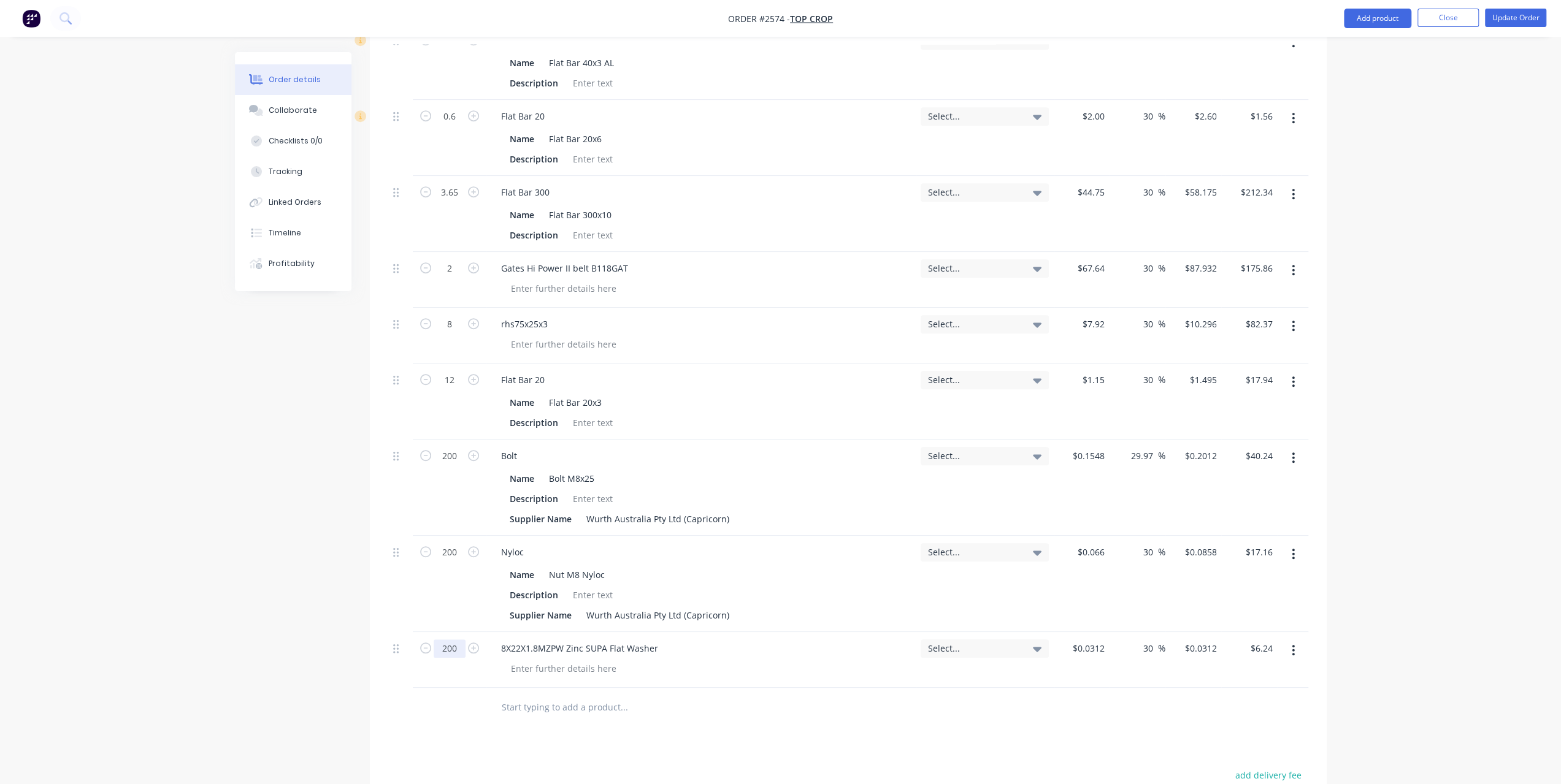
type input "30"
type input "0.0406"
type input "$8.12"
type input "30.13"
type input "$0.0406"
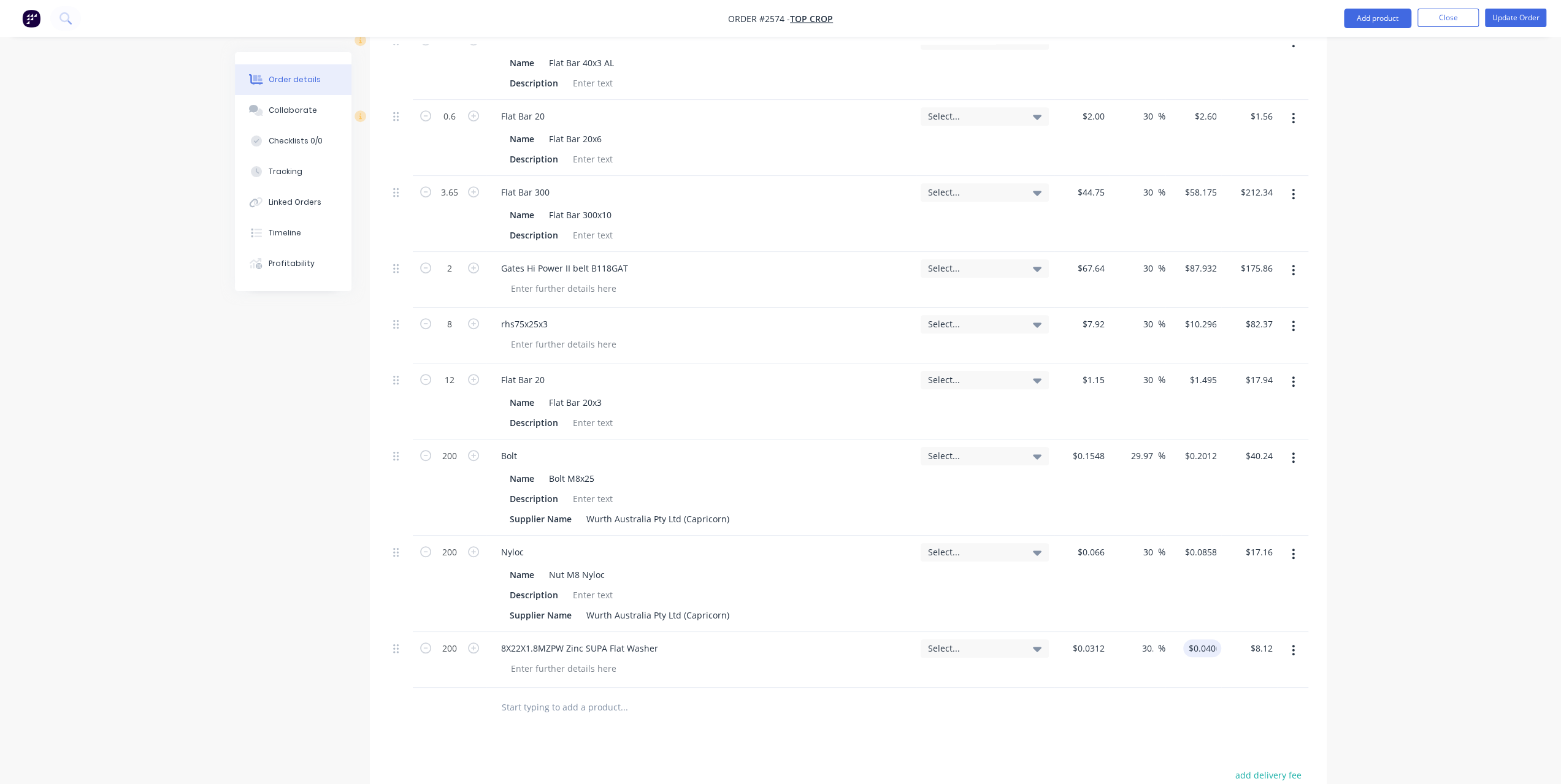
click at [1376, 497] on div "Order details Collaborate Checklists 0/0 Tracking Linked Orders Timeline Profit…" at bounding box center [780, 216] width 1561 height 1650
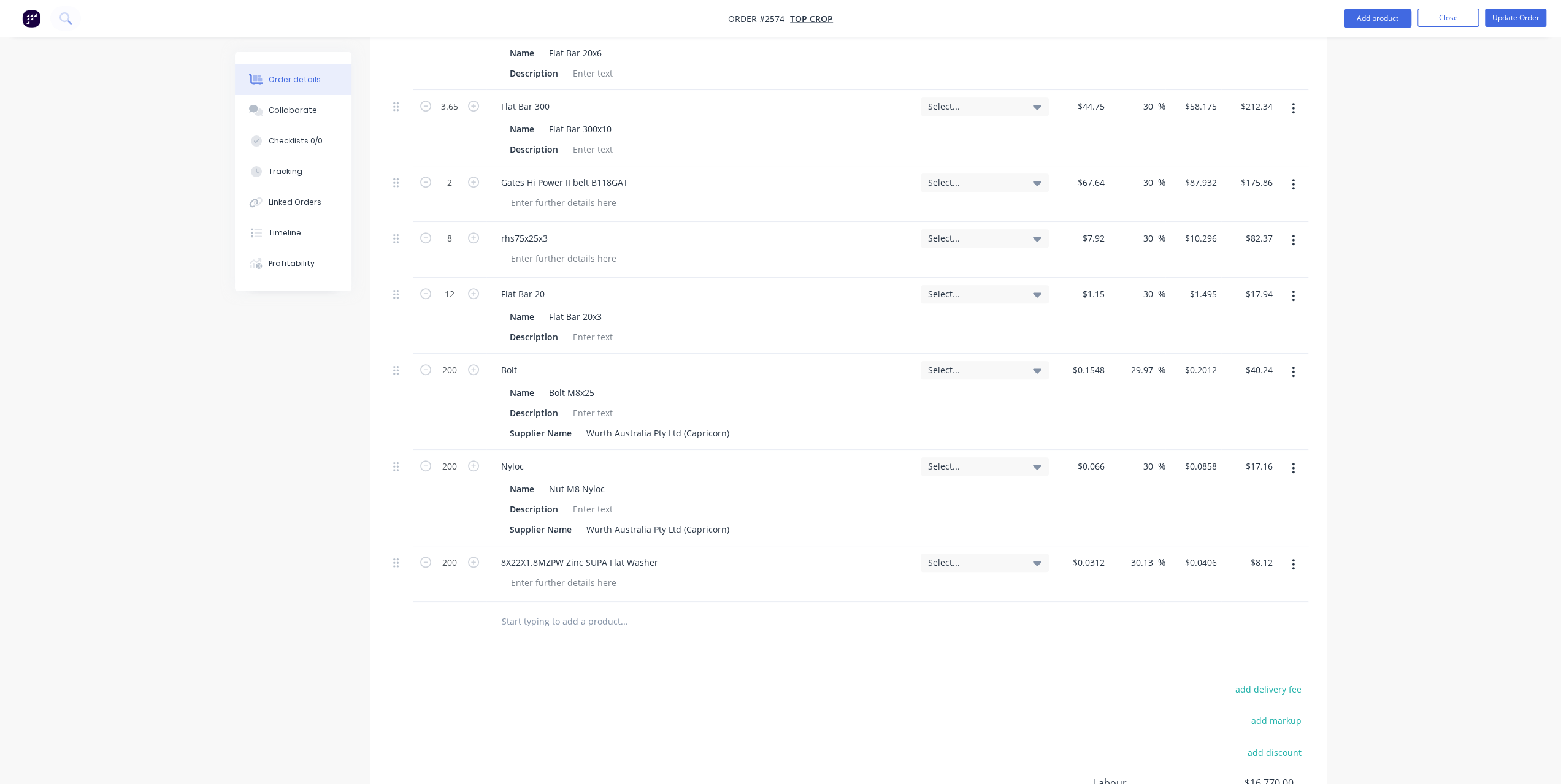
scroll to position [481, 0]
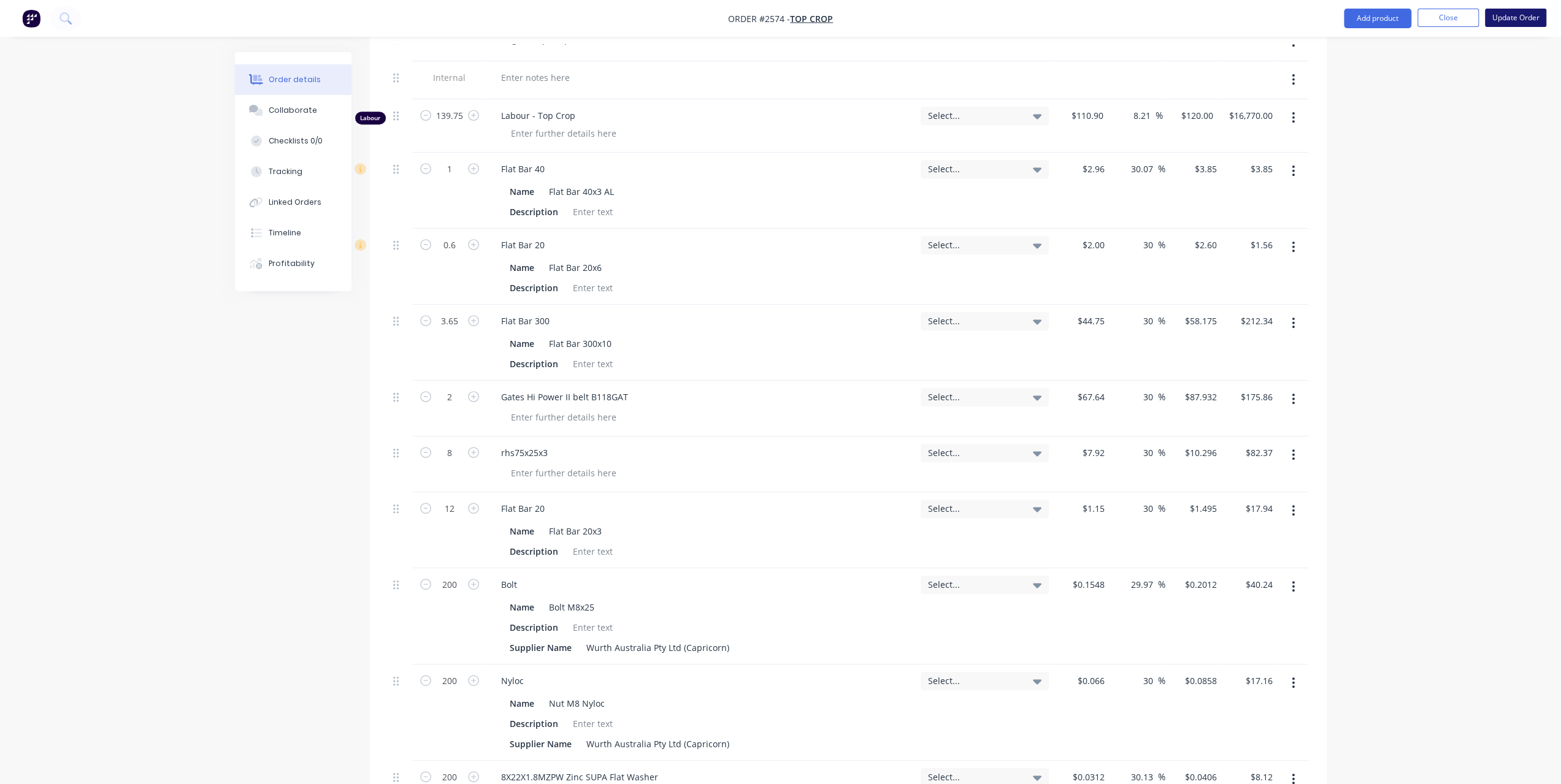
click at [1534, 16] on button "Update Order" at bounding box center [1515, 17] width 62 height 18
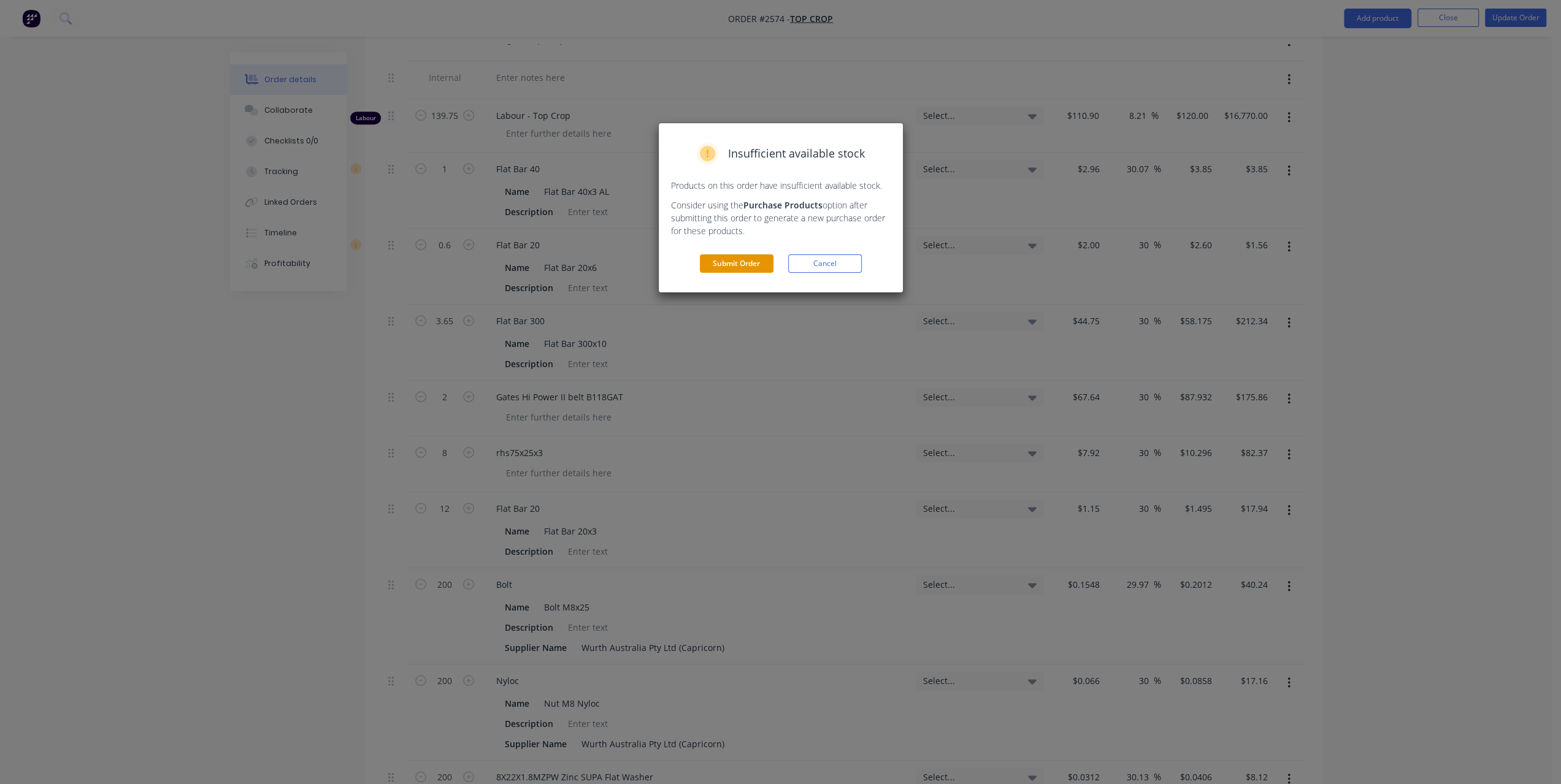
click at [730, 263] on button "Submit Order" at bounding box center [736, 264] width 74 height 18
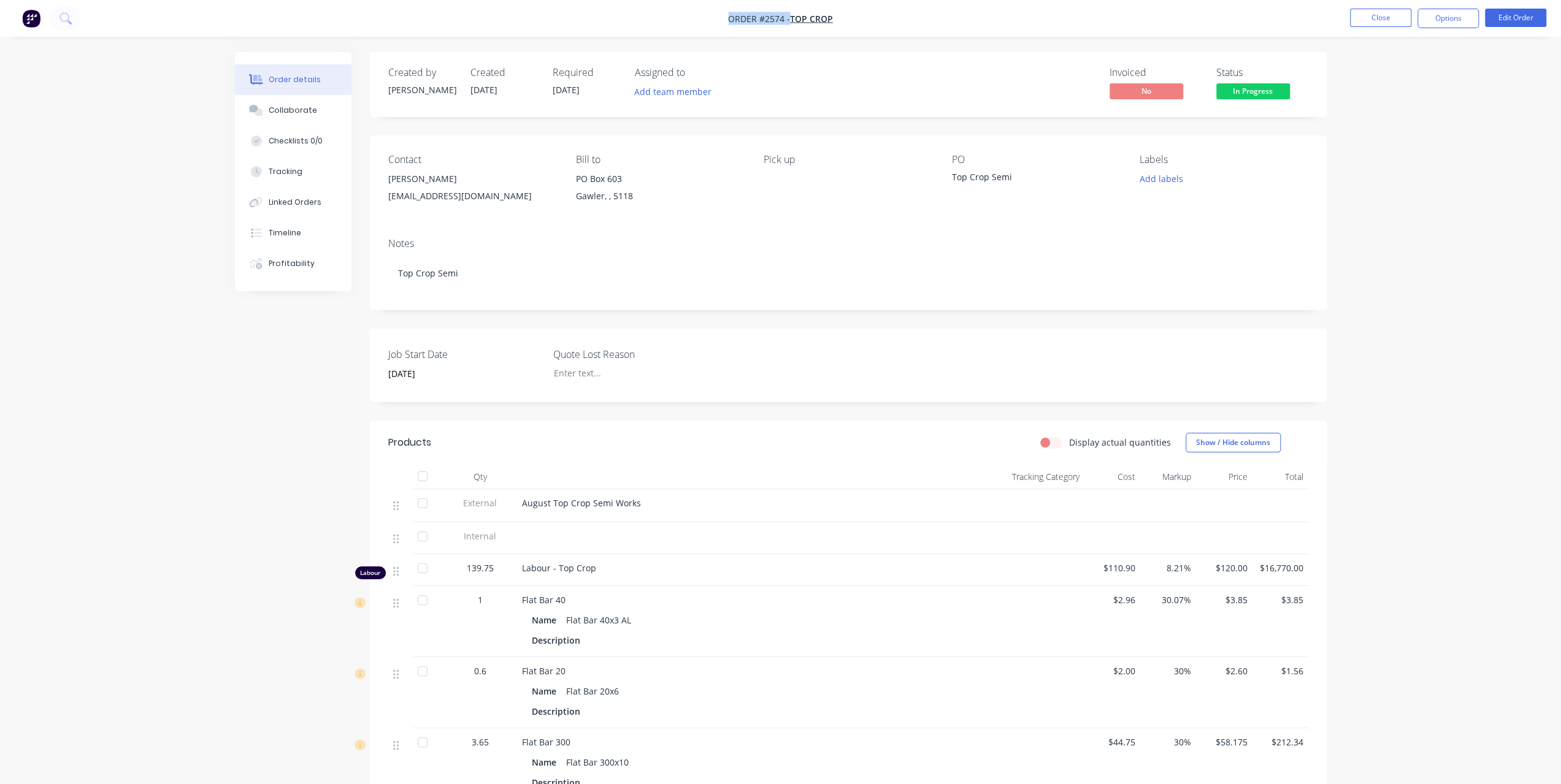
drag, startPoint x: 730, startPoint y: 19, endPoint x: 884, endPoint y: 19, distance: 154.0
click at [884, 19] on nav "Order #2574 - Top Crop Close Options Edit Order" at bounding box center [780, 18] width 1561 height 36
copy div "Order #2574 - Top Crop Close Options Edit Order"
click at [122, 166] on div "Order details Collaborate Checklists 0/0 Tracking Linked Orders Timeline Profit…" at bounding box center [780, 684] width 1561 height 1368
